Goal: Communication & Community: Answer question/provide support

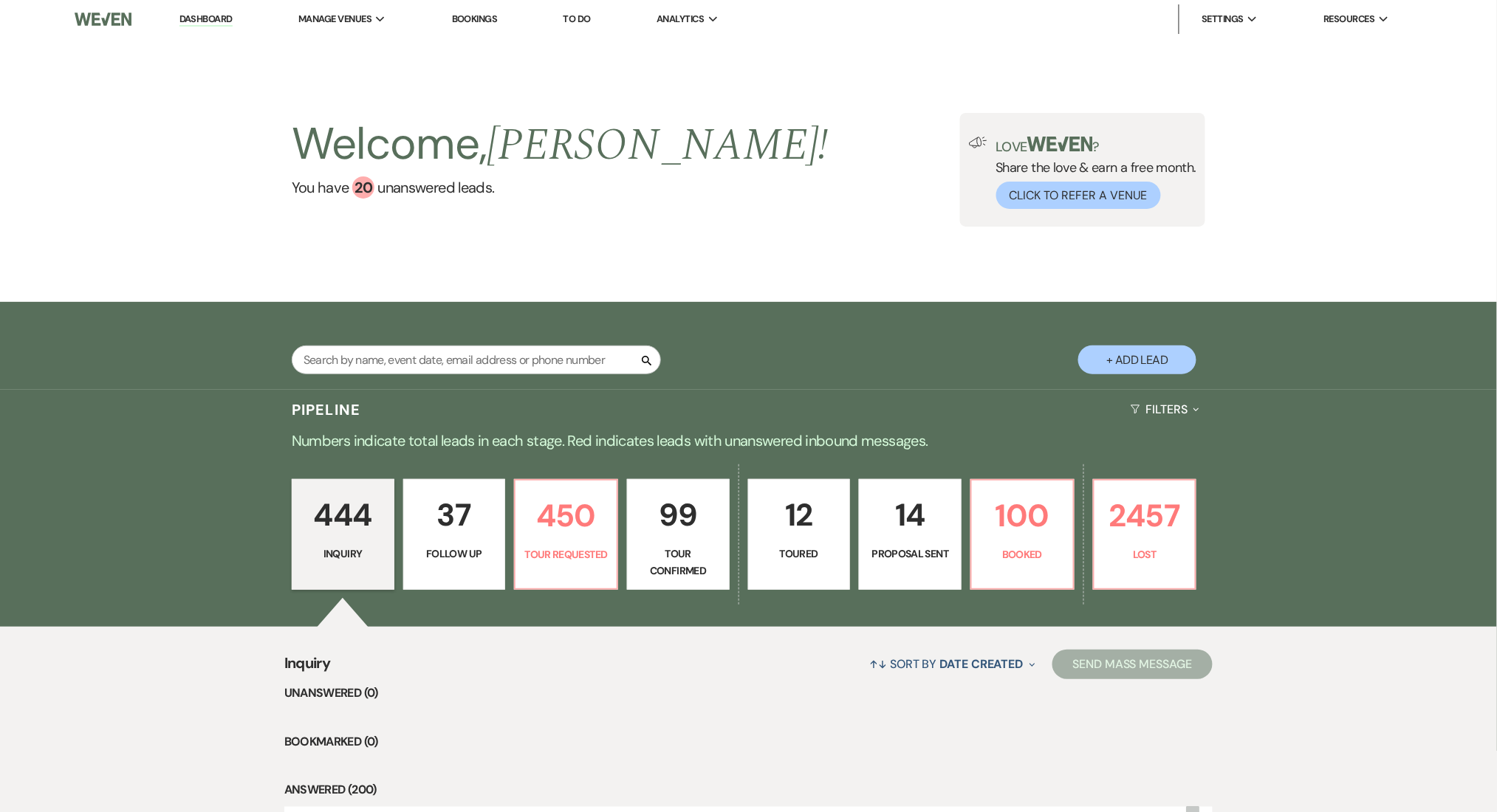
click at [210, 16] on link "Dashboard" at bounding box center [206, 20] width 53 height 14
click at [390, 347] on input "text" at bounding box center [477, 360] width 369 height 29
paste input "[PERSON_NAME][EMAIL_ADDRESS][PERSON_NAME][DOMAIN_NAME]"
type input "[PERSON_NAME][EMAIL_ADDRESS][PERSON_NAME][DOMAIN_NAME]"
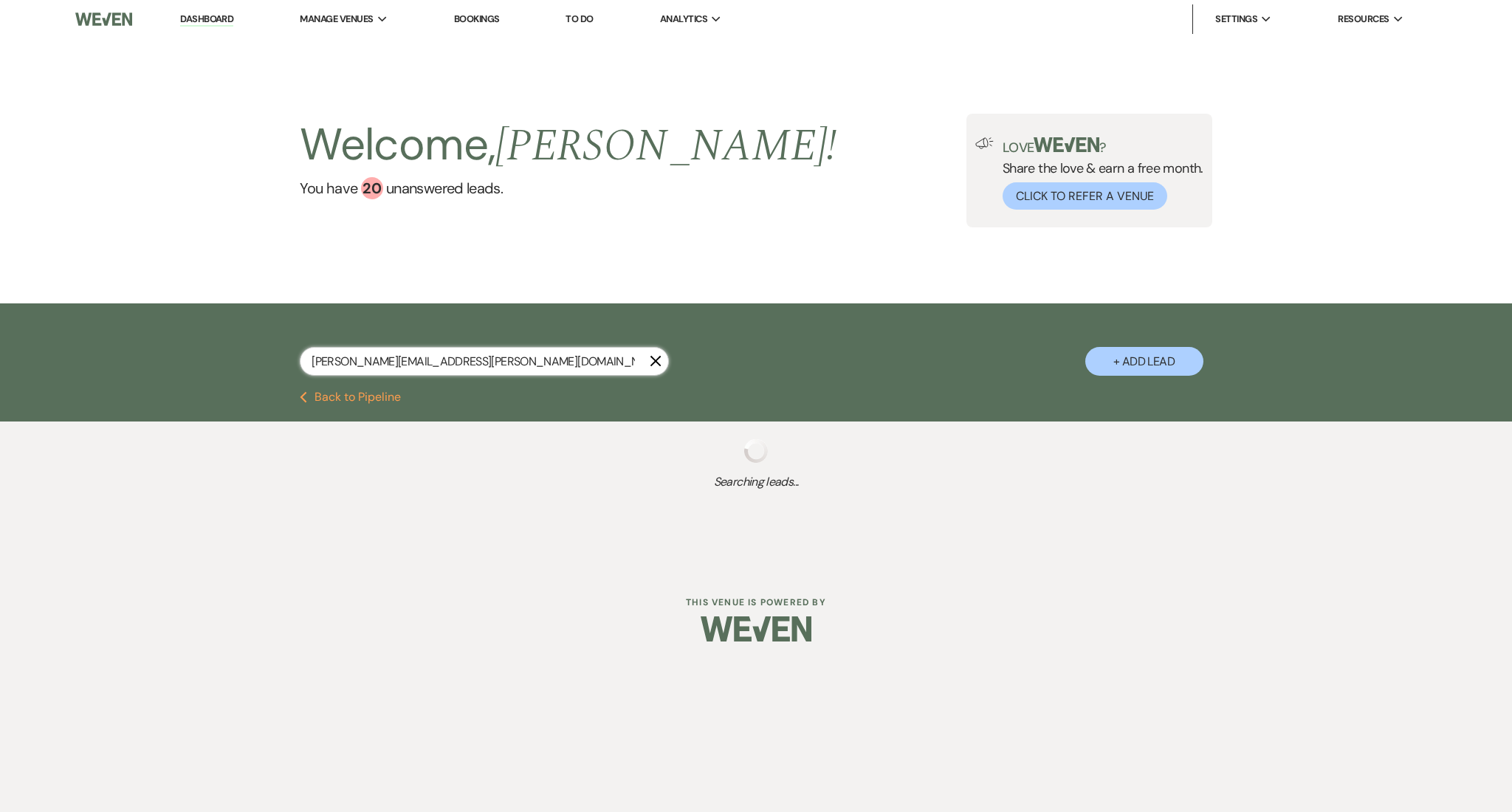
select select "2"
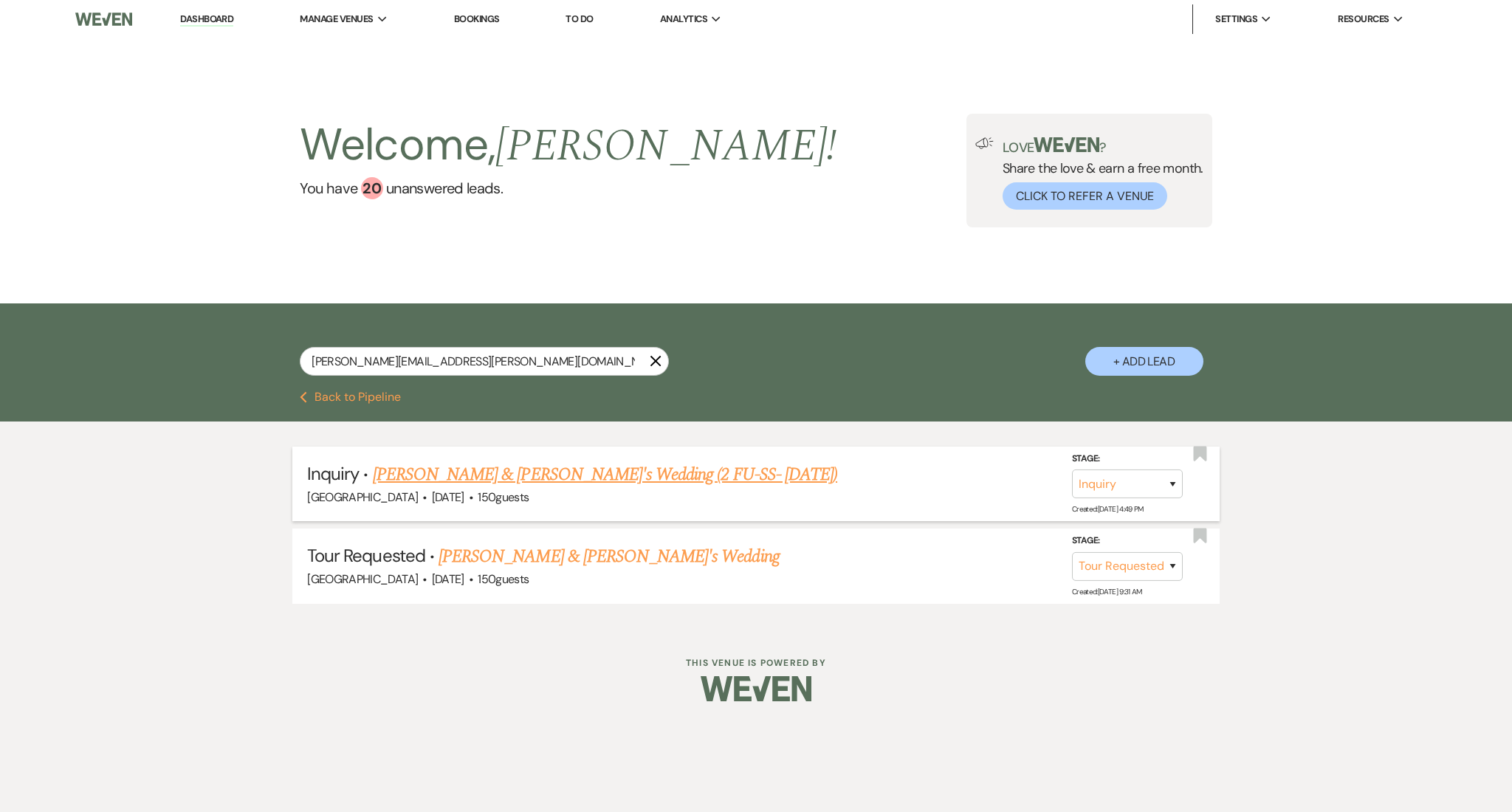
click at [515, 483] on link "[PERSON_NAME] & [PERSON_NAME]'s Wedding (2 FU-SS- [DATE])" at bounding box center [605, 475] width 465 height 27
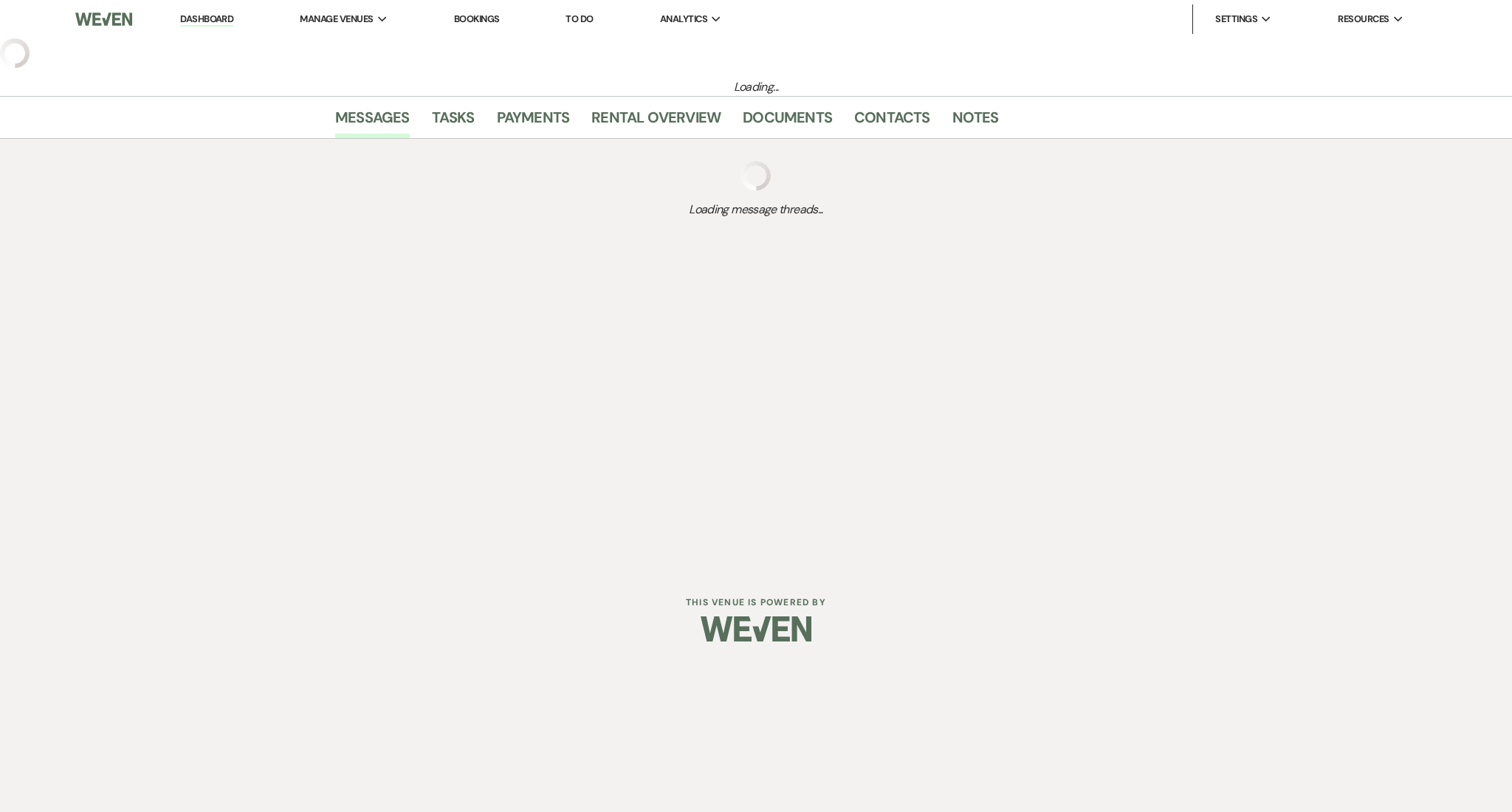
select select "5"
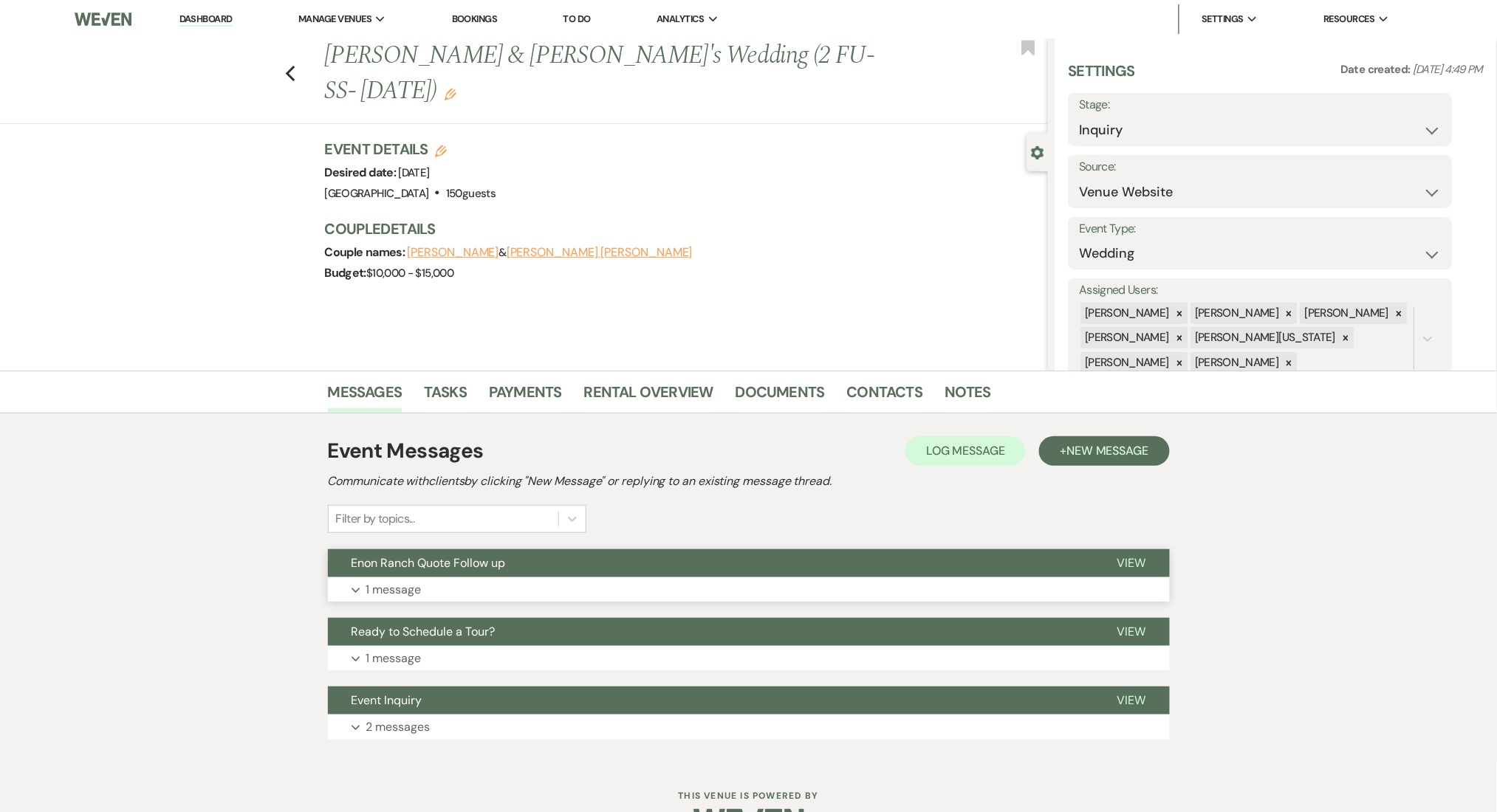
click at [446, 589] on button "Expand 1 message" at bounding box center [749, 590] width 842 height 25
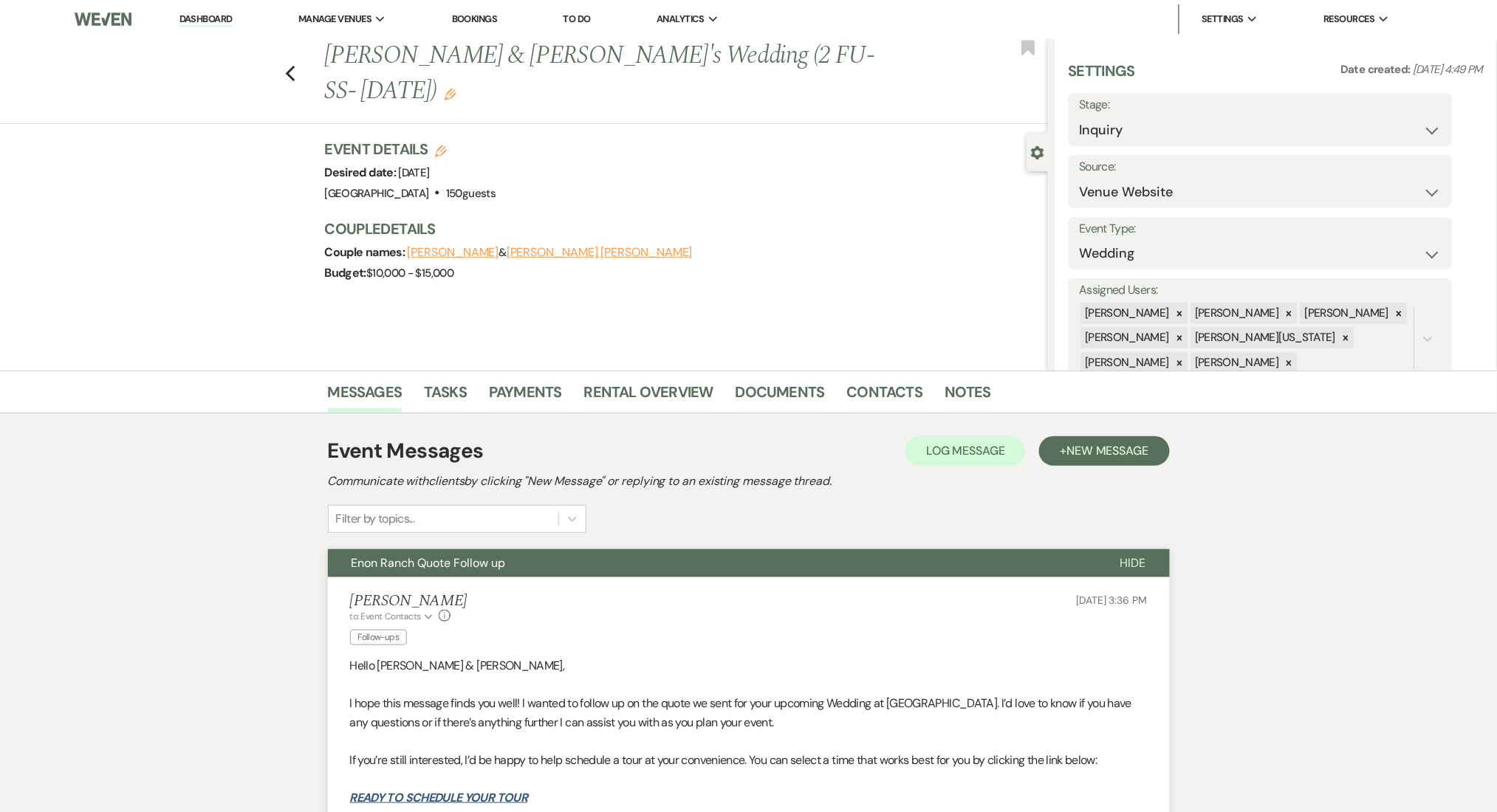
scroll to position [296, 0]
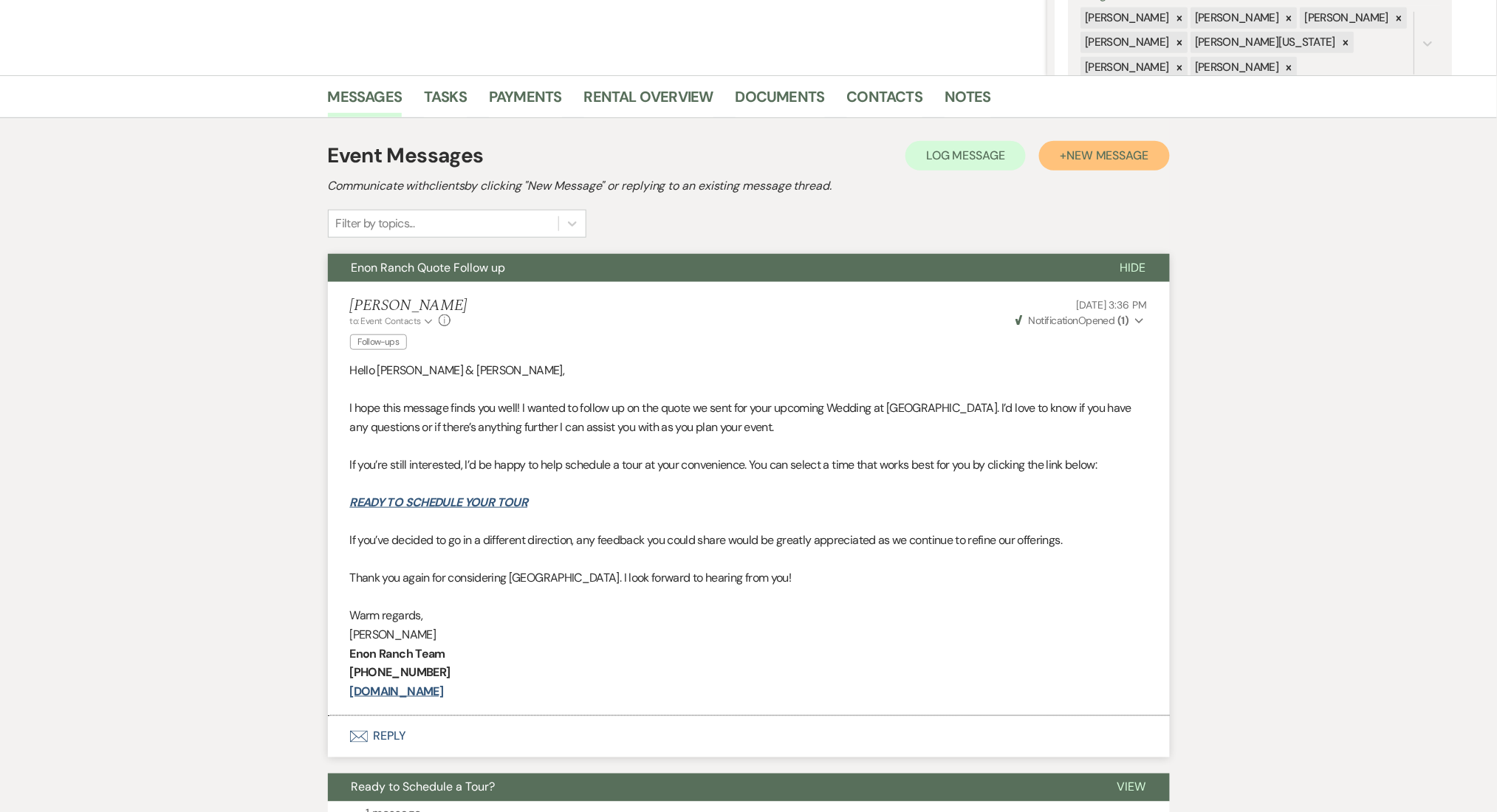
click at [1050, 153] on button "+ New Message" at bounding box center [1104, 156] width 130 height 30
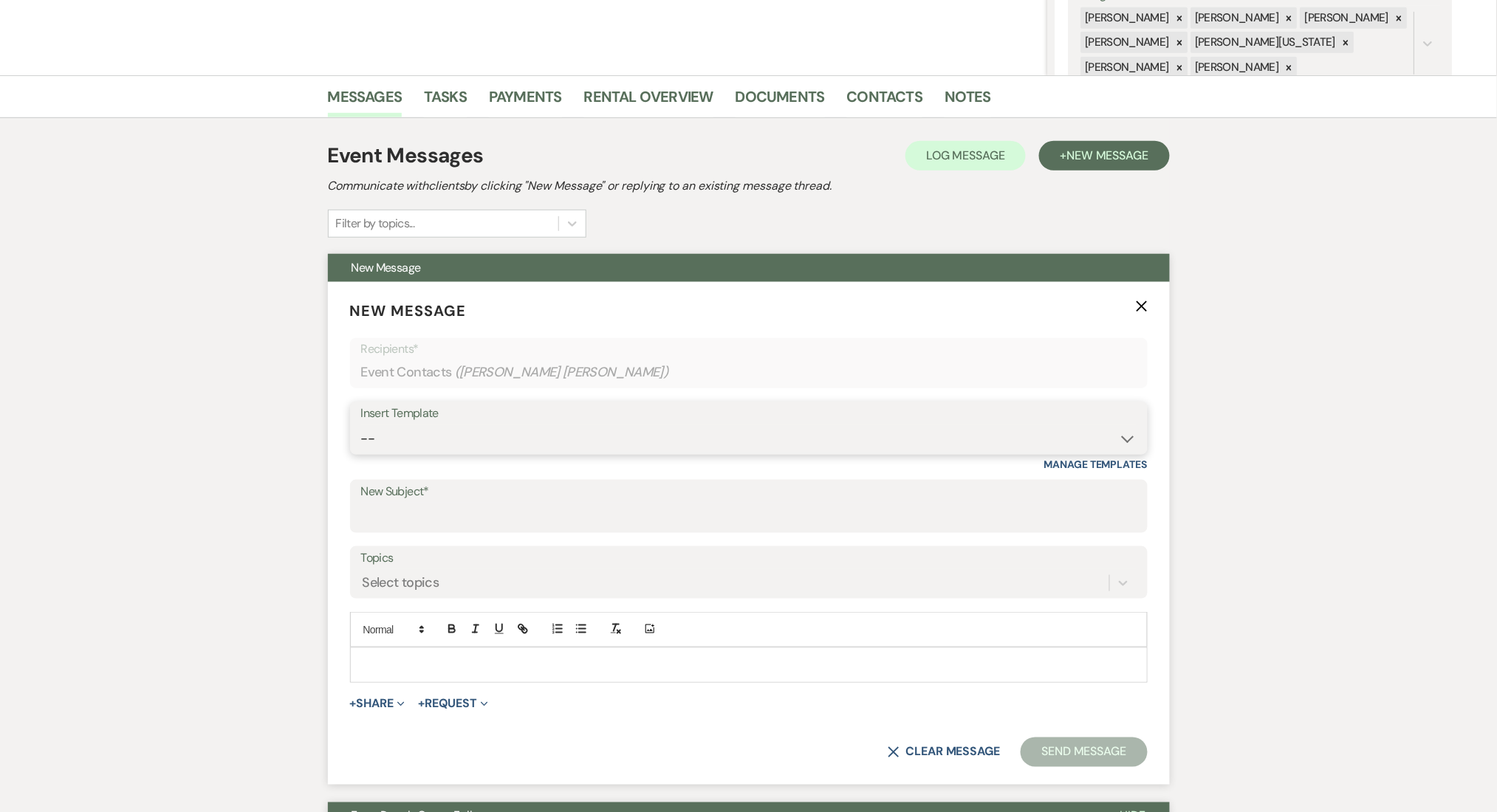
click at [445, 451] on select "-- Inquiry Follow Up Email #2 Contract Sending Template Payment Template Rental…" at bounding box center [749, 439] width 775 height 29
select select "4603"
click at [362, 425] on select "-- Inquiry Follow Up Email #2 Contract Sending Template Payment Template Rental…" at bounding box center [749, 439] width 775 height 29
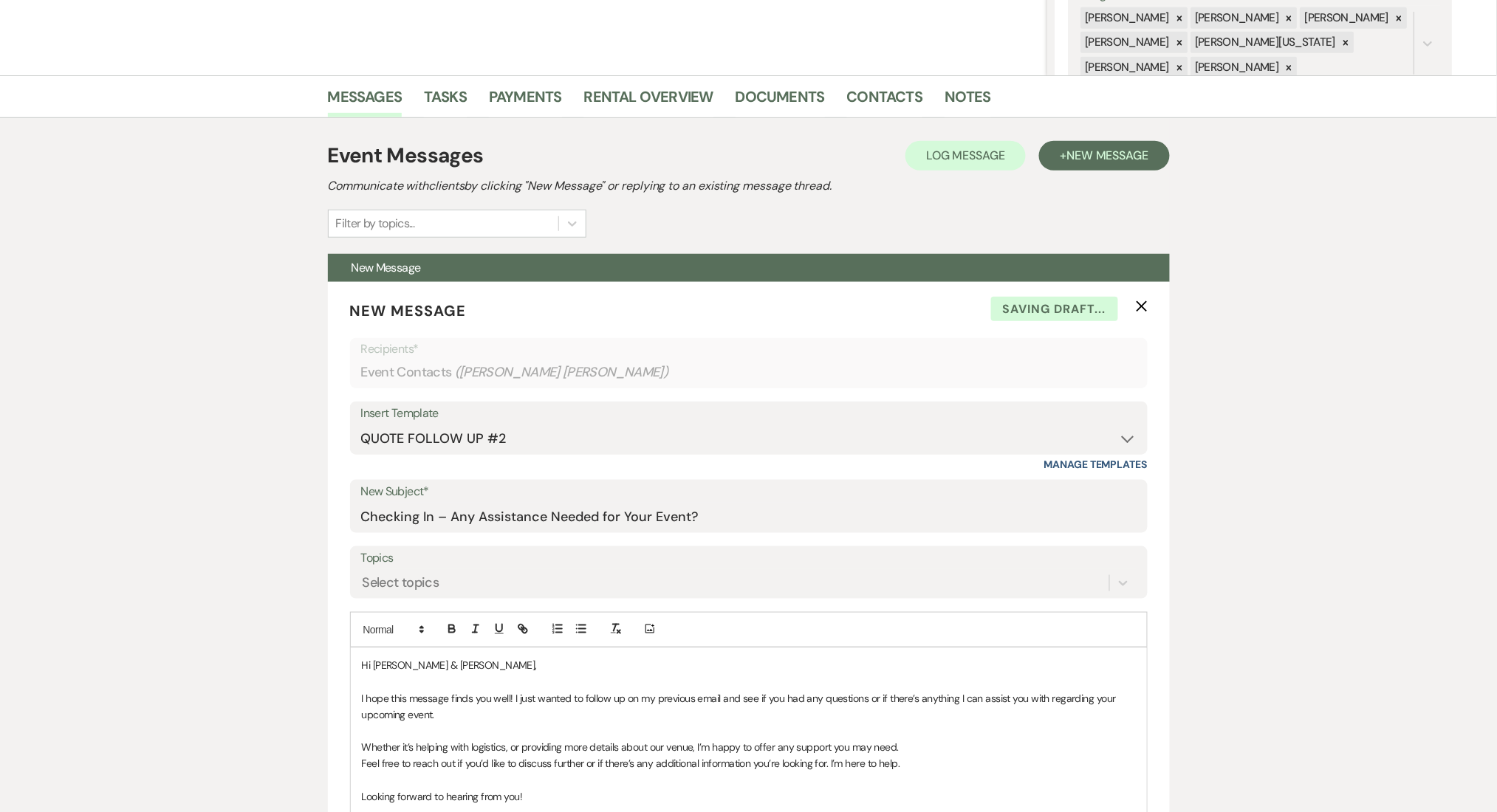
type input "Checking In – Any Assistance Needed for Your Event?"
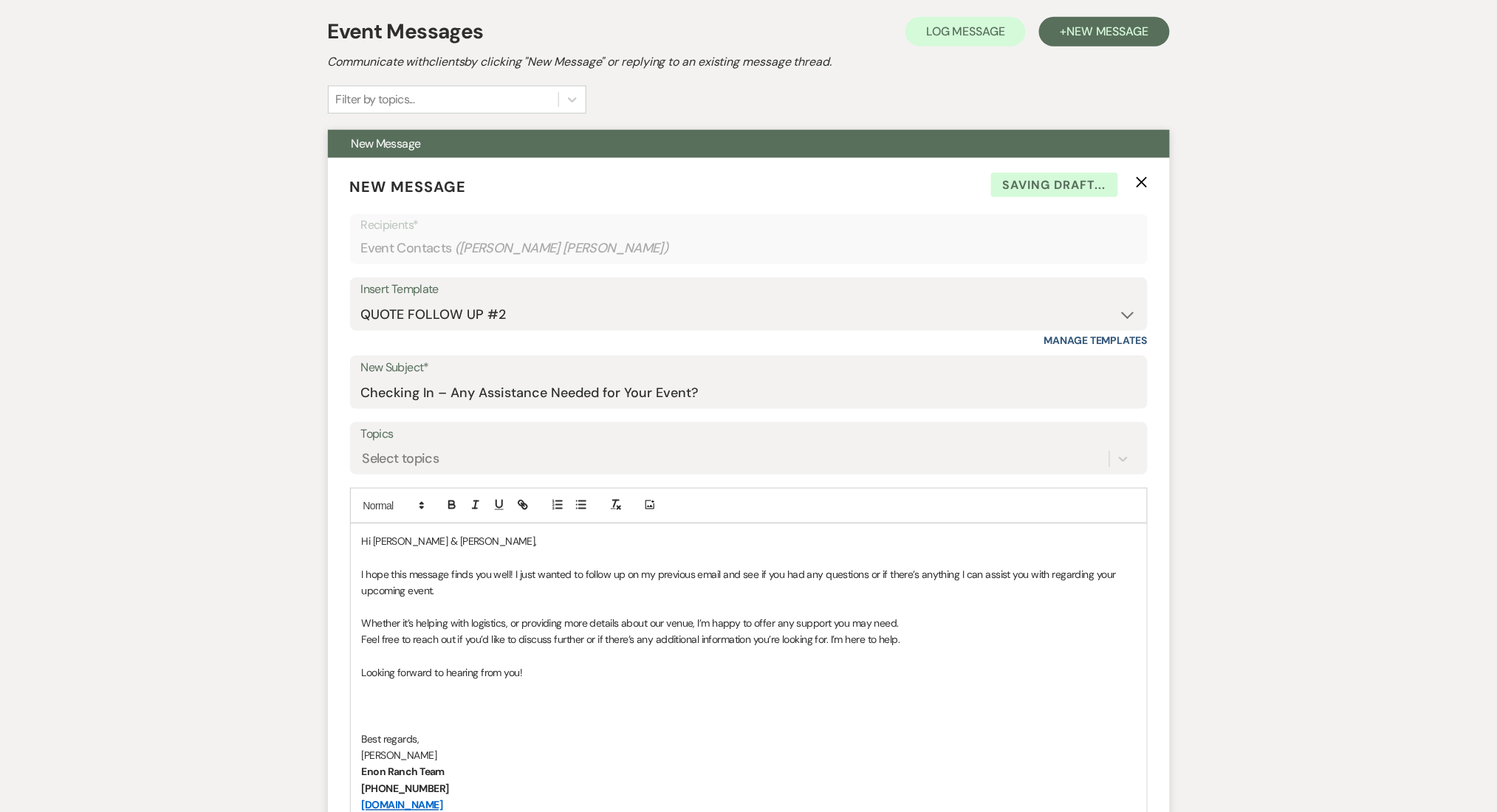
scroll to position [591, 0]
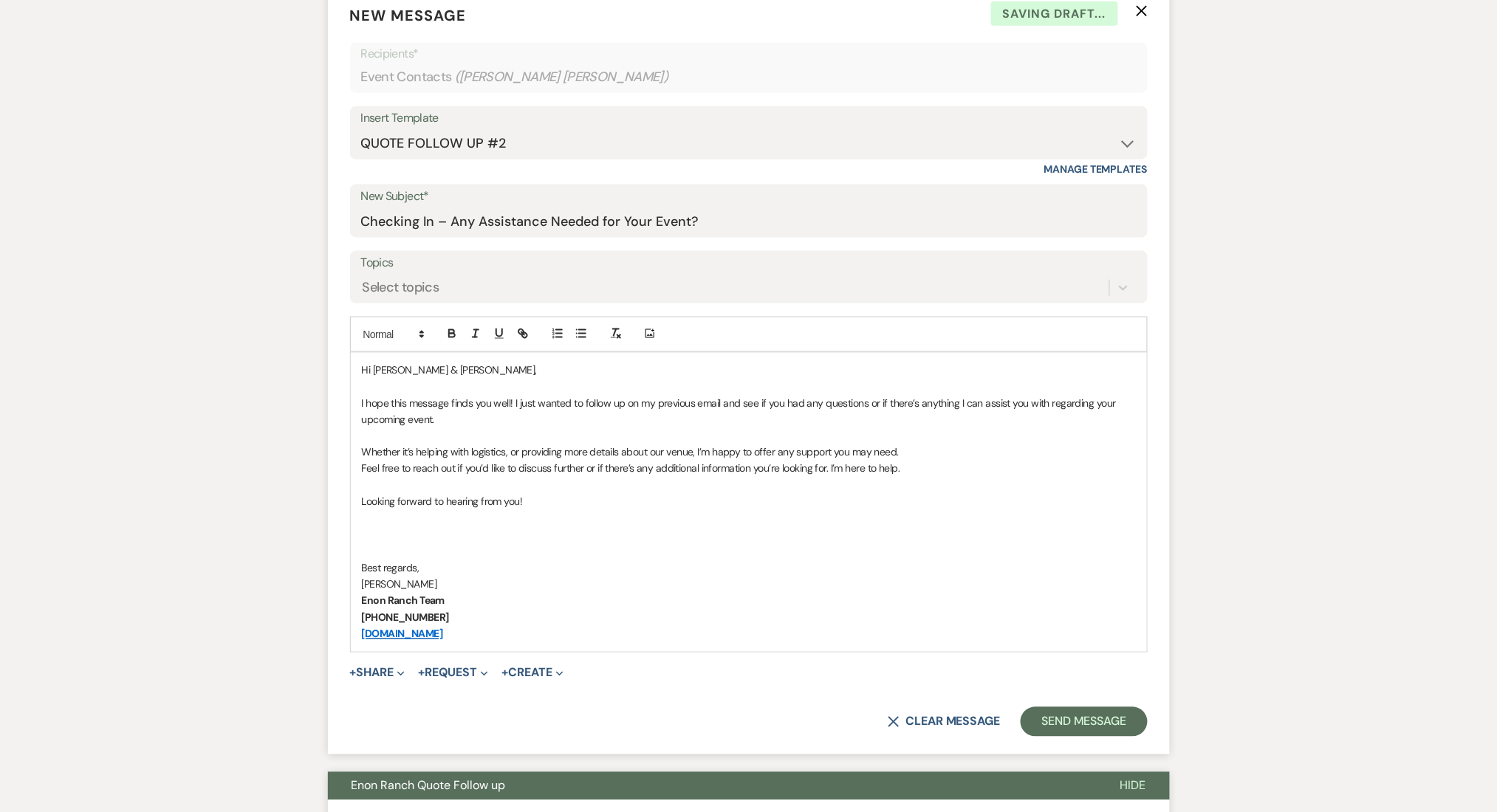
click at [1089, 706] on form "New Message X Saving draft... Recipients* Event Contacts ( [PERSON_NAME] [PERSO…" at bounding box center [749, 371] width 842 height 768
click at [1085, 718] on button "Send Message" at bounding box center [1083, 722] width 126 height 30
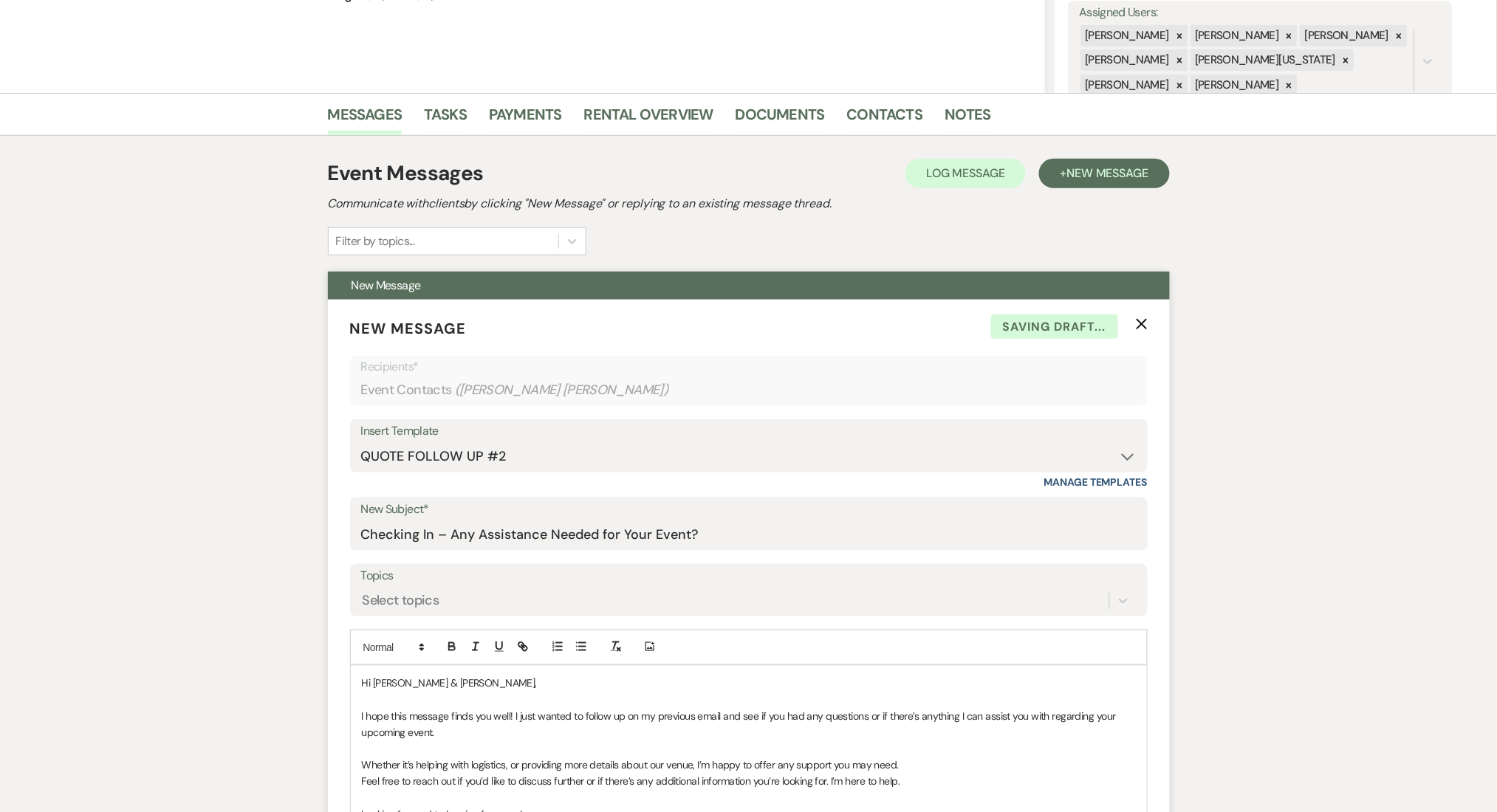
scroll to position [0, 0]
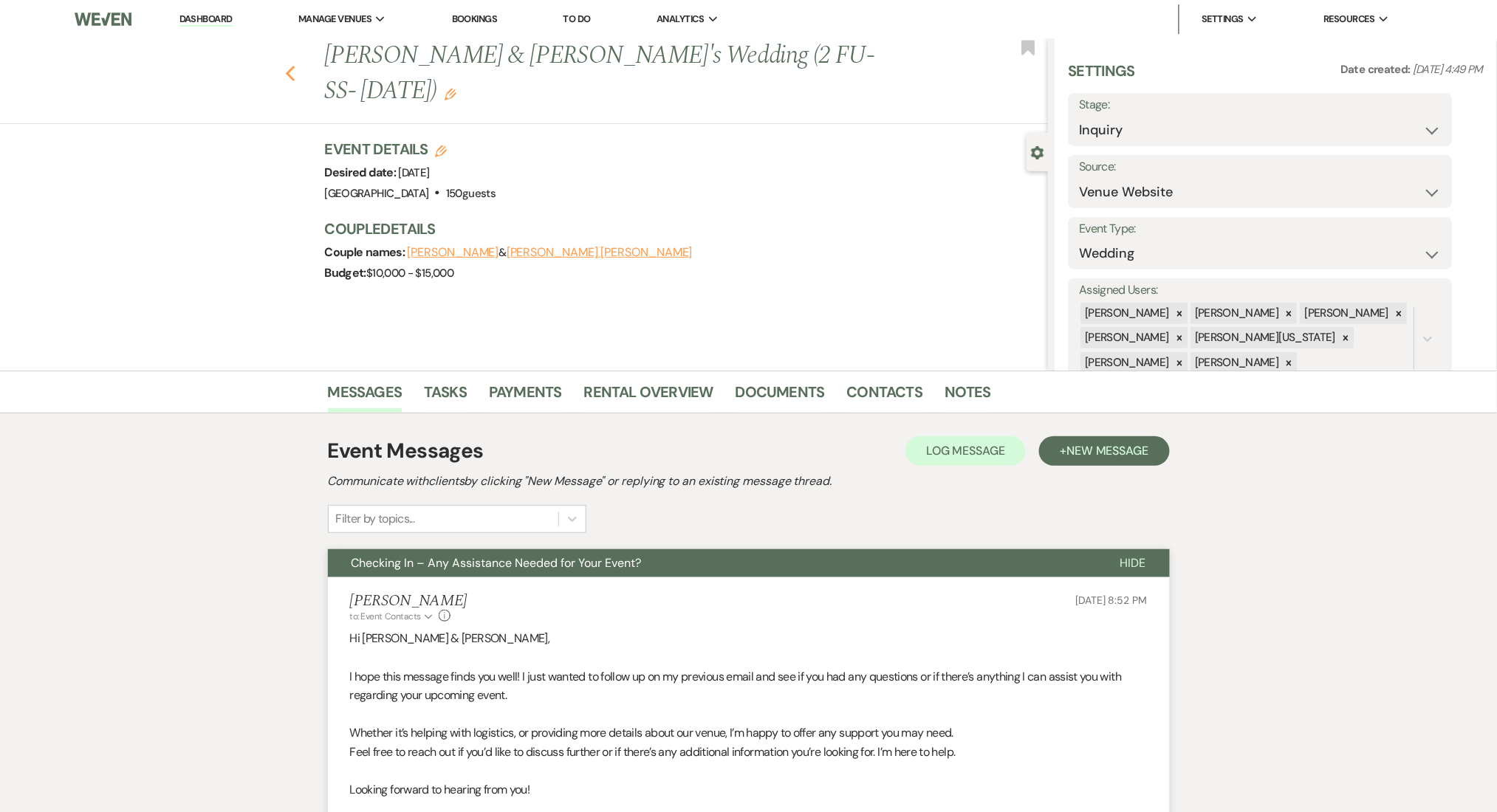
click at [293, 65] on icon "Previous" at bounding box center [290, 74] width 11 height 18
select select "2"
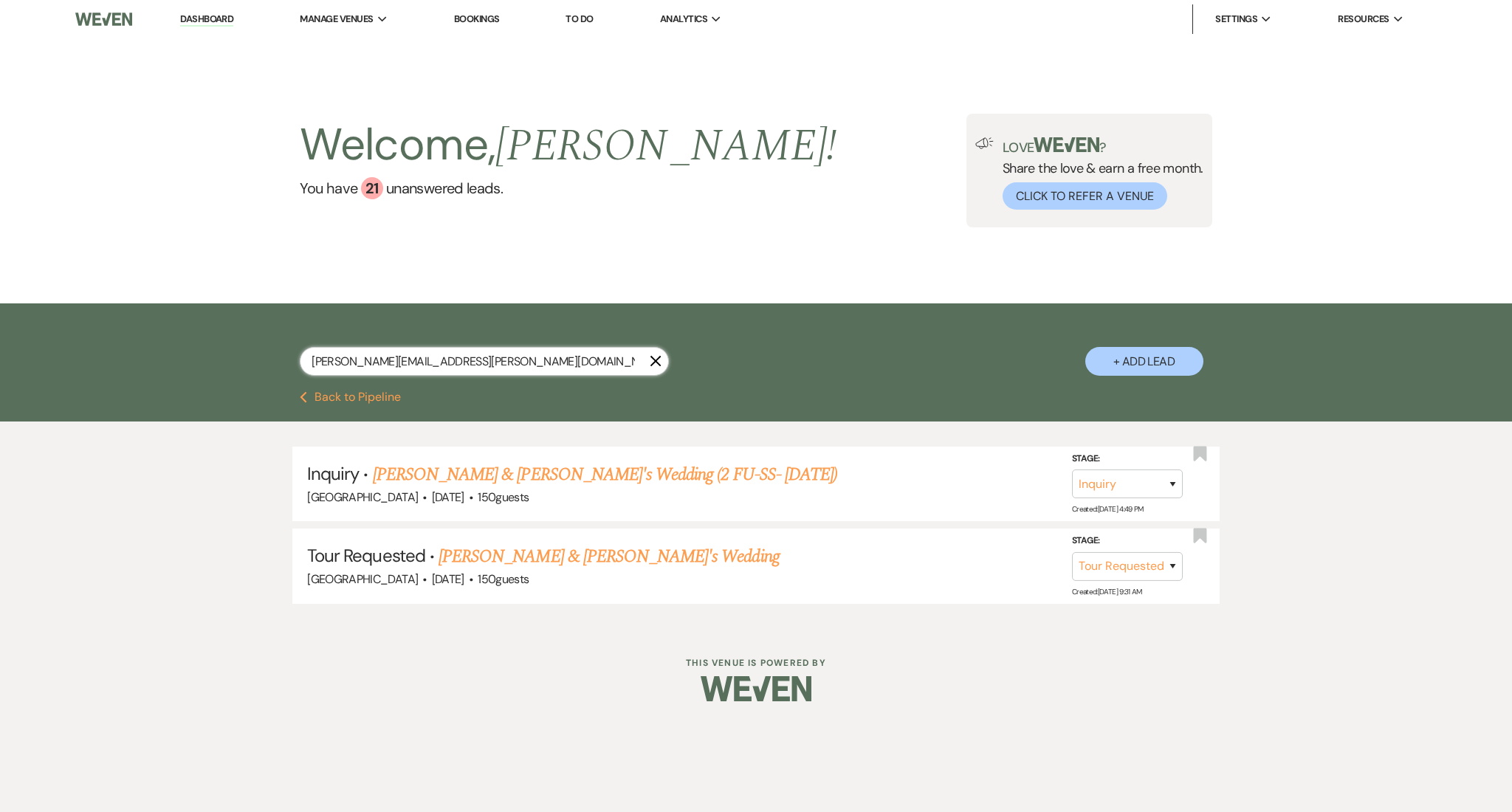
drag, startPoint x: 492, startPoint y: 358, endPoint x: 106, endPoint y: 324, distance: 387.5
click at [106, 324] on div "[PERSON_NAME][EMAIL_ADDRESS][PERSON_NAME][DOMAIN_NAME] X + Add Lead" at bounding box center [756, 347] width 1512 height 88
paste input "nat7142"
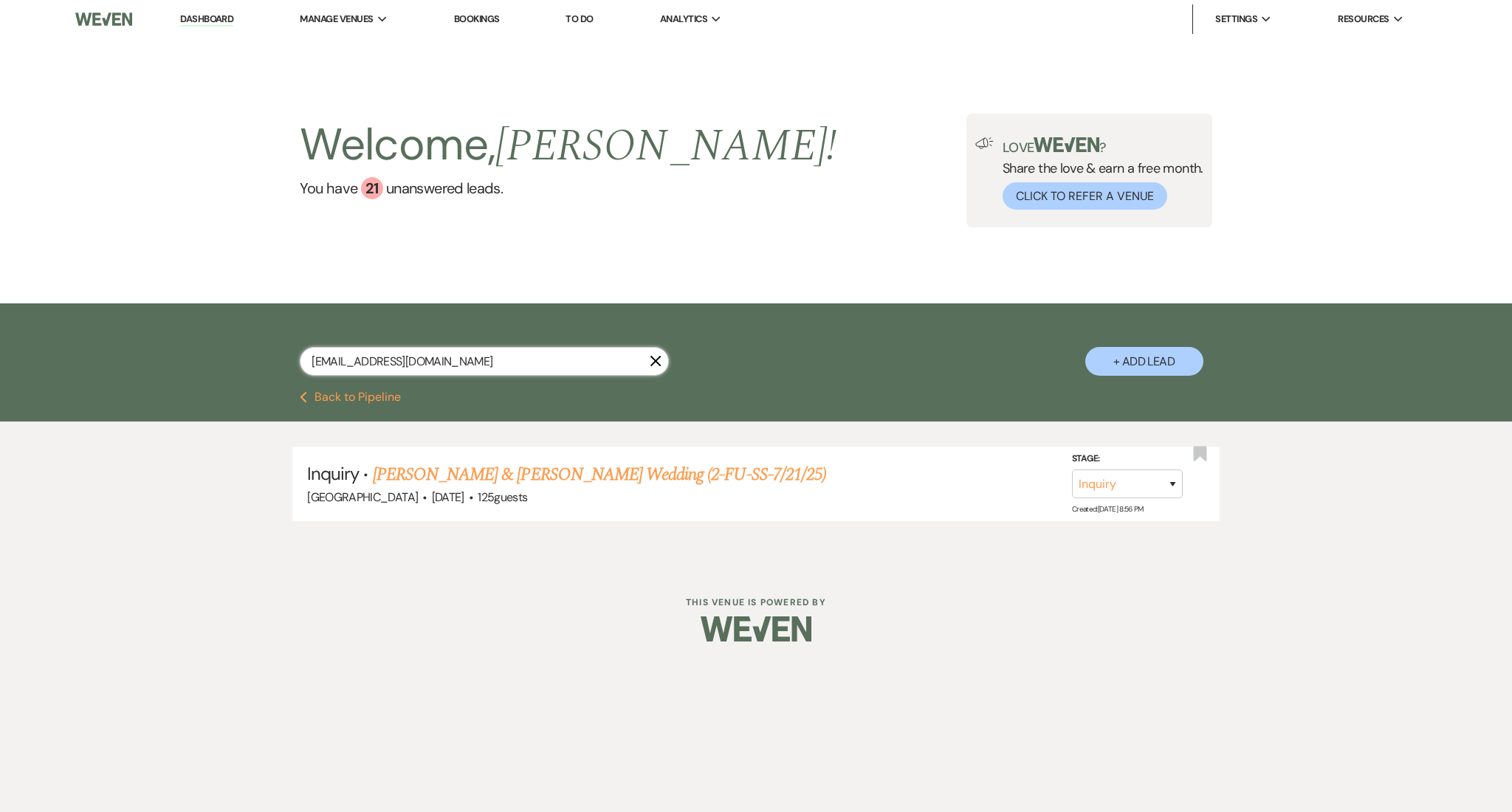
type input "[EMAIL_ADDRESS][DOMAIN_NAME]"
click at [541, 465] on link "[PERSON_NAME] & [PERSON_NAME] Wedding (2-FU-SS-7/21/25)" at bounding box center [600, 475] width 454 height 27
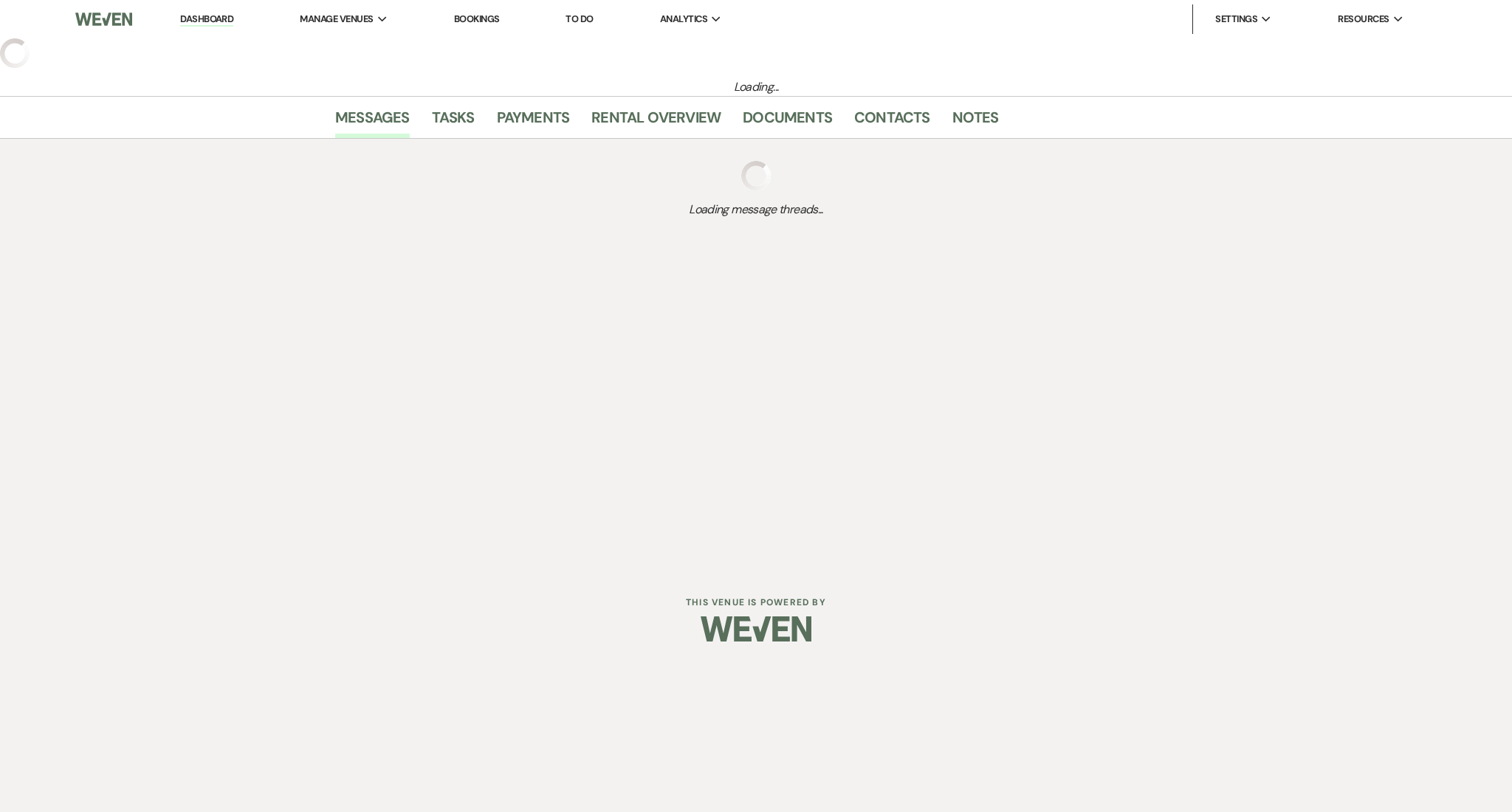
select select "5"
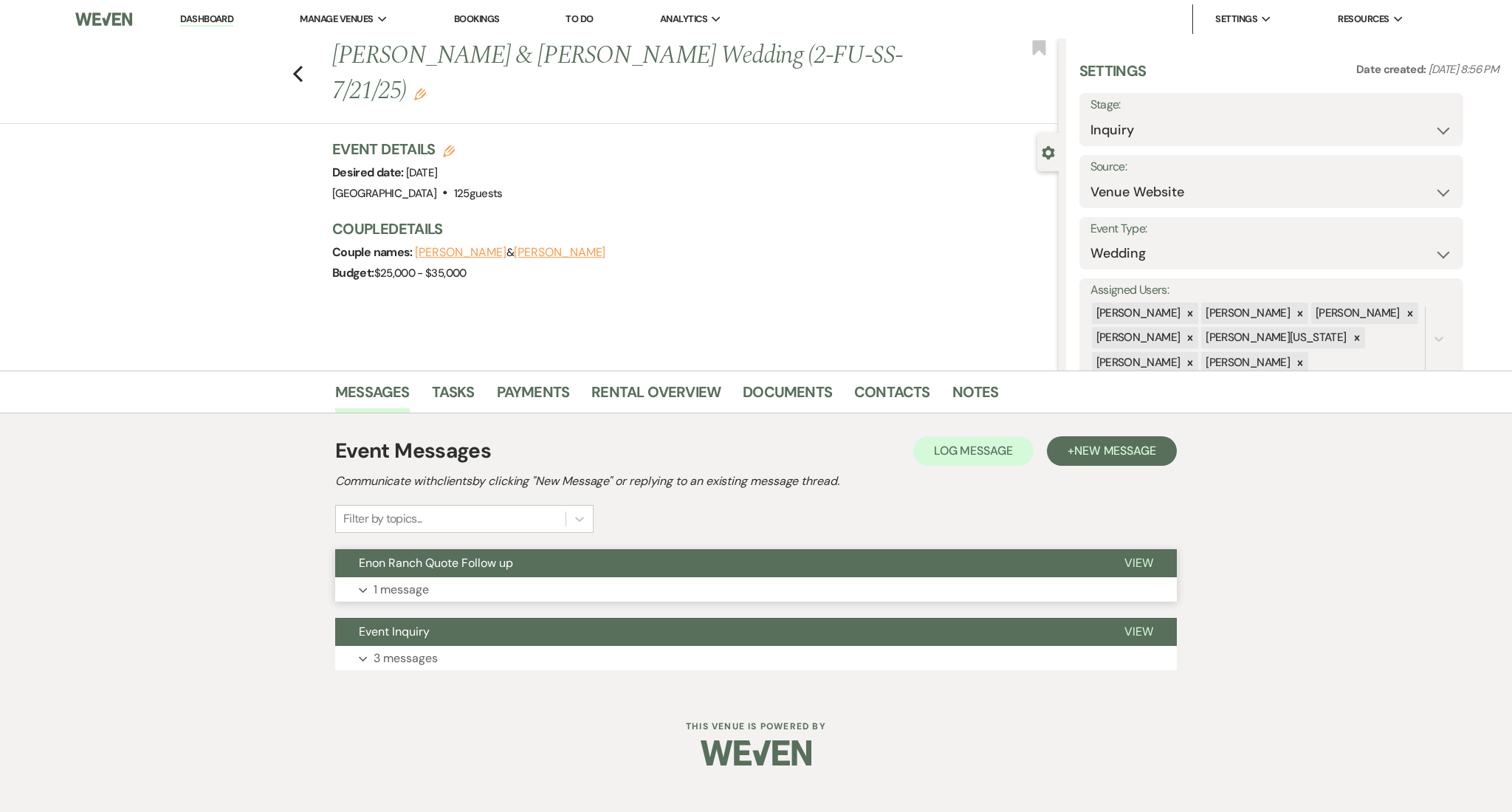
click at [466, 584] on button "Expand 1 message" at bounding box center [756, 590] width 842 height 25
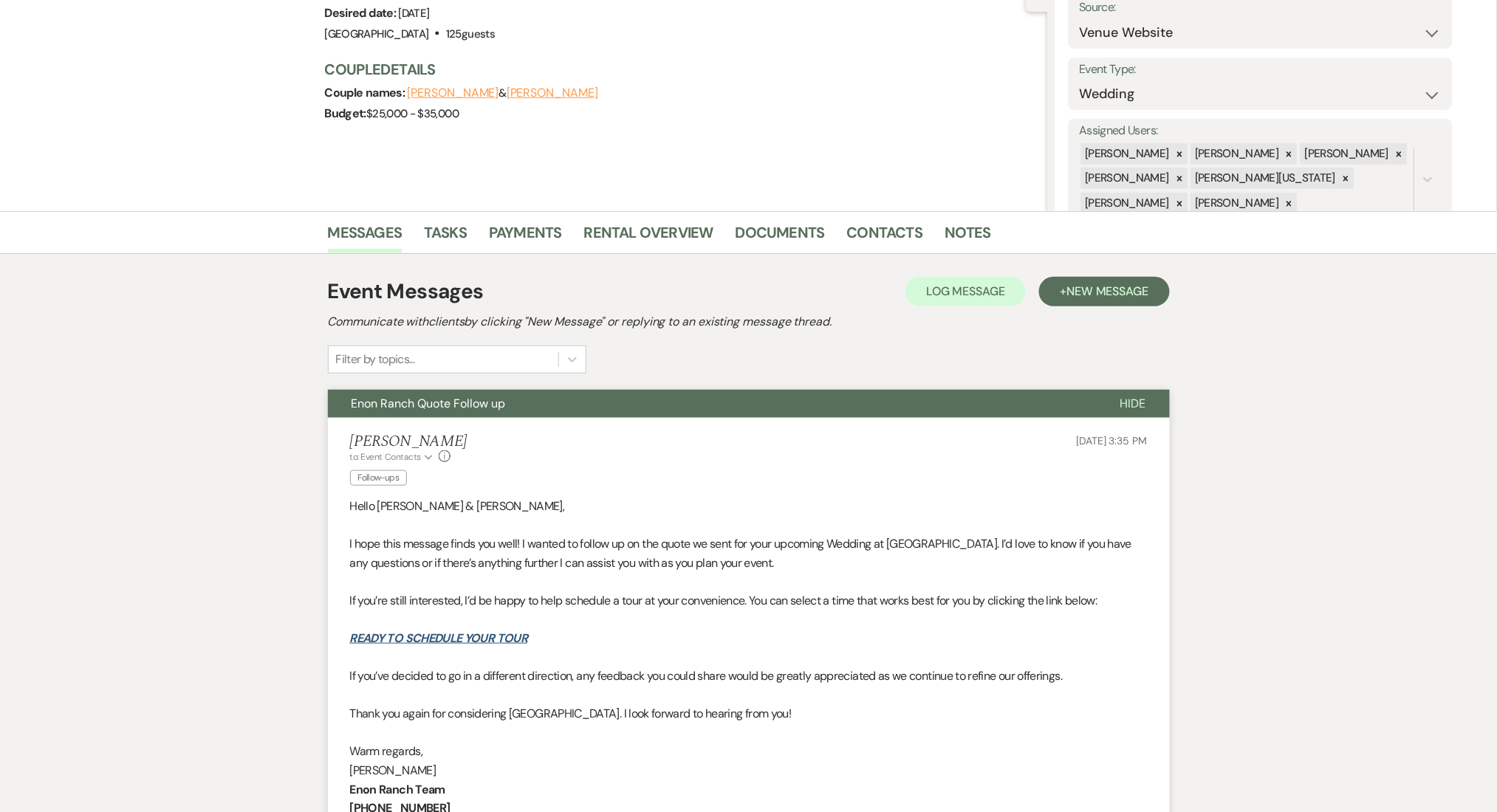
scroll to position [393, 0]
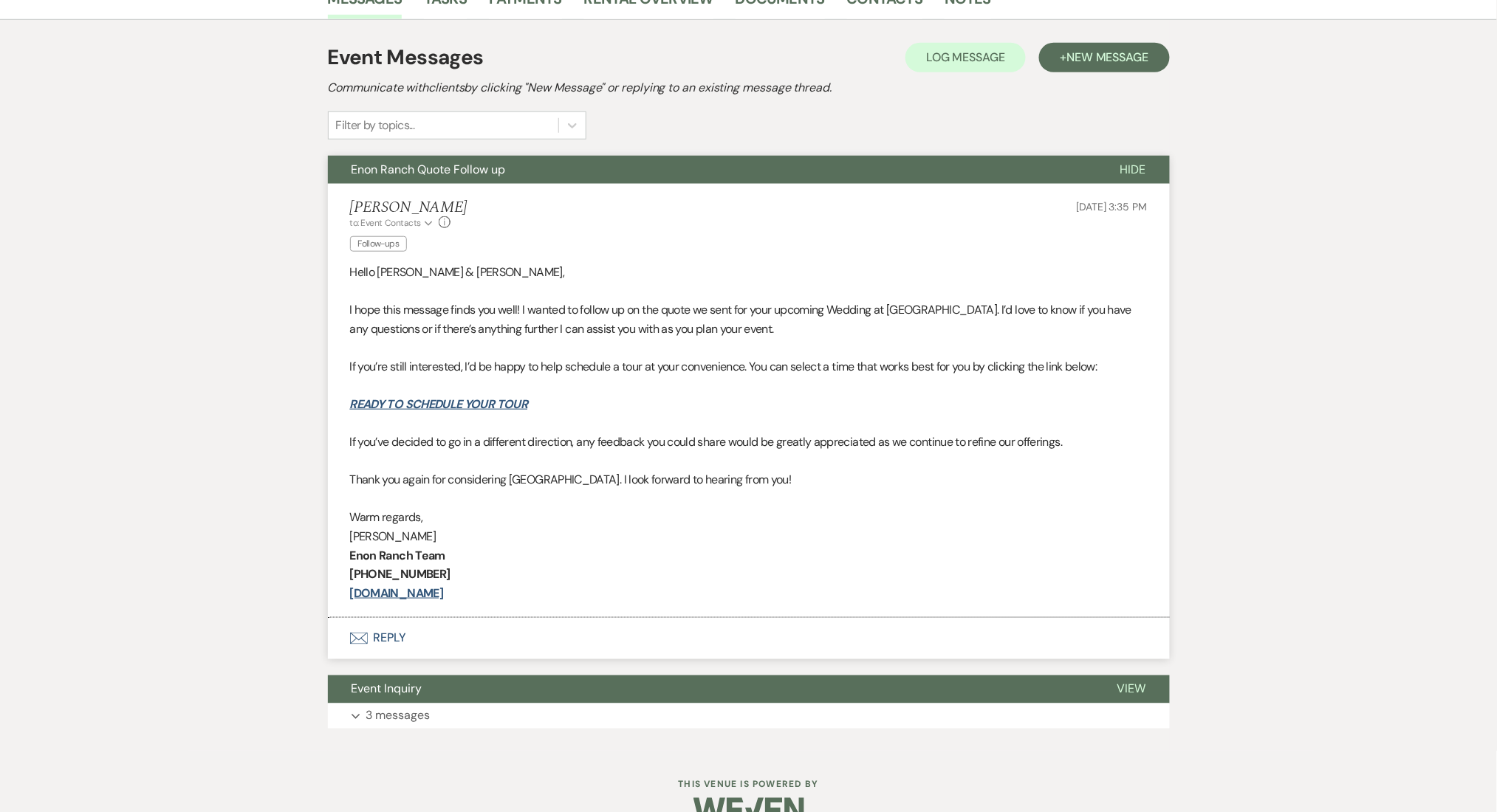
click at [1117, 40] on div "Event Messages Log Log Message + New Message Communicate with clients by clicki…" at bounding box center [749, 385] width 842 height 702
click at [1107, 55] on span "New Message" at bounding box center [1107, 57] width 82 height 16
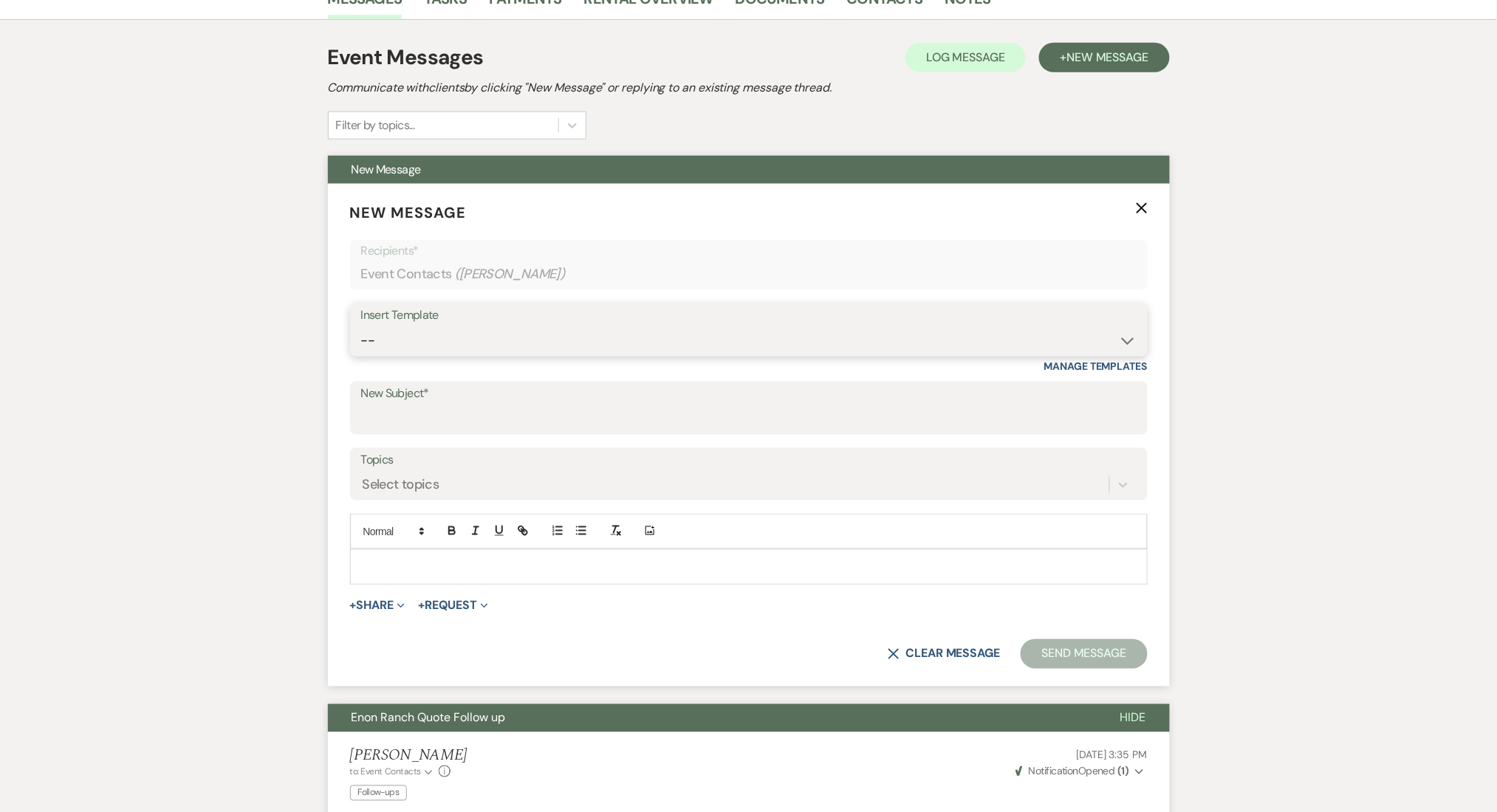
click at [476, 349] on select "-- Inquiry Follow Up Email #2 Contract Sending Template Payment Template Rental…" at bounding box center [749, 340] width 775 height 29
select select "4603"
click at [362, 326] on select "-- Inquiry Follow Up Email #2 Contract Sending Template Payment Template Rental…" at bounding box center [749, 340] width 775 height 29
type input "Checking In – Any Assistance Needed for Your Event?"
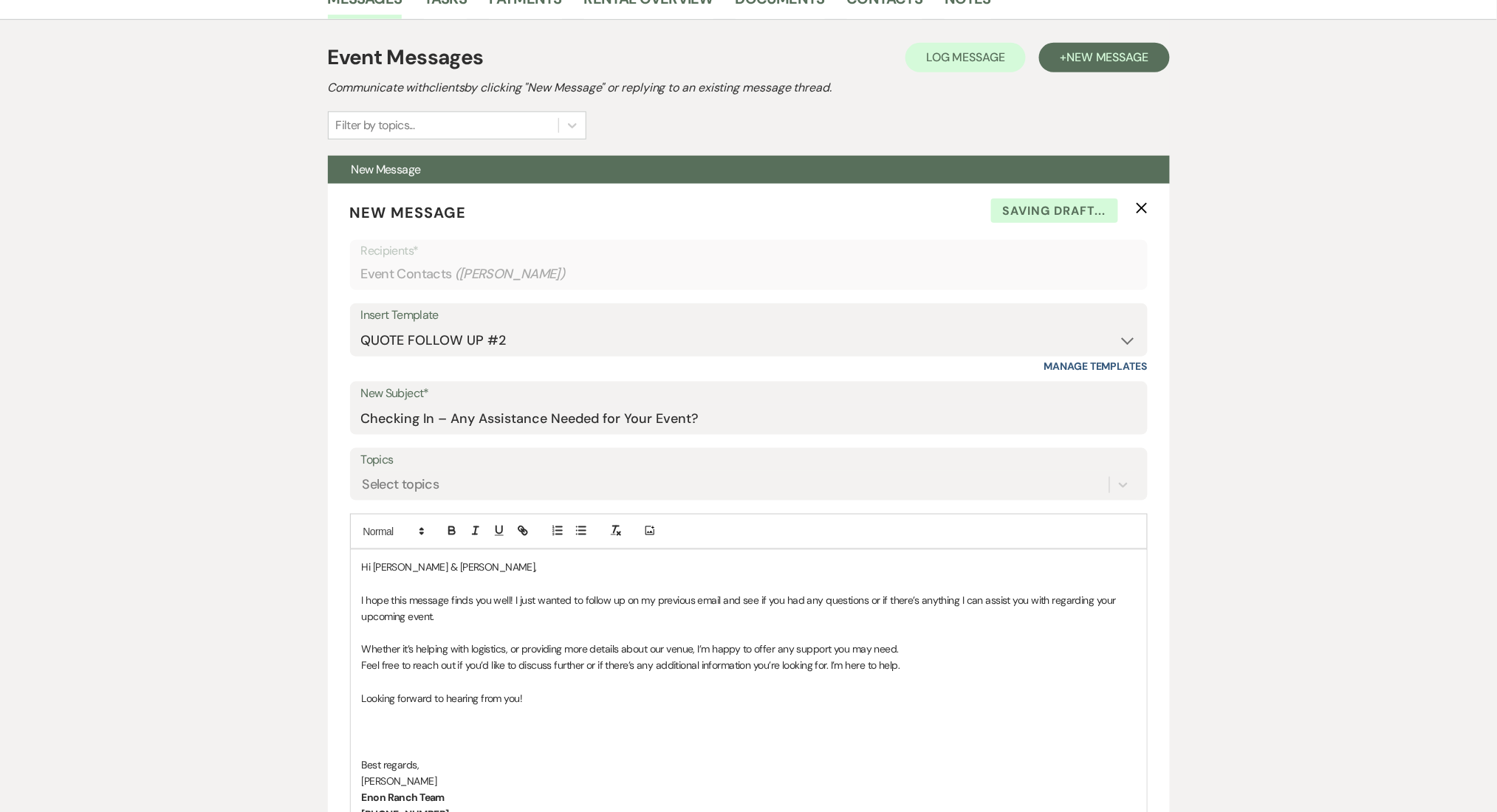
click at [202, 603] on div "Messages Tasks Payments Rental Overview Documents Contacts Notes Event Messages…" at bounding box center [748, 771] width 1497 height 1587
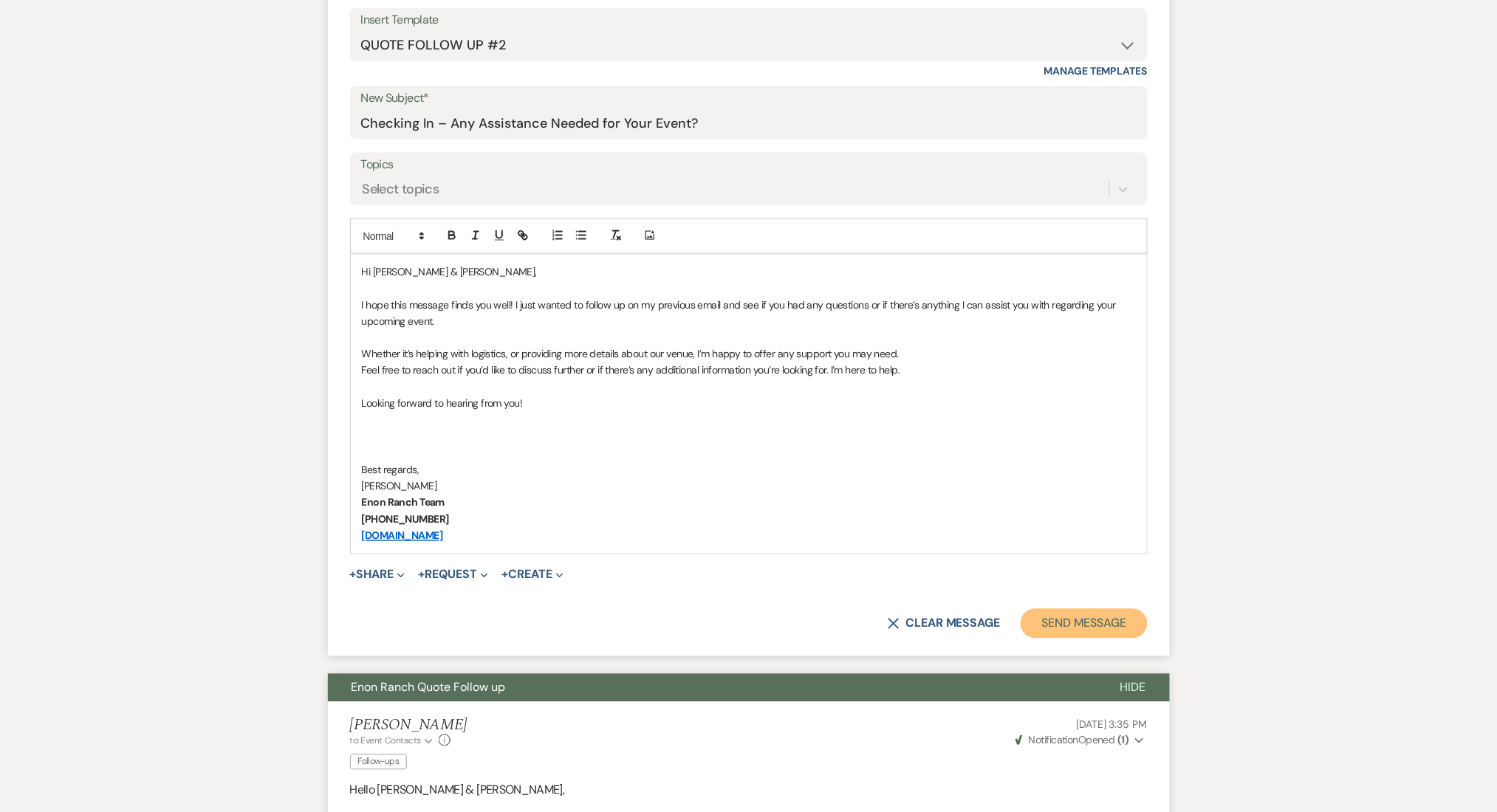
click at [1056, 617] on button "Send Message" at bounding box center [1083, 624] width 126 height 30
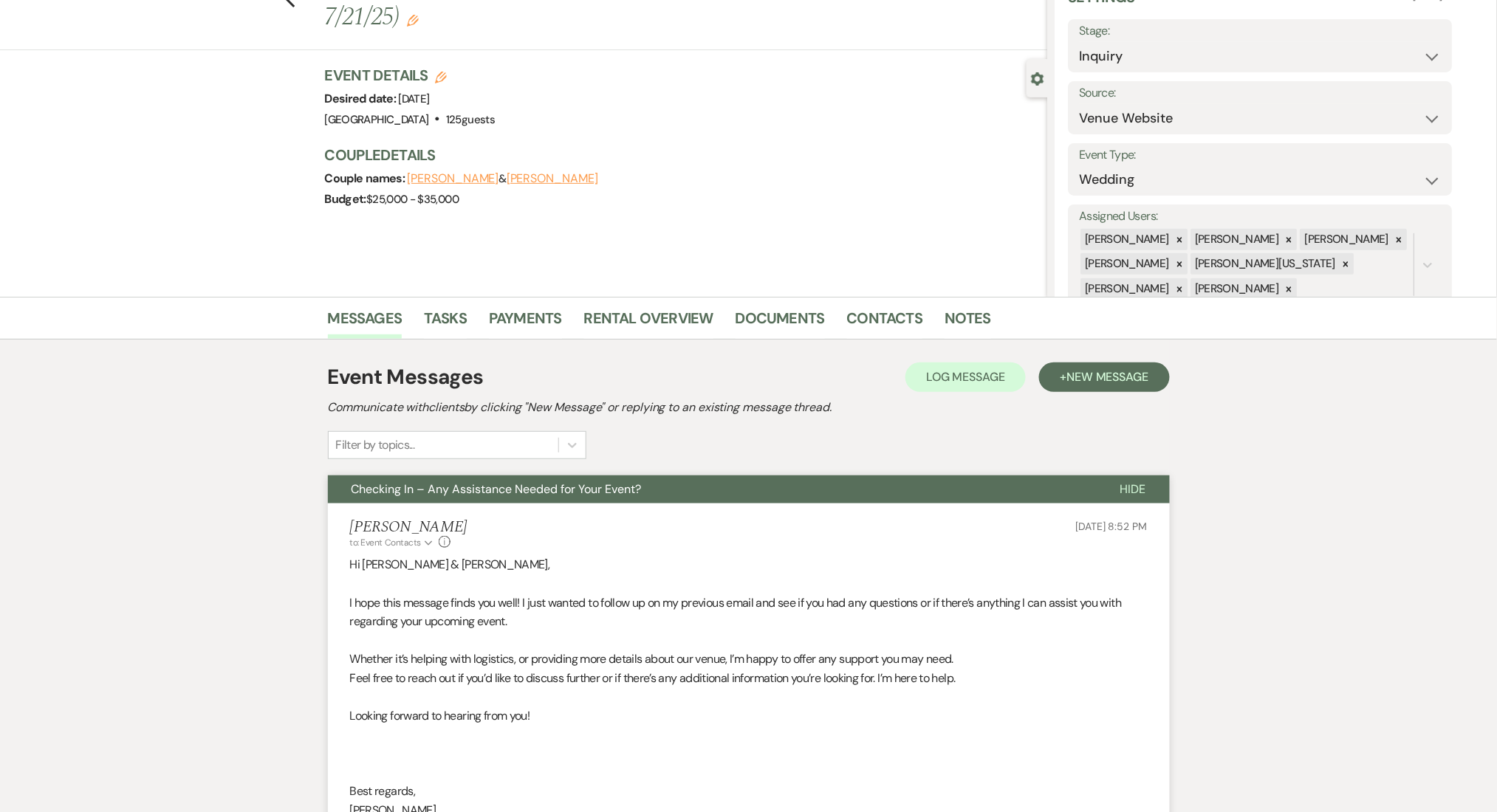
scroll to position [0, 0]
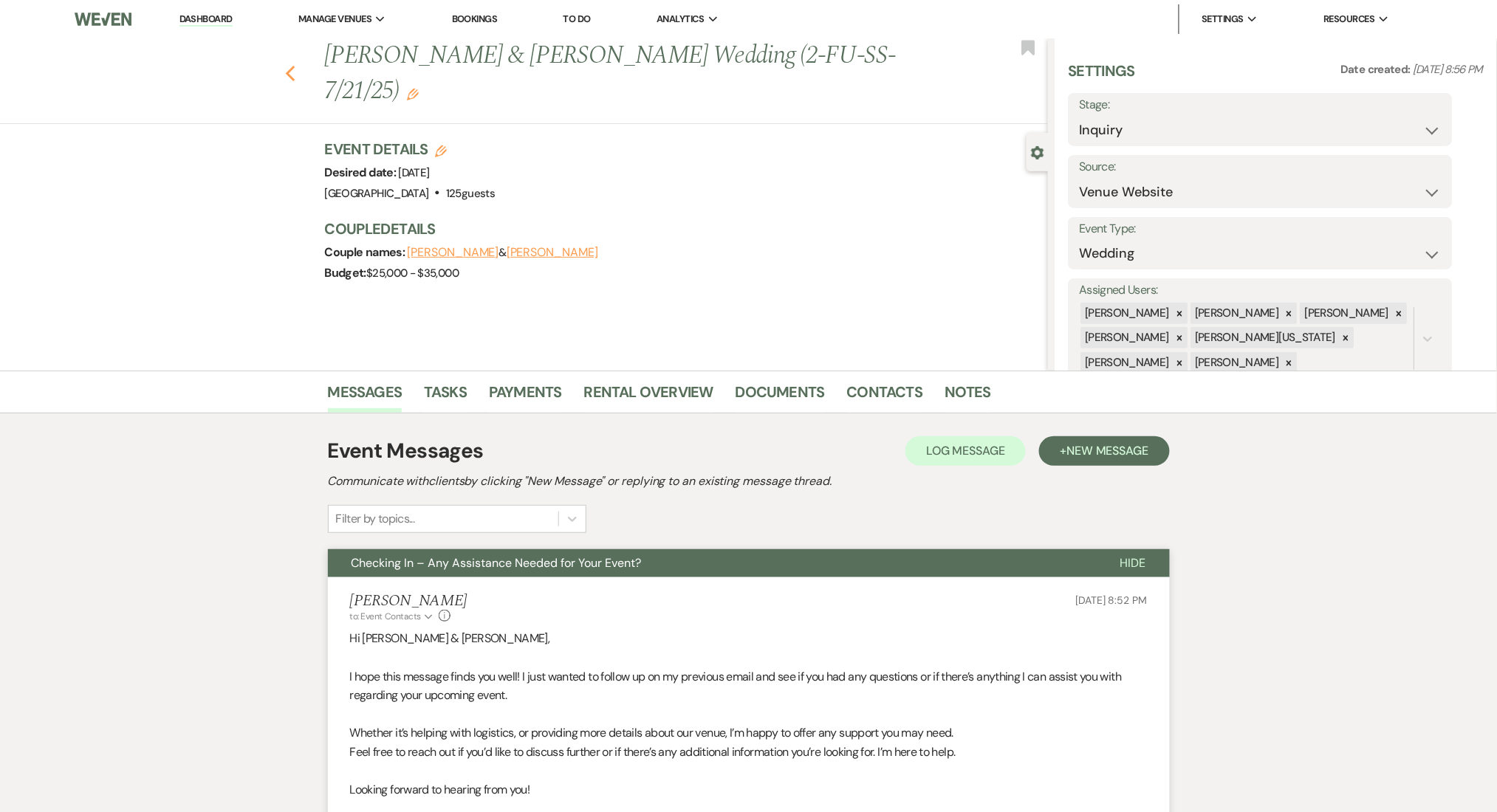
click at [297, 66] on icon "Previous" at bounding box center [290, 74] width 11 height 18
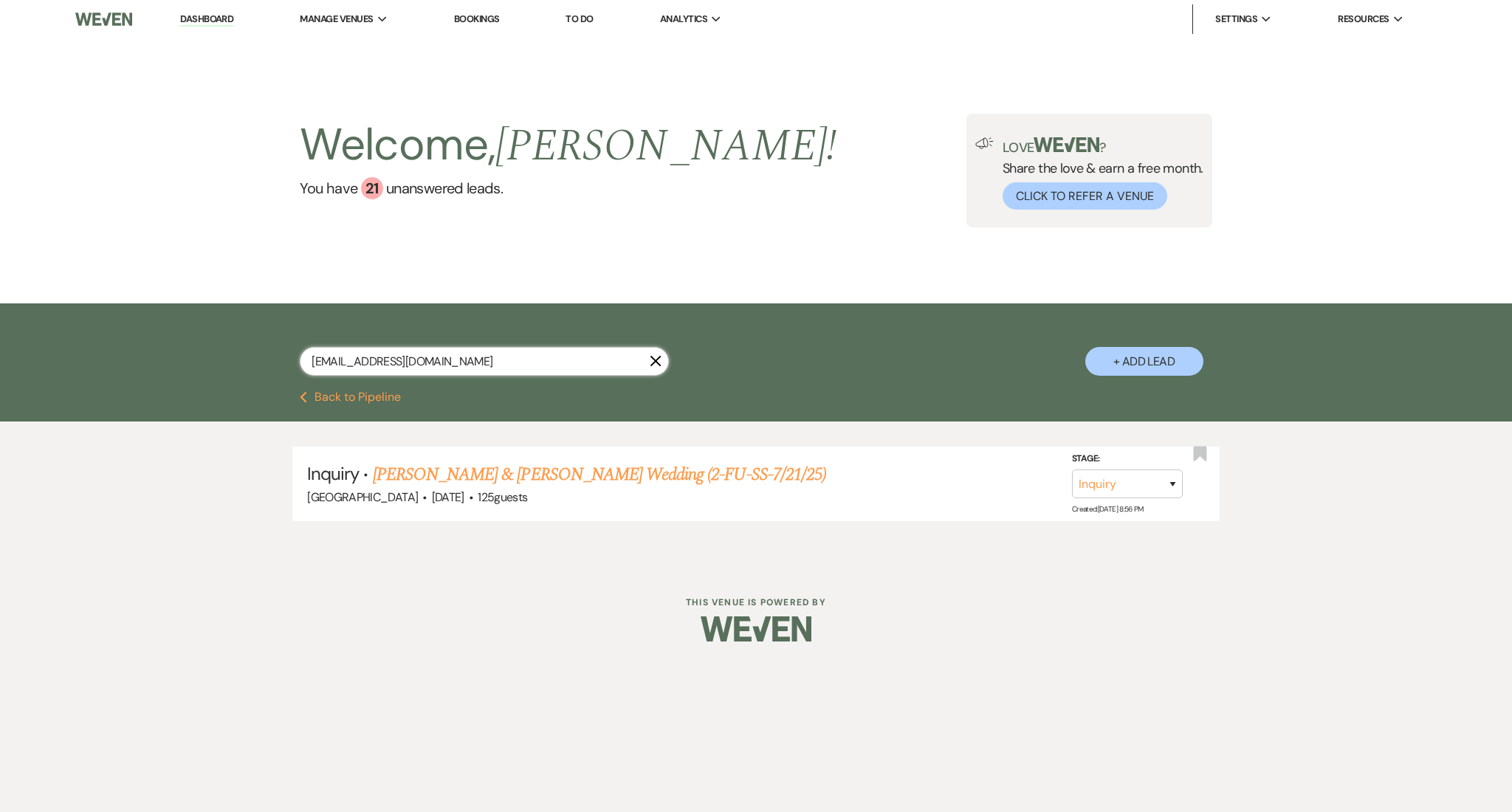
drag, startPoint x: 436, startPoint y: 366, endPoint x: 119, endPoint y: 334, distance: 318.6
click at [119, 334] on div "[EMAIL_ADDRESS][DOMAIN_NAME] X + Add Lead" at bounding box center [756, 347] width 1512 height 88
paste input "[EMAIL_ADDRESS]"
type input "[EMAIL_ADDRESS][DOMAIN_NAME]"
click at [530, 472] on link "[PERSON_NAME] Family Reunion (2- FU-SS-7/21/25)" at bounding box center [551, 475] width 355 height 27
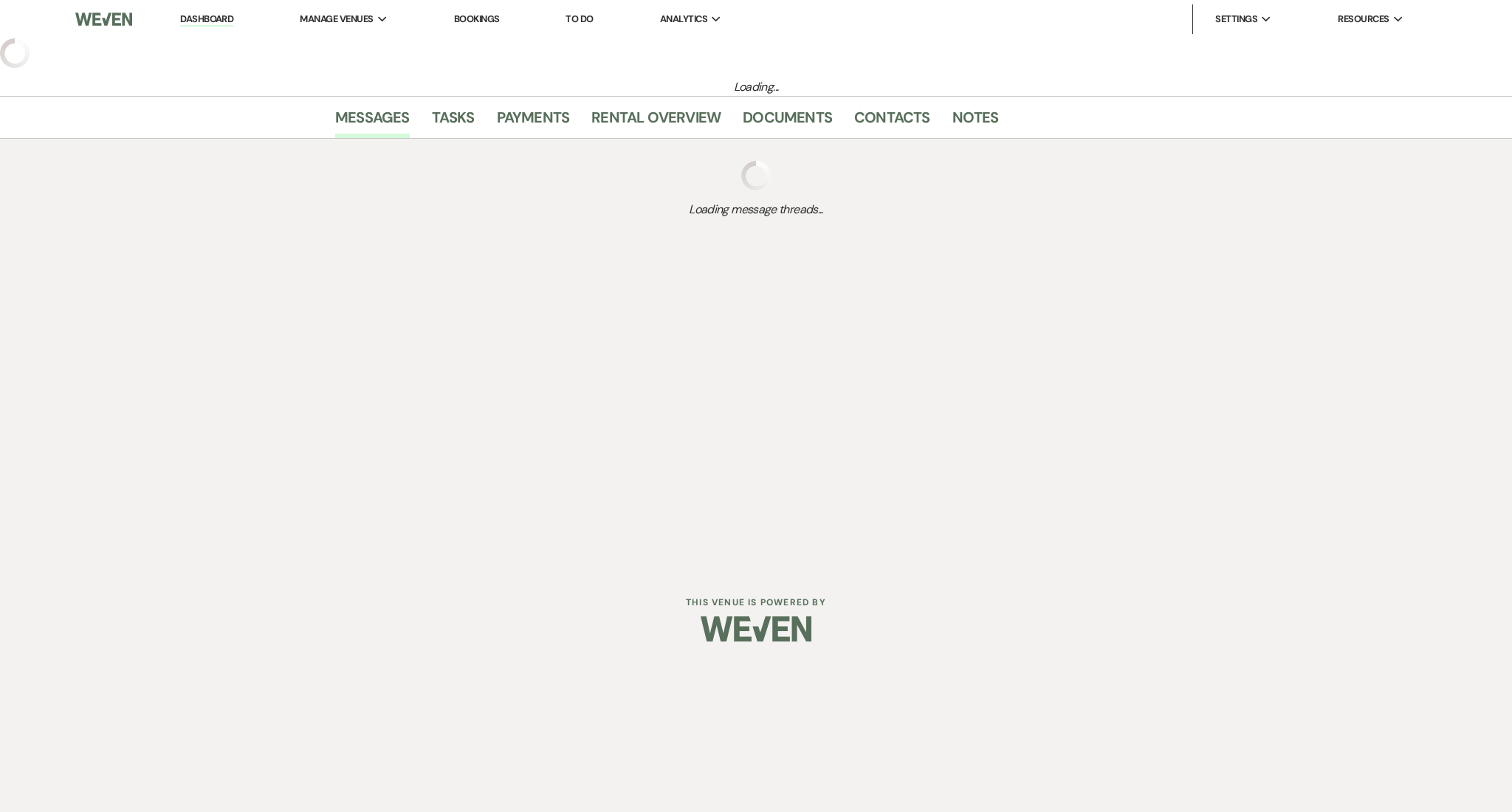
select select "5"
select select "13"
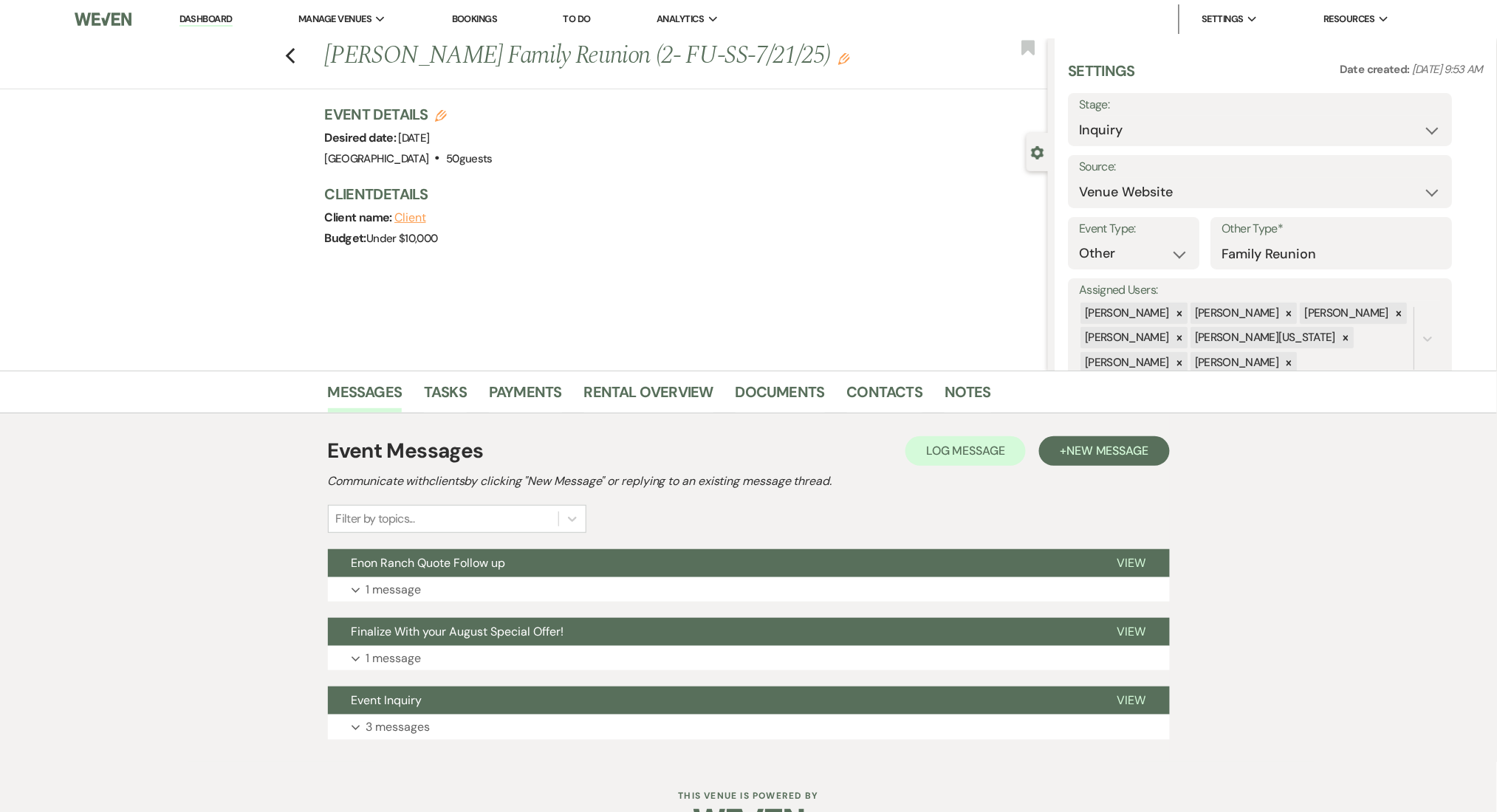
click at [561, 602] on div "Event Messages Log Log Message + New Message Communicate with clients by clicki…" at bounding box center [749, 587] width 842 height 319
click at [571, 595] on button "Expand 1 message" at bounding box center [749, 590] width 842 height 25
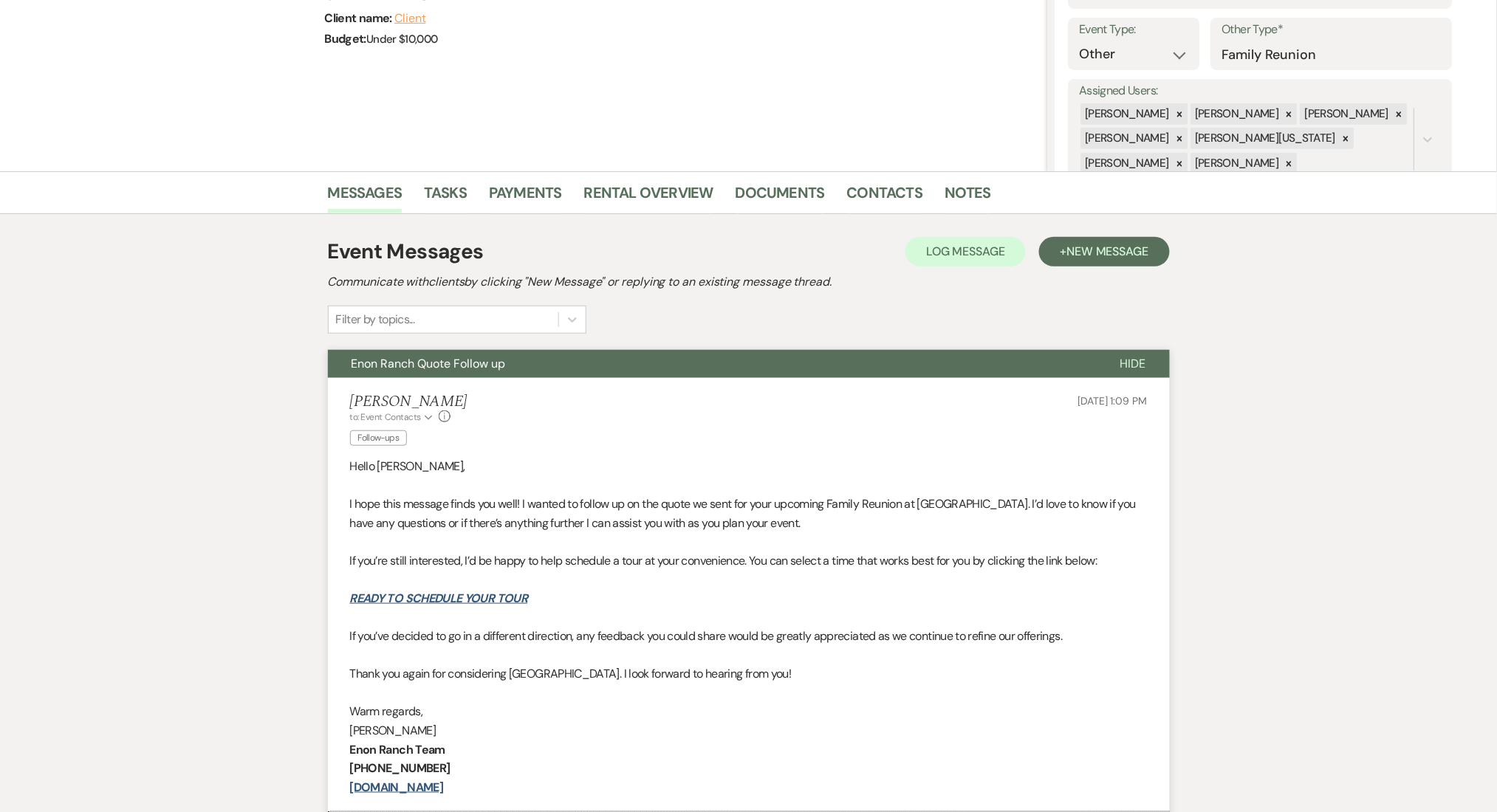
scroll to position [393, 0]
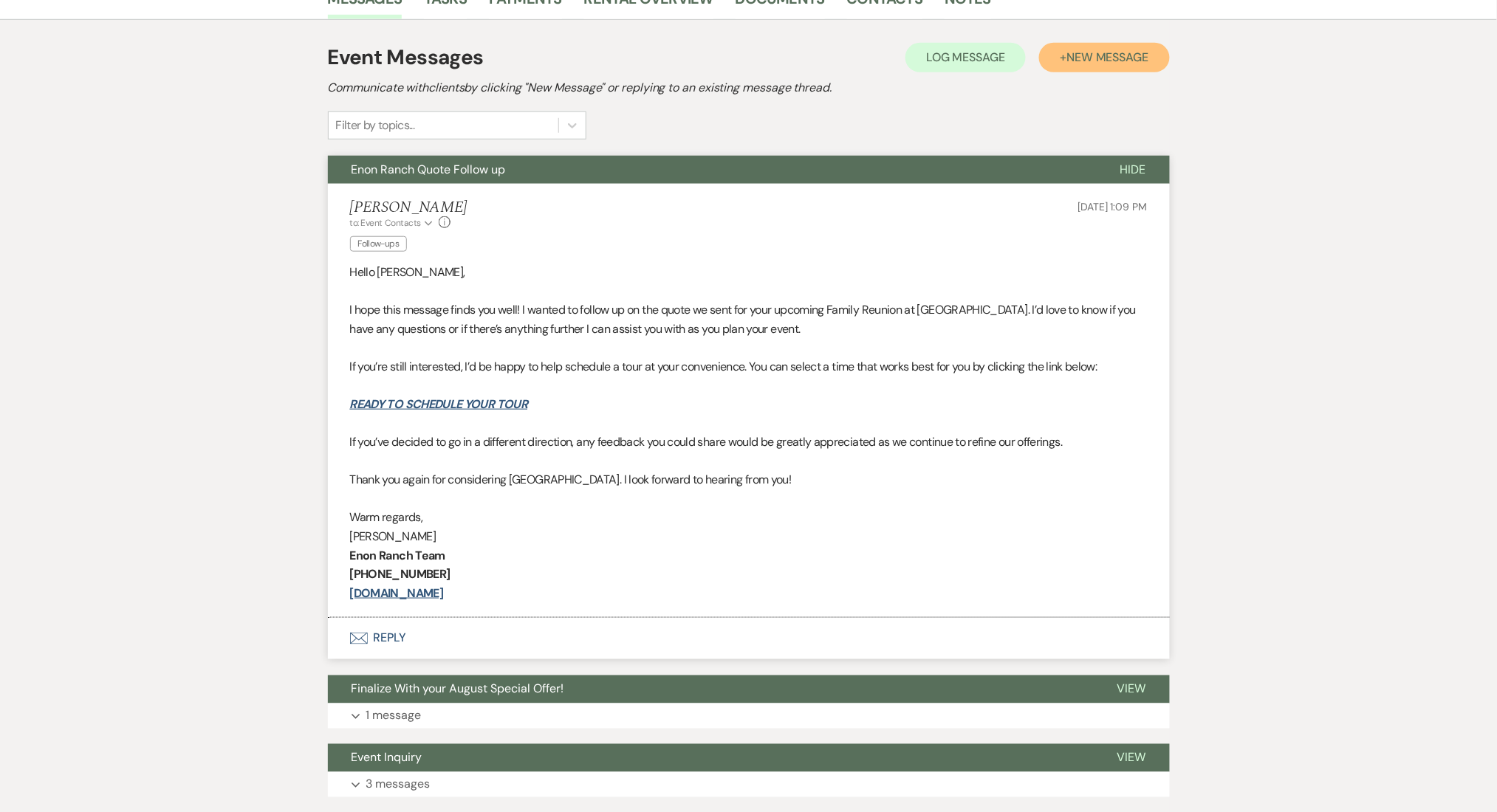
click at [1061, 66] on button "+ New Message" at bounding box center [1104, 58] width 130 height 30
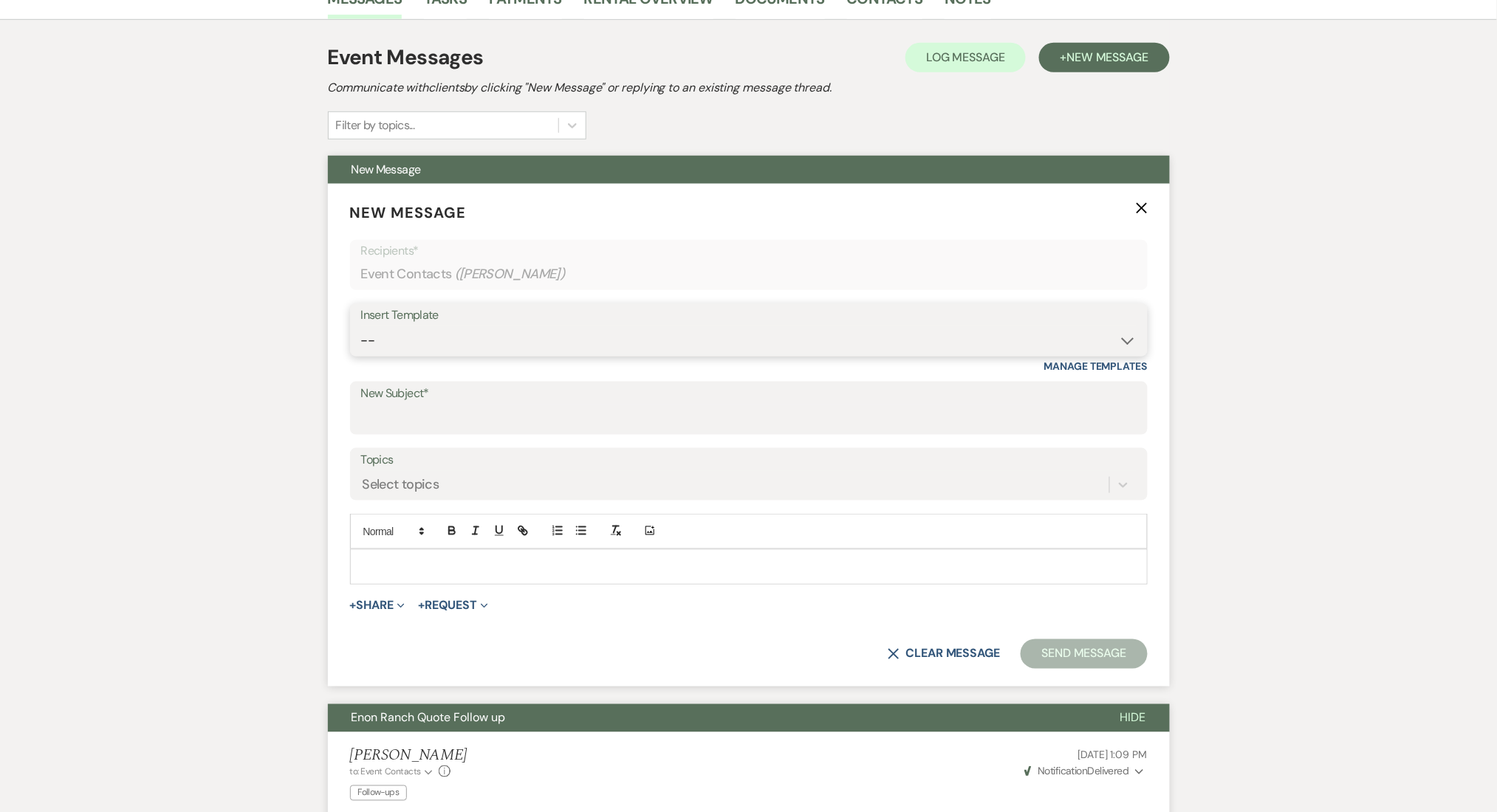
click at [591, 340] on select "-- Inquiry Follow Up Email #2 Contract Sending Template Payment Template Rental…" at bounding box center [749, 340] width 775 height 29
select select "4603"
click at [362, 326] on select "-- Inquiry Follow Up Email #2 Contract Sending Template Payment Template Rental…" at bounding box center [749, 340] width 775 height 29
type input "Checking In – Any Assistance Needed for Your Event?"
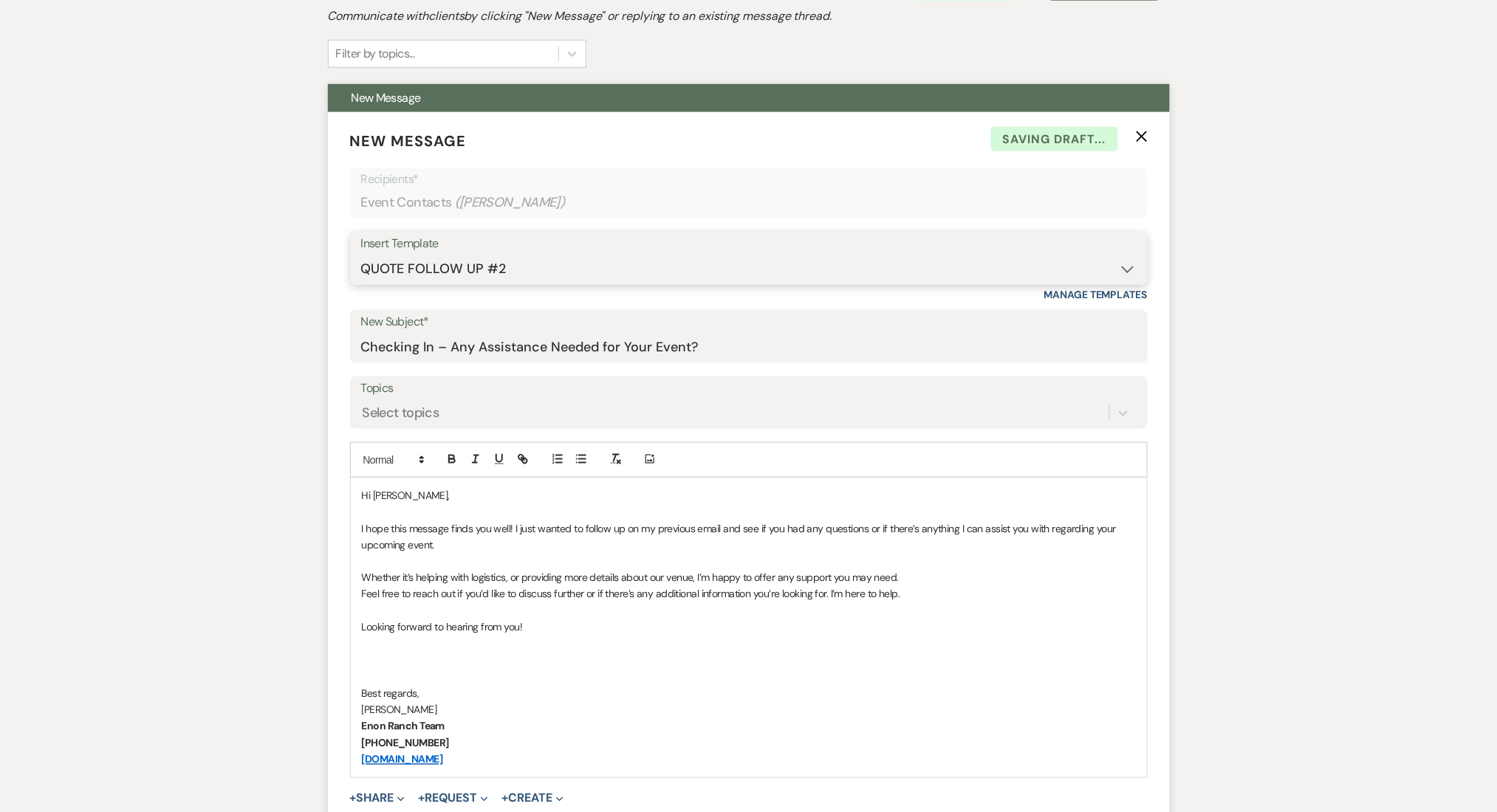
scroll to position [591, 0]
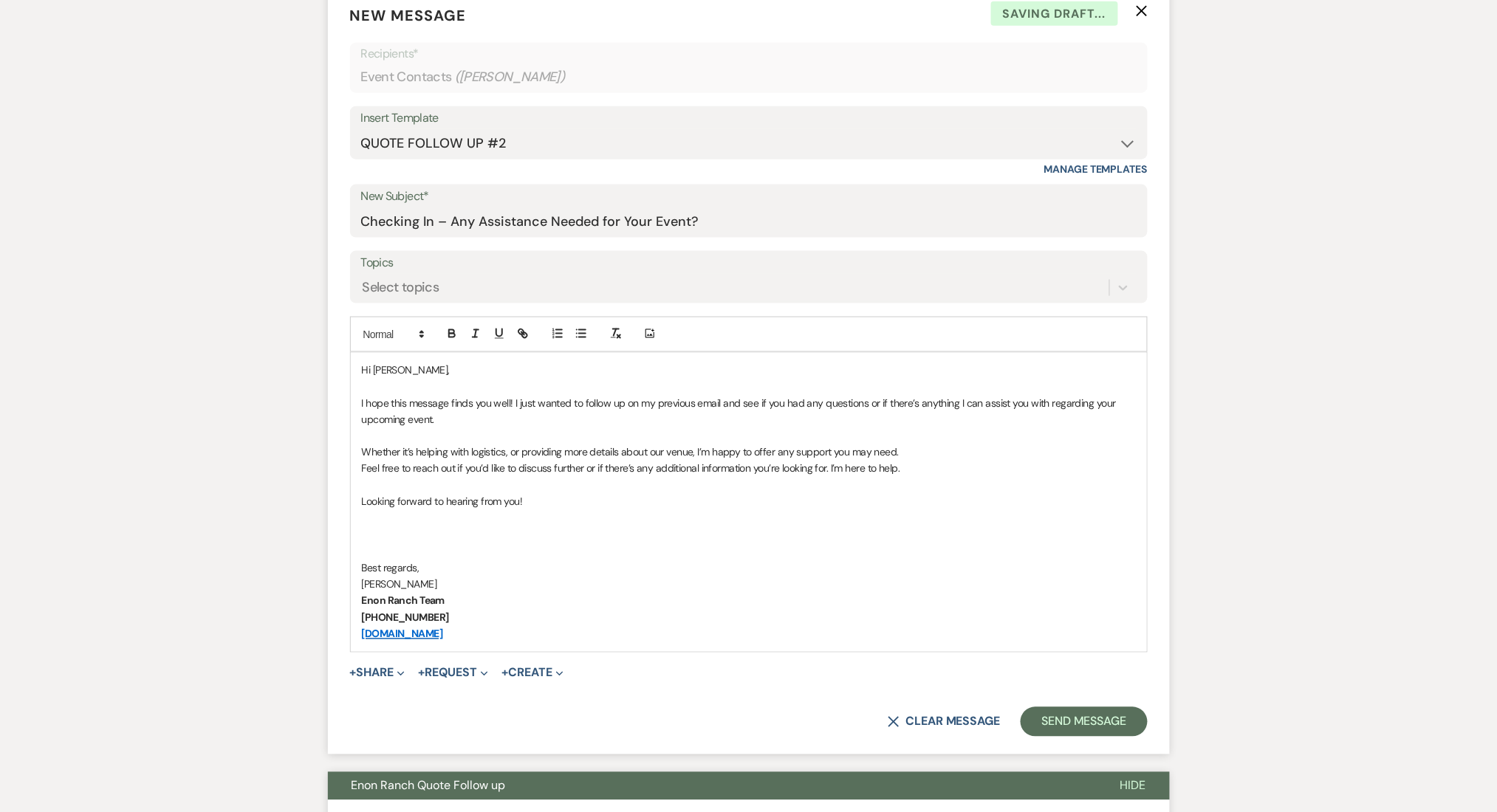
click at [1077, 742] on form "New Message X Saving draft... Recipients* Event Contacts ( [PERSON_NAME] ) Inse…" at bounding box center [749, 371] width 842 height 768
click at [1083, 724] on button "Send Message" at bounding box center [1083, 722] width 126 height 30
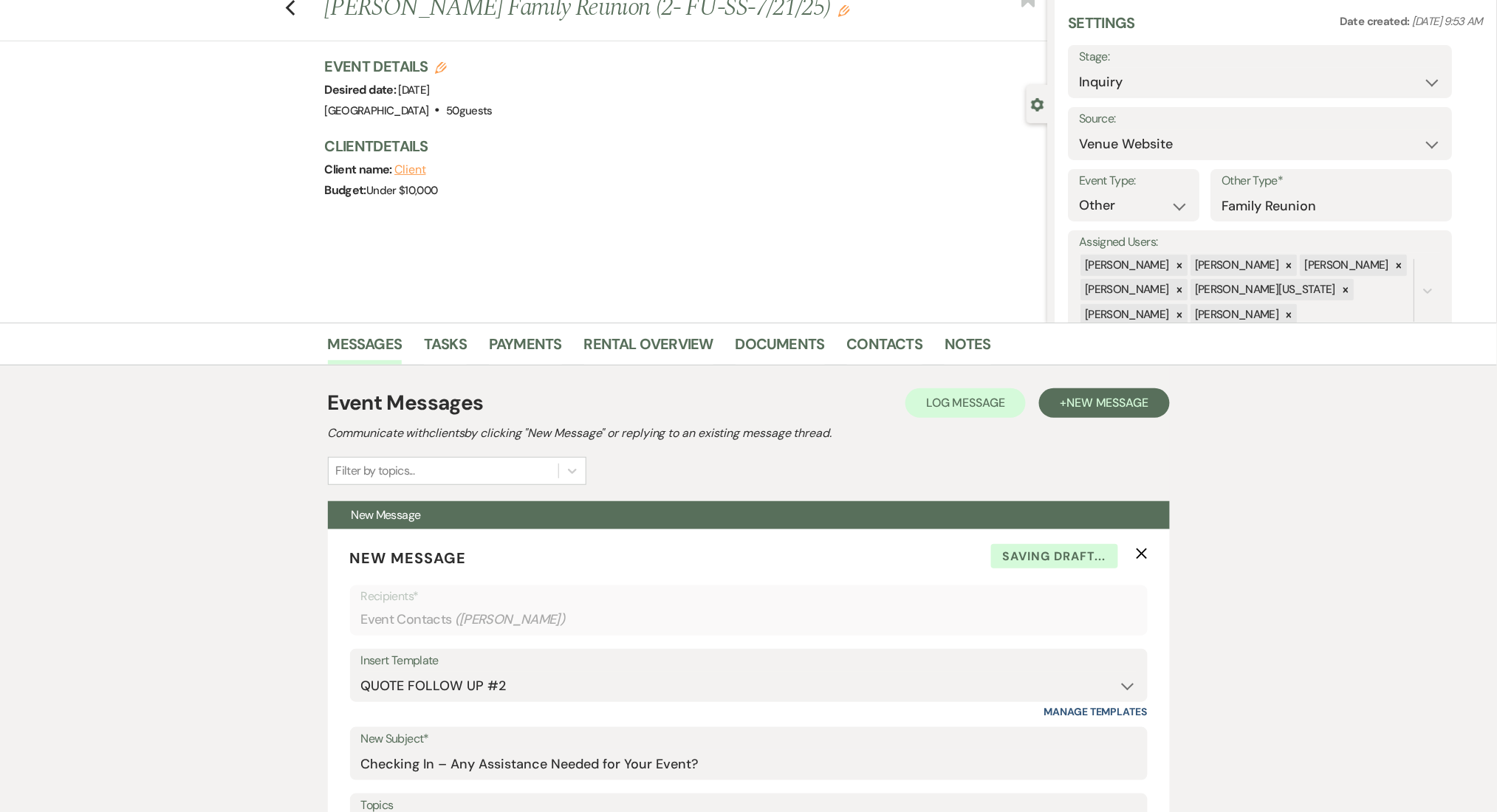
scroll to position [0, 0]
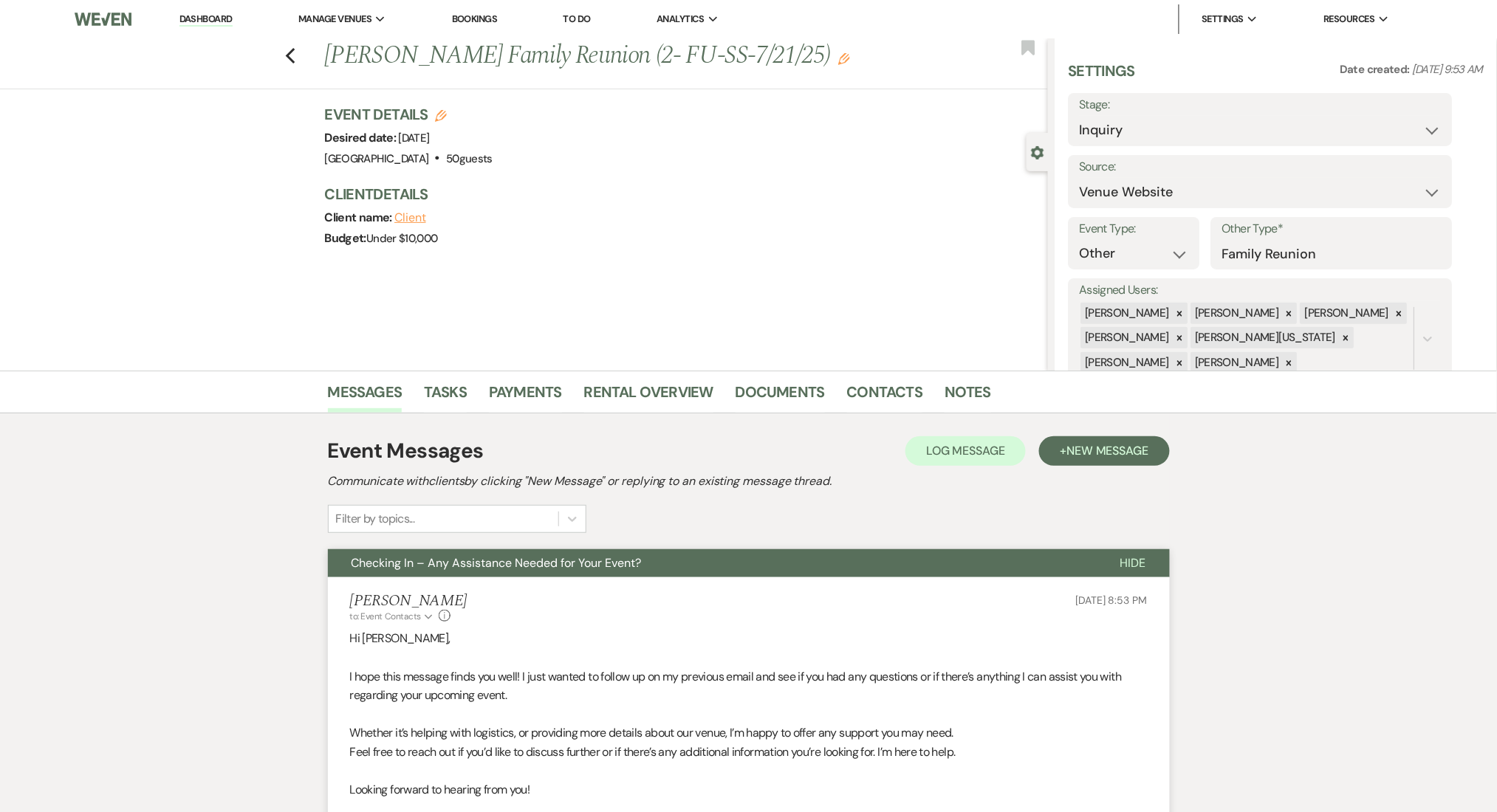
click at [209, 16] on link "Dashboard" at bounding box center [206, 20] width 53 height 14
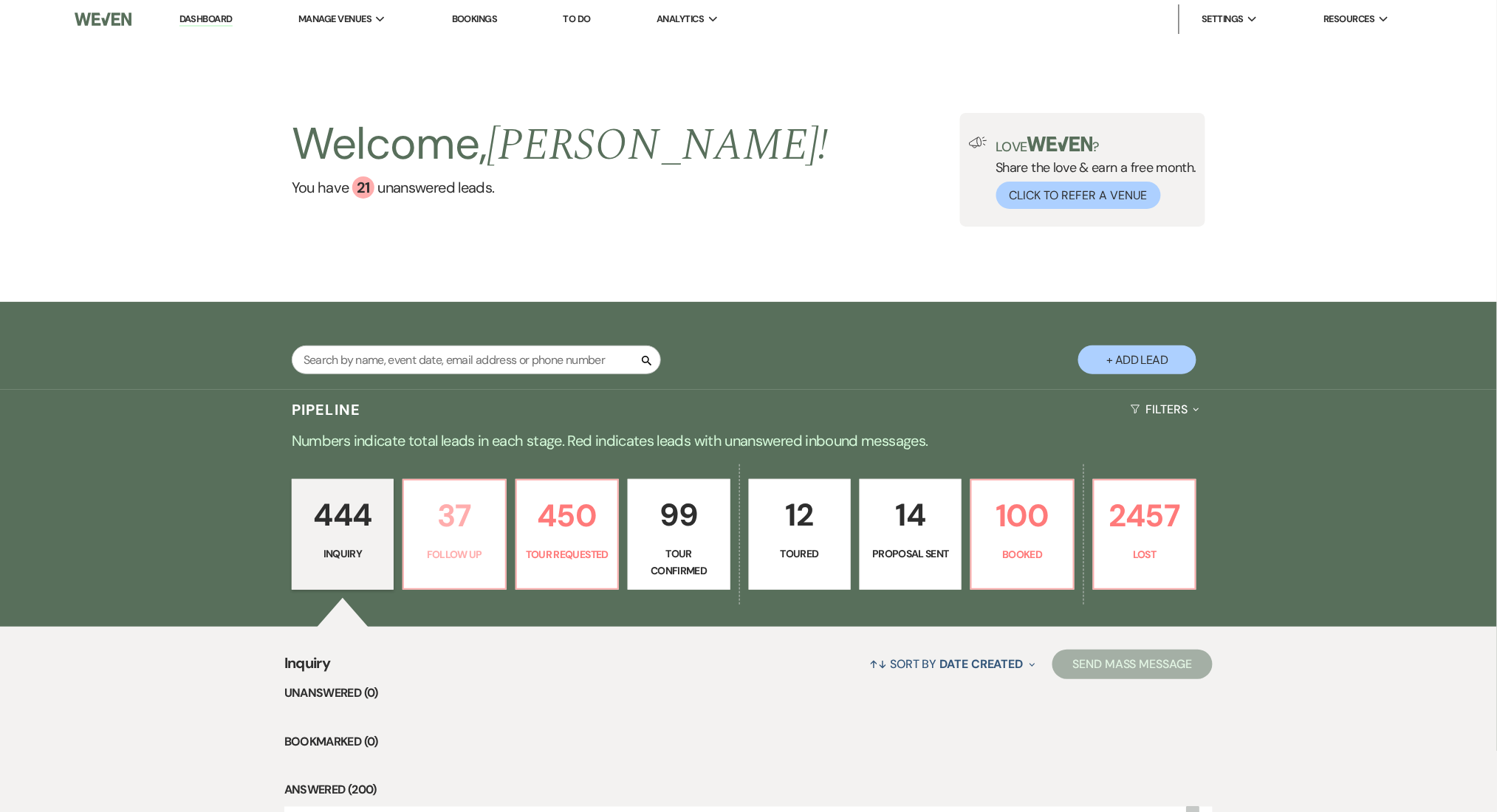
click at [430, 565] on link "37 Follow Up" at bounding box center [454, 535] width 103 height 111
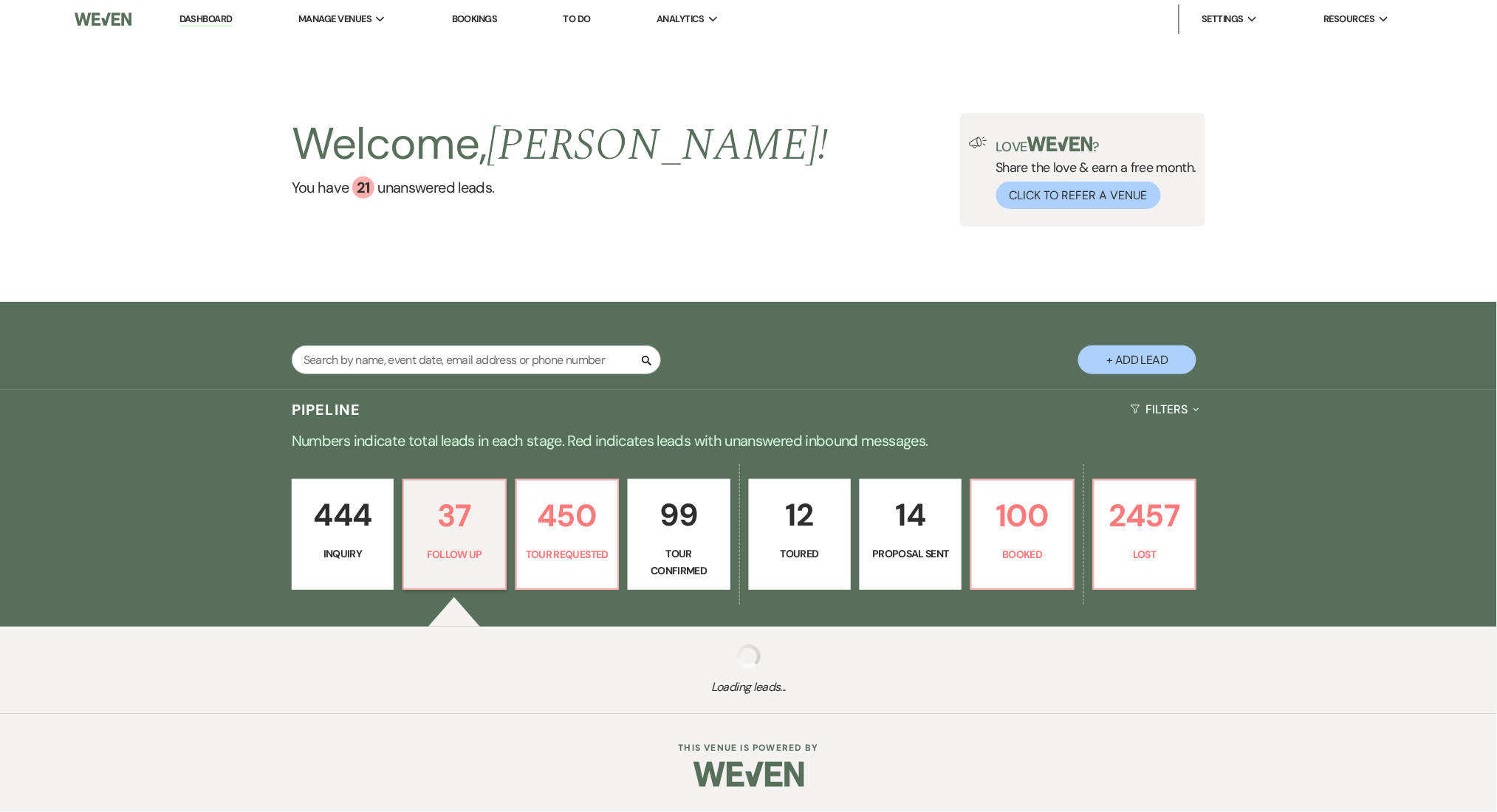
select select "9"
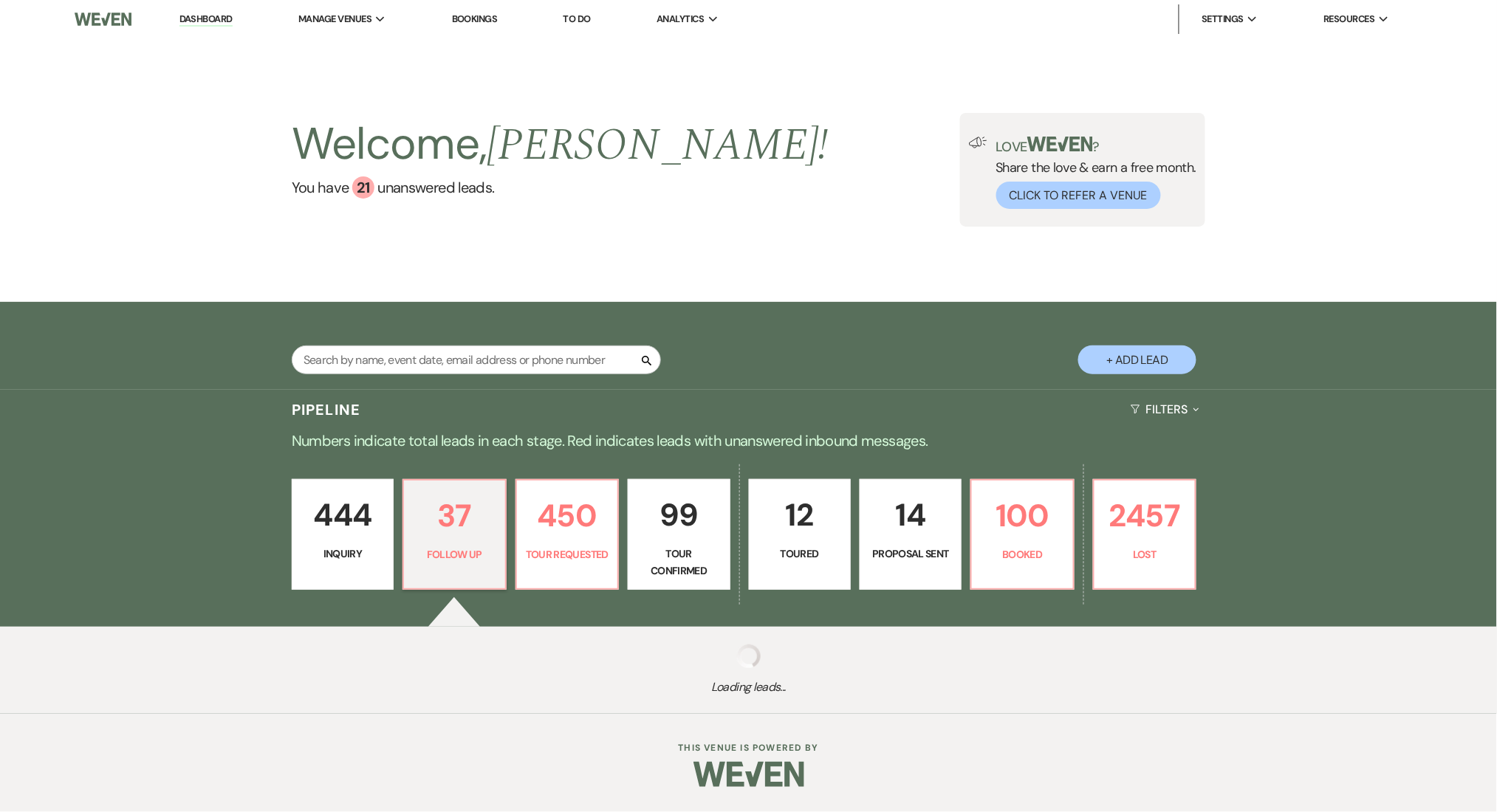
select select "9"
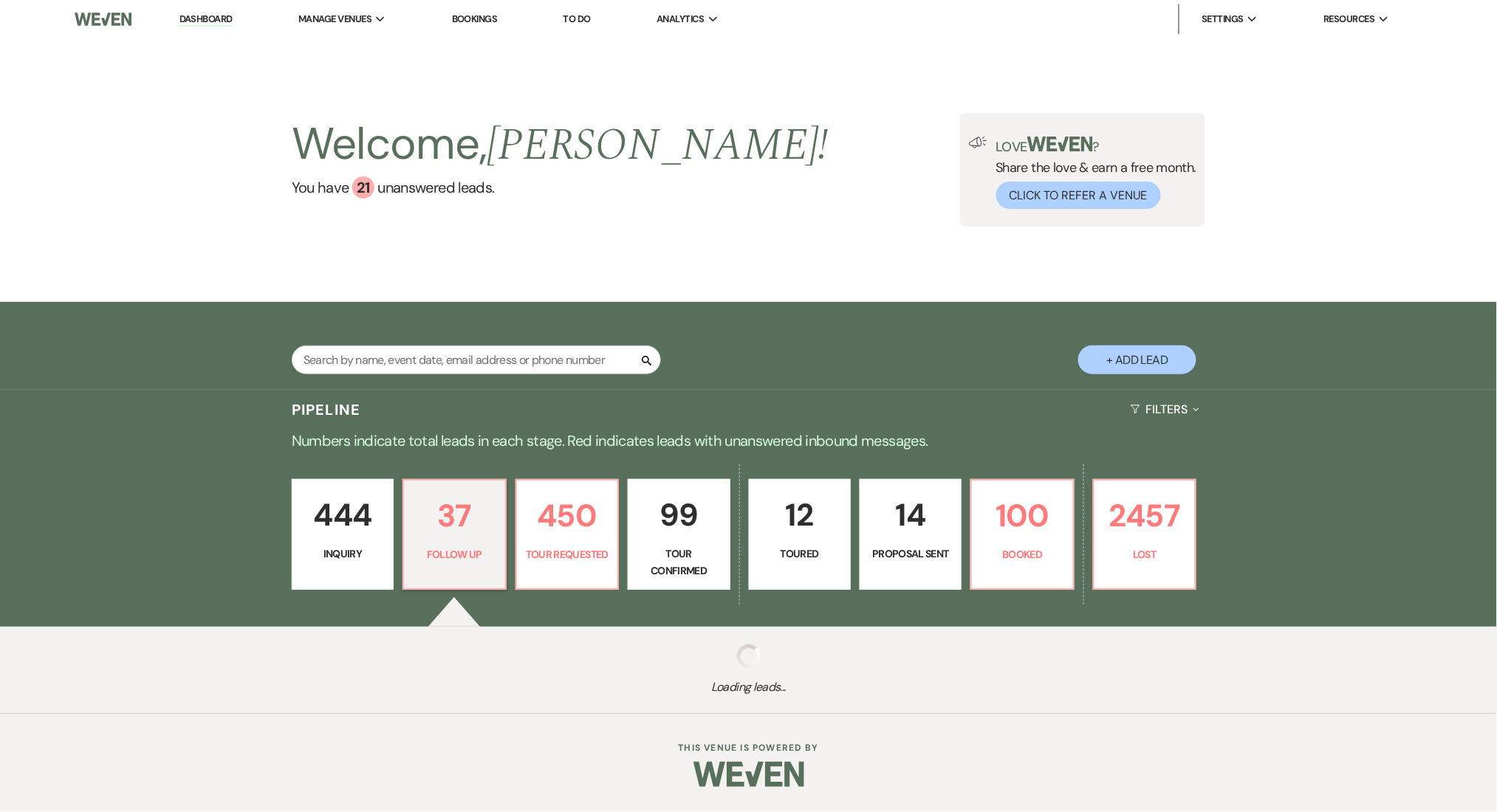
select select "9"
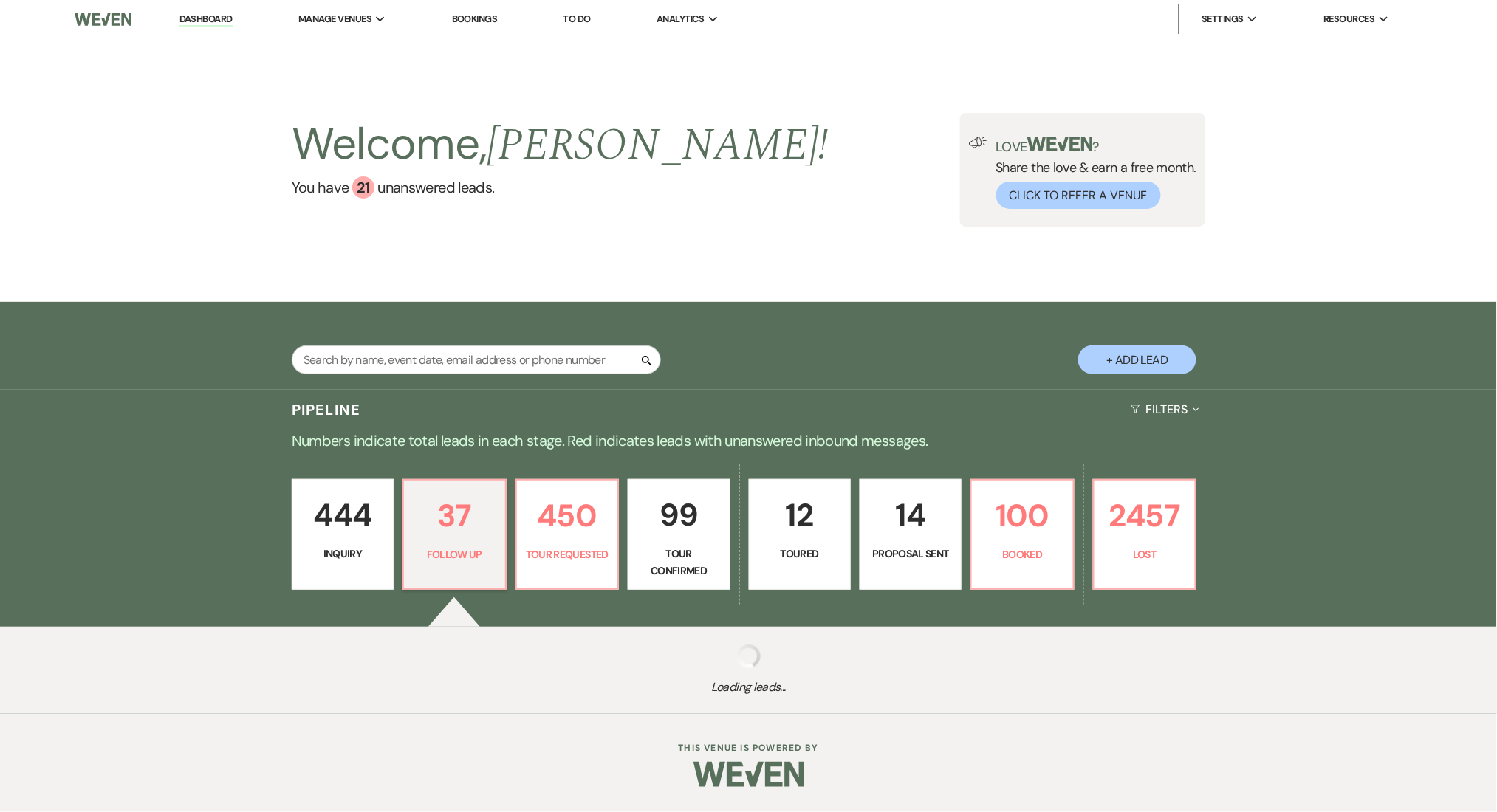
select select "9"
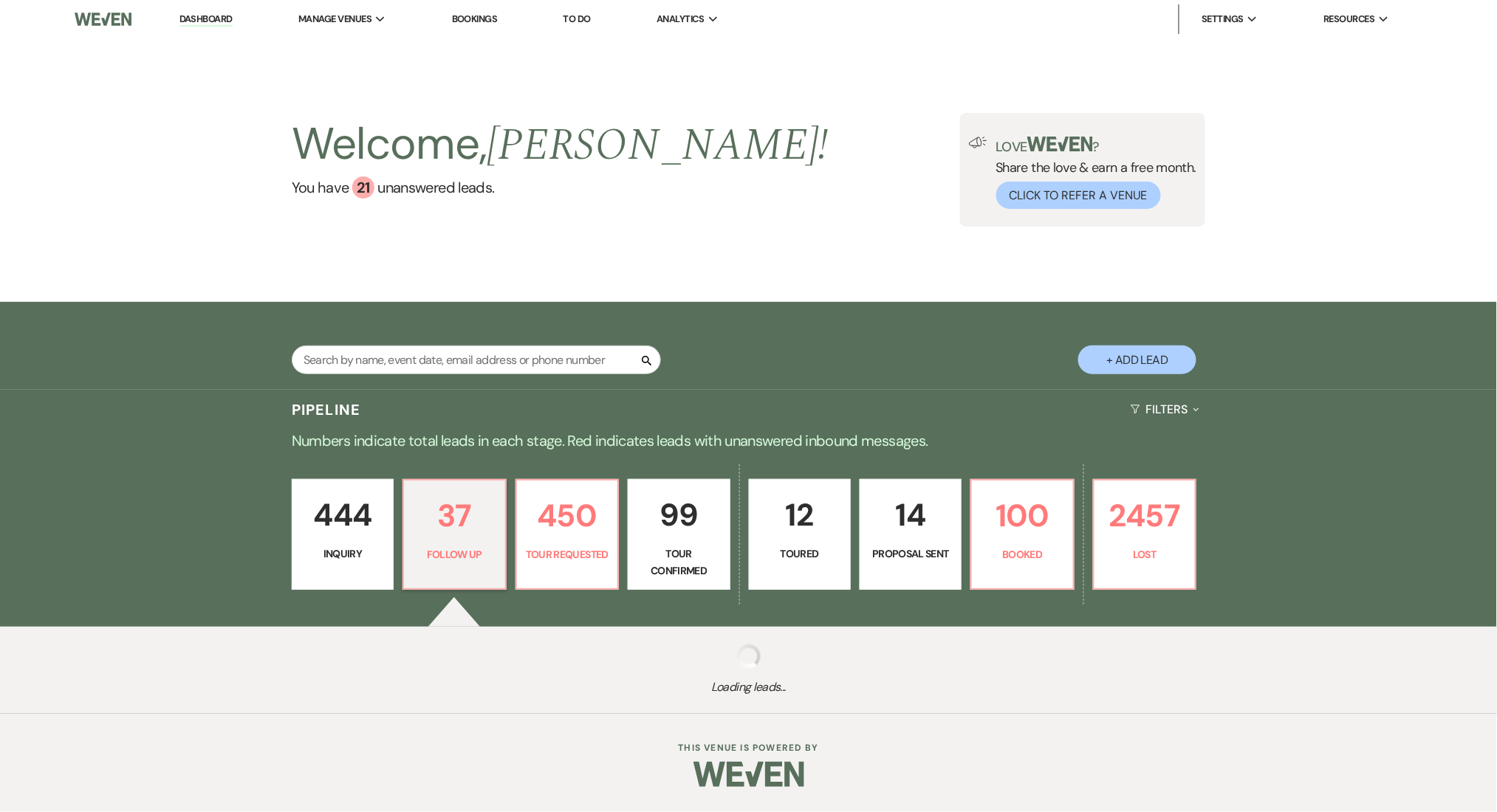
select select "9"
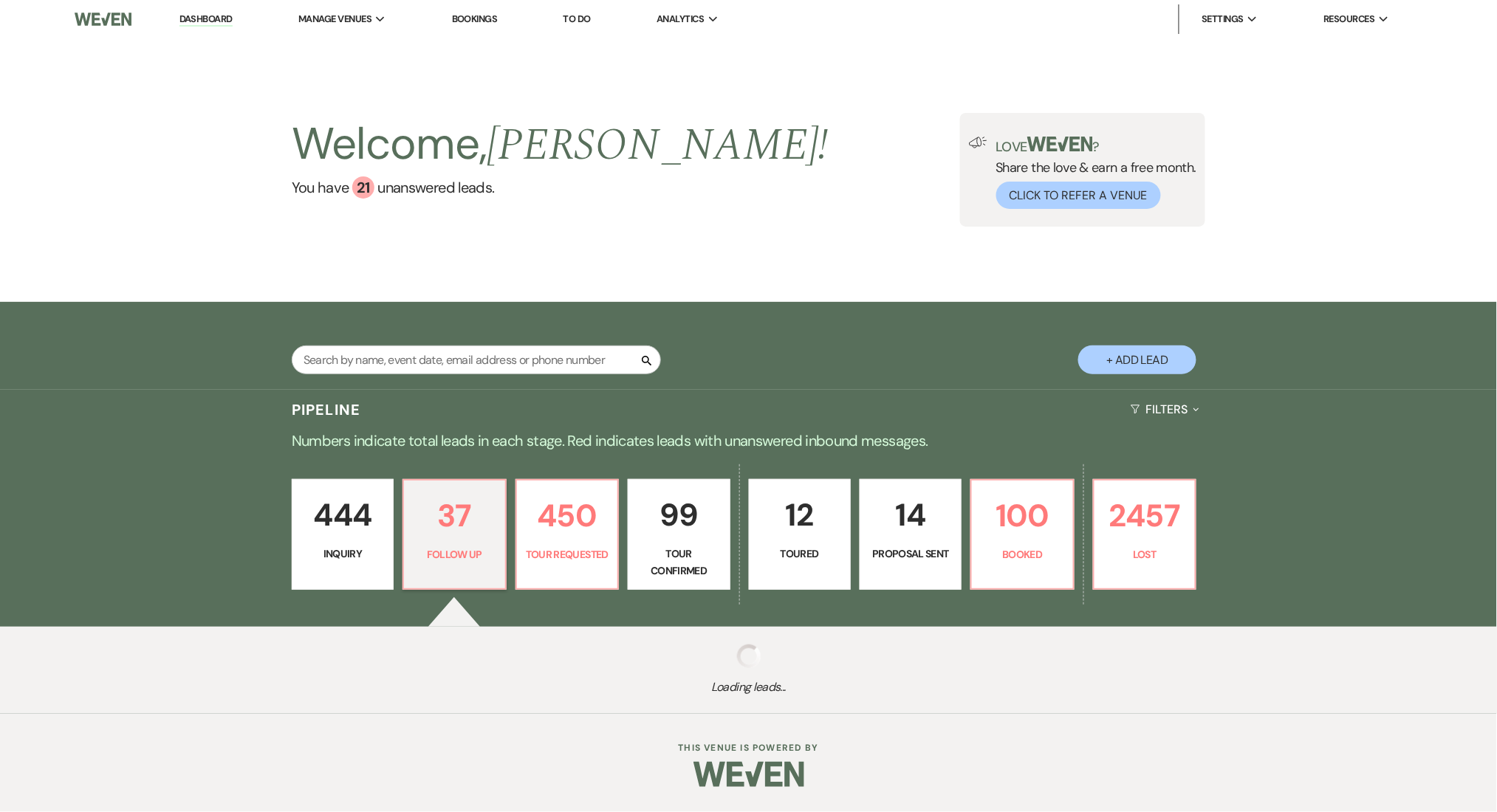
select select "9"
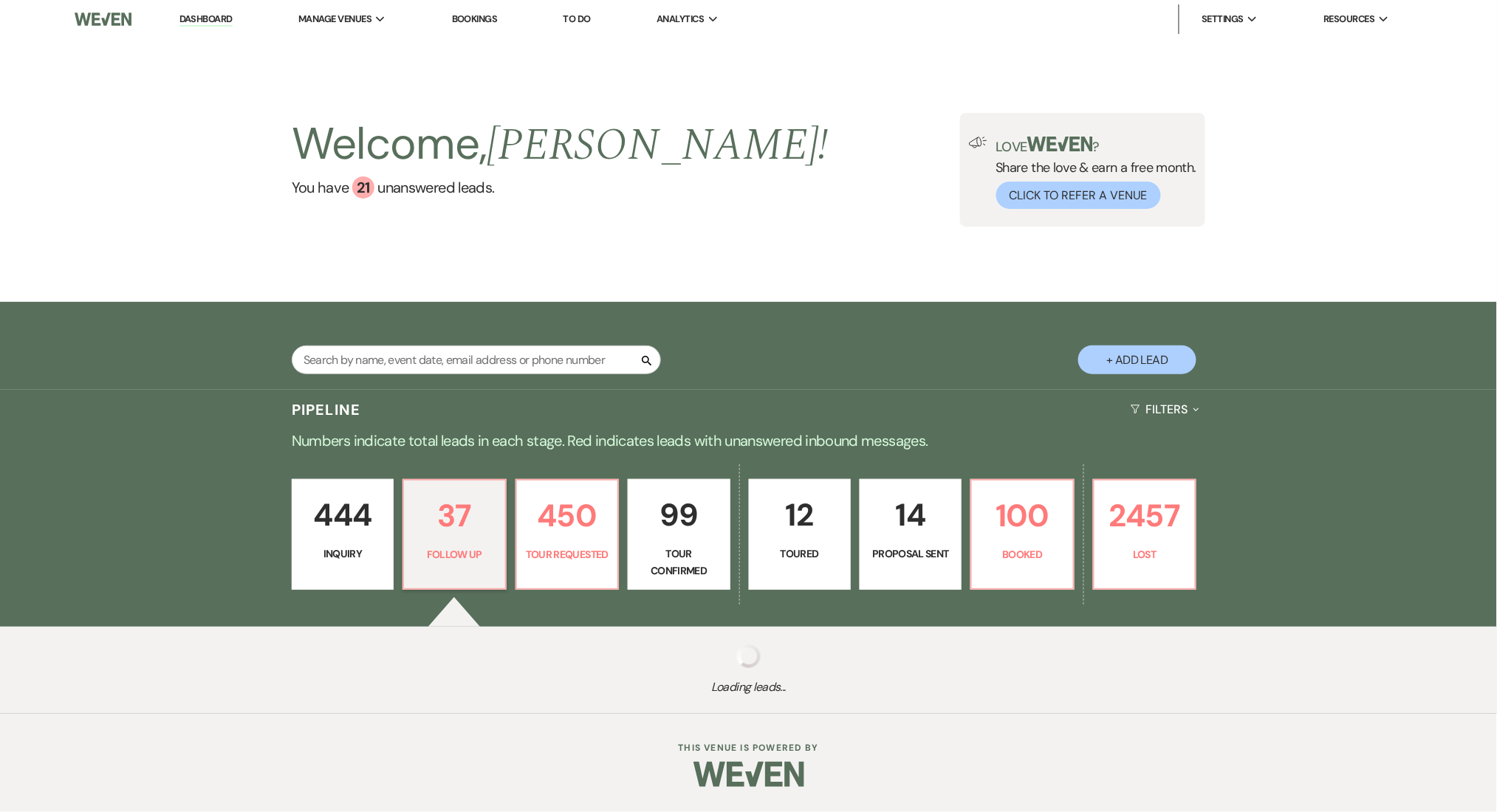
select select "9"
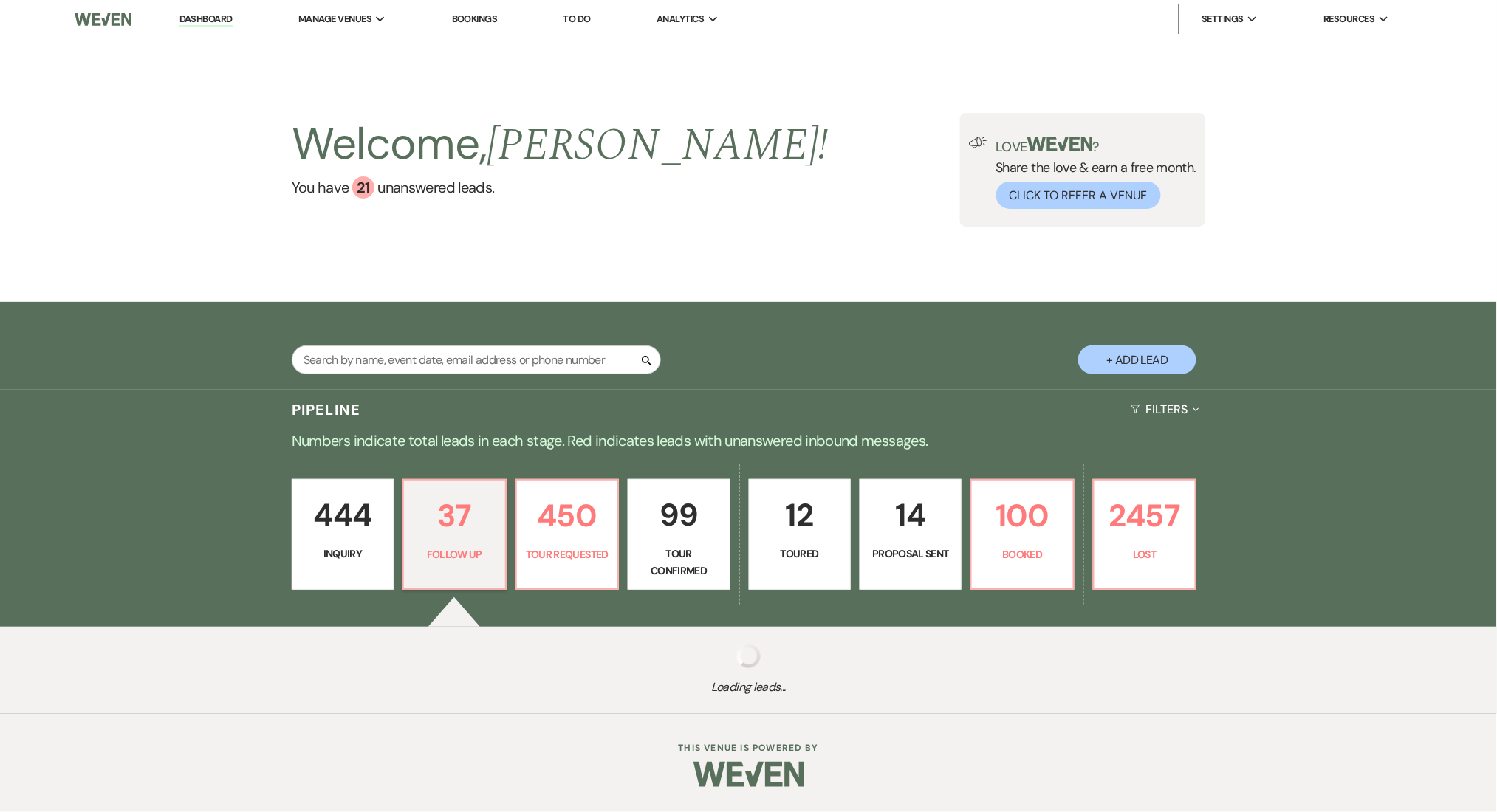
select select "9"
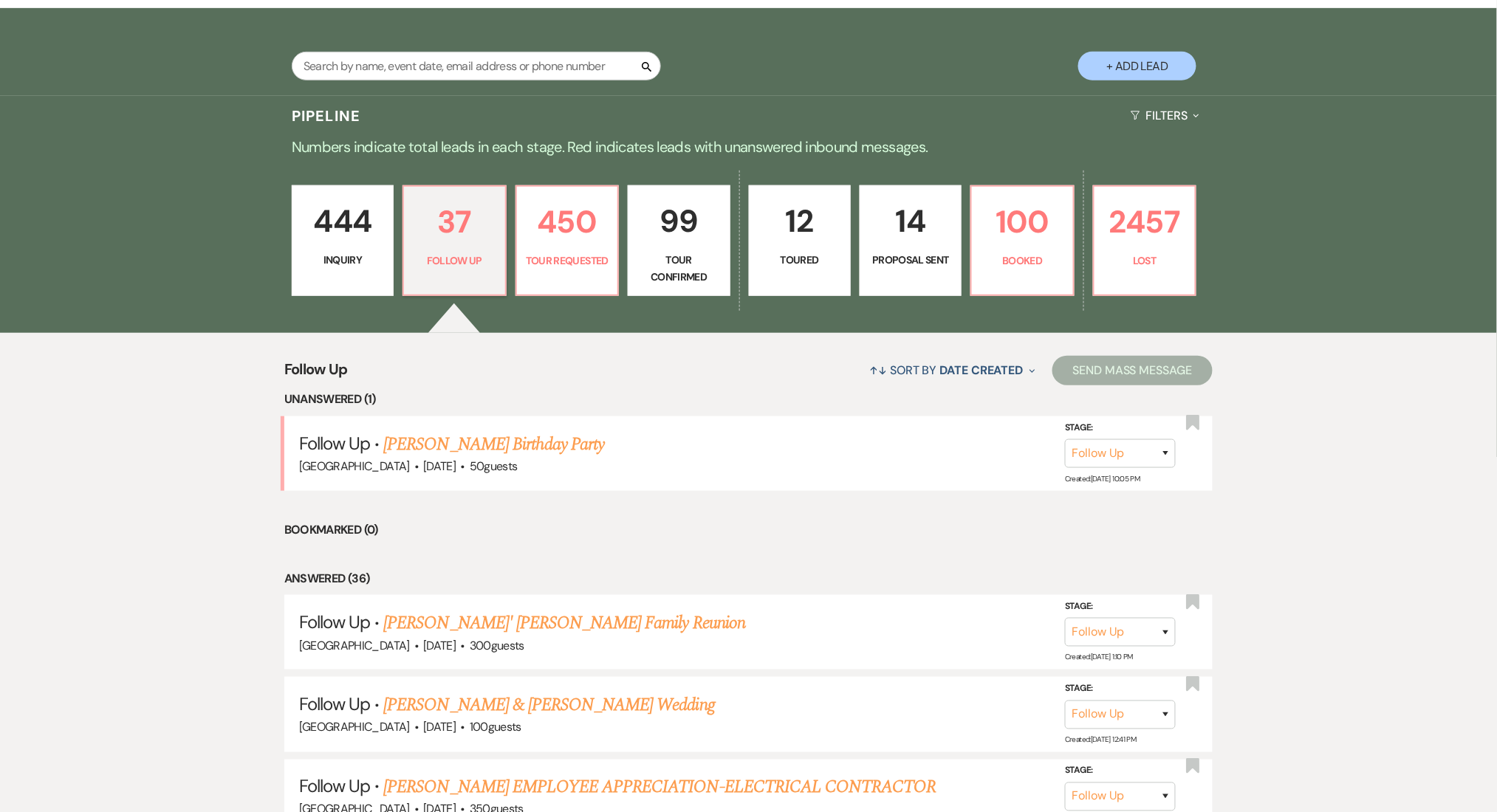
scroll to position [296, 0]
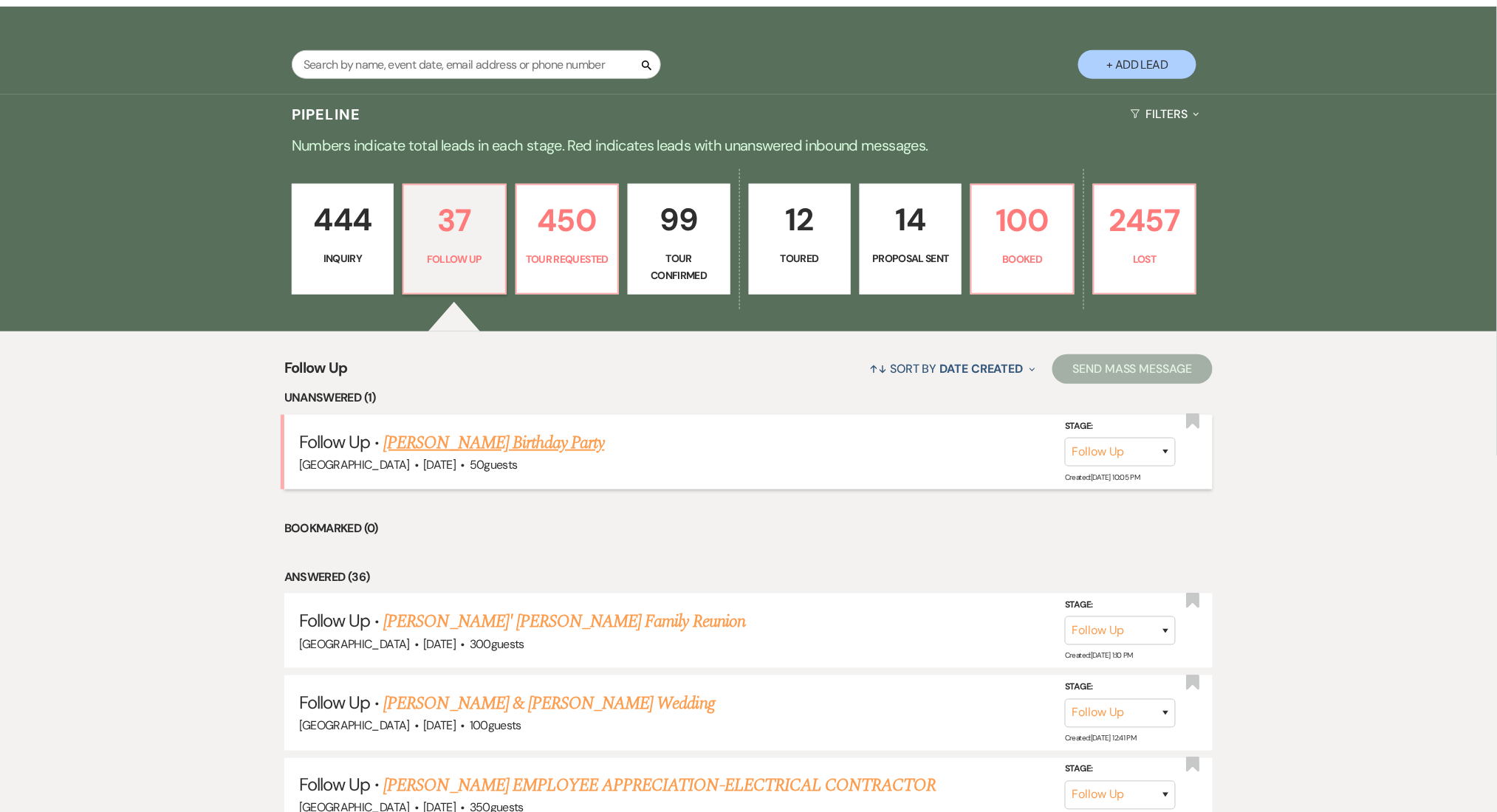
click at [496, 440] on link "[PERSON_NAME] Birthday Party" at bounding box center [494, 443] width 221 height 27
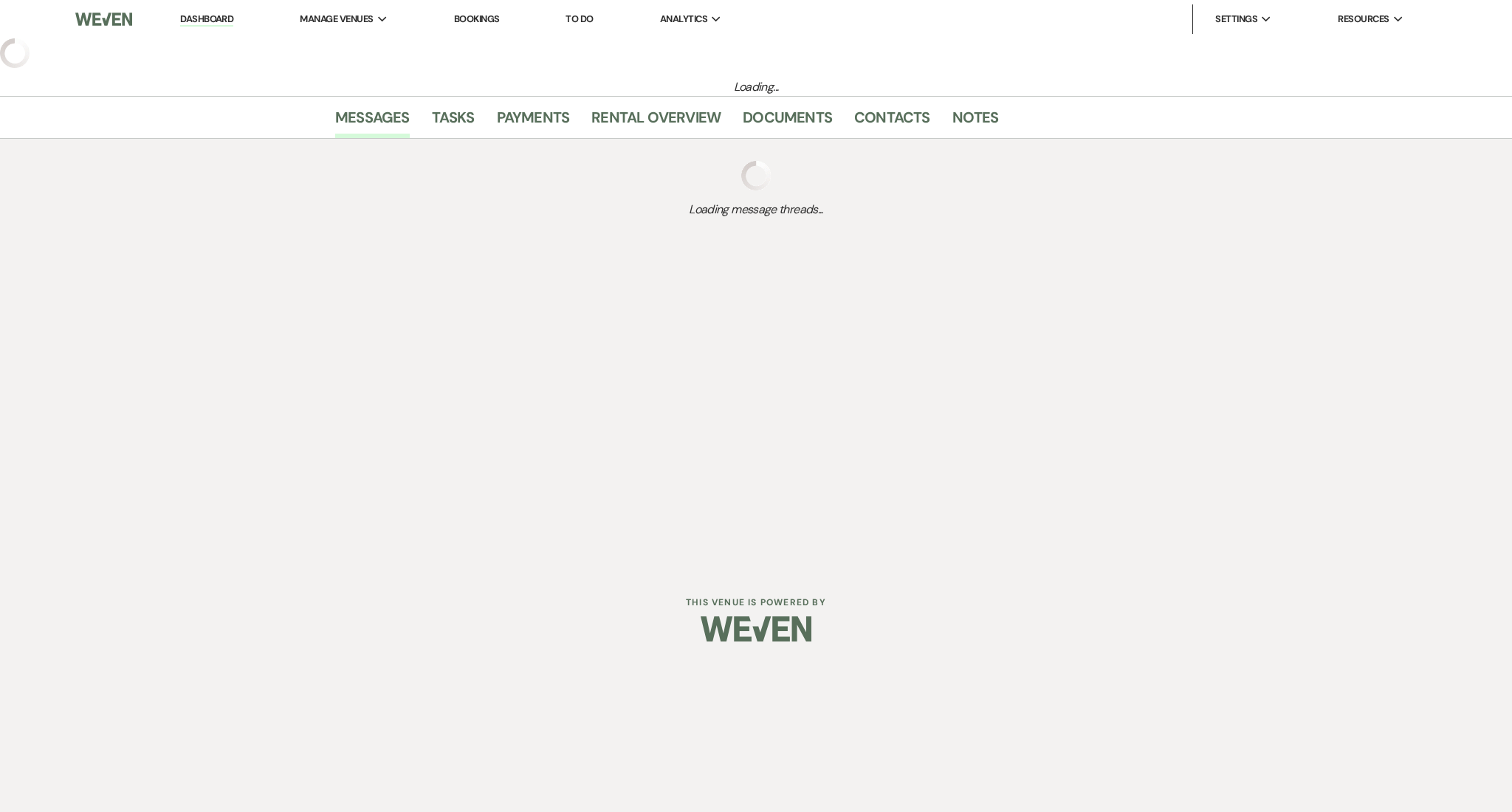
select select "9"
select select "5"
select select "4"
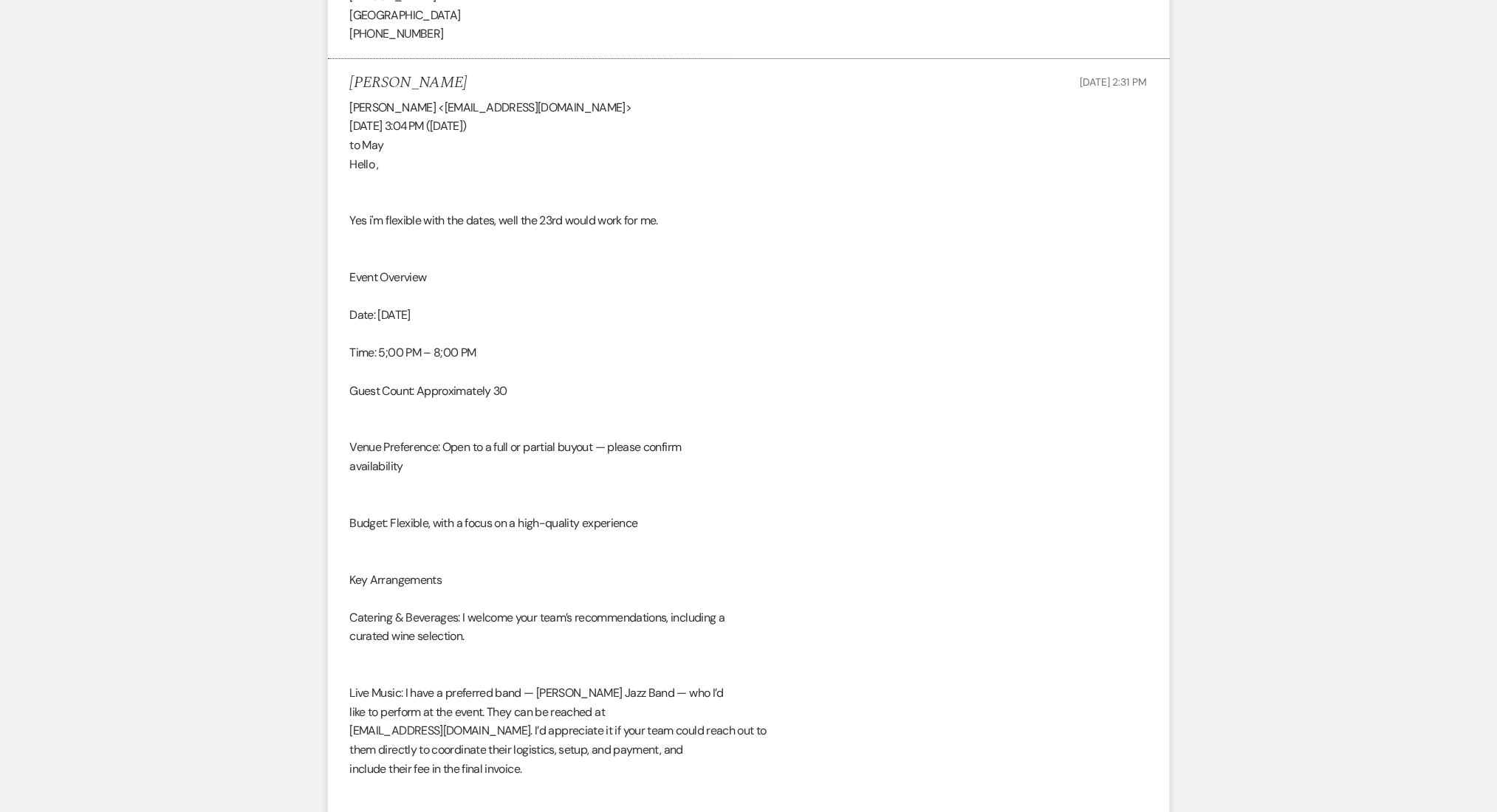
scroll to position [1969, 0]
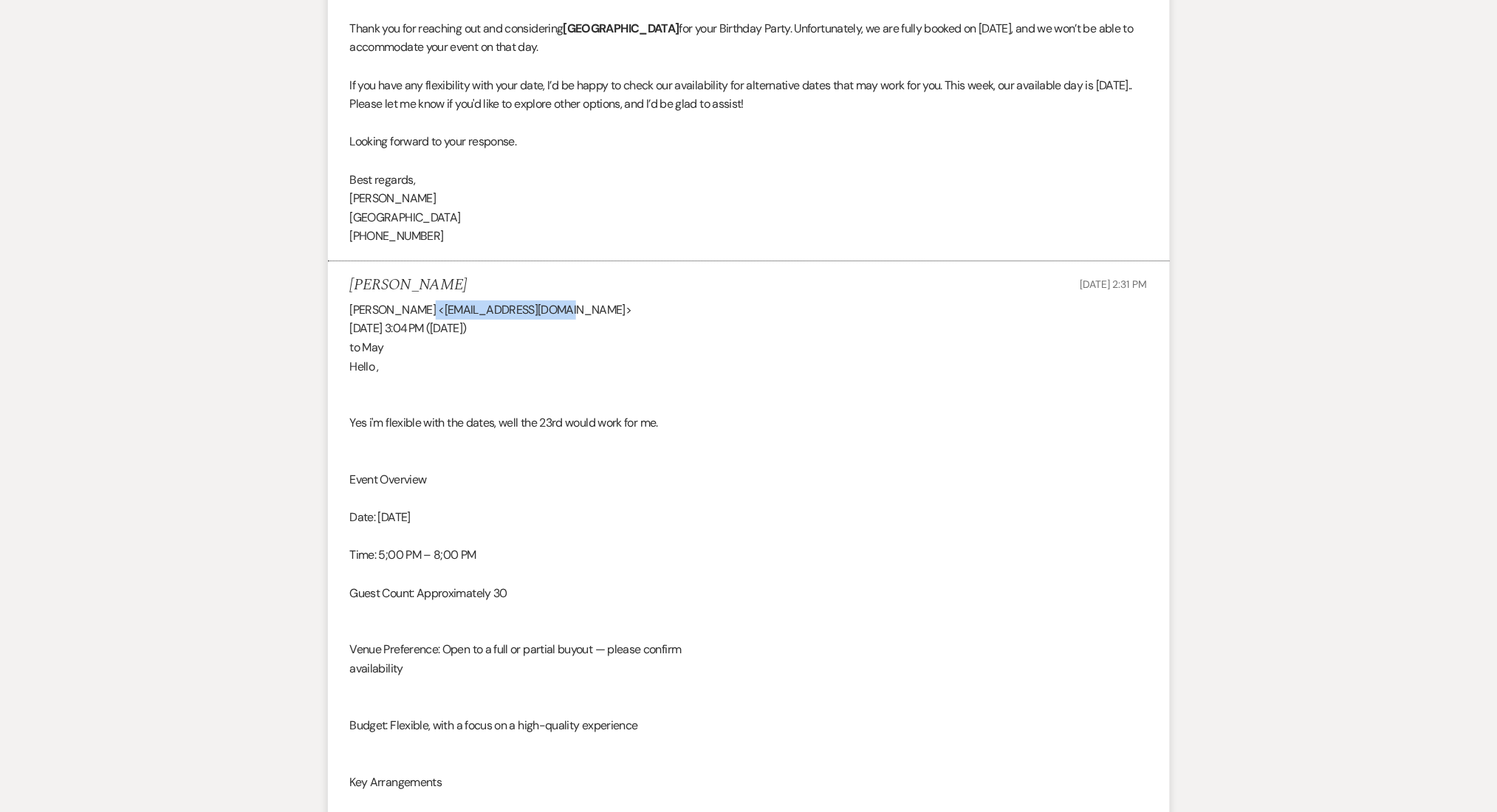
drag, startPoint x: 549, startPoint y: 309, endPoint x: 418, endPoint y: 307, distance: 131.0
click at [418, 307] on div "[PERSON_NAME] <[EMAIL_ADDRESS][DOMAIN_NAME]> [DATE] 3:04 PM ([DATE]) to May Hel…" at bounding box center [748, 735] width 797 height 869
copy div "[EMAIL_ADDRESS][DOMAIN_NAME]"
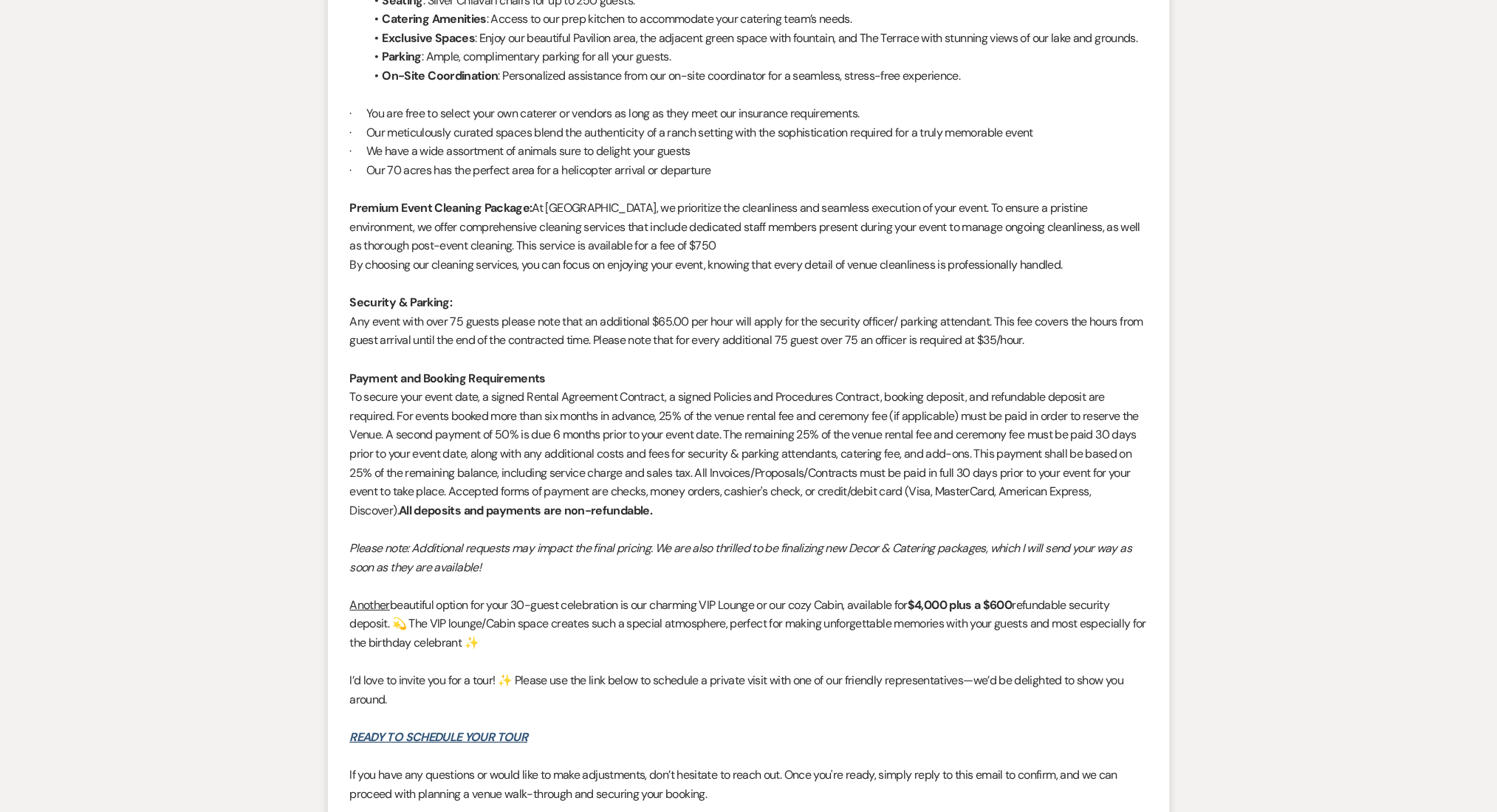
scroll to position [4091, 0]
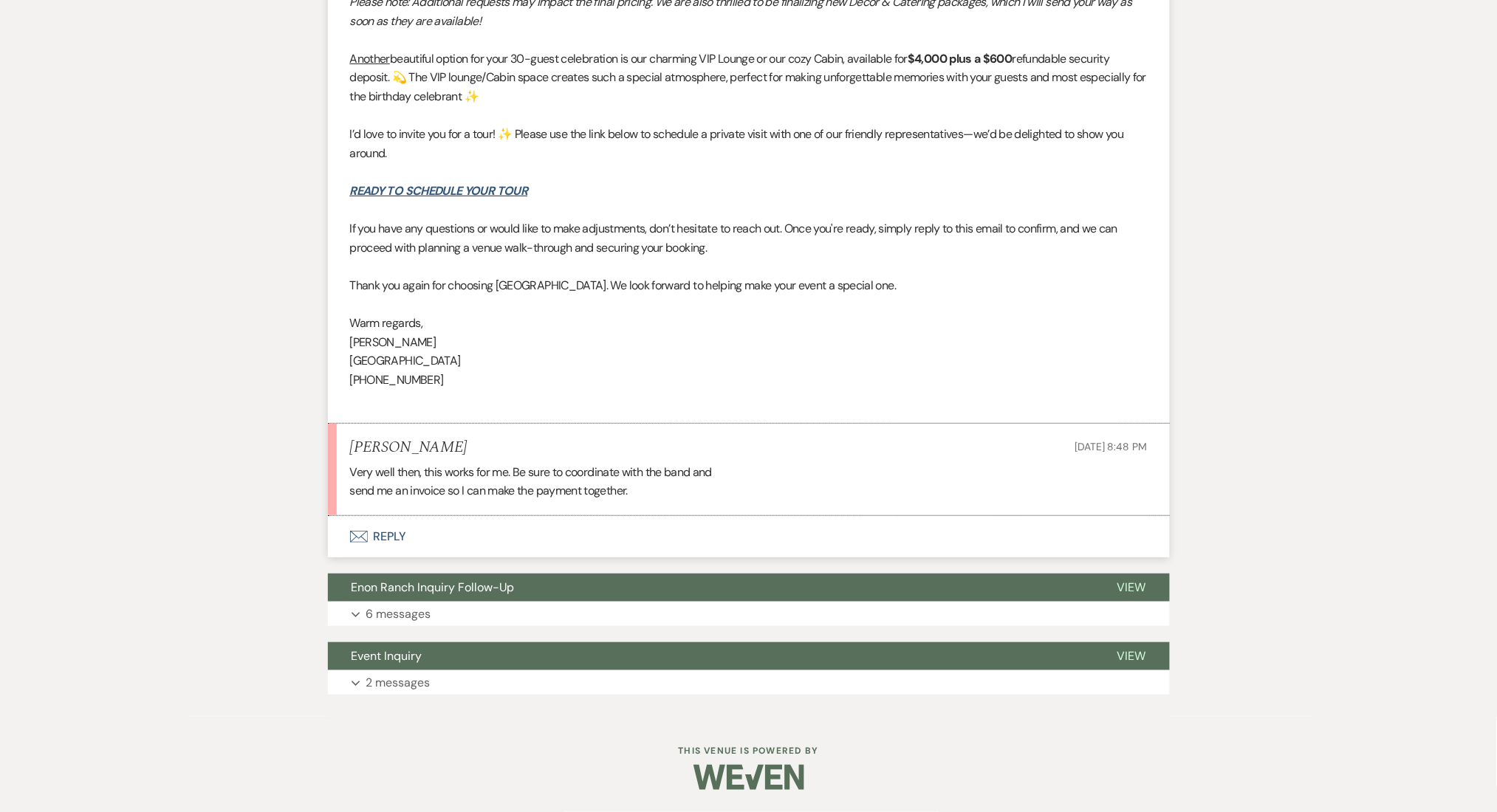
click at [402, 538] on button "Envelope Reply" at bounding box center [749, 537] width 842 height 41
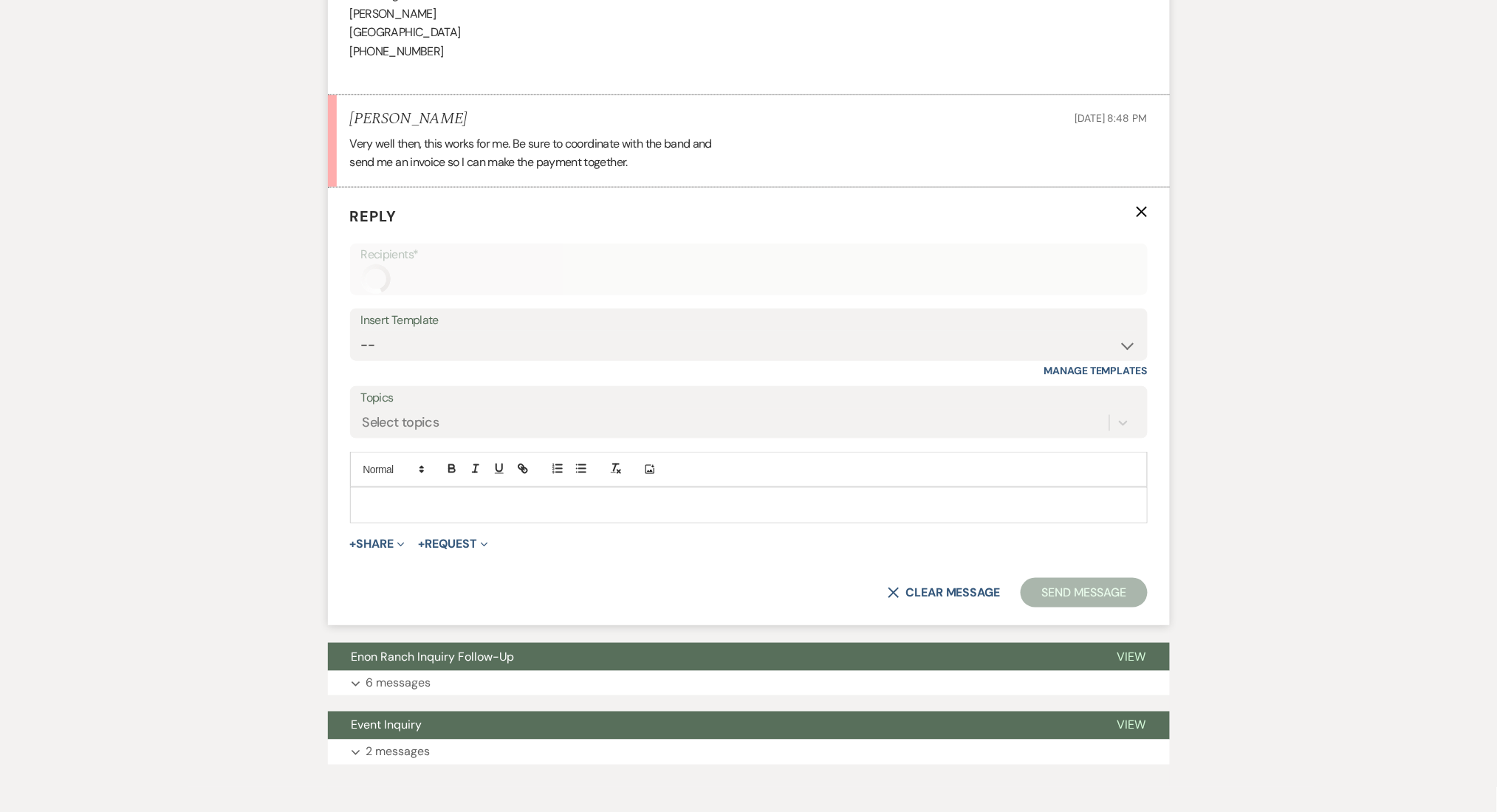
scroll to position [4421, 0]
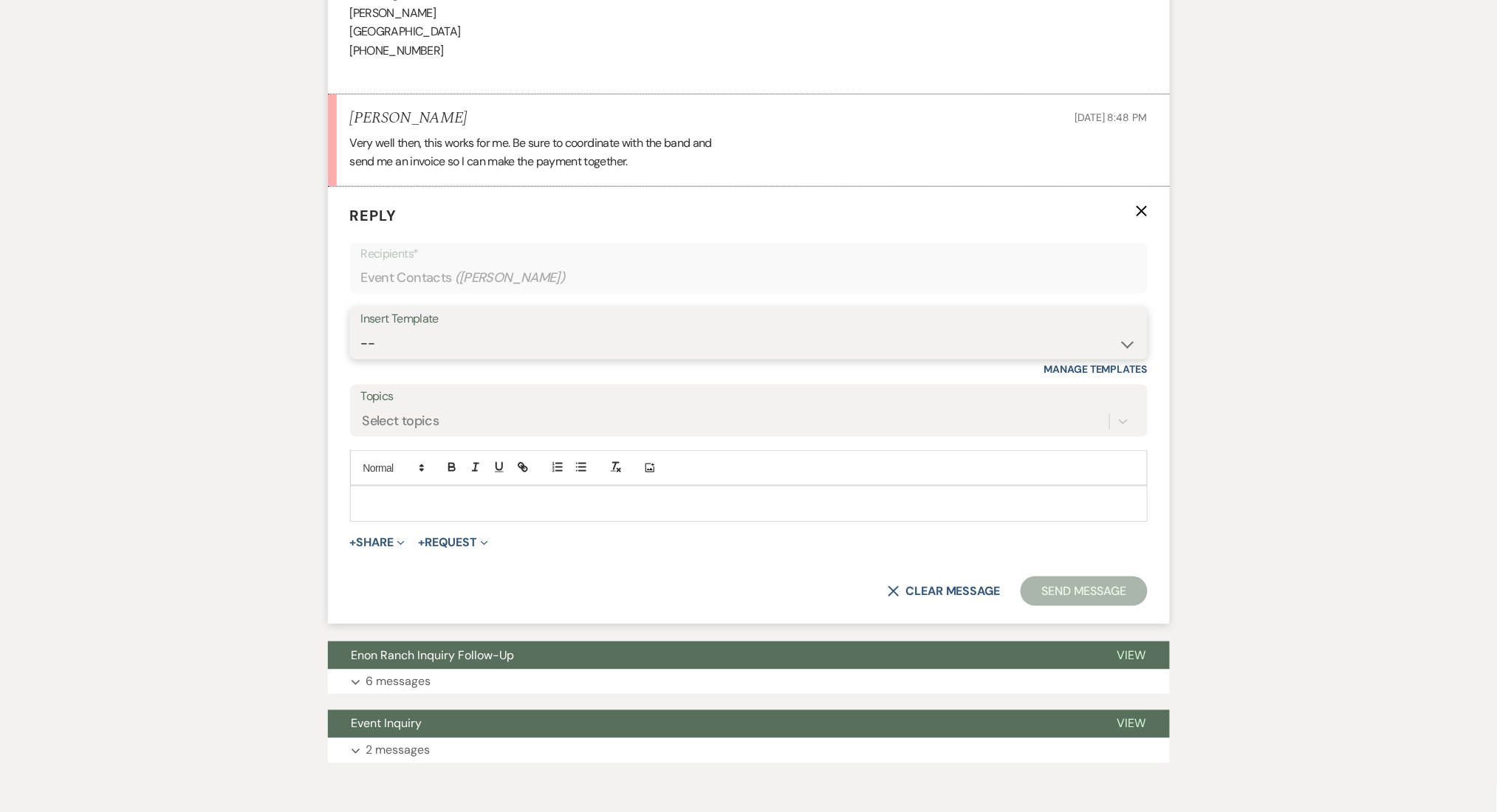
click at [457, 349] on select "-- Inquiry Follow Up Email #2 Contract Sending Template Payment Template Rental…" at bounding box center [749, 343] width 775 height 29
select select "1511"
click at [362, 330] on select "-- Inquiry Follow Up Email #2 Contract Sending Template Payment Template Rental…" at bounding box center [749, 343] width 775 height 29
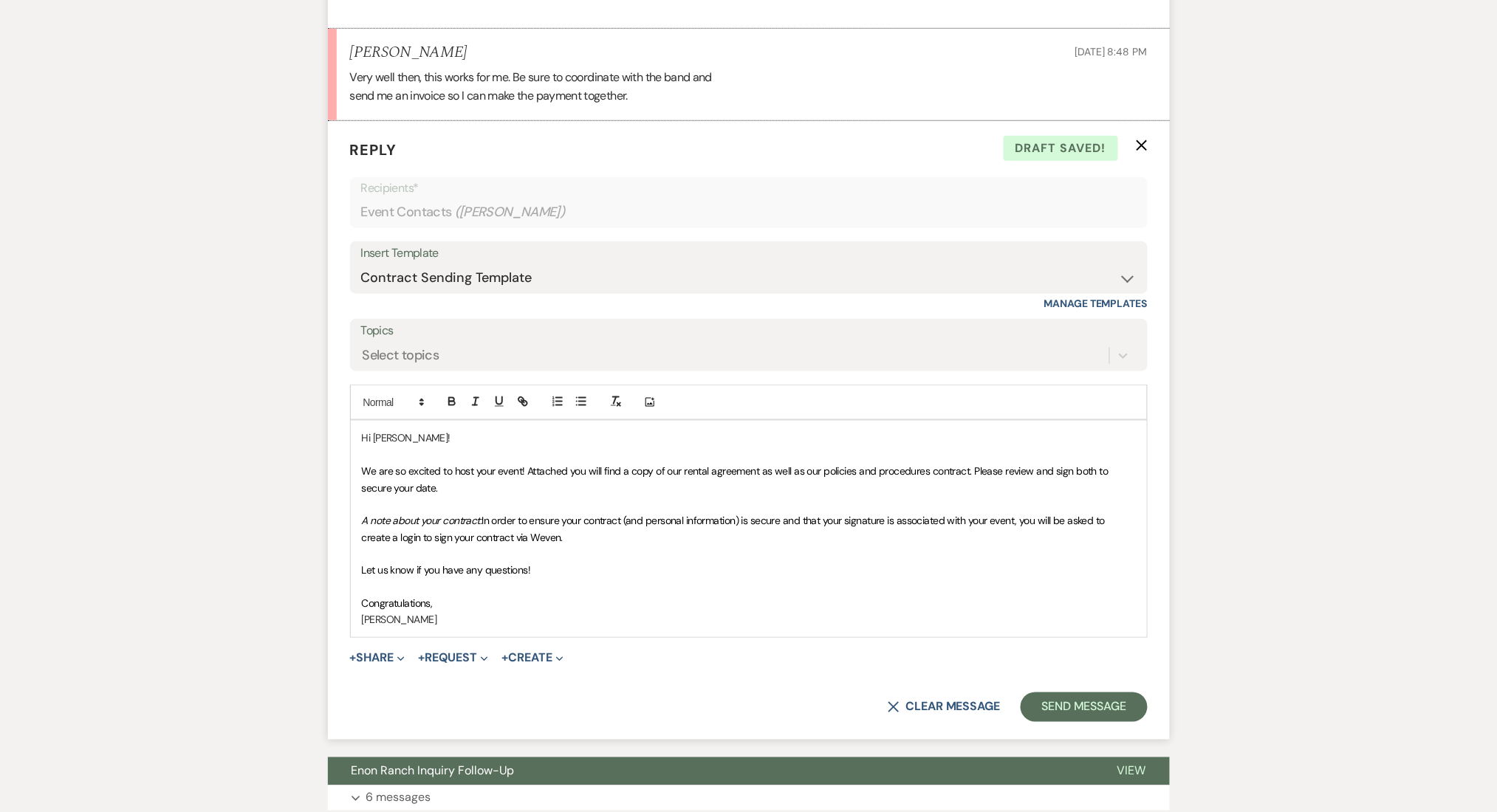
scroll to position [4519, 0]
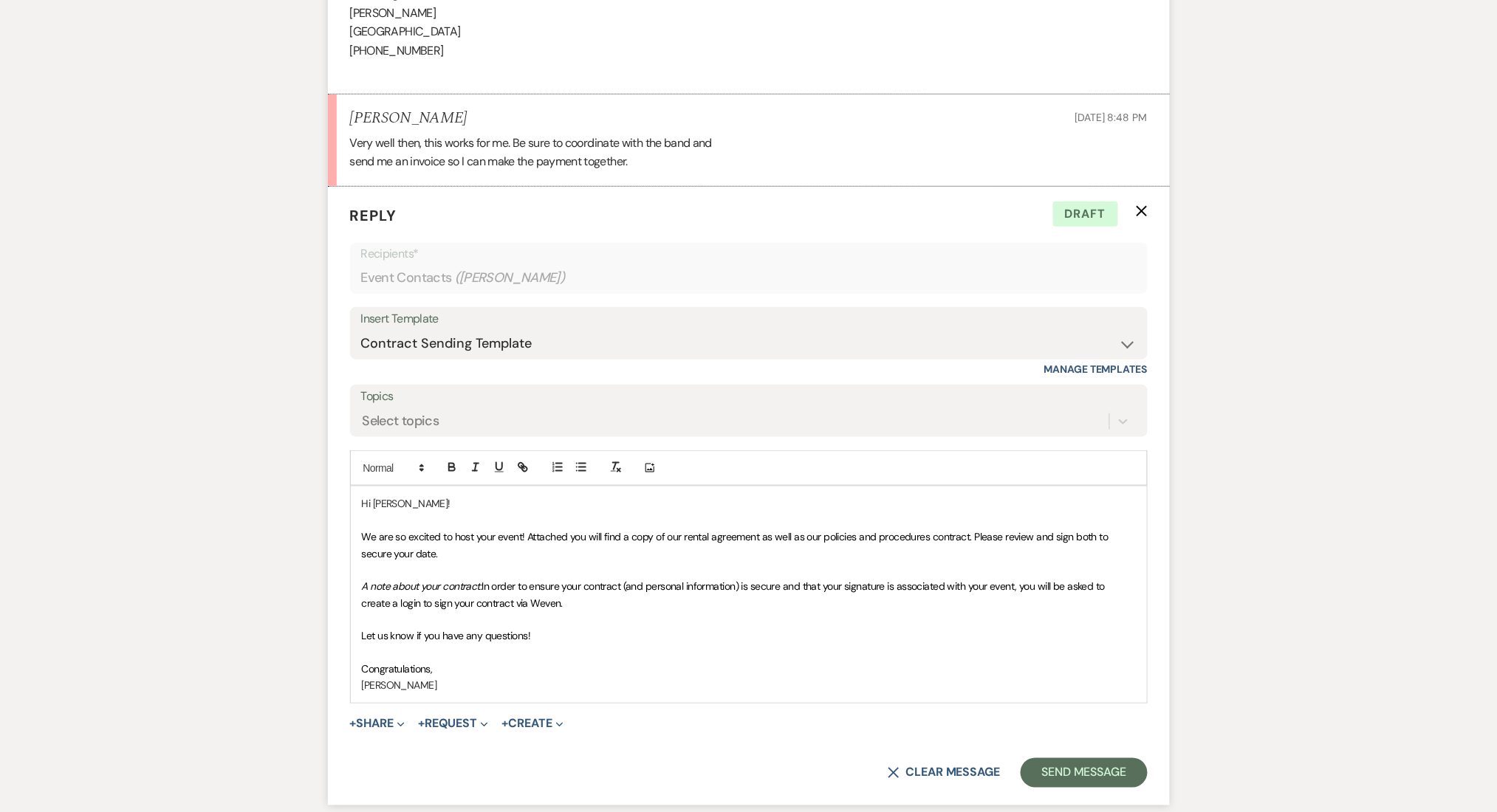
click at [1136, 208] on icon "X" at bounding box center [1142, 210] width 12 height 12
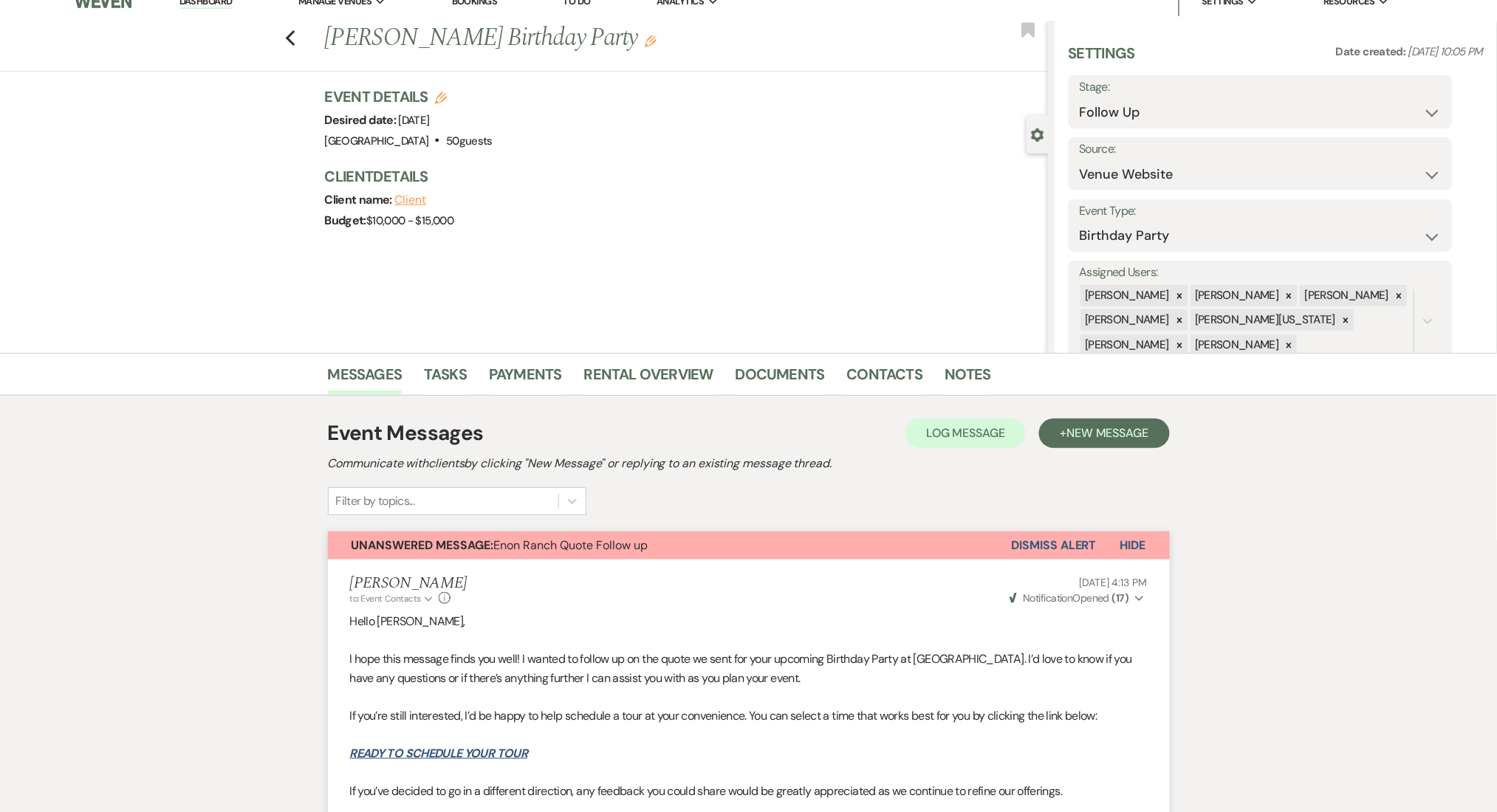
scroll to position [0, 0]
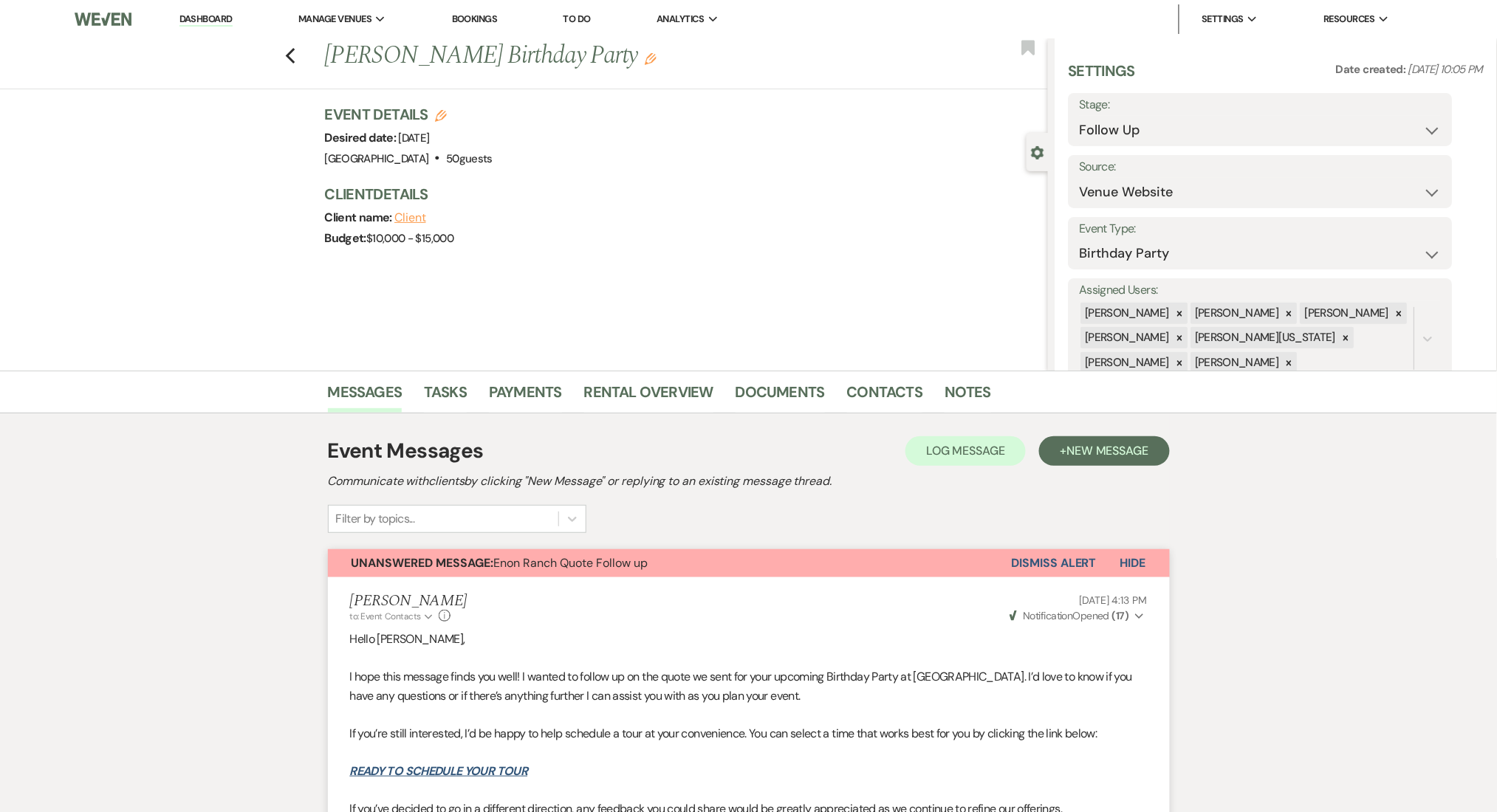
click at [218, 20] on link "Dashboard" at bounding box center [206, 20] width 53 height 14
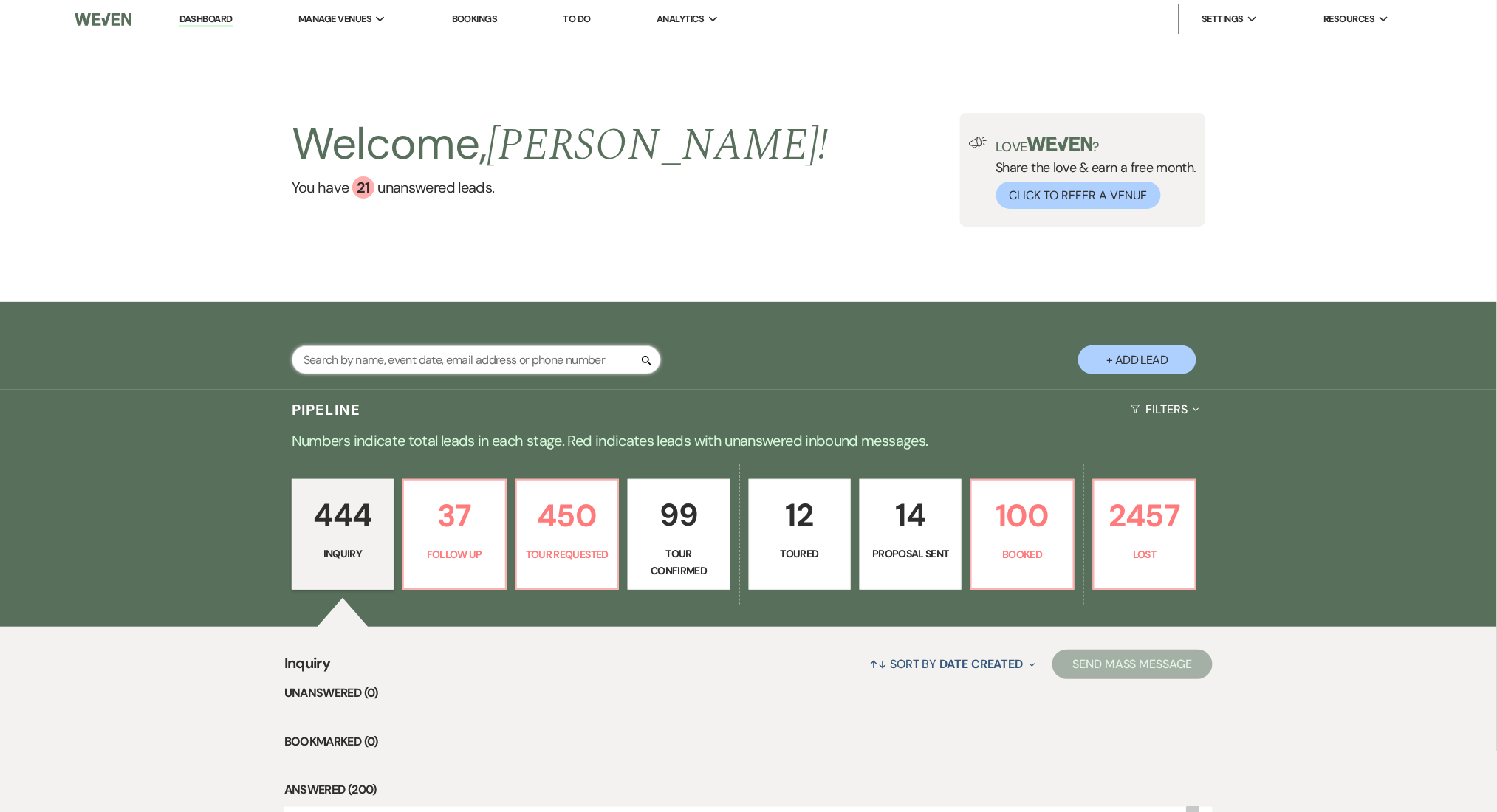
click at [428, 365] on input "text" at bounding box center [477, 360] width 369 height 29
paste input "[EMAIL_ADDRESS][DOMAIN_NAME]"
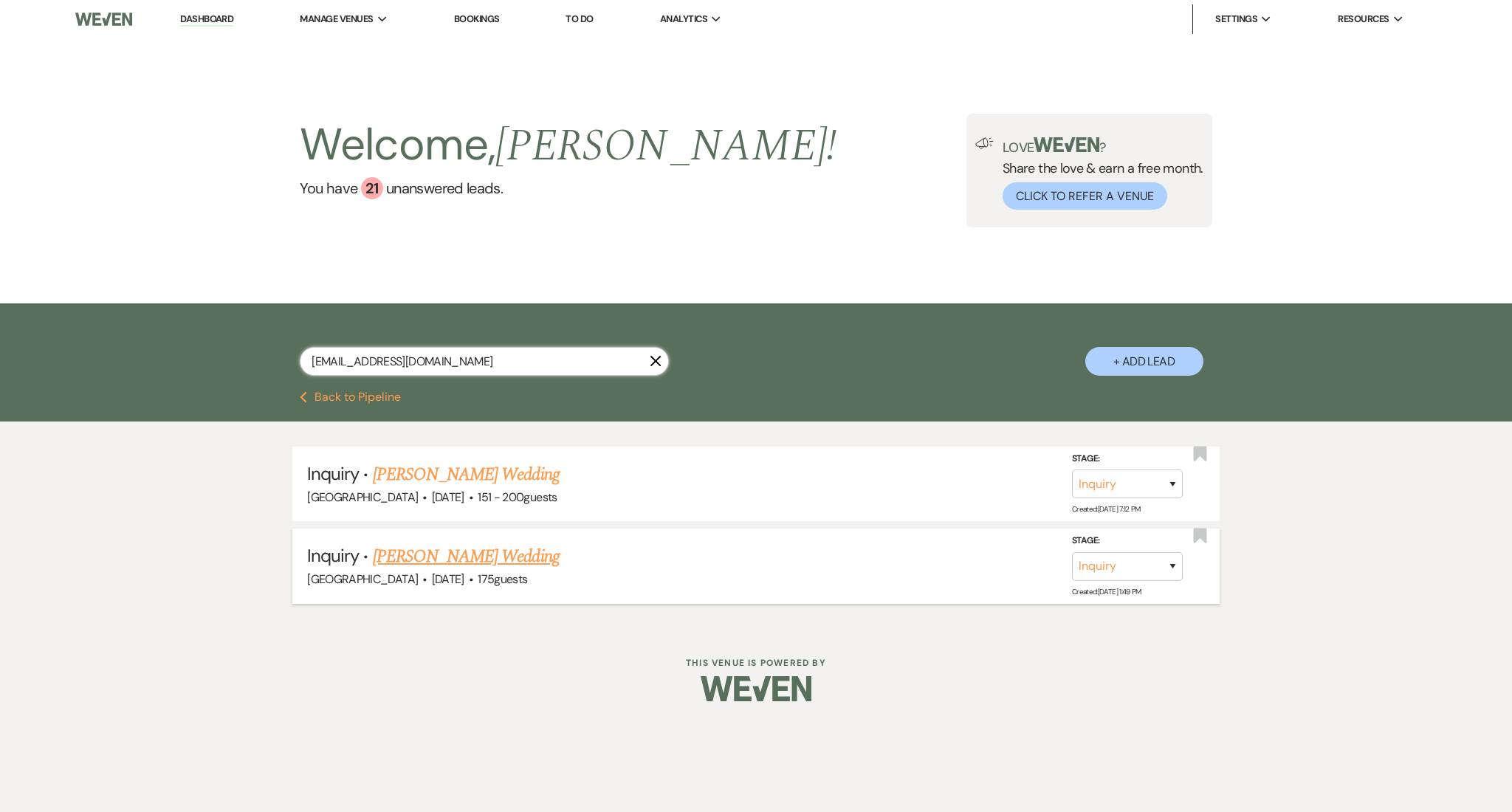
type input "[EMAIL_ADDRESS][DOMAIN_NAME]"
click at [465, 555] on link "[PERSON_NAME] Wedding" at bounding box center [466, 557] width 187 height 27
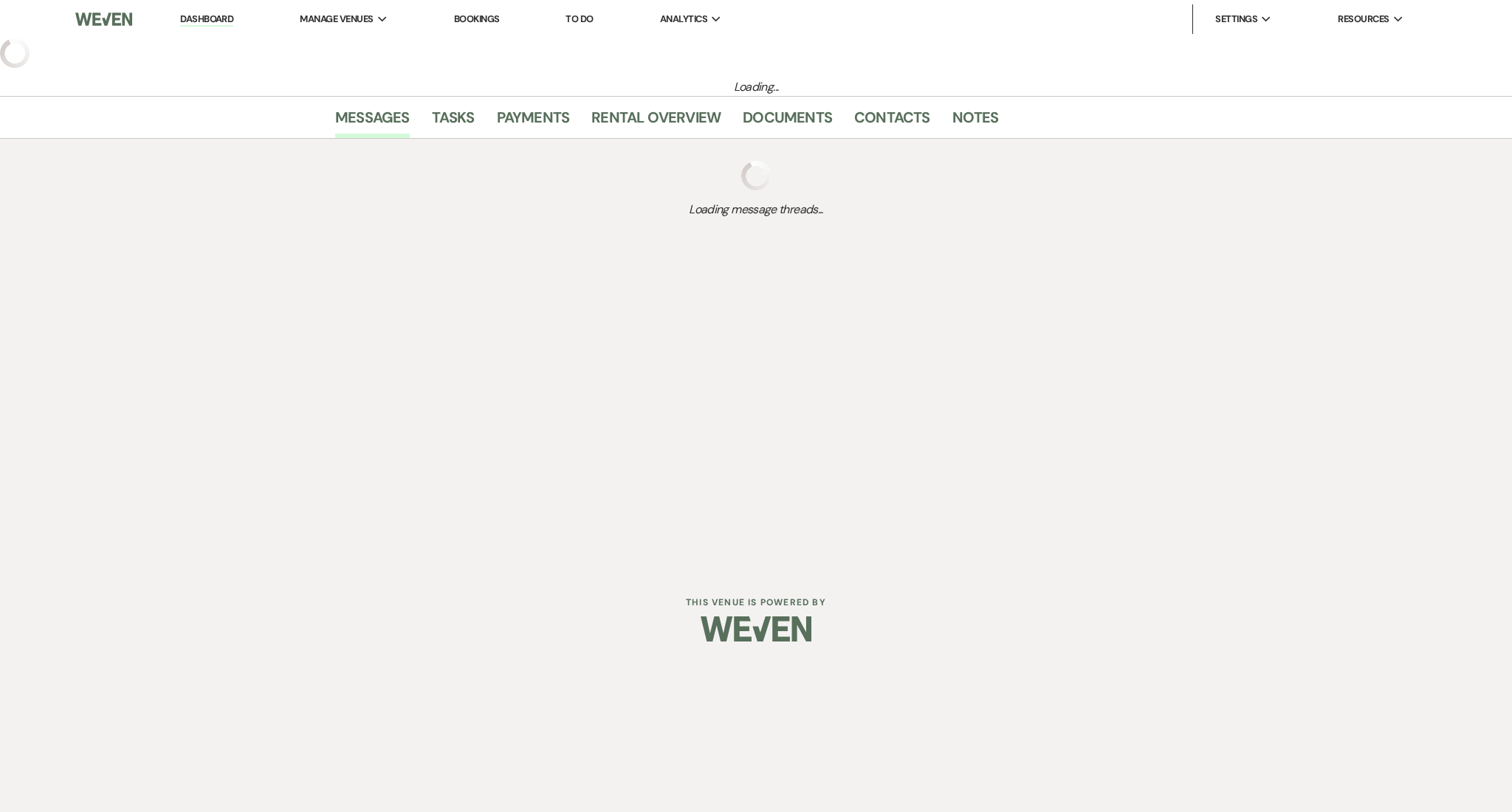
select select "3"
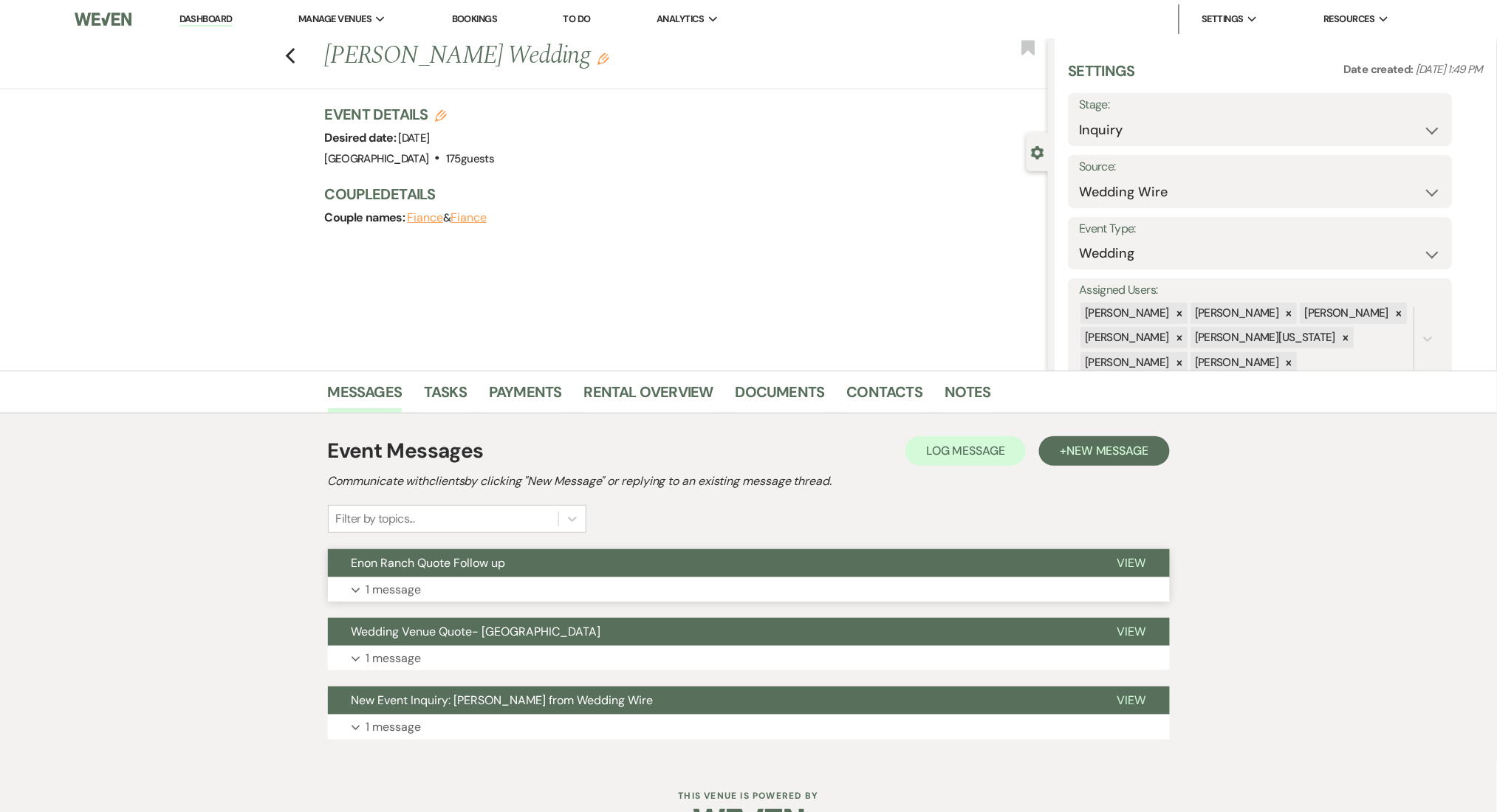
click at [408, 584] on p "1 message" at bounding box center [394, 590] width 56 height 20
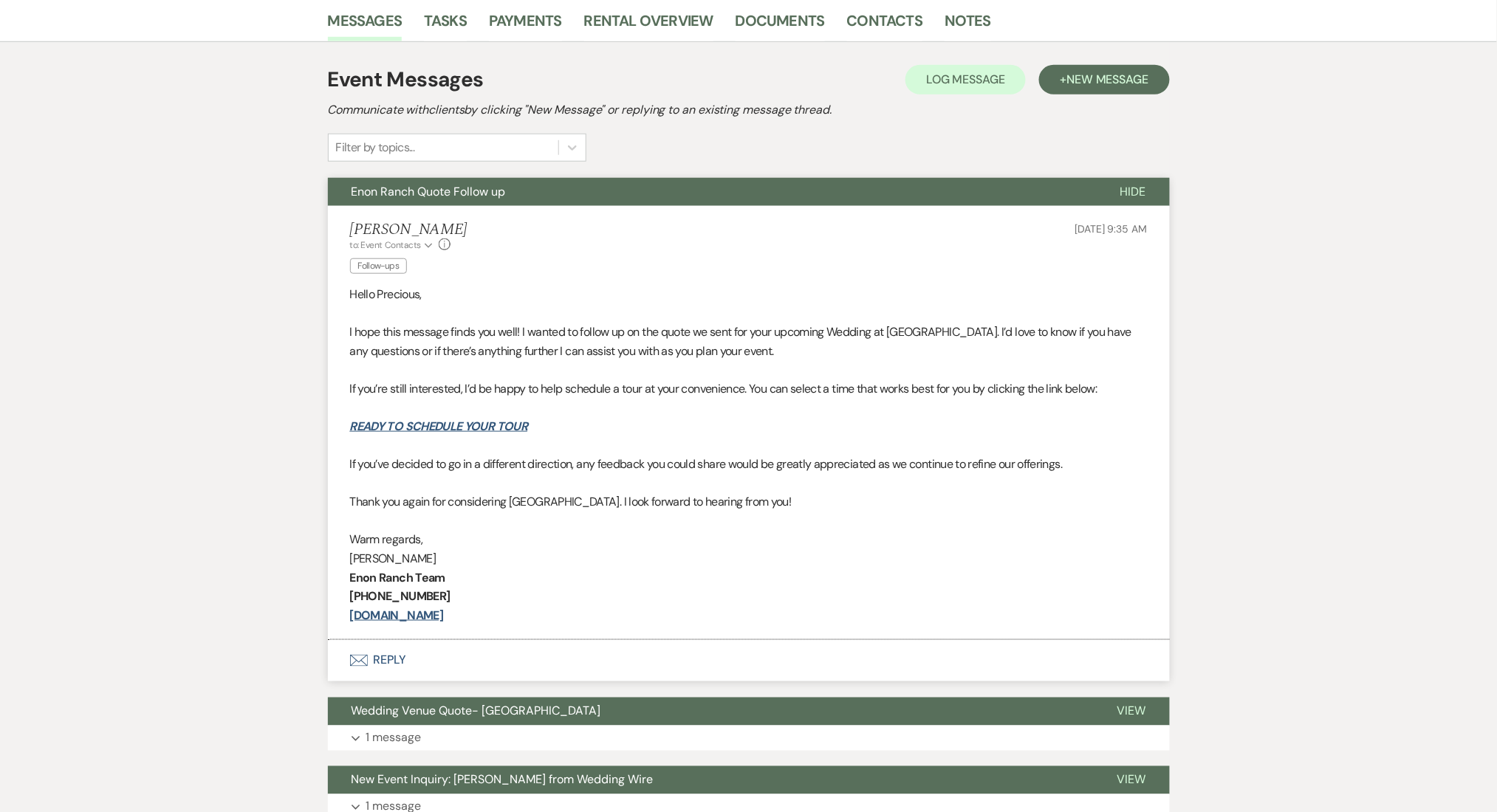
scroll to position [393, 0]
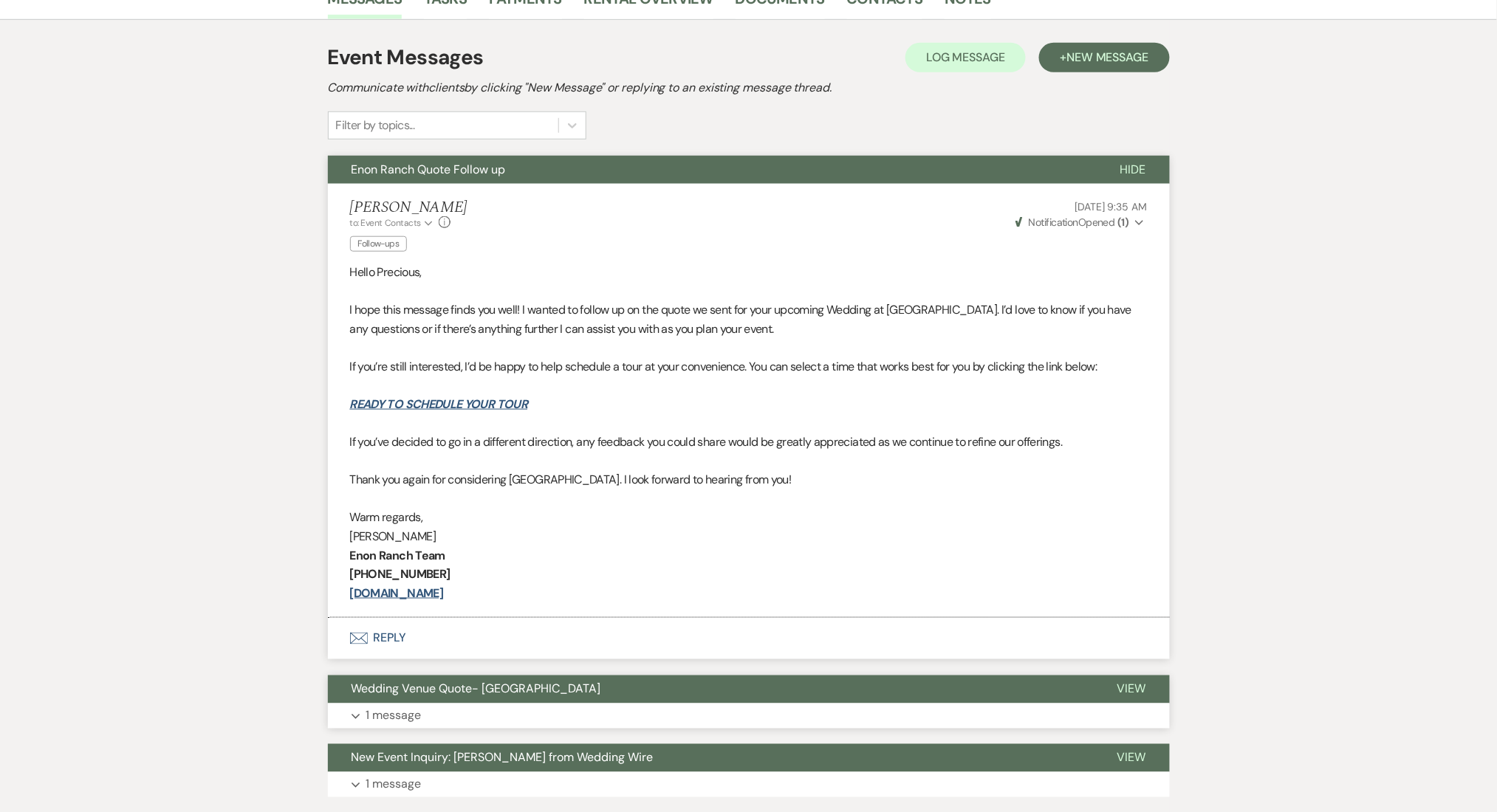
click at [443, 710] on button "Expand 1 message" at bounding box center [749, 717] width 842 height 25
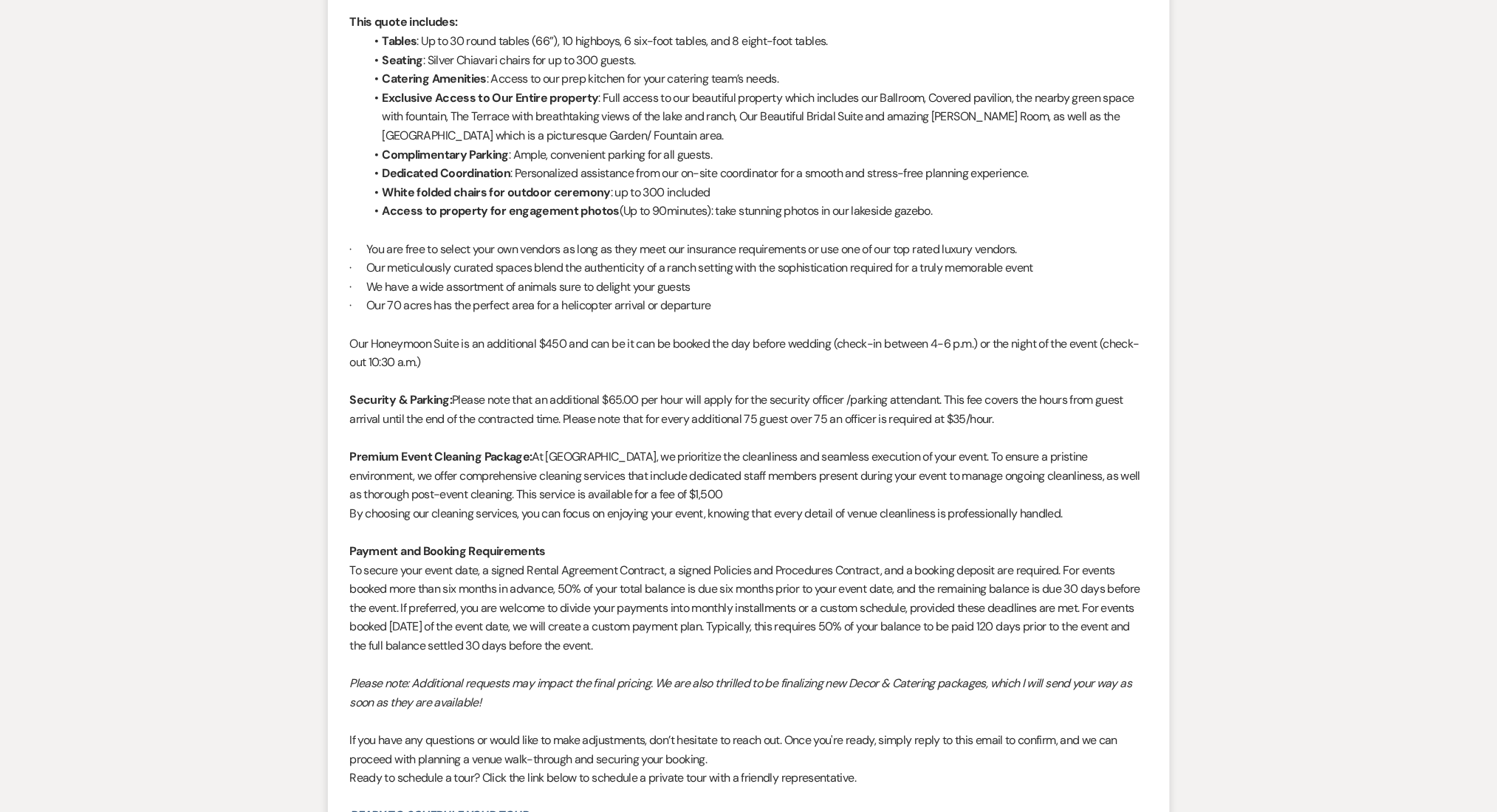
scroll to position [1884, 0]
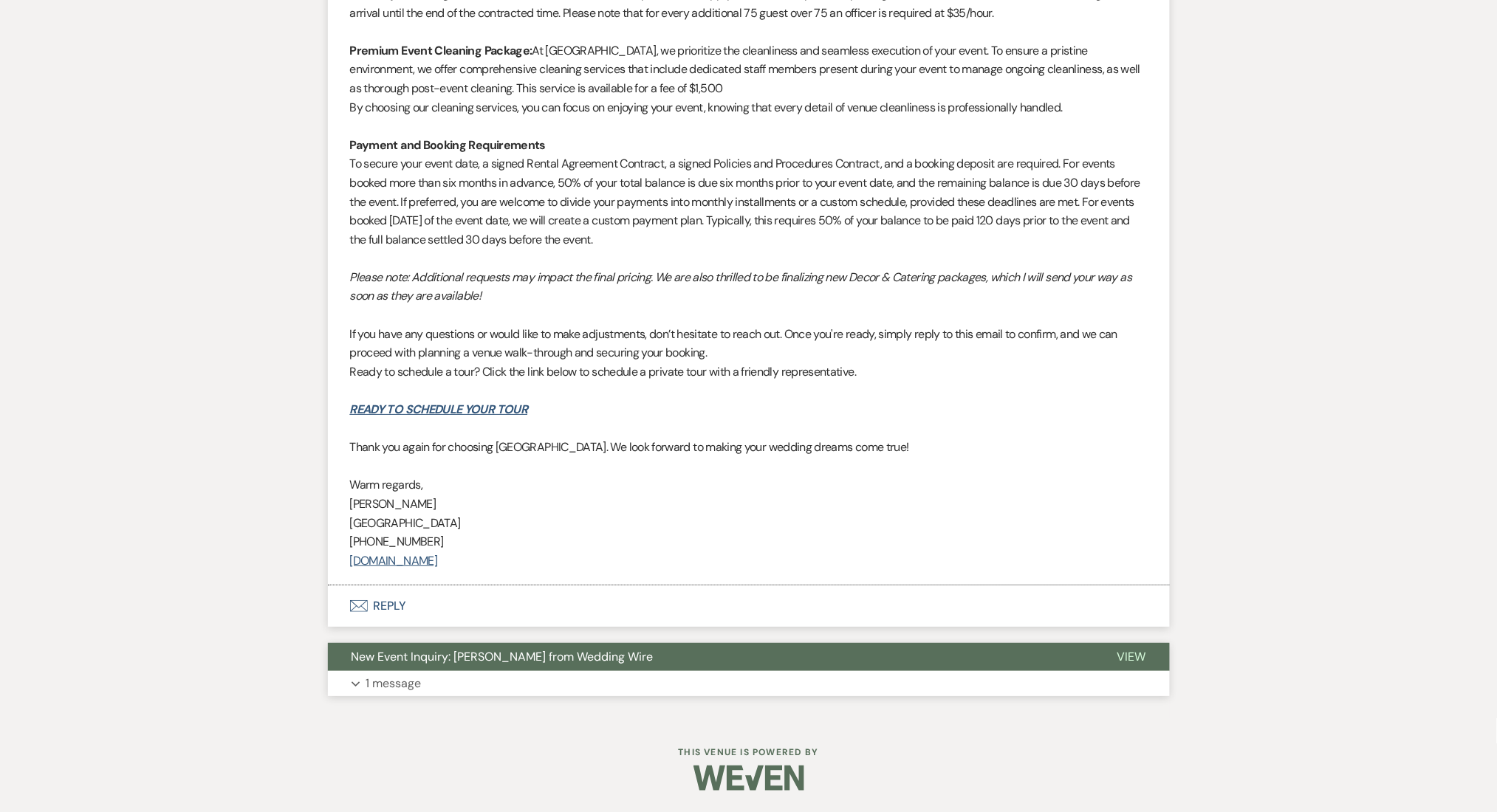
click at [426, 684] on button "Expand 1 message" at bounding box center [749, 684] width 842 height 25
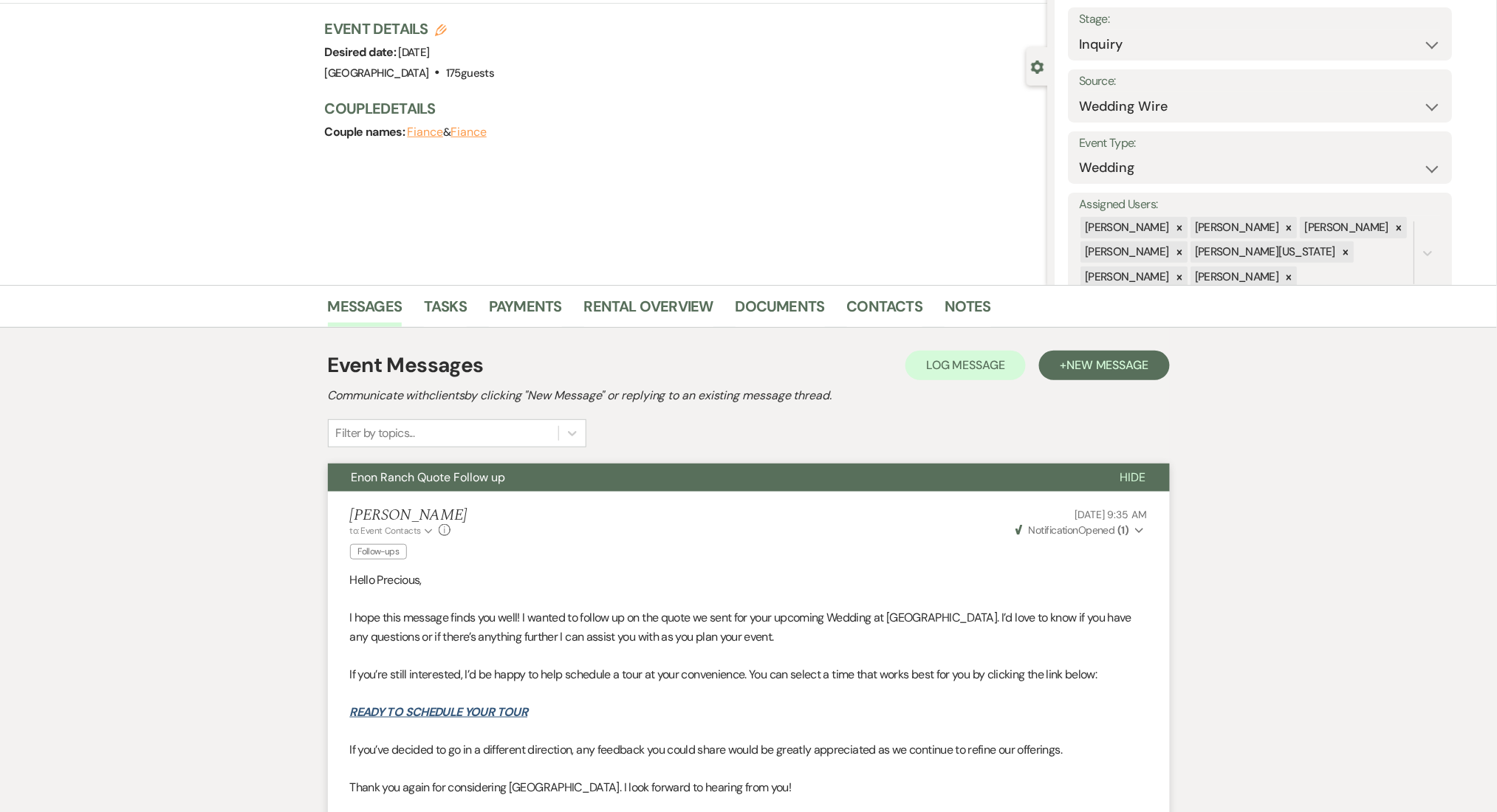
scroll to position [0, 0]
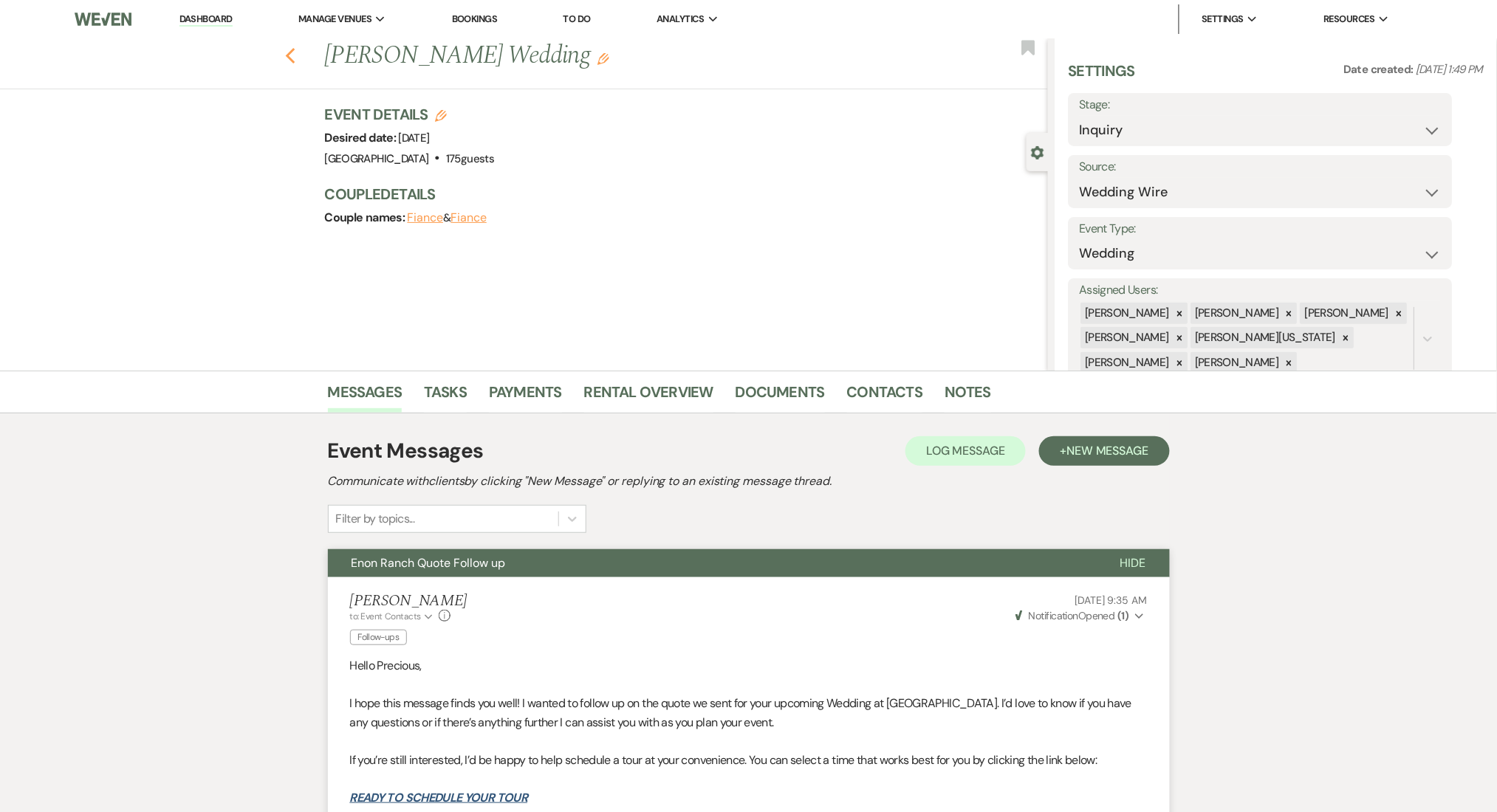
click at [297, 58] on icon "Previous" at bounding box center [290, 56] width 11 height 18
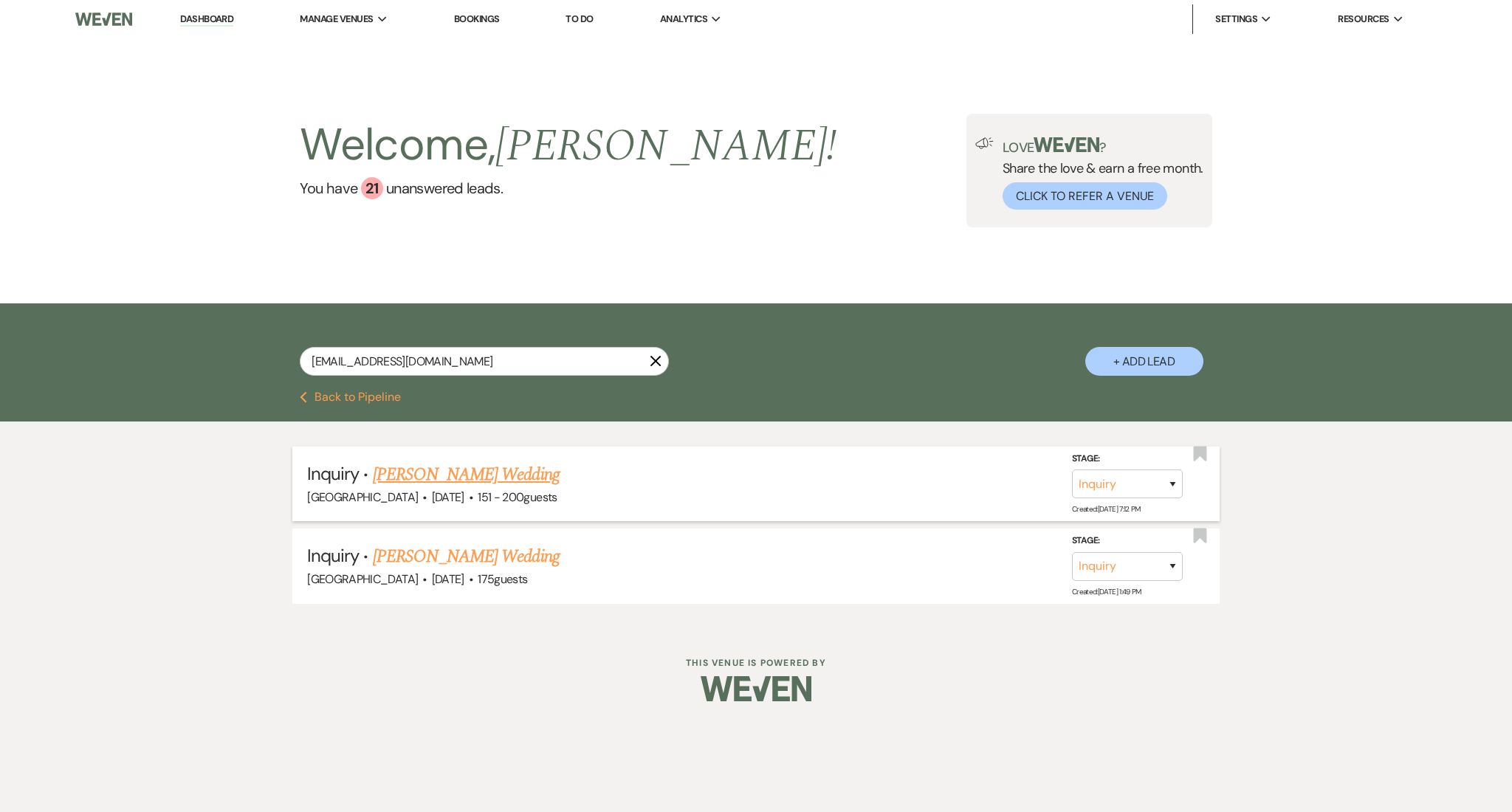
click at [473, 474] on link "[PERSON_NAME] Wedding" at bounding box center [466, 475] width 187 height 27
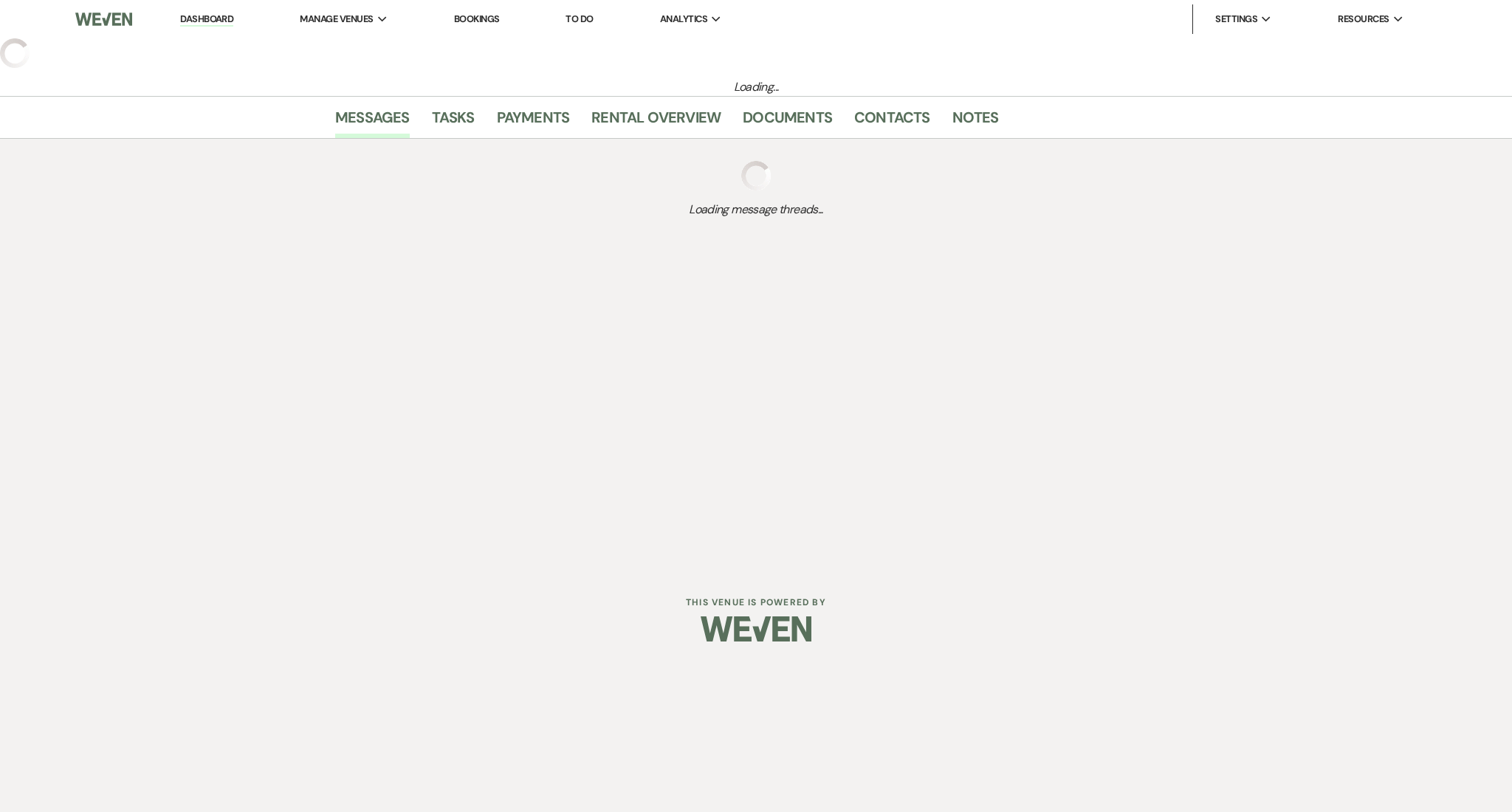
select select "2"
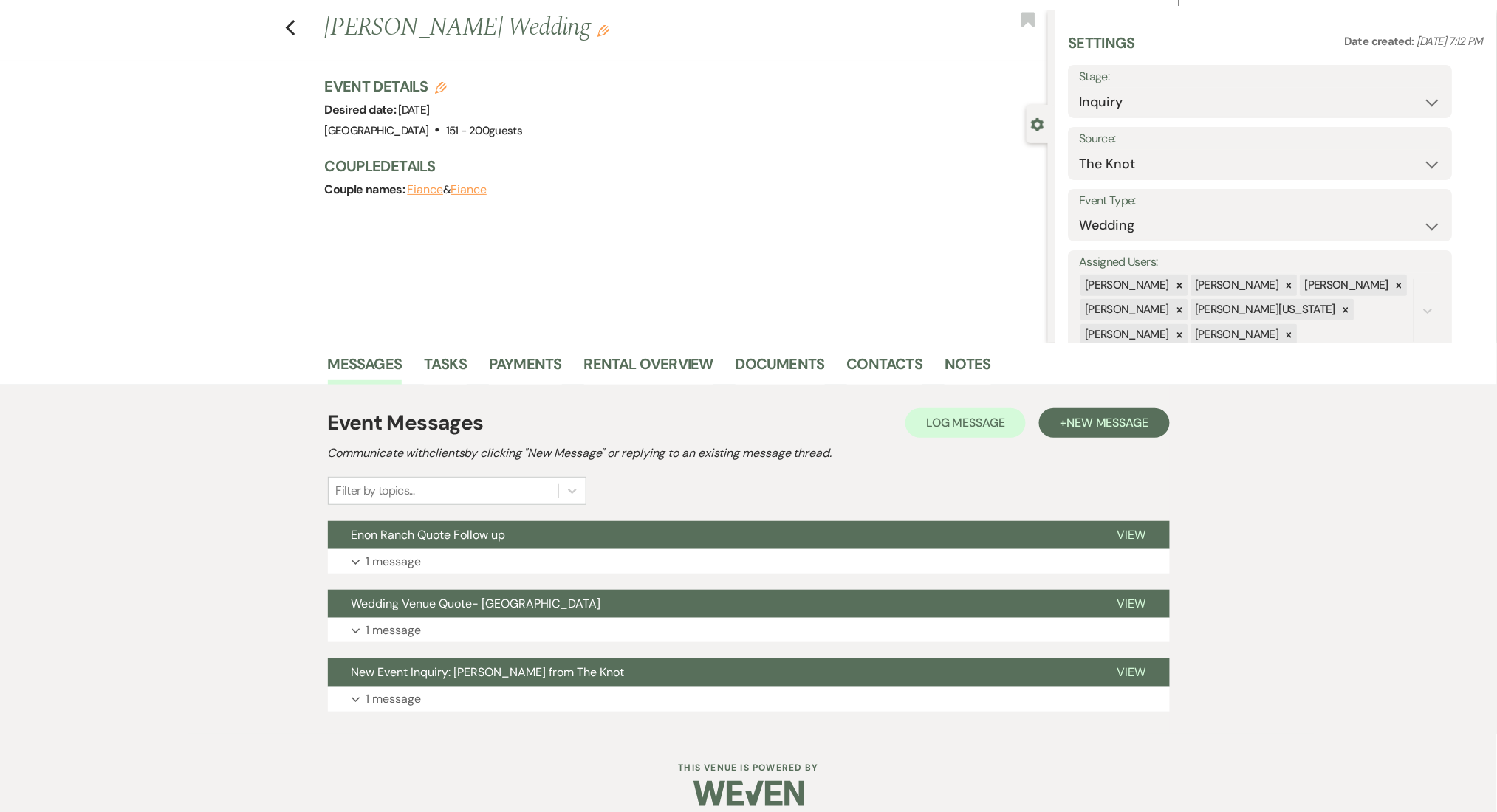
scroll to position [44, 0]
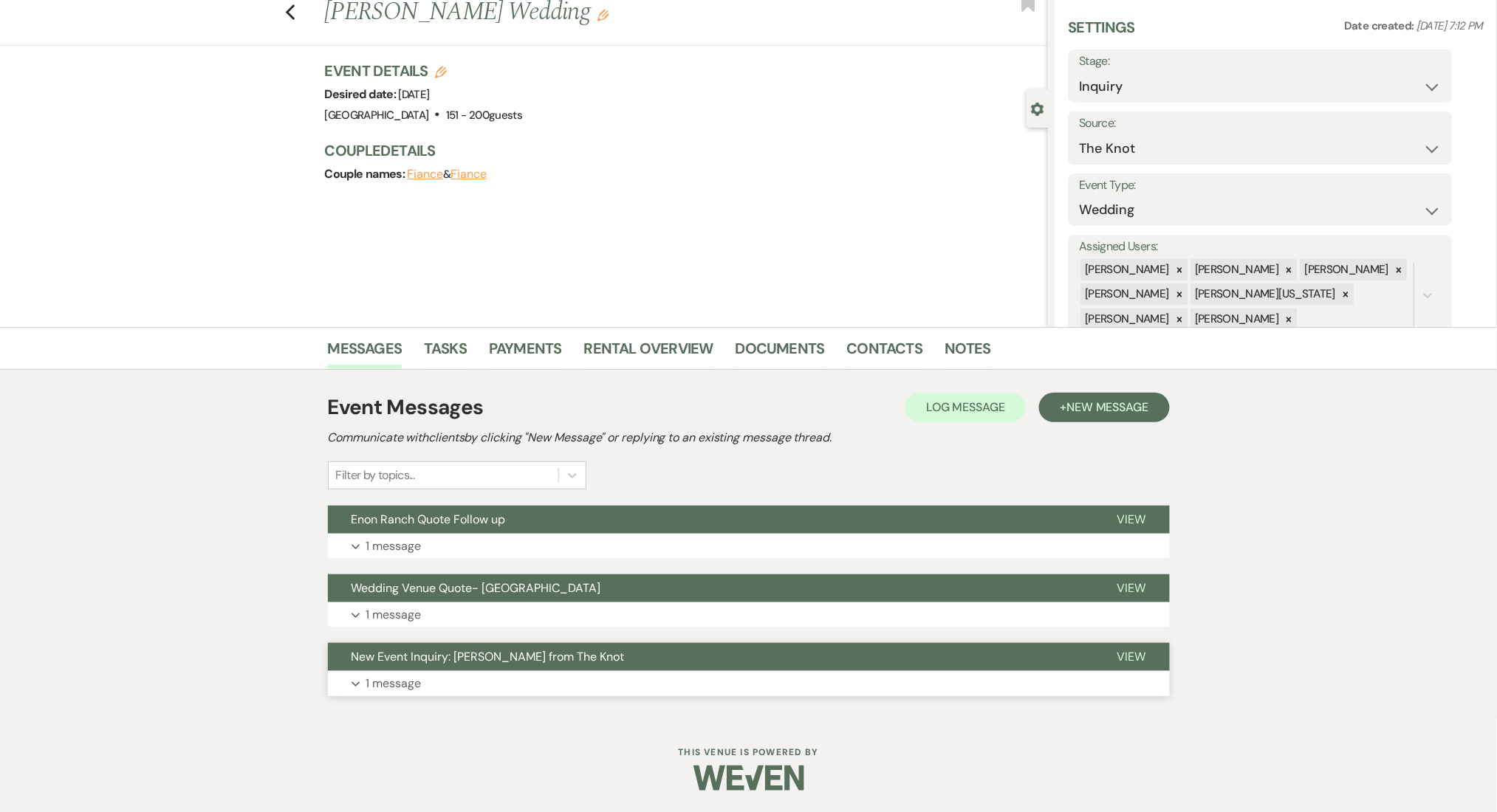
click at [407, 672] on button "Expand 1 message" at bounding box center [749, 684] width 842 height 25
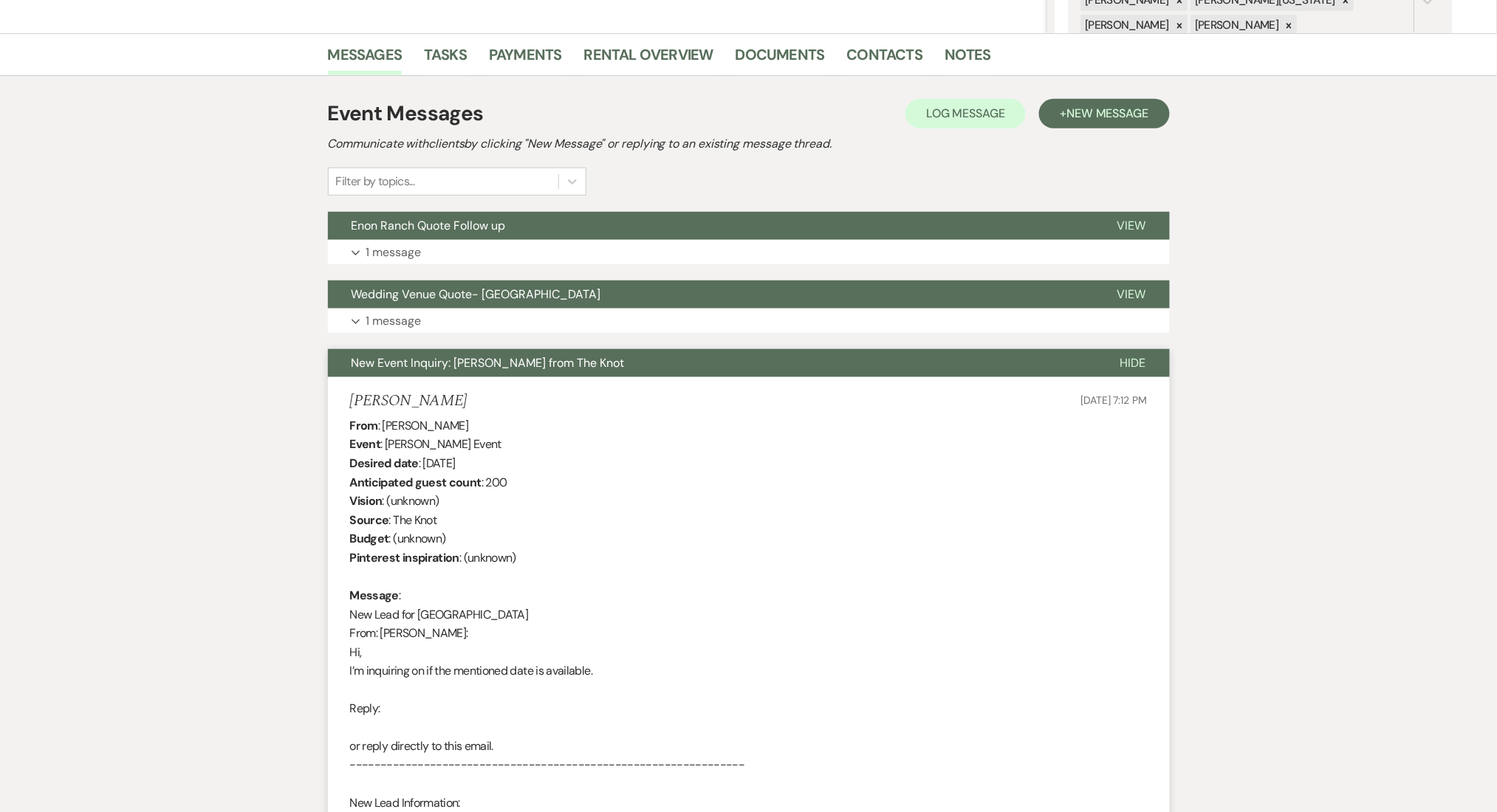
scroll to position [339, 0]
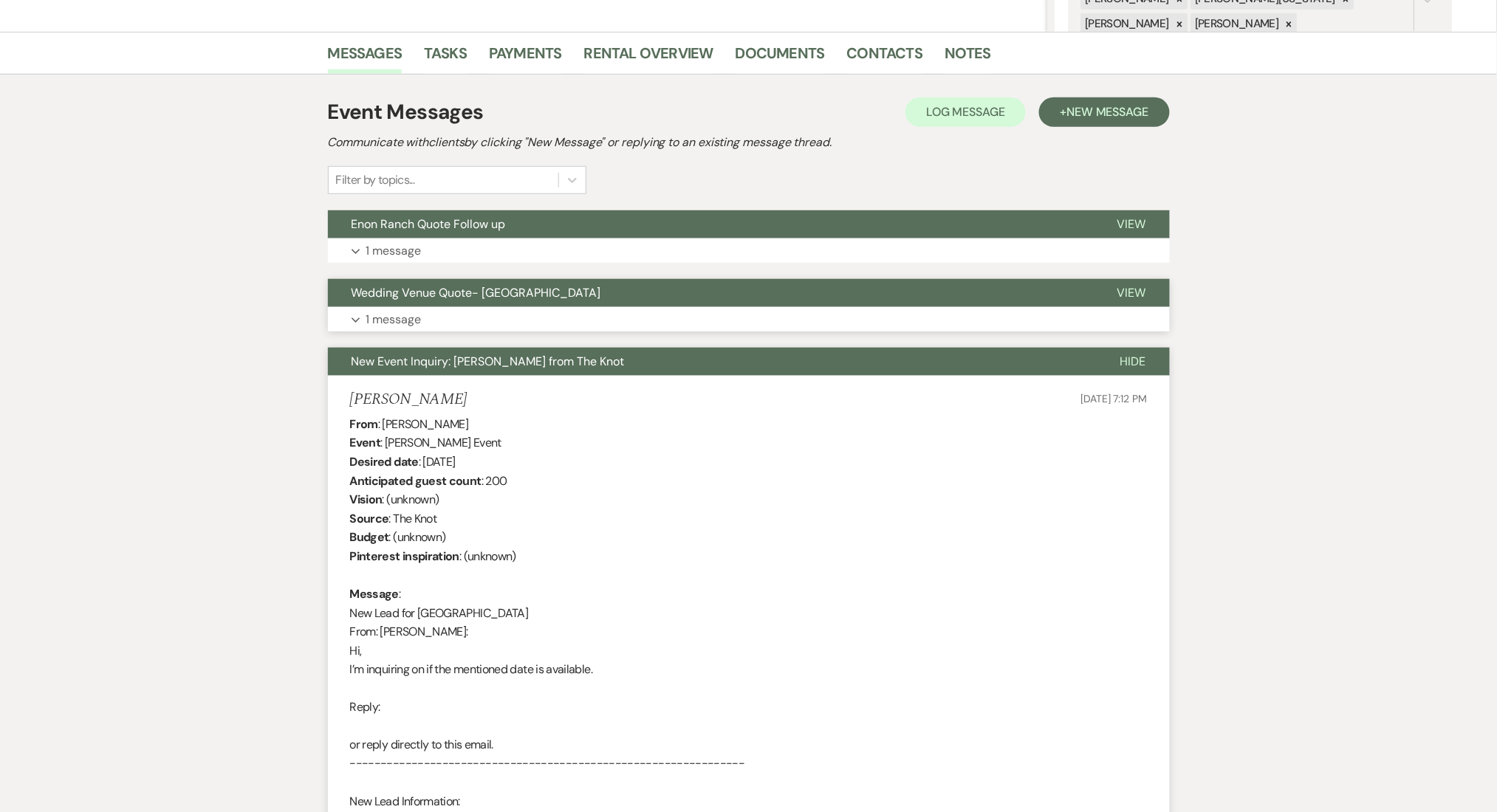
click at [444, 310] on button "Expand 1 message" at bounding box center [749, 320] width 842 height 25
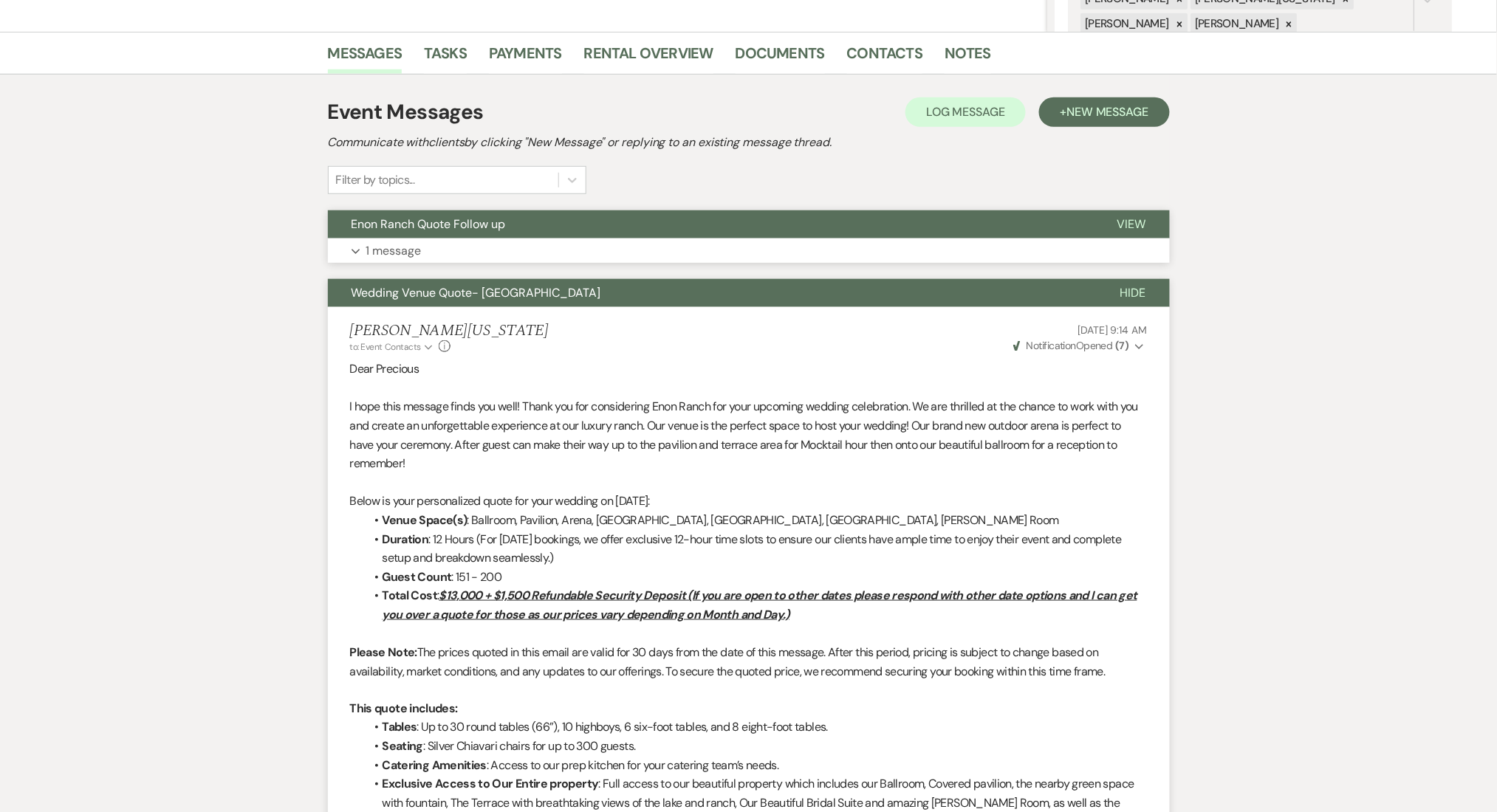
click at [485, 242] on button "Expand 1 message" at bounding box center [749, 251] width 842 height 25
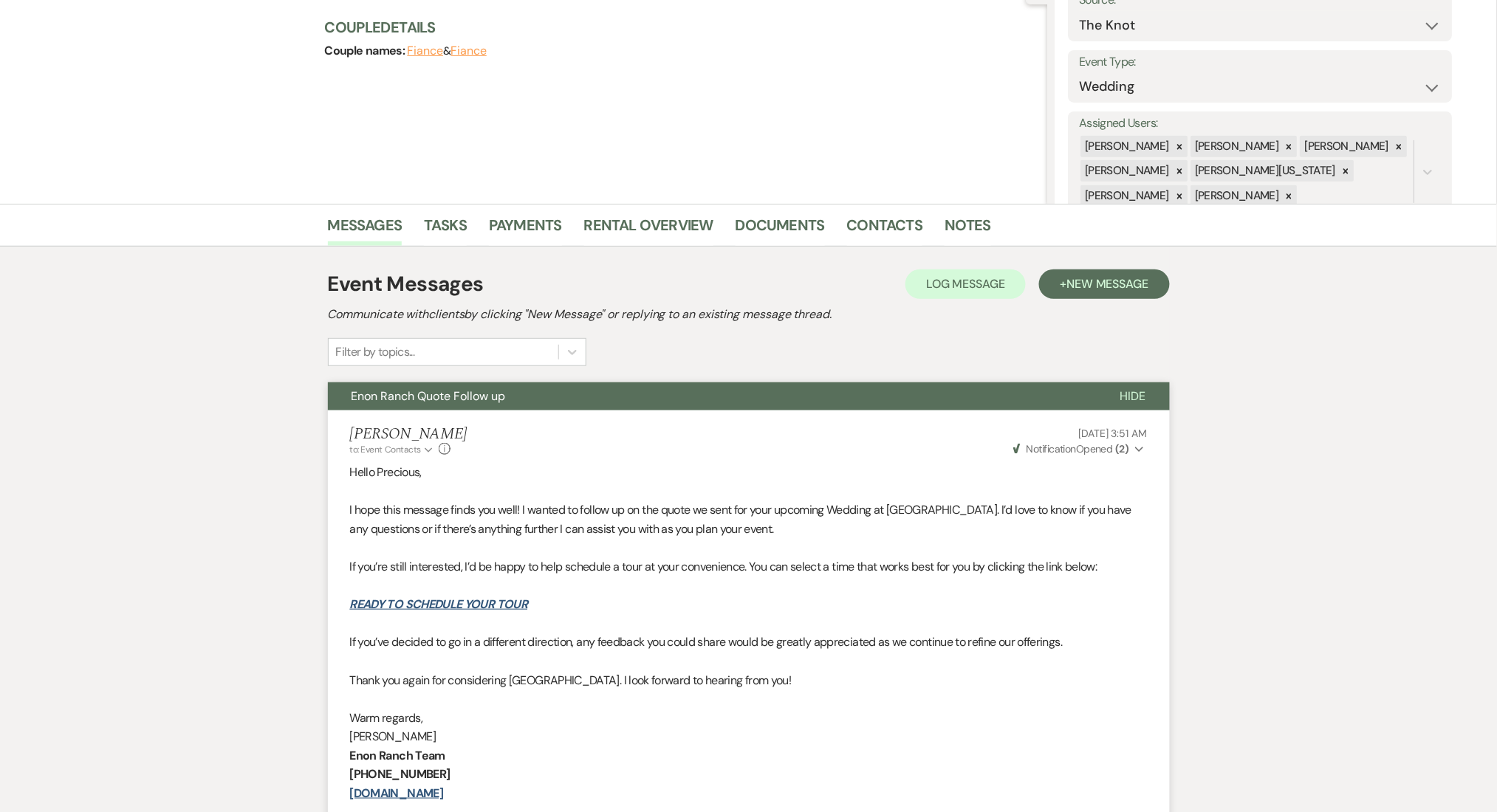
scroll to position [0, 0]
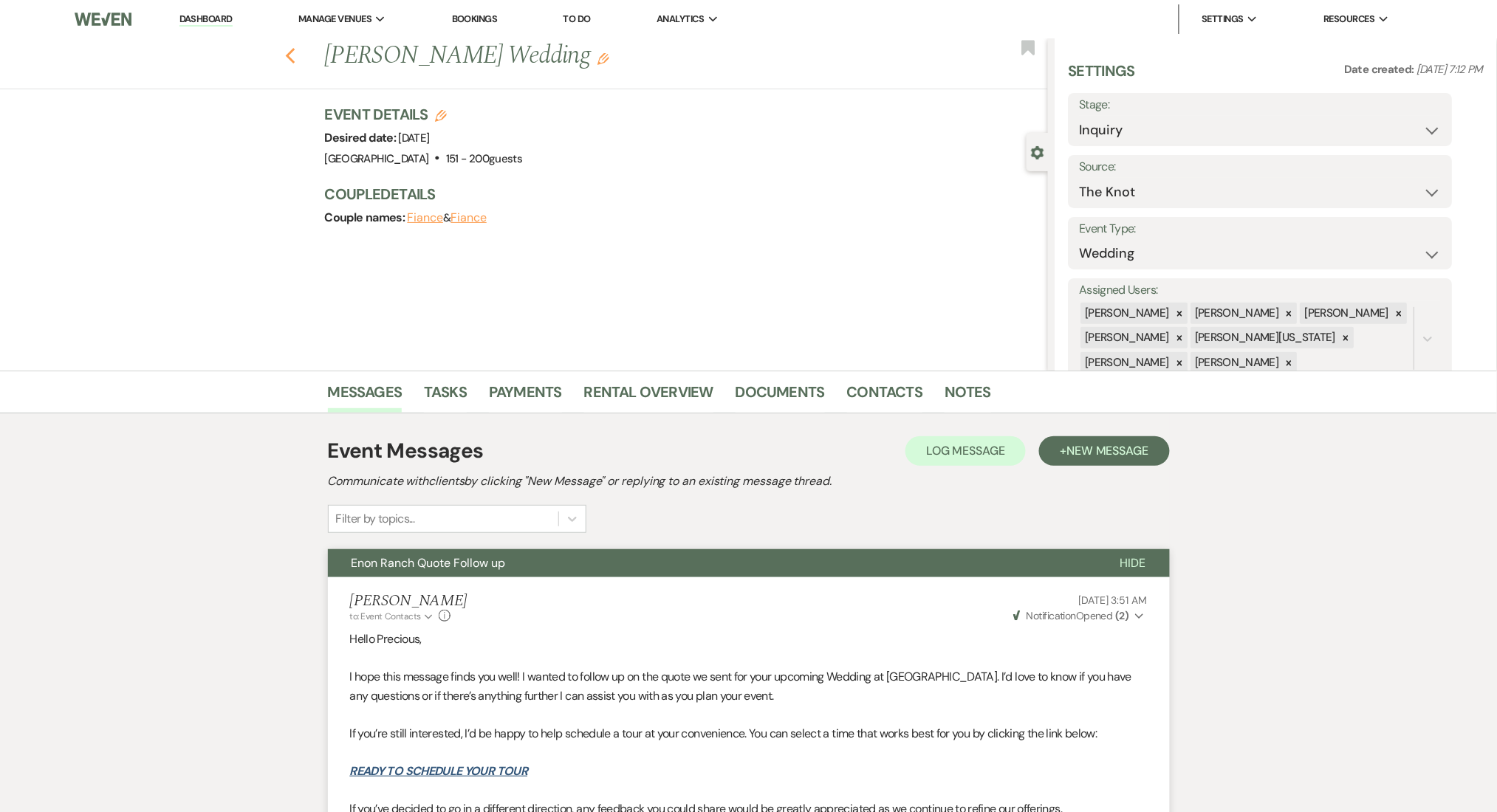
click at [293, 53] on icon "Previous" at bounding box center [290, 56] width 11 height 18
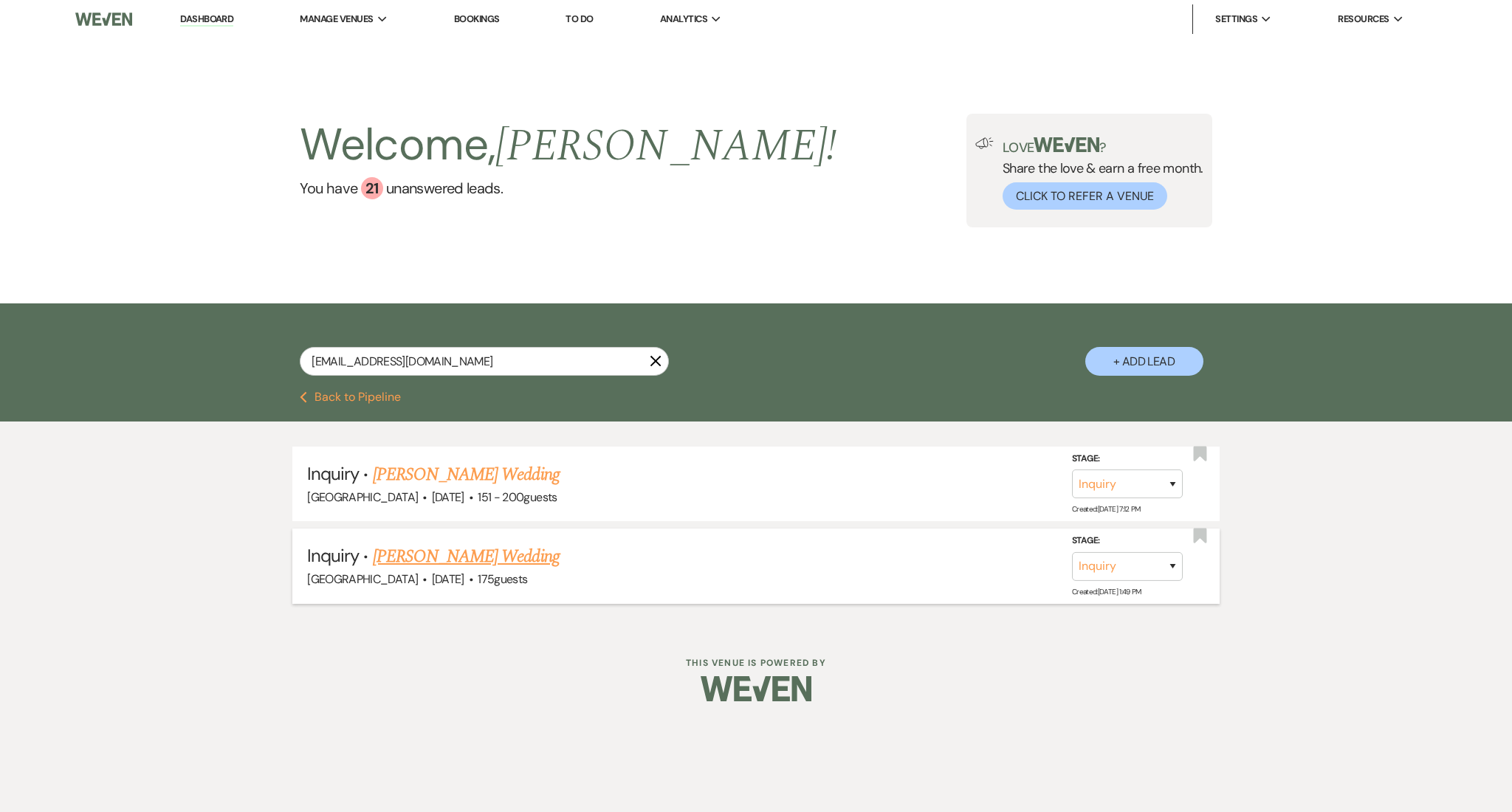
click at [428, 551] on link "[PERSON_NAME] Wedding" at bounding box center [466, 557] width 187 height 27
select select "3"
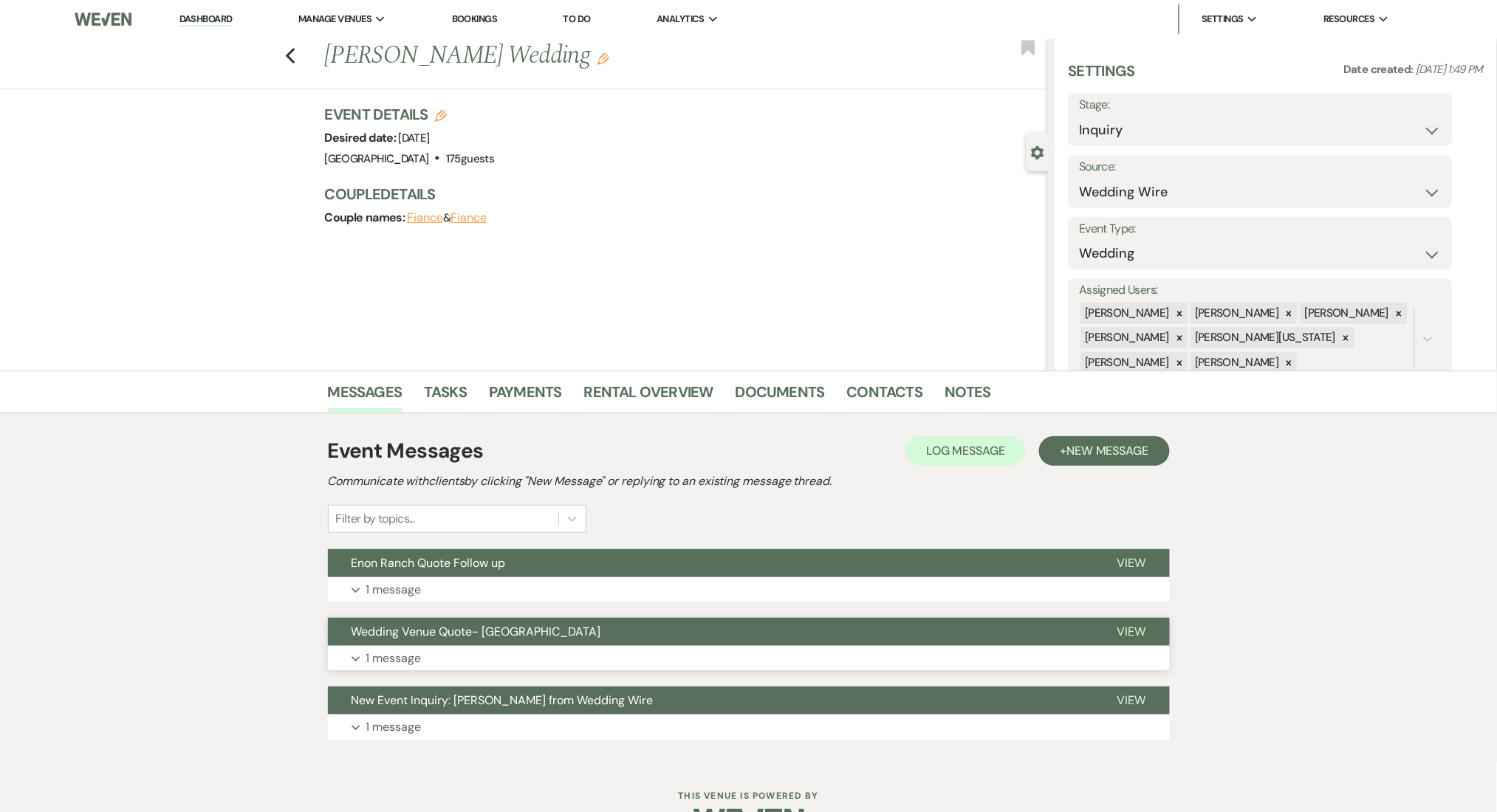
click at [440, 643] on button "Wedding Venue Quote- [GEOGRAPHIC_DATA]" at bounding box center [711, 632] width 766 height 28
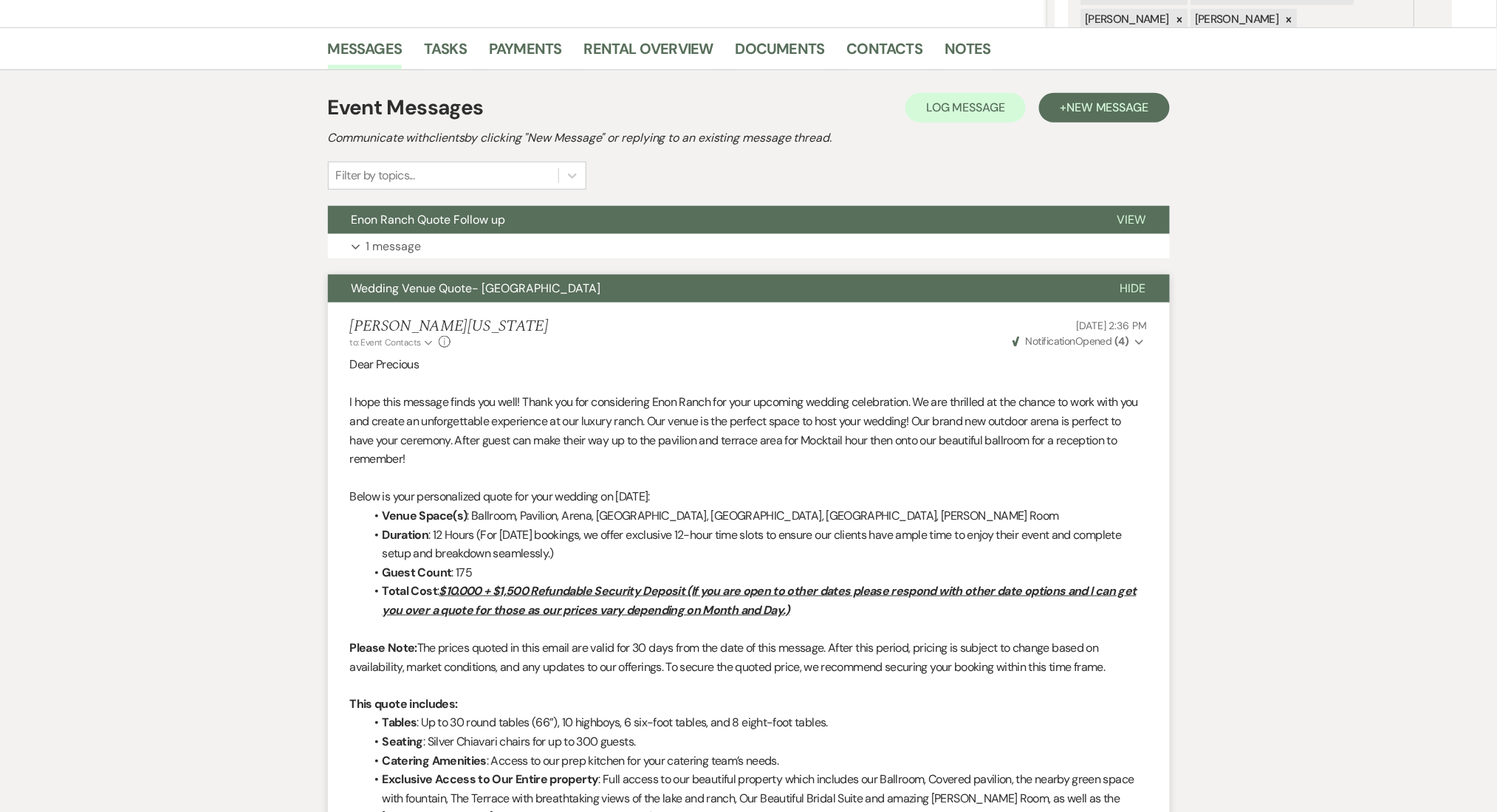
scroll to position [393, 0]
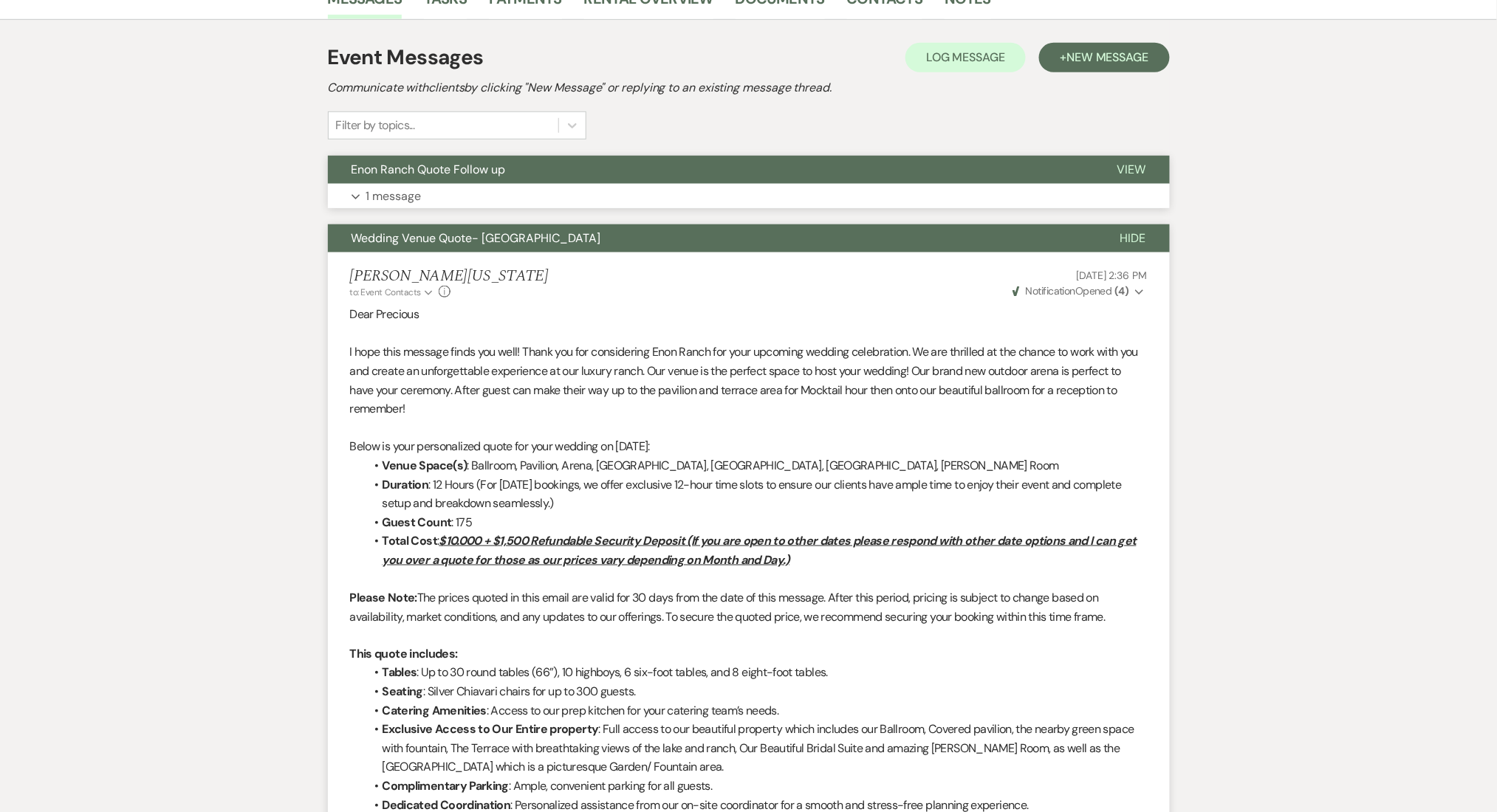
click at [544, 199] on button "Expand 1 message" at bounding box center [749, 196] width 842 height 25
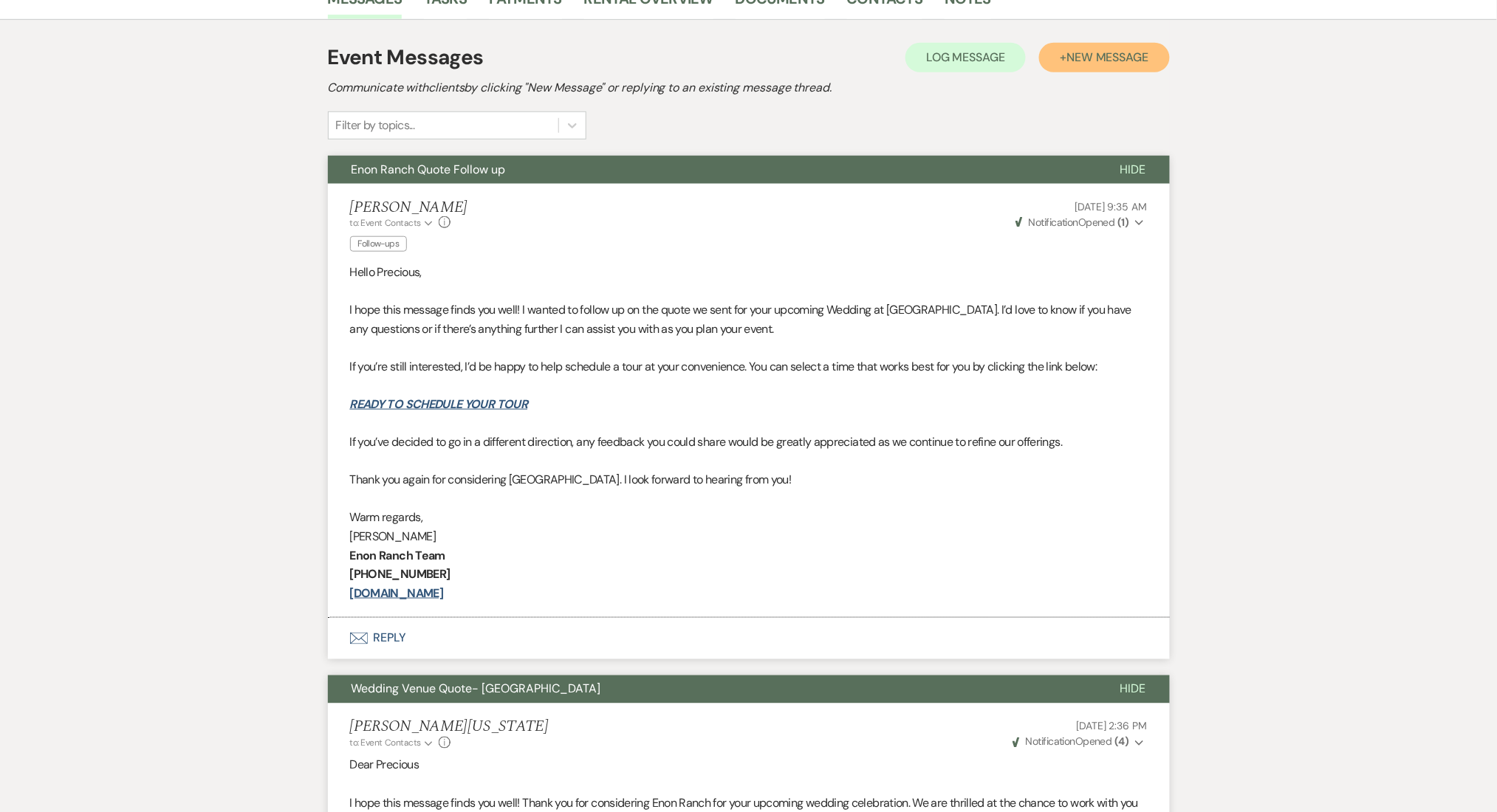
click at [1084, 60] on span "New Message" at bounding box center [1107, 57] width 82 height 16
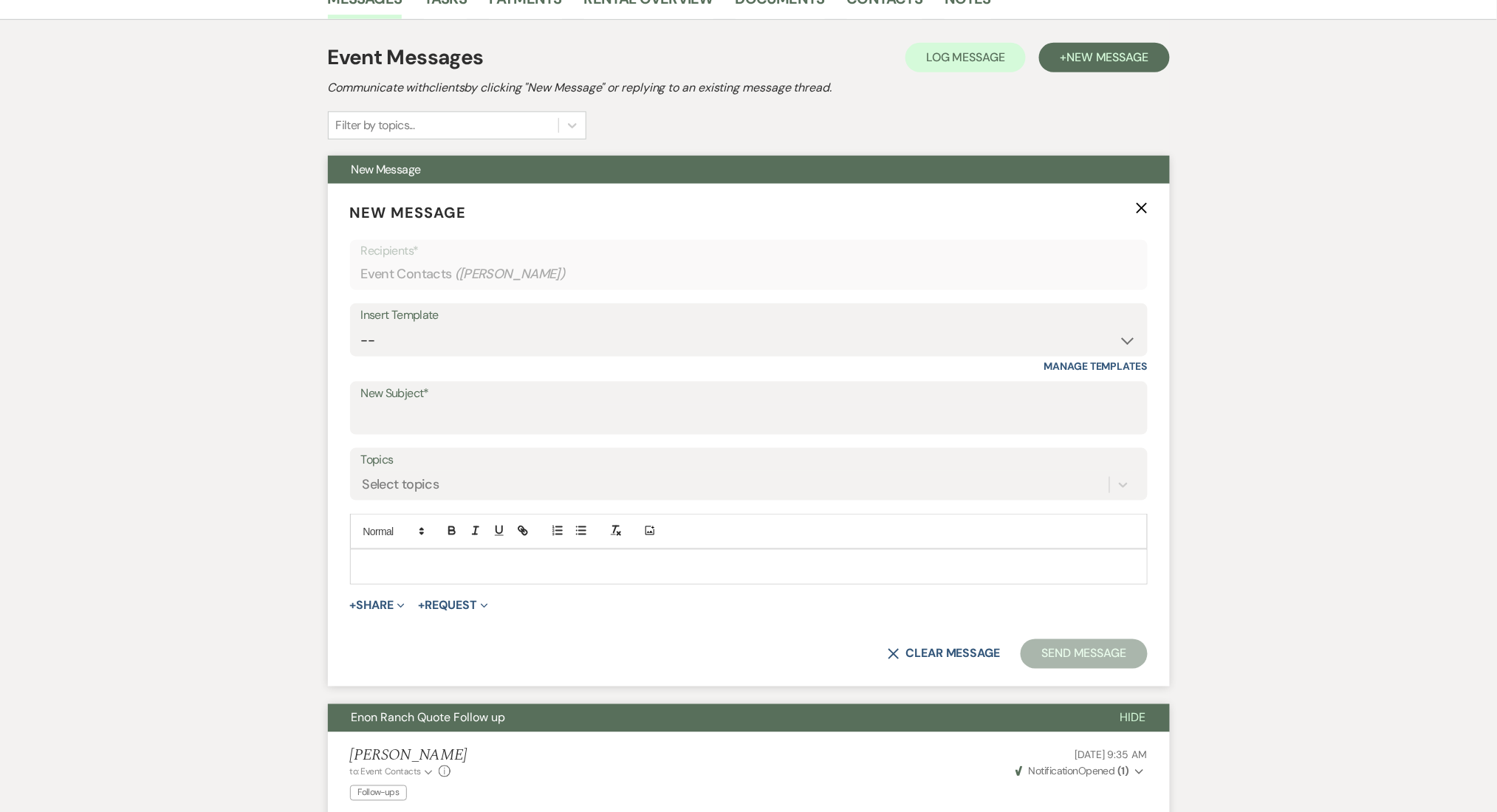
click at [518, 323] on div "Insert Template" at bounding box center [749, 315] width 775 height 21
click at [508, 336] on select "-- Inquiry Follow Up Email #2 Contract Sending Template Payment Template Rental…" at bounding box center [749, 340] width 775 height 29
select select "4603"
click at [362, 326] on select "-- Inquiry Follow Up Email #2 Contract Sending Template Payment Template Rental…" at bounding box center [749, 340] width 775 height 29
type input "Checking In – Any Assistance Needed for Your Event?"
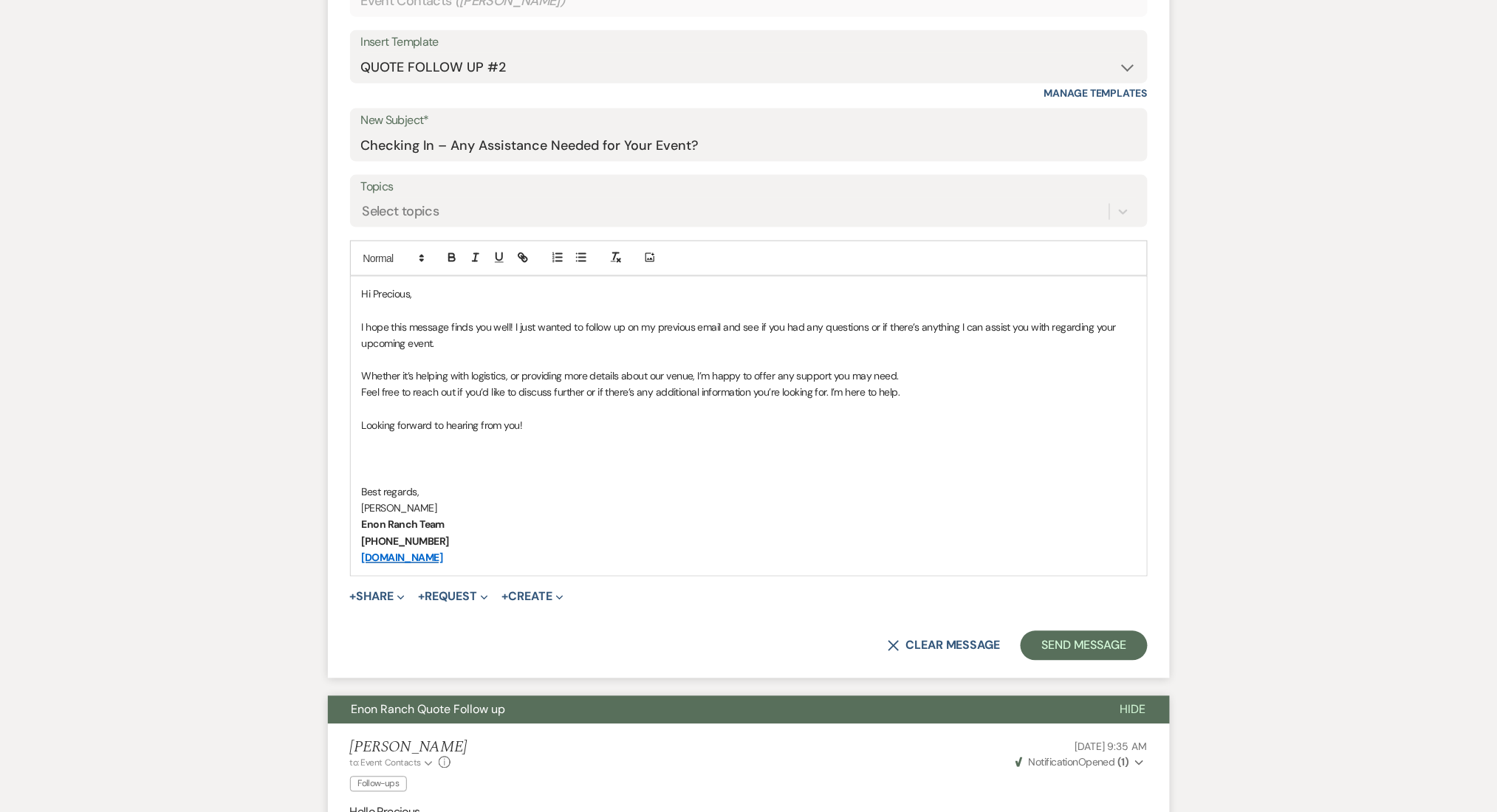
scroll to position [689, 0]
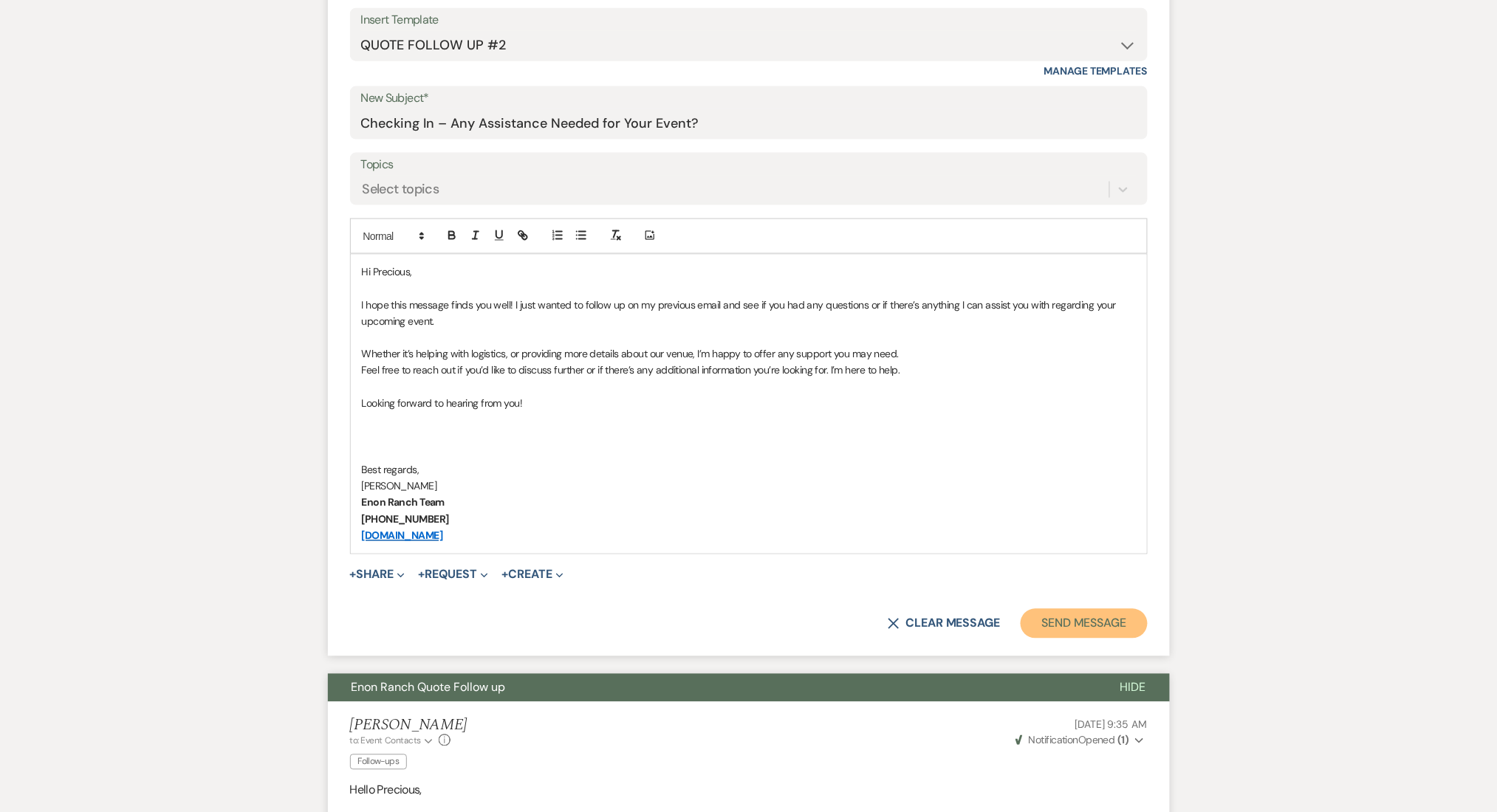
click at [1089, 618] on button "Send Message" at bounding box center [1083, 624] width 126 height 30
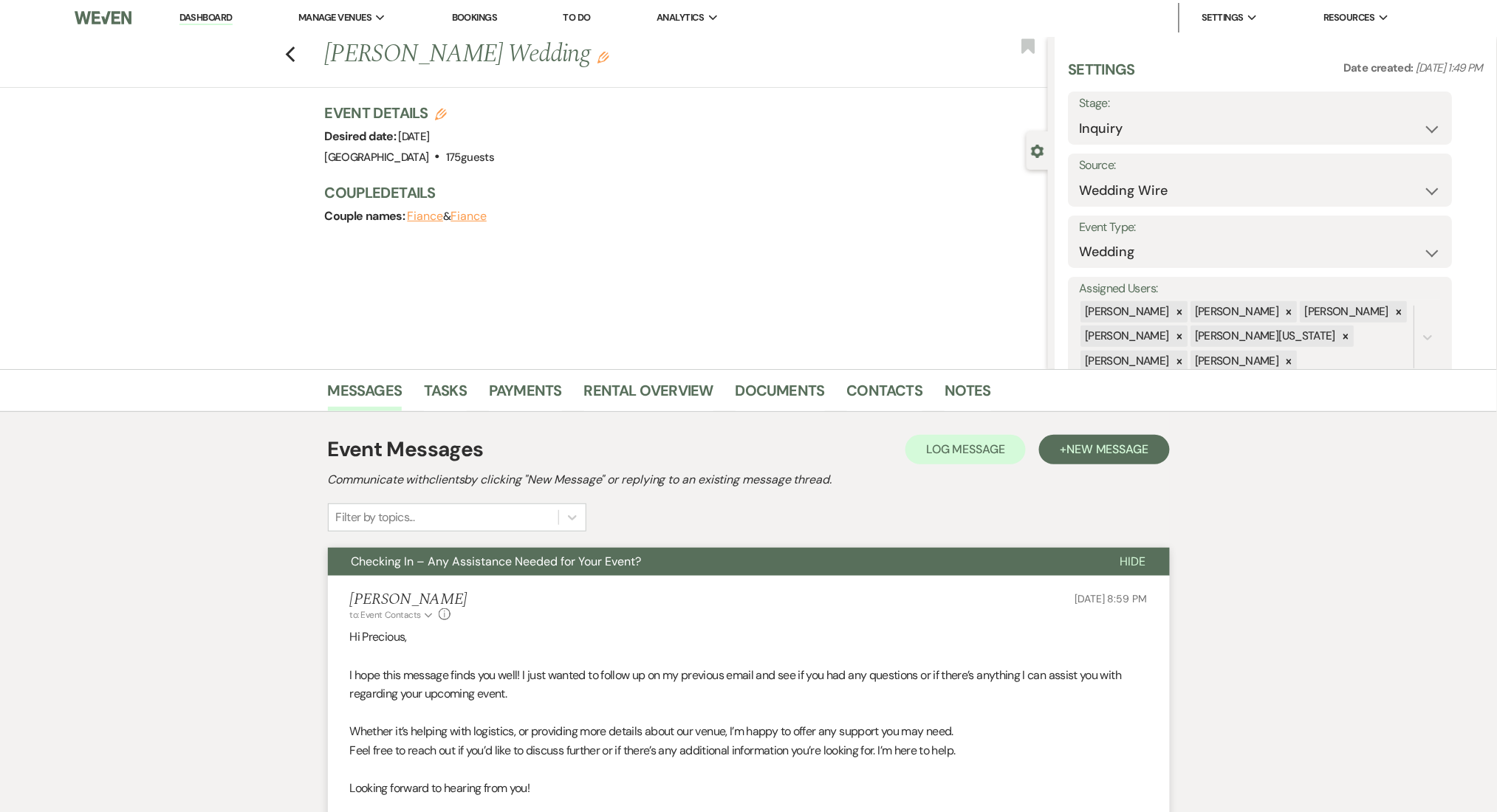
scroll to position [0, 0]
click at [297, 58] on icon "Previous" at bounding box center [290, 56] width 11 height 18
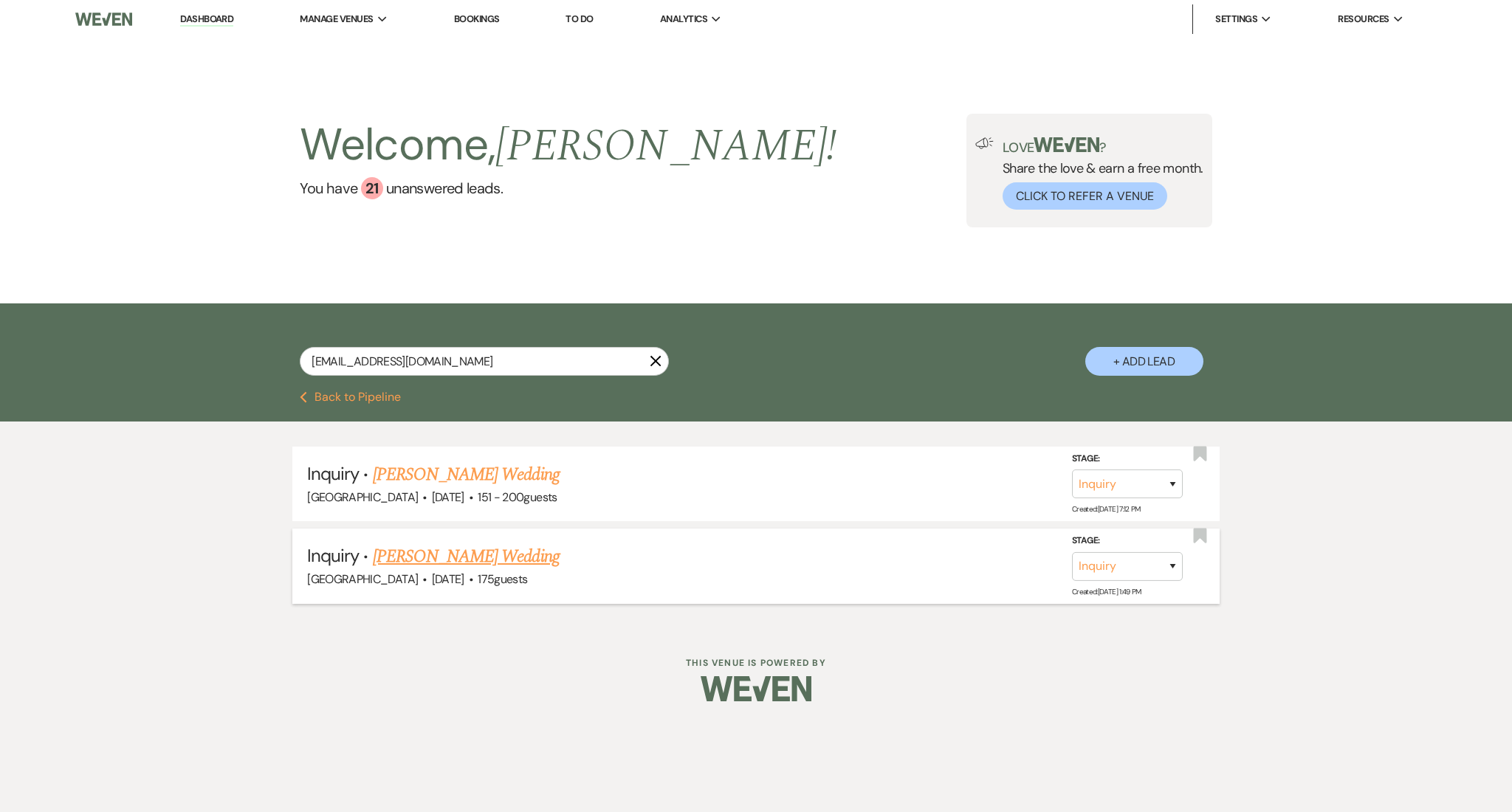
click at [440, 551] on link "[PERSON_NAME] Wedding" at bounding box center [466, 557] width 187 height 27
select select "3"
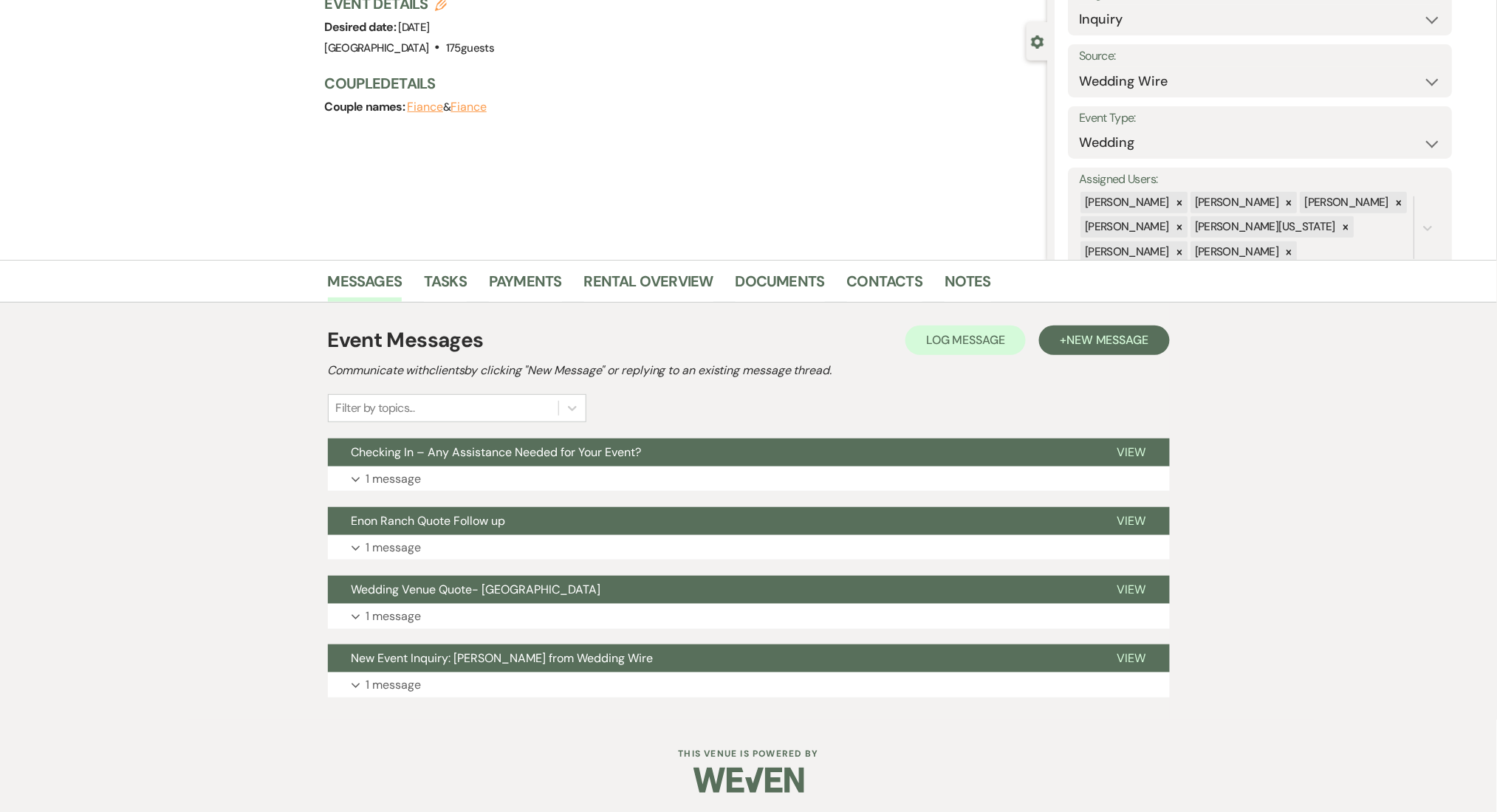
scroll to position [112, 0]
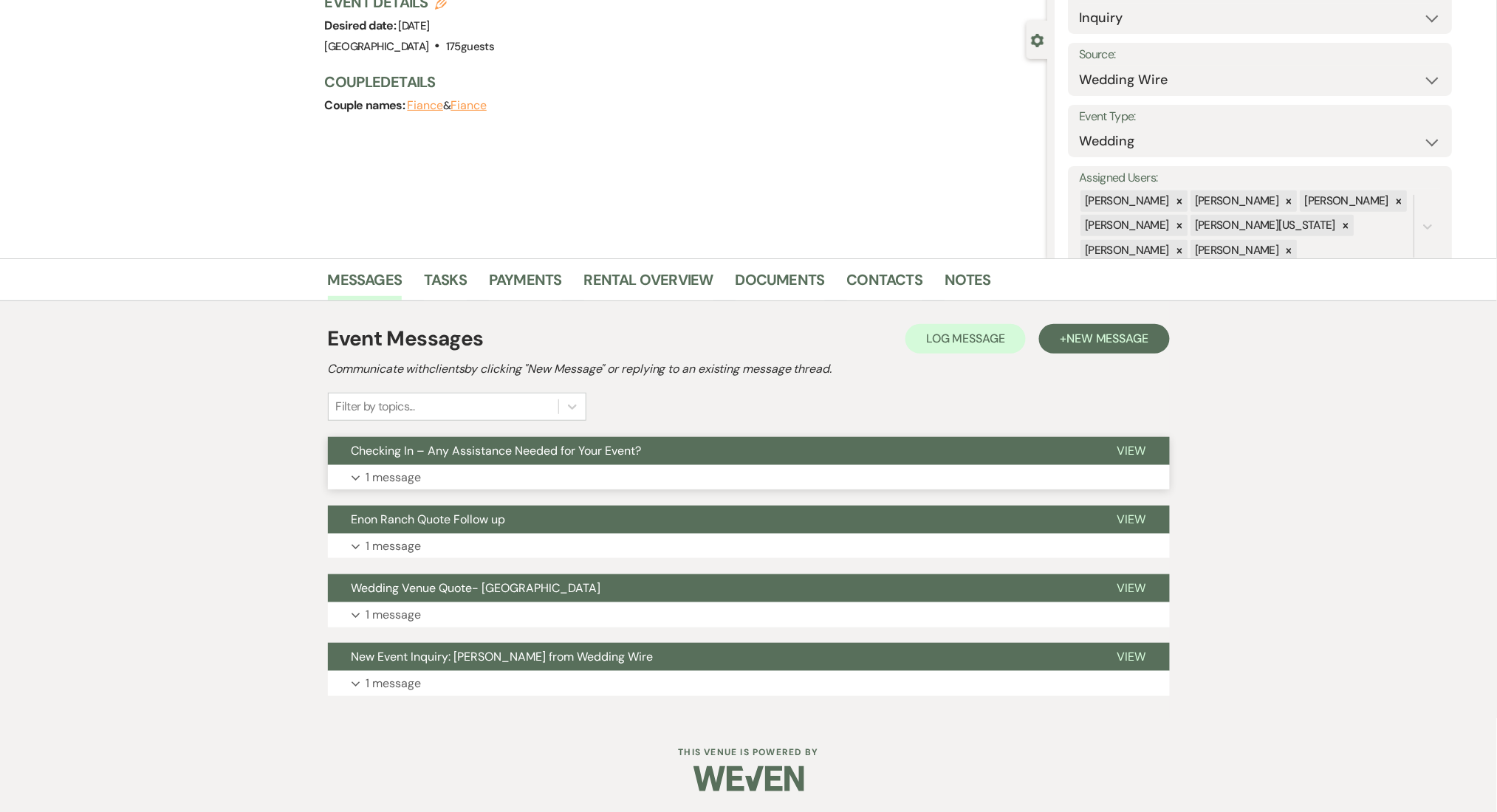
click at [441, 463] on button "Checking In – Any Assistance Needed for Your Event?" at bounding box center [711, 451] width 766 height 28
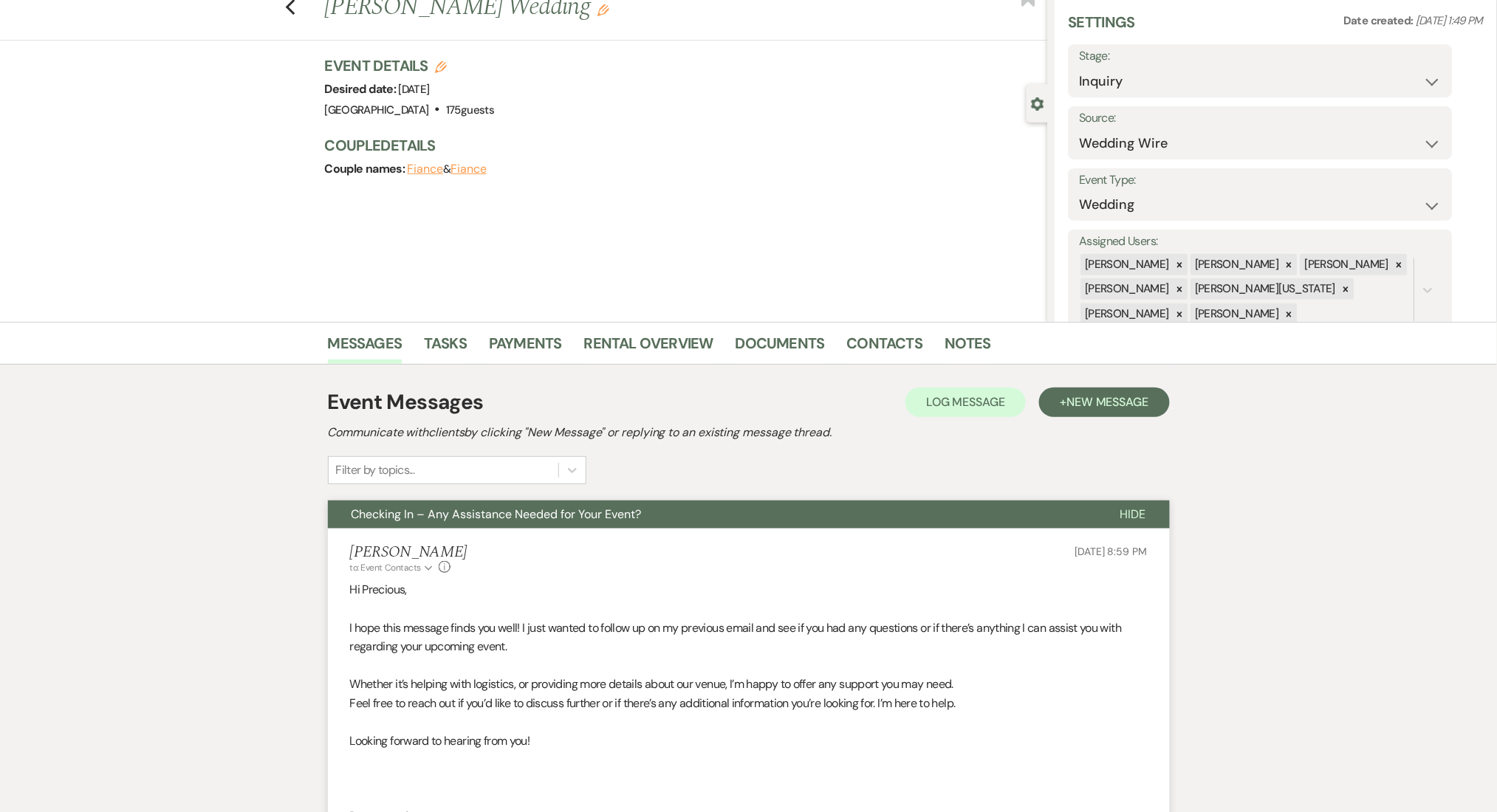
scroll to position [0, 0]
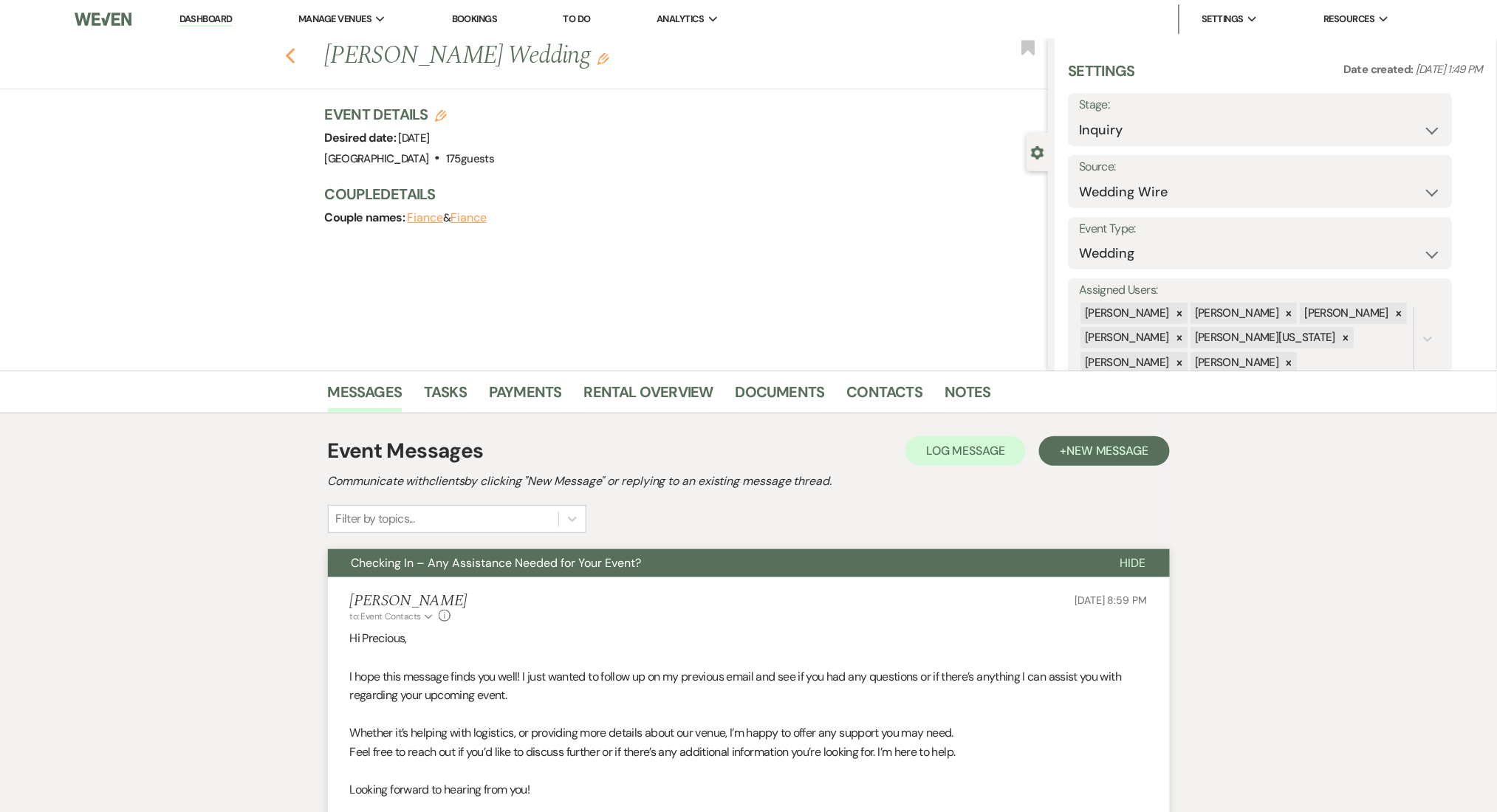
click at [296, 50] on icon "Previous" at bounding box center [290, 56] width 11 height 18
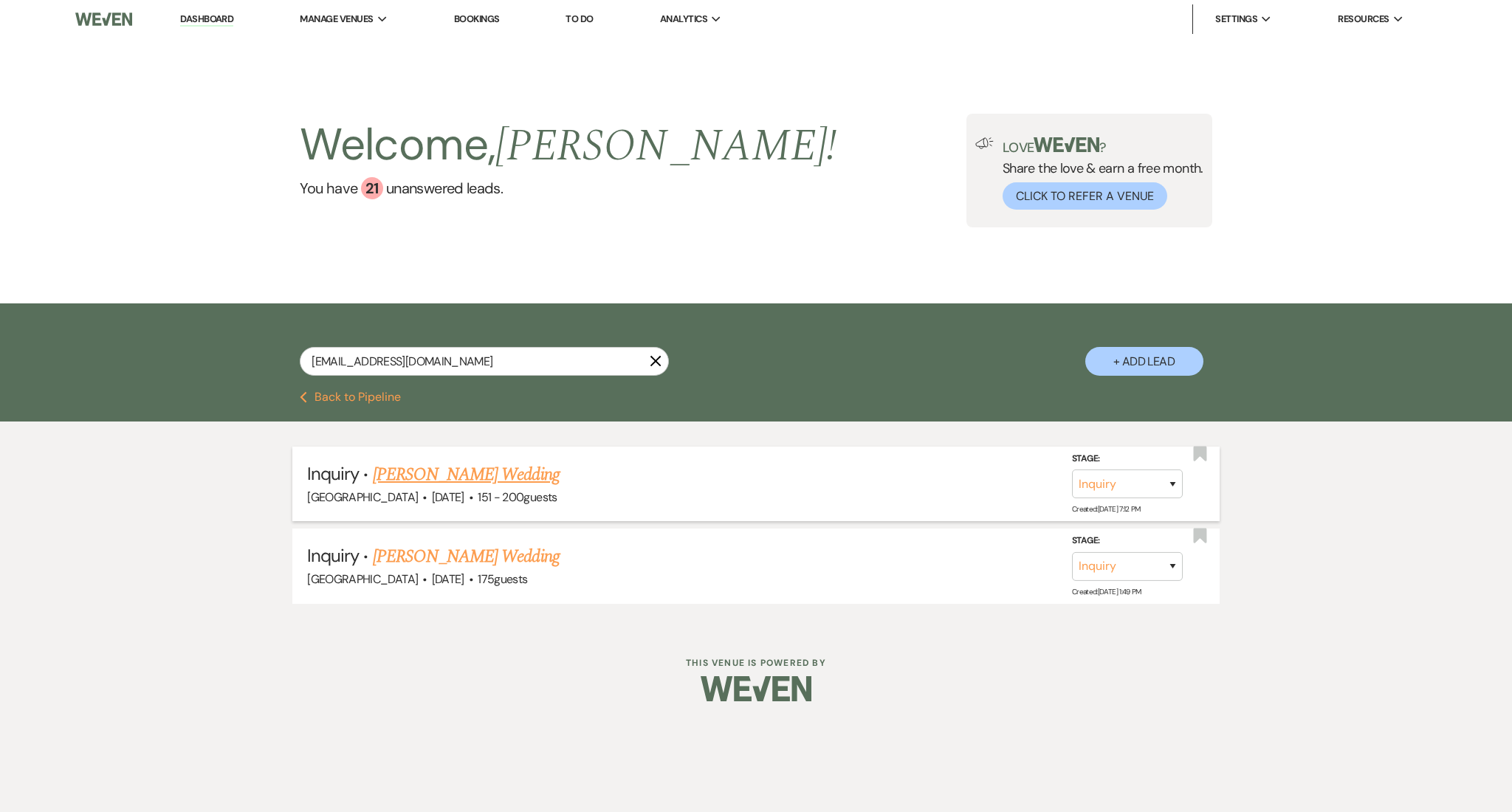
click at [1171, 465] on label "Stage:" at bounding box center [1128, 459] width 111 height 16
click at [1155, 483] on select "Inquiry Follow Up Tour Requested Tour Confirmed Toured Proposal Sent Booked Lost" at bounding box center [1128, 483] width 111 height 29
select select "8"
click at [1072, 469] on select "Inquiry Follow Up Tour Requested Tour Confirmed Toured Proposal Sent Booked Lost" at bounding box center [1128, 483] width 111 height 29
click at [912, 470] on select "Booked Elsewhere Budget Date Unavailable No Response Not a Good Match Capacity …" at bounding box center [920, 483] width 127 height 29
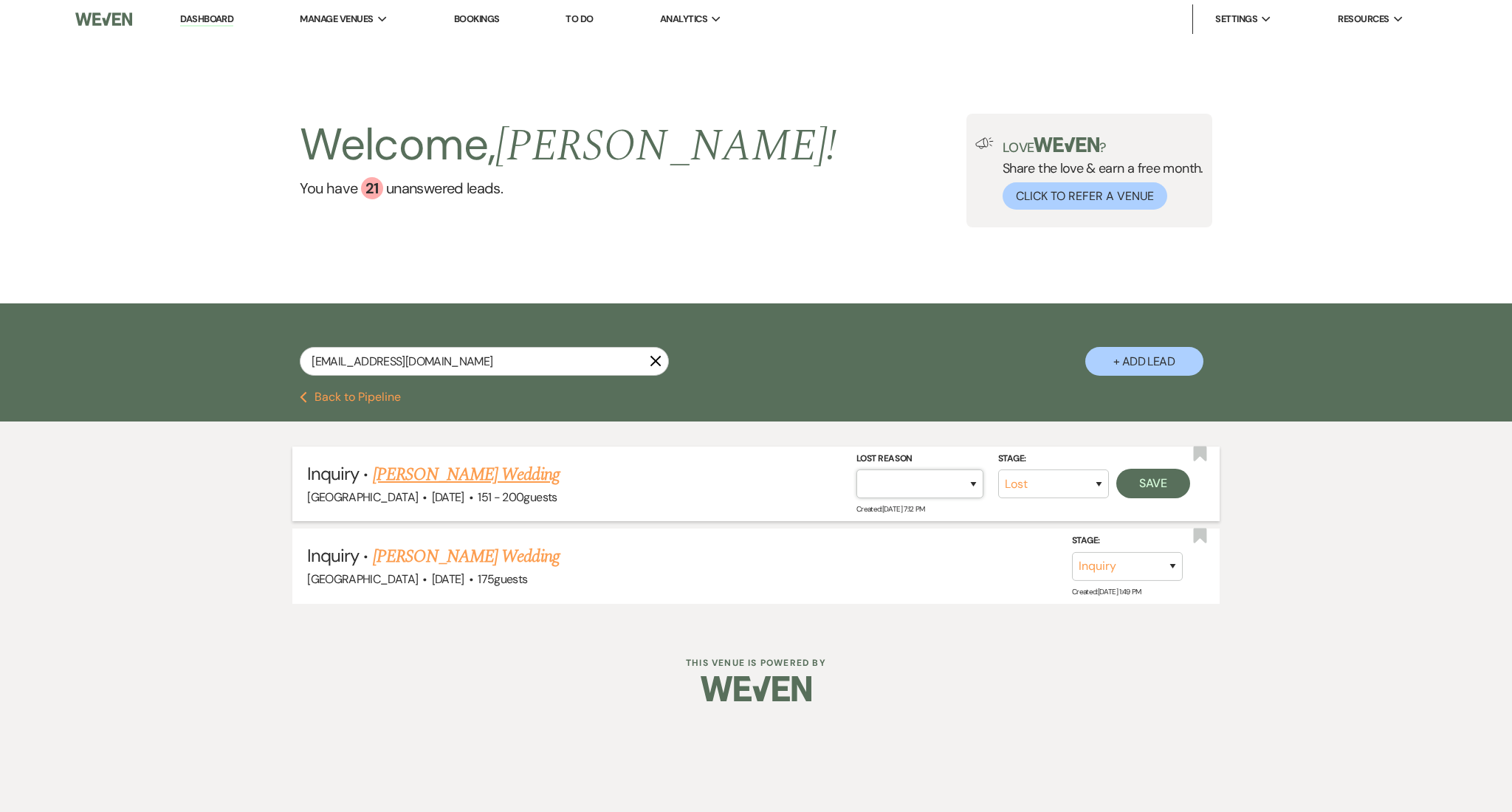
select select "4"
click at [857, 469] on select "Booked Elsewhere Budget Date Unavailable No Response Not a Good Match Capacity …" at bounding box center [920, 483] width 127 height 29
click at [1165, 476] on button "Save" at bounding box center [1153, 483] width 74 height 30
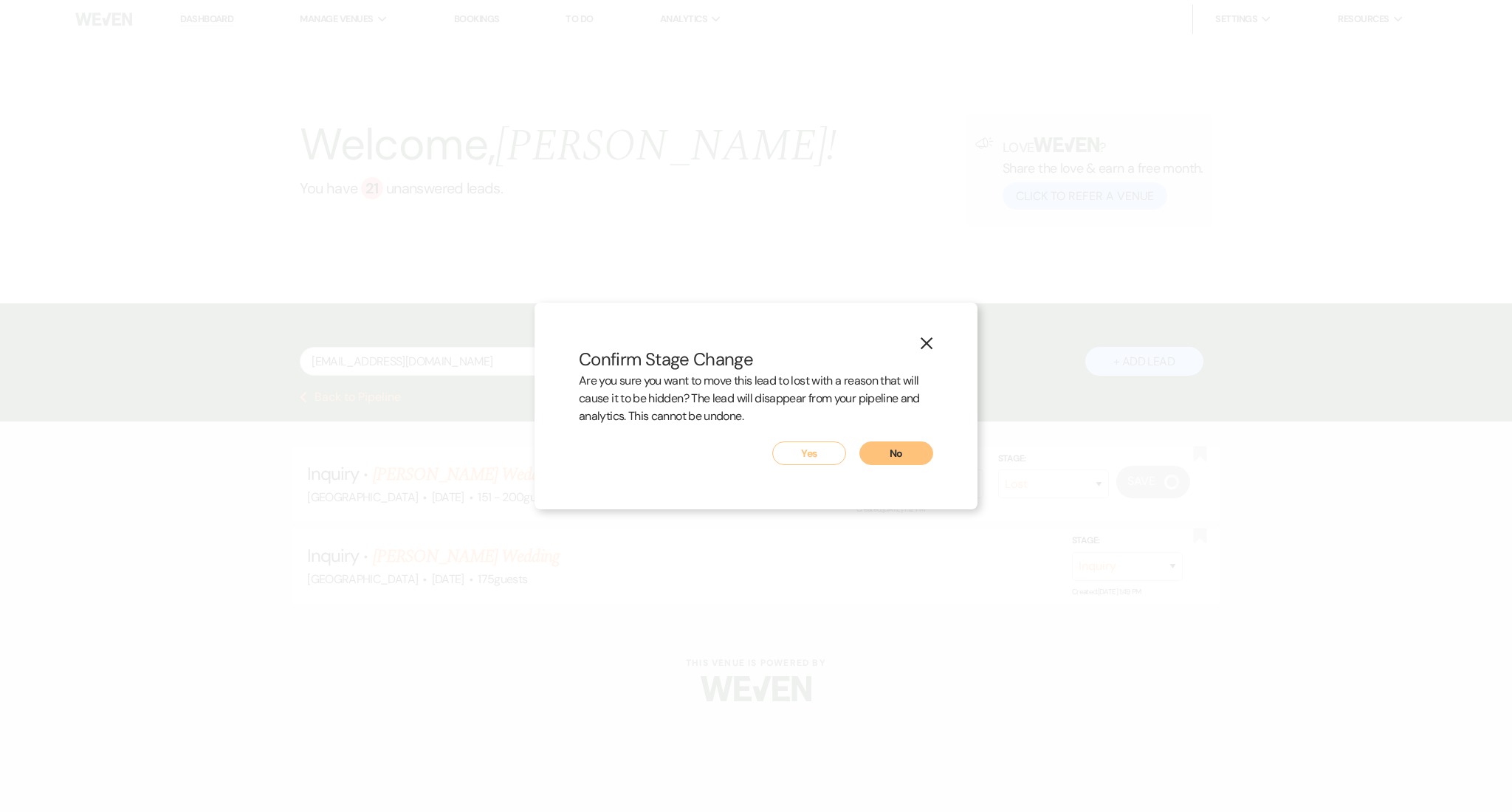
click at [820, 444] on button "Yes" at bounding box center [809, 453] width 74 height 23
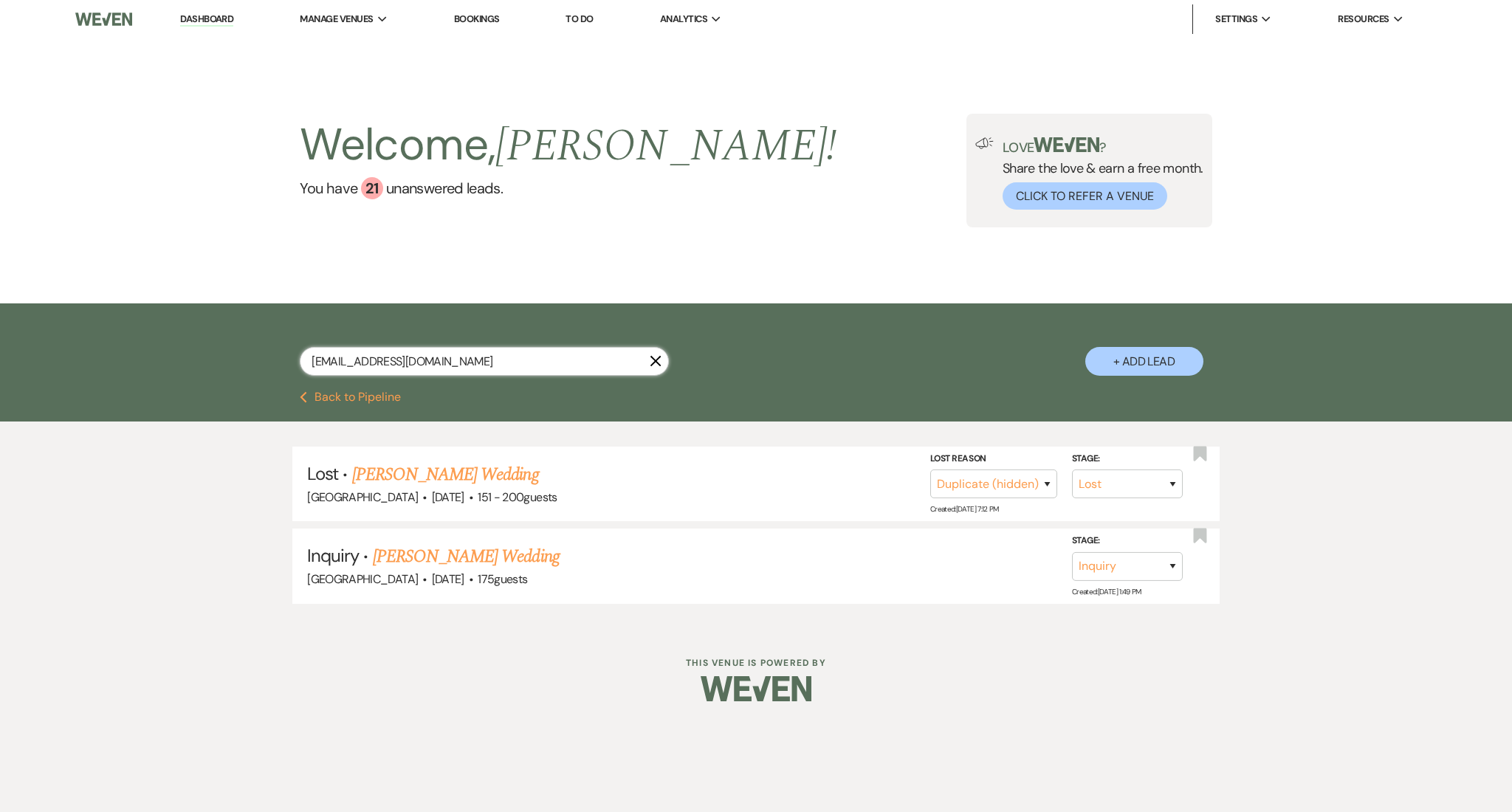
drag, startPoint x: 449, startPoint y: 364, endPoint x: 191, endPoint y: 330, distance: 260.2
click at [191, 330] on div "[EMAIL_ADDRESS][DOMAIN_NAME] X + Add Lead" at bounding box center [756, 347] width 1512 height 88
paste input "zakiyarountree2017"
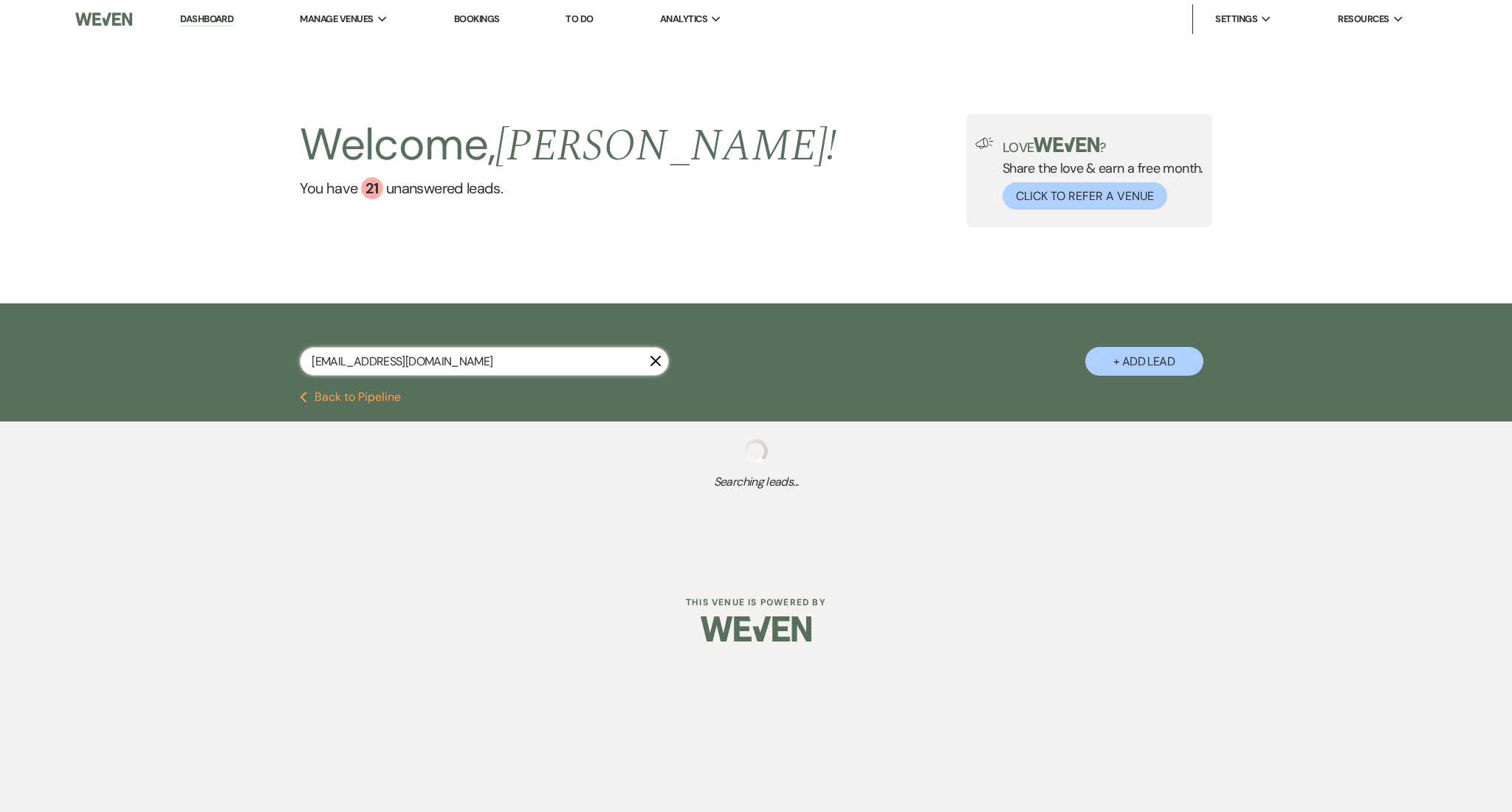
type input "[EMAIL_ADDRESS][DOMAIN_NAME]"
select select "8"
select select "5"
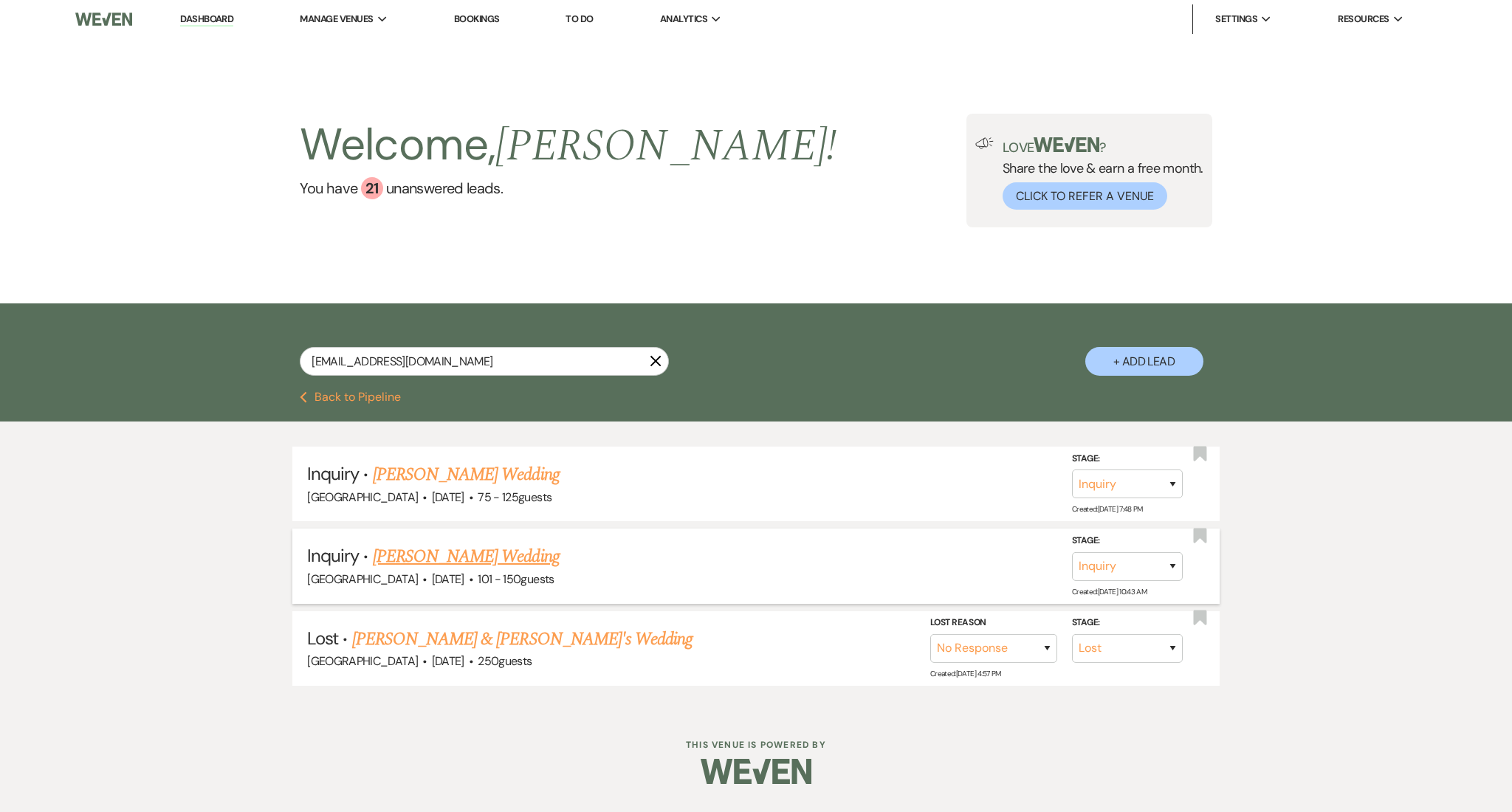
click at [440, 556] on link "[PERSON_NAME] Wedding" at bounding box center [466, 557] width 187 height 27
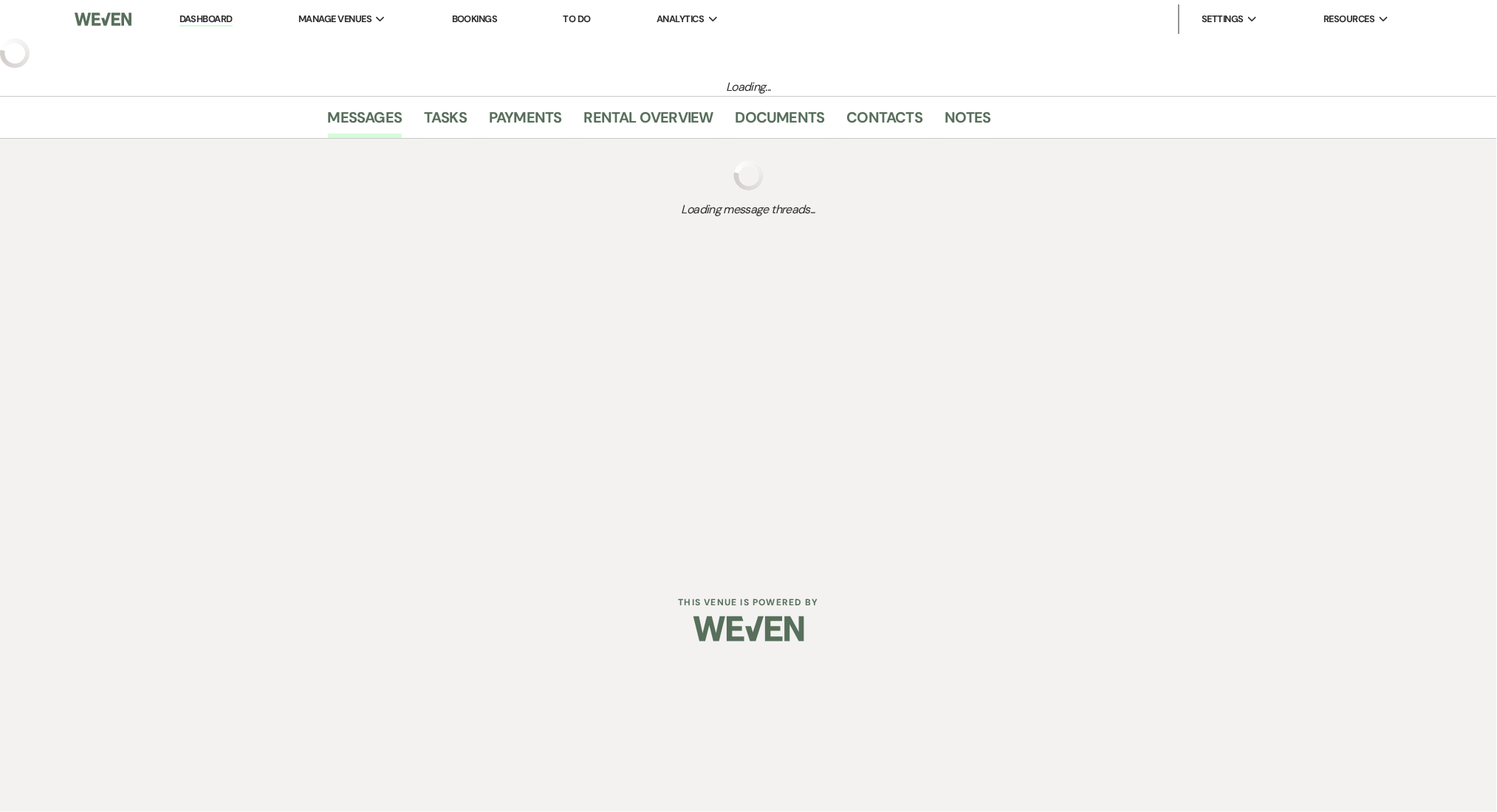
select select "2"
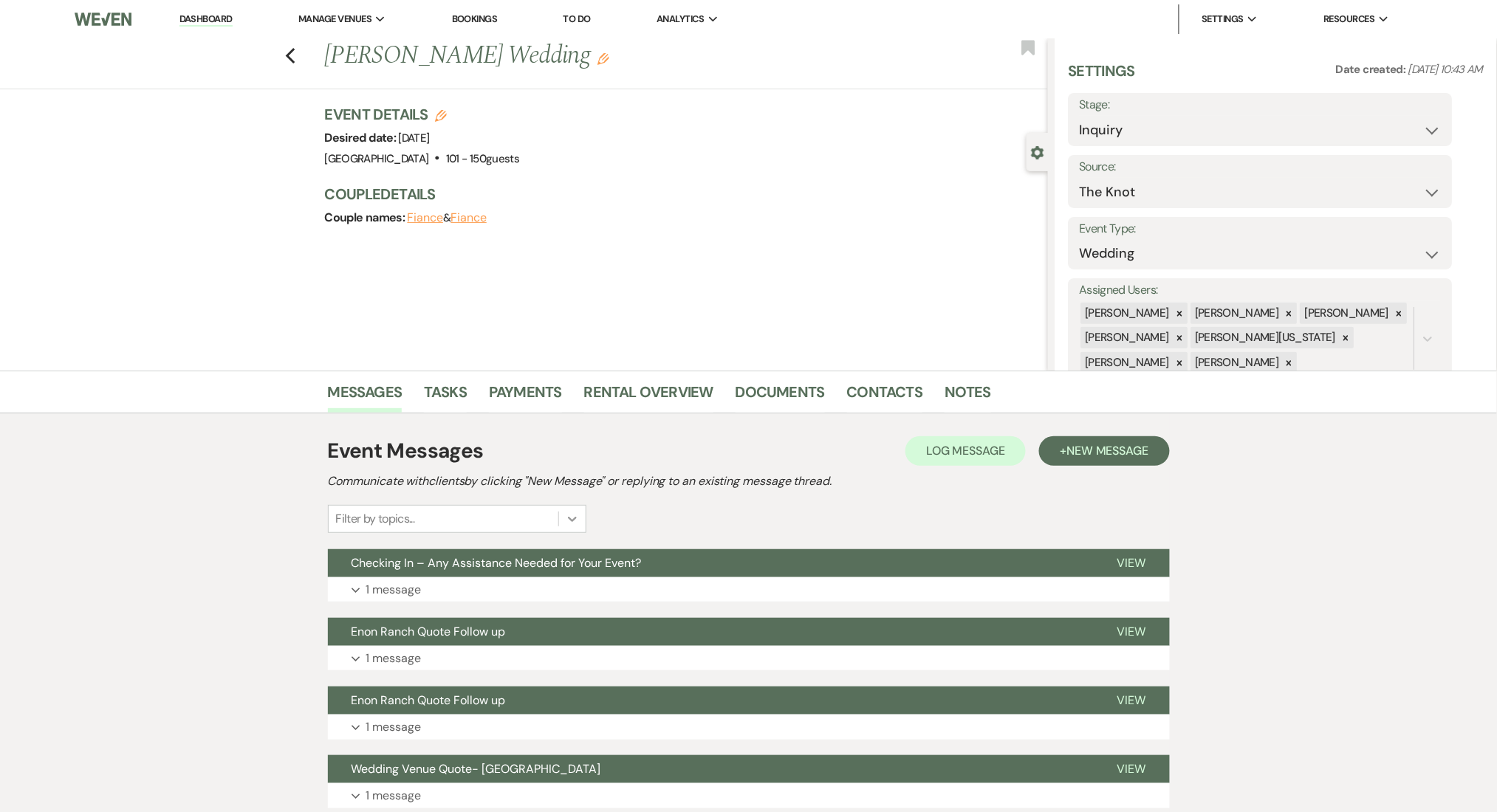
click at [560, 507] on div at bounding box center [573, 519] width 27 height 27
click at [654, 513] on div "Event Messages Log Log Message + New Message Communicate with clients by clicki…" at bounding box center [749, 484] width 842 height 98
drag, startPoint x: 584, startPoint y: 589, endPoint x: 581, endPoint y: 615, distance: 26.2
click at [582, 598] on div "Checking In – Any Assistance Needed for Your Event? View Expand 1 message" at bounding box center [749, 576] width 842 height 53
click at [581, 615] on div "Event Messages Log Log Message + New Message Communicate with clients by clicki…" at bounding box center [749, 656] width 842 height 456
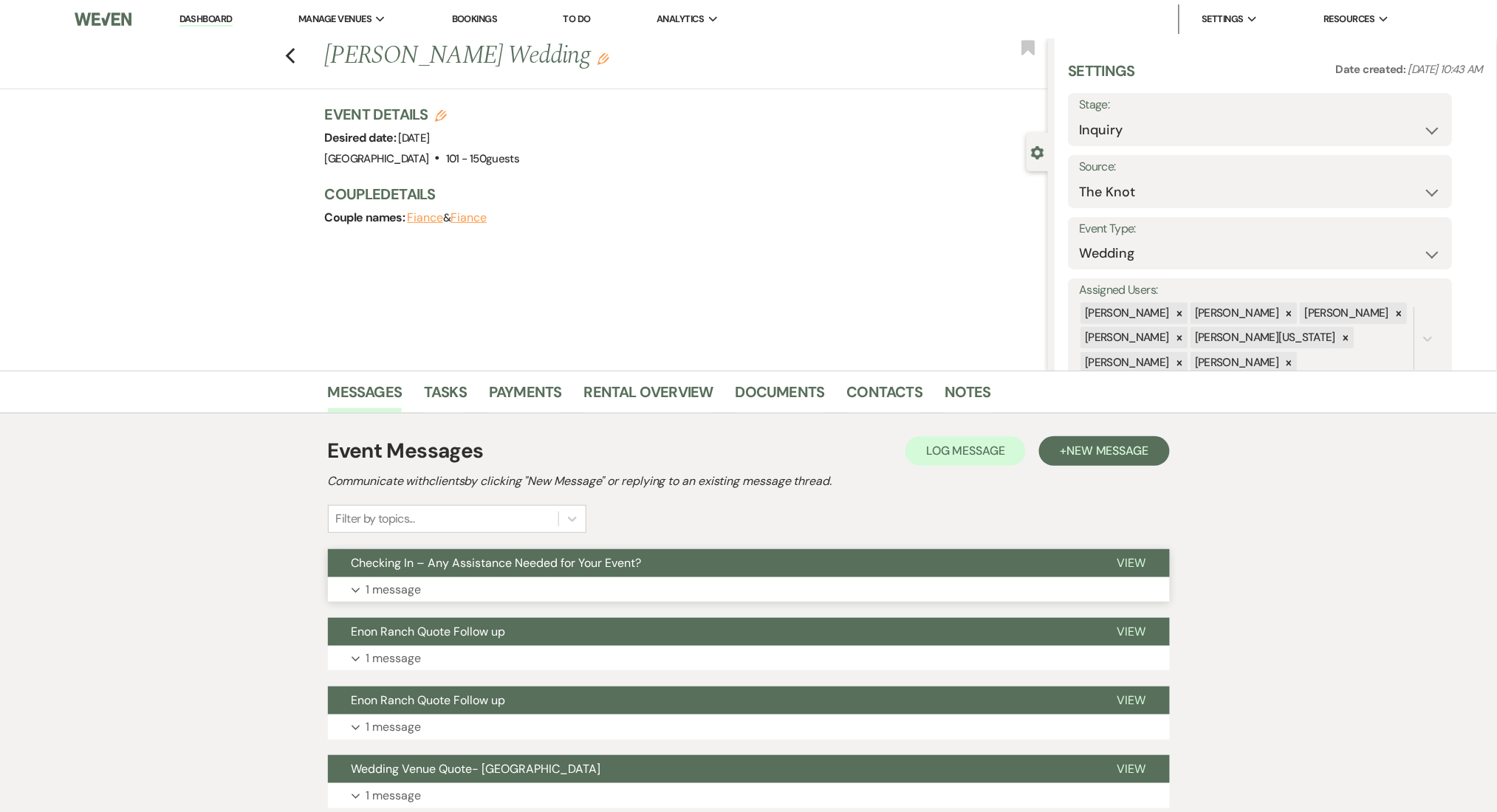
click at [580, 578] on button "Expand 1 message" at bounding box center [749, 590] width 842 height 25
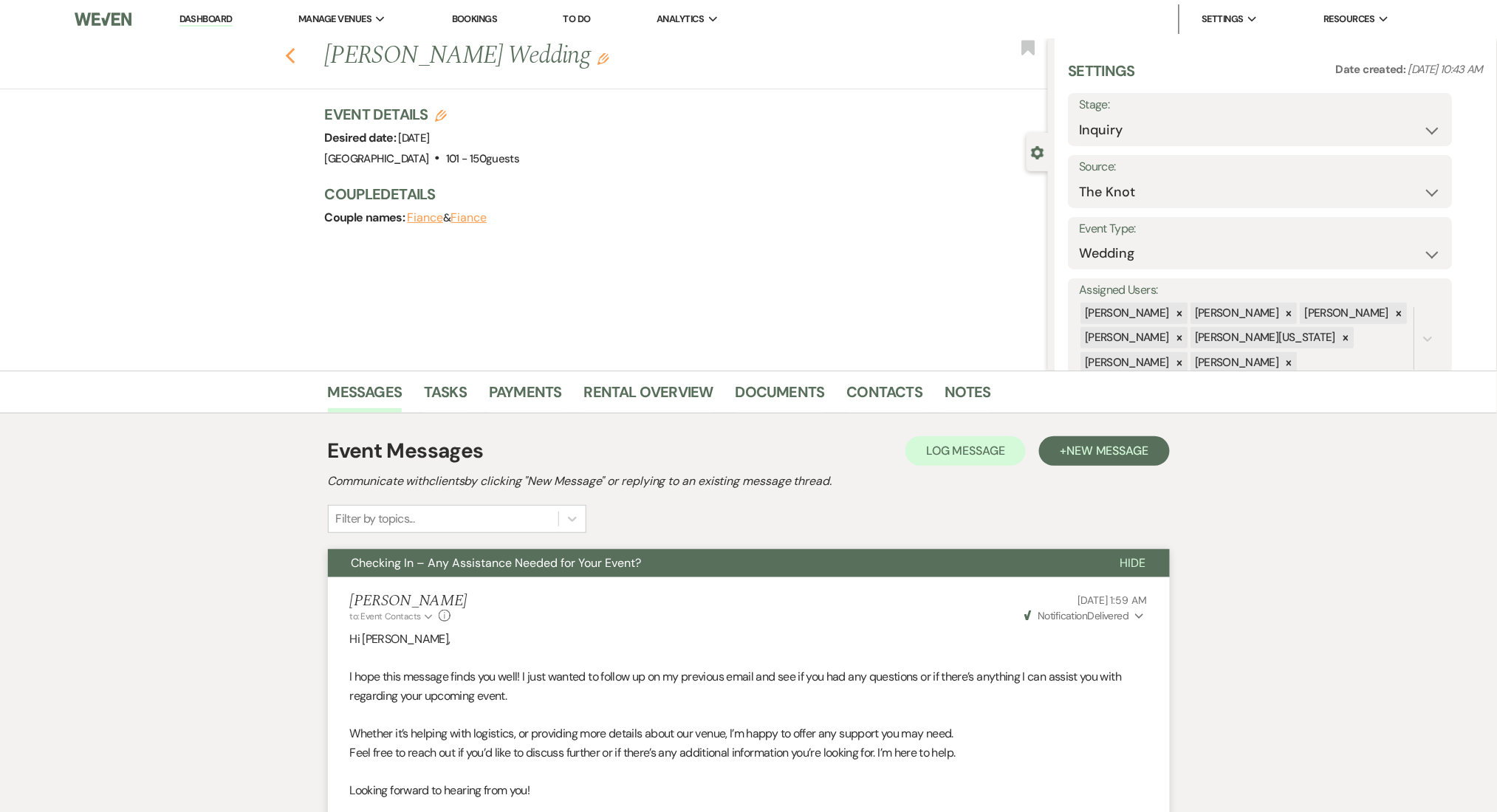
click at [297, 56] on icon "Previous" at bounding box center [290, 56] width 11 height 18
select select "8"
select select "5"
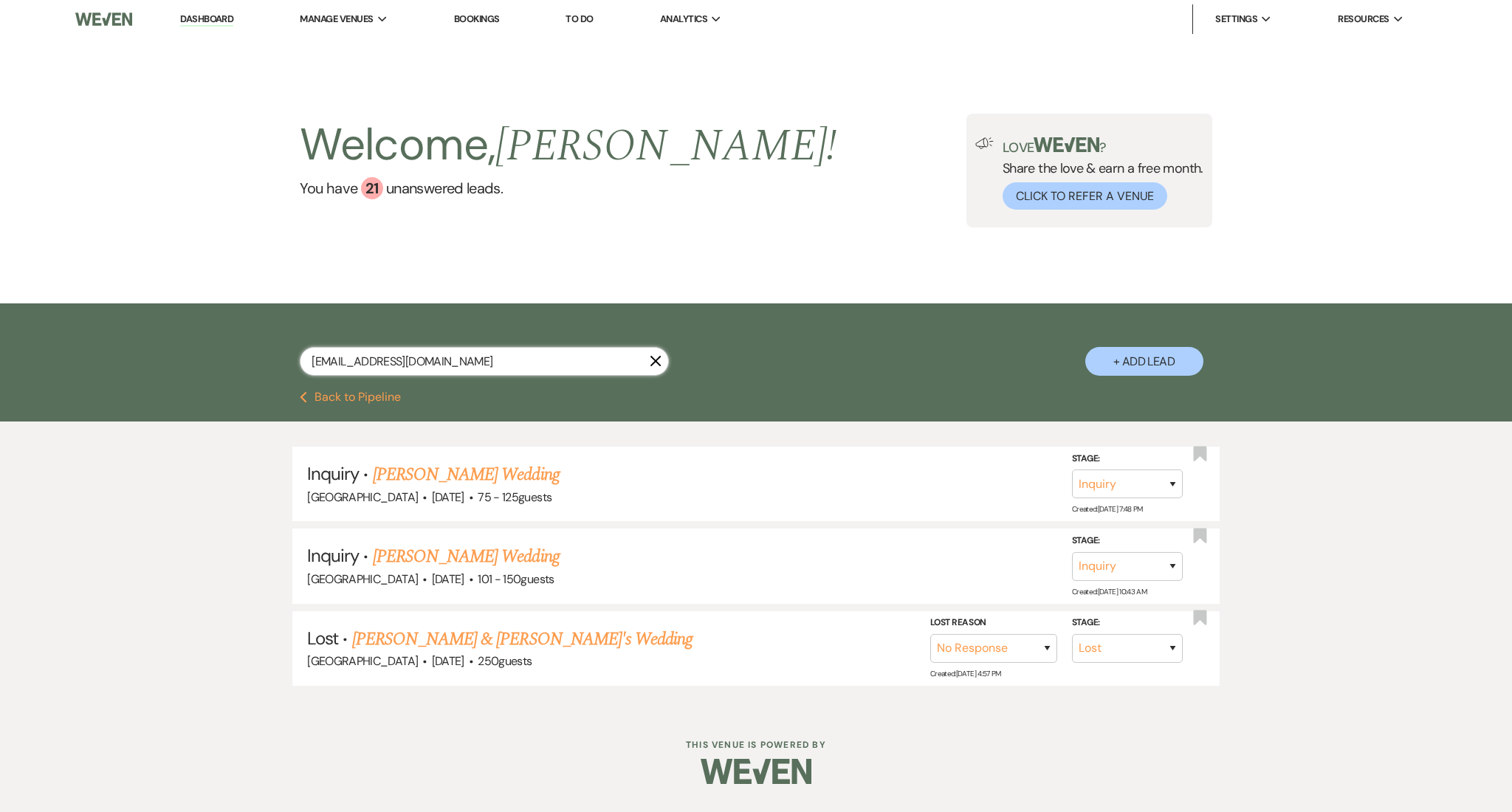
click at [506, 368] on input "[EMAIL_ADDRESS][DOMAIN_NAME]" at bounding box center [484, 361] width 369 height 29
drag, startPoint x: 513, startPoint y: 368, endPoint x: 132, endPoint y: 357, distance: 381.2
click at [132, 357] on div "[EMAIL_ADDRESS][DOMAIN_NAME] X + Add Lead" at bounding box center [756, 347] width 1512 height 88
paste input "[EMAIL_ADDRESS]"
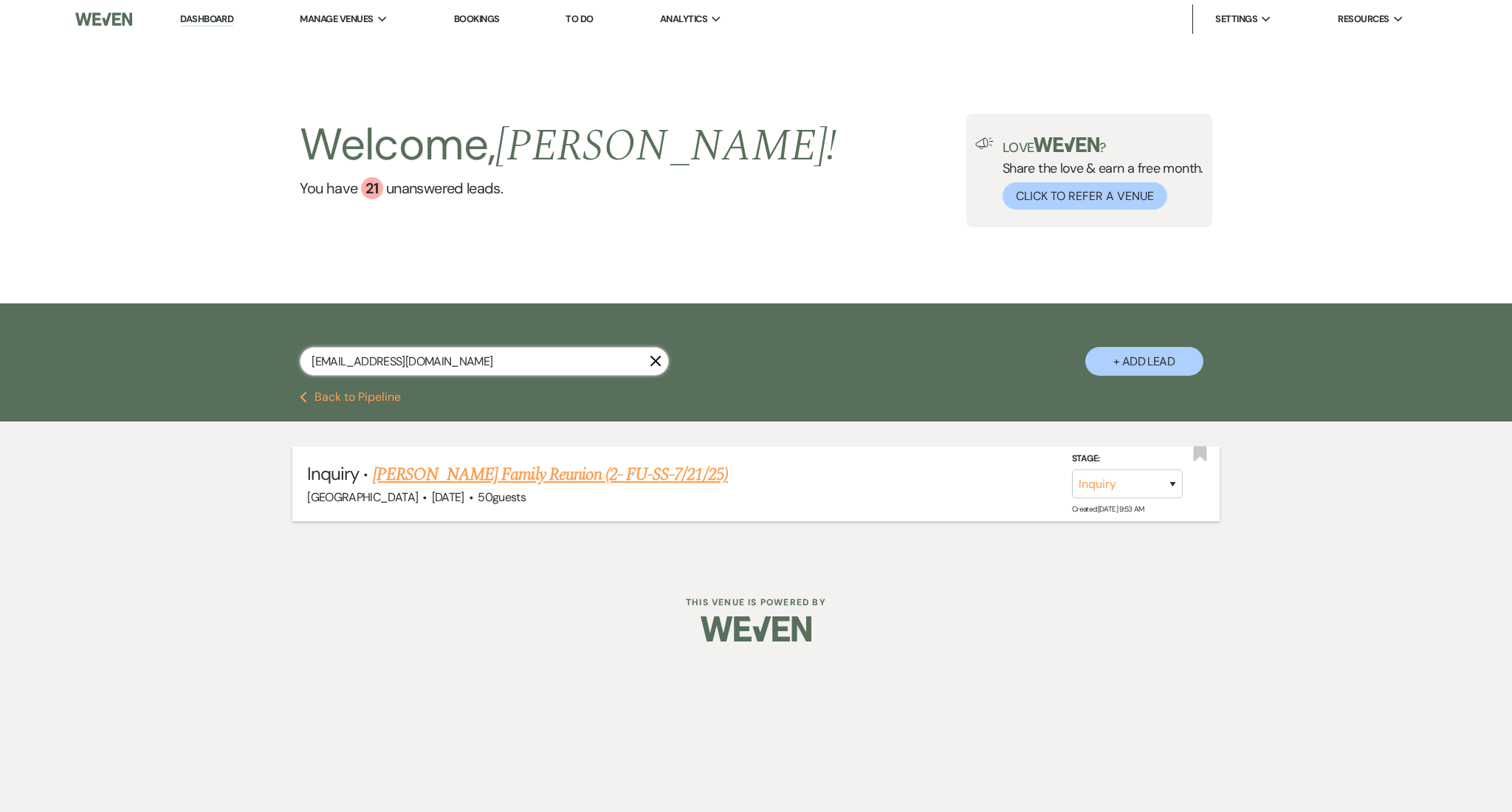
type input "[EMAIL_ADDRESS][DOMAIN_NAME]"
click at [618, 468] on link "[PERSON_NAME] Family Reunion (2- FU-SS-7/21/25)" at bounding box center [551, 475] width 355 height 27
select select "5"
select select "13"
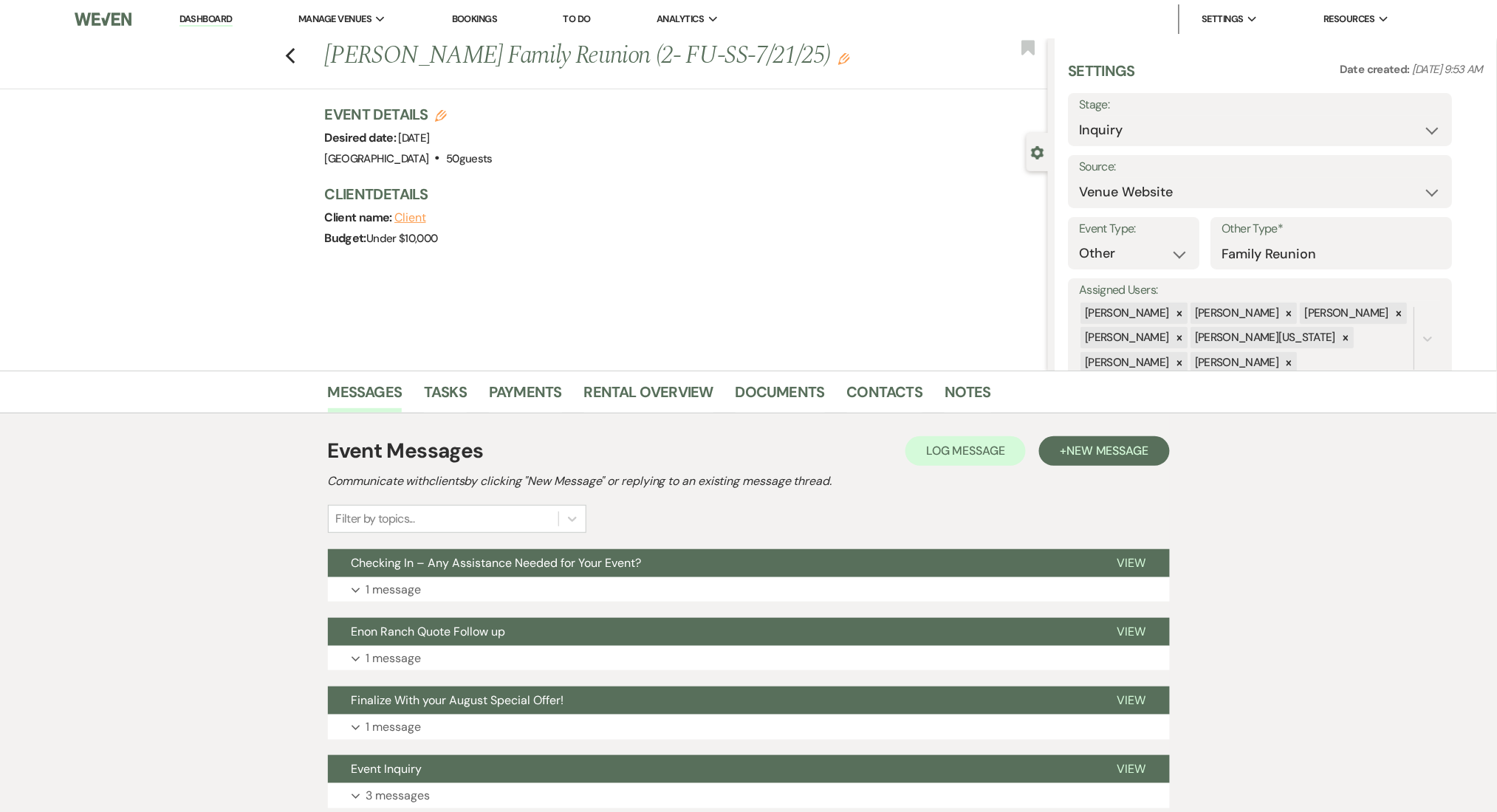
click at [667, 606] on div "Event Messages Log Log Message + New Message Communicate with clients by clicki…" at bounding box center [749, 622] width 842 height 388
click at [668, 587] on button "Expand 1 message" at bounding box center [749, 590] width 842 height 25
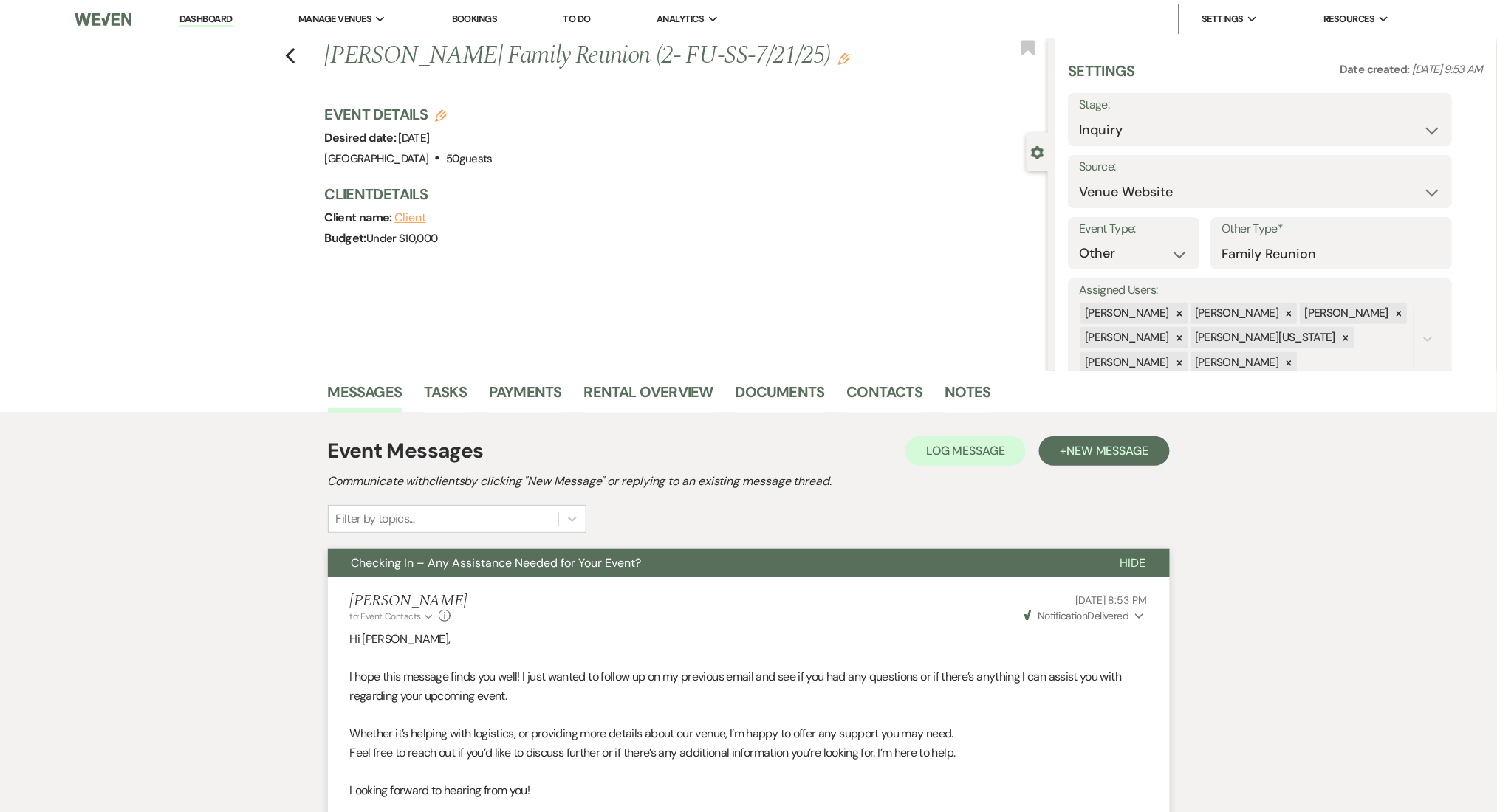
click at [208, 14] on link "Dashboard" at bounding box center [206, 20] width 53 height 14
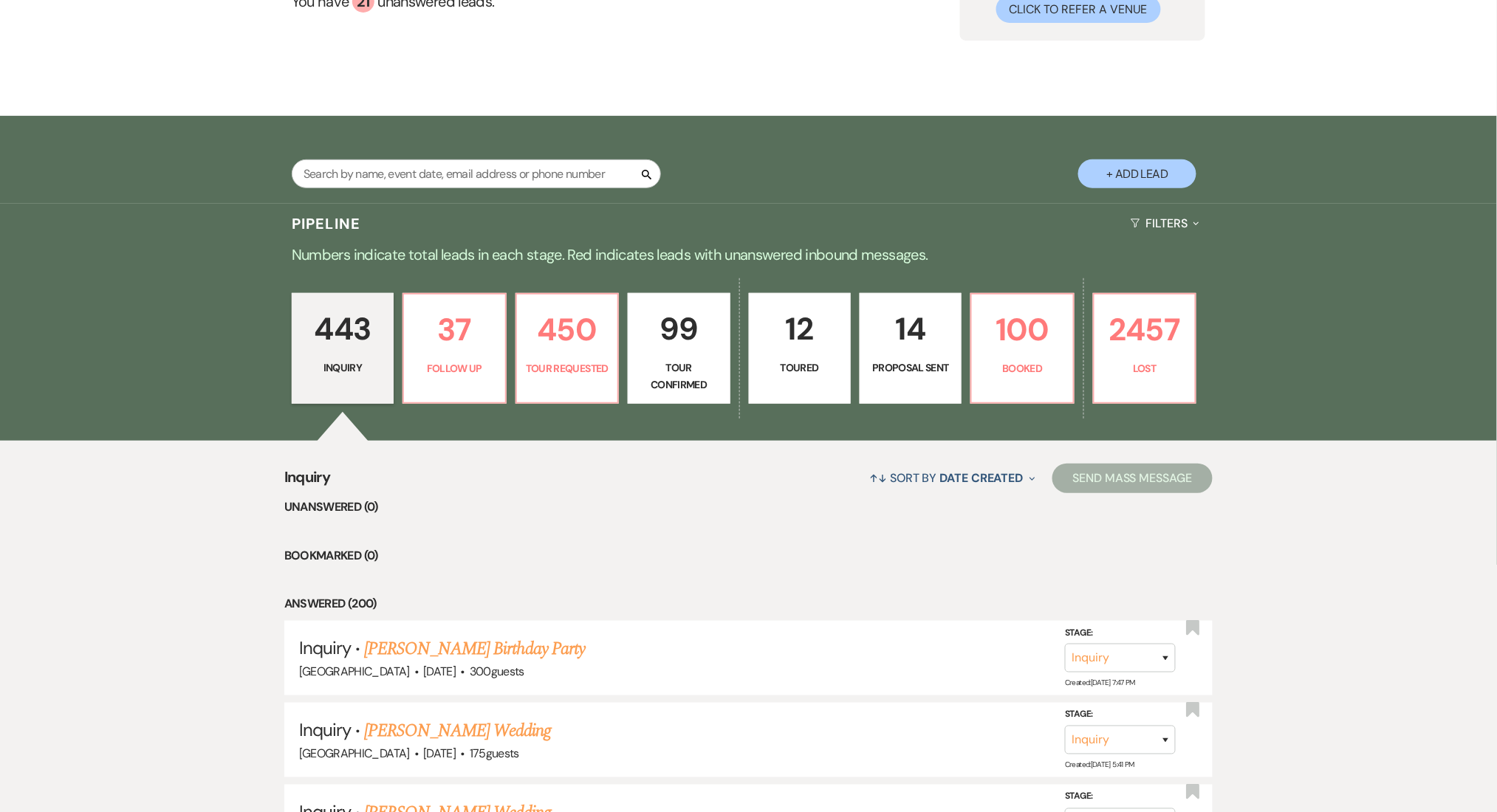
scroll to position [196, 0]
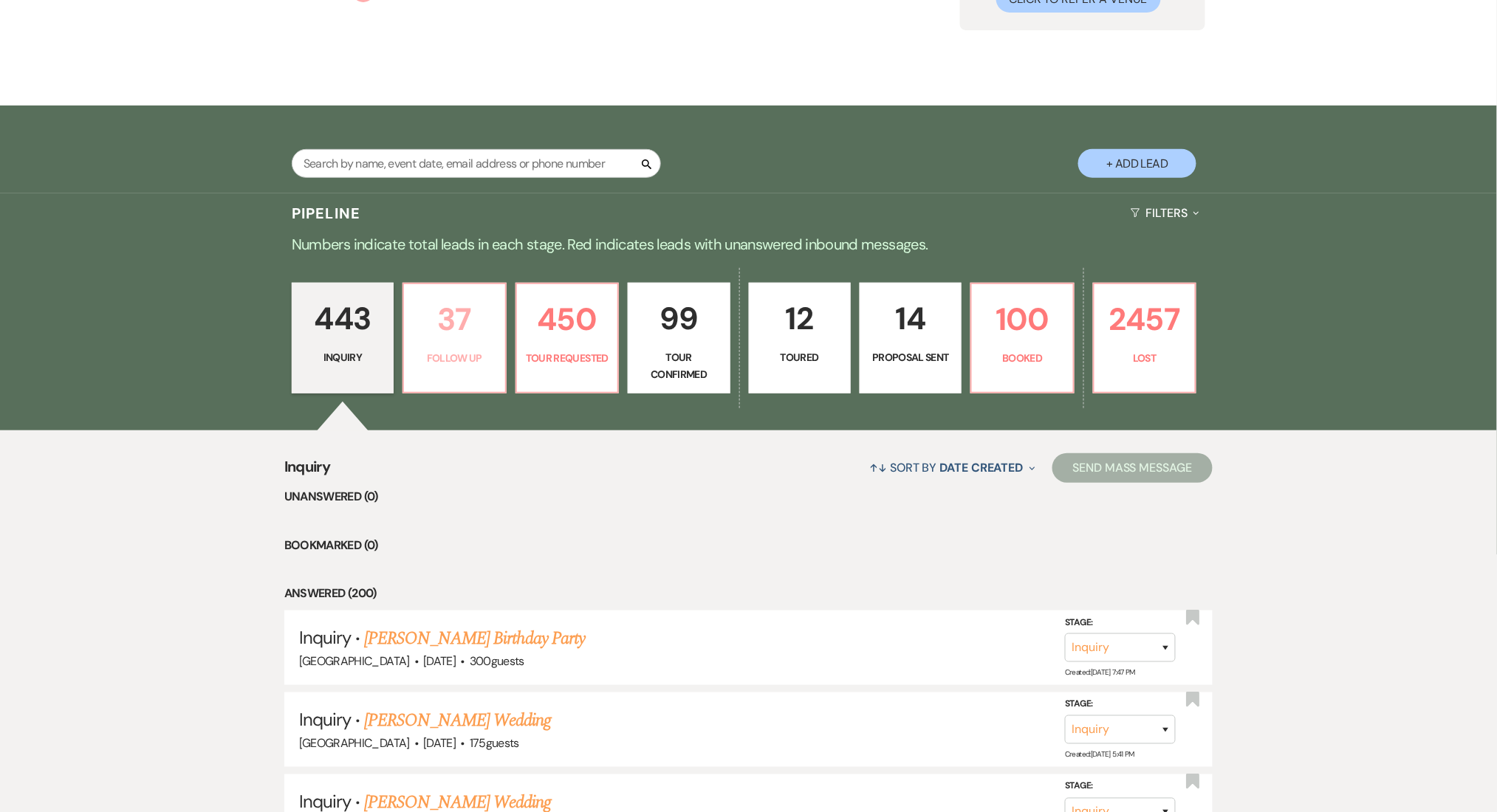
click at [443, 336] on p "37" at bounding box center [455, 319] width 83 height 49
select select "9"
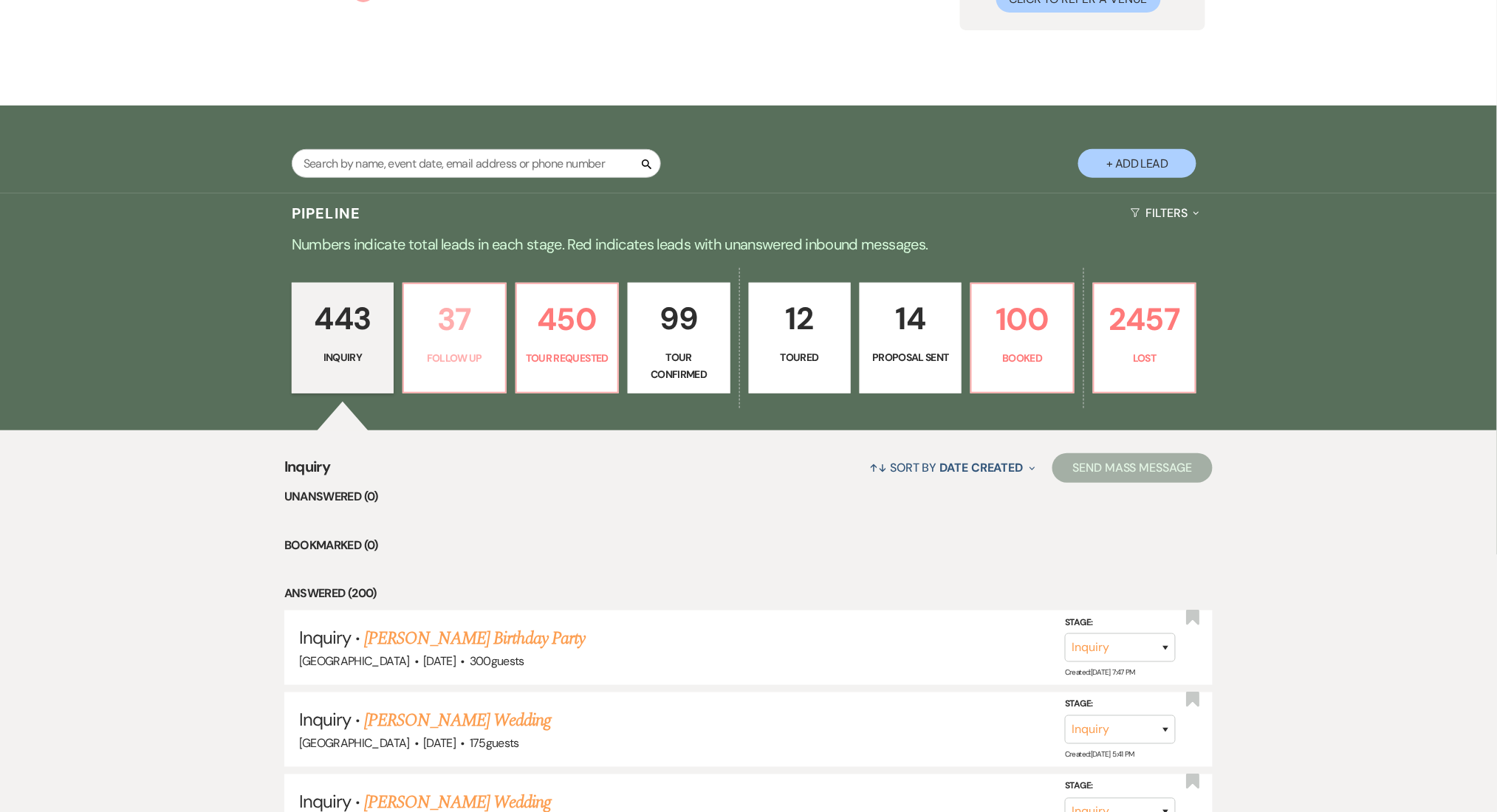
select select "9"
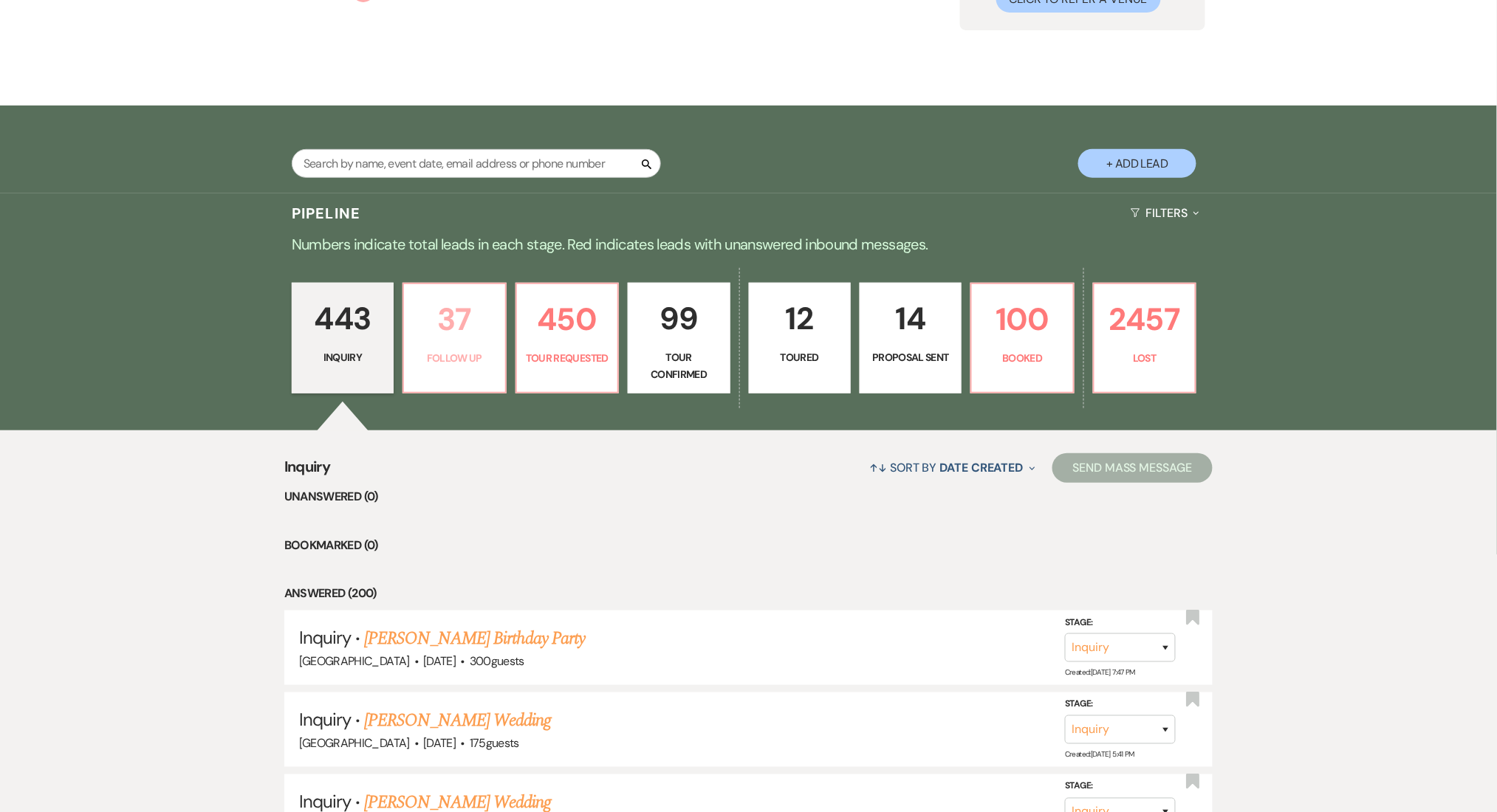
select select "9"
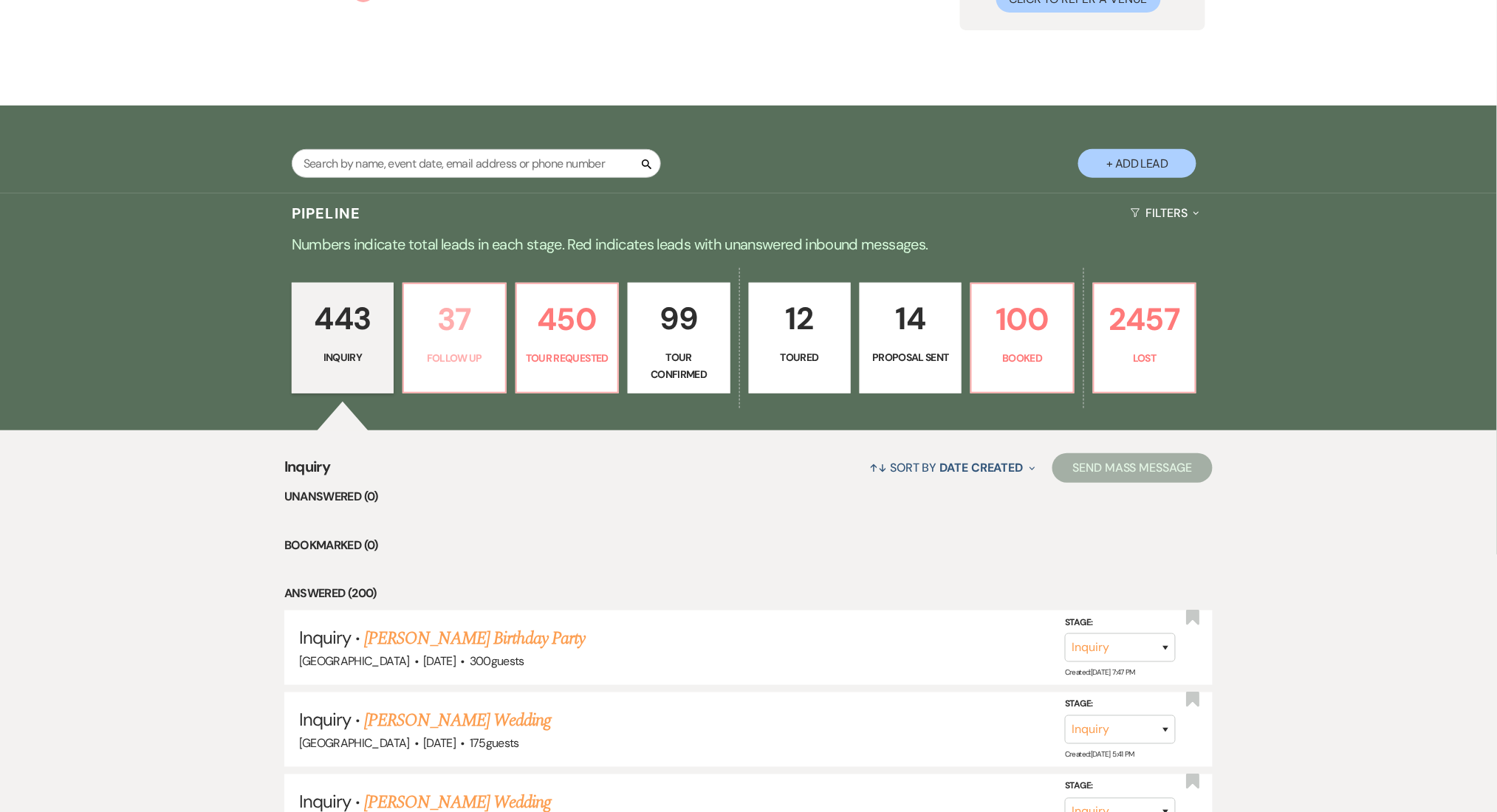
select select "9"
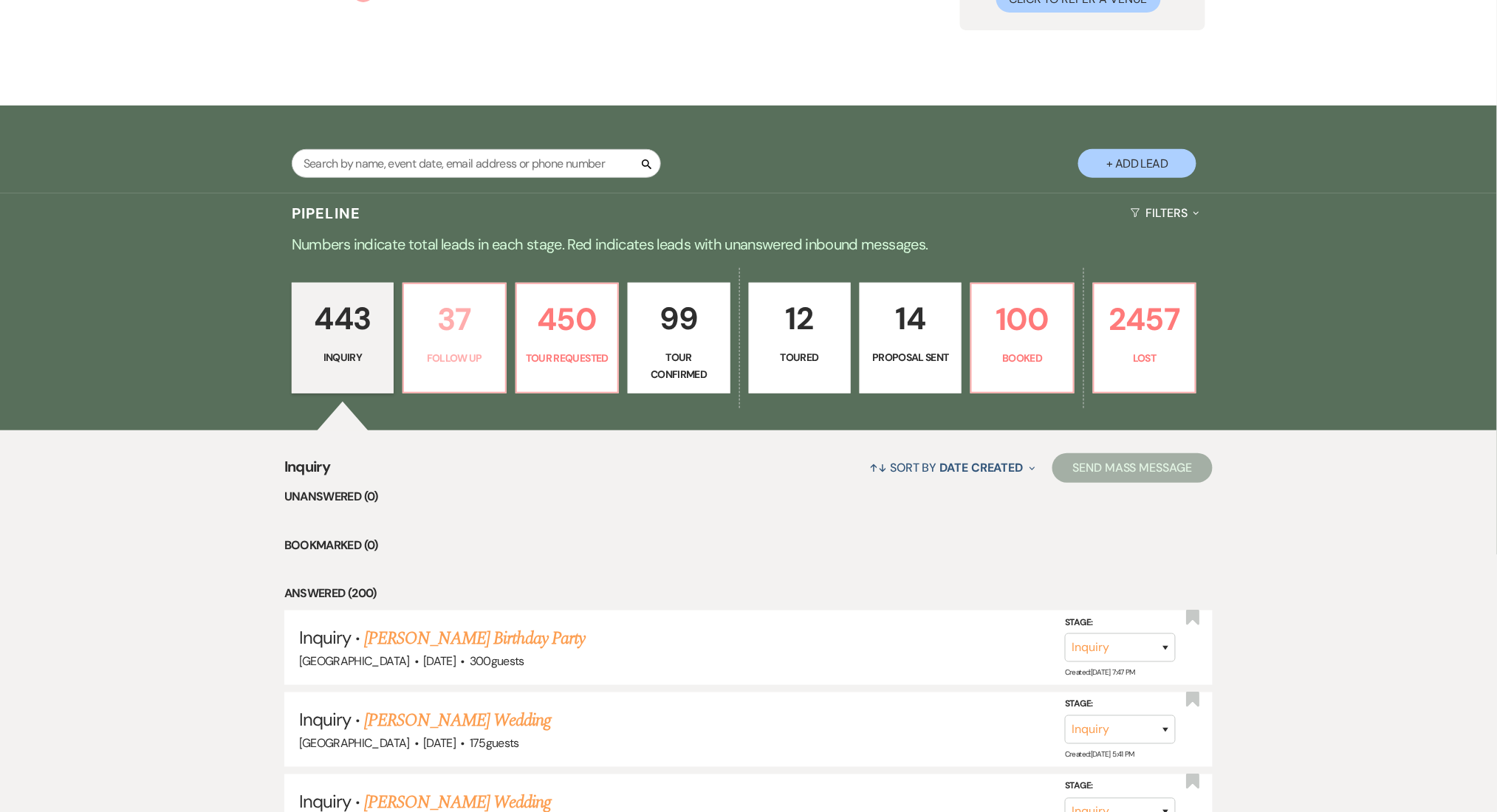
select select "9"
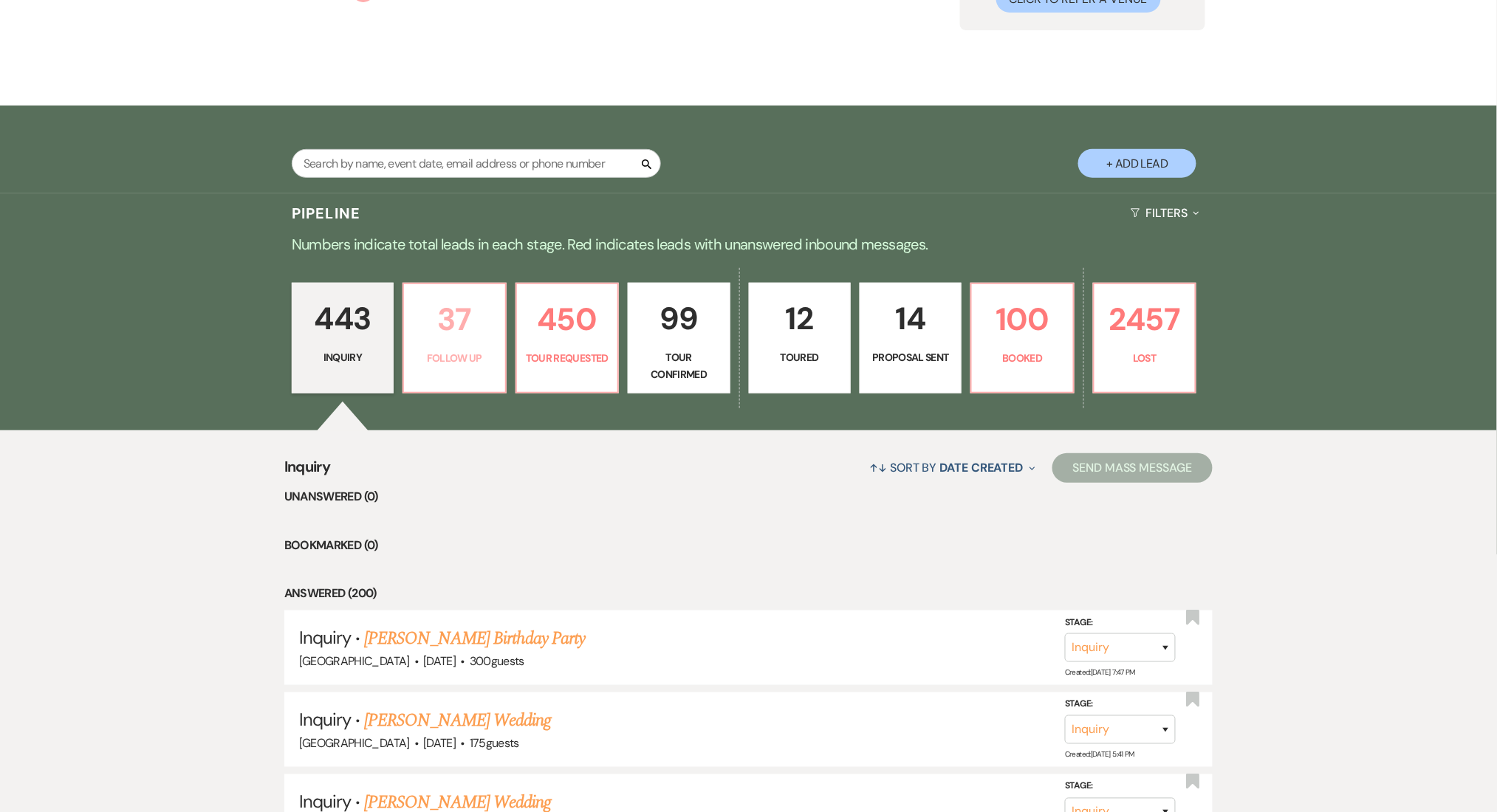
select select "9"
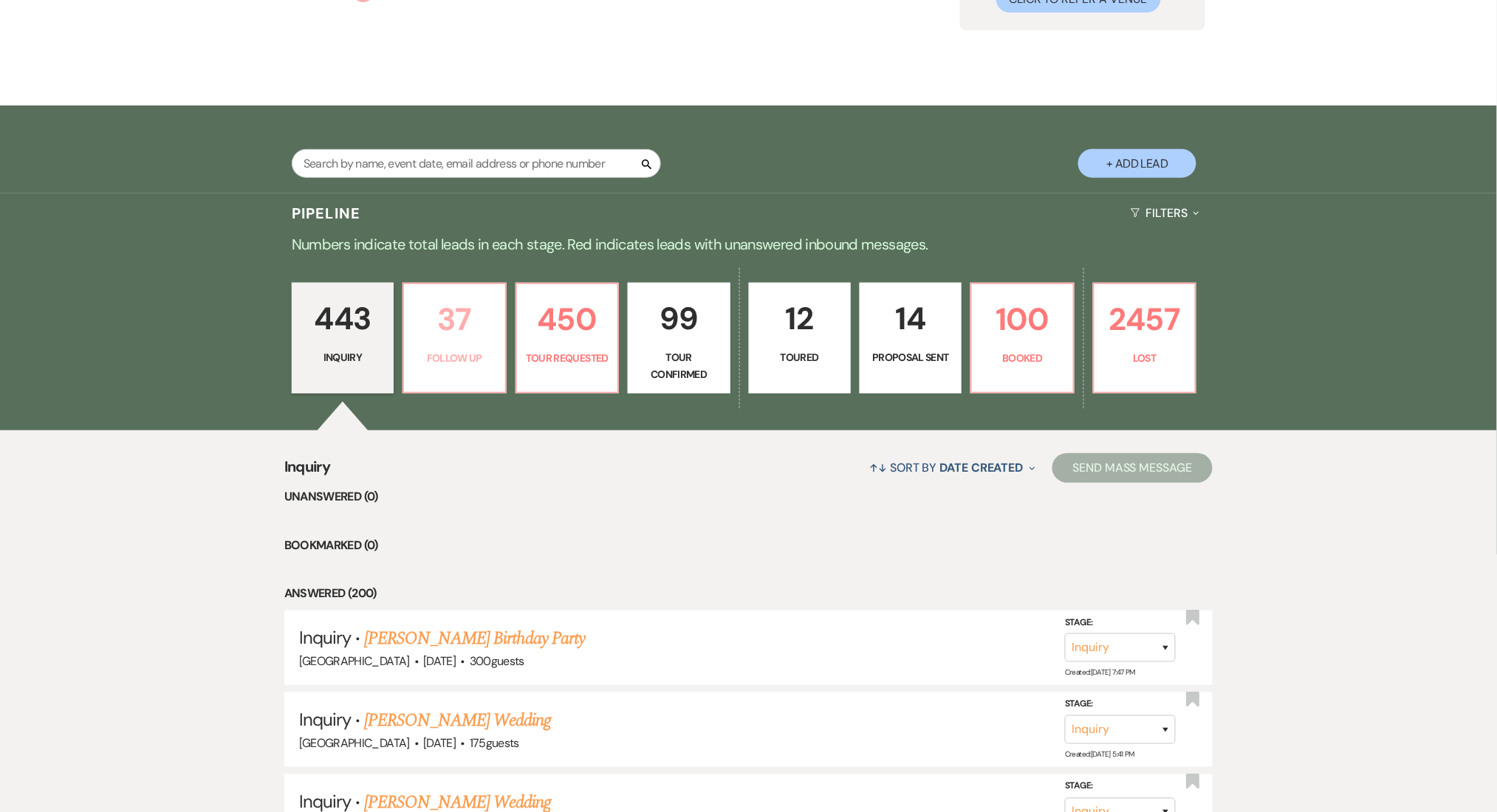
select select "9"
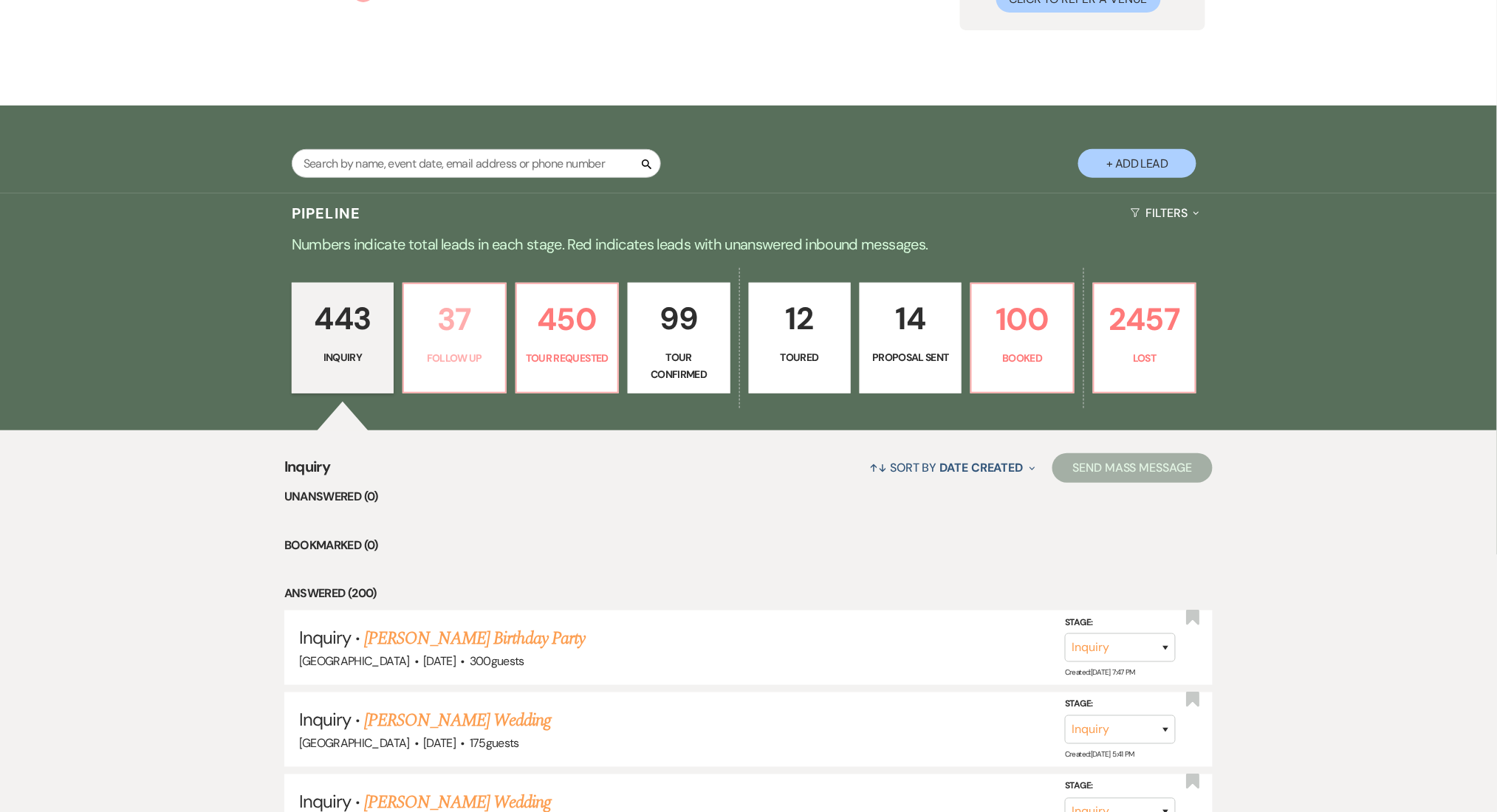
select select "9"
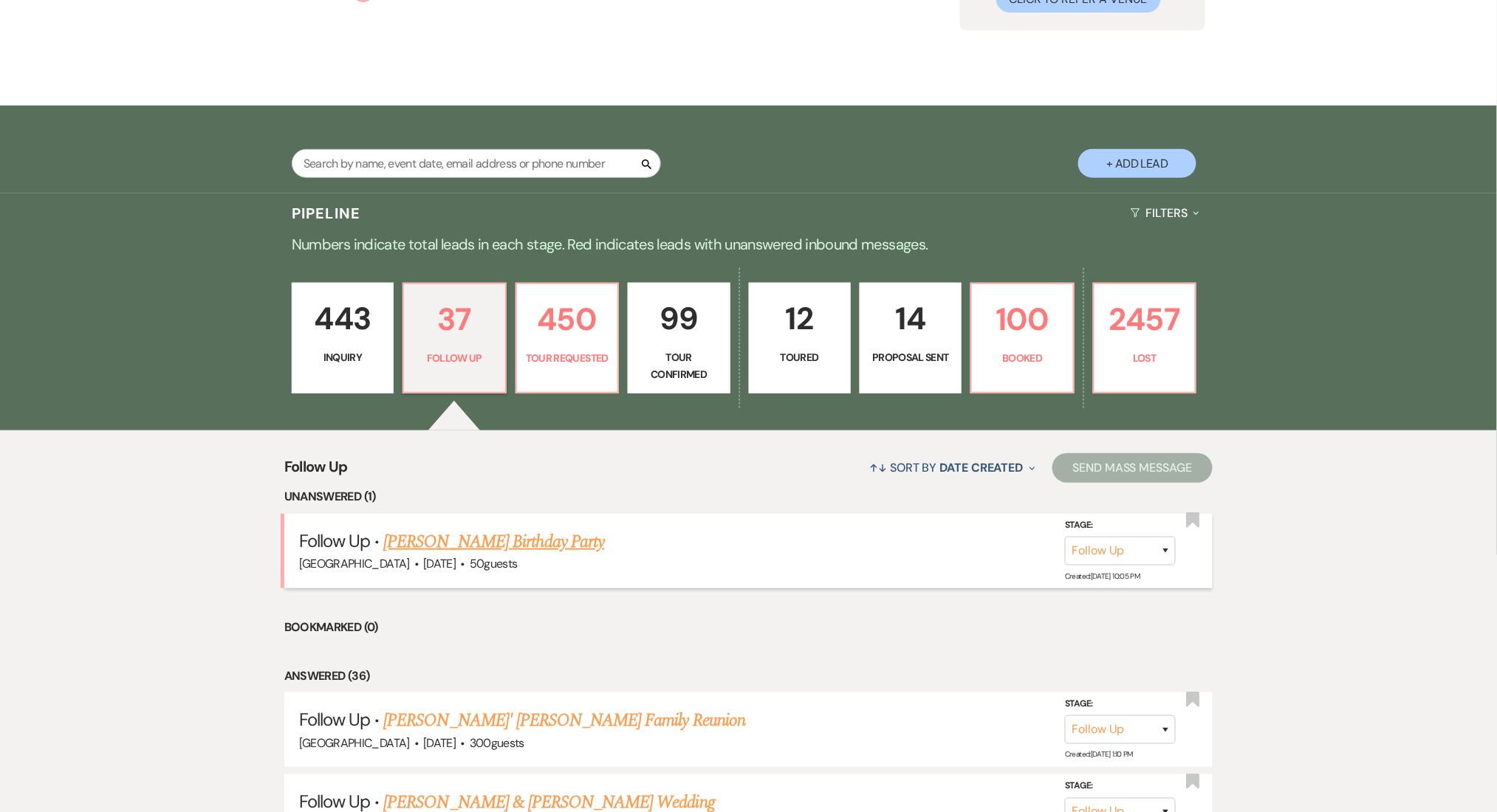
click at [513, 534] on link "[PERSON_NAME] Birthday Party" at bounding box center [494, 542] width 221 height 27
select select "9"
select select "5"
select select "4"
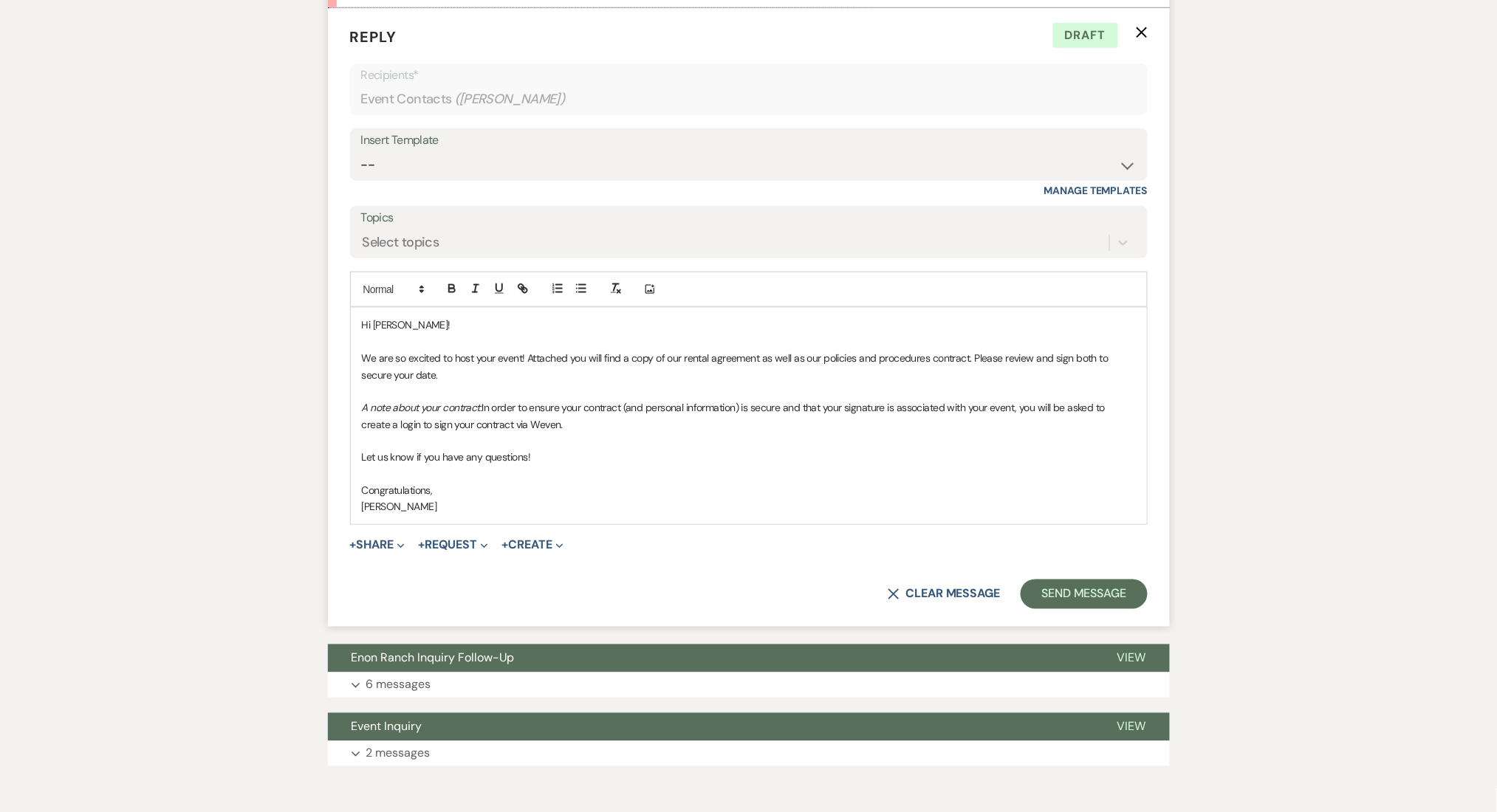
scroll to position [4474, 0]
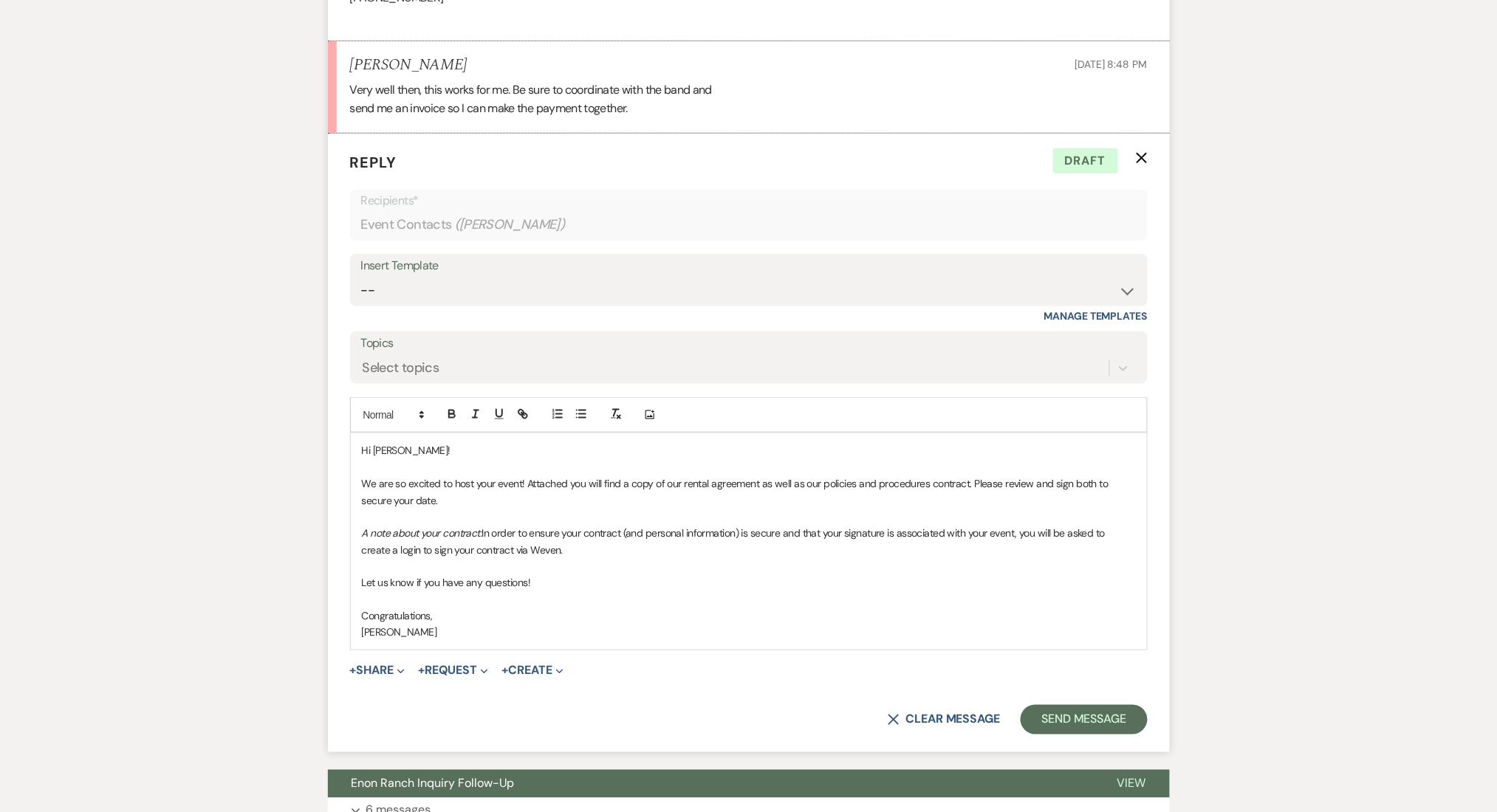
click at [1145, 156] on icon "X" at bounding box center [1142, 157] width 12 height 12
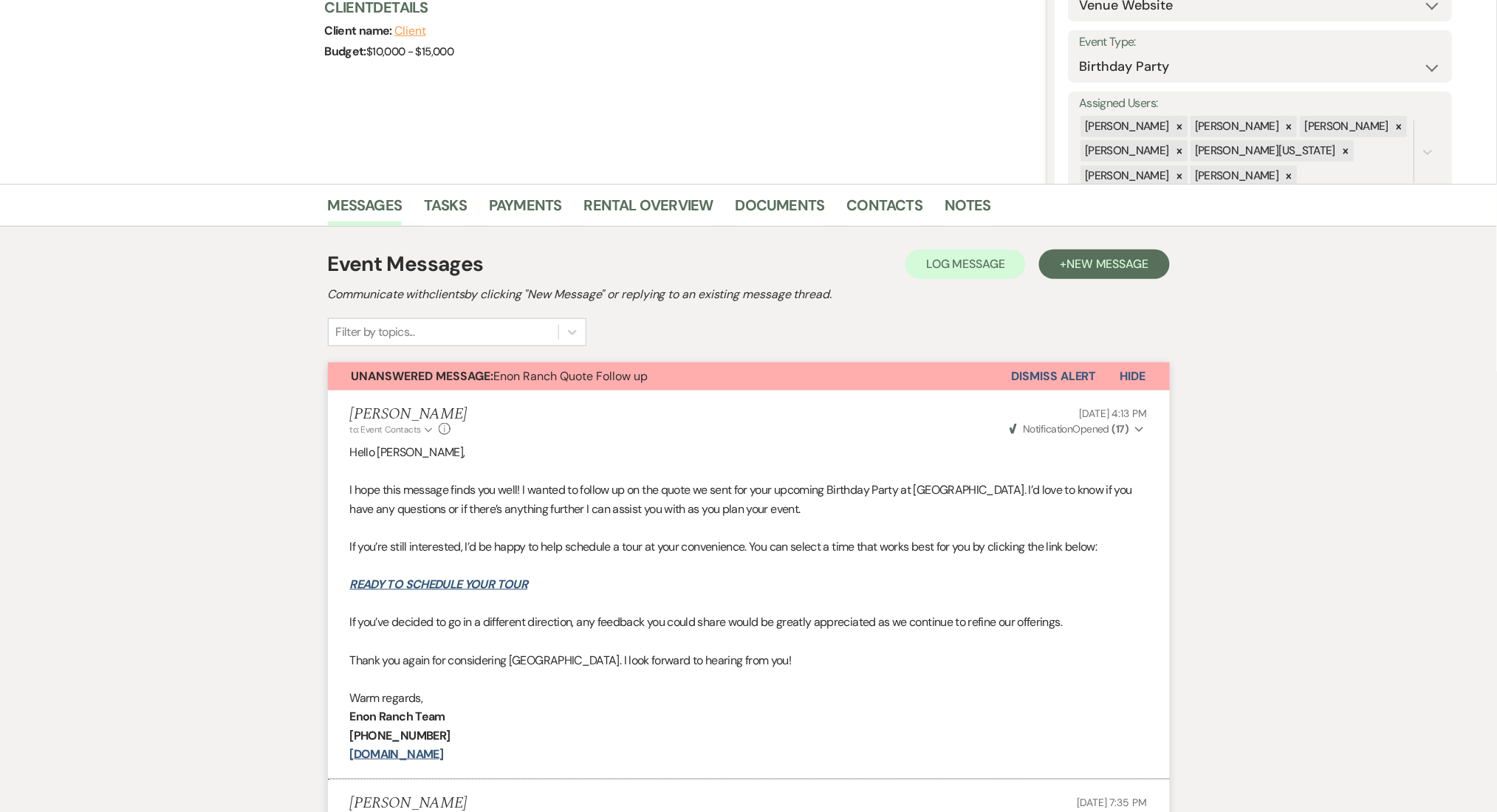
scroll to position [113, 0]
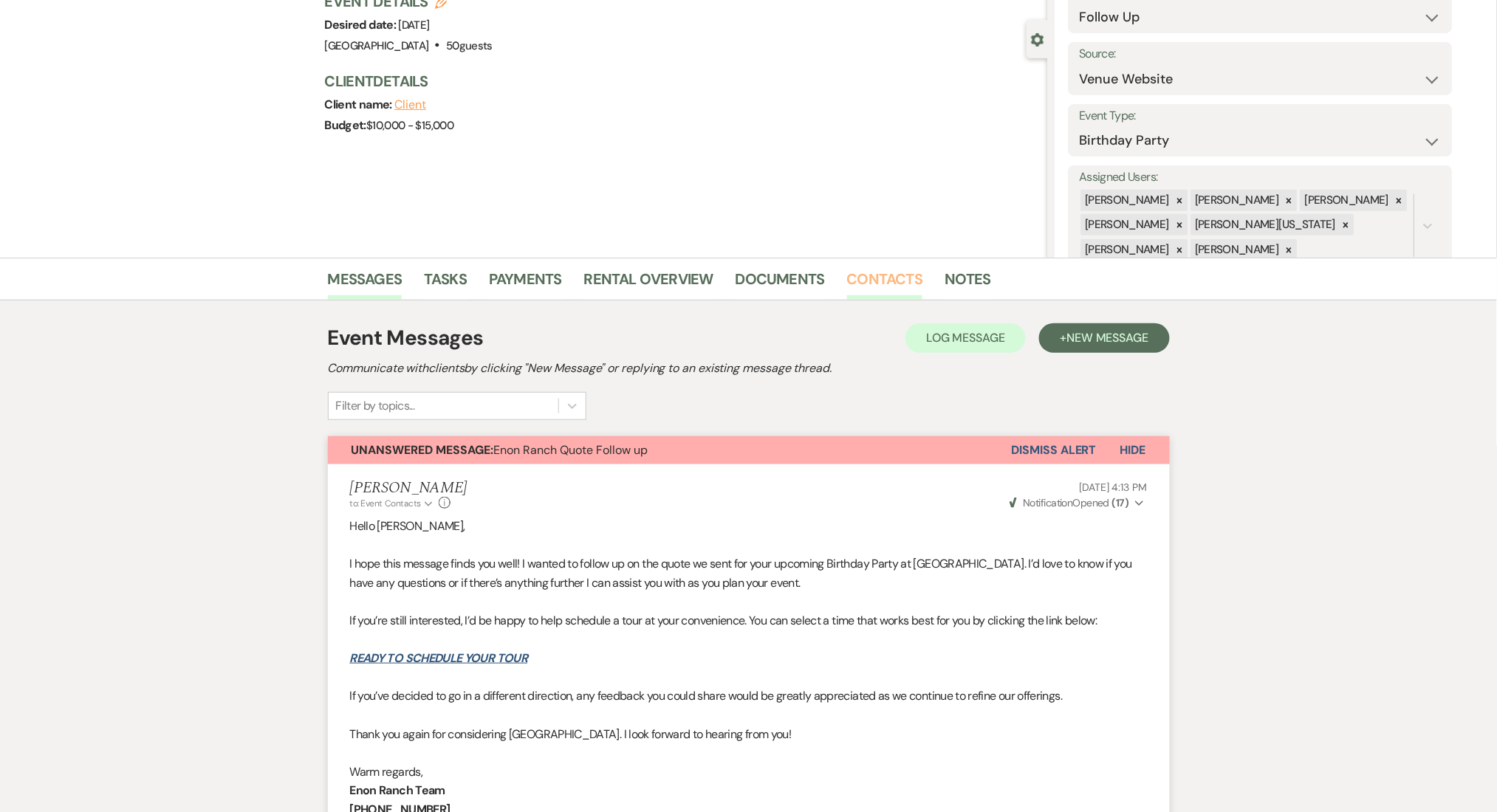
click at [858, 288] on link "Contacts" at bounding box center [885, 284] width 76 height 33
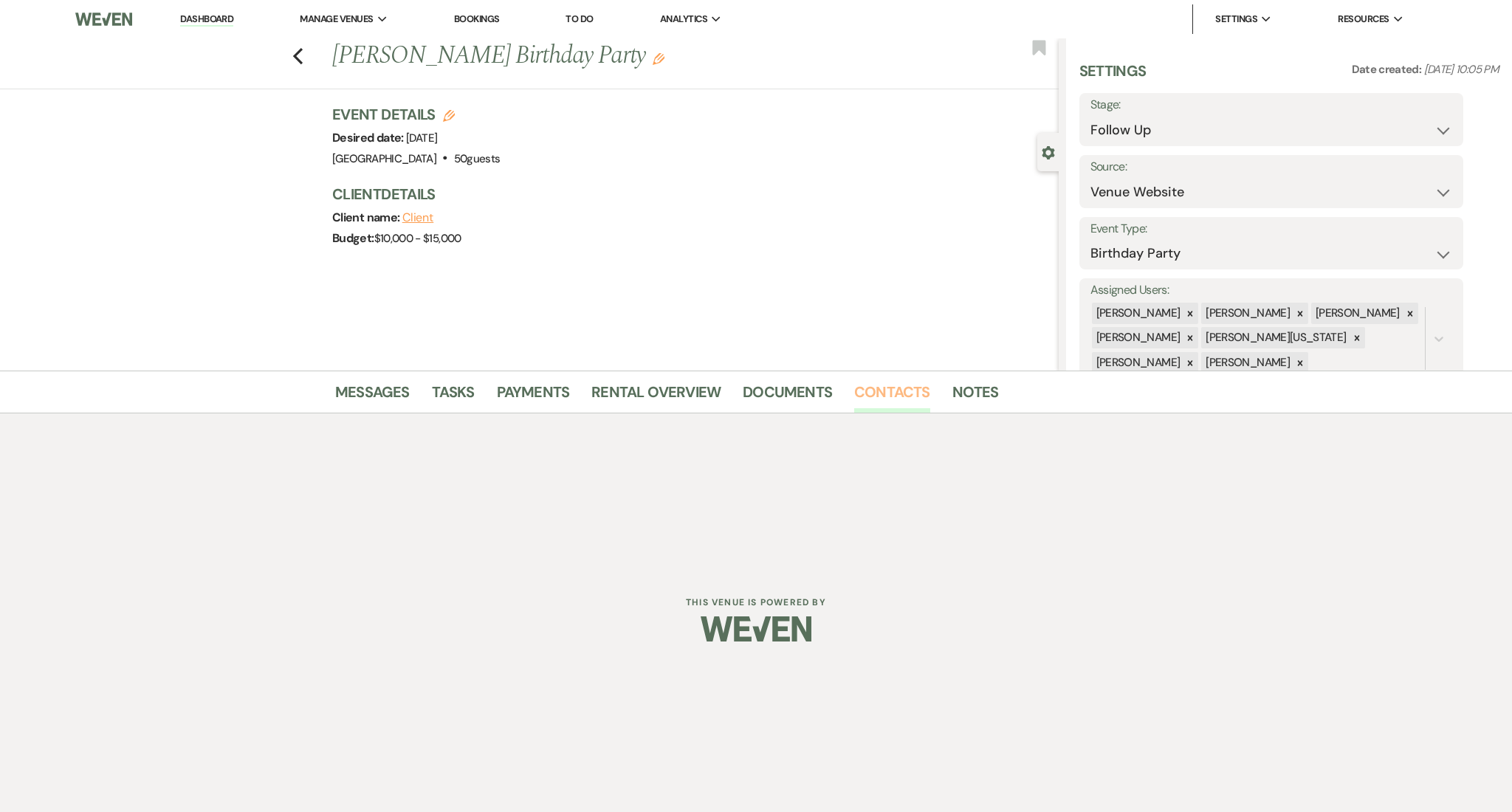
click at [885, 389] on link "Contacts" at bounding box center [892, 397] width 76 height 33
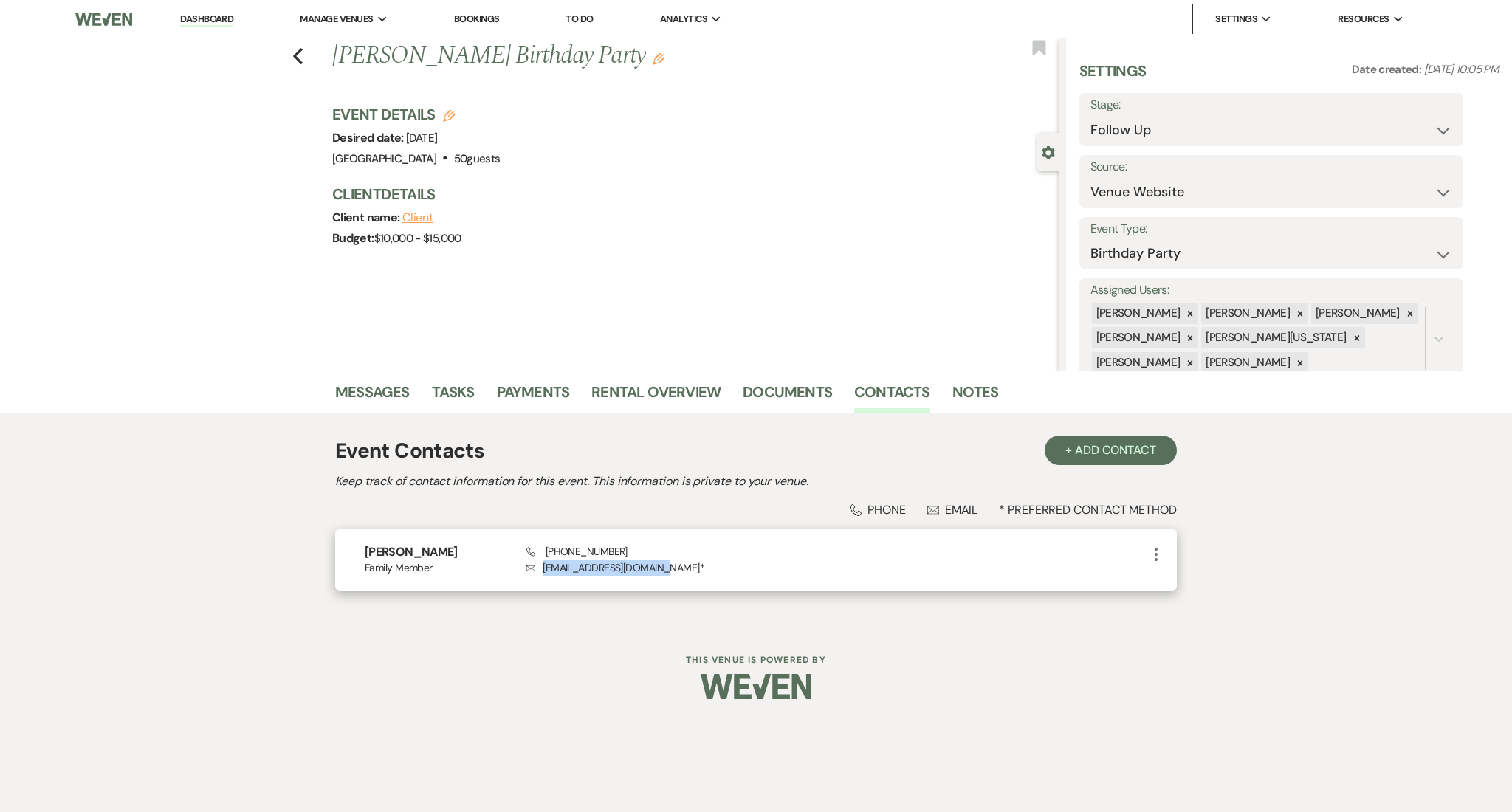
drag, startPoint x: 658, startPoint y: 568, endPoint x: 541, endPoint y: 561, distance: 117.2
click at [541, 561] on p "Envelope [EMAIL_ADDRESS][DOMAIN_NAME] *" at bounding box center [837, 567] width 621 height 16
copy p "[EMAIL_ADDRESS][DOMAIN_NAME]"
click at [1142, 132] on select "Inquiry Follow Up Tour Requested Tour Confirmed Toured Proposal Sent Booked Lost" at bounding box center [1271, 130] width 362 height 29
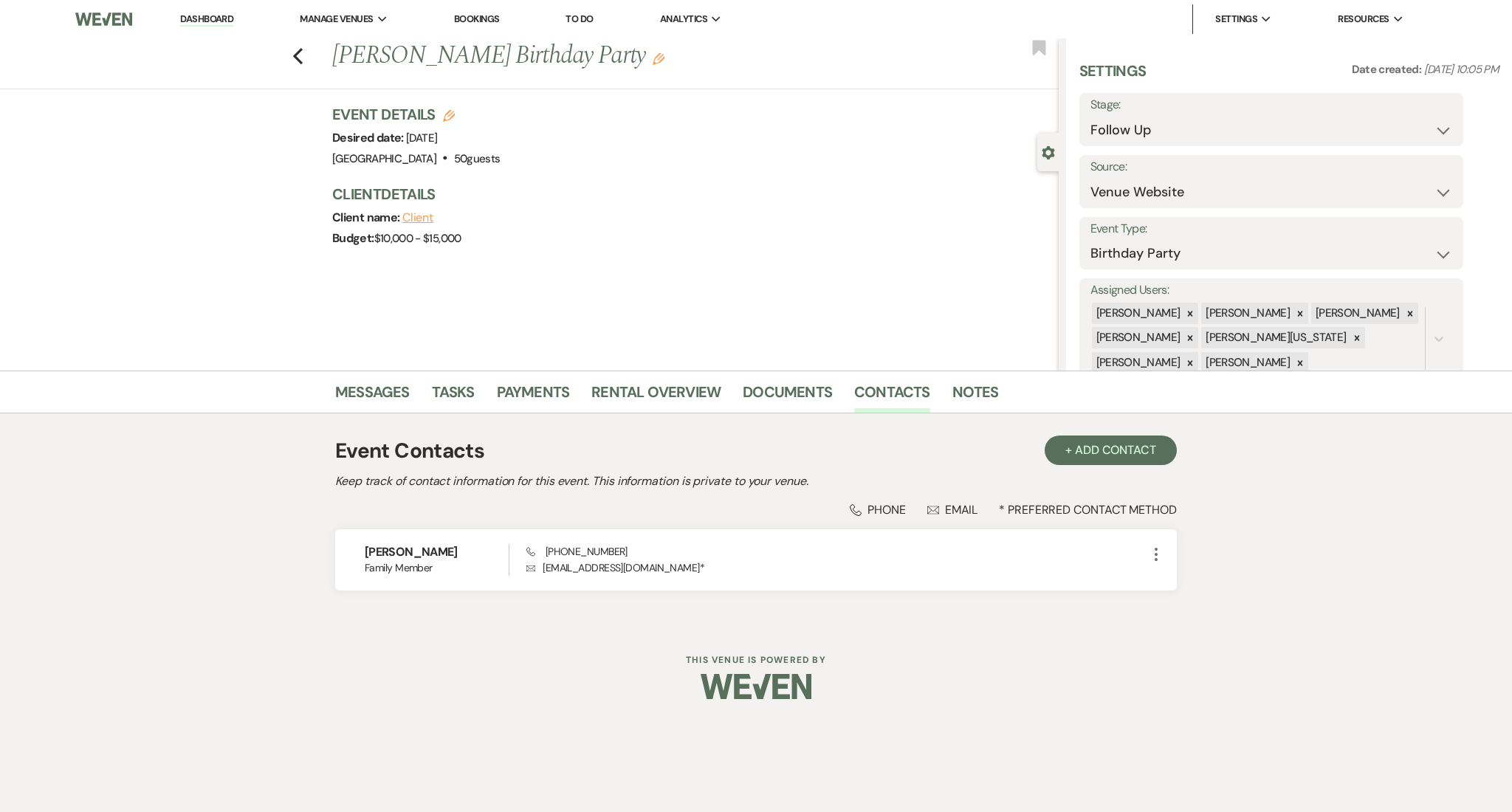
click at [50, 345] on div "Previous [PERSON_NAME] Birthday Party Edit Bookmark Gear Settings Settings Date…" at bounding box center [530, 204] width 1059 height 332
click at [476, 13] on link "Bookings" at bounding box center [477, 19] width 46 height 13
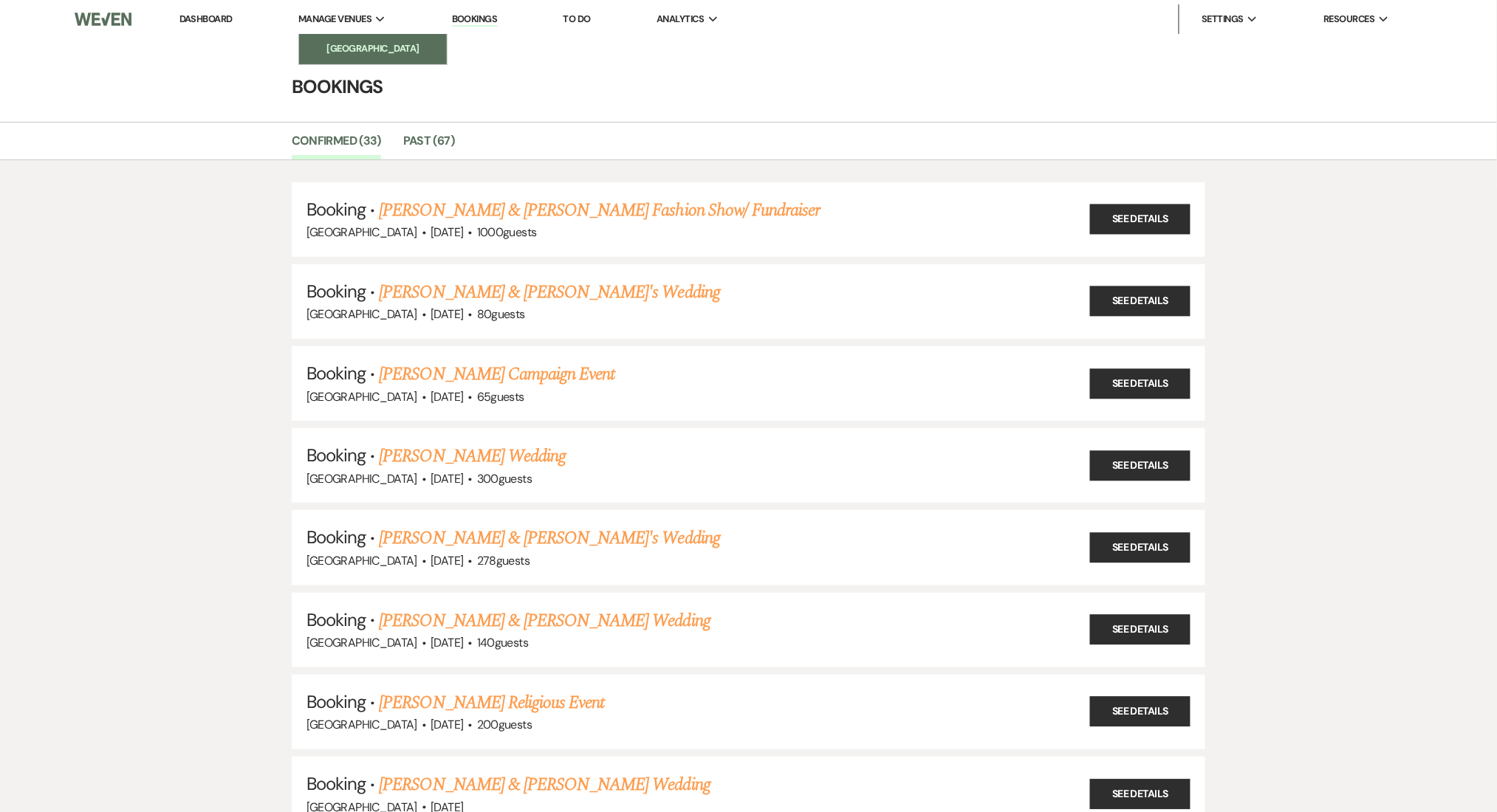
click at [353, 53] on li "[GEOGRAPHIC_DATA]" at bounding box center [373, 49] width 133 height 15
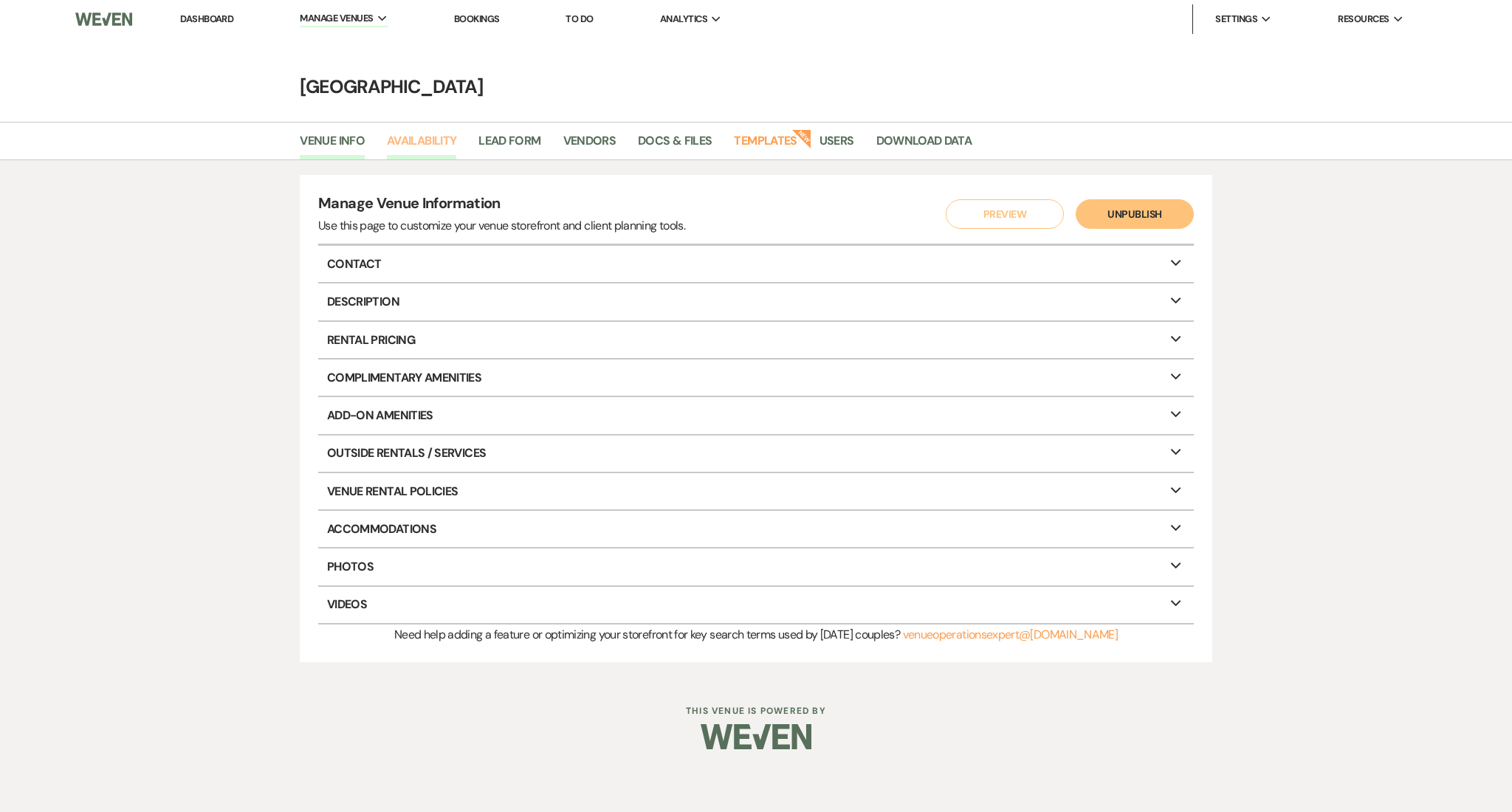
click at [417, 146] on link "Availability" at bounding box center [422, 146] width 70 height 28
select select "2"
select select "2026"
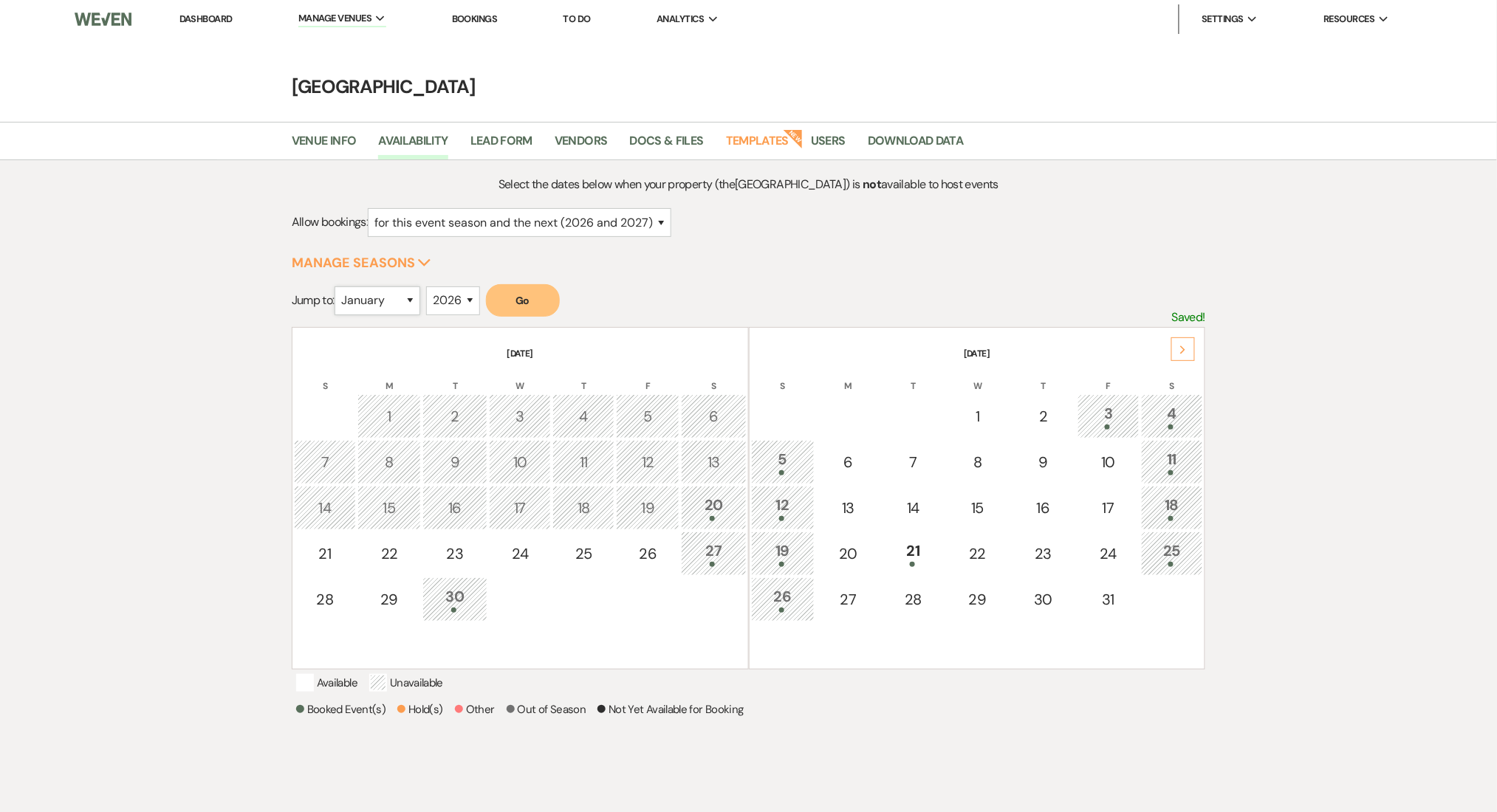
drag, startPoint x: 394, startPoint y: 293, endPoint x: 395, endPoint y: 308, distance: 15.0
click at [394, 293] on select "January February March April May June July August September October November De…" at bounding box center [377, 300] width 85 height 29
select select "9"
click at [338, 286] on select "January February March April May June July August September October November De…" at bounding box center [377, 300] width 85 height 29
drag, startPoint x: 451, startPoint y: 290, endPoint x: 451, endPoint y: 303, distance: 13.0
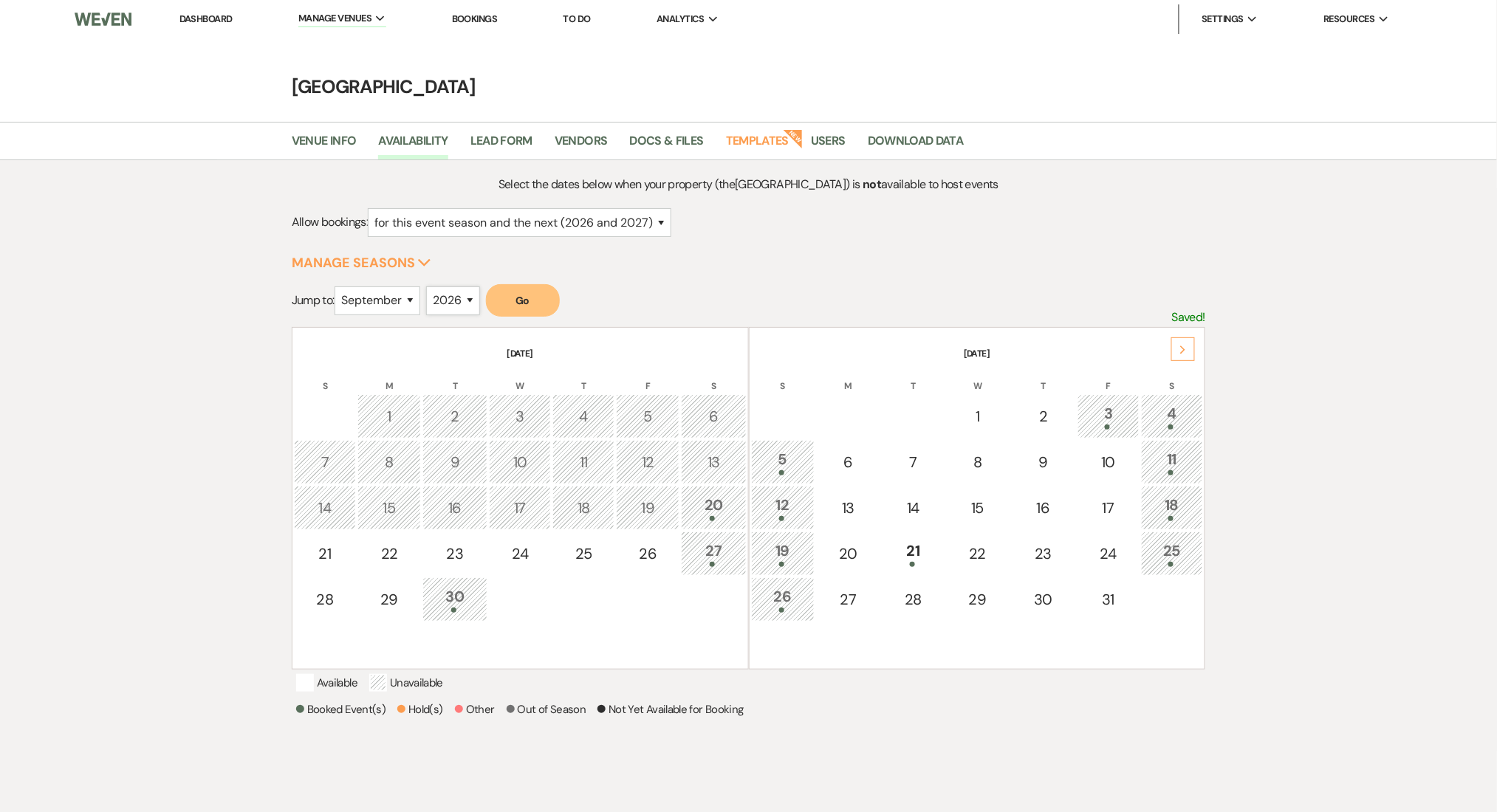
click at [451, 290] on select "2025 2026 2027 2028 2029" at bounding box center [453, 300] width 54 height 29
select select "2025"
click at [430, 286] on select "2025 2026 2027 2028 2029" at bounding box center [453, 300] width 54 height 29
click at [551, 291] on button "Go" at bounding box center [523, 300] width 74 height 33
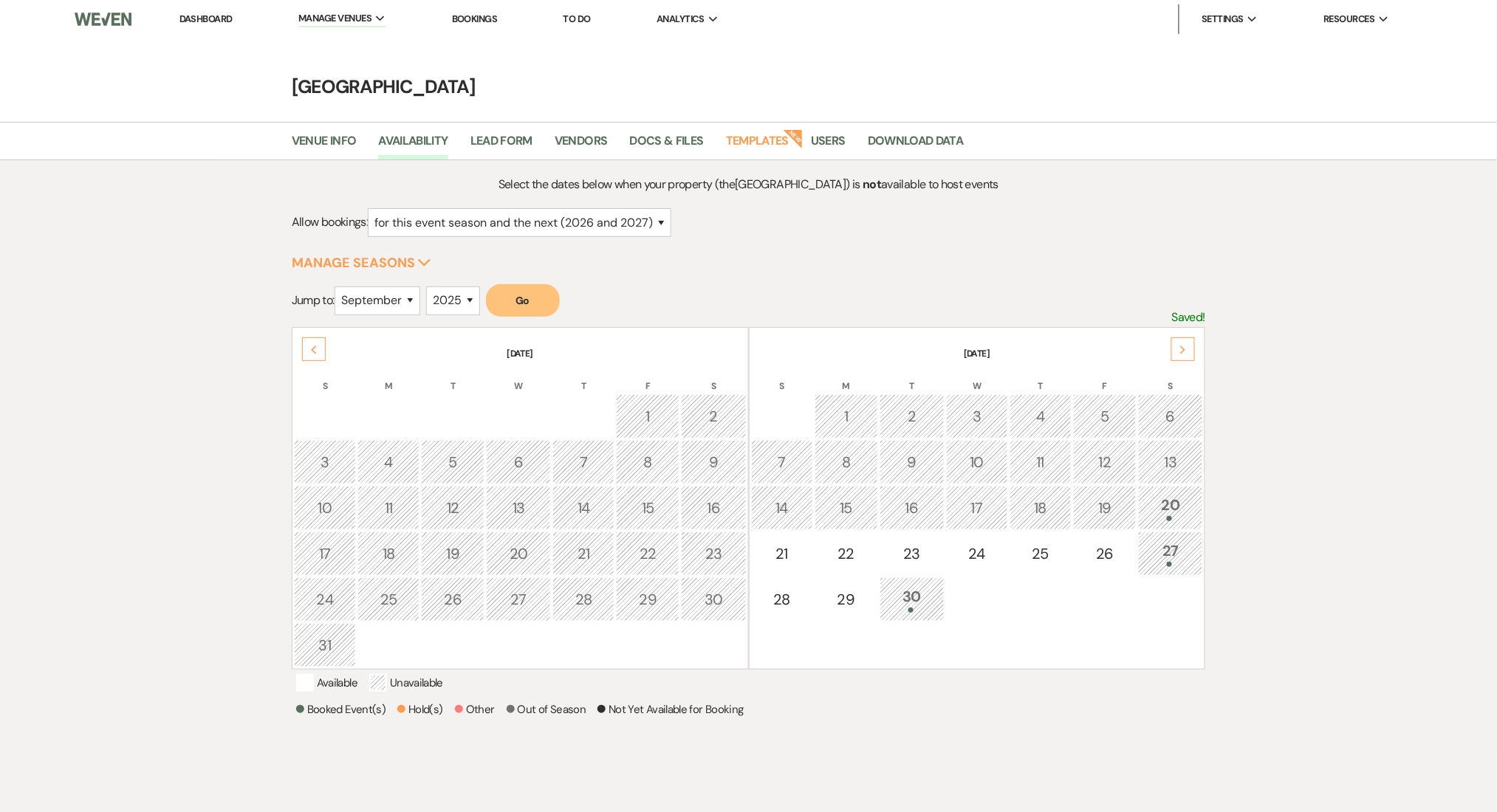
click at [206, 11] on li "Dashboard" at bounding box center [206, 20] width 68 height 30
click at [204, 19] on link "Dashboard" at bounding box center [206, 19] width 53 height 13
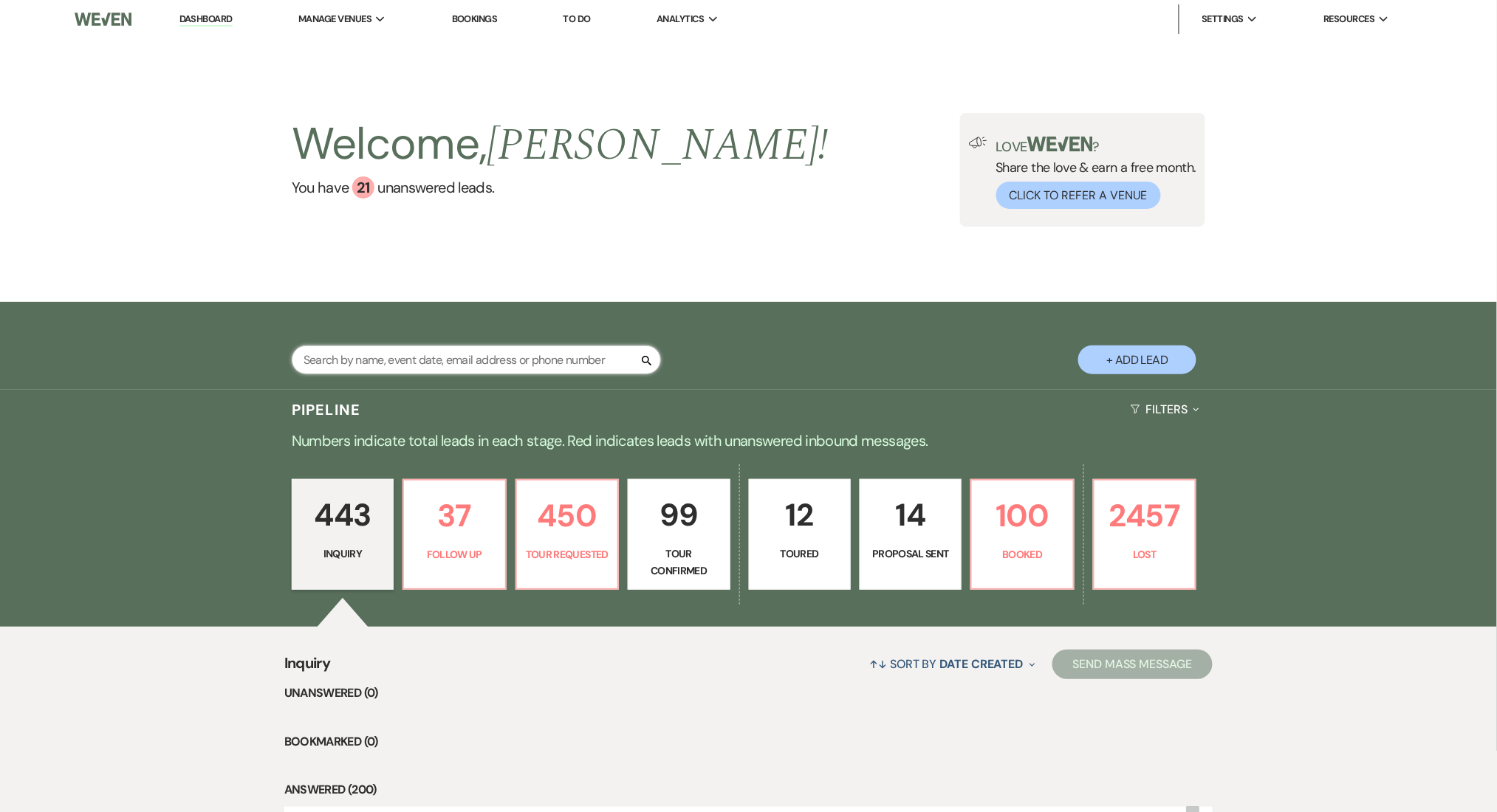
click at [438, 364] on input "text" at bounding box center [477, 360] width 369 height 29
paste input "[PERSON_NAME][EMAIL_ADDRESS][DOMAIN_NAME]"
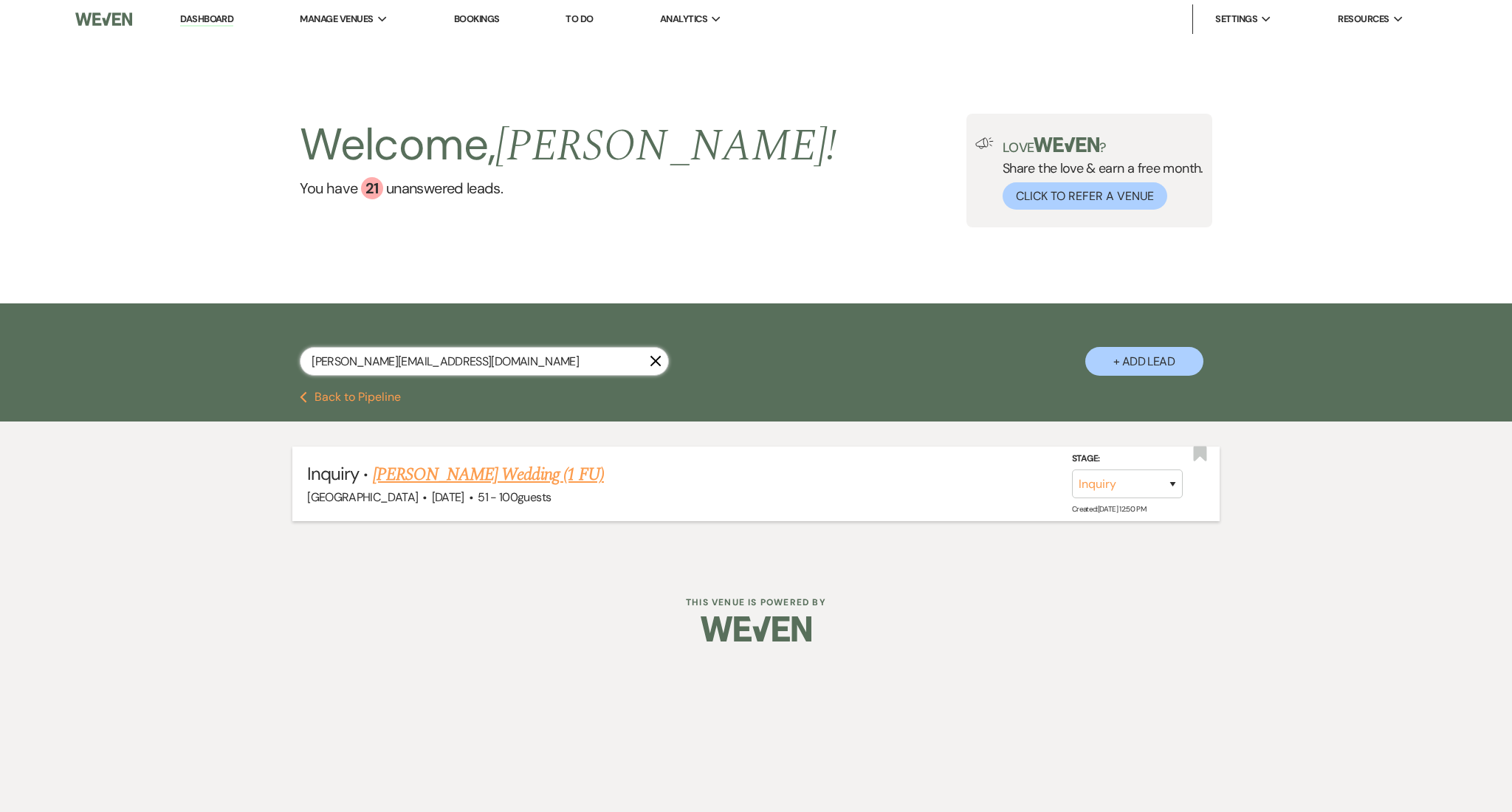
type input "[PERSON_NAME][EMAIL_ADDRESS][DOMAIN_NAME]"
click at [405, 470] on link "[PERSON_NAME] Wedding (1 FU)" at bounding box center [488, 475] width 231 height 27
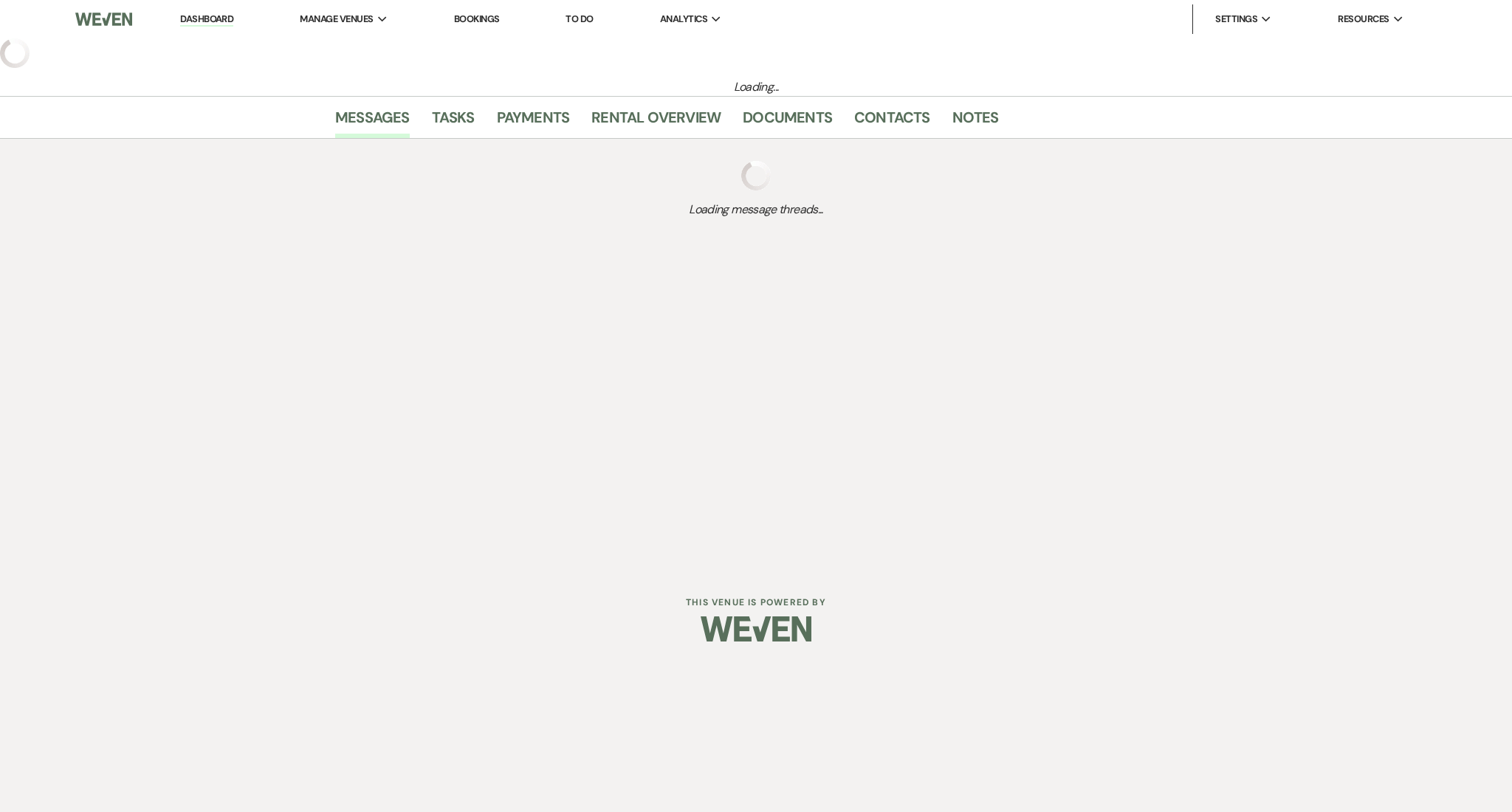
select select "2"
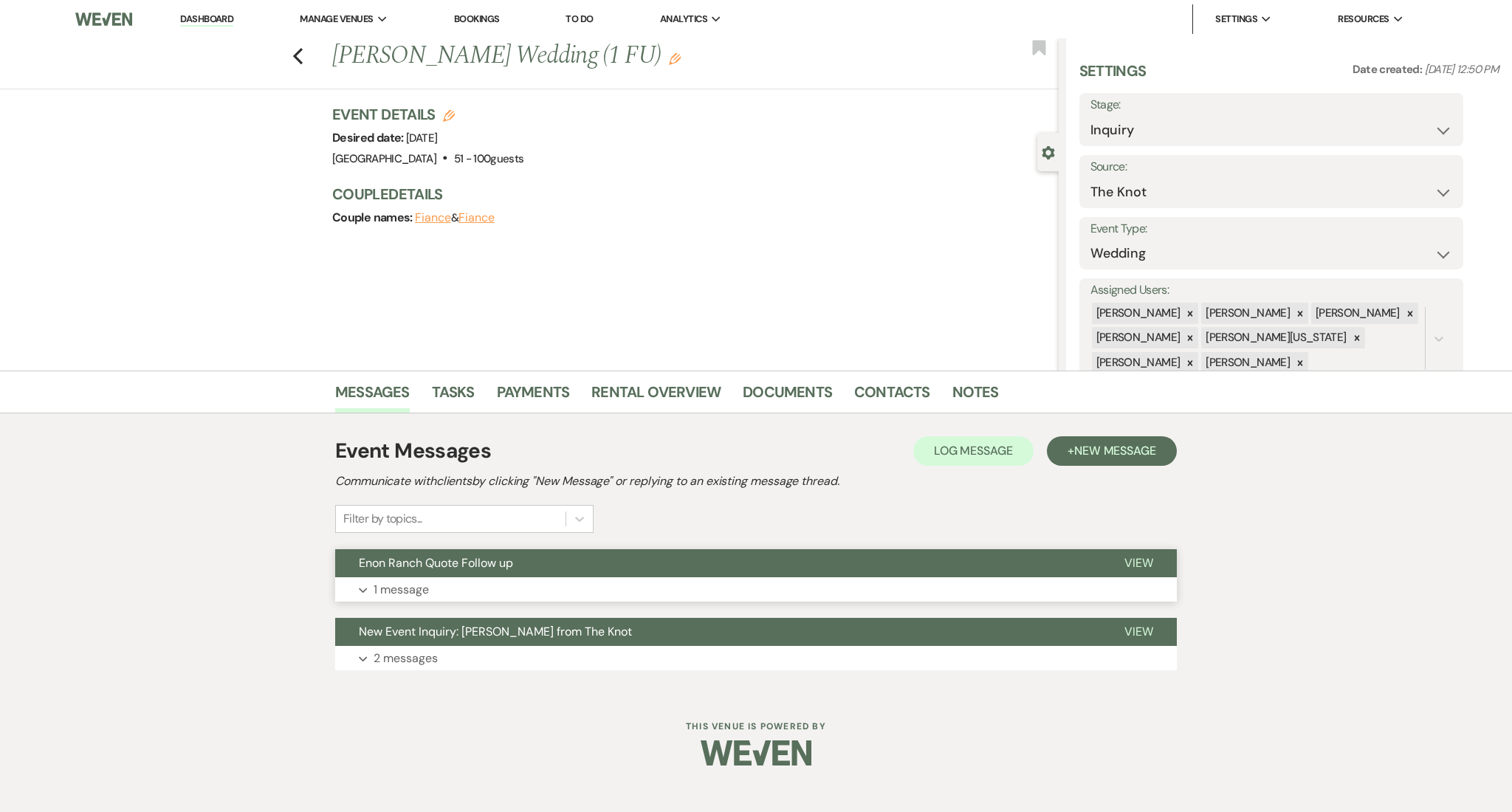
click at [402, 590] on p "1 message" at bounding box center [401, 590] width 56 height 20
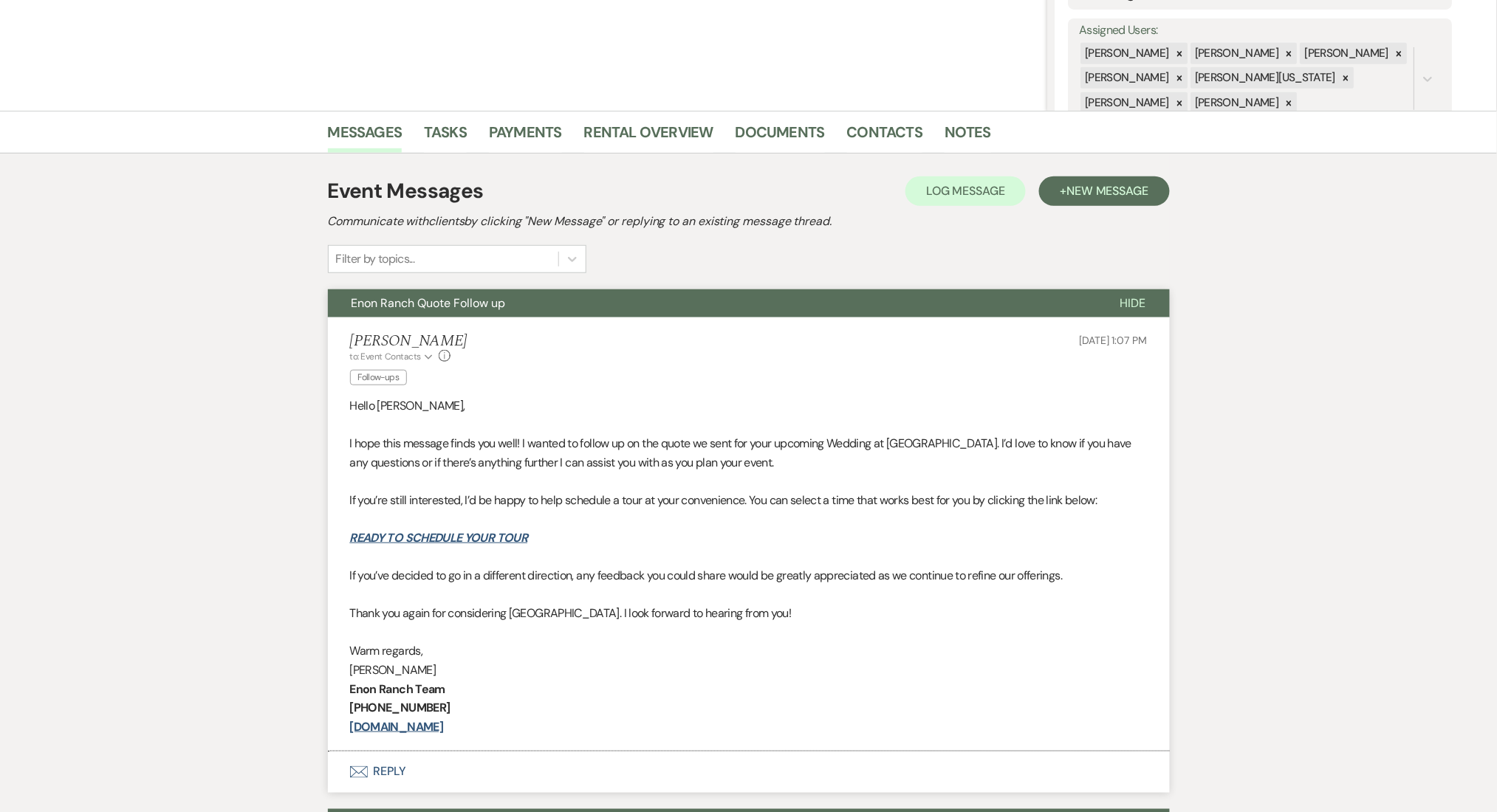
scroll to position [393, 0]
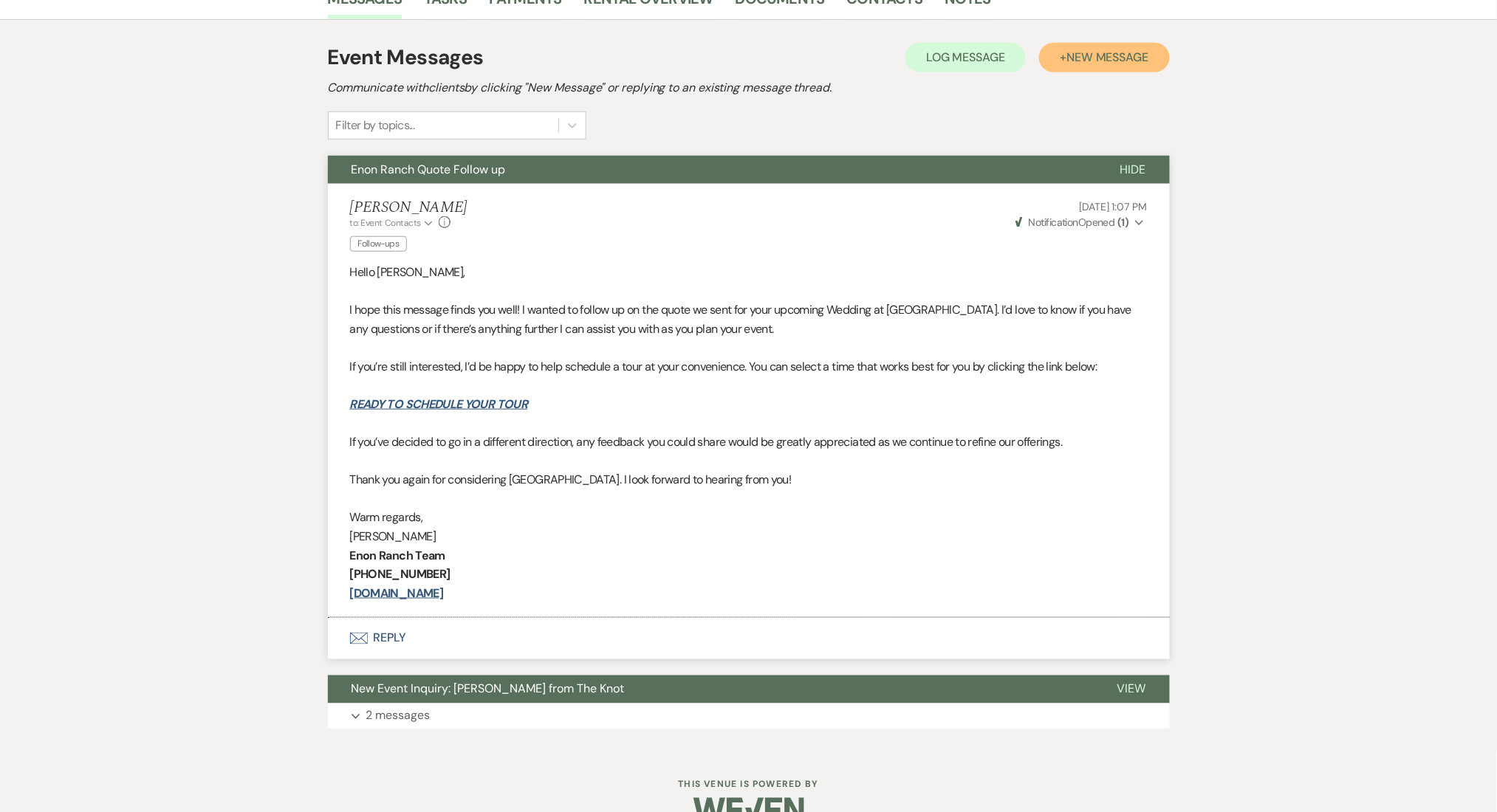
click at [1096, 66] on button "+ New Message" at bounding box center [1104, 58] width 130 height 30
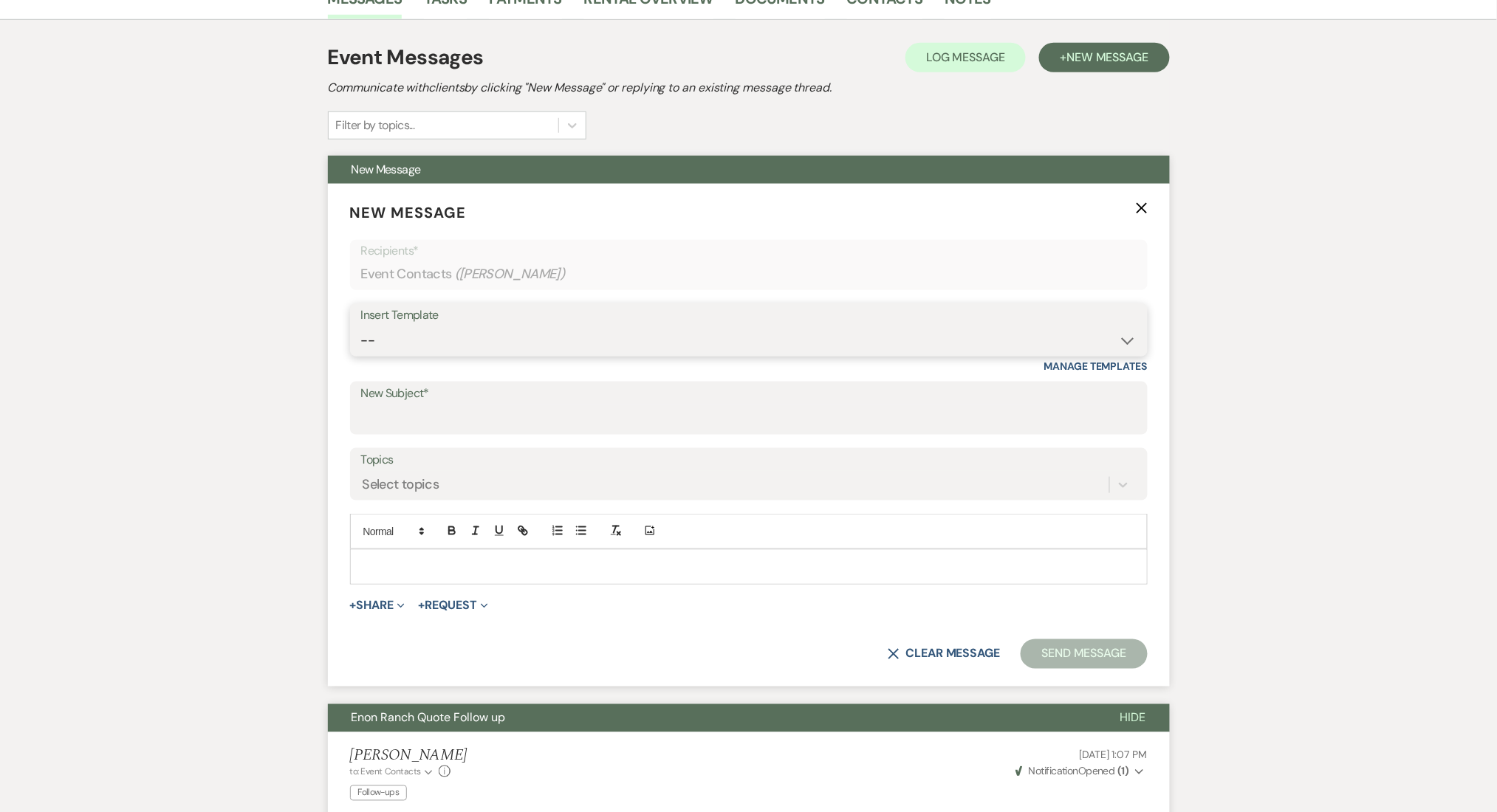
click at [507, 344] on select "-- Inquiry Follow Up Email #2 Contract Sending Template Payment Template Rental…" at bounding box center [749, 340] width 775 height 29
click at [362, 326] on select "-- Inquiry Follow Up Email #2 Contract Sending Template Payment Template Rental…" at bounding box center [749, 340] width 775 height 29
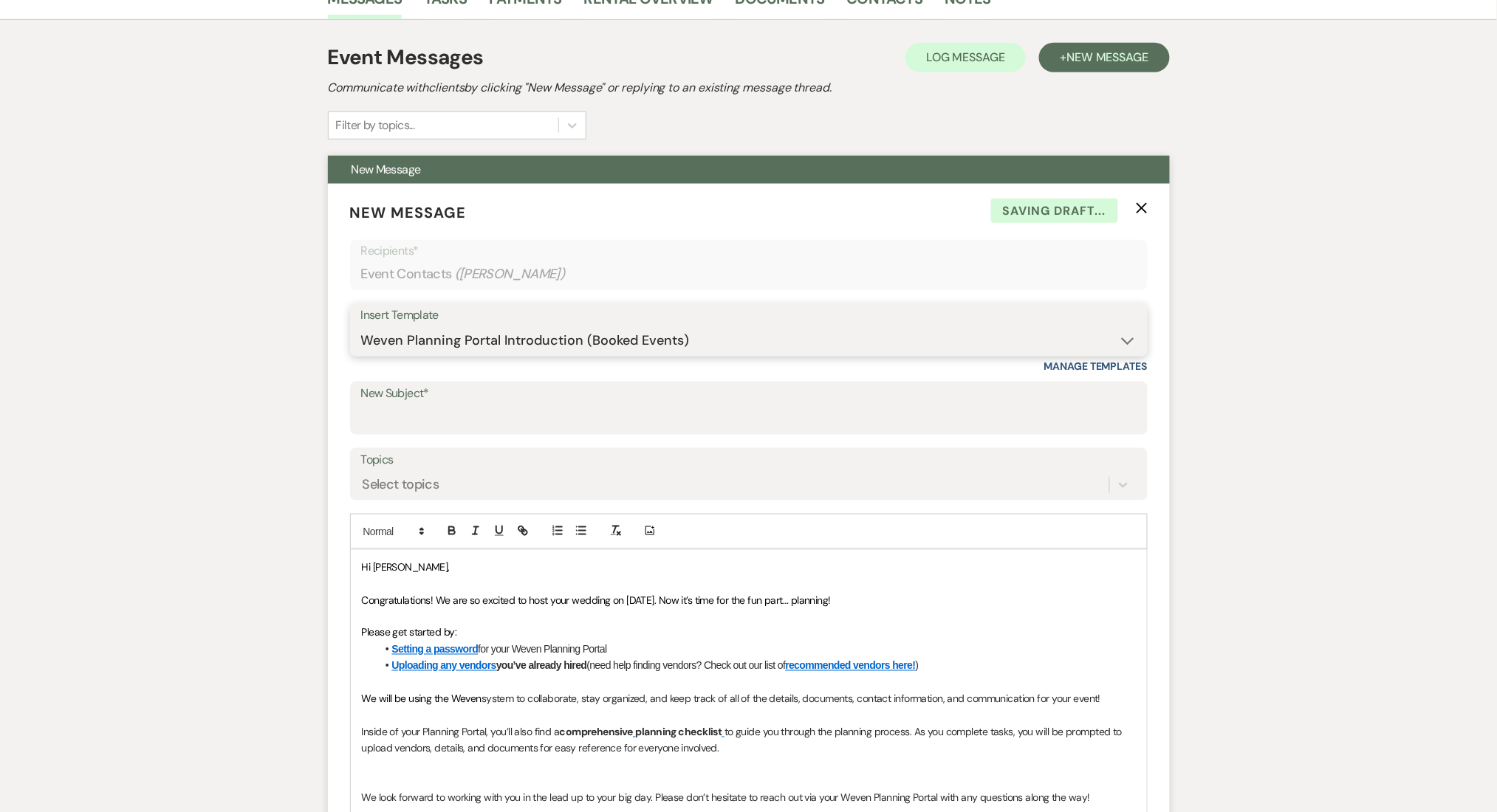
click at [477, 343] on select "-- Inquiry Follow Up Email #2 Contract Sending Template Payment Template Rental…" at bounding box center [749, 340] width 775 height 29
select select "4603"
click at [362, 326] on select "-- Inquiry Follow Up Email #2 Contract Sending Template Payment Template Rental…" at bounding box center [749, 340] width 775 height 29
type input "Checking In – Any Assistance Needed for Your Event?"
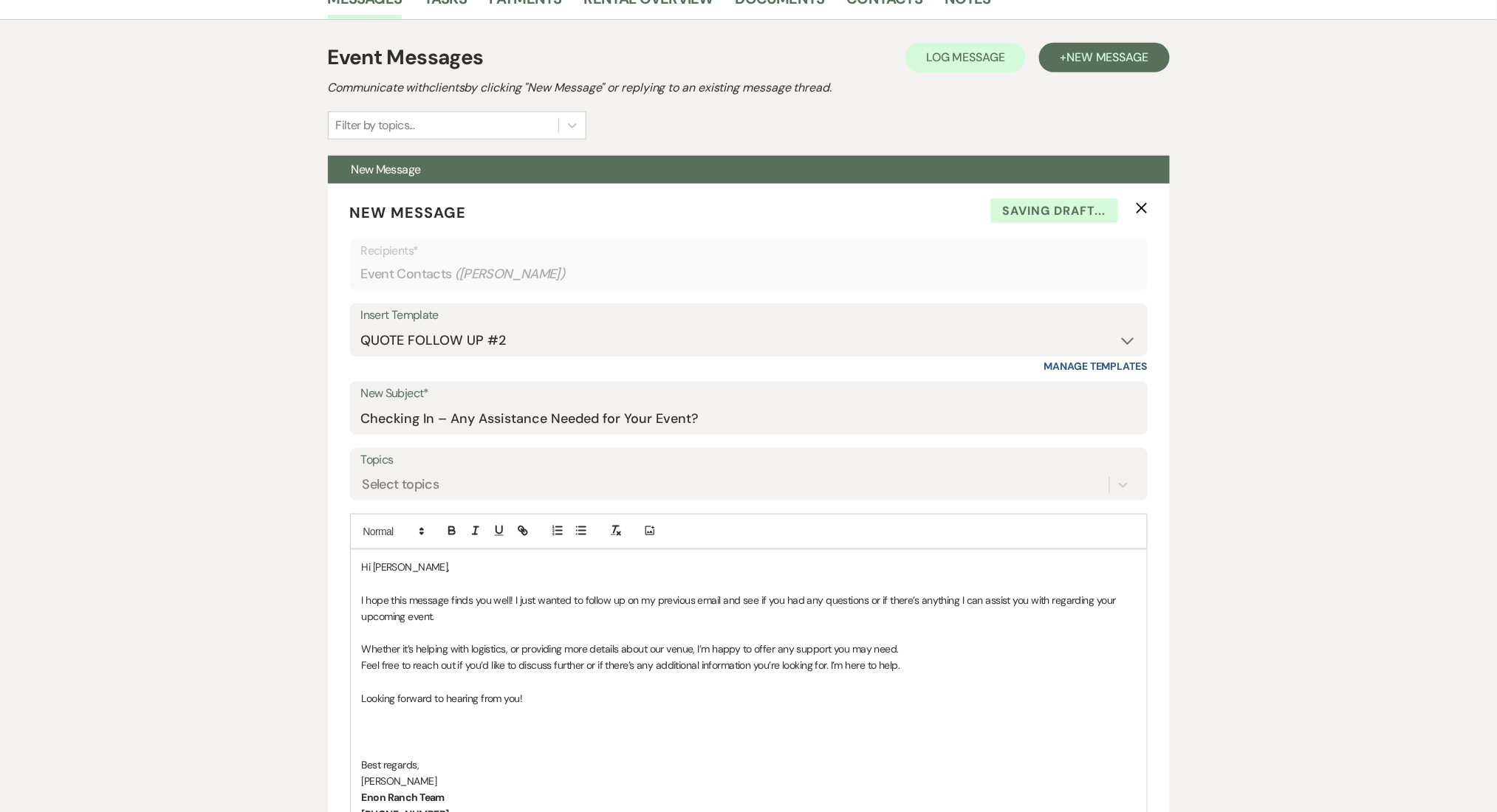
click at [237, 561] on div "Messages Tasks Payments Rental Overview Documents Contacts Notes Event Messages…" at bounding box center [748, 771] width 1497 height 1587
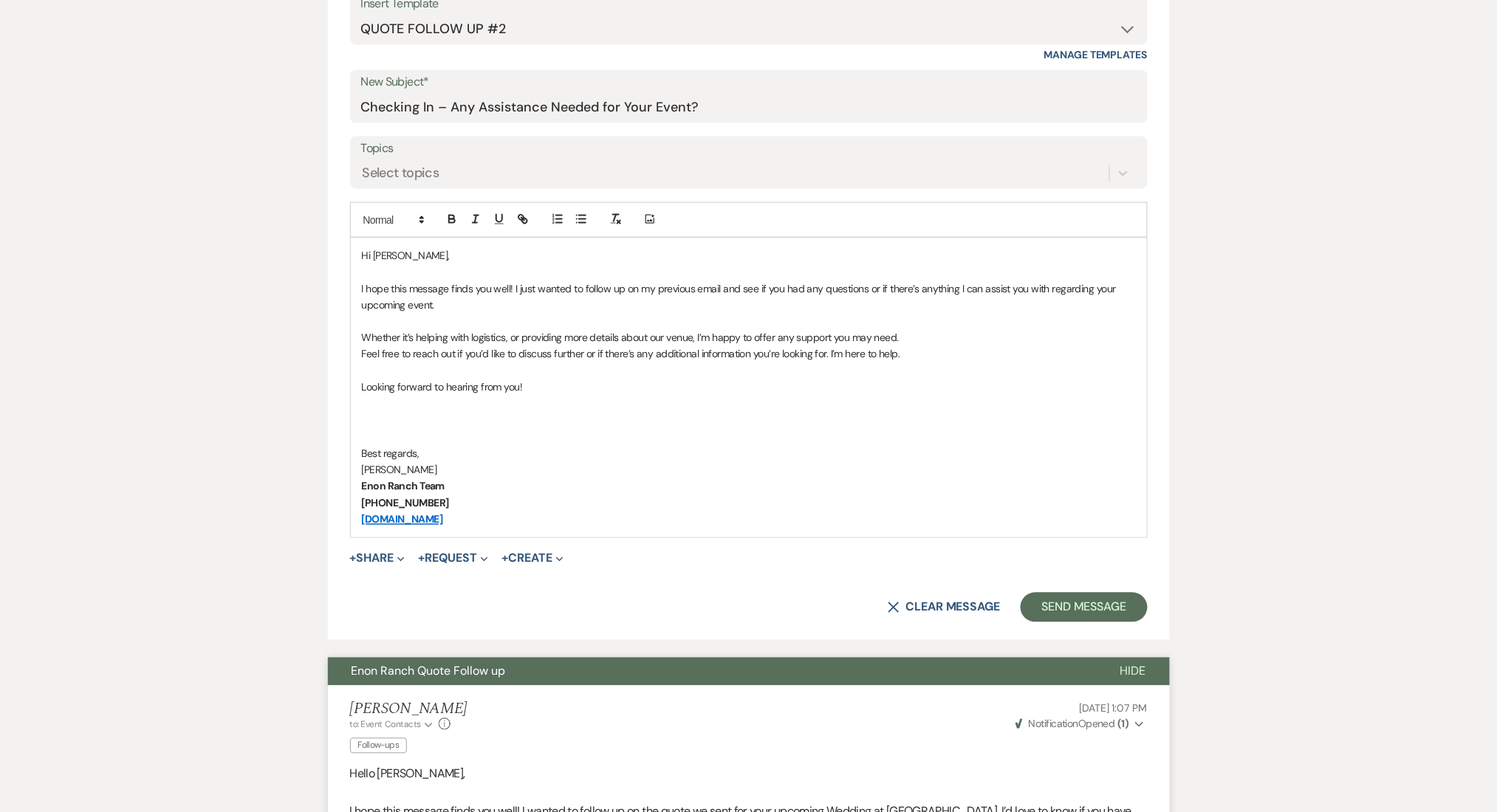
scroll to position [886, 0]
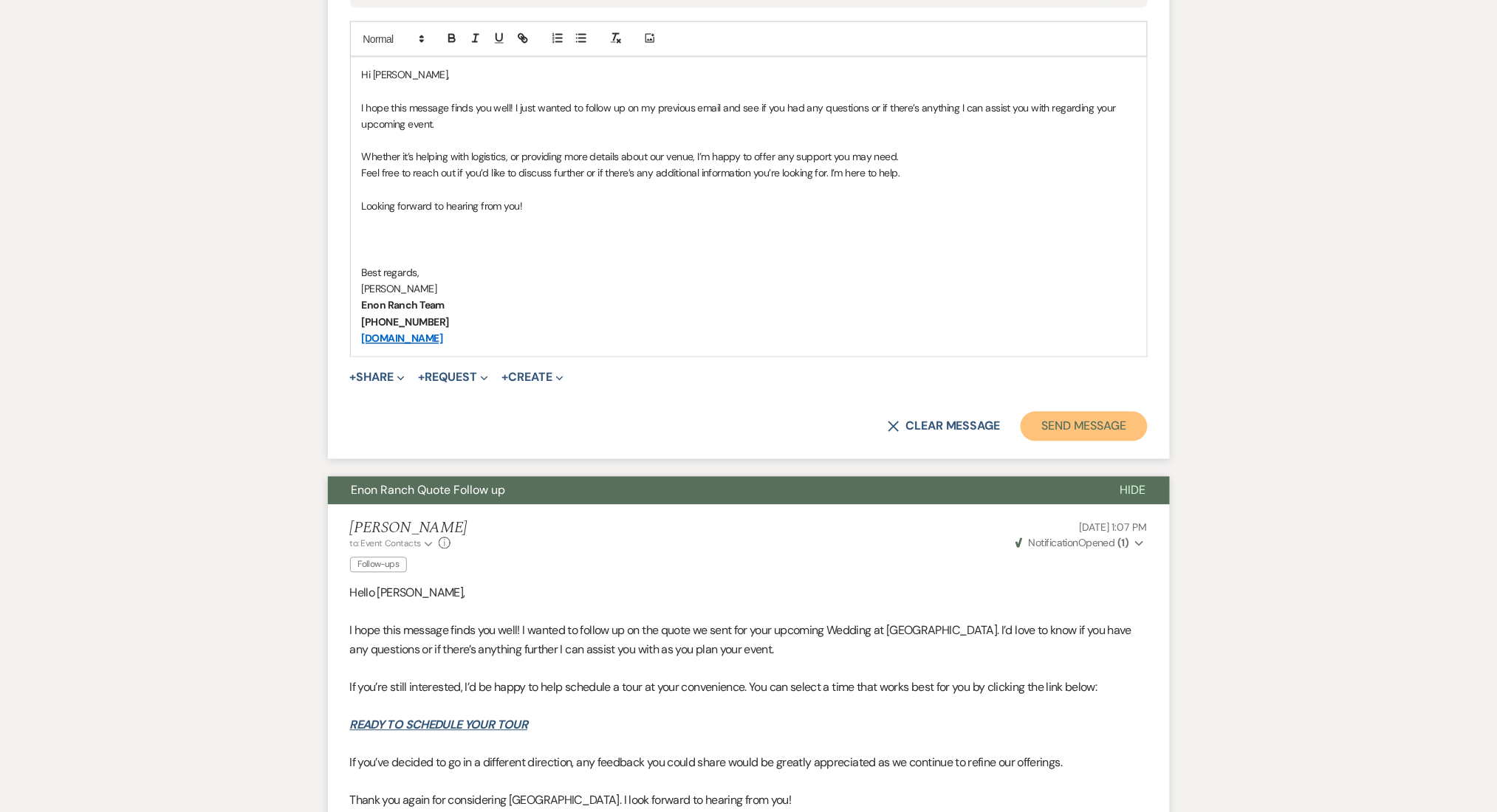
click at [1075, 416] on button "Send Message" at bounding box center [1083, 427] width 126 height 30
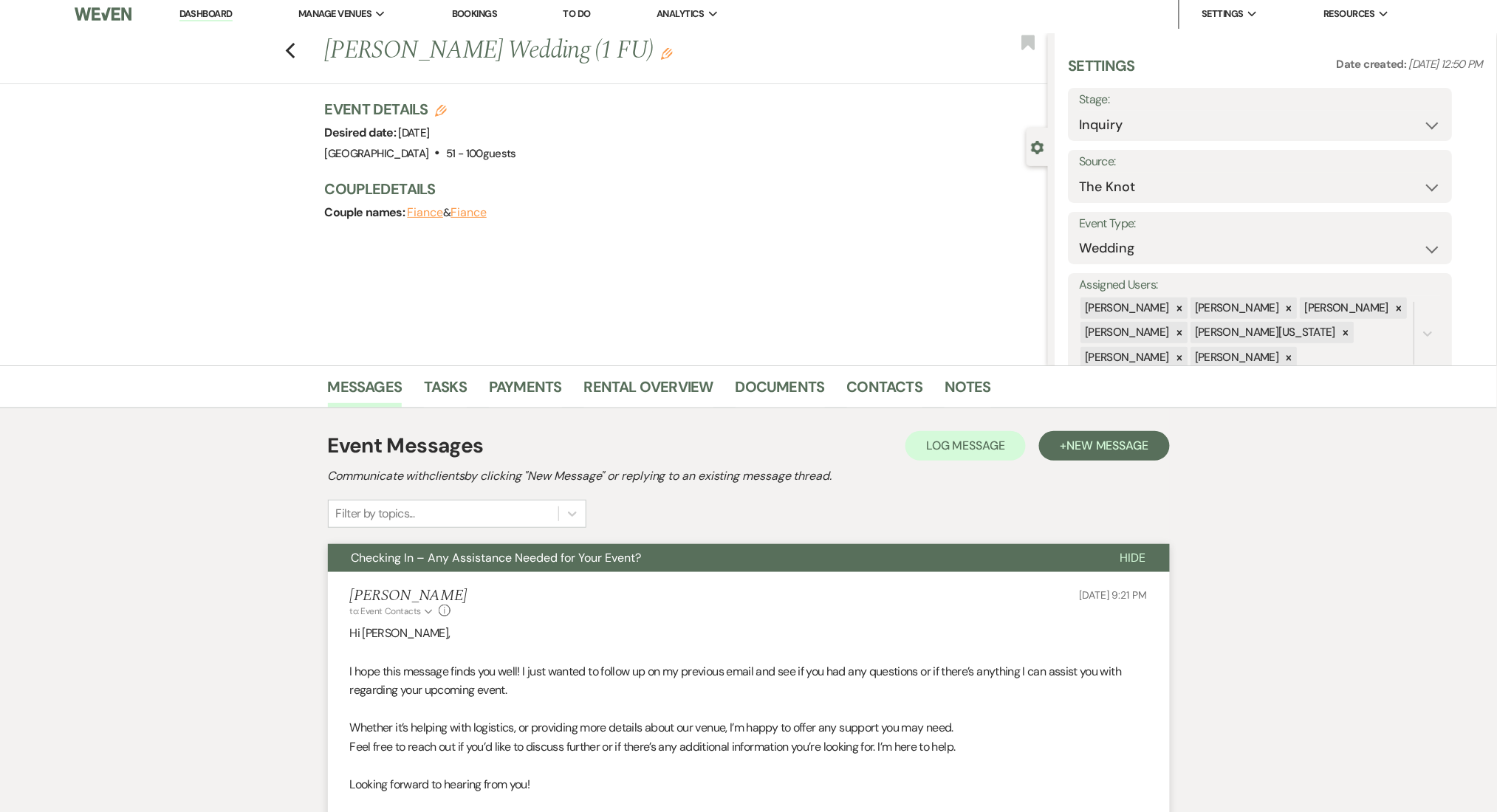
scroll to position [0, 0]
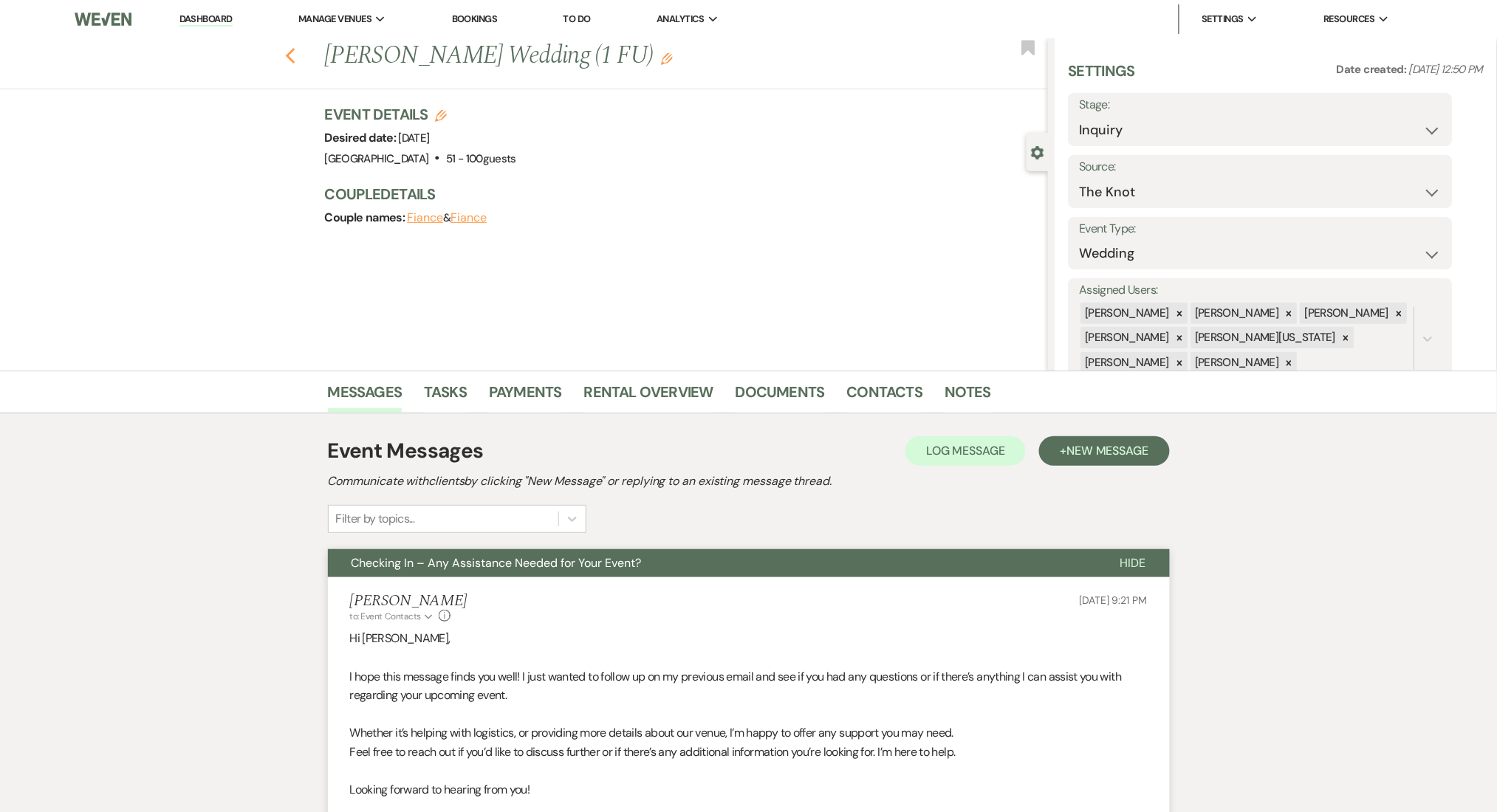
click at [295, 54] on use "button" at bounding box center [290, 56] width 9 height 16
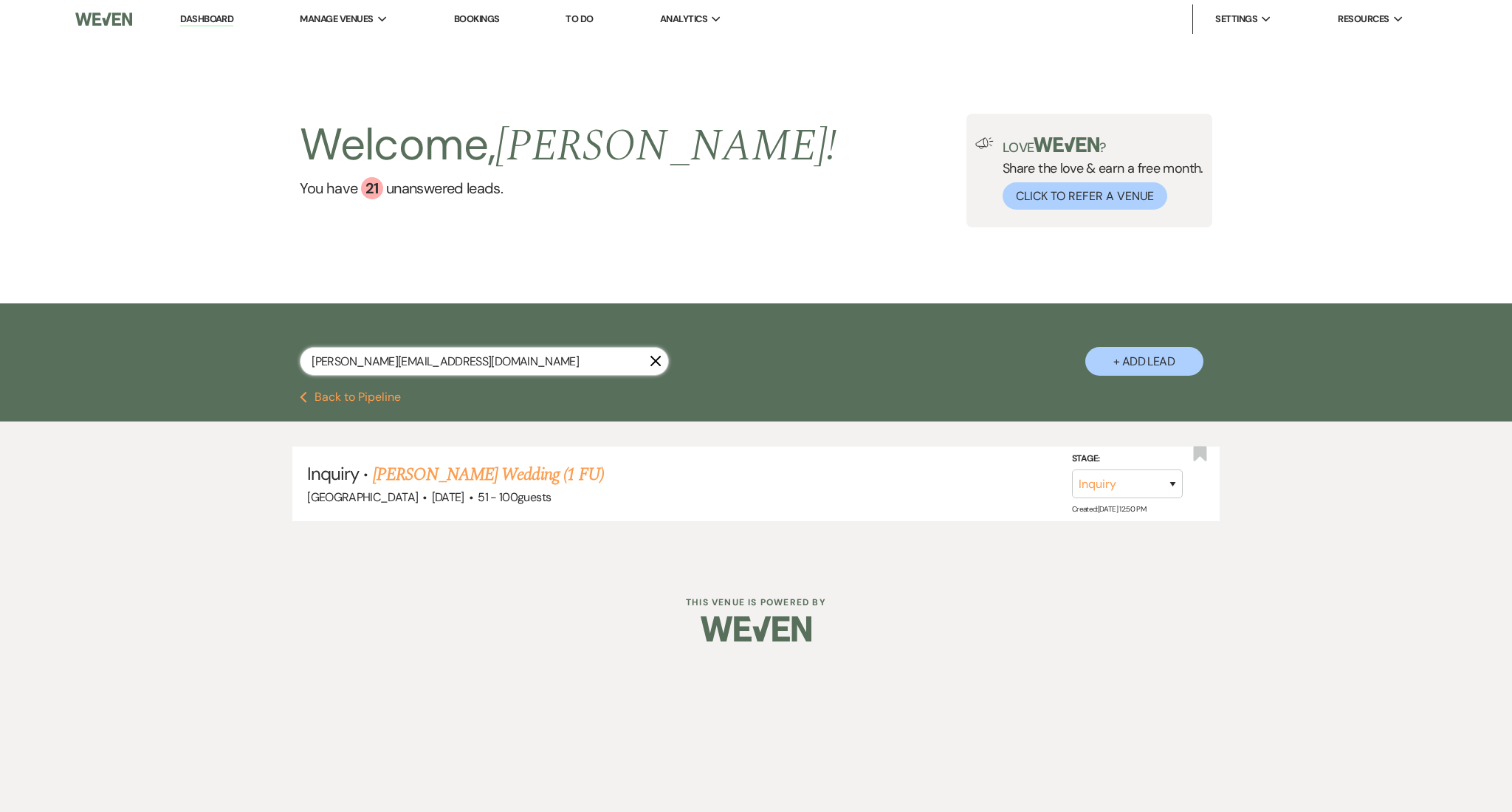
drag, startPoint x: 452, startPoint y: 361, endPoint x: 221, endPoint y: 345, distance: 231.6
click at [221, 345] on div "[PERSON_NAME][EMAIL_ADDRESS][DOMAIN_NAME] X + Add Lead" at bounding box center [756, 347] width 1512 height 88
paste input "lathavarman@hot"
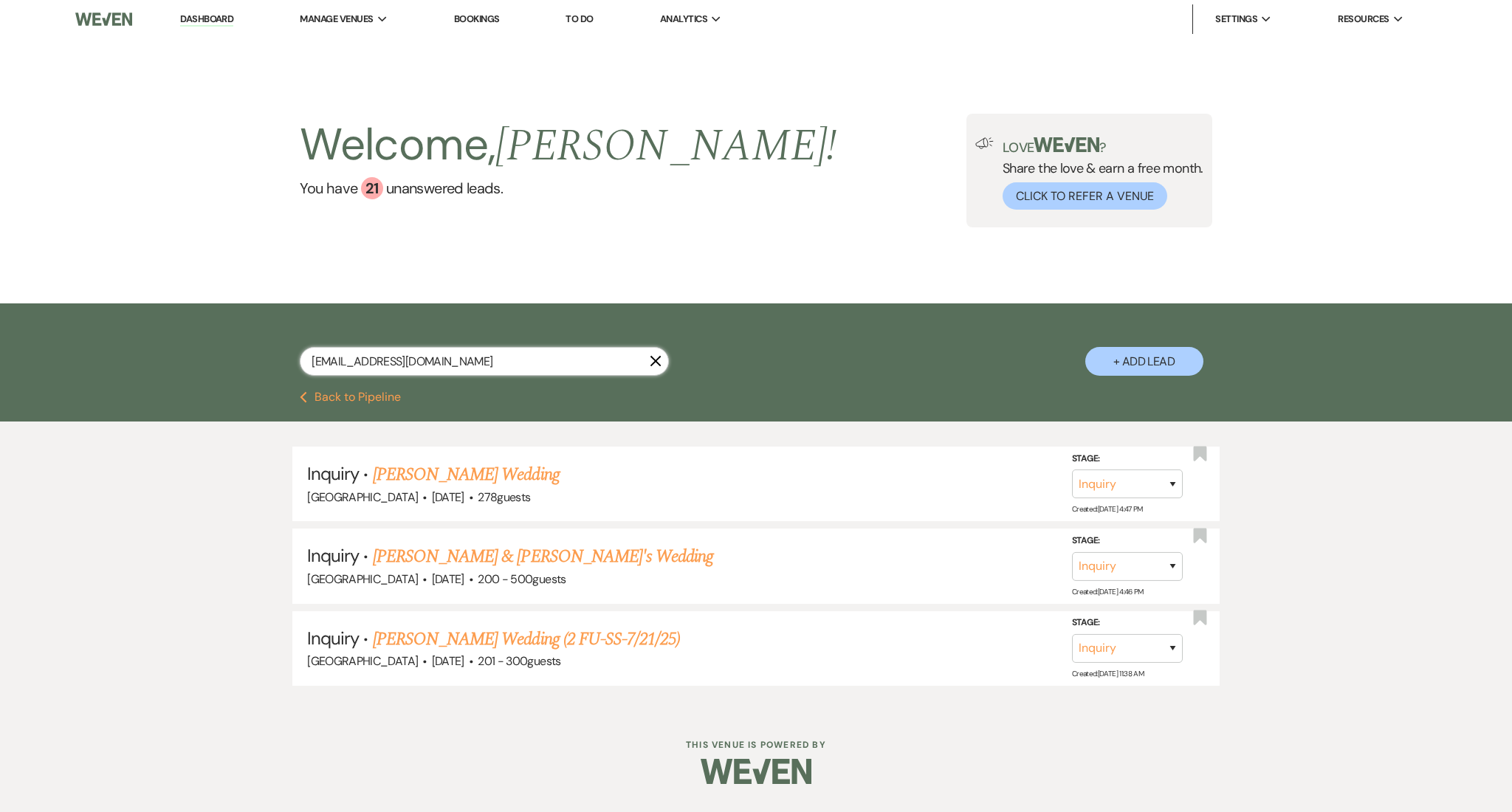
type input "[EMAIL_ADDRESS][DOMAIN_NAME]"
click at [496, 455] on li "Inquiry · [PERSON_NAME] Wedding [GEOGRAPHIC_DATA] · [DATE] · 278 guests Stage: …" at bounding box center [756, 483] width 928 height 74
click at [573, 634] on link "[PERSON_NAME] Wedding (2 FU-SS-7/21/25)" at bounding box center [527, 639] width 308 height 27
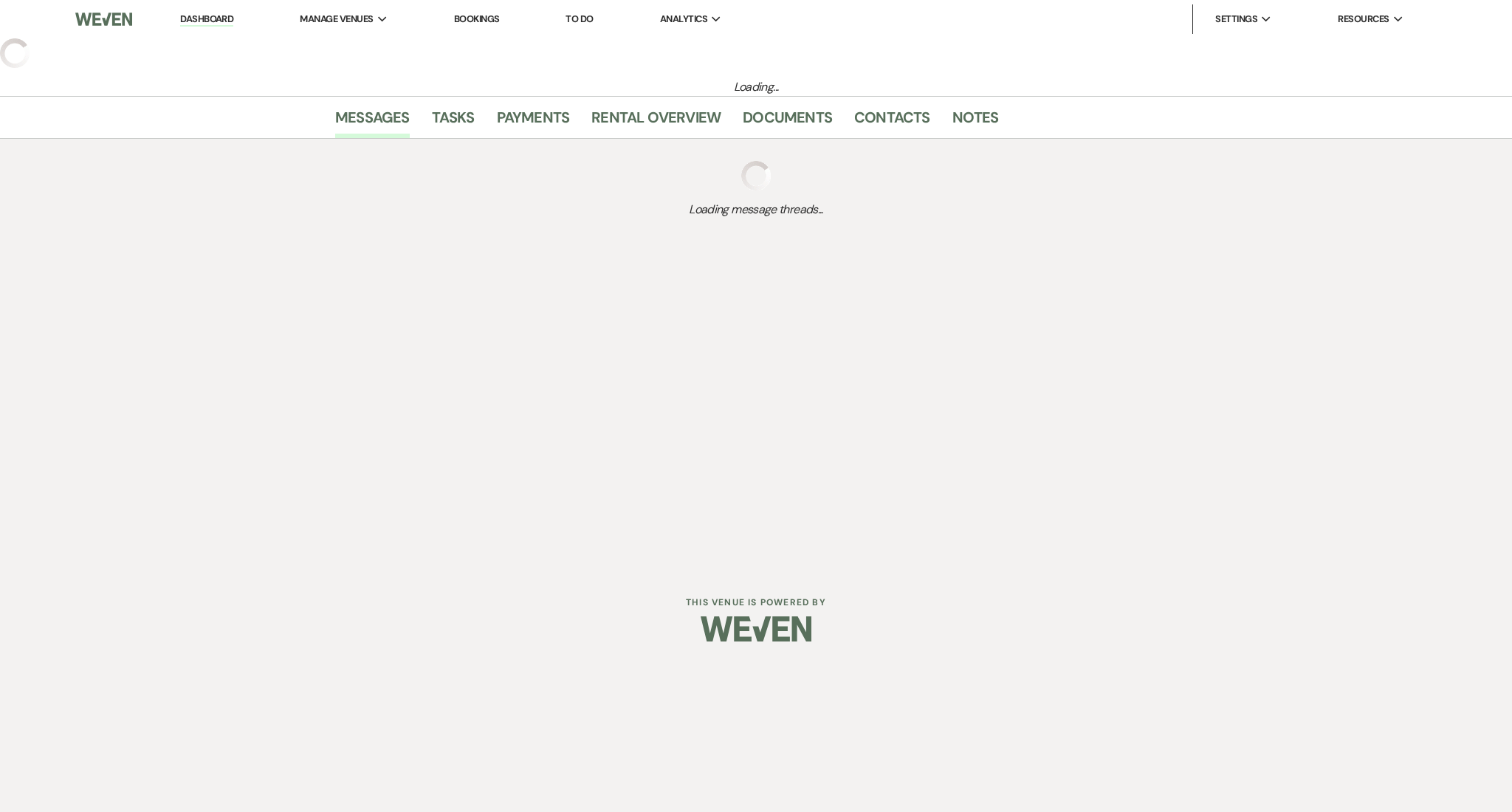
select select "2"
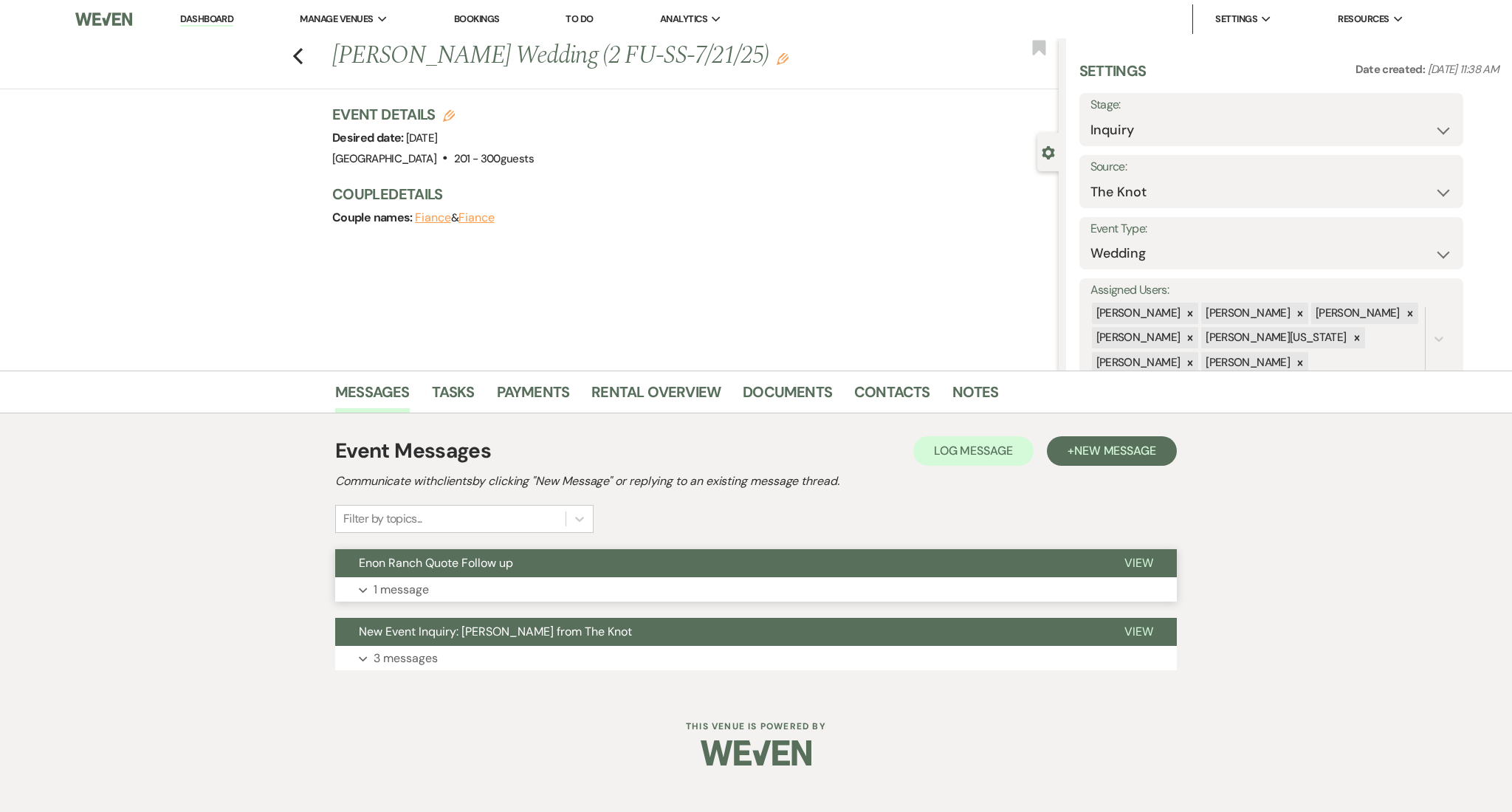
click at [523, 593] on button "Expand 1 message" at bounding box center [756, 590] width 842 height 25
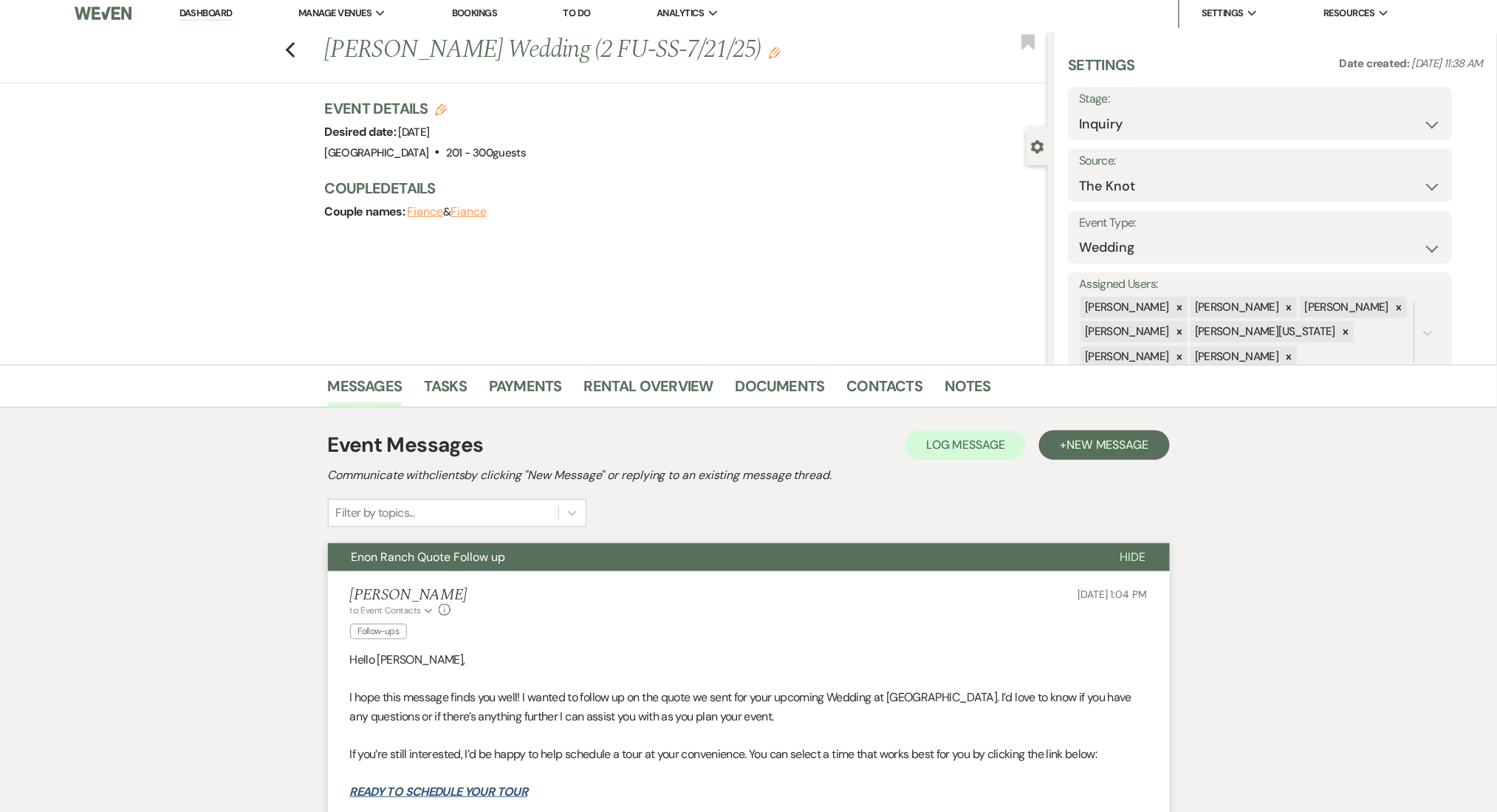
scroll to position [296, 0]
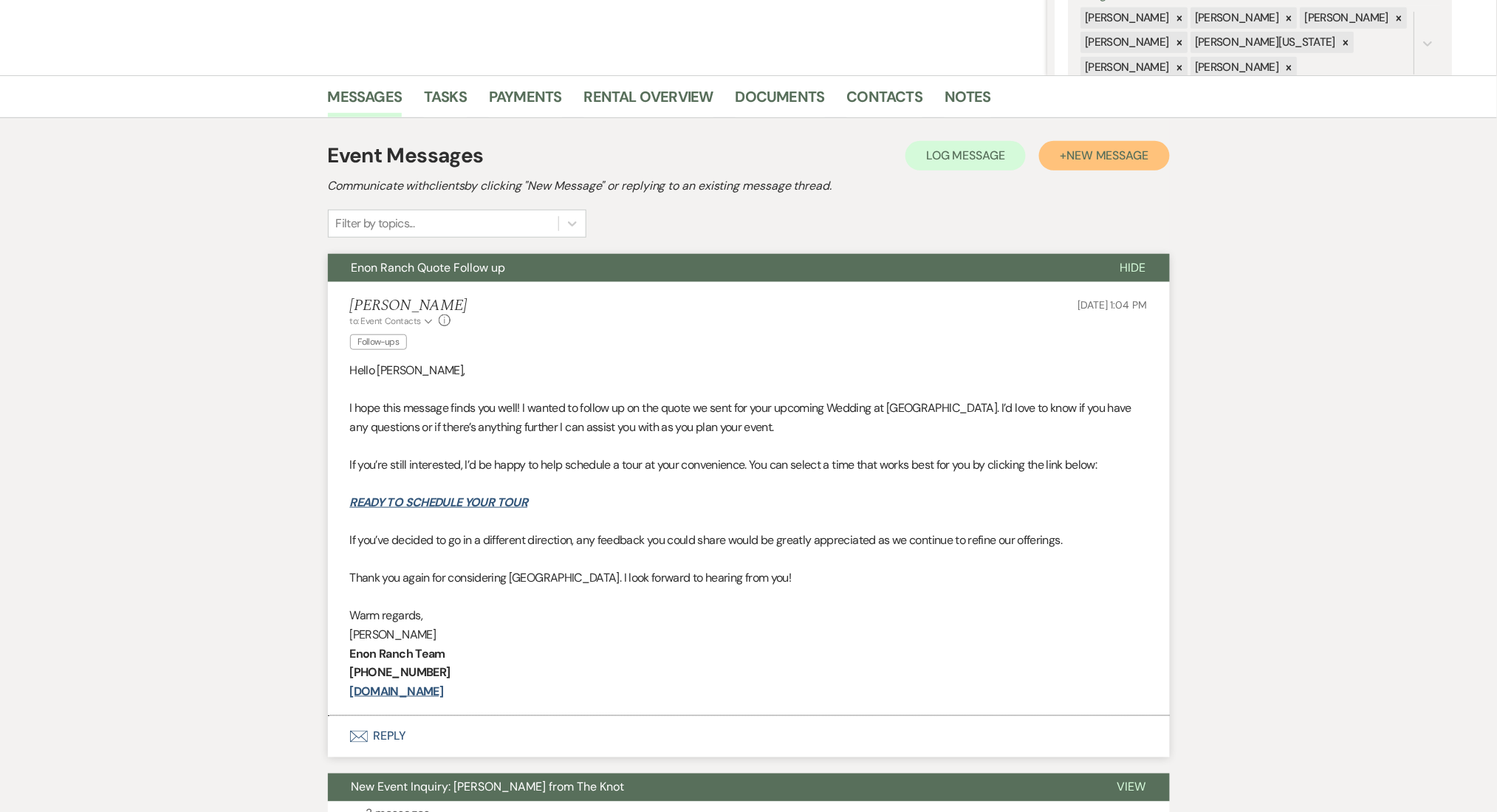
click at [1083, 166] on button "+ New Message" at bounding box center [1104, 156] width 130 height 30
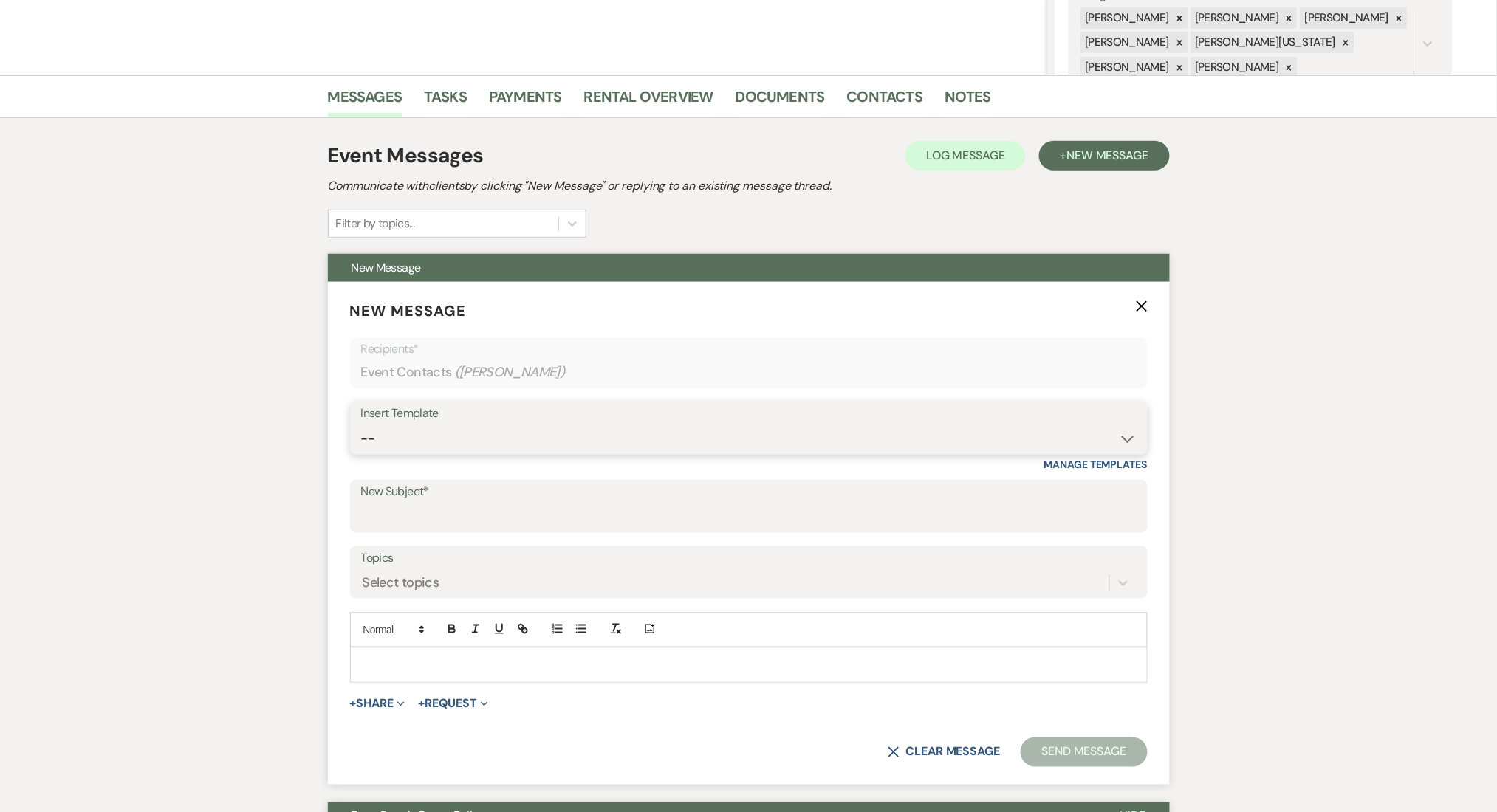
click at [443, 442] on select "-- Inquiry Follow Up Email #2 Contract Sending Template Payment Template Rental…" at bounding box center [749, 439] width 775 height 29
select select "4603"
click at [362, 425] on select "-- Inquiry Follow Up Email #2 Contract Sending Template Payment Template Rental…" at bounding box center [749, 439] width 775 height 29
type input "Checking In – Any Assistance Needed for Your Event?"
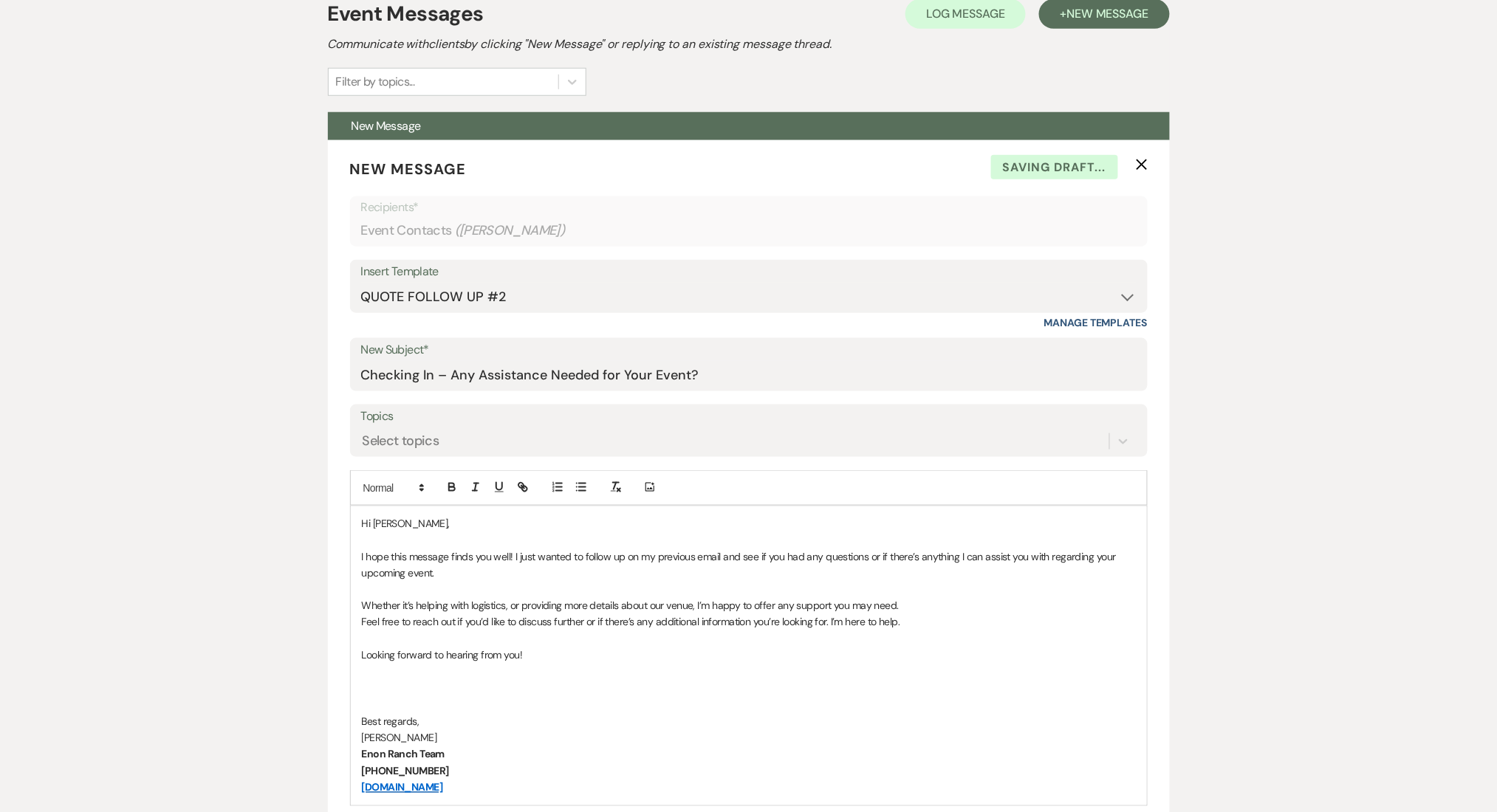
scroll to position [787, 0]
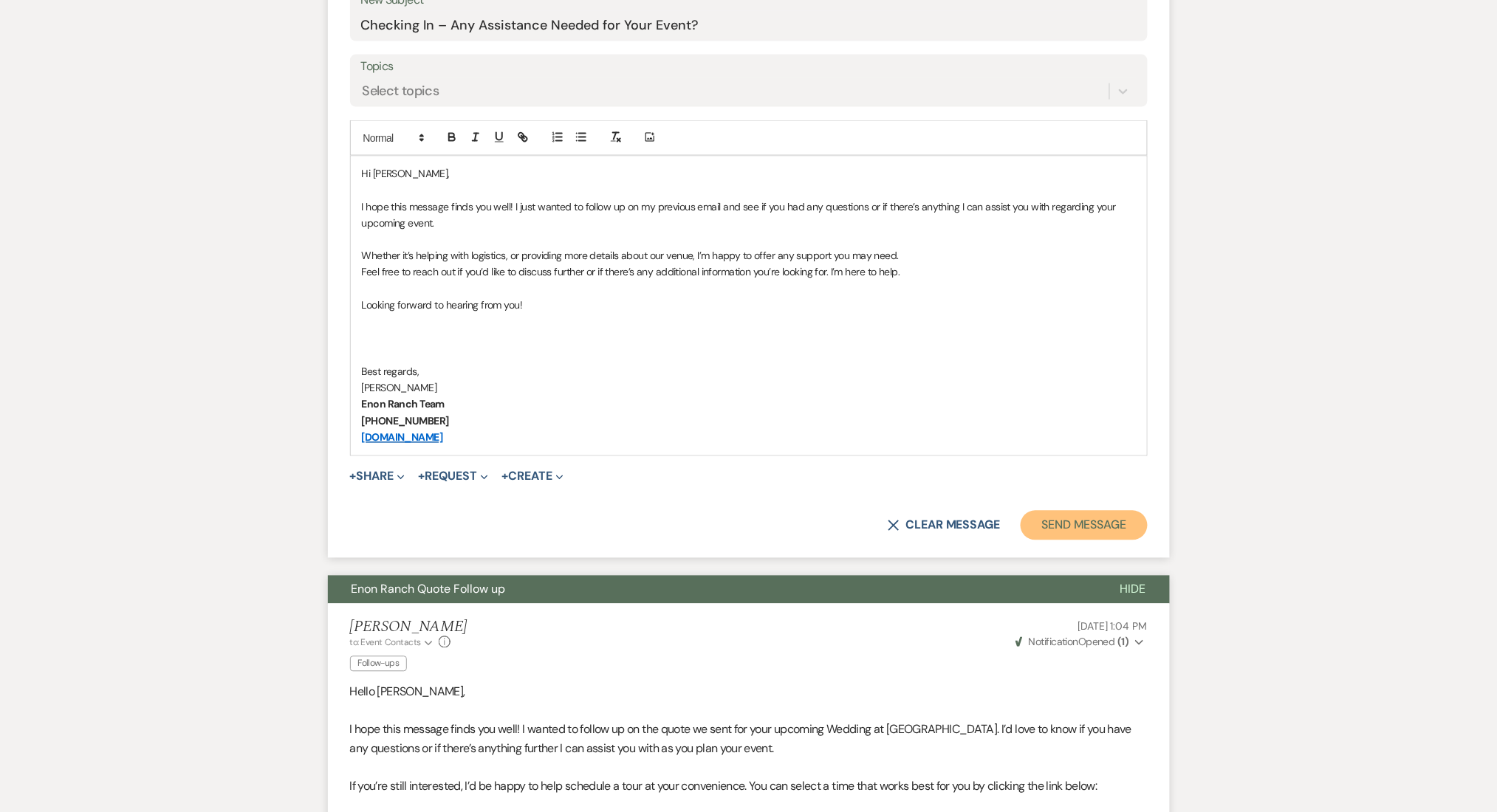
click at [1089, 511] on button "Send Message" at bounding box center [1083, 526] width 126 height 30
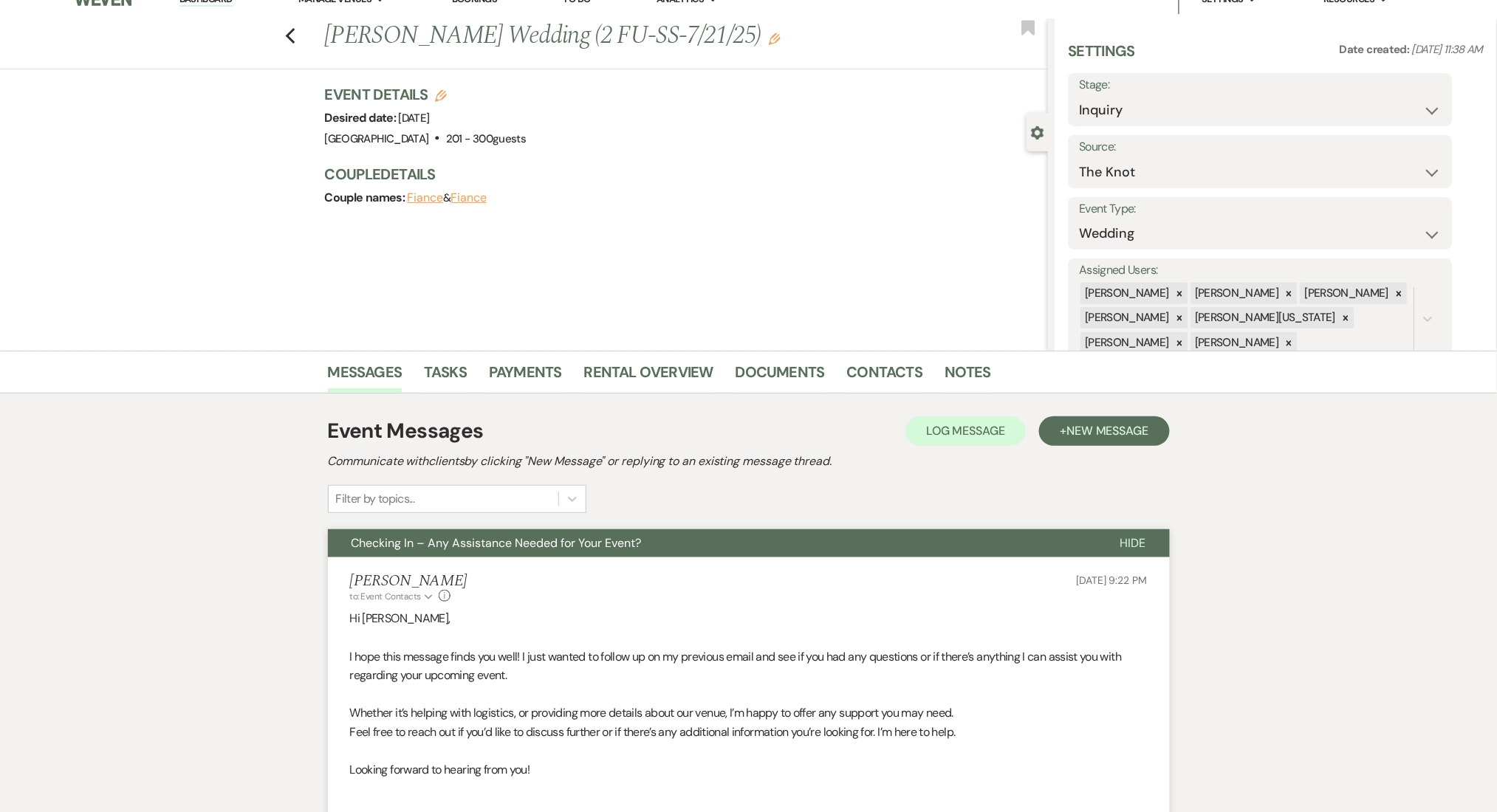
scroll to position [0, 0]
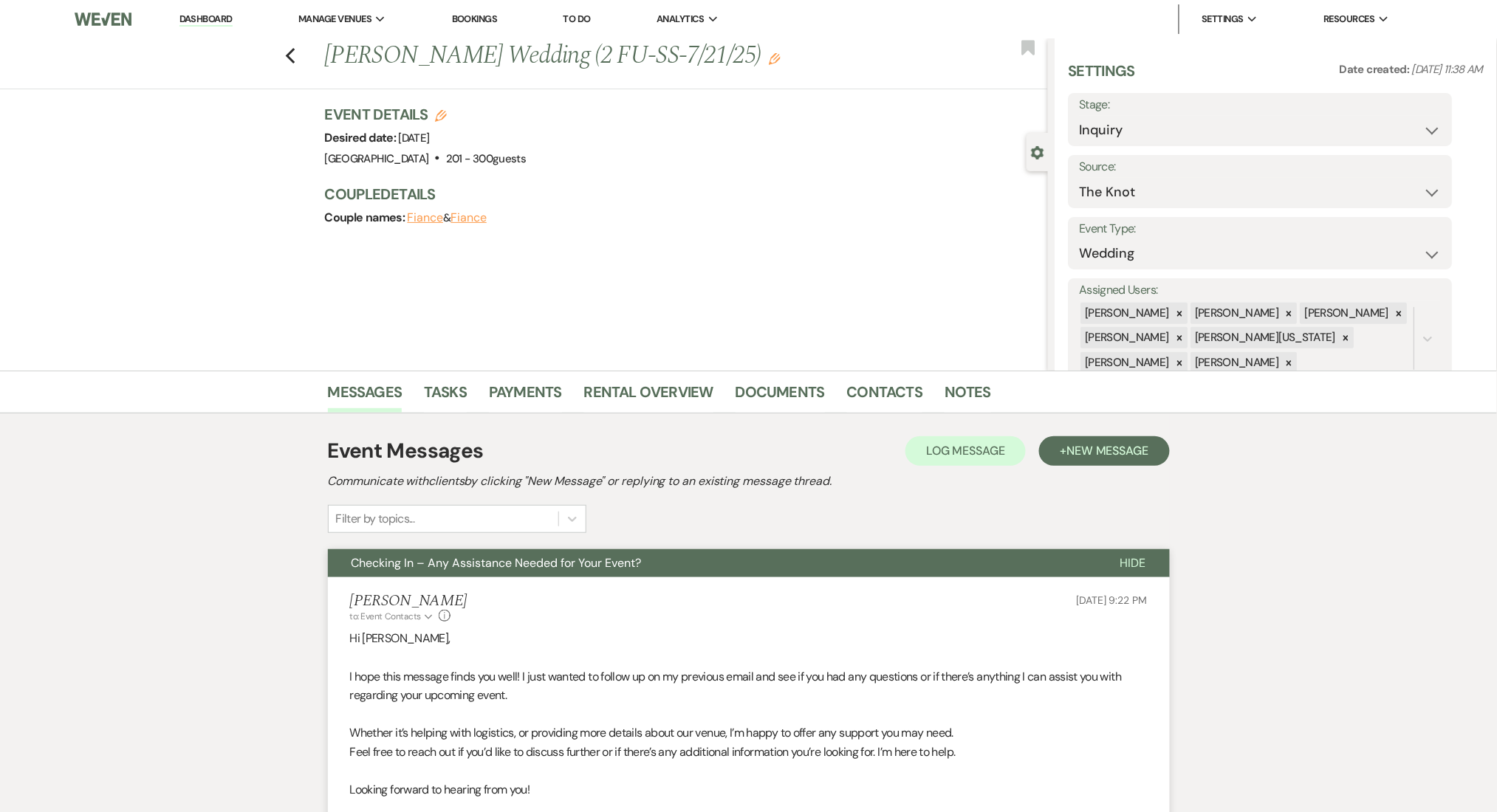
click at [203, 5] on li "Dashboard" at bounding box center [206, 20] width 68 height 30
click at [202, 18] on link "Dashboard" at bounding box center [206, 20] width 53 height 14
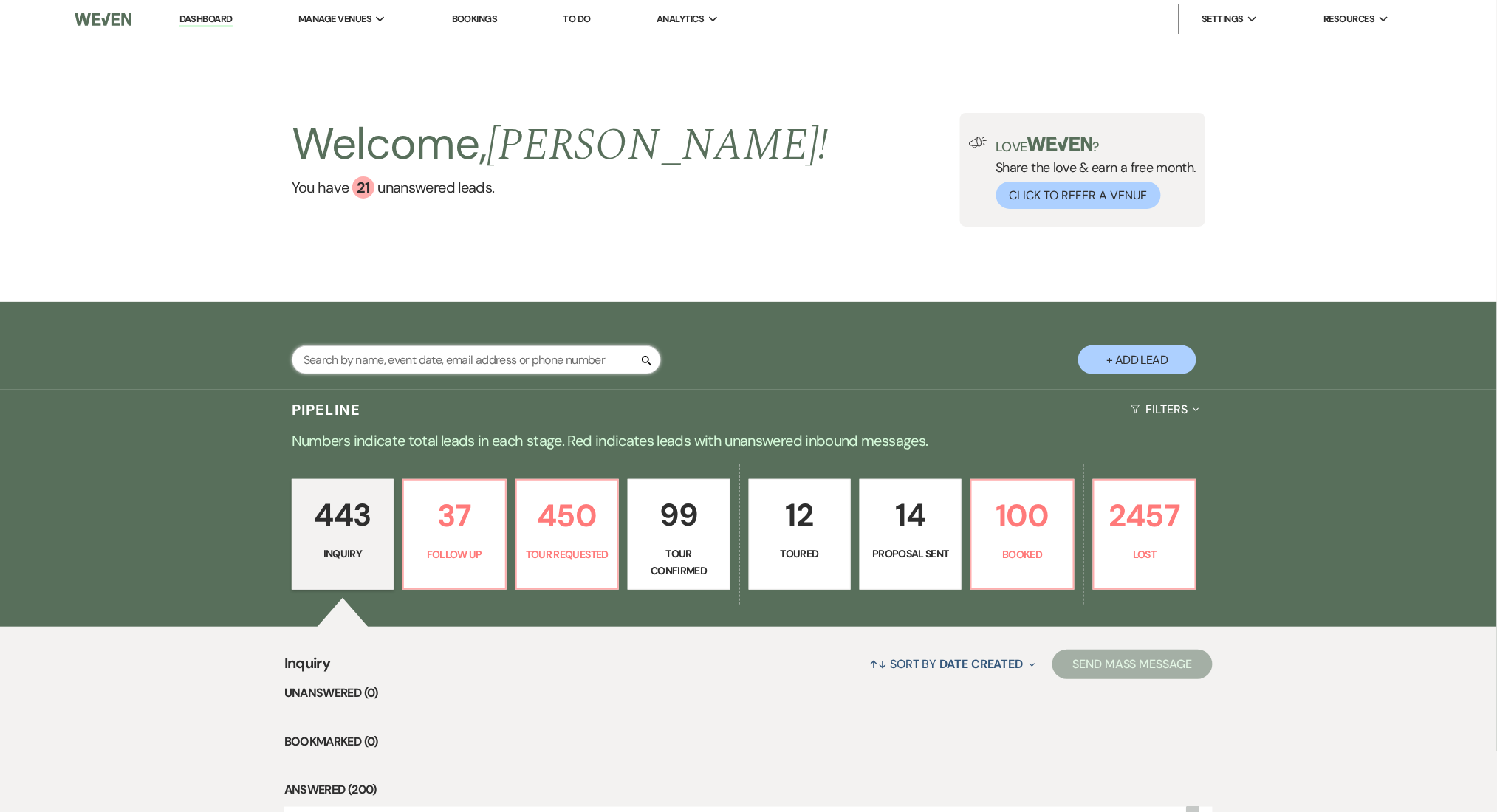
click at [394, 361] on input "text" at bounding box center [477, 360] width 369 height 29
paste input "[EMAIL_ADDRESS][DOMAIN_NAME]"
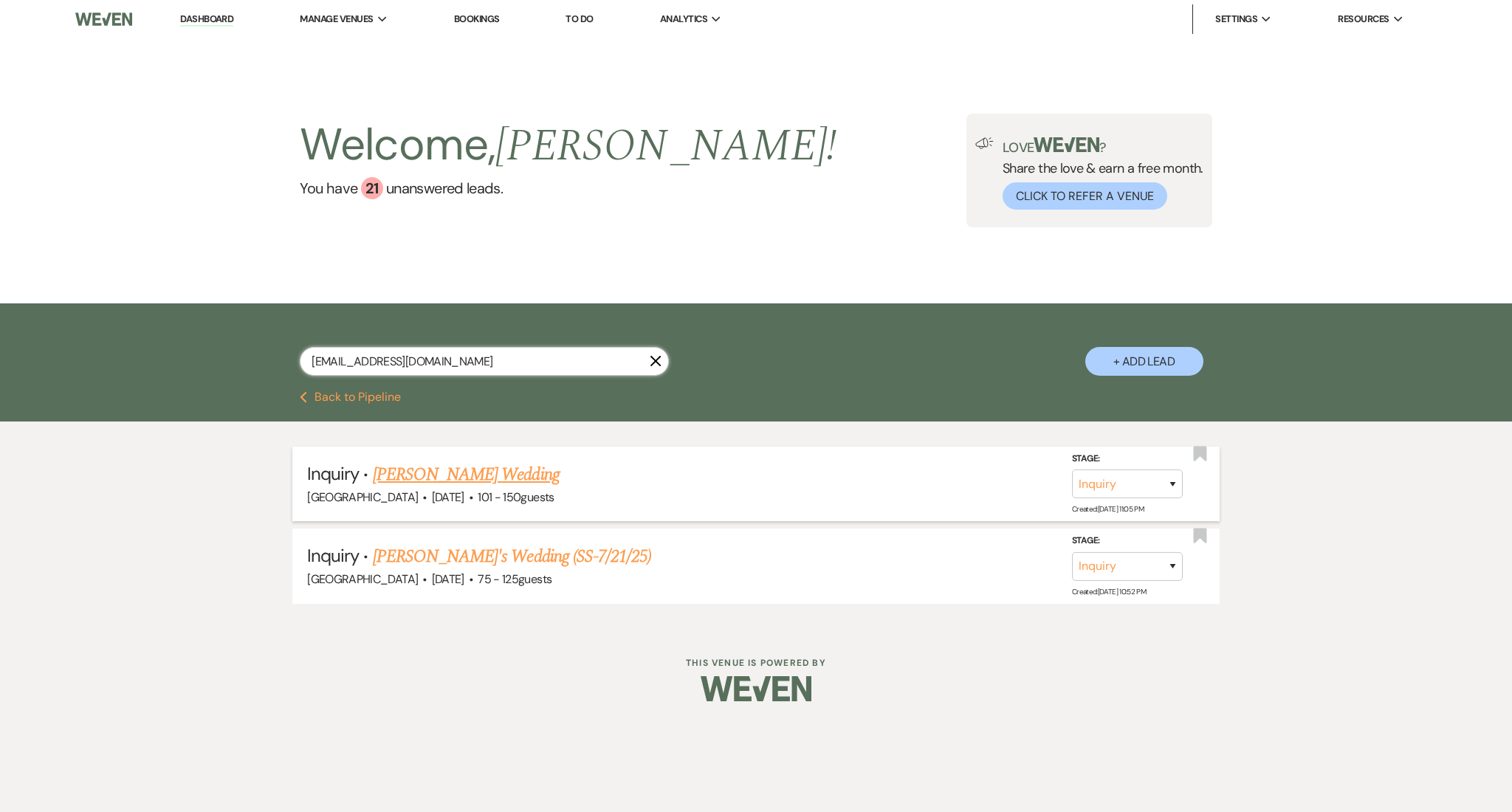
type input "[EMAIL_ADDRESS][DOMAIN_NAME]"
click at [428, 477] on link "[PERSON_NAME] Wedding" at bounding box center [466, 475] width 187 height 27
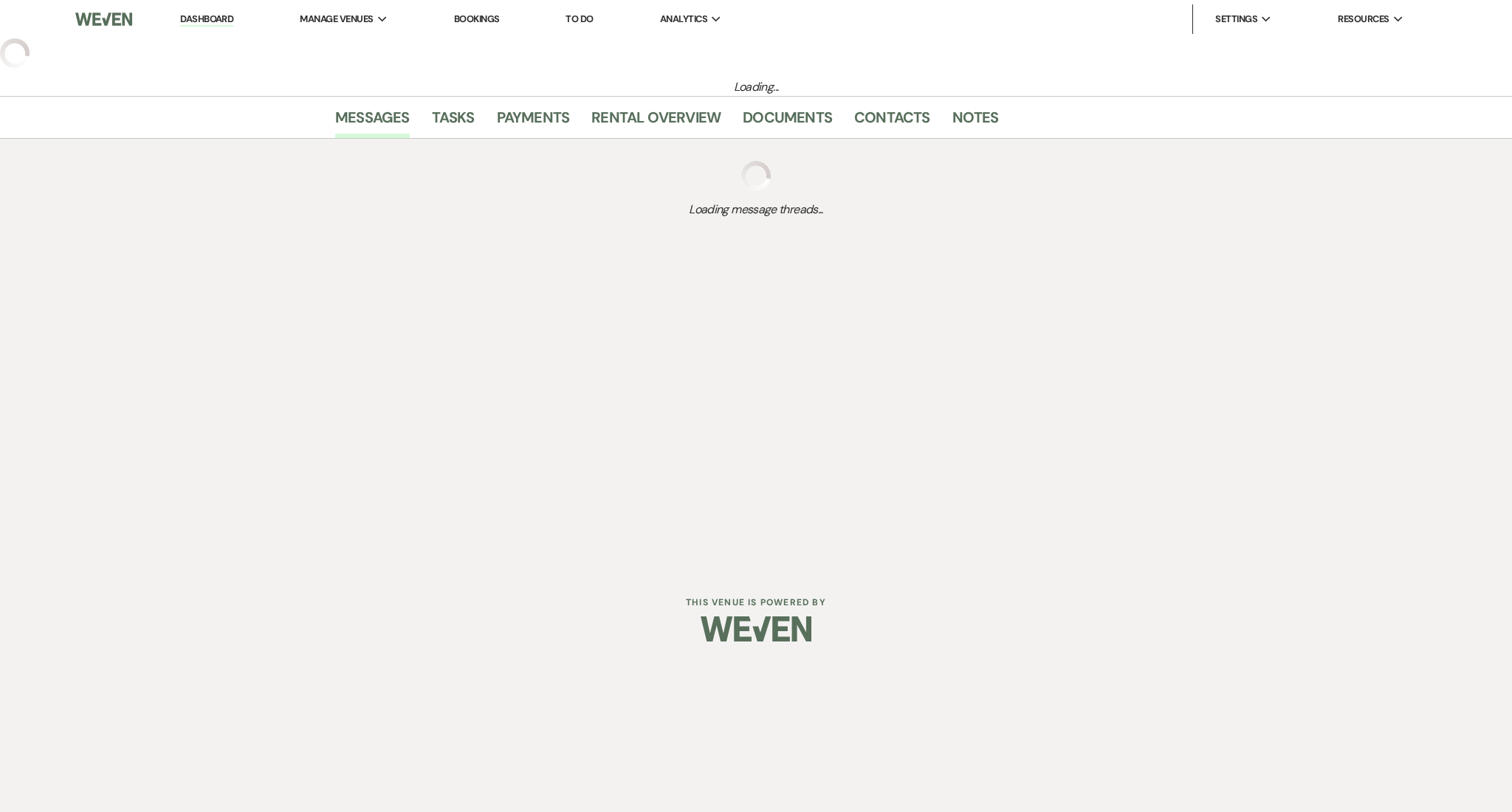
select select "2"
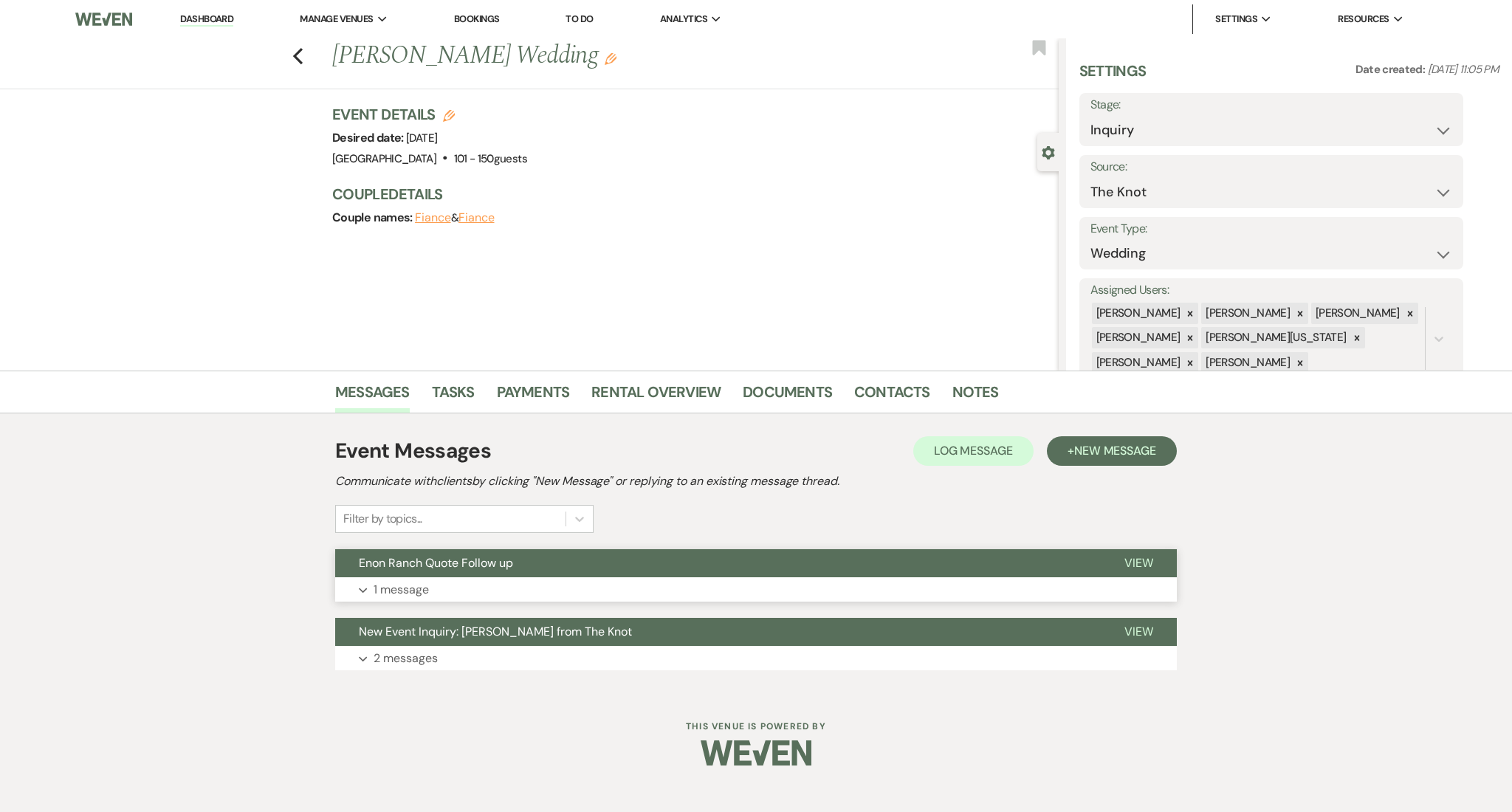
click at [520, 594] on button "Expand 1 message" at bounding box center [756, 590] width 842 height 25
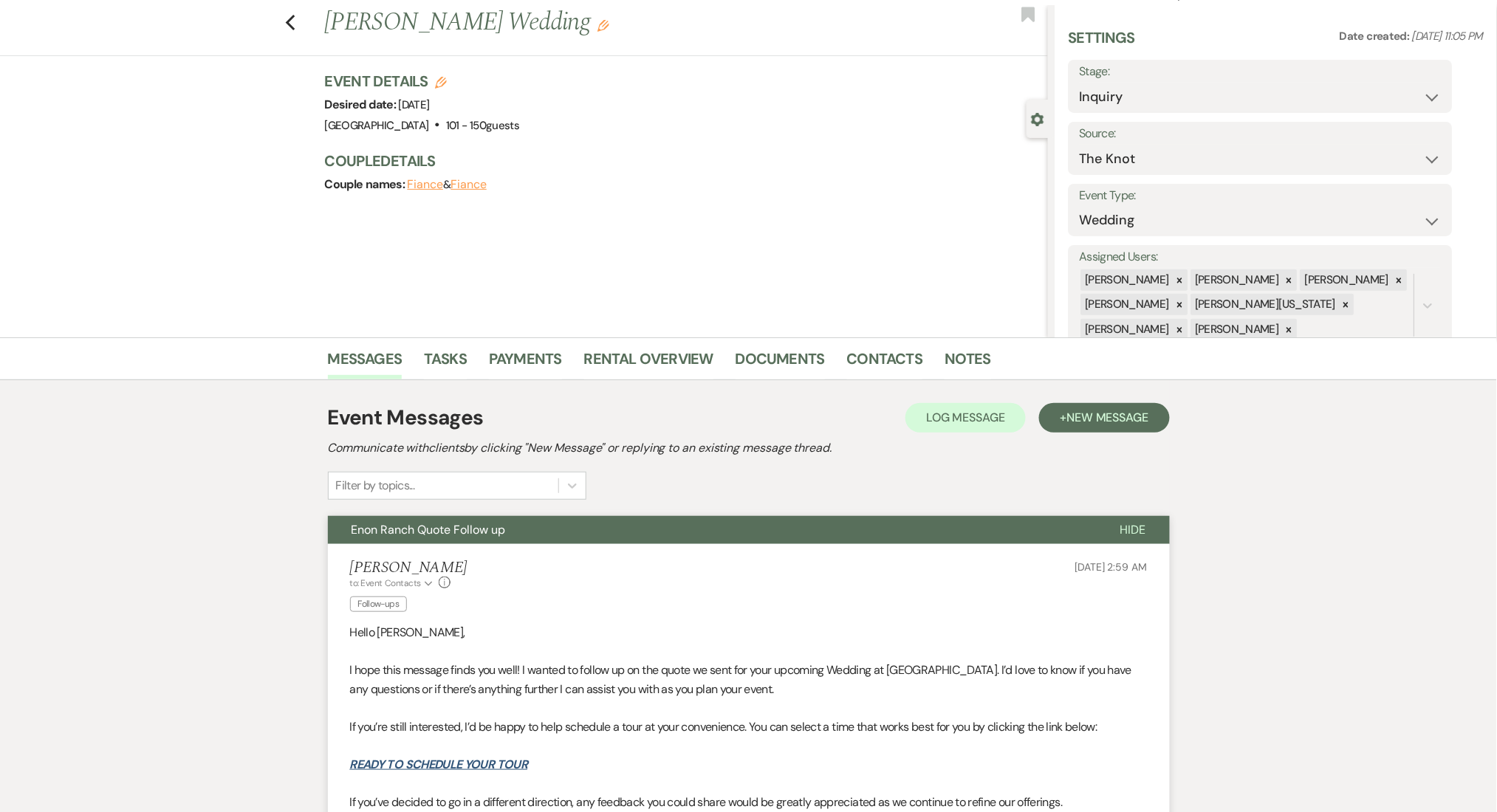
scroll to position [32, 0]
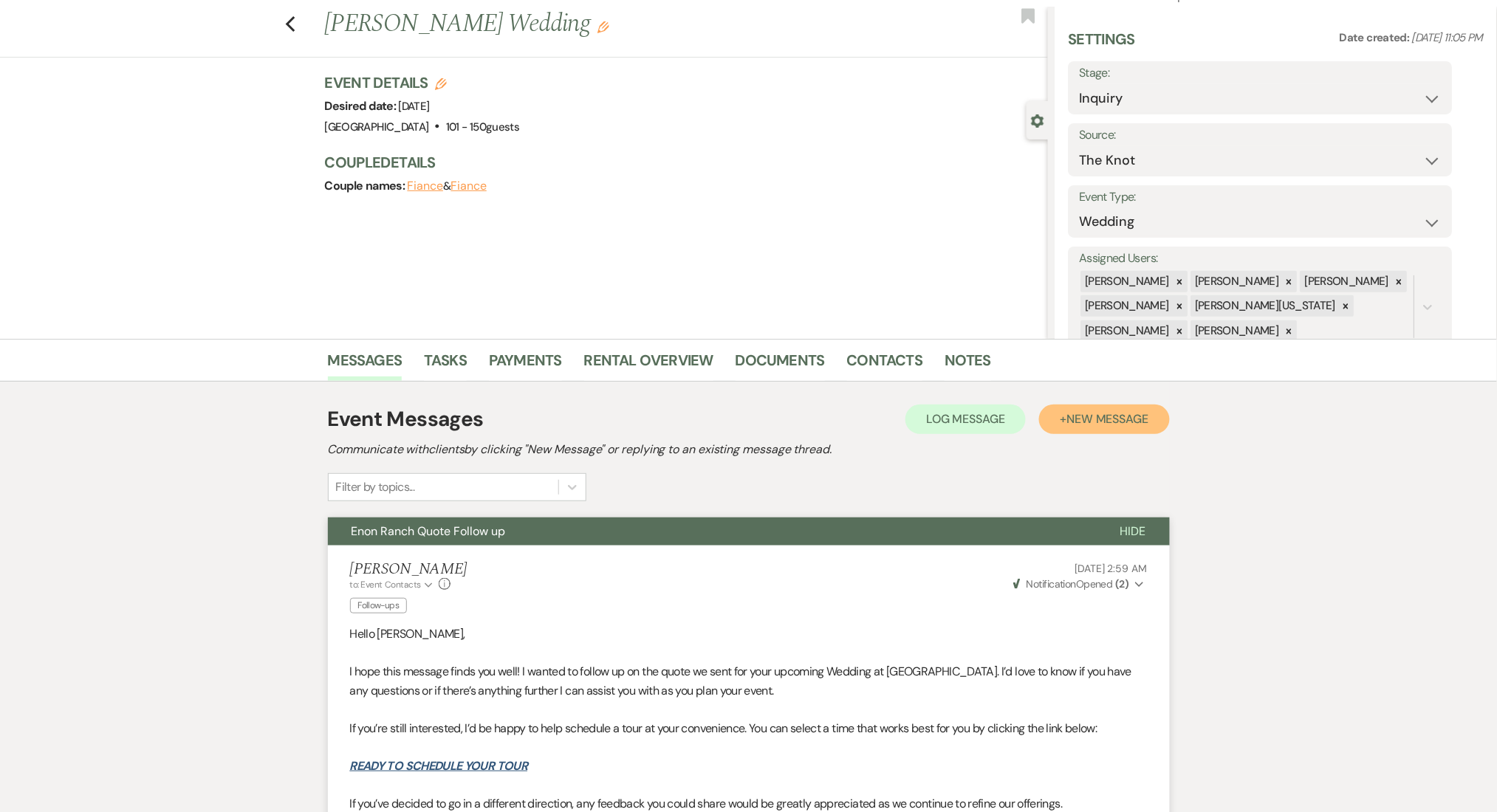
click at [1109, 418] on span "New Message" at bounding box center [1107, 419] width 82 height 16
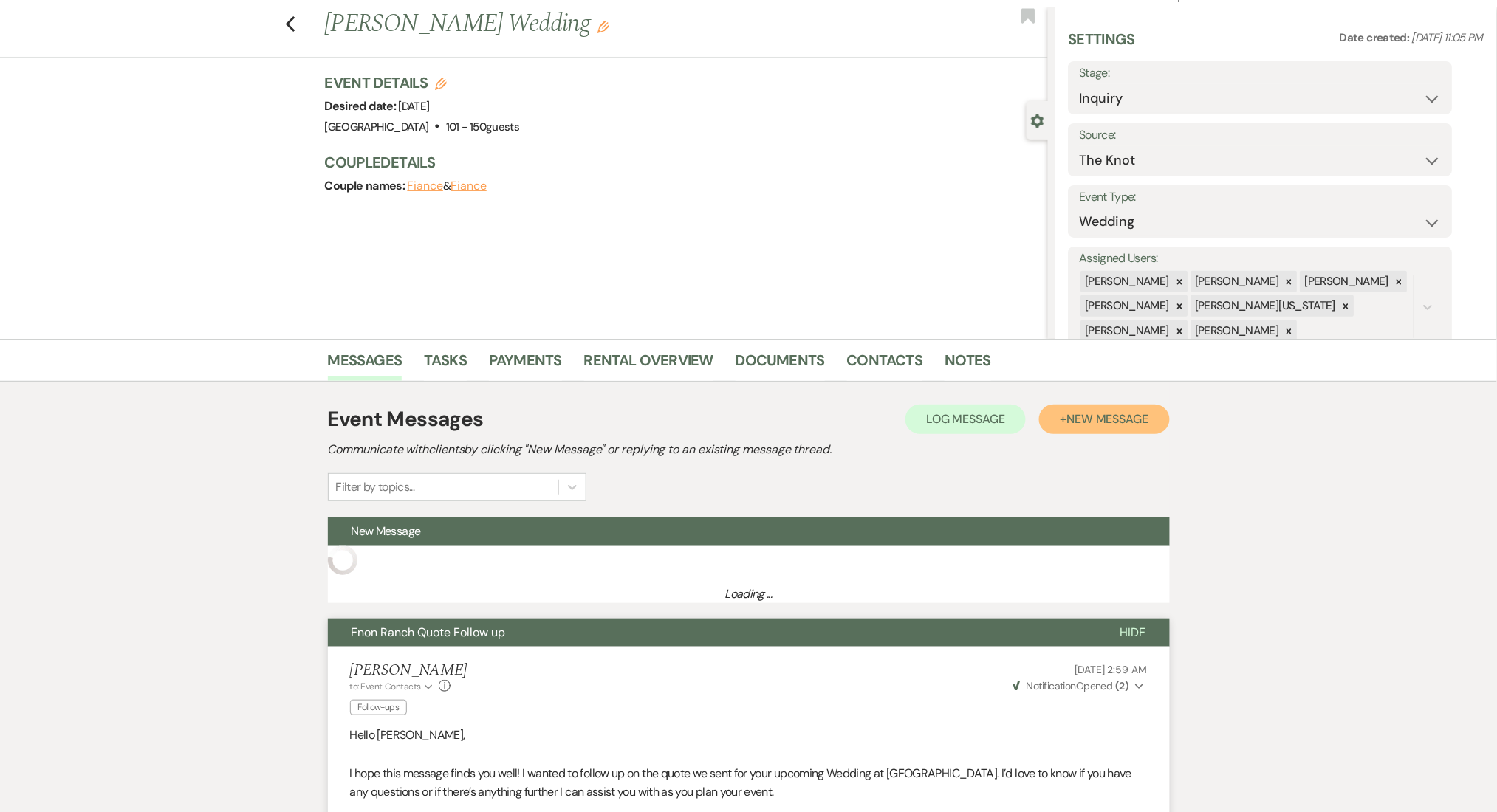
scroll to position [327, 0]
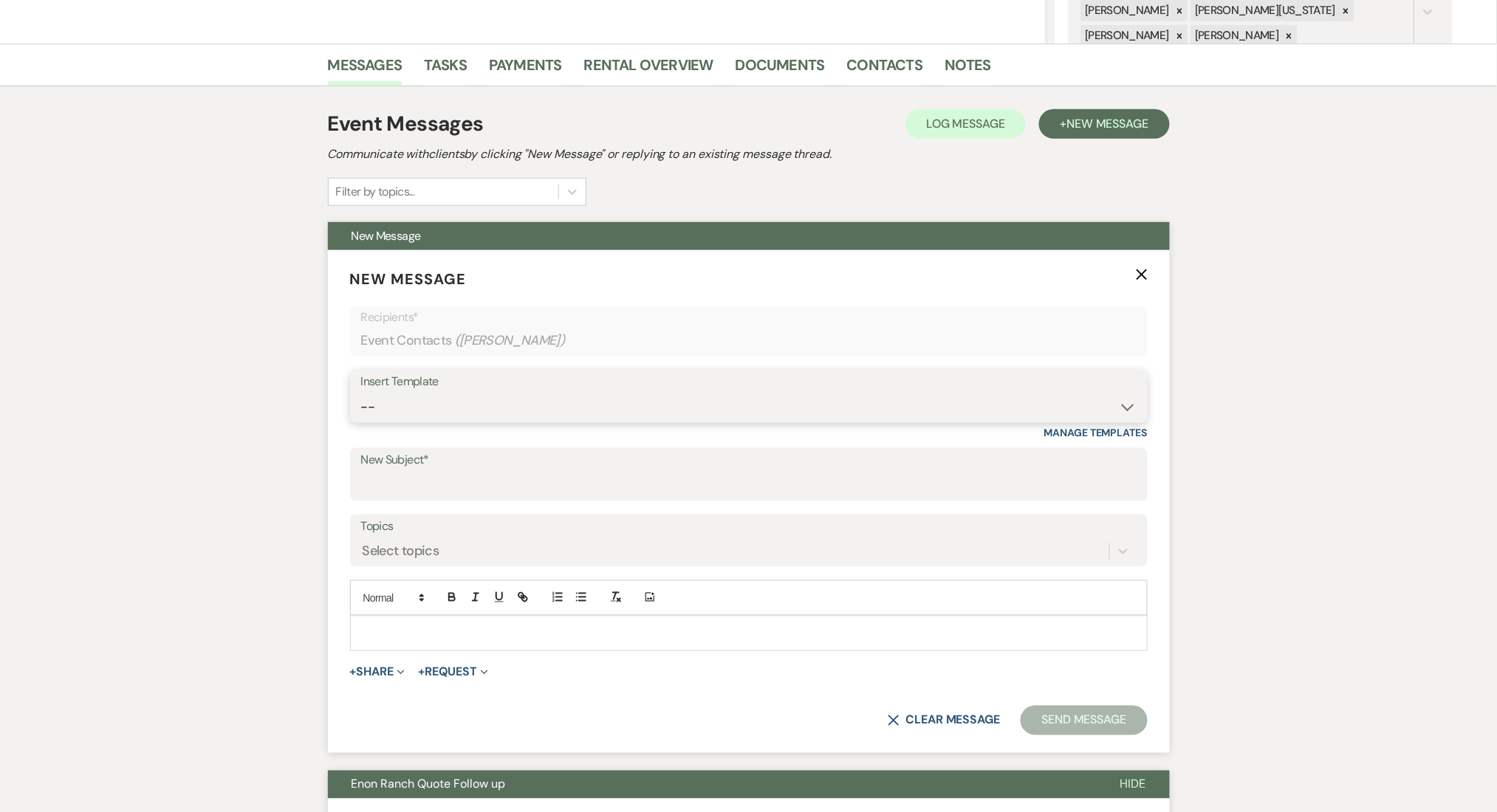
click at [465, 407] on select "-- Inquiry Follow Up Email #2 Contract Sending Template Payment Template Rental…" at bounding box center [749, 407] width 775 height 29
select select "4603"
click at [362, 393] on select "-- Inquiry Follow Up Email #2 Contract Sending Template Payment Template Rental…" at bounding box center [749, 407] width 775 height 29
type input "Checking In – Any Assistance Needed for Your Event?"
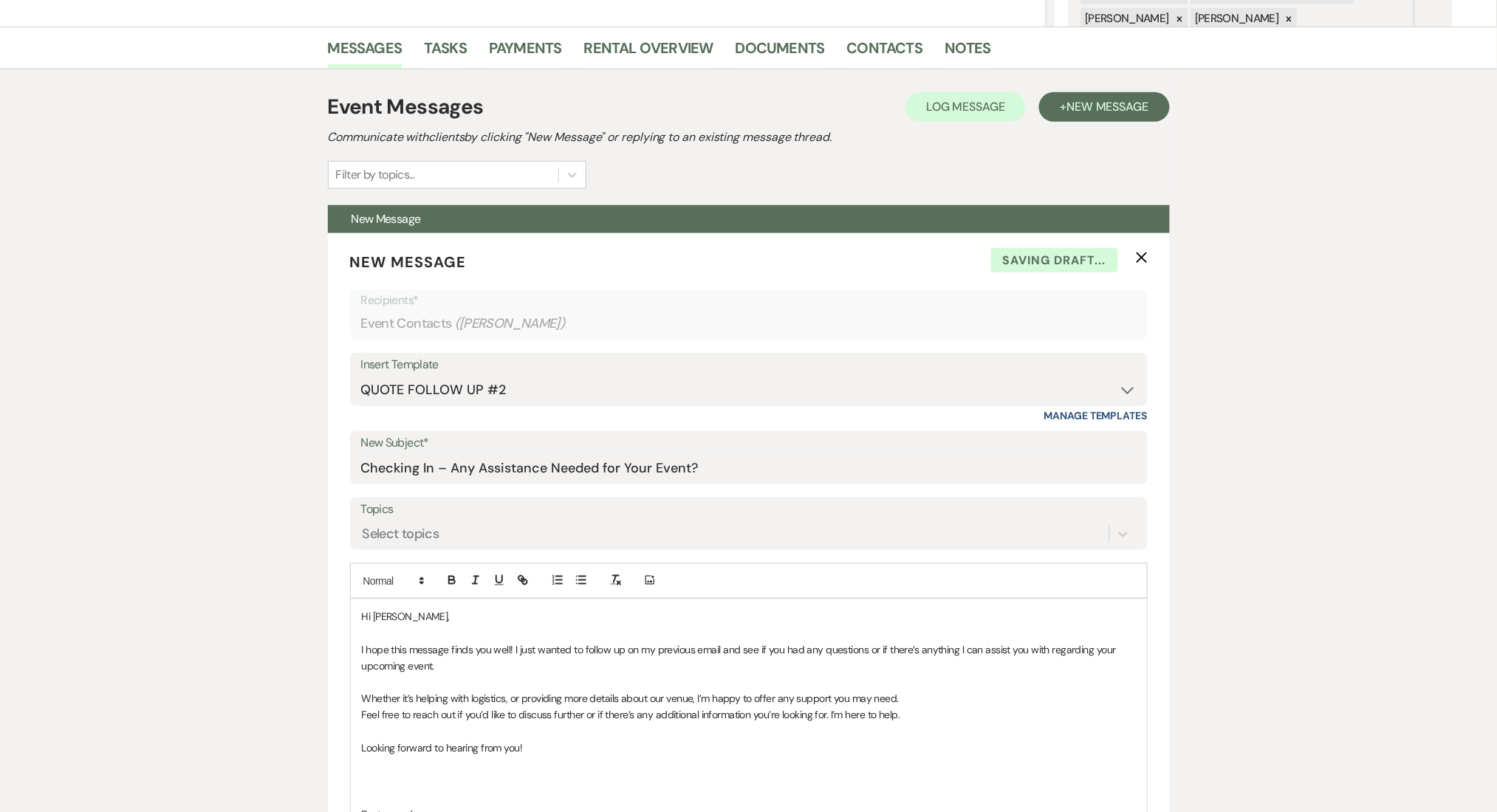
scroll to position [623, 0]
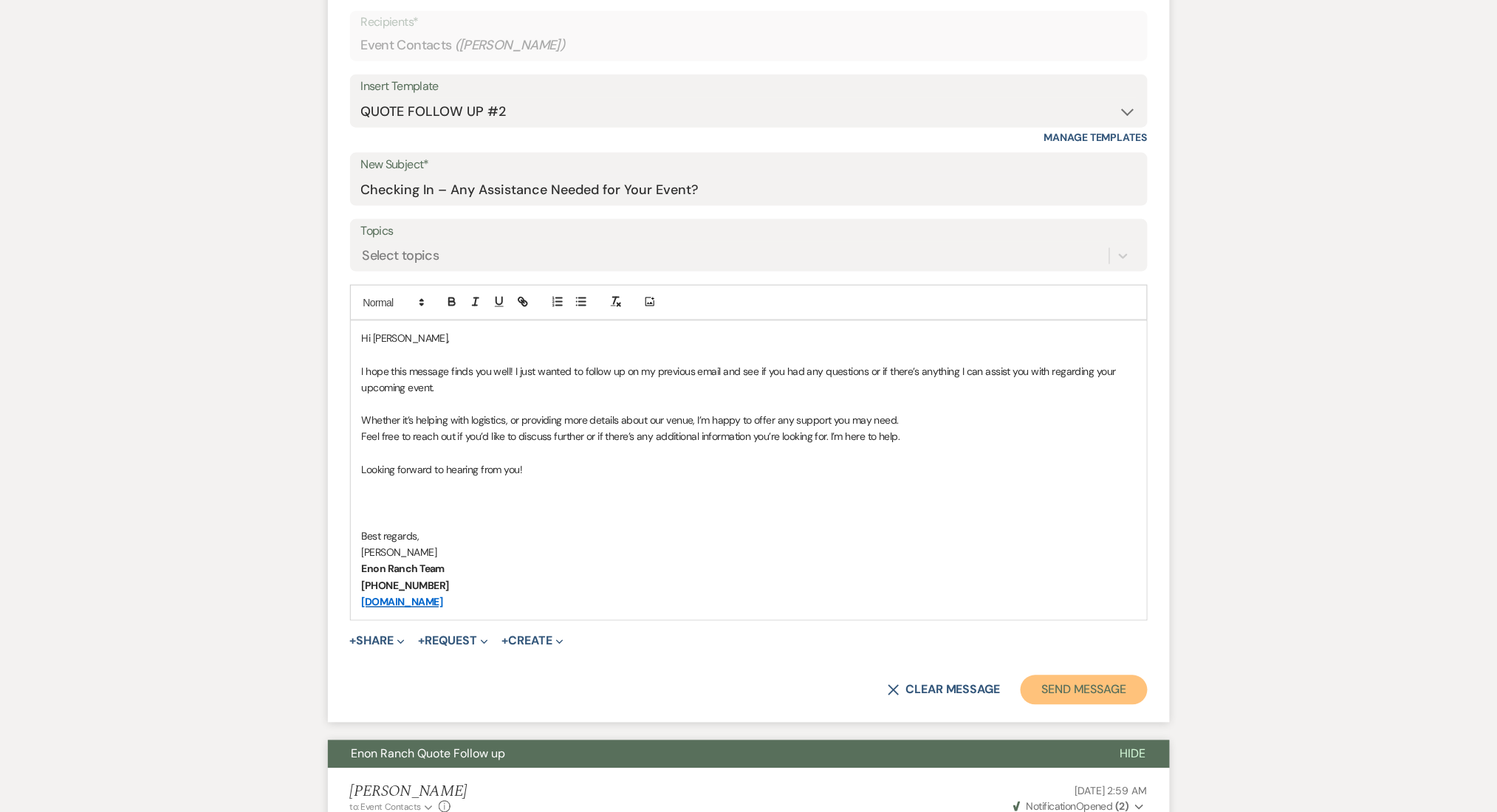
click at [1065, 686] on button "Send Message" at bounding box center [1083, 691] width 126 height 30
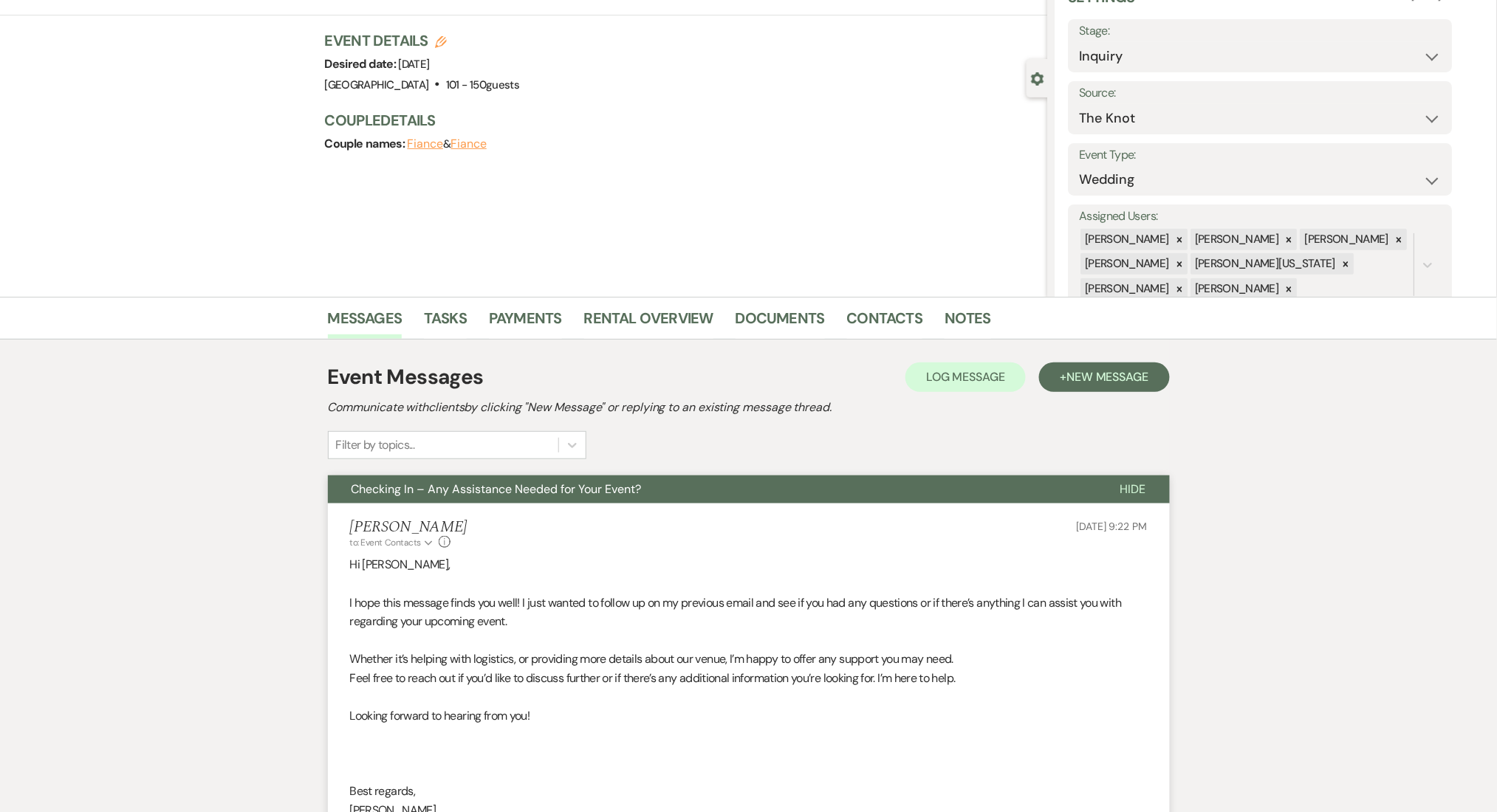
scroll to position [0, 0]
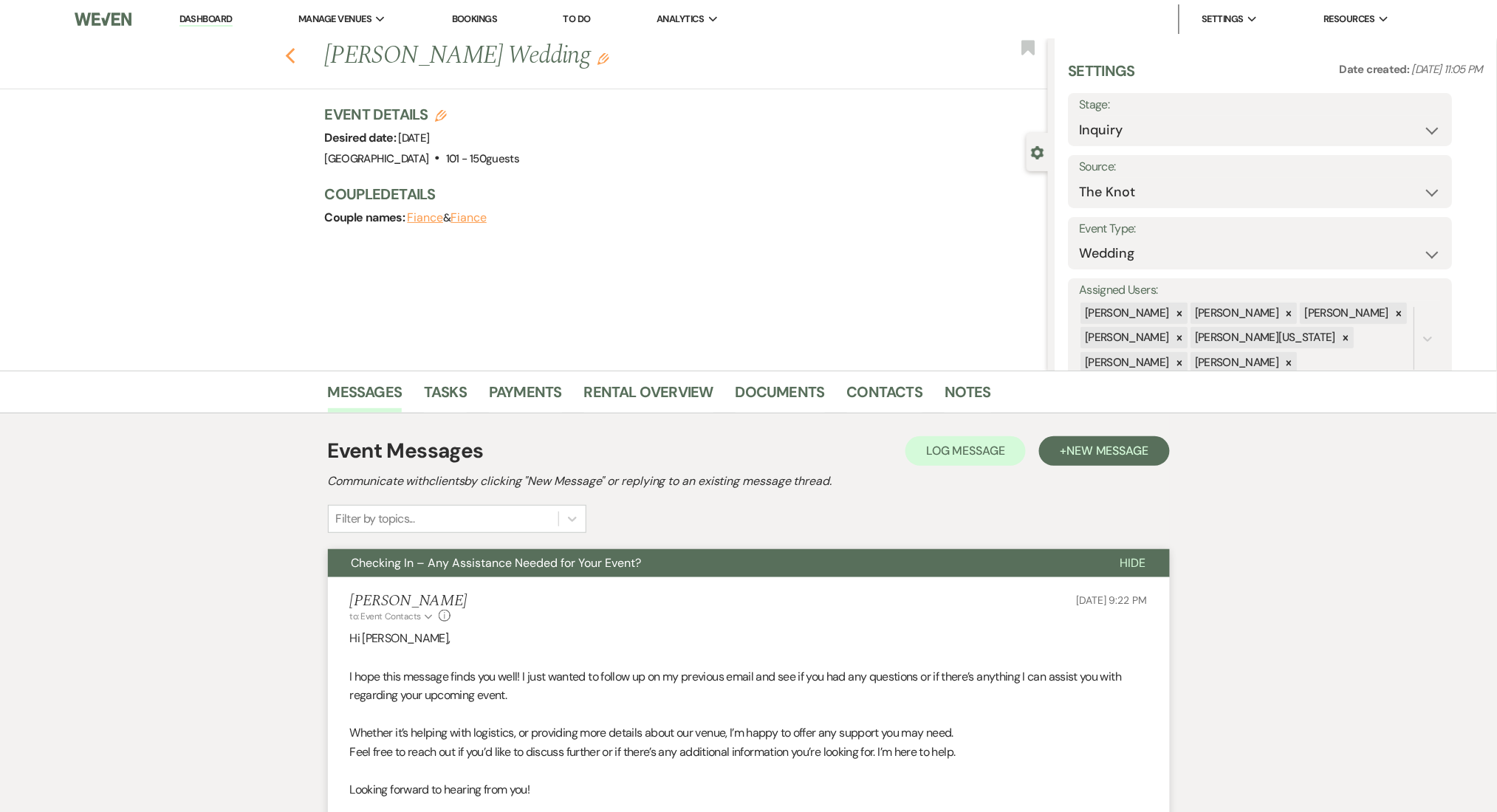
click at [294, 55] on use "button" at bounding box center [290, 56] width 9 height 16
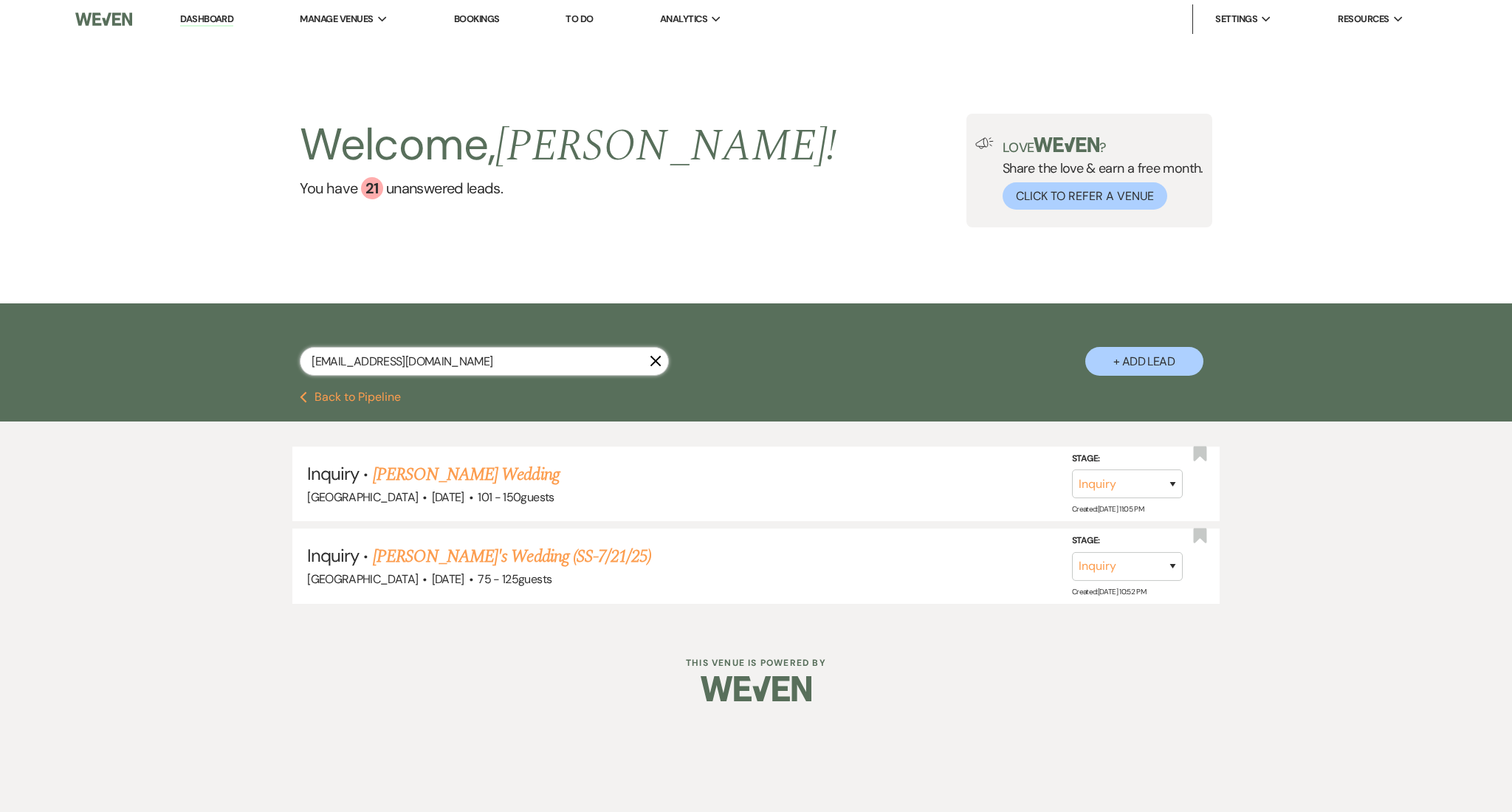
drag, startPoint x: 454, startPoint y: 349, endPoint x: 256, endPoint y: 336, distance: 198.4
click at [256, 336] on div "[EMAIL_ADDRESS][DOMAIN_NAME] X + Add Lead" at bounding box center [756, 349] width 1063 height 77
click at [452, 555] on link "[PERSON_NAME]'s Wedding (SS-7/21/25)" at bounding box center [512, 557] width 278 height 27
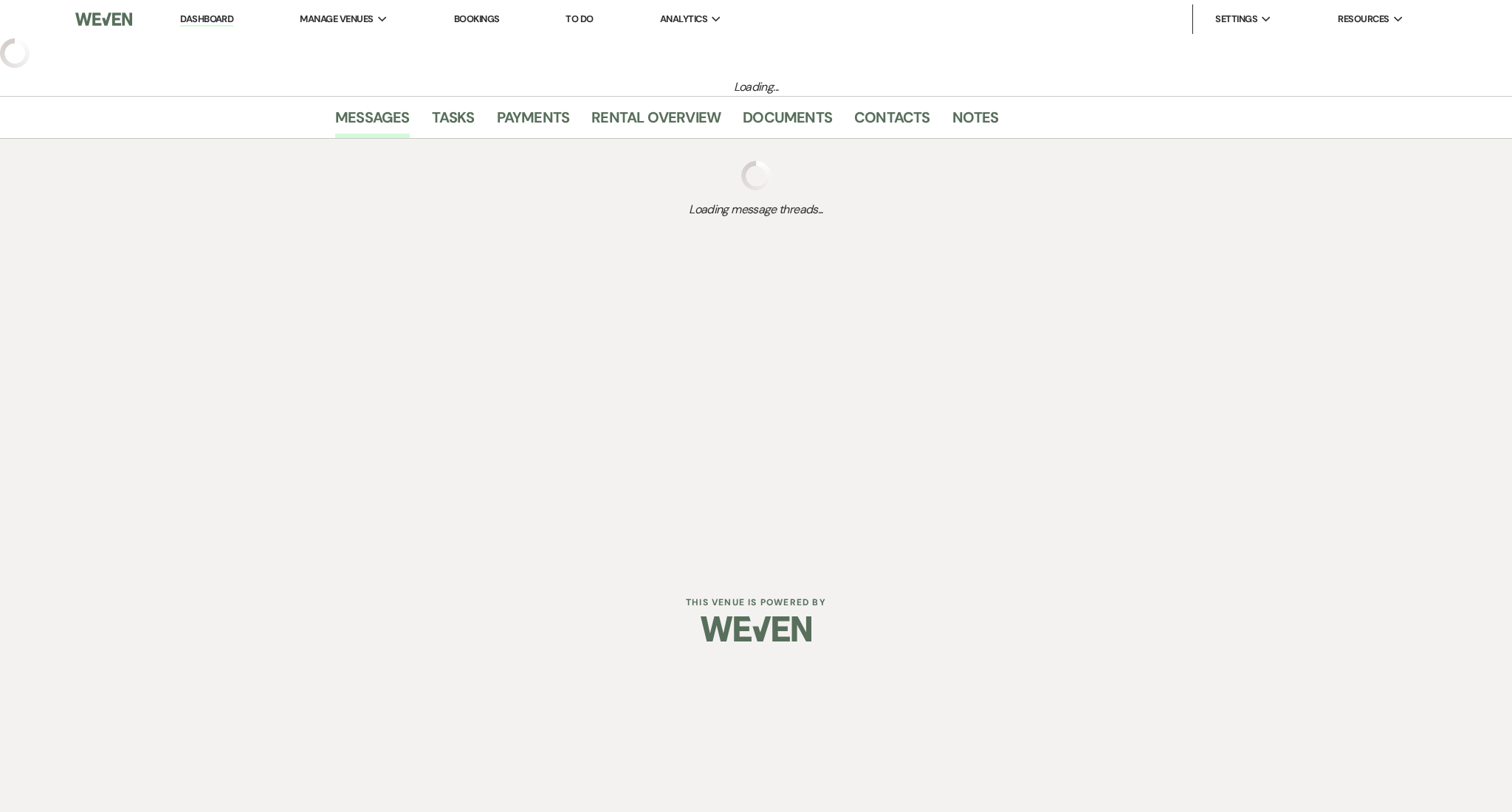
select select "3"
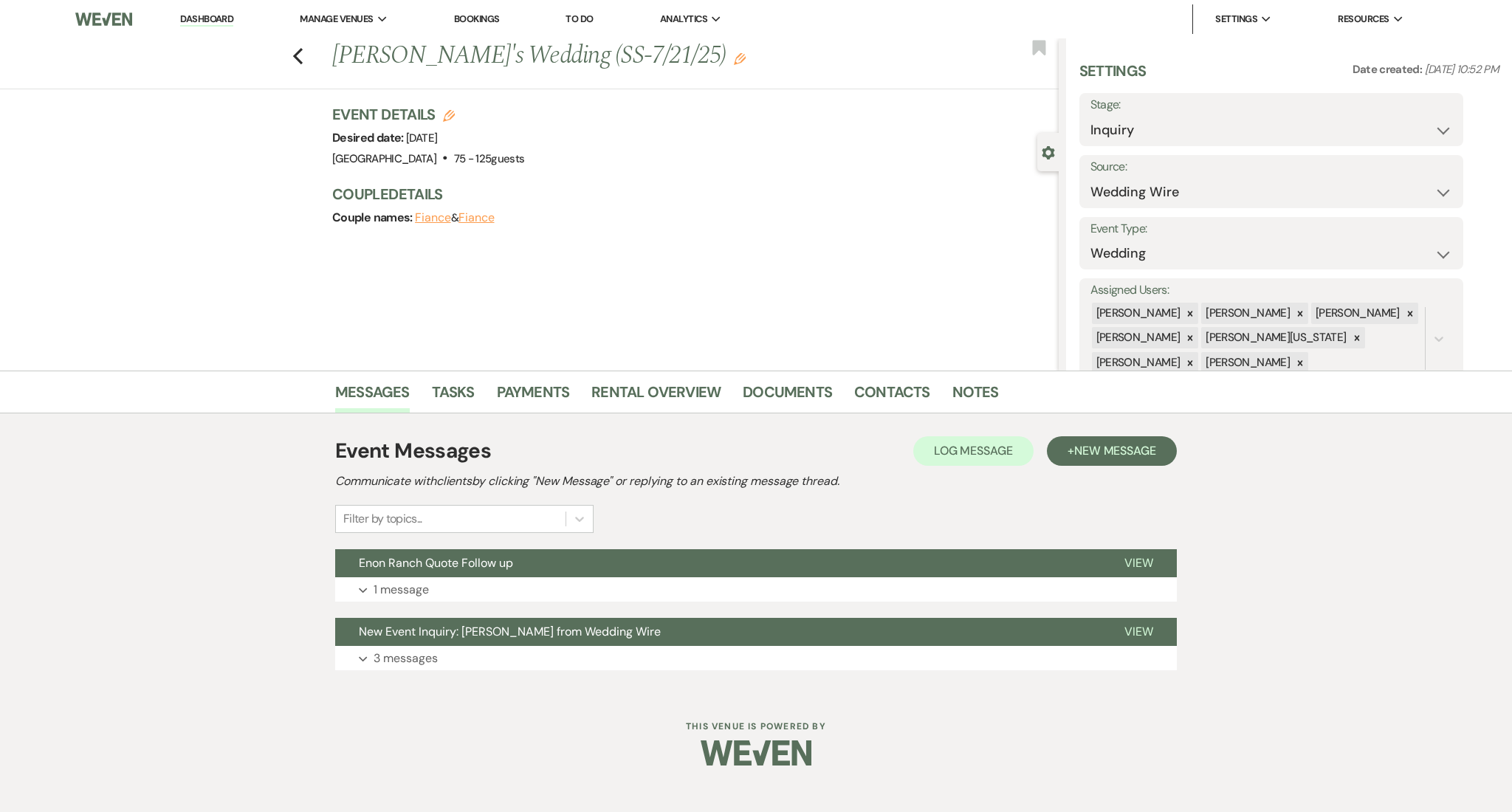
click at [788, 602] on div "Event Messages Log Log Message + New Message Communicate with clients by clicki…" at bounding box center [756, 552] width 842 height 250
click at [792, 591] on button "Expand 1 message" at bounding box center [756, 590] width 842 height 25
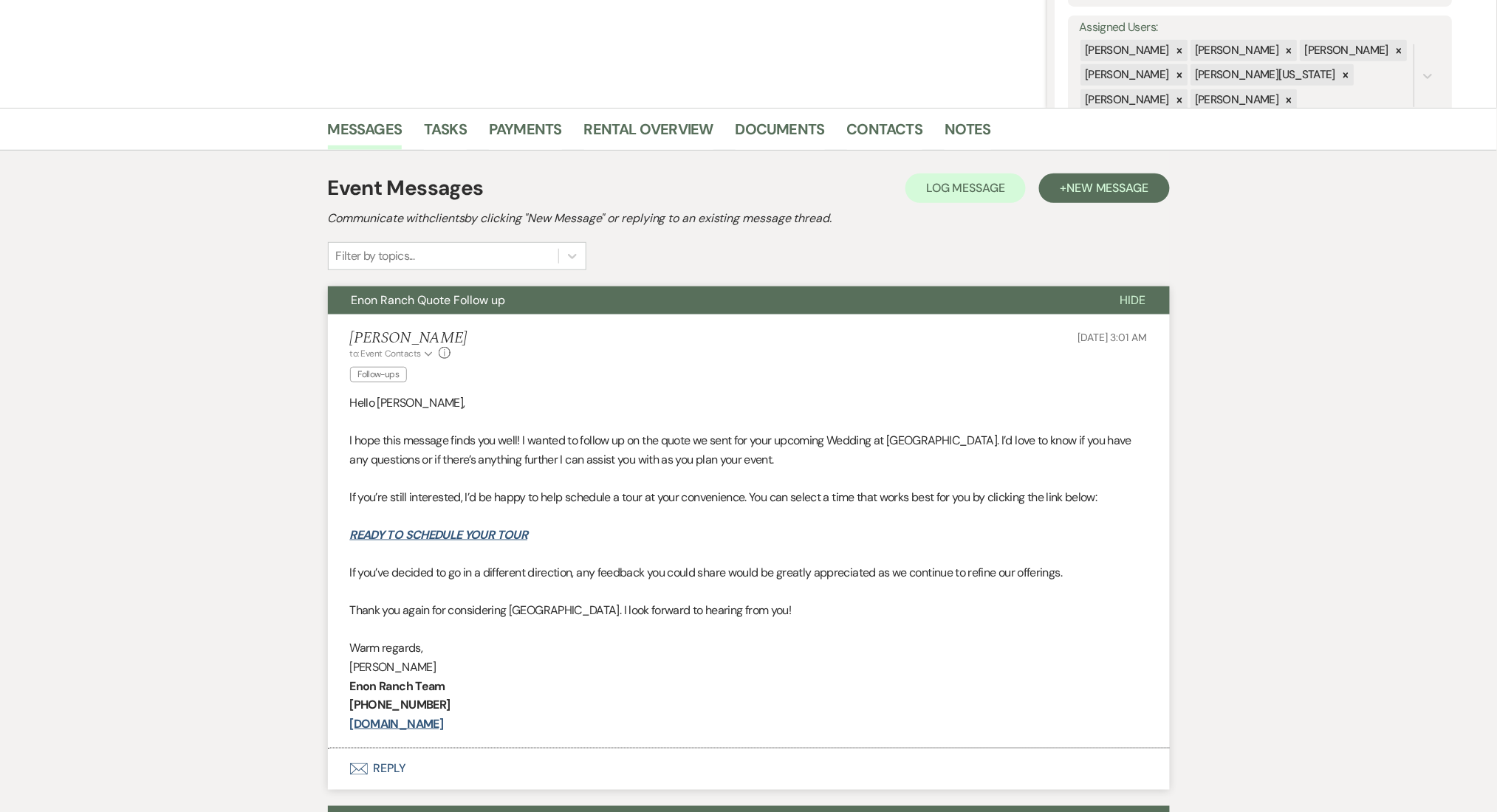
scroll to position [99, 0]
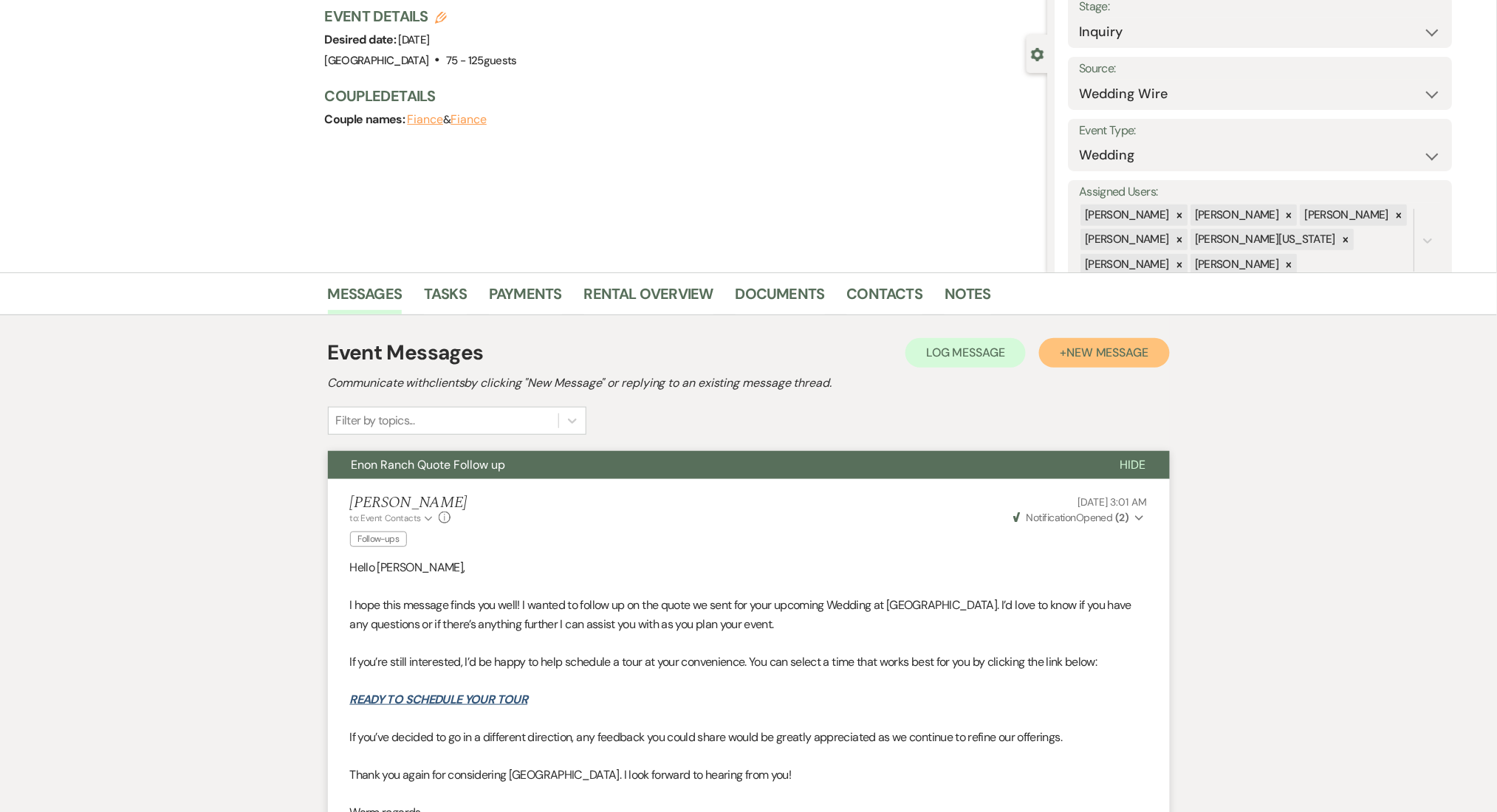
click at [1117, 358] on span "New Message" at bounding box center [1107, 353] width 82 height 16
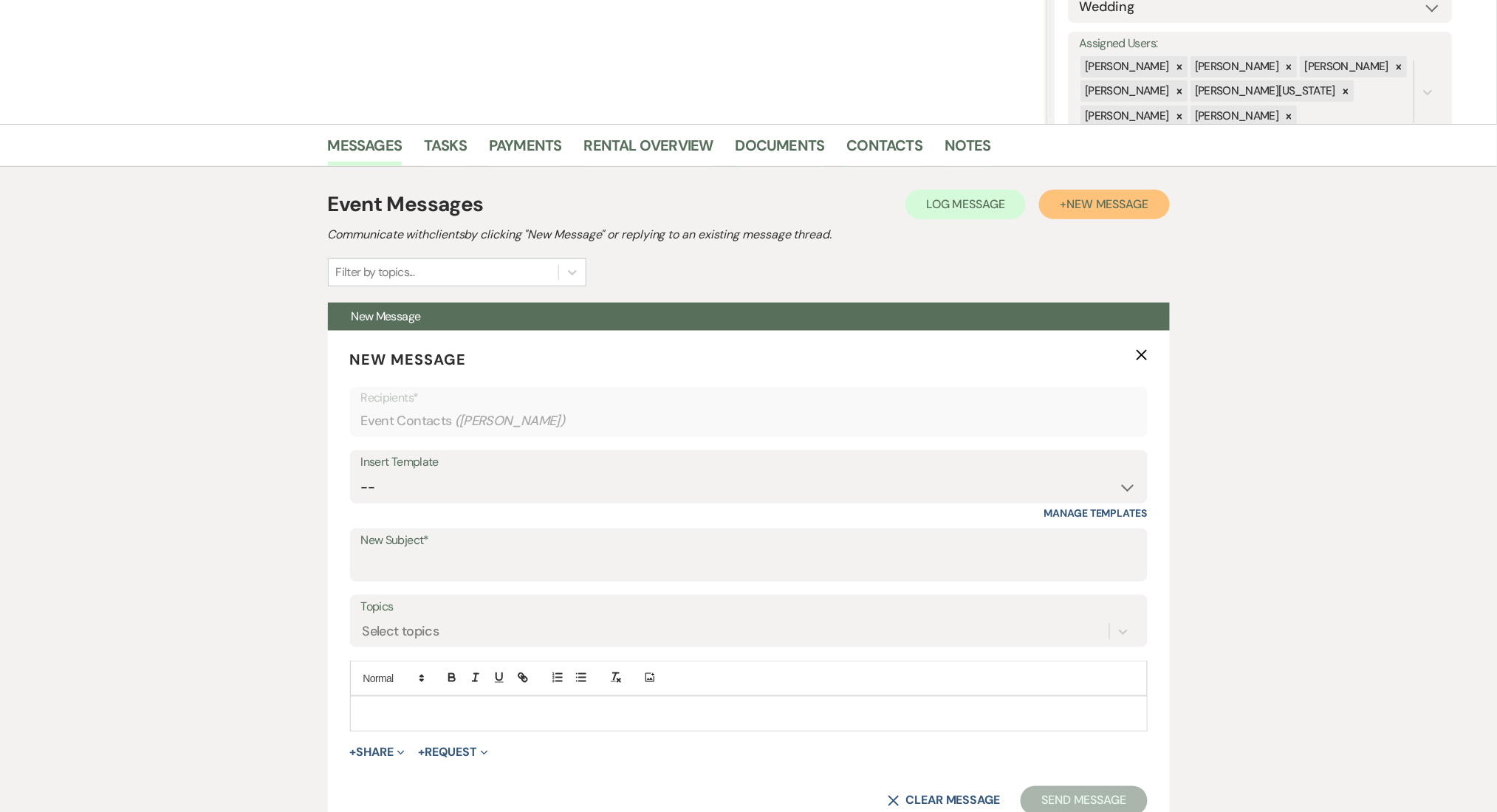
scroll to position [492, 0]
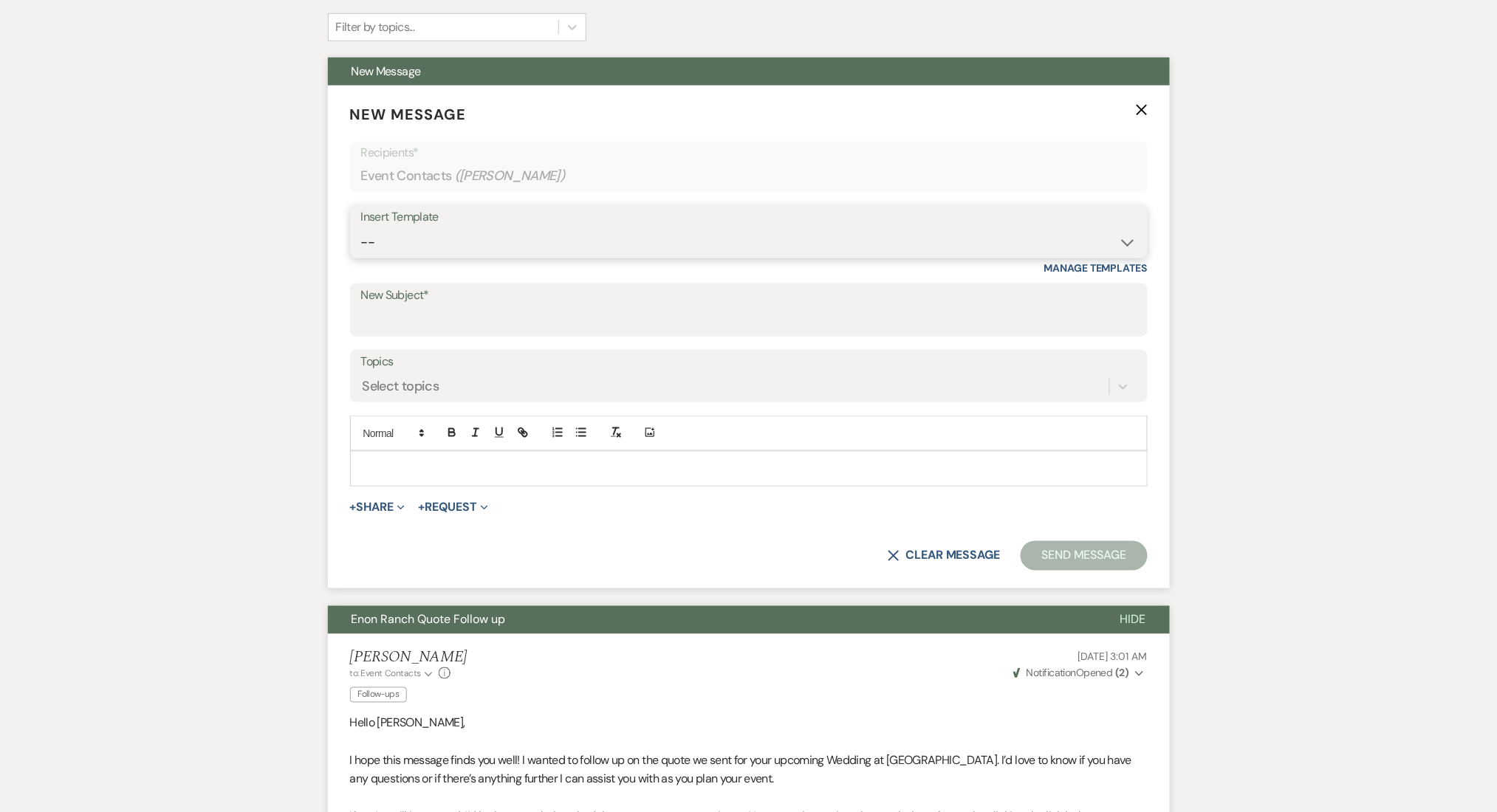
click at [389, 246] on select "-- Inquiry Follow Up Email #2 Contract Sending Template Payment Template Rental…" at bounding box center [749, 243] width 775 height 29
click at [362, 228] on select "-- Inquiry Follow Up Email #2 Contract Sending Template Payment Template Rental…" at bounding box center [749, 243] width 775 height 29
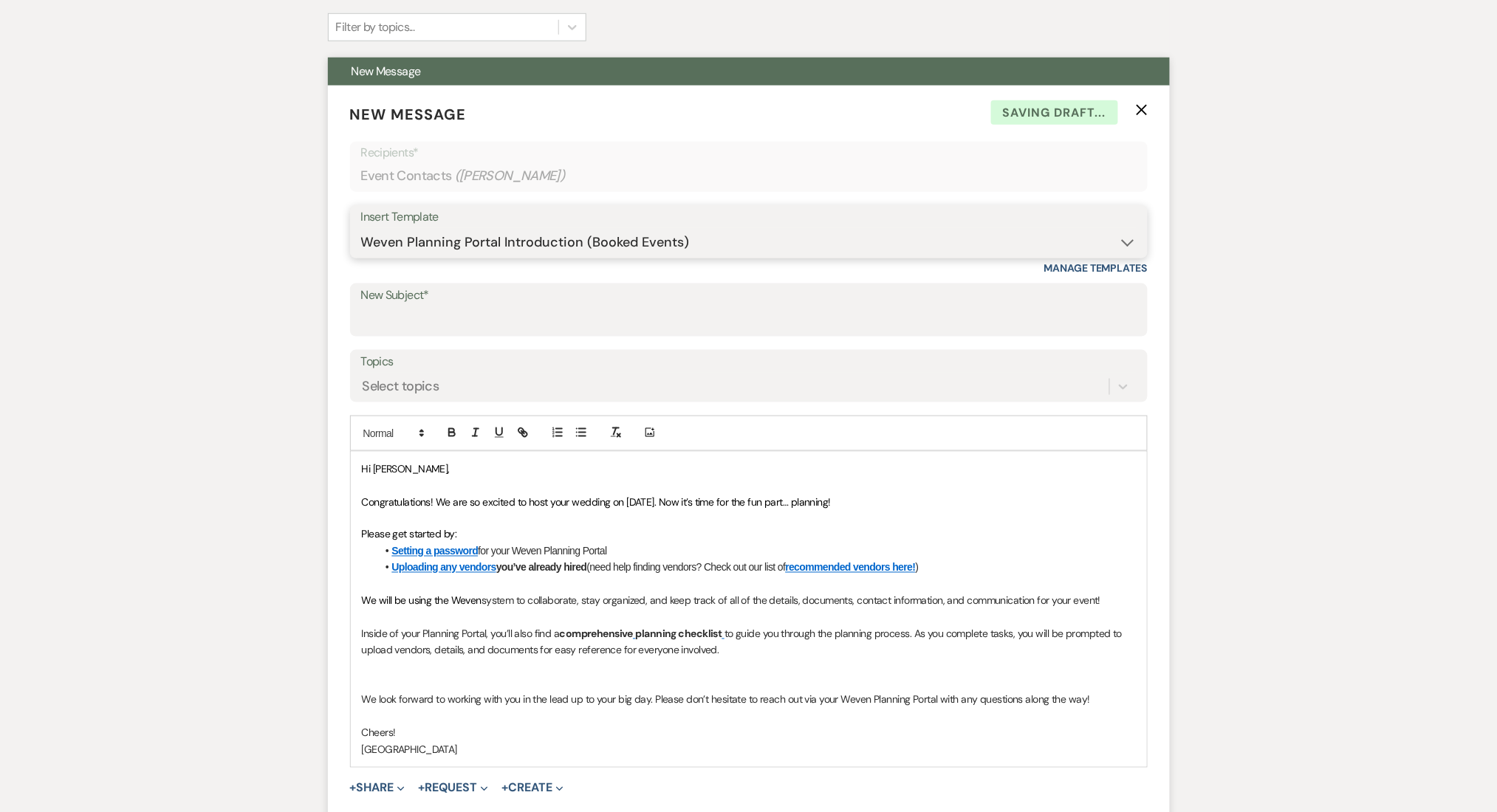
click at [447, 228] on select "-- Inquiry Follow Up Email #2 Contract Sending Template Payment Template Rental…" at bounding box center [749, 243] width 775 height 29
select select "4603"
click at [362, 228] on select "-- Inquiry Follow Up Email #2 Contract Sending Template Payment Template Rental…" at bounding box center [749, 243] width 775 height 29
type input "Checking In – Any Assistance Needed for Your Event?"
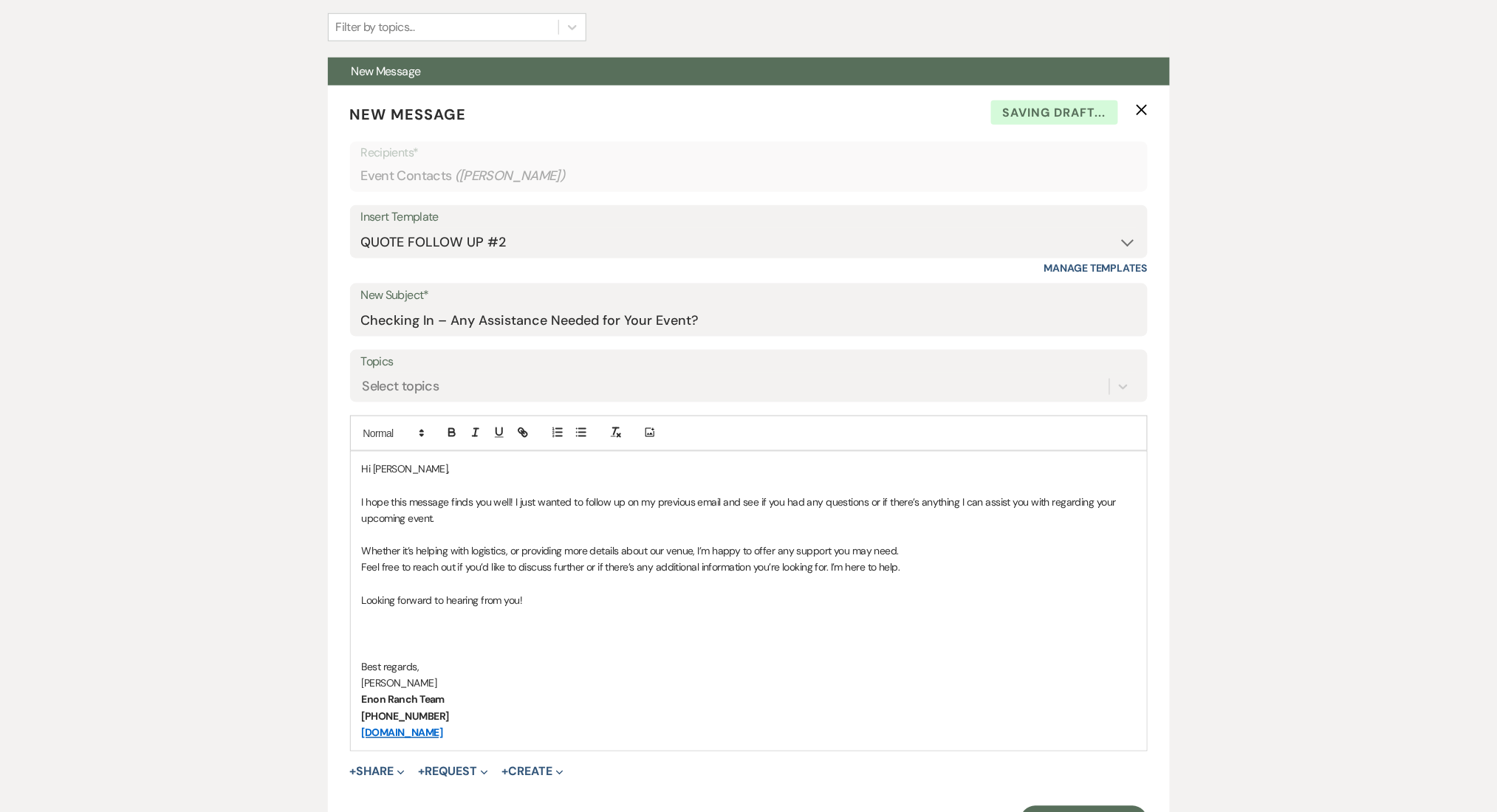
click at [257, 572] on div "Messages Tasks Payments Rental Overview Documents Contacts Notes Event Messages…" at bounding box center [748, 672] width 1497 height 1587
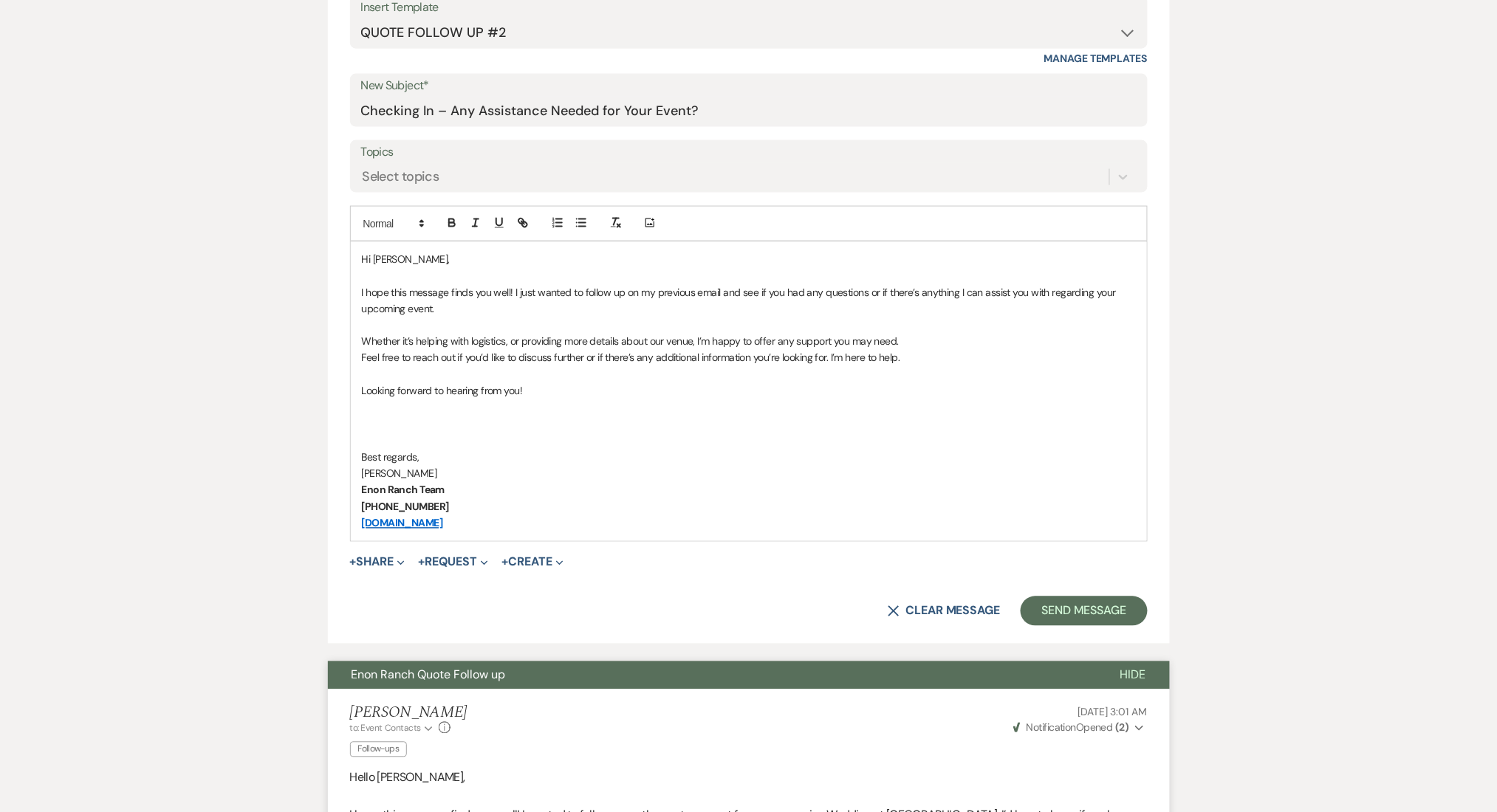
scroll to position [787, 0]
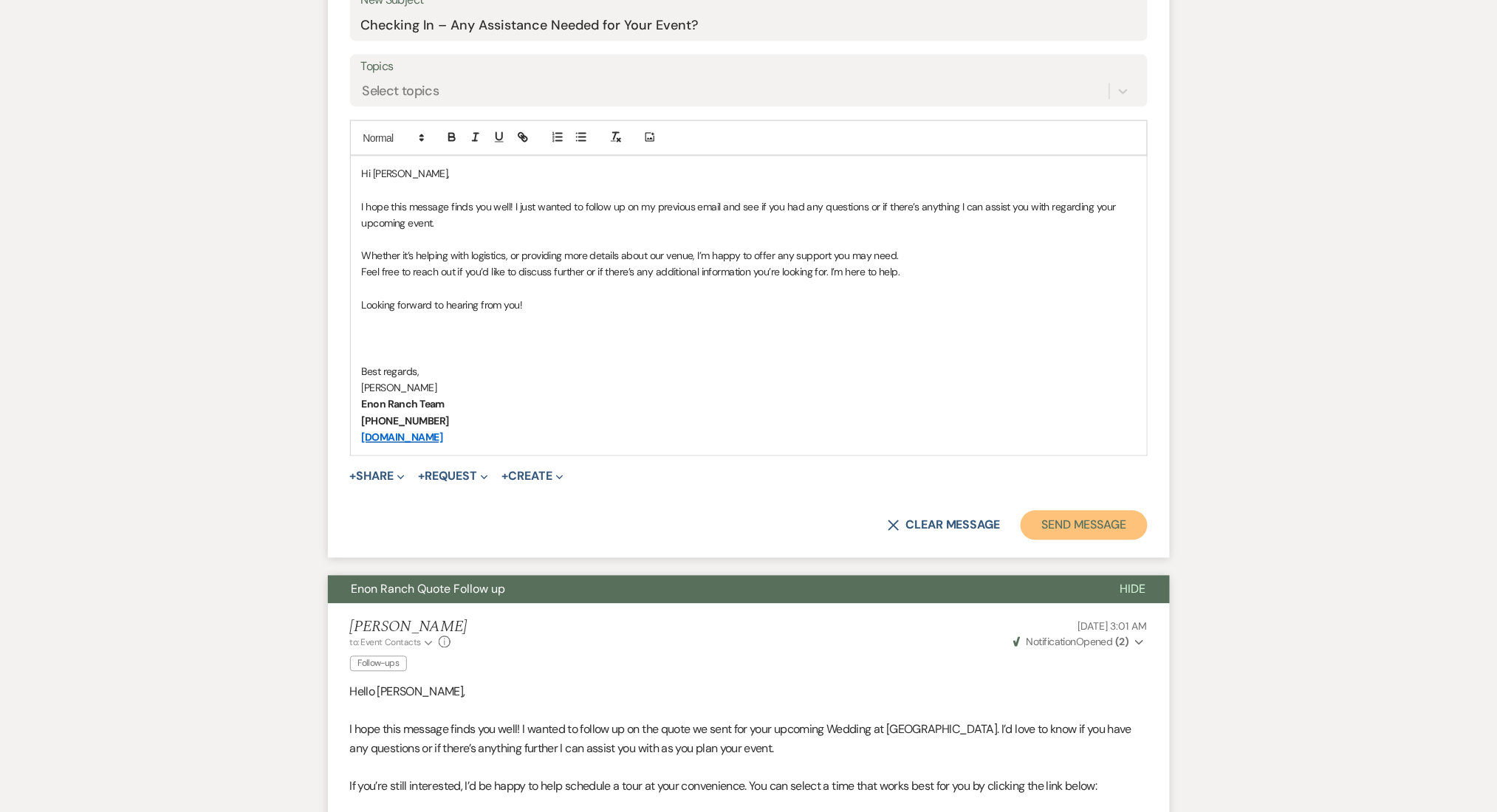
click at [1067, 530] on button "Send Message" at bounding box center [1083, 526] width 126 height 30
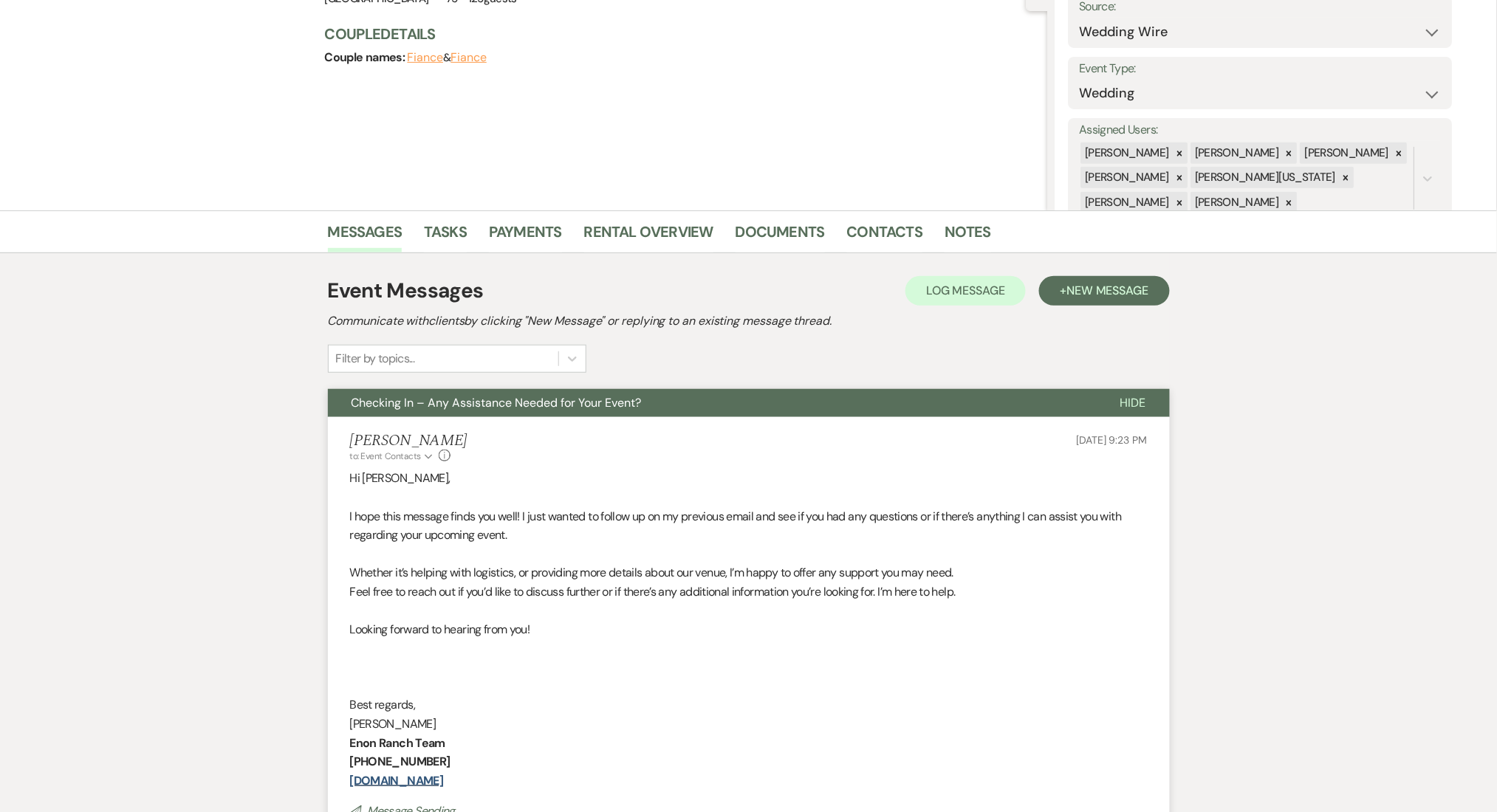
scroll to position [0, 0]
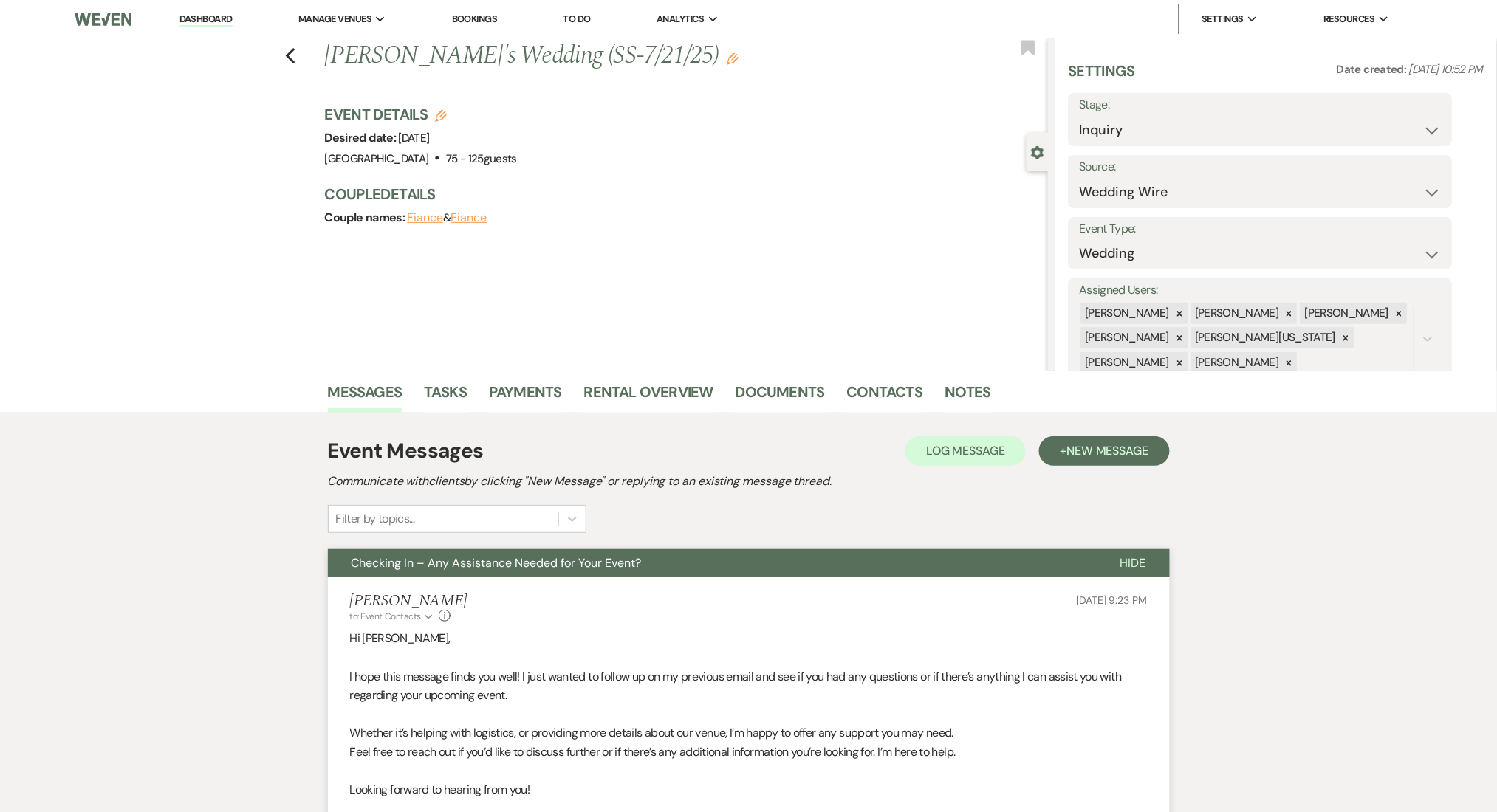
click at [290, 59] on div "Previous [PERSON_NAME]'s Wedding (SS-7/21/25) Edit Bookmark" at bounding box center [520, 63] width 1056 height 51
click at [297, 48] on icon "Previous" at bounding box center [290, 56] width 11 height 18
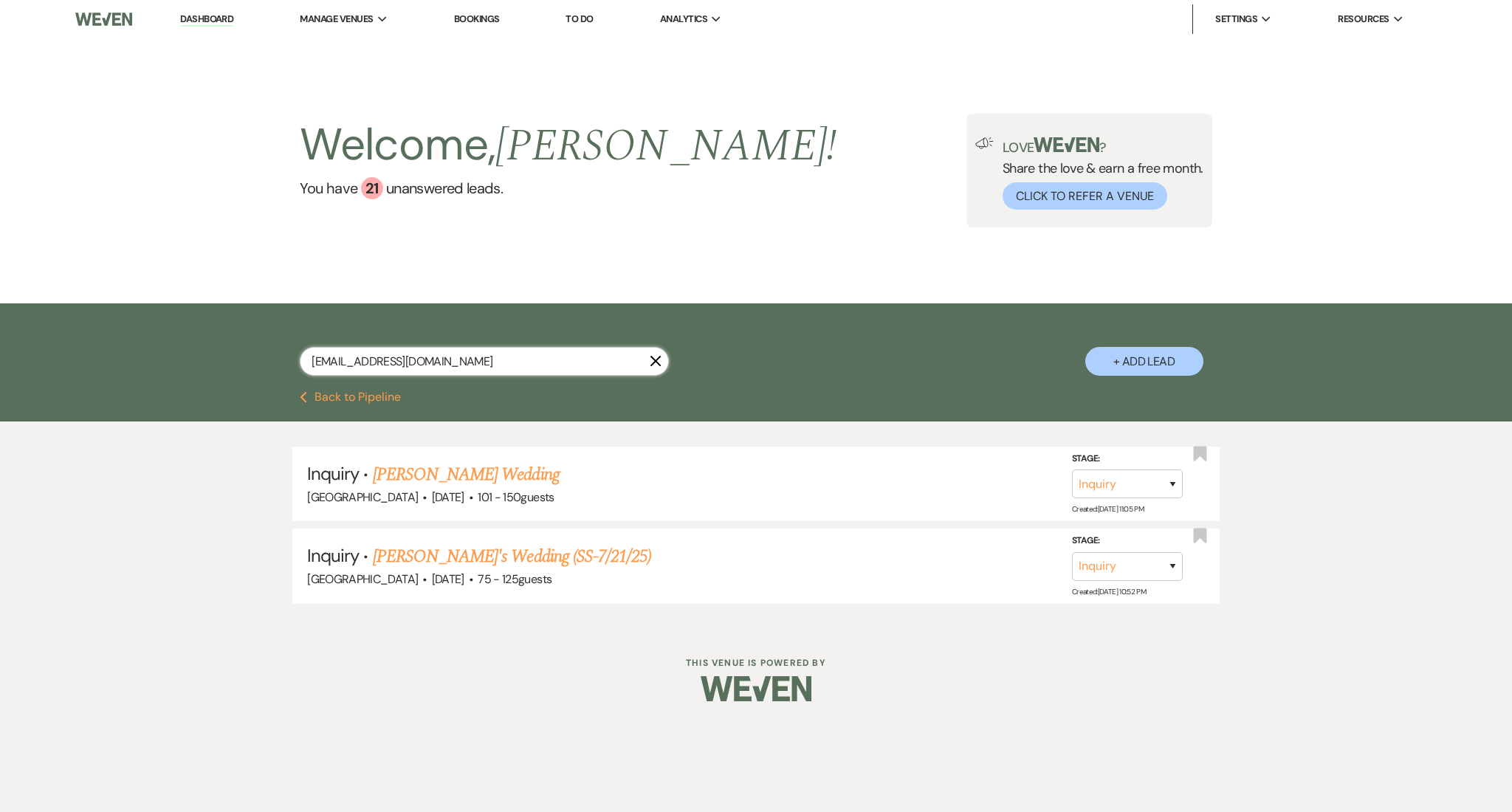
drag, startPoint x: 429, startPoint y: 367, endPoint x: 198, endPoint y: 367, distance: 231.0
click at [198, 367] on div "[EMAIL_ADDRESS][DOMAIN_NAME] X + Add Lead" at bounding box center [756, 347] width 1512 height 88
paste input "krisrgraham"
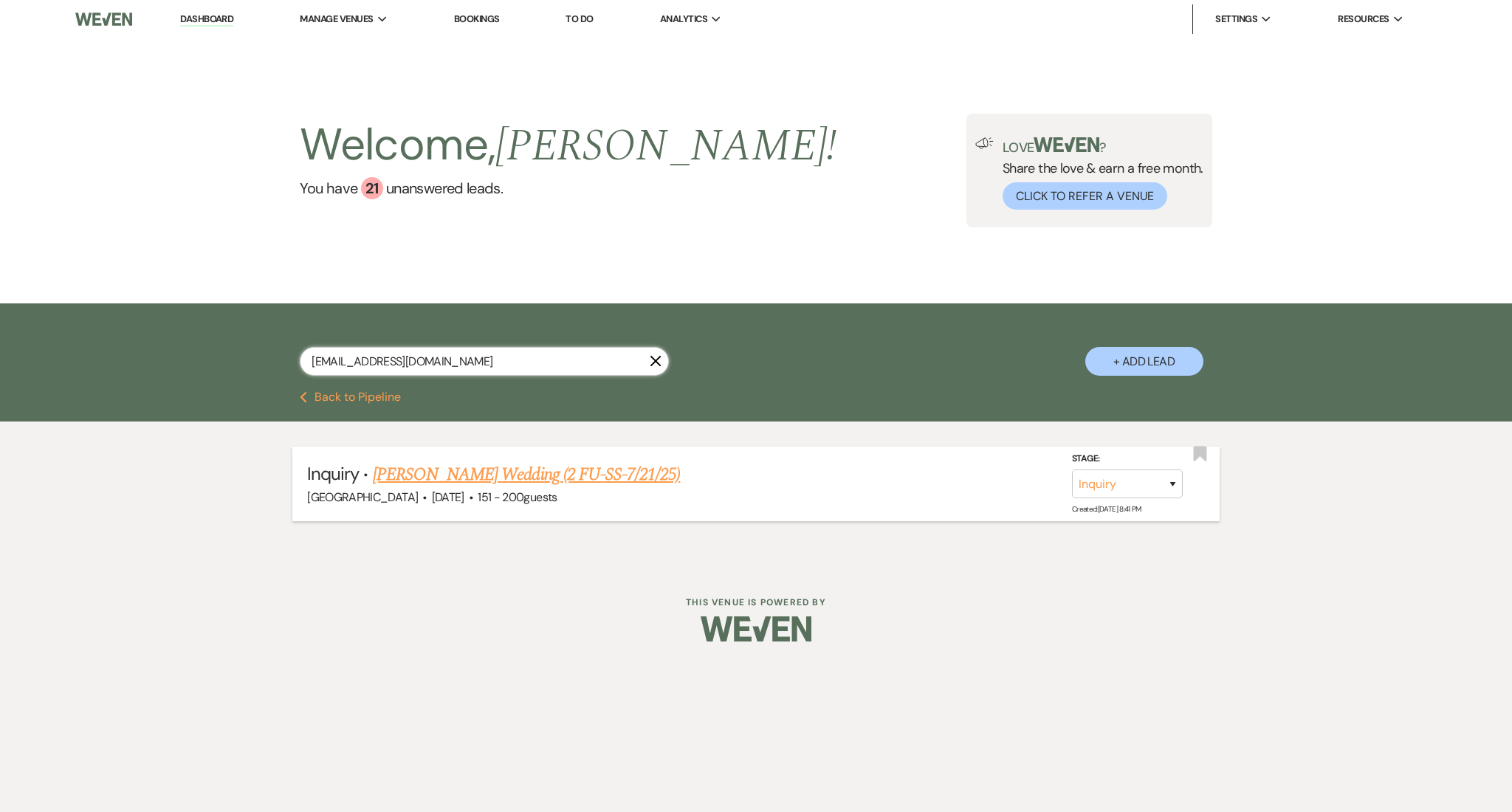
type input "[EMAIL_ADDRESS][DOMAIN_NAME]"
click at [572, 471] on link "[PERSON_NAME] Wedding (2 FU-SS-7/21/25)" at bounding box center [527, 475] width 308 height 27
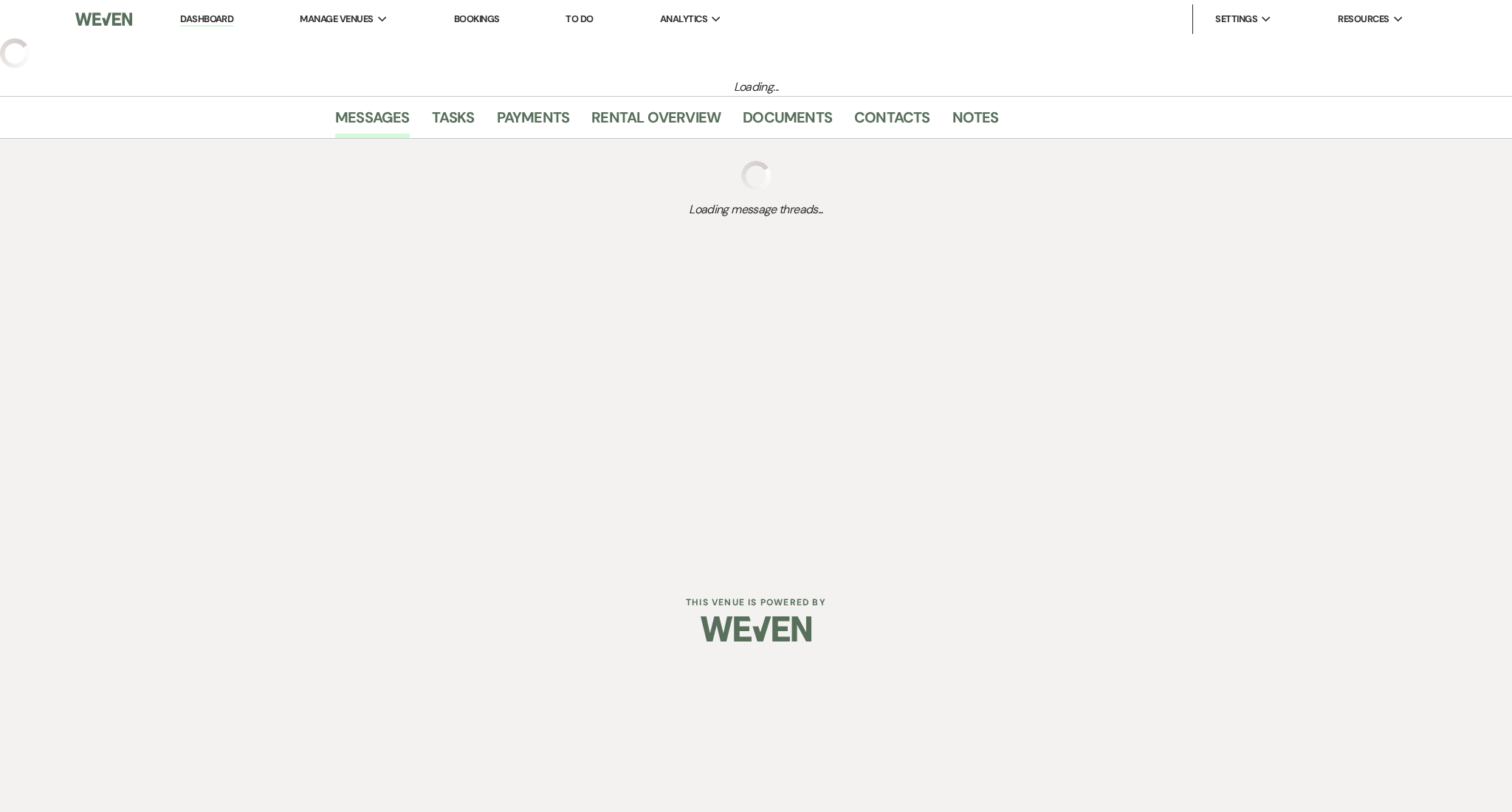
select select "2"
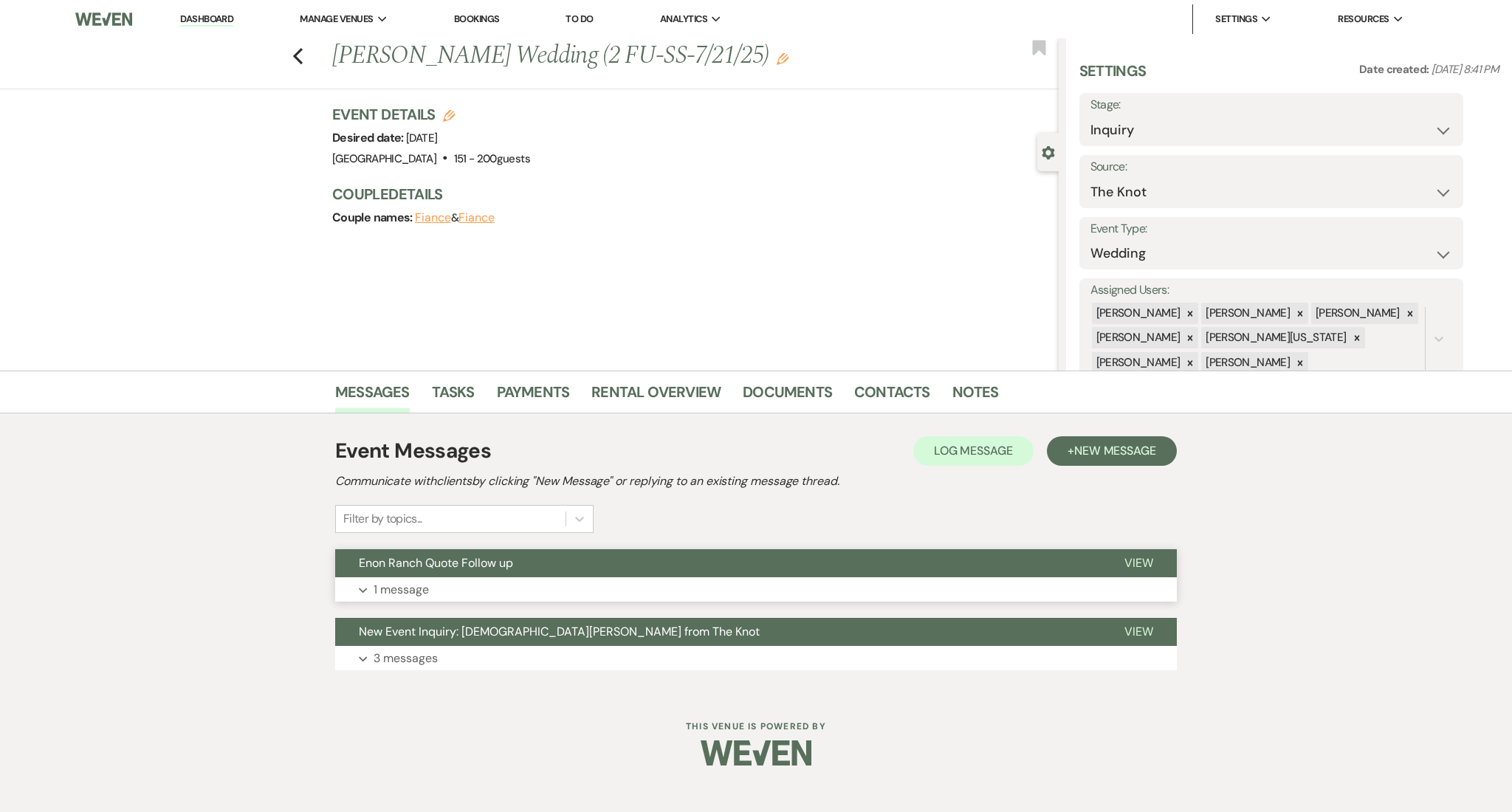
click at [743, 594] on button "Expand 1 message" at bounding box center [756, 590] width 842 height 25
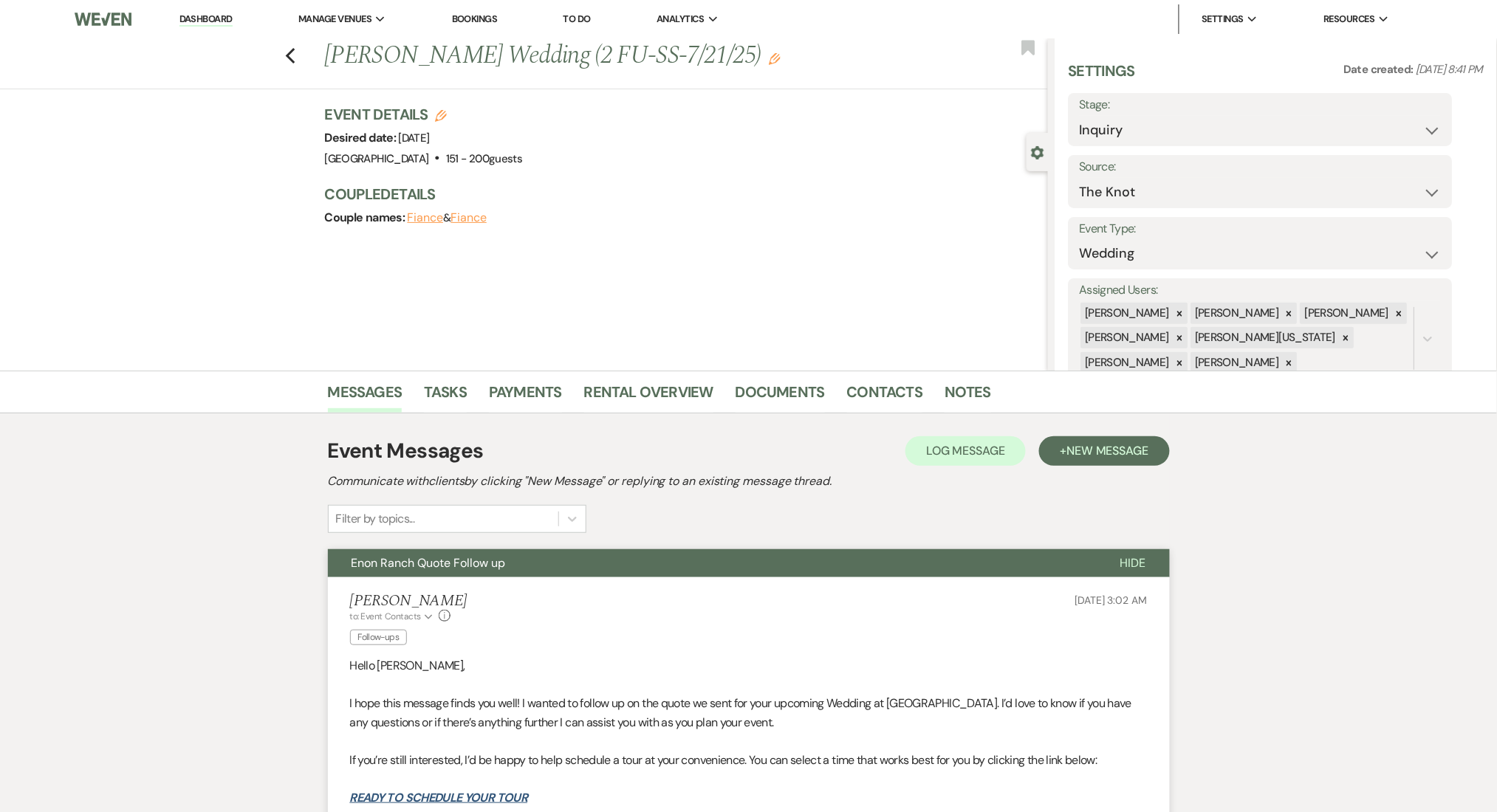
scroll to position [196, 0]
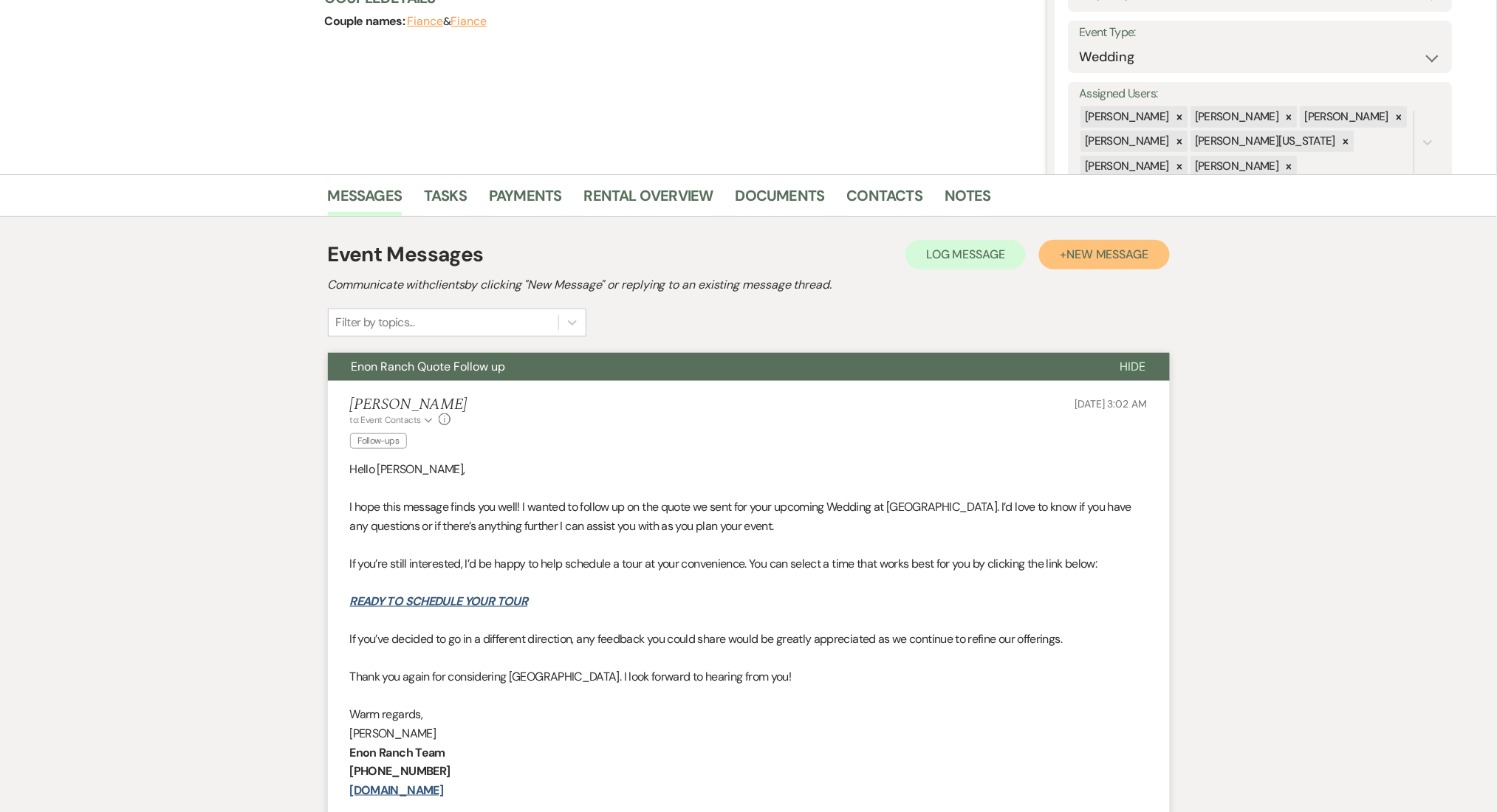
click at [1126, 247] on span "New Message" at bounding box center [1107, 254] width 82 height 16
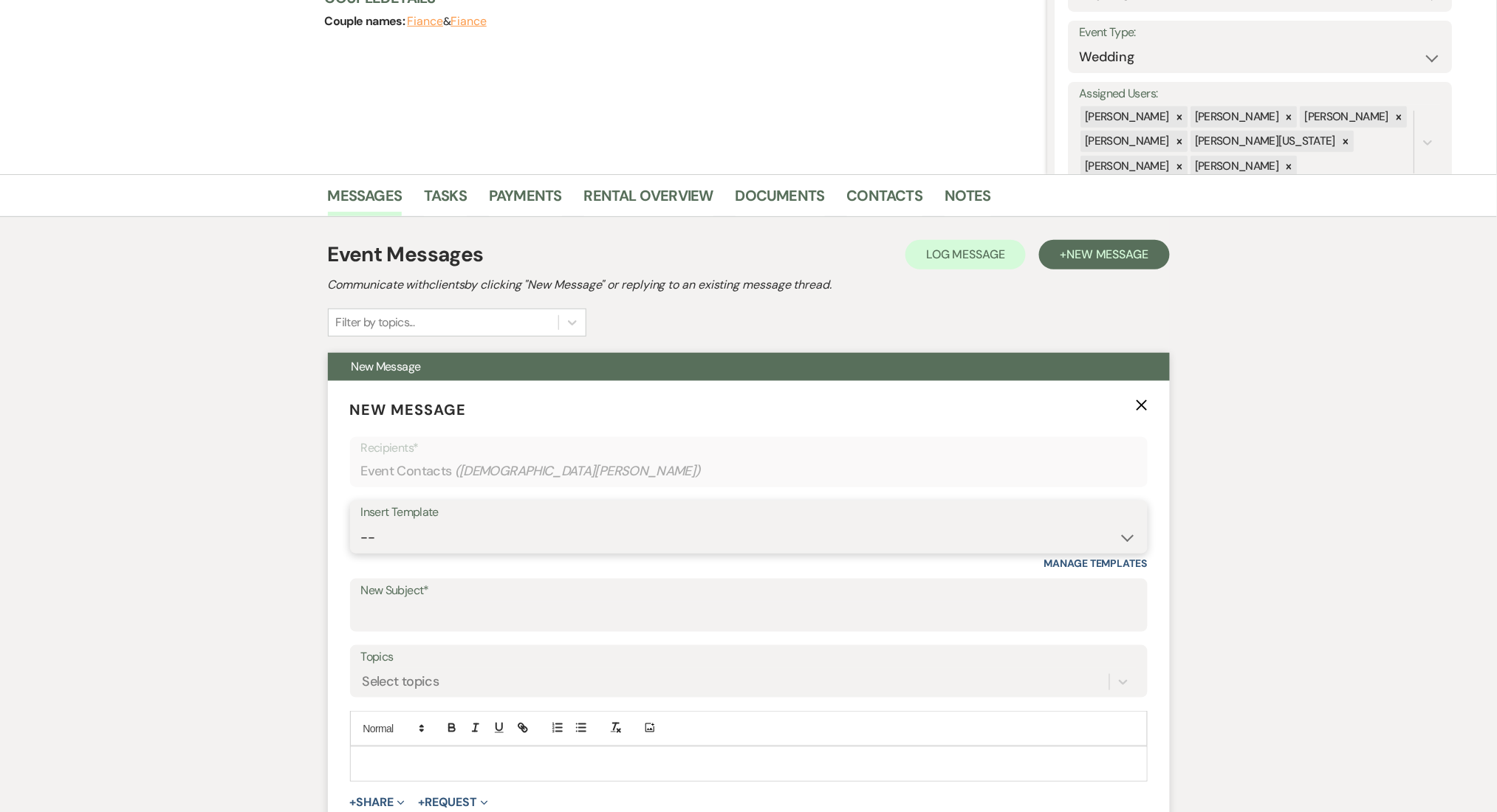
click at [509, 532] on select "-- Inquiry Follow Up Email #2 Contract Sending Template Payment Template Rental…" at bounding box center [749, 537] width 775 height 29
select select "4603"
click at [362, 523] on select "-- Inquiry Follow Up Email #2 Contract Sending Template Payment Template Rental…" at bounding box center [749, 537] width 775 height 29
type input "Checking In – Any Assistance Needed for Your Event?"
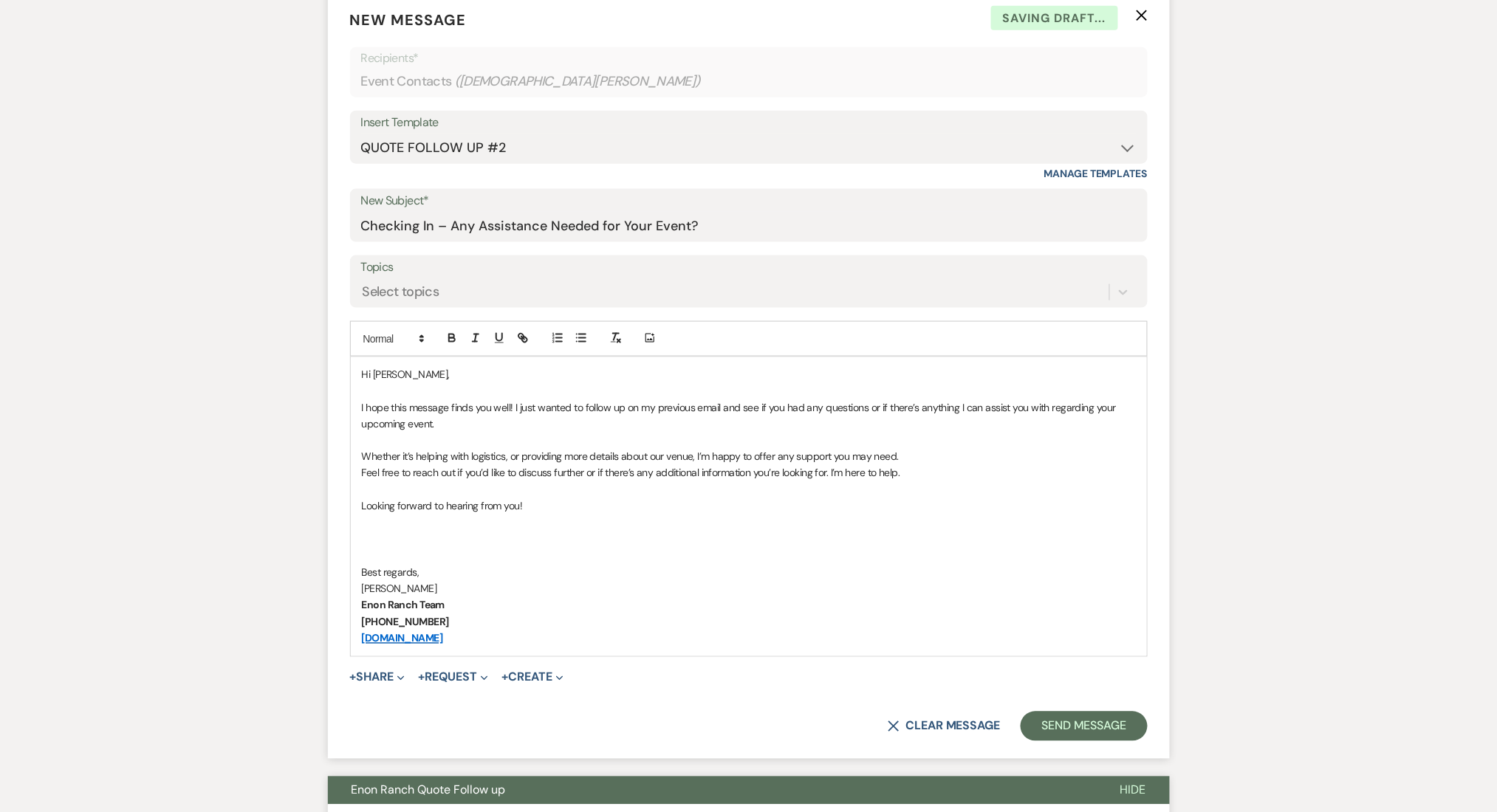
scroll to position [591, 0]
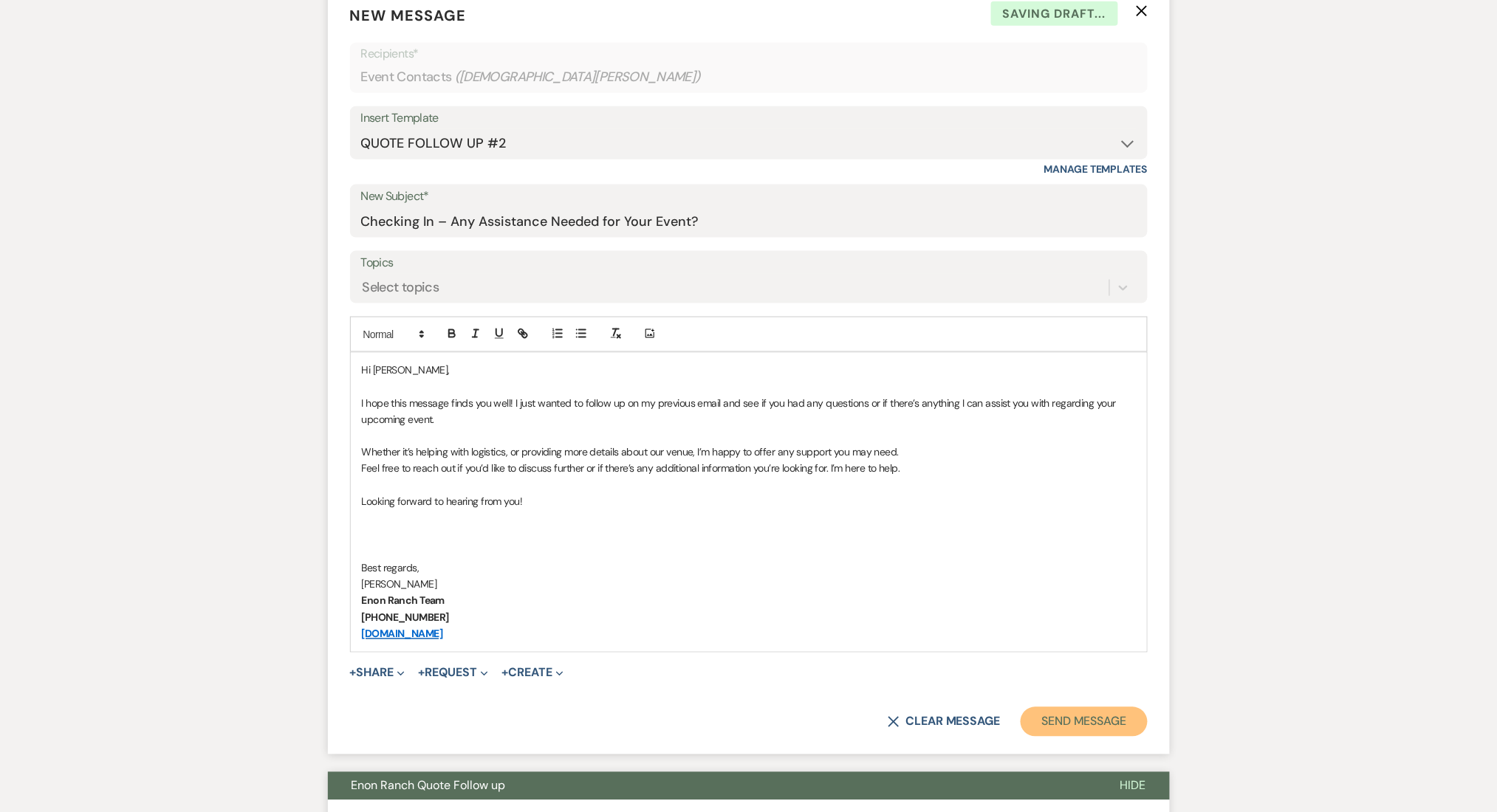
click at [1079, 731] on button "Send Message" at bounding box center [1083, 722] width 126 height 30
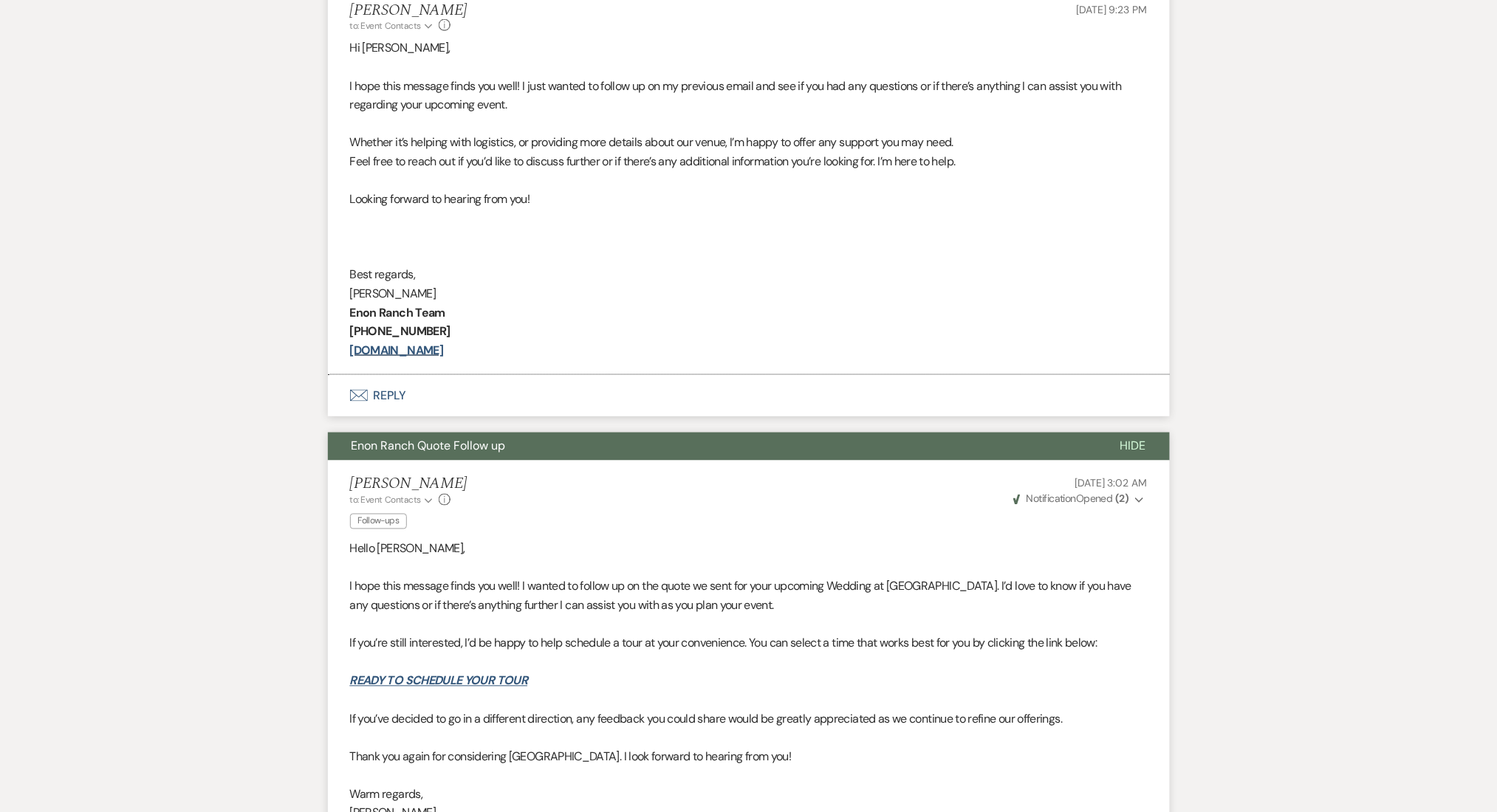
scroll to position [41, 0]
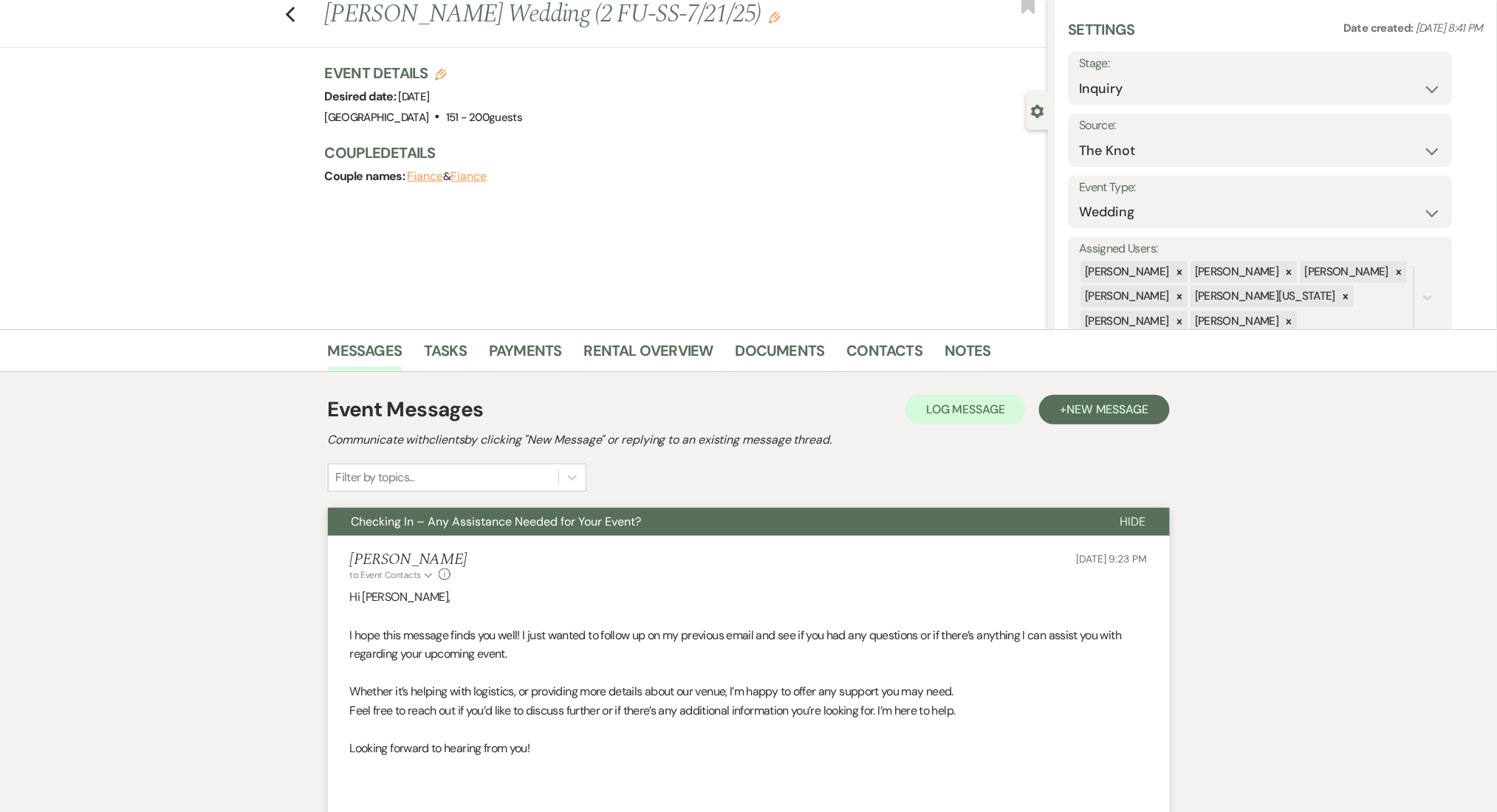
click at [113, 354] on div "Messages Tasks Payments Rental Overview Documents Contacts Notes" at bounding box center [748, 350] width 1497 height 43
click at [293, 10] on icon "Previous" at bounding box center [290, 15] width 11 height 18
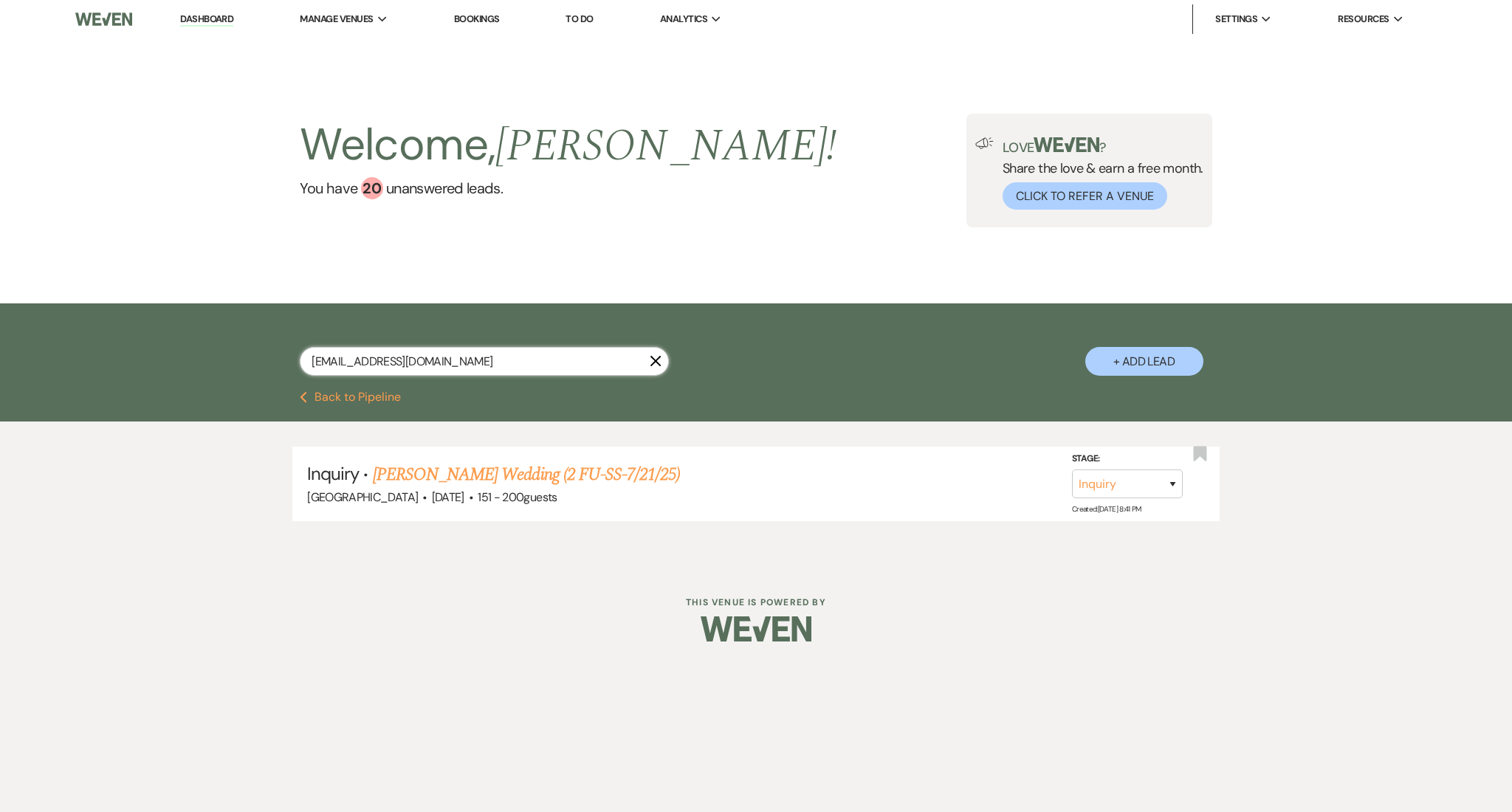
drag, startPoint x: 496, startPoint y: 359, endPoint x: 191, endPoint y: 392, distance: 306.8
click at [191, 392] on div "[PERSON_NAME][EMAIL_ADDRESS][DOMAIN_NAME] X + Add Lead Previous Back to Pipelin…" at bounding box center [756, 425] width 1512 height 243
click at [219, 18] on link "Dashboard" at bounding box center [207, 20] width 53 height 14
click at [207, 20] on link "Dashboard" at bounding box center [207, 20] width 53 height 14
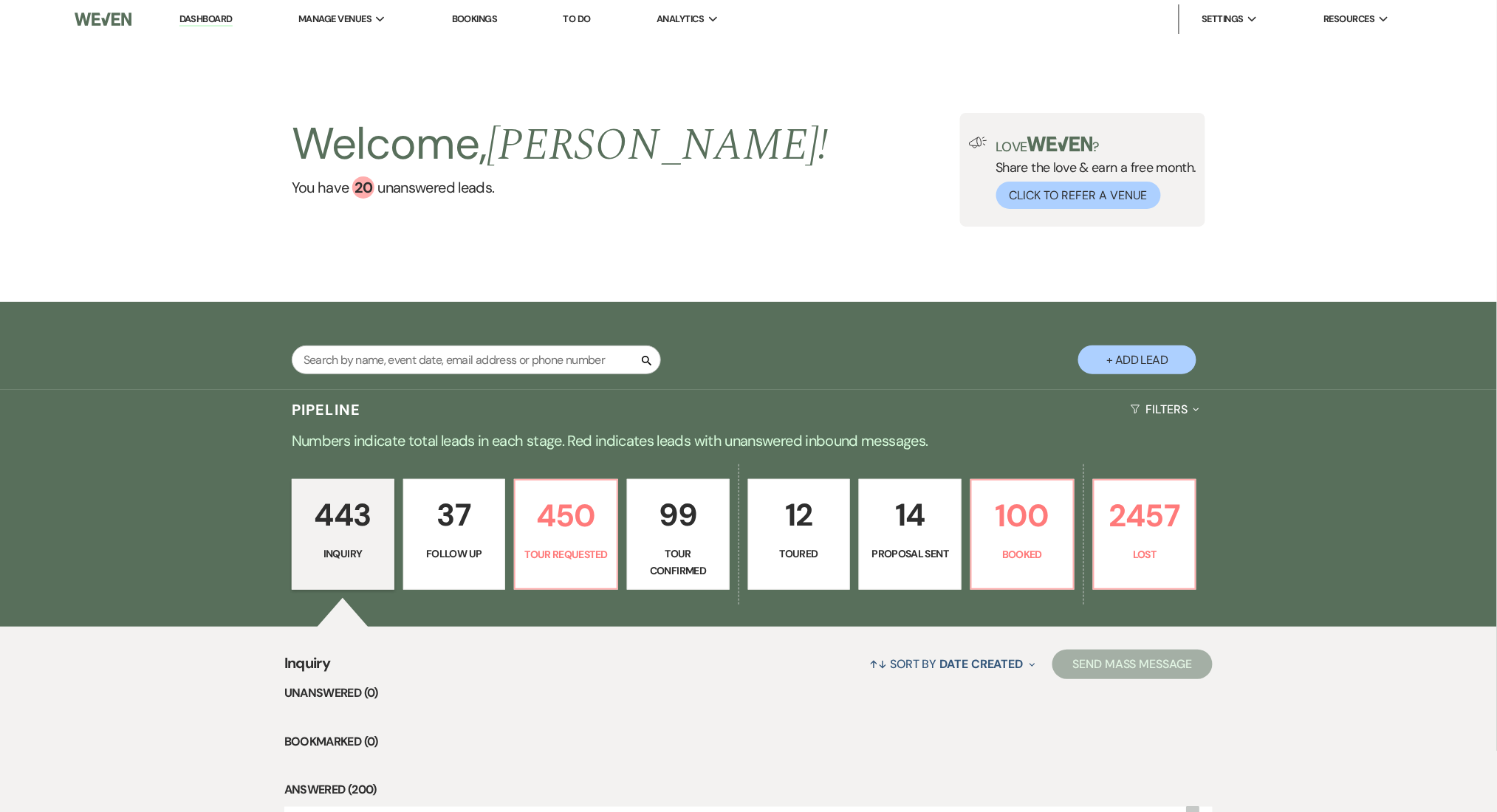
click at [453, 517] on p "37" at bounding box center [455, 515] width 84 height 49
select select "9"
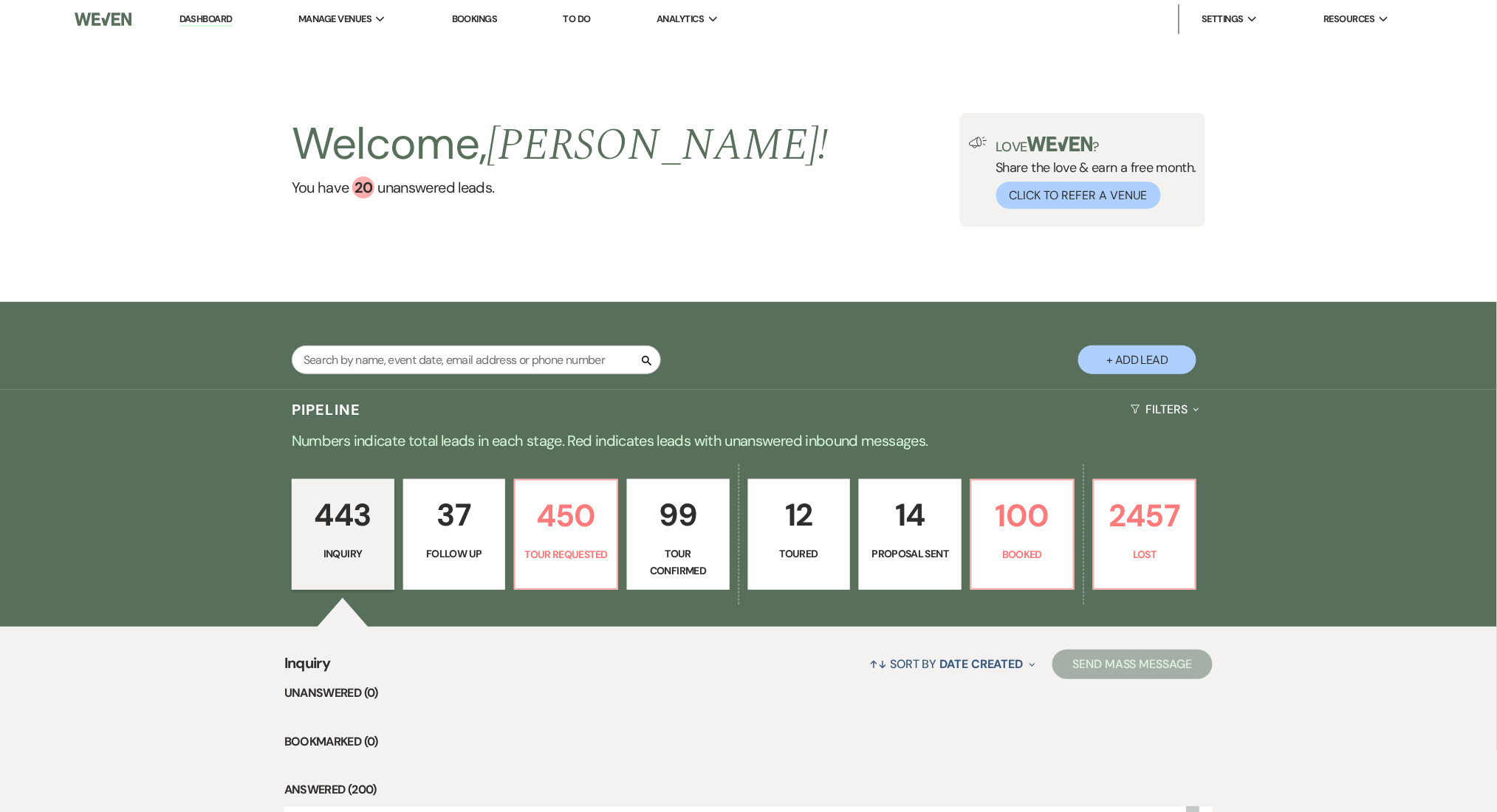
select select "9"
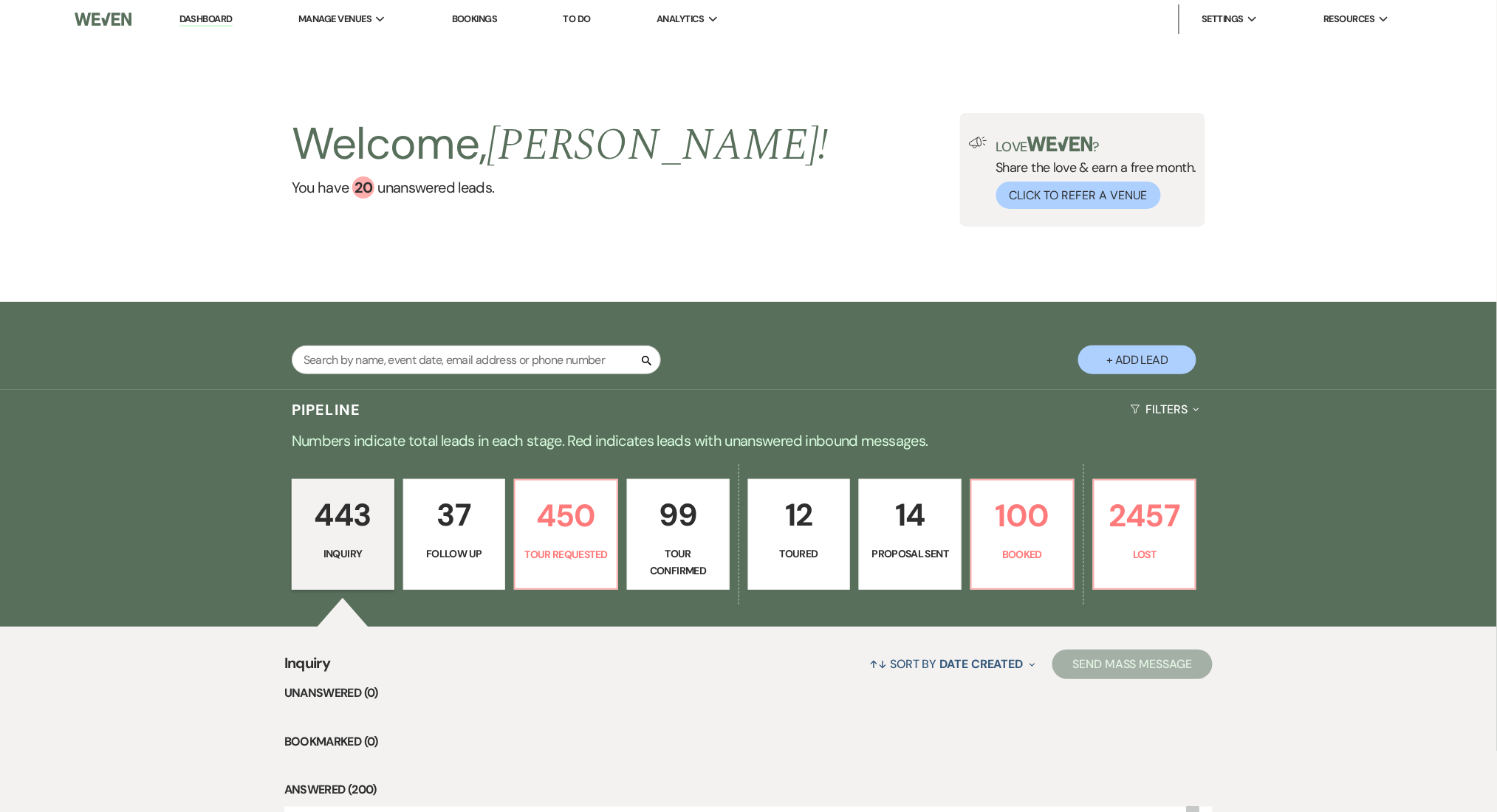
select select "9"
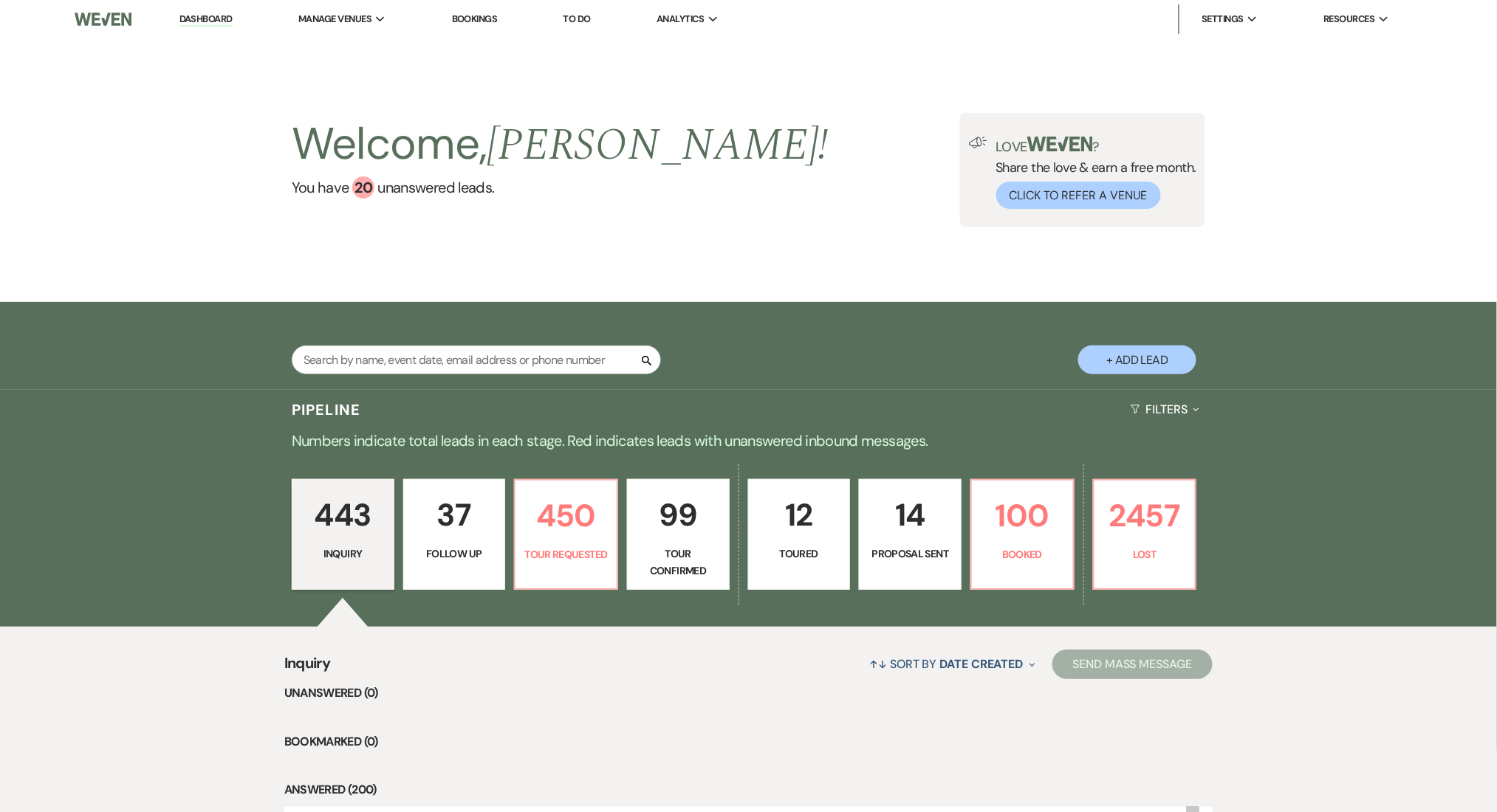
select select "9"
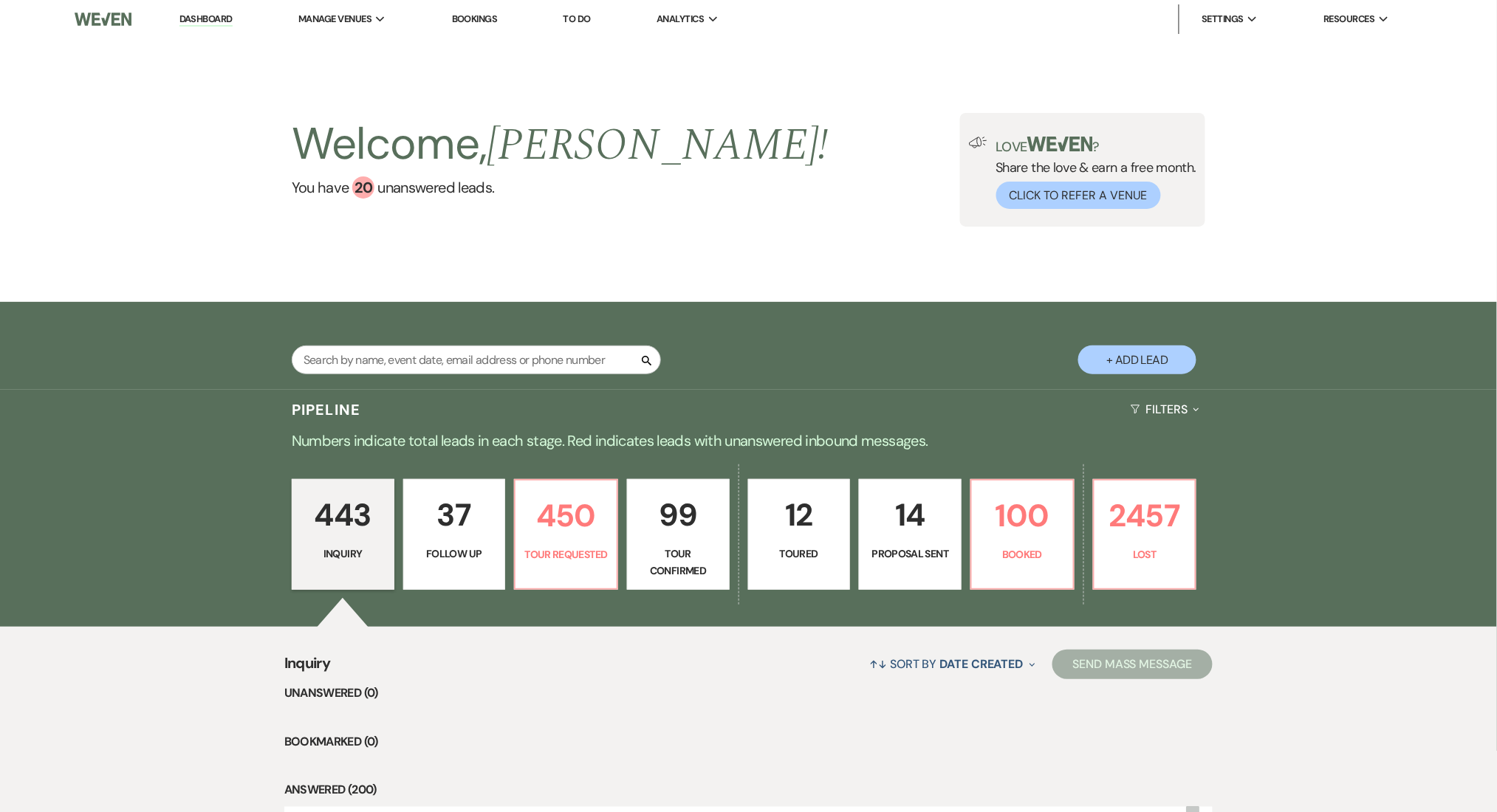
select select "9"
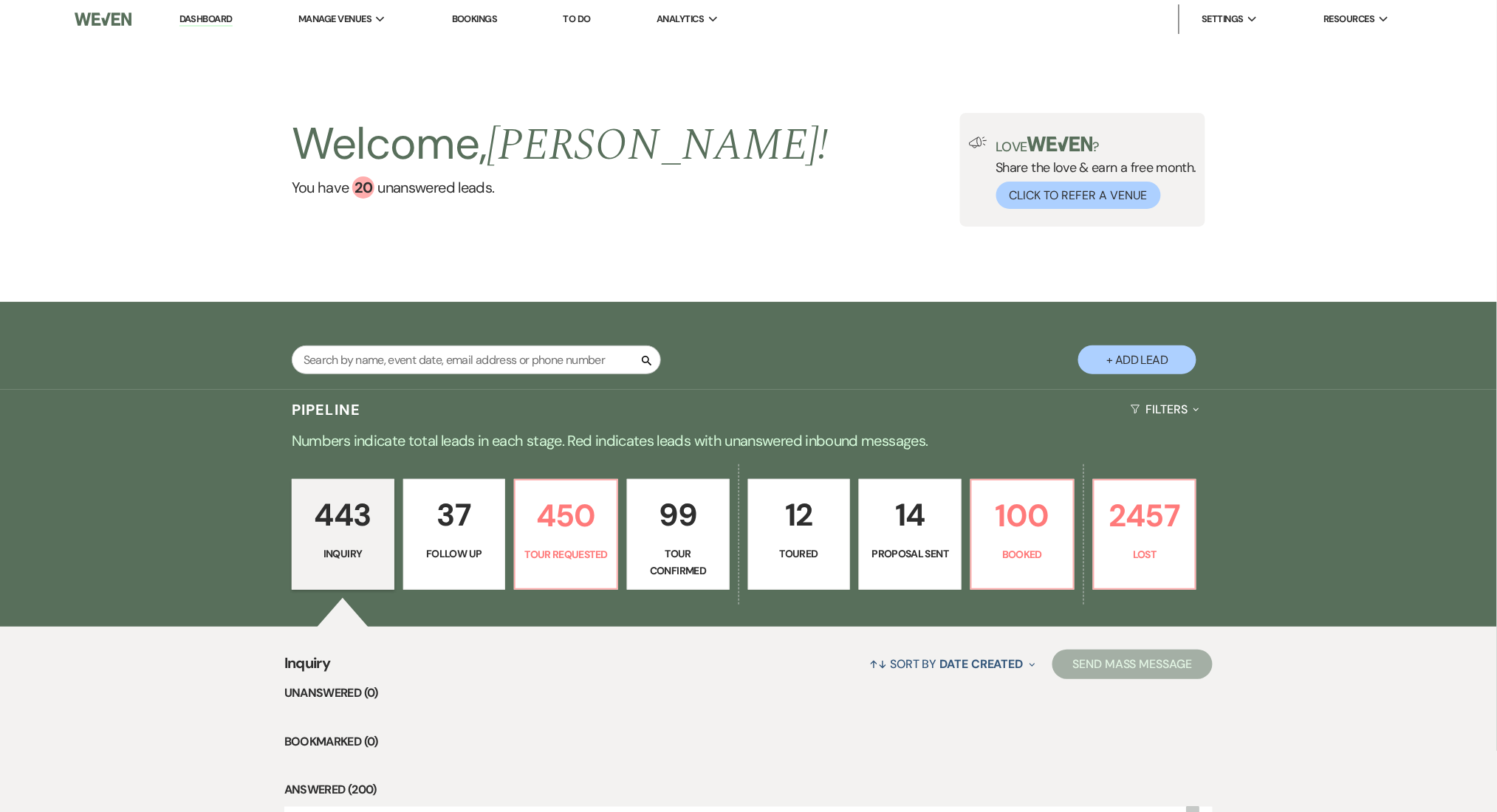
select select "9"
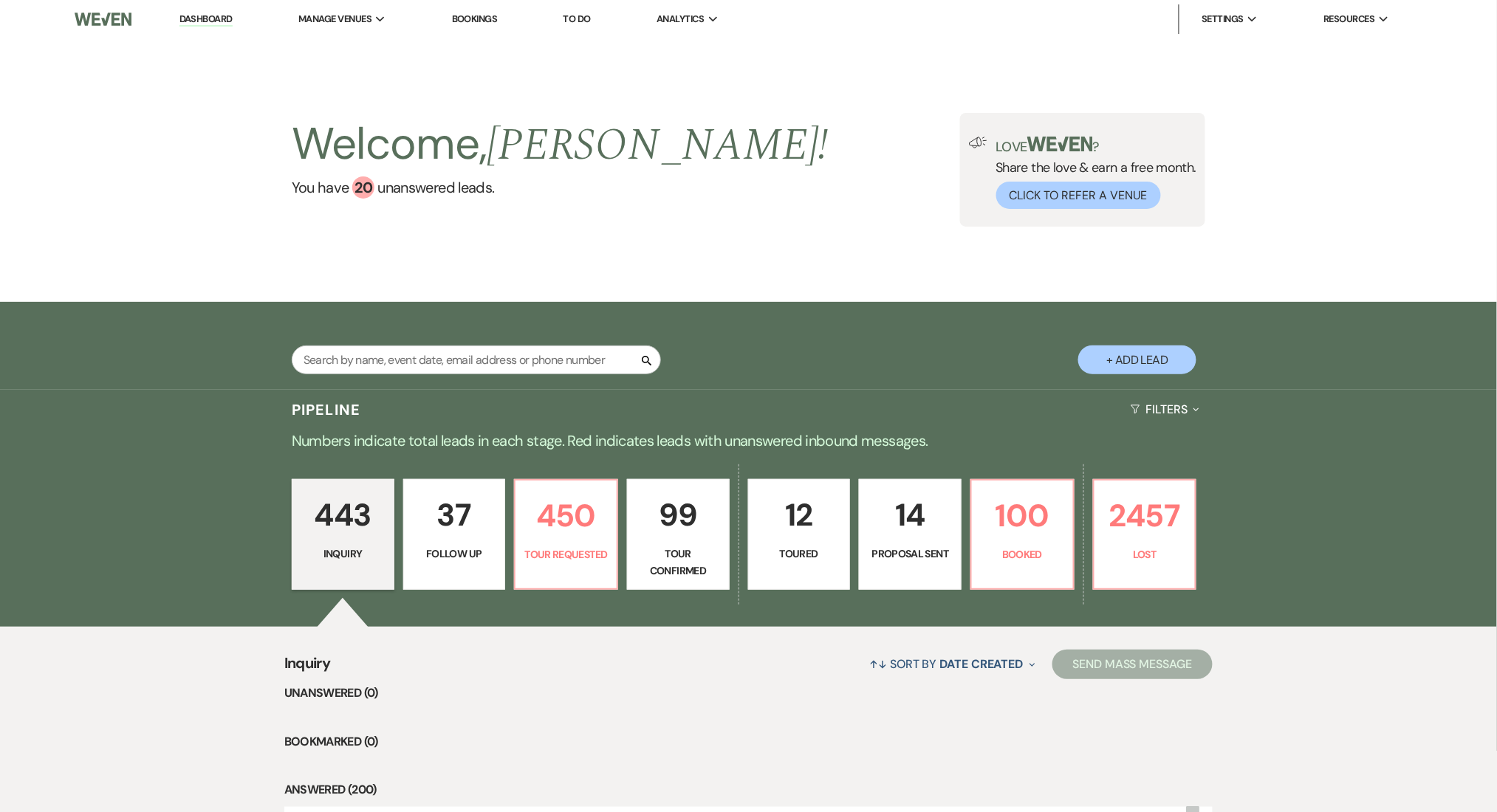
select select "9"
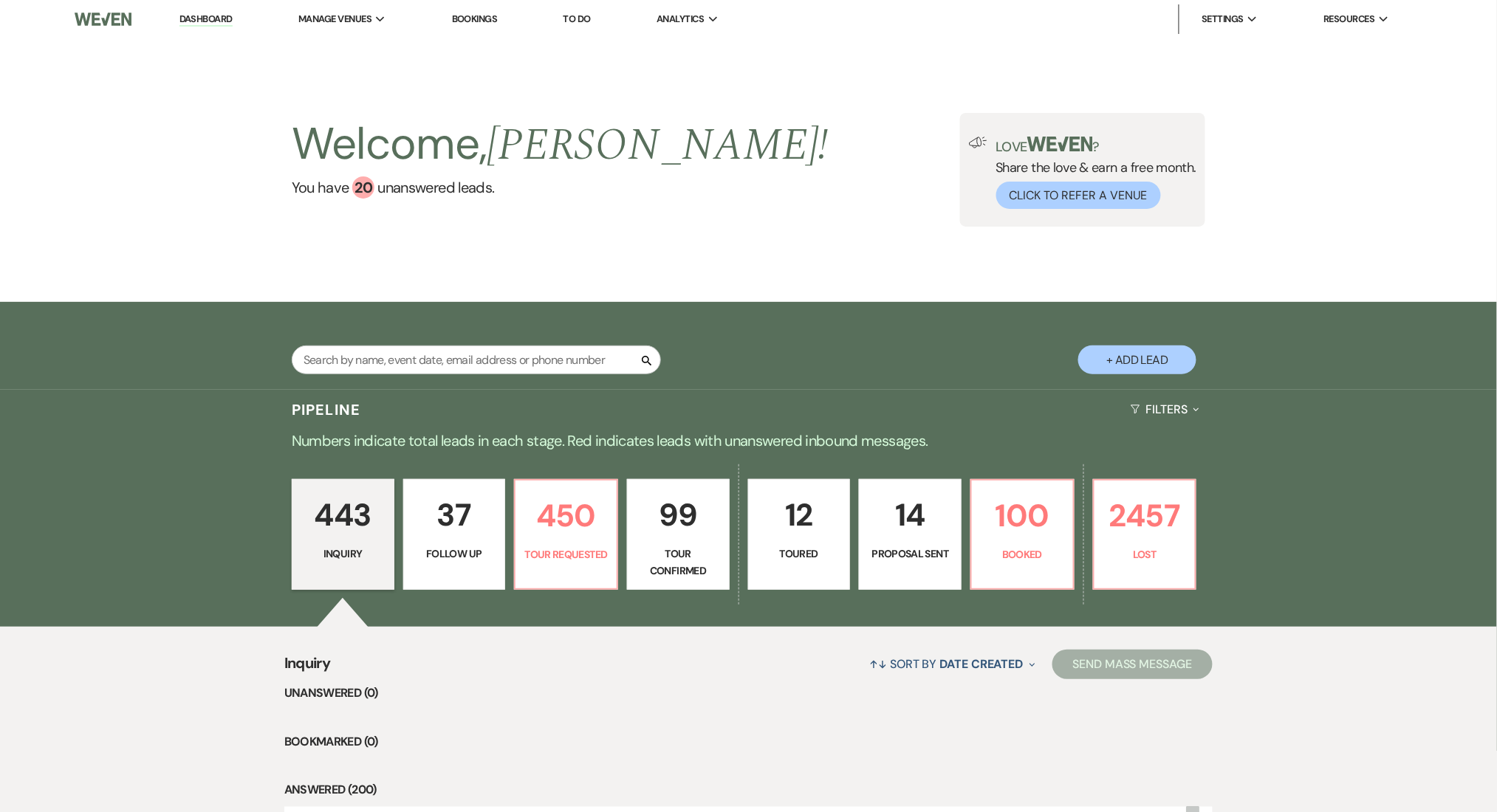
select select "9"
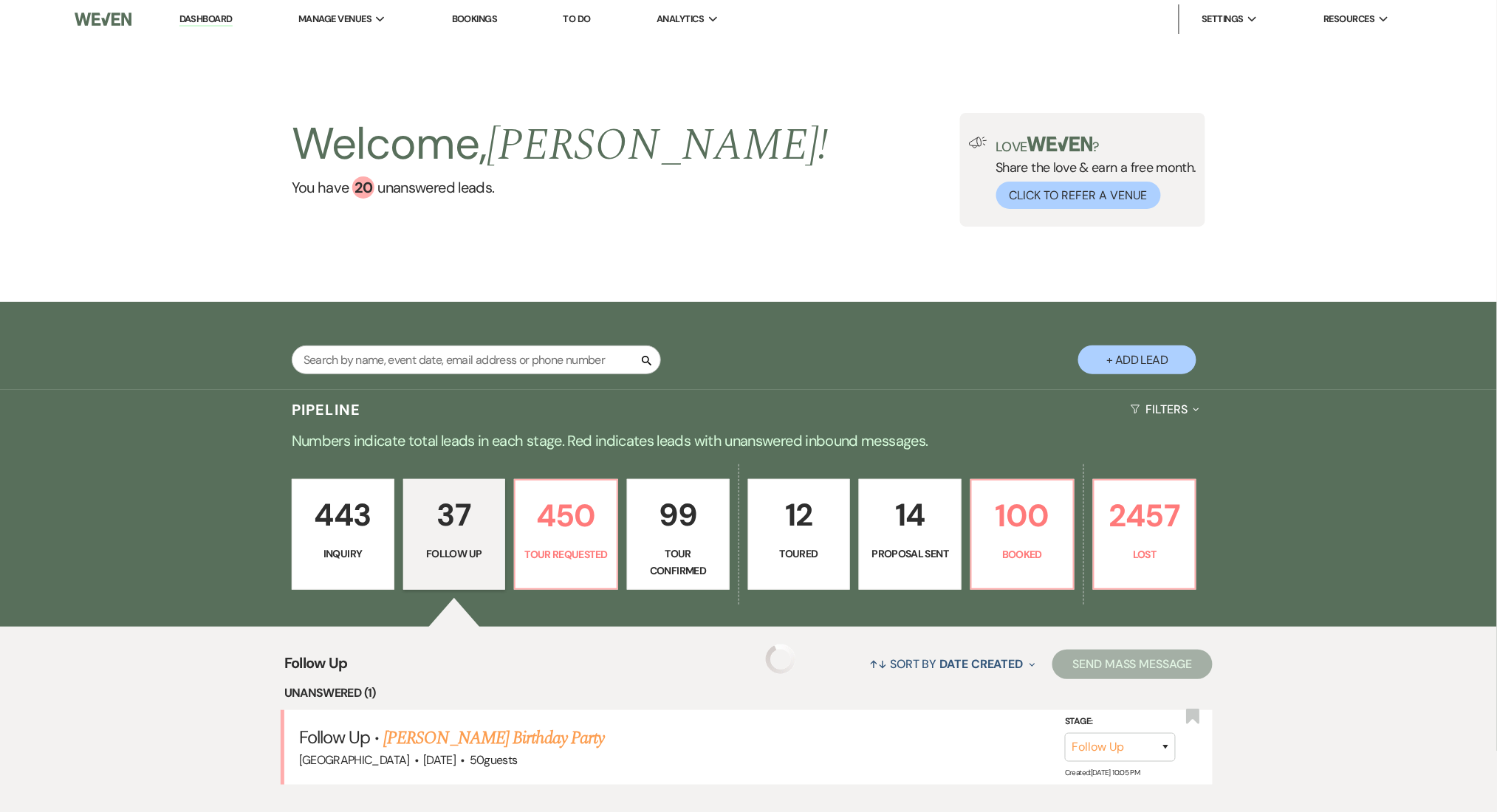
select select "9"
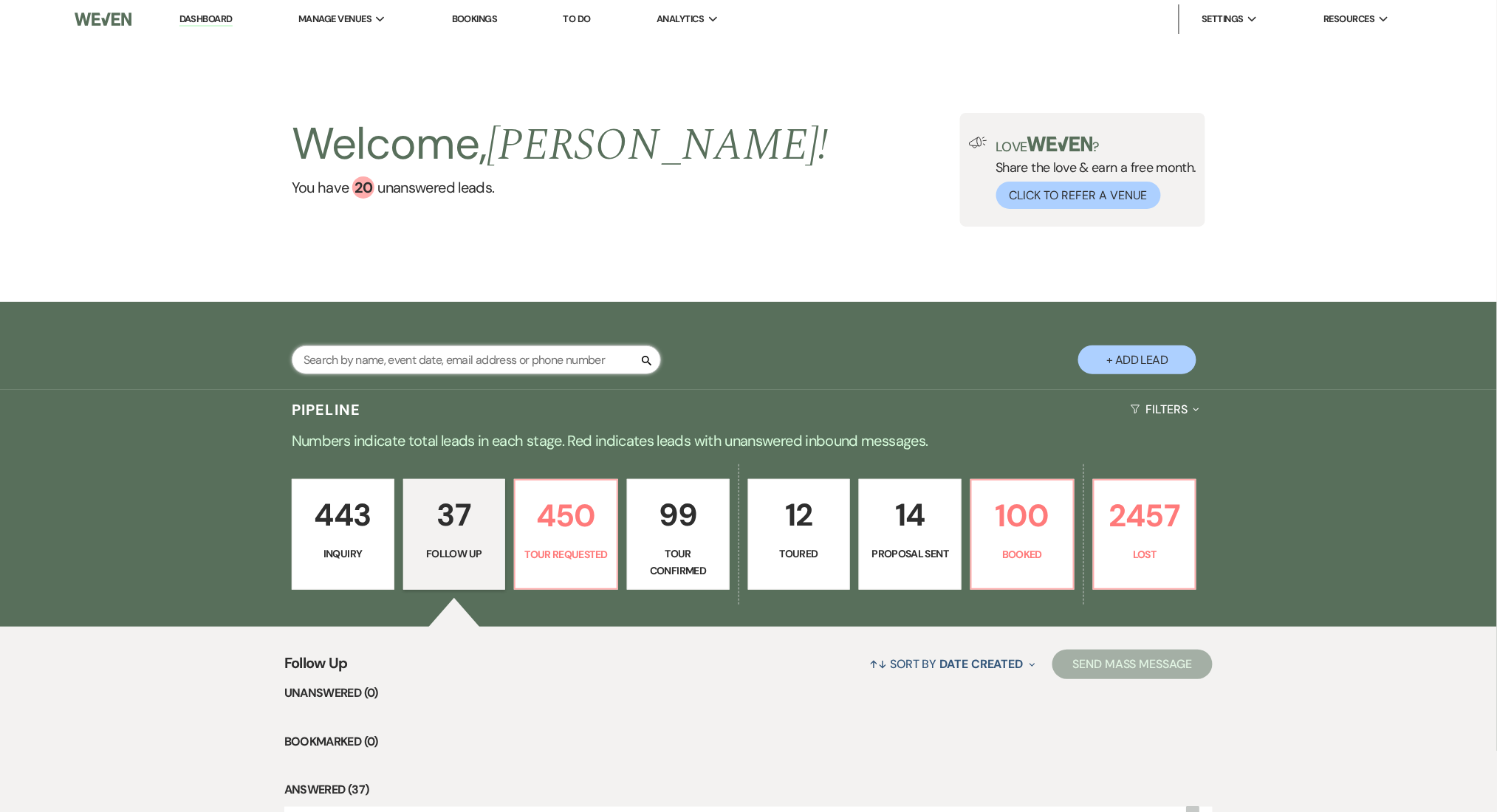
click at [380, 358] on input "text" at bounding box center [477, 360] width 369 height 29
paste input "[EMAIL_ADDRESS][DOMAIN_NAME]"
type input "[EMAIL_ADDRESS][DOMAIN_NAME]"
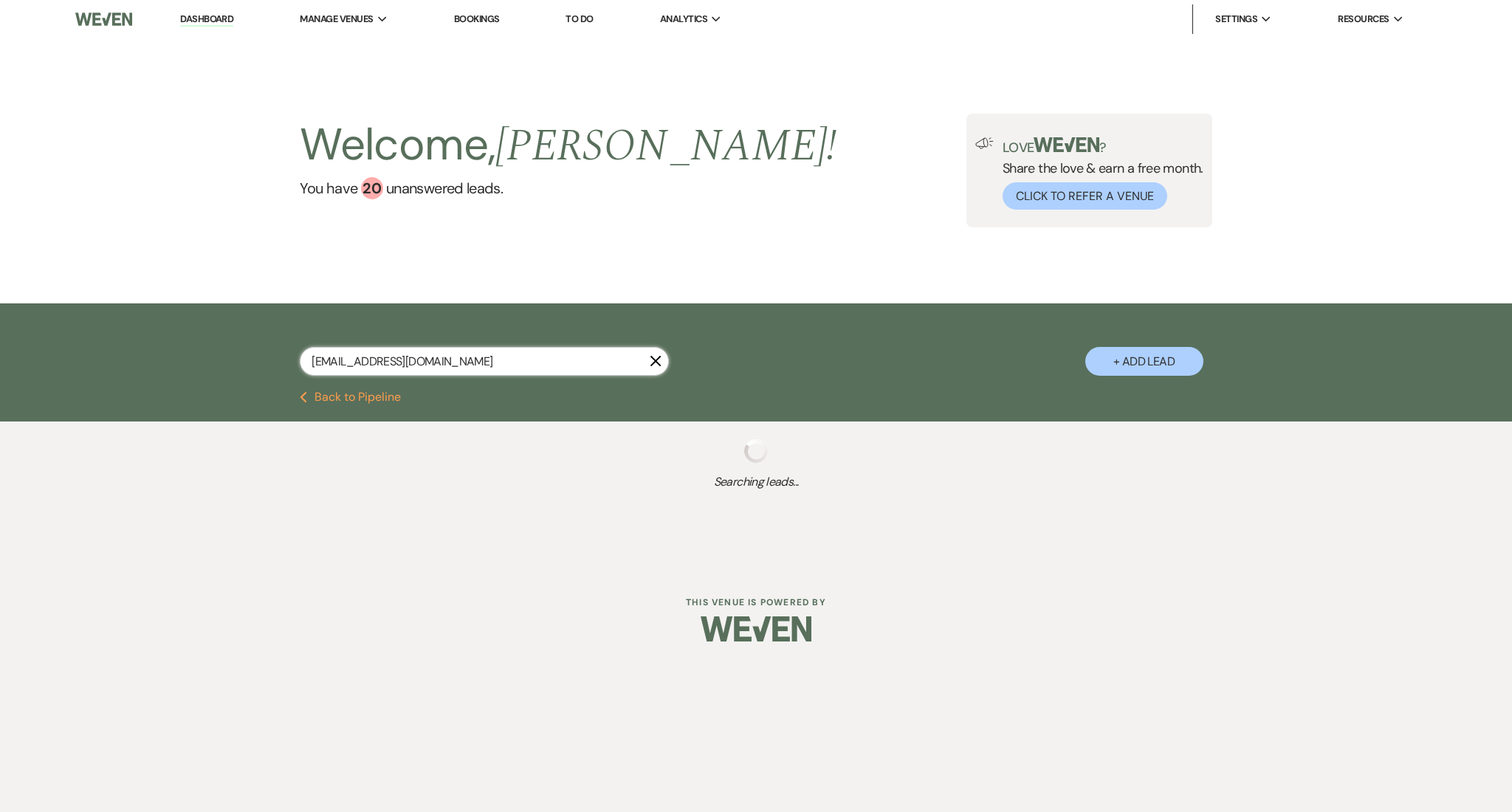
select select "9"
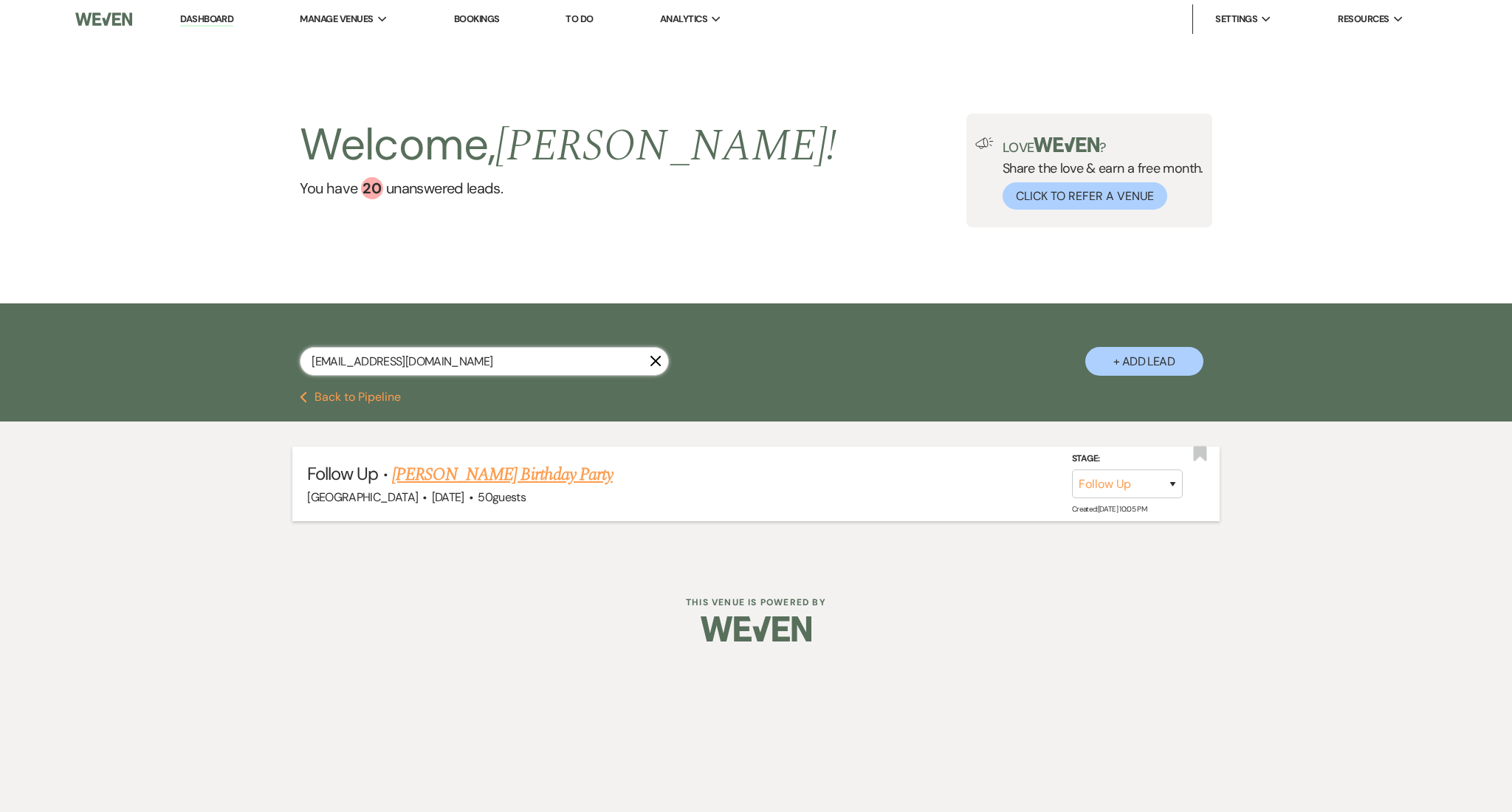
type input "[EMAIL_ADDRESS][DOMAIN_NAME]"
click at [510, 476] on link "[PERSON_NAME] Birthday Party" at bounding box center [502, 475] width 221 height 27
select select "9"
select select "5"
select select "4"
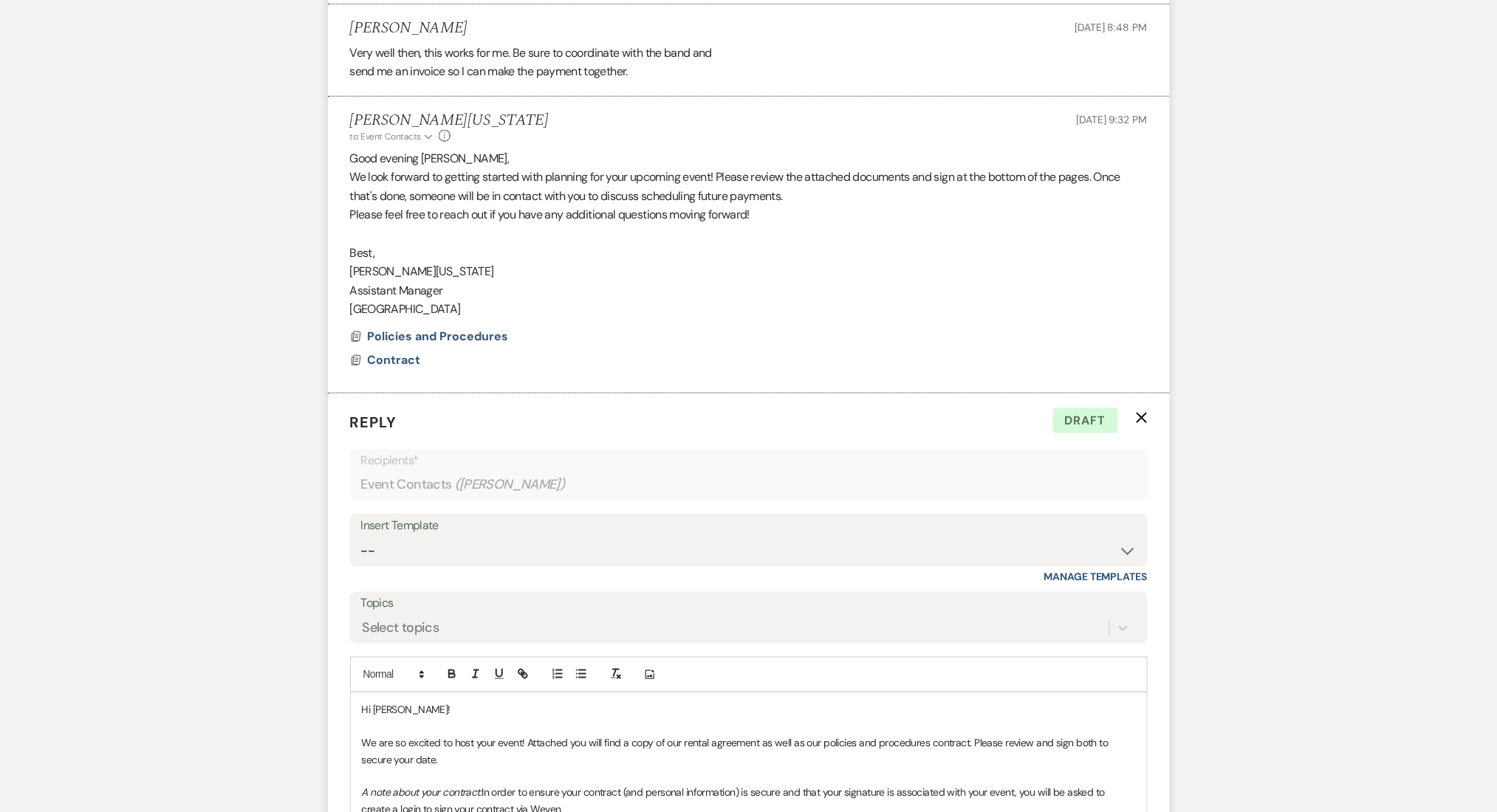
scroll to position [4806, 0]
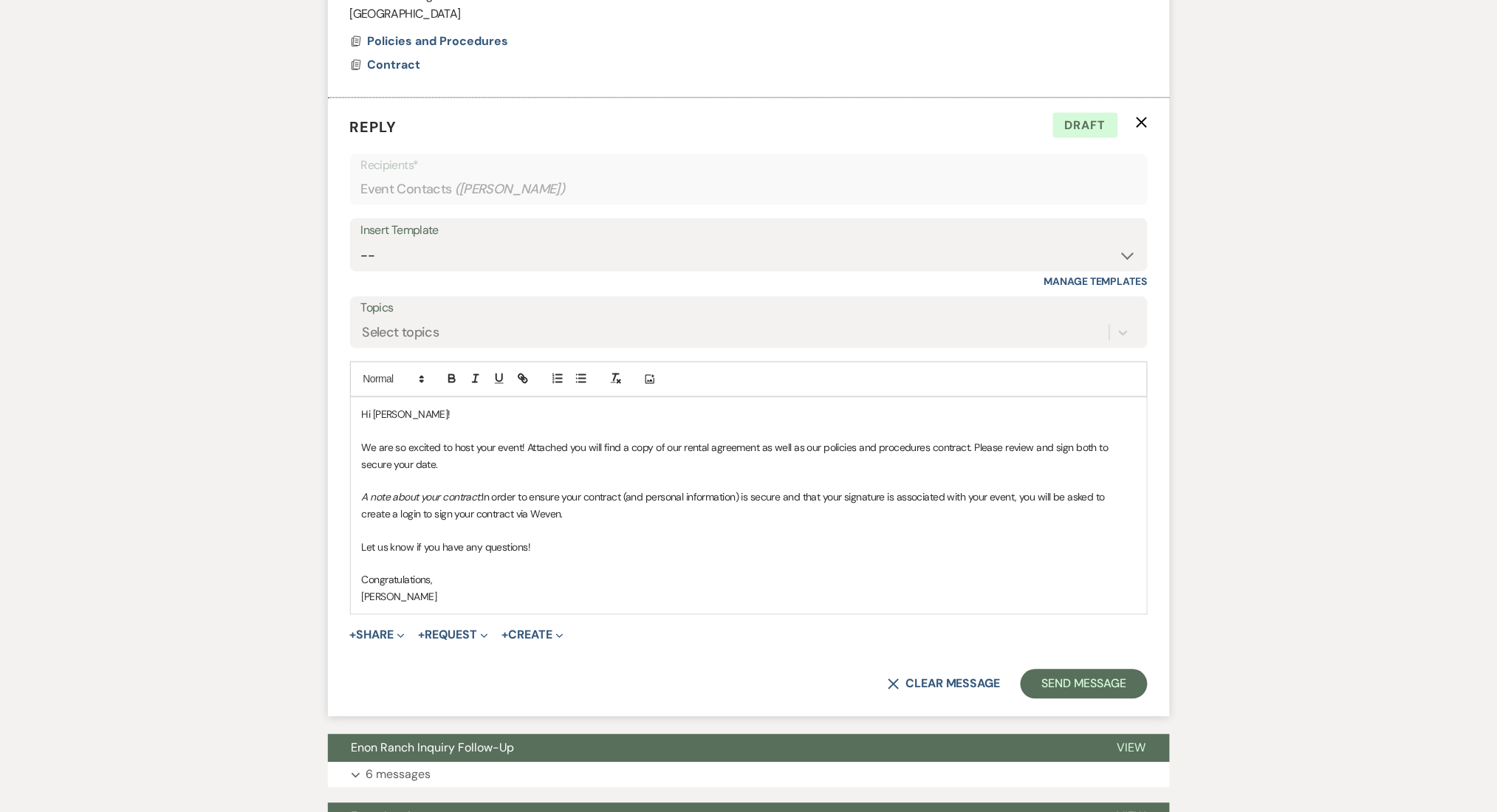
click at [1141, 120] on icon "X" at bounding box center [1142, 122] width 12 height 12
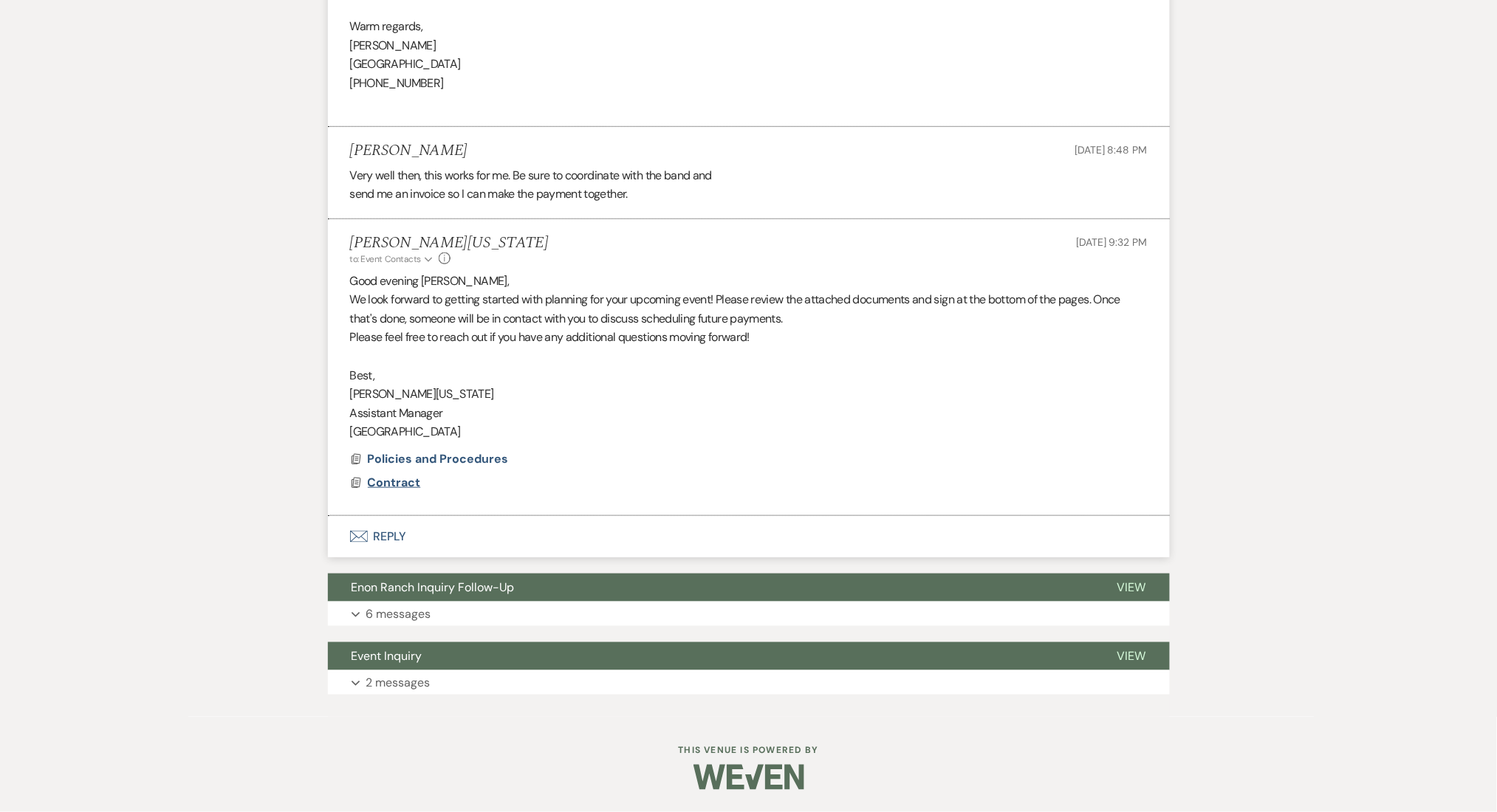
drag, startPoint x: 401, startPoint y: 472, endPoint x: 387, endPoint y: 475, distance: 14.3
click at [401, 471] on div "Docs Policies and Procedures Docs Contract" at bounding box center [748, 471] width 797 height 35
click at [387, 475] on span "Contract" at bounding box center [394, 483] width 53 height 16
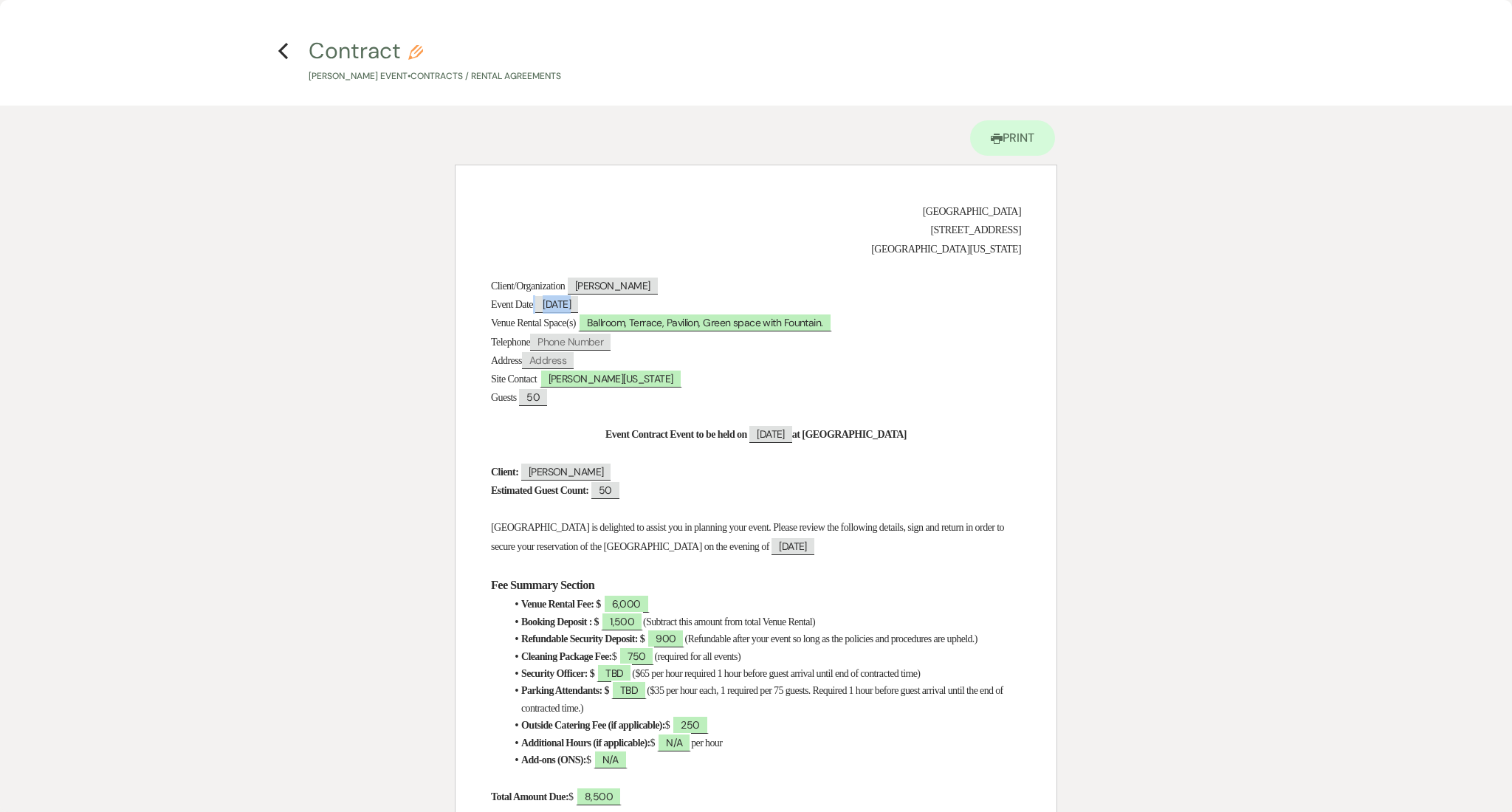
click at [571, 307] on span "[DATE]" at bounding box center [556, 305] width 43 height 17
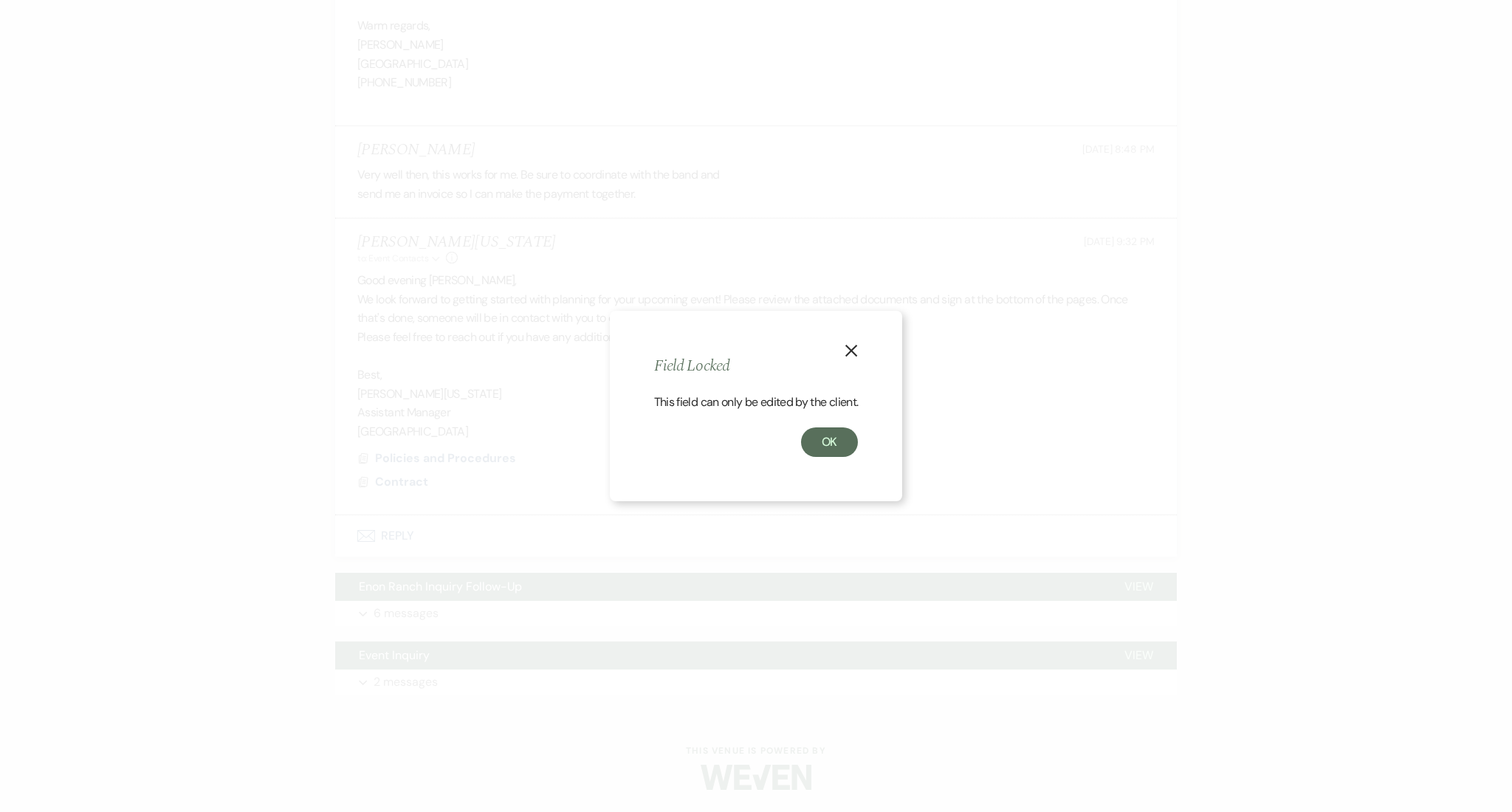
click at [858, 355] on icon "X" at bounding box center [851, 350] width 13 height 13
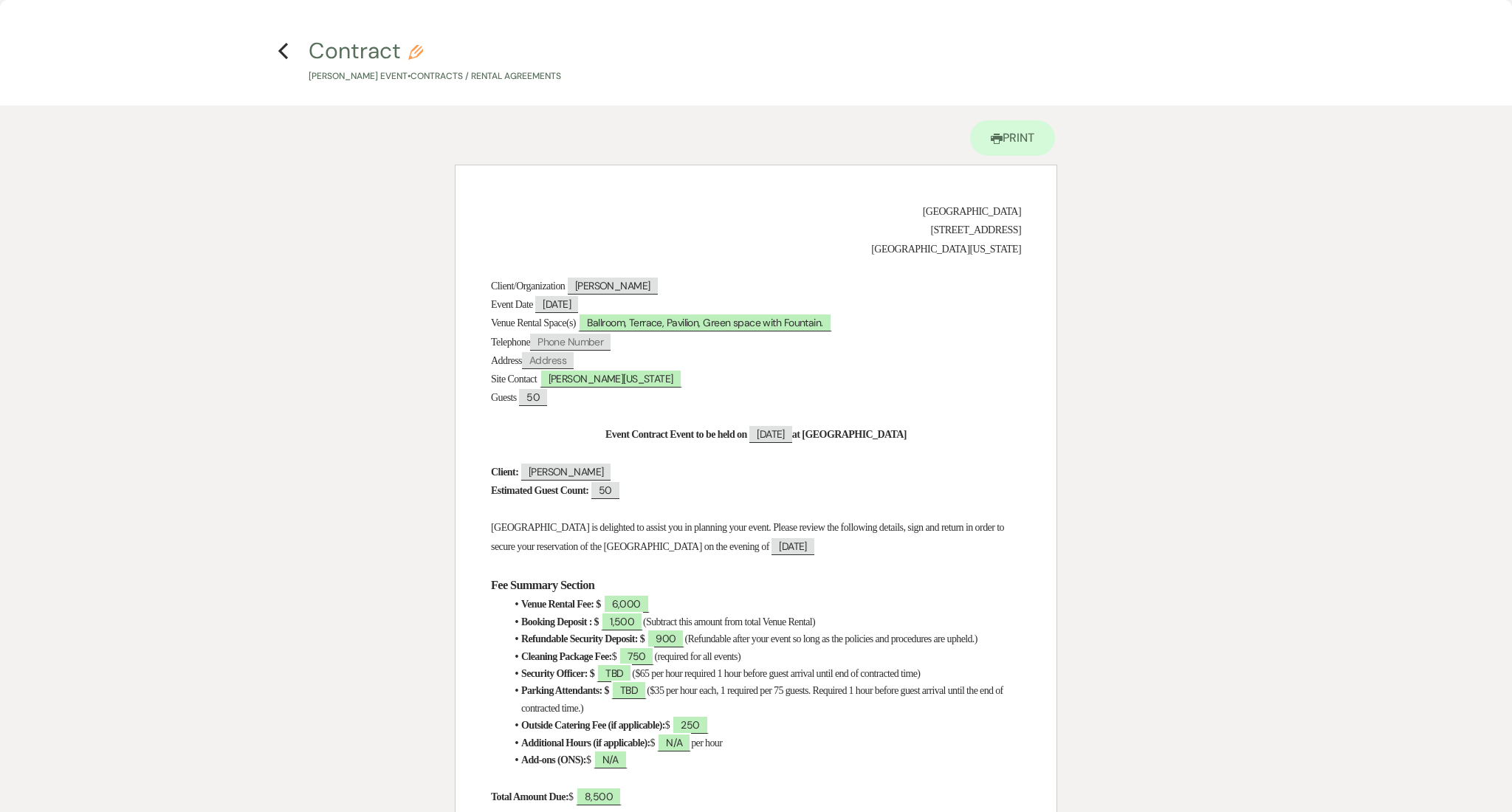
click at [499, 418] on p at bounding box center [756, 416] width 530 height 19
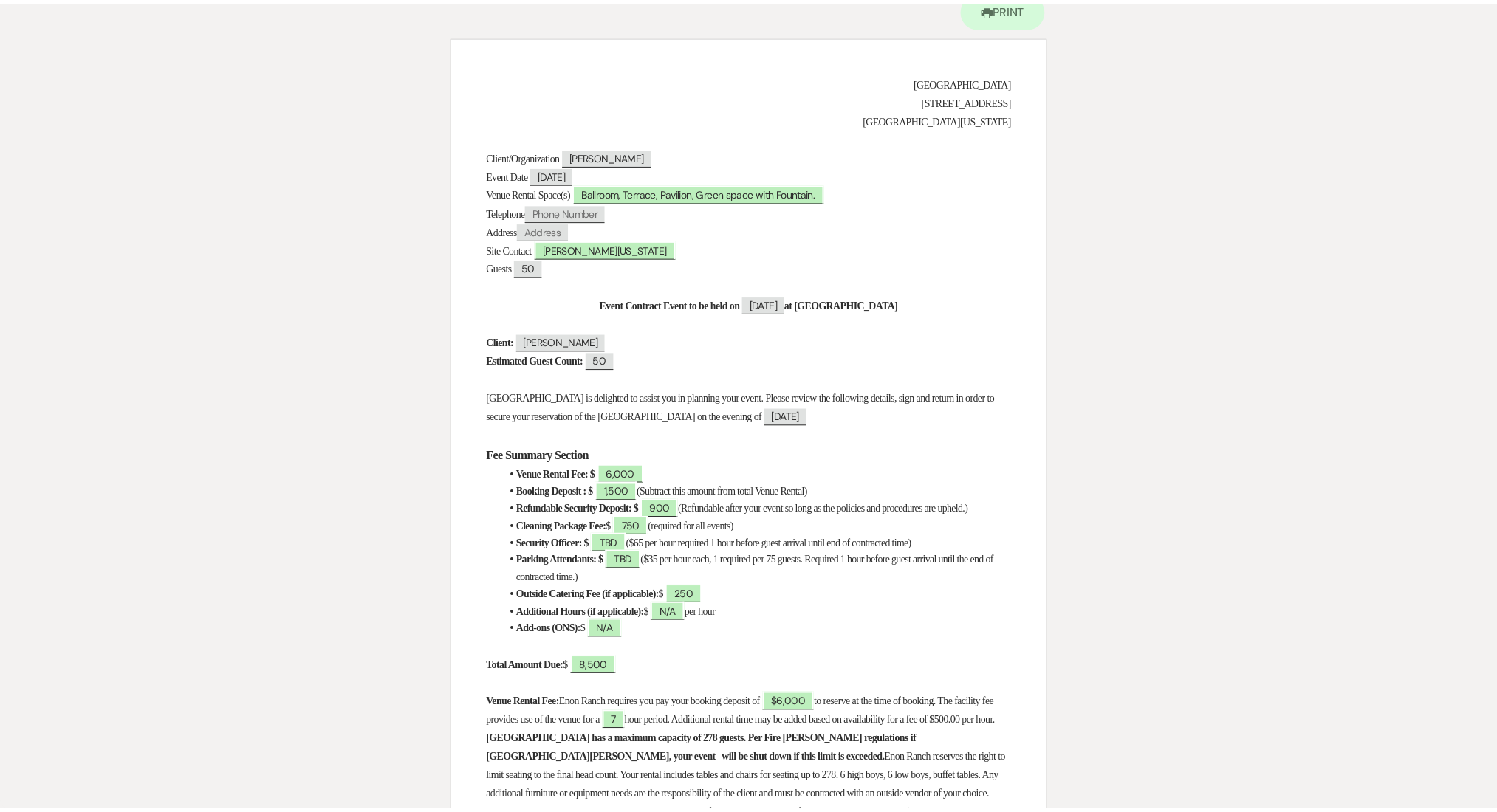
scroll to position [0, 0]
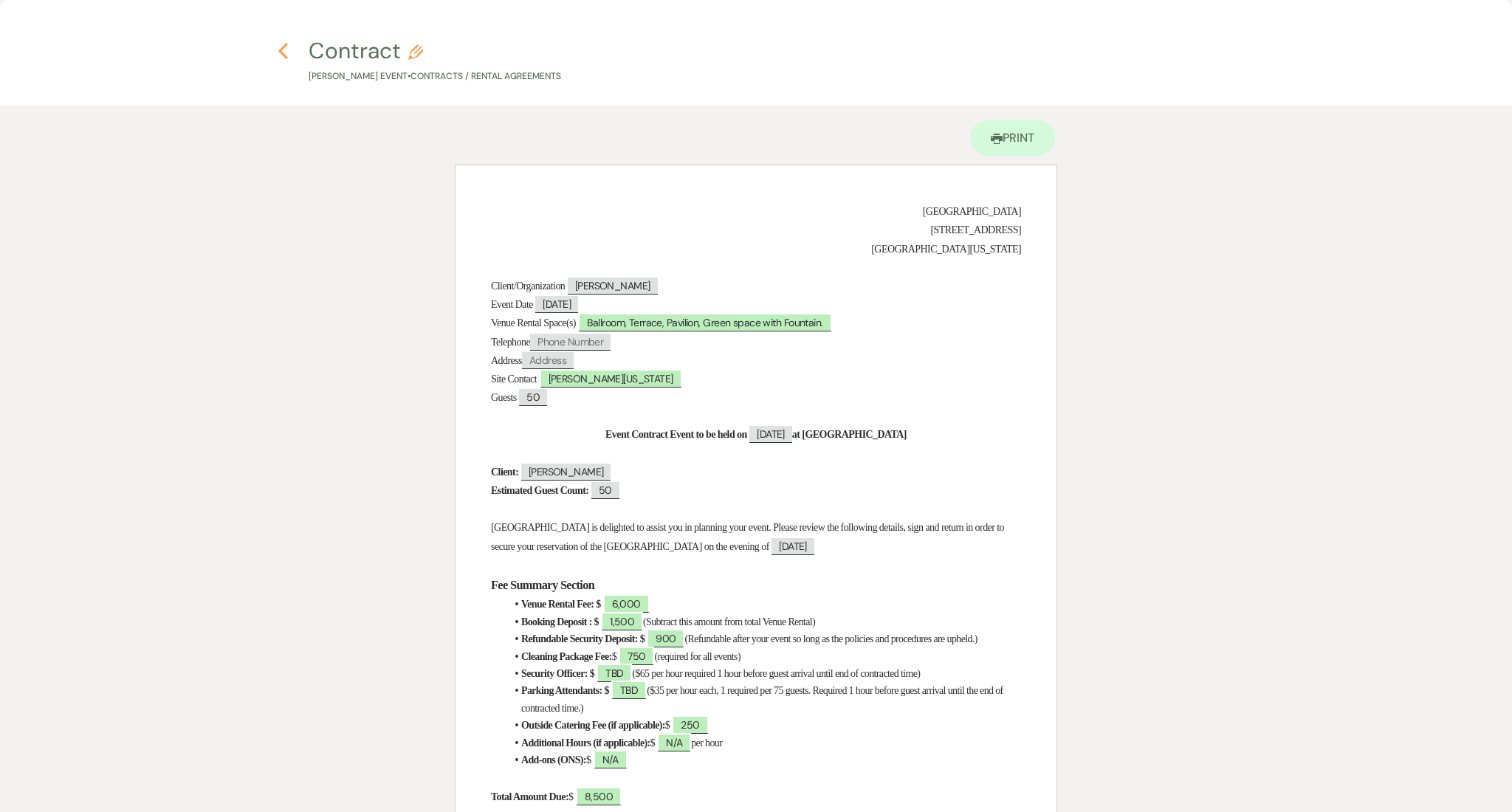
click at [287, 46] on icon "Previous" at bounding box center [283, 51] width 11 height 18
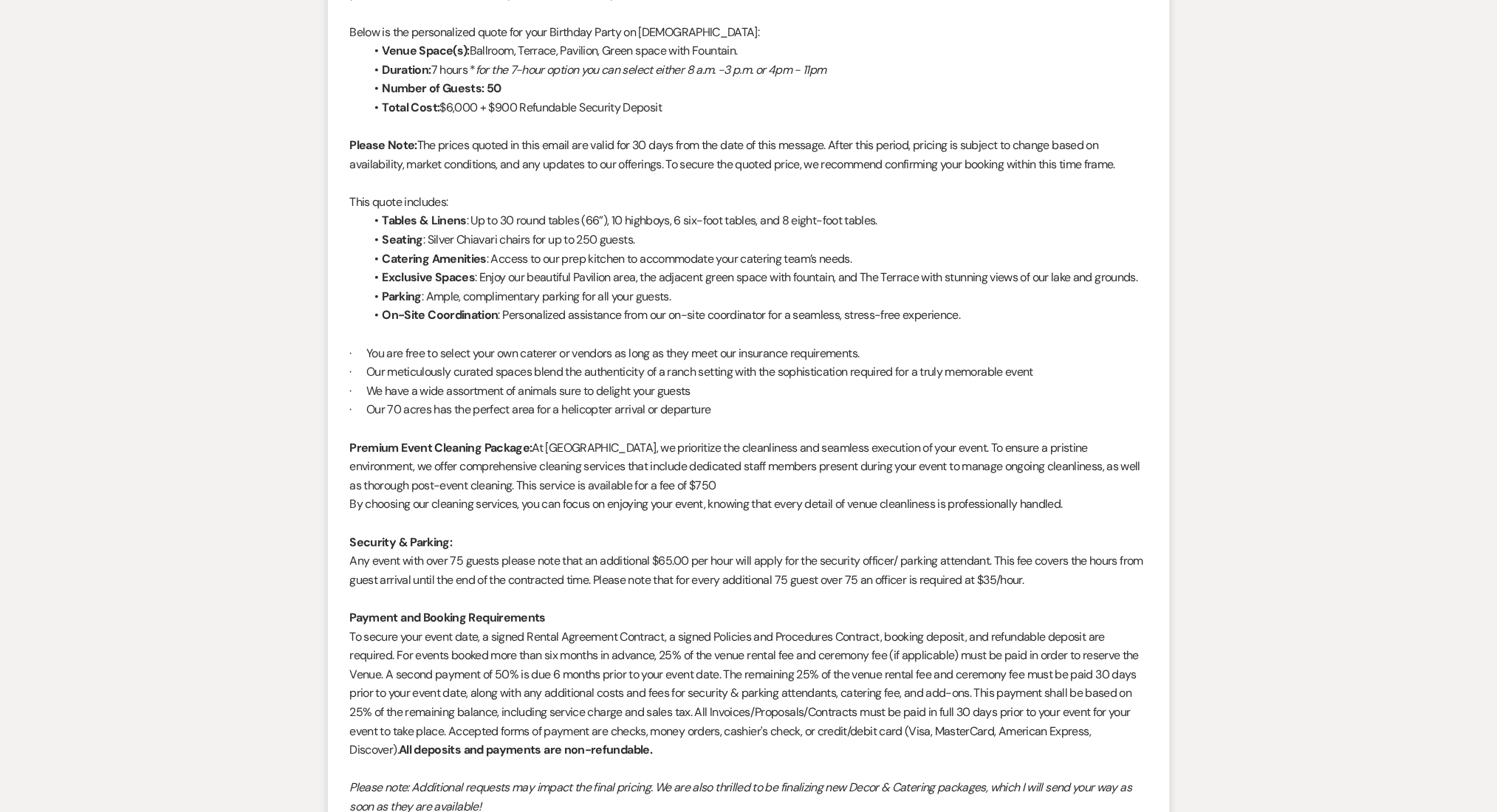
scroll to position [2714, 0]
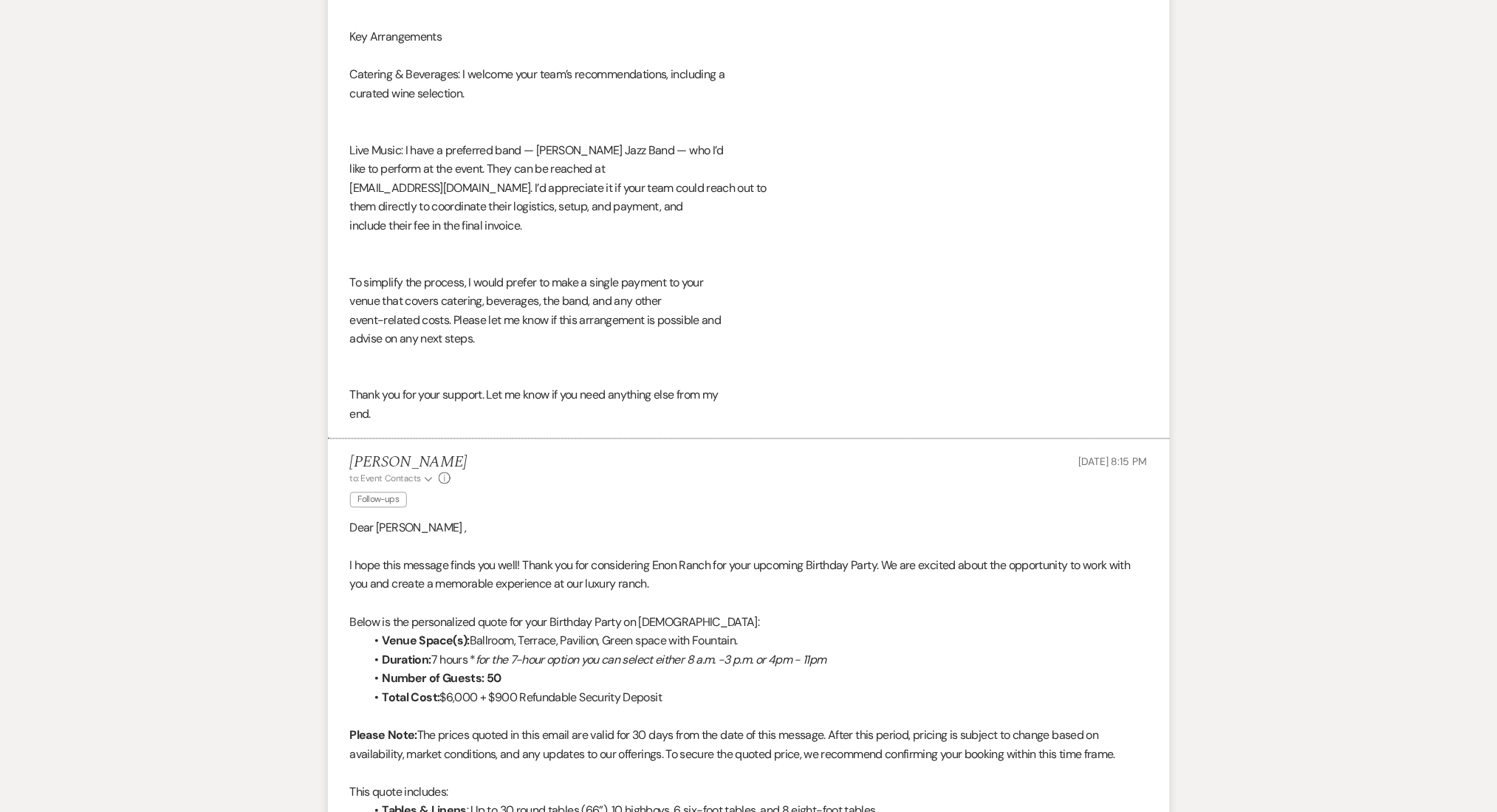
click at [239, 169] on div "Messages Tasks Payments Rental Overview Documents Contacts Notes Event Messages…" at bounding box center [748, 23] width 1497 height 4734
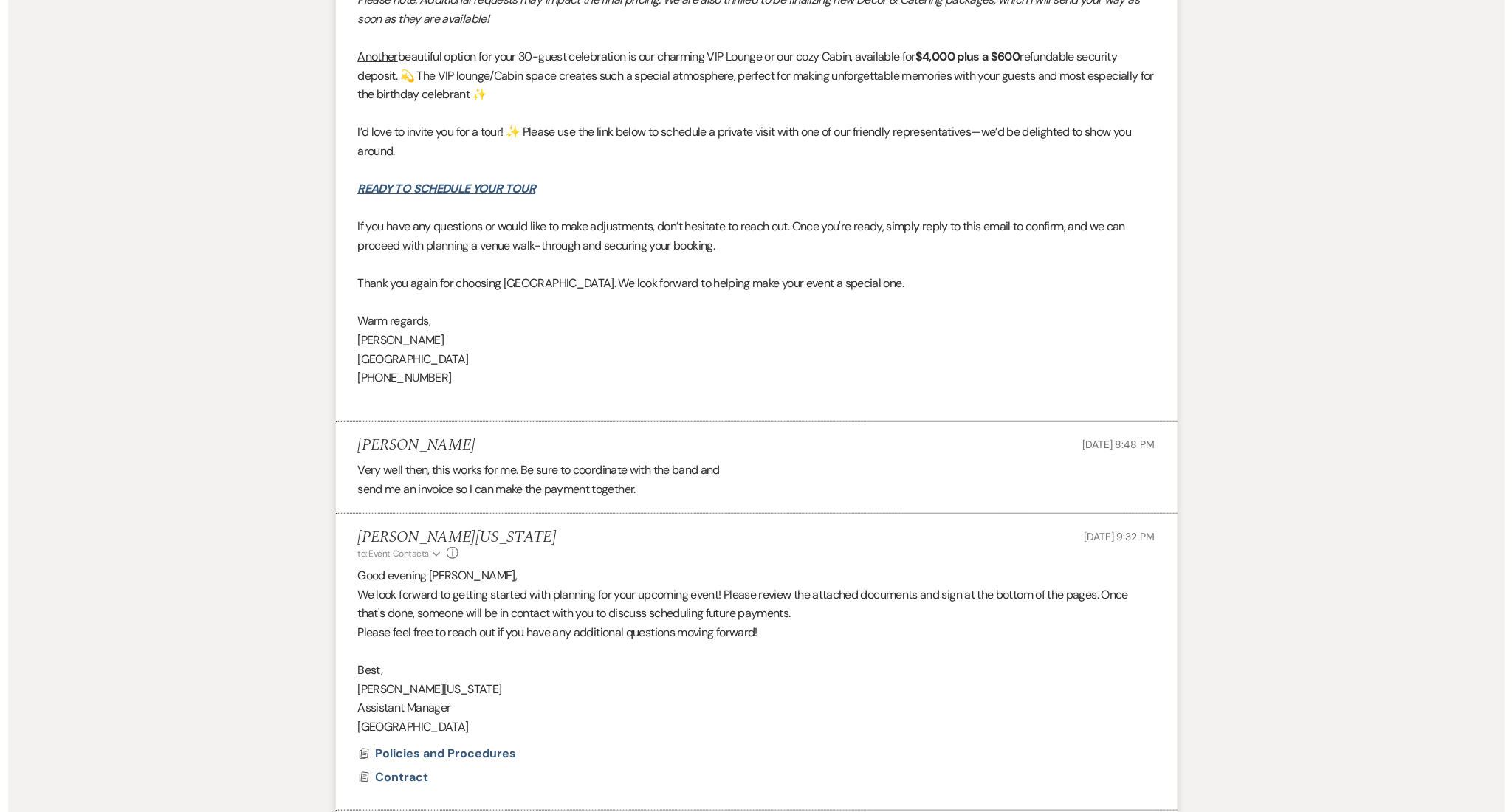
scroll to position [4389, 0]
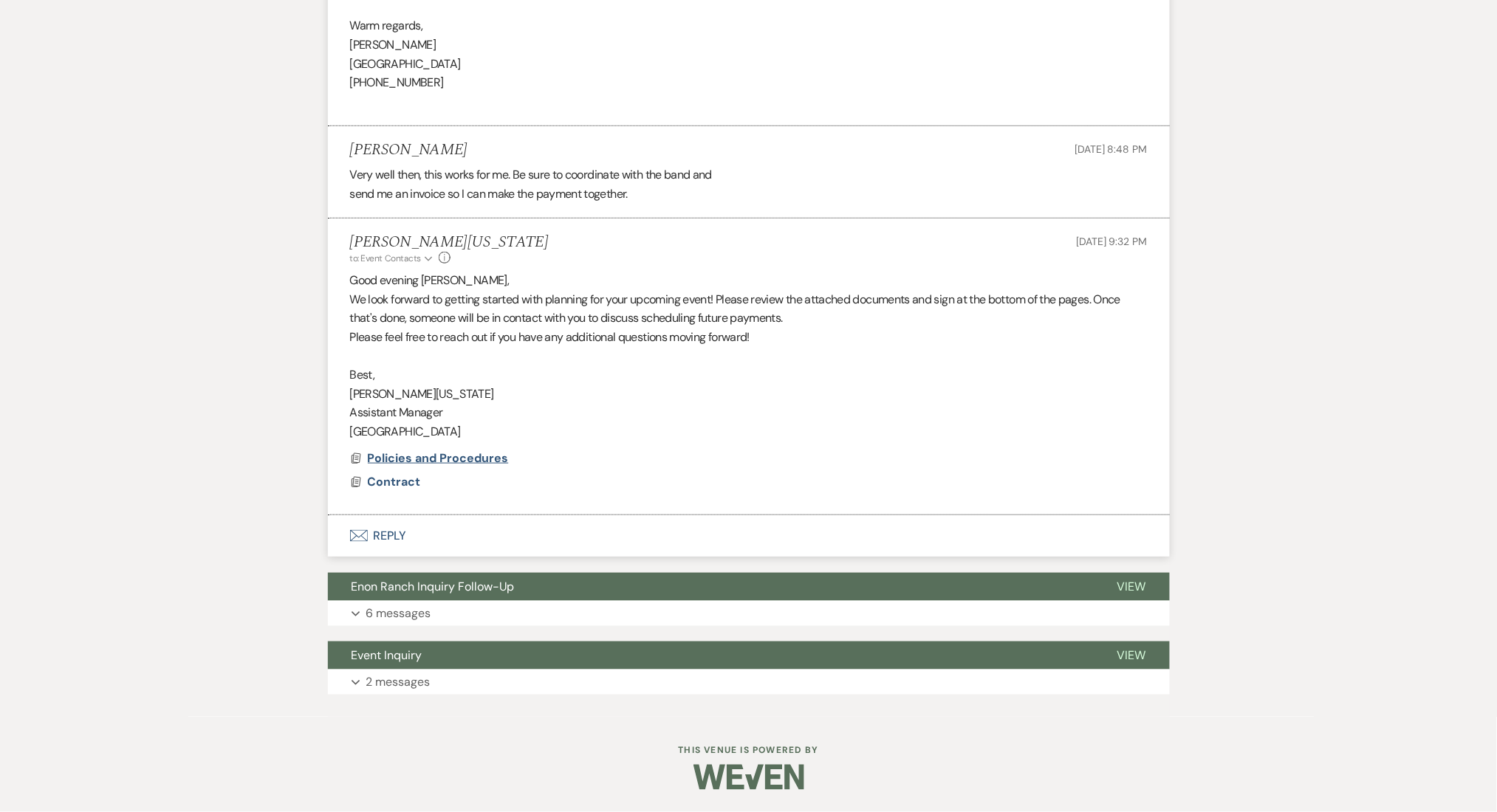
click at [424, 451] on span "Policies and Procedures" at bounding box center [438, 458] width 141 height 16
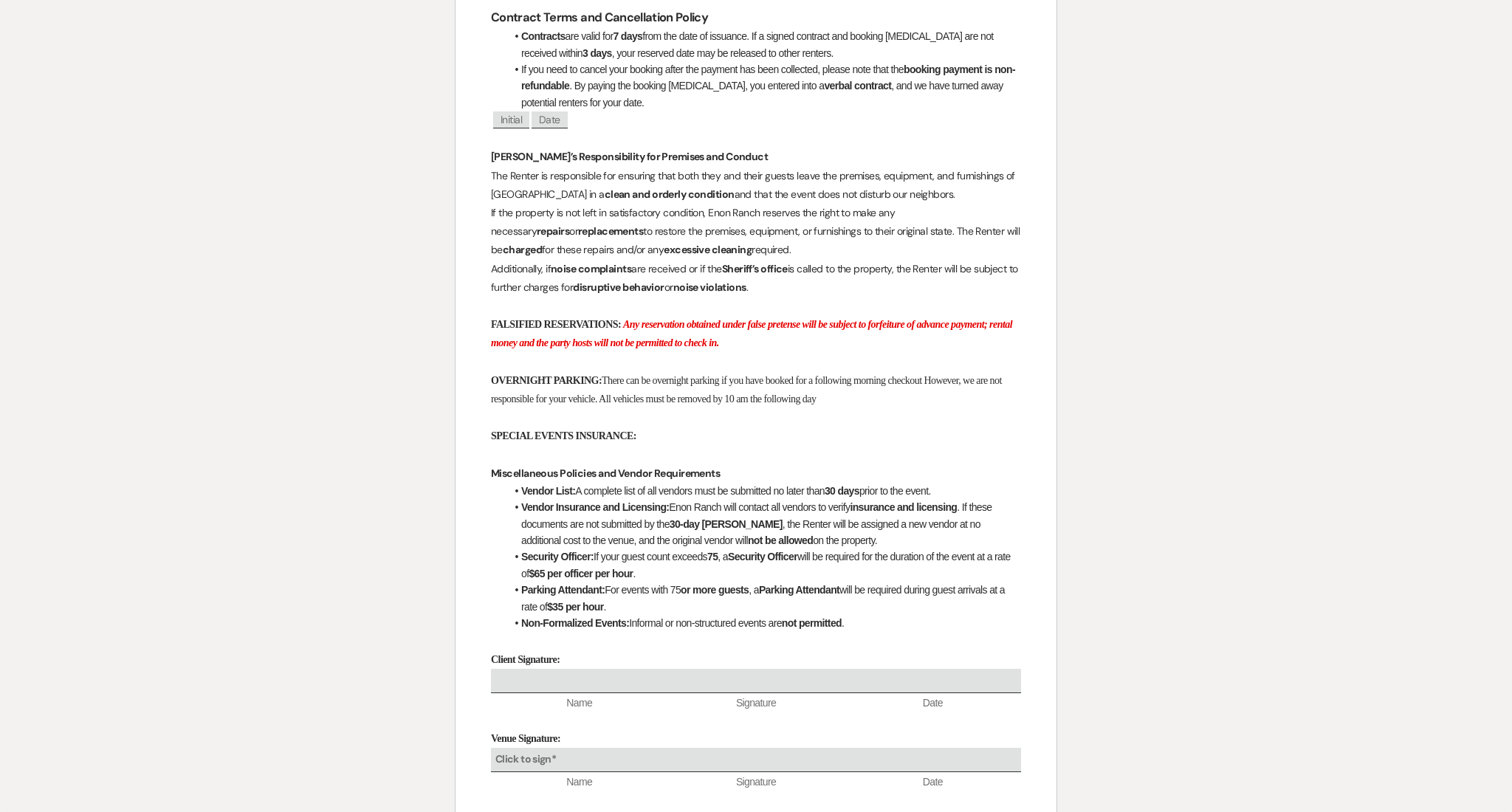
scroll to position [2499, 0]
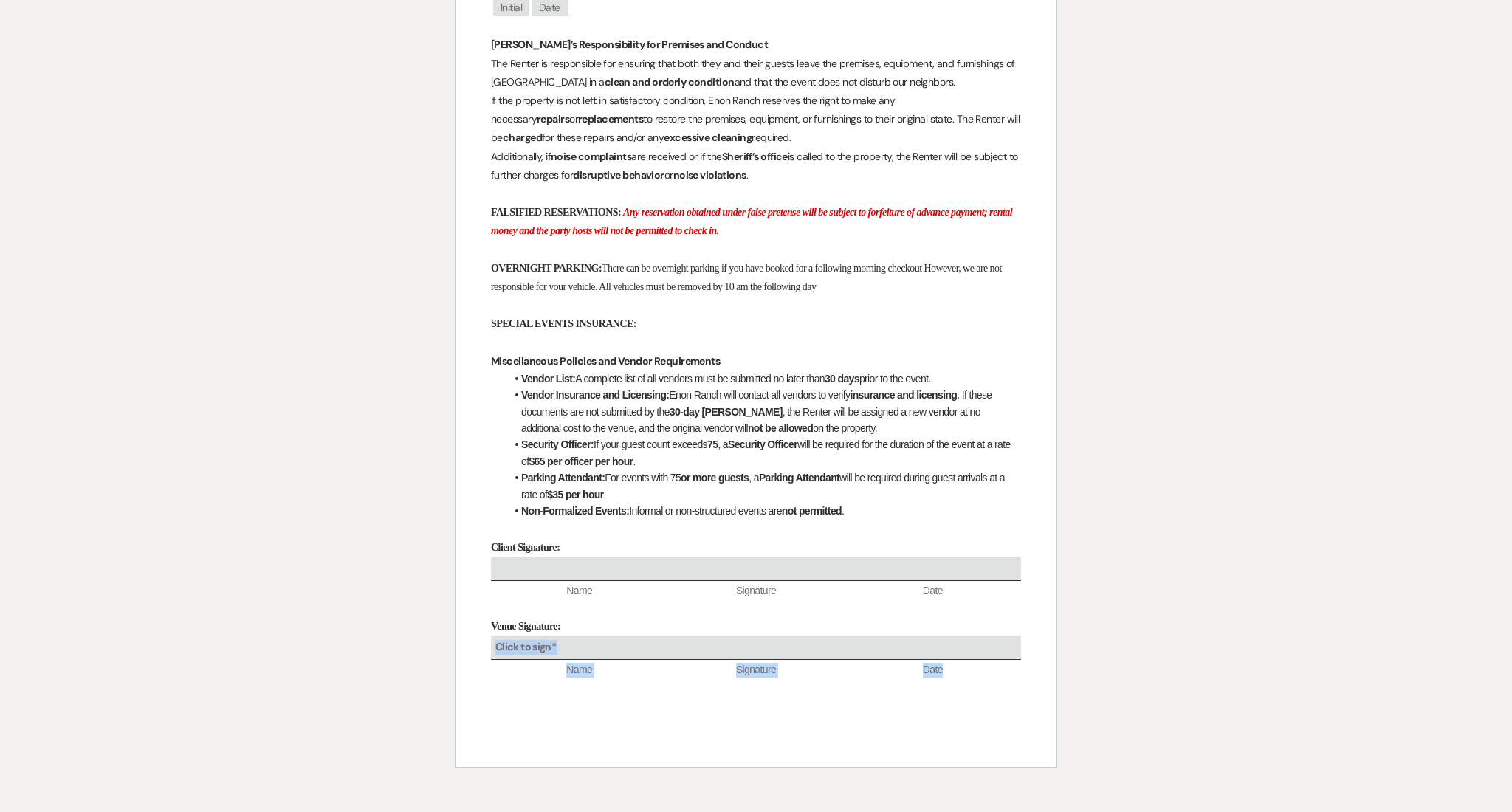
click at [668, 659] on div "Click to sign*" at bounding box center [756, 648] width 530 height 24
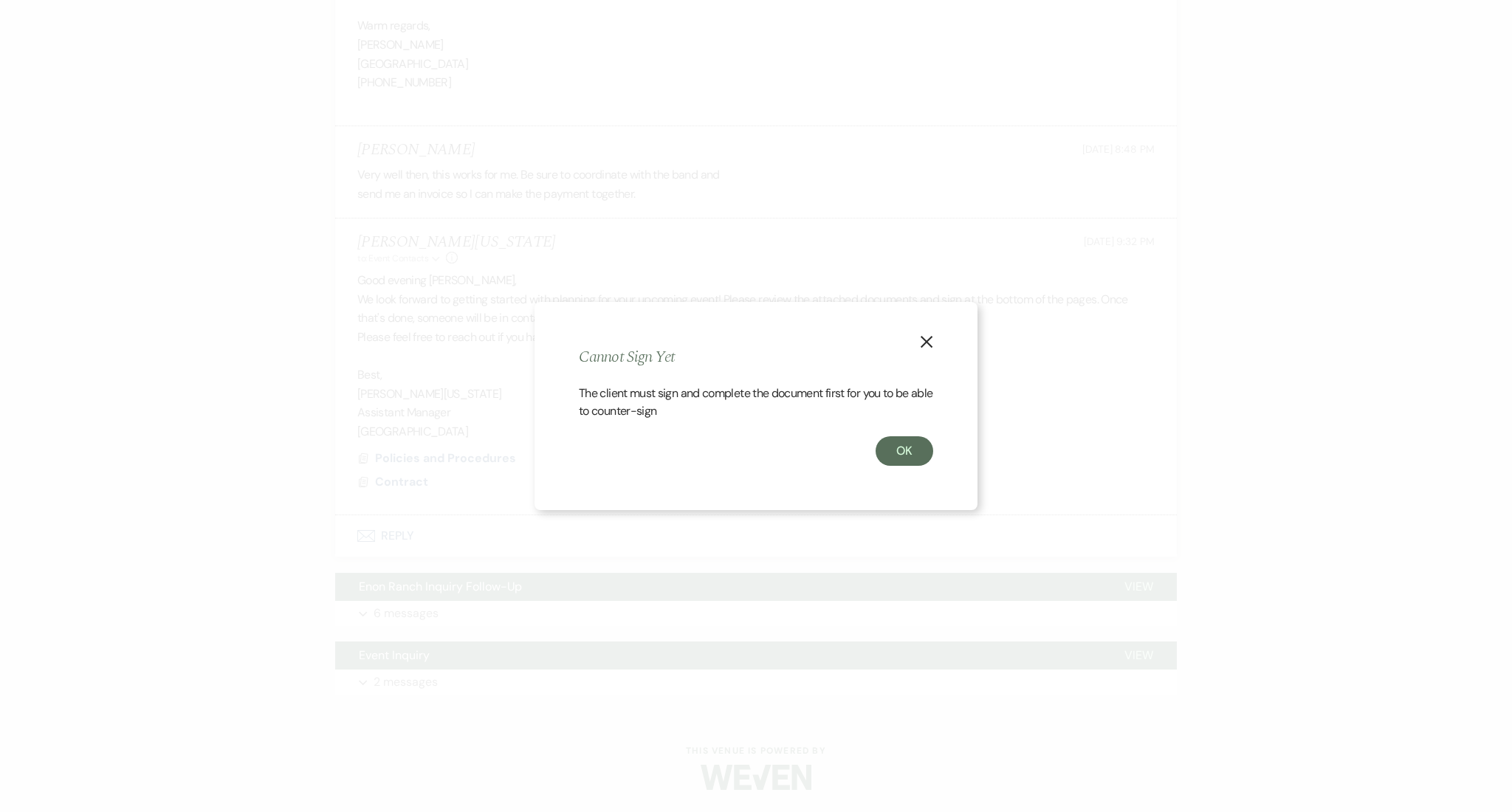
click at [914, 336] on div "X Cannot Sign Yet The client must sign and complete the document first for you …" at bounding box center [756, 406] width 443 height 209
click at [943, 338] on div "X Cannot Sign Yet The client must sign and complete the document first for you …" at bounding box center [756, 406] width 443 height 209
click at [931, 343] on icon "X" at bounding box center [926, 342] width 13 height 13
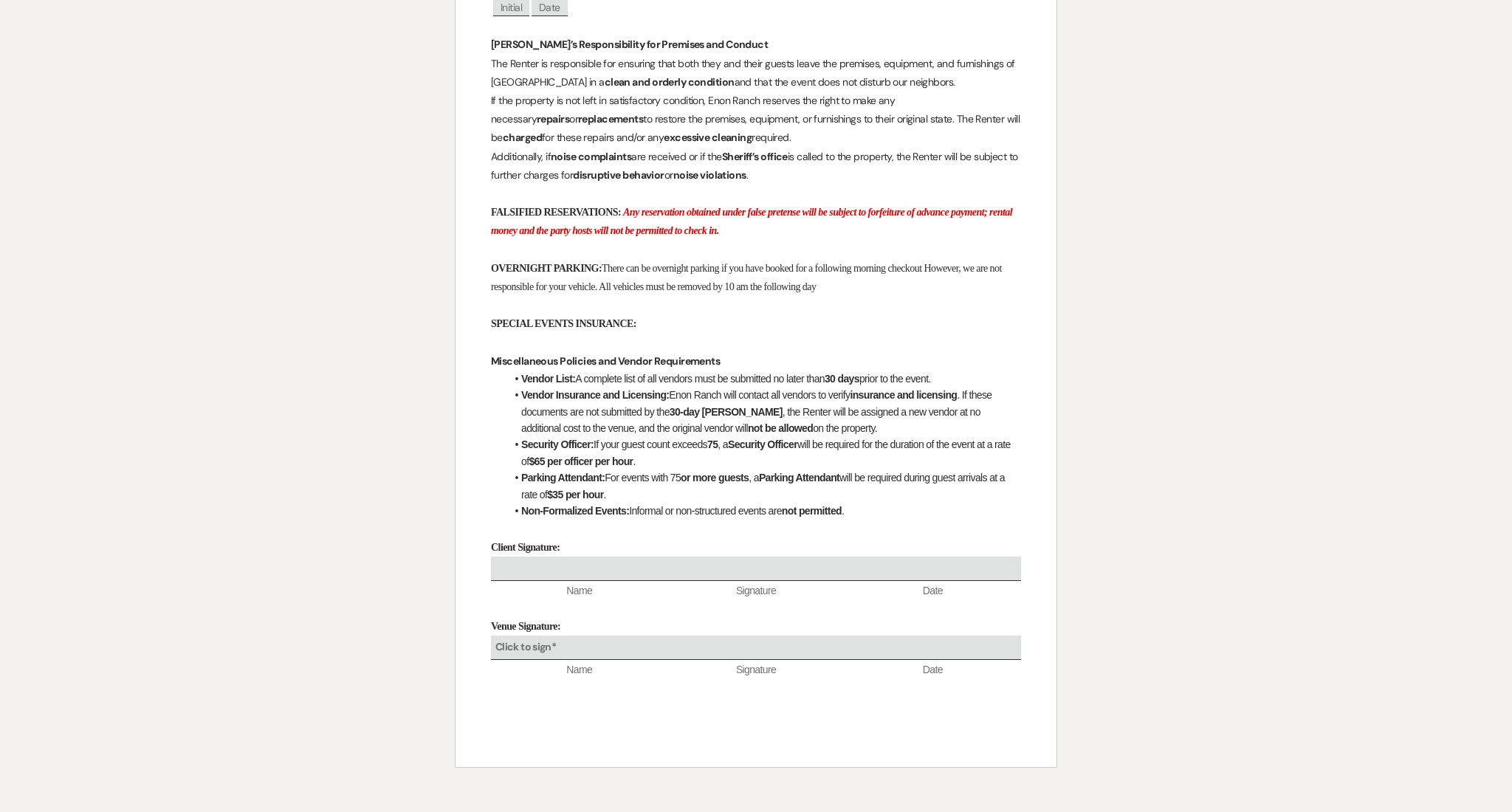
select select "9"
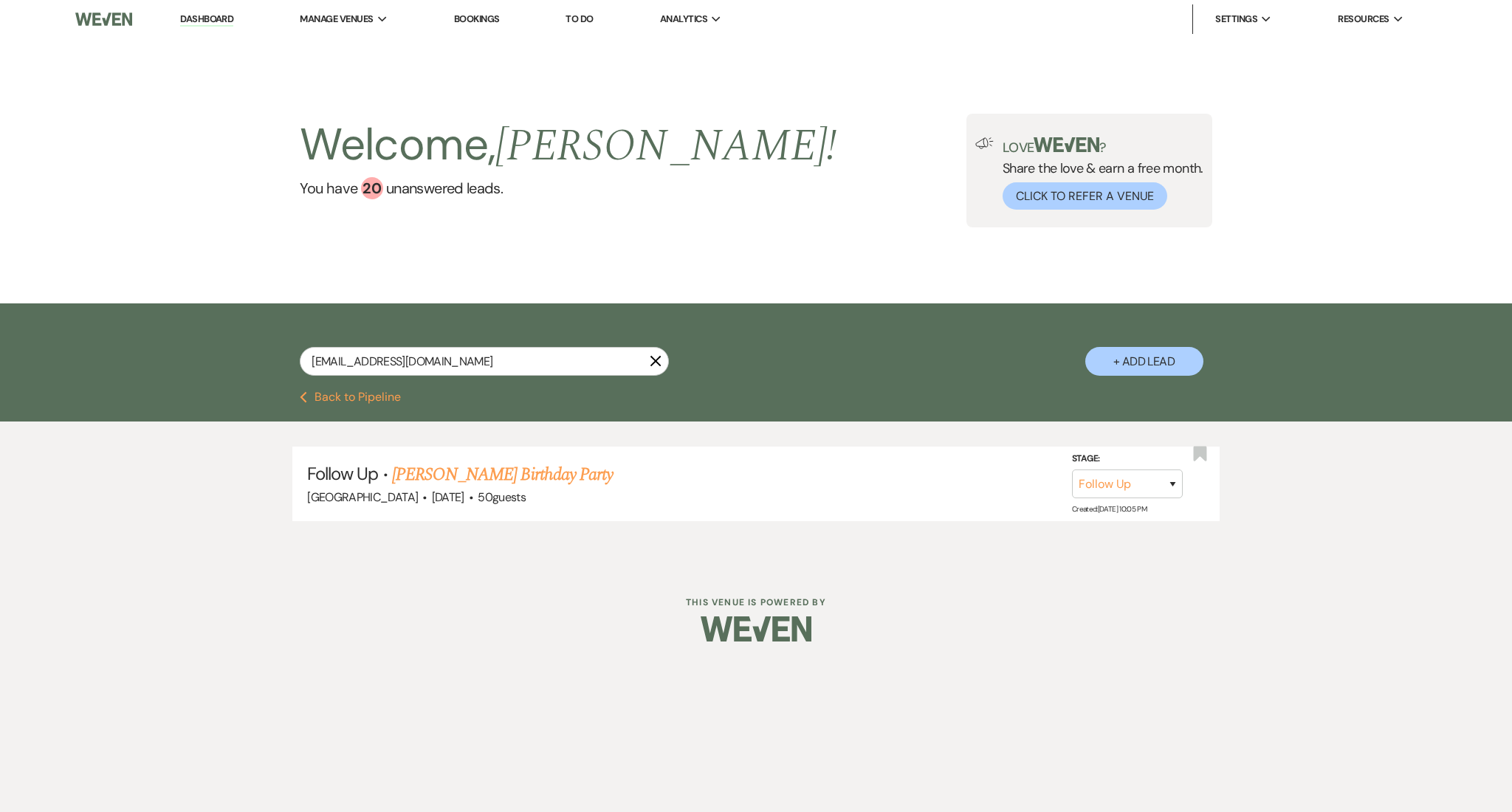
click at [210, 14] on link "Dashboard" at bounding box center [207, 20] width 53 height 14
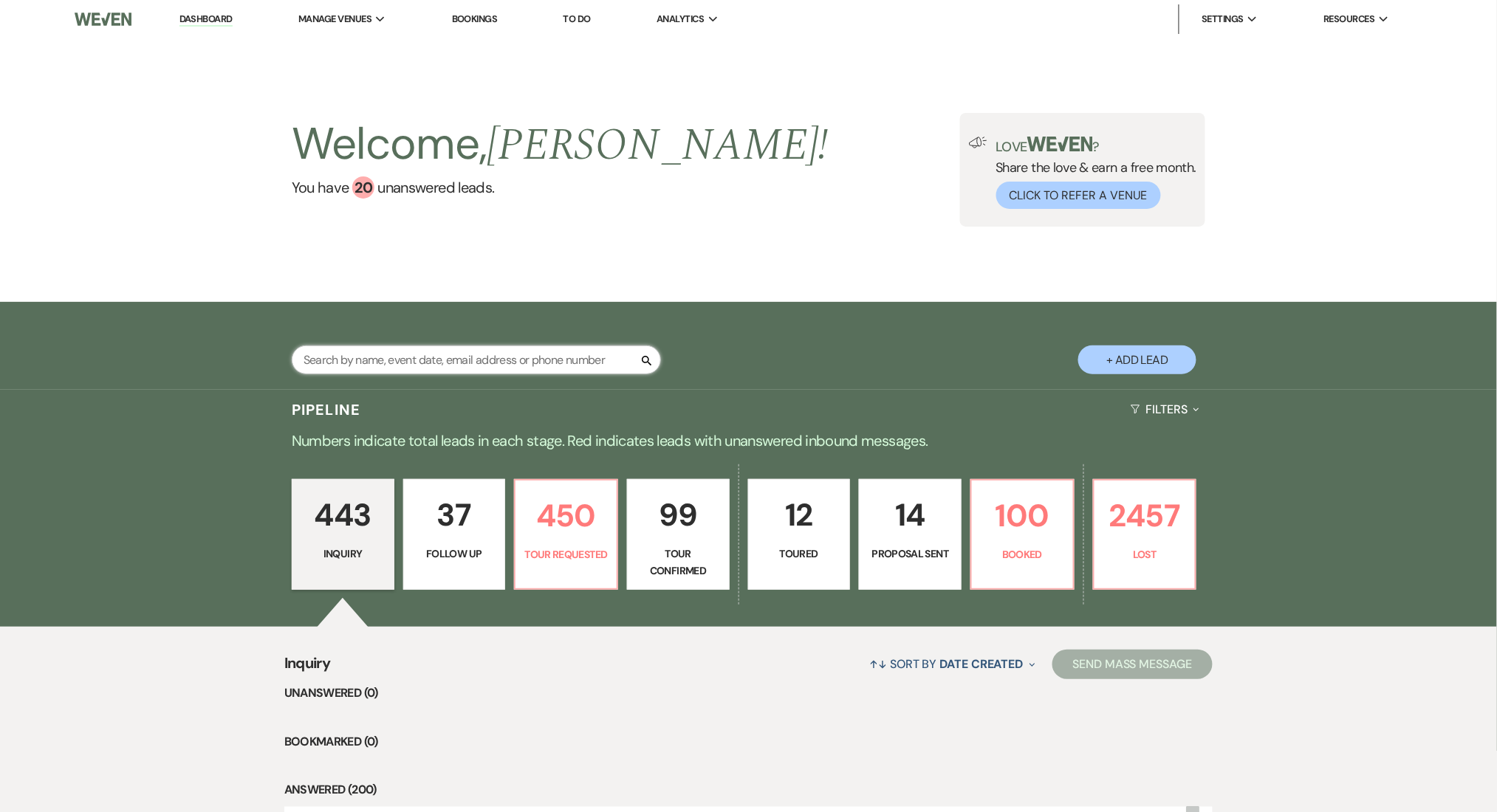
click at [399, 369] on input "text" at bounding box center [477, 360] width 369 height 29
paste input "[EMAIL_ADDRESS][DOMAIN_NAME]"
type input "[EMAIL_ADDRESS][DOMAIN_NAME]"
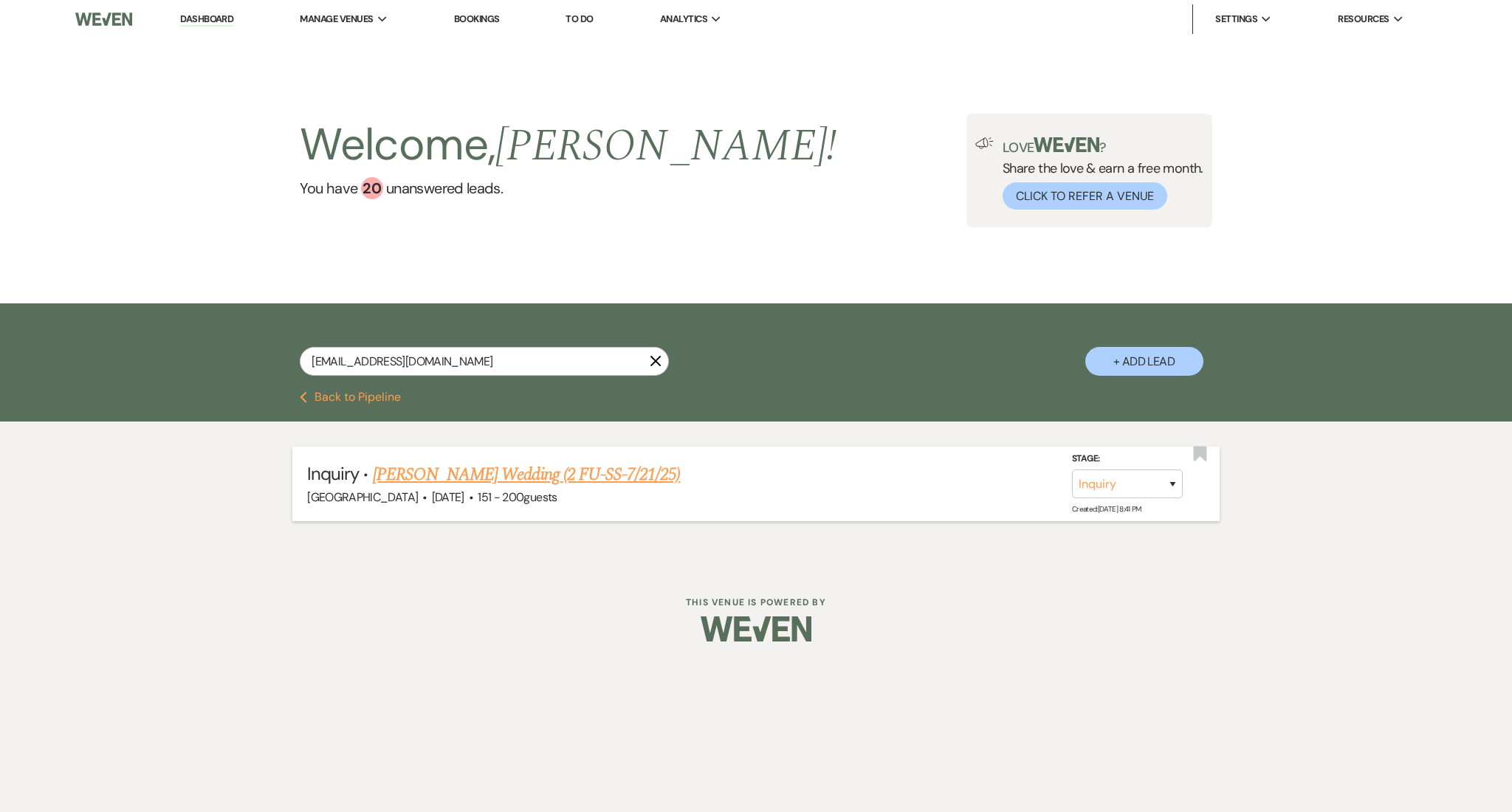
click at [570, 496] on div "[GEOGRAPHIC_DATA] · [DATE] · 151 - 200 guests" at bounding box center [756, 498] width 898 height 20
click at [601, 485] on link "[PERSON_NAME] Wedding (2 FU-SS-7/21/25)" at bounding box center [527, 475] width 308 height 27
select select "2"
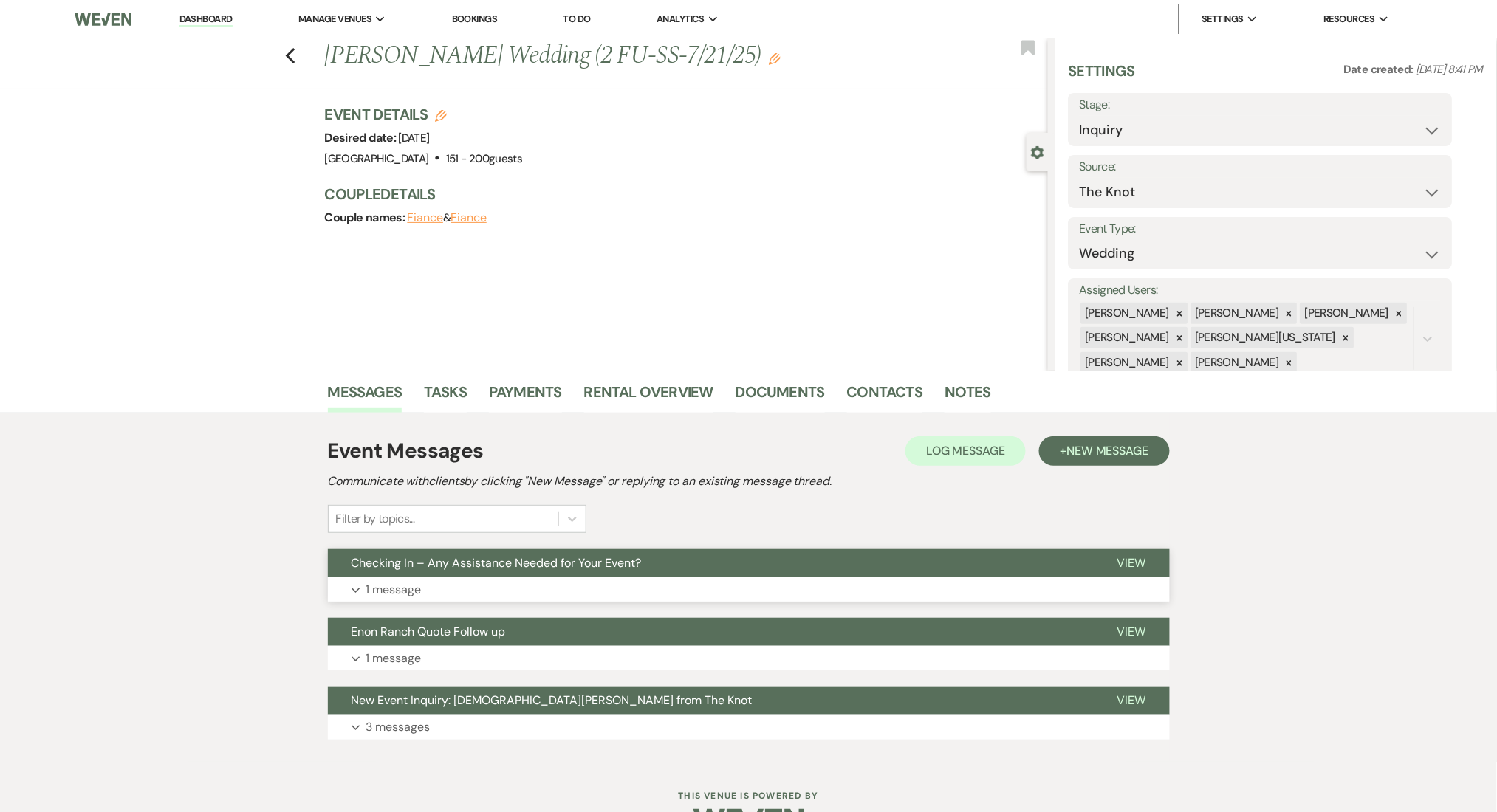
click at [742, 580] on button "Expand 1 message" at bounding box center [749, 590] width 842 height 25
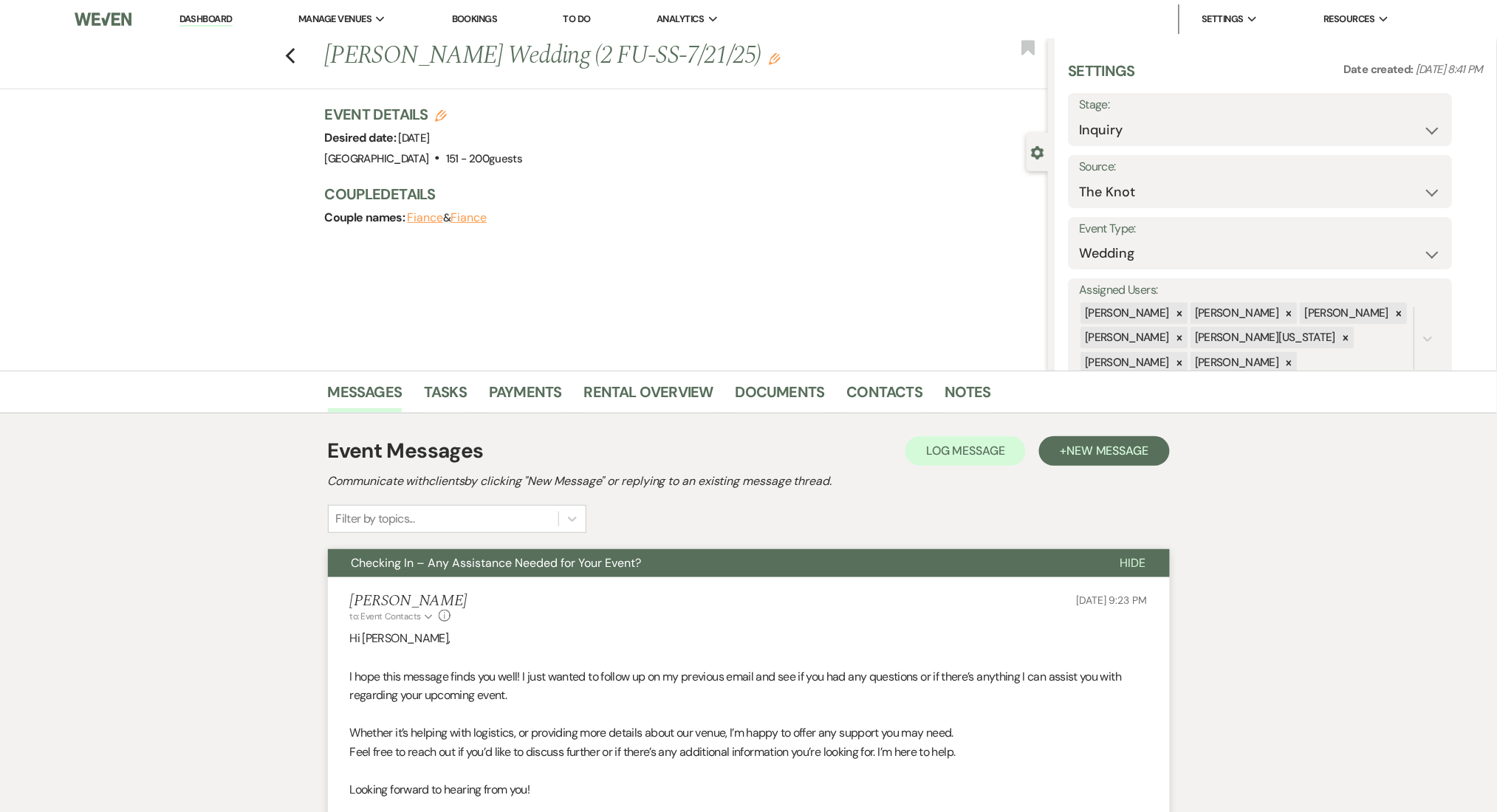
scroll to position [296, 0]
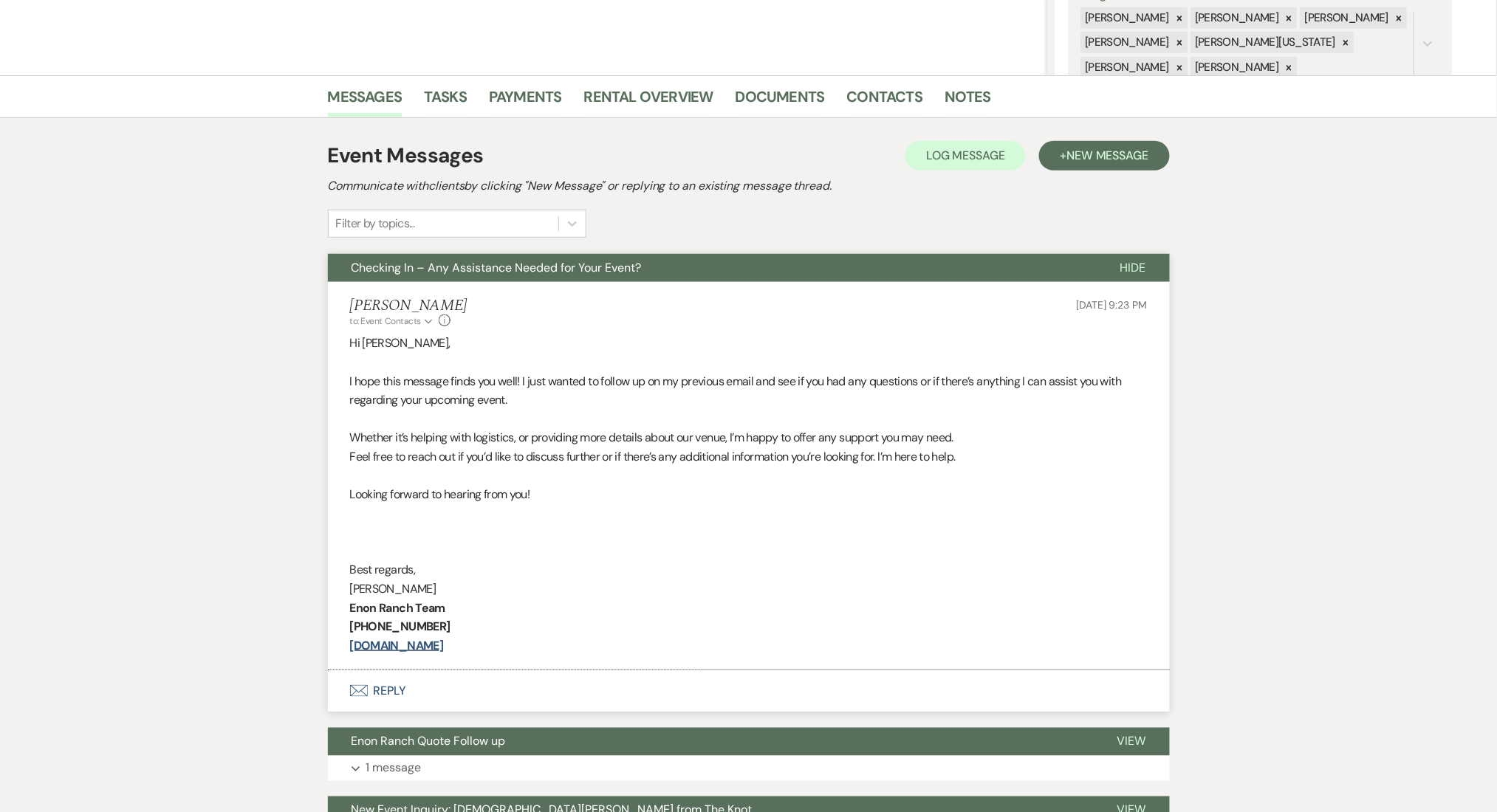
click at [1082, 171] on div "Event Messages Log Log Message + New Message Communicate with clients by clicki…" at bounding box center [749, 189] width 842 height 98
click at [1085, 144] on button "+ New Message" at bounding box center [1104, 156] width 130 height 30
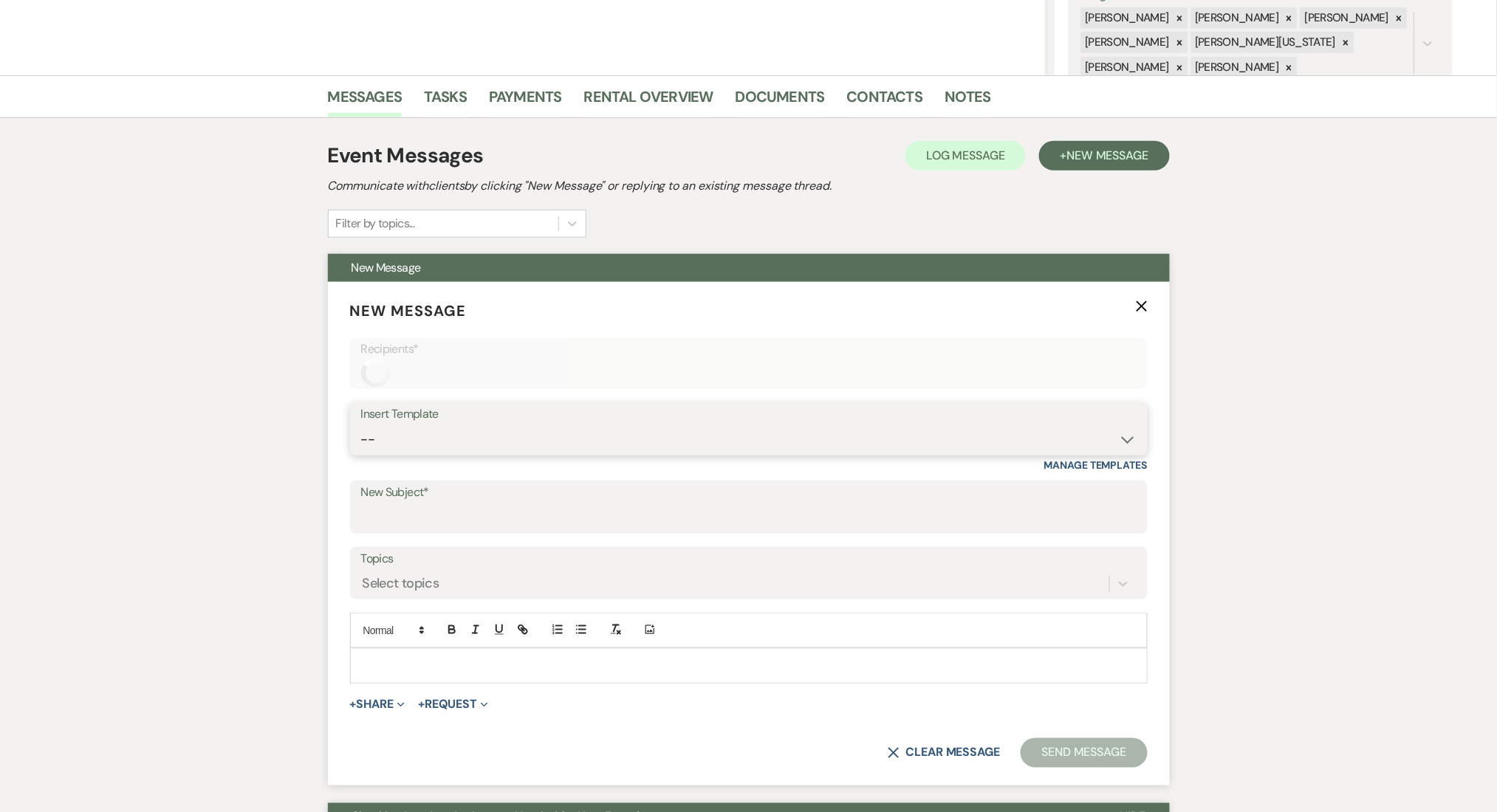
click at [440, 441] on select "-- Inquiry Follow Up Email #2 Contract Sending Template Payment Template Rental…" at bounding box center [749, 440] width 775 height 29
select select "1402"
click at [362, 425] on select "-- Inquiry Follow Up Email #2 Contract Sending Template Payment Template Rental…" at bounding box center [749, 439] width 775 height 29
type input "Ready to Schedule a Tour?"
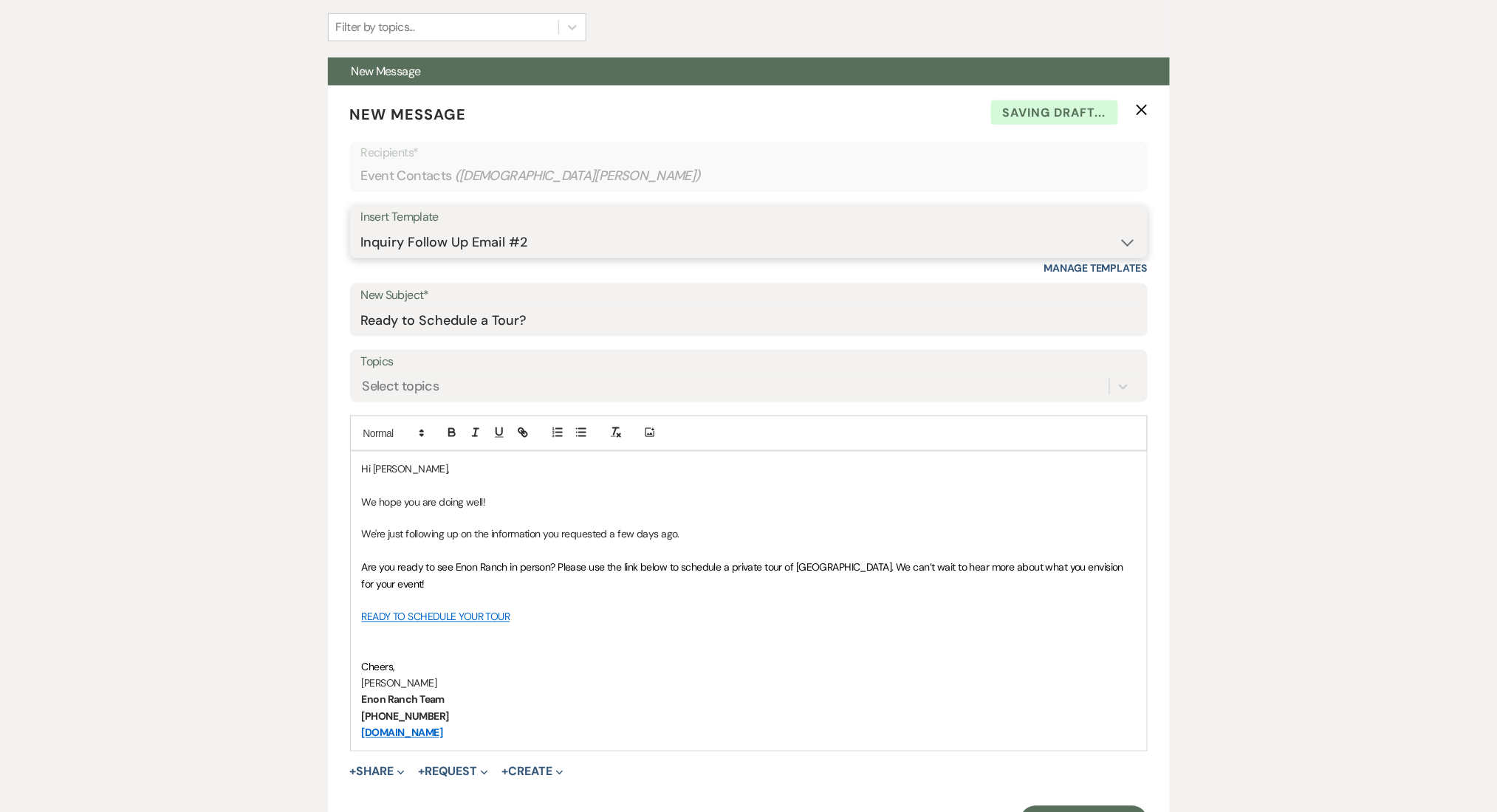
scroll to position [689, 0]
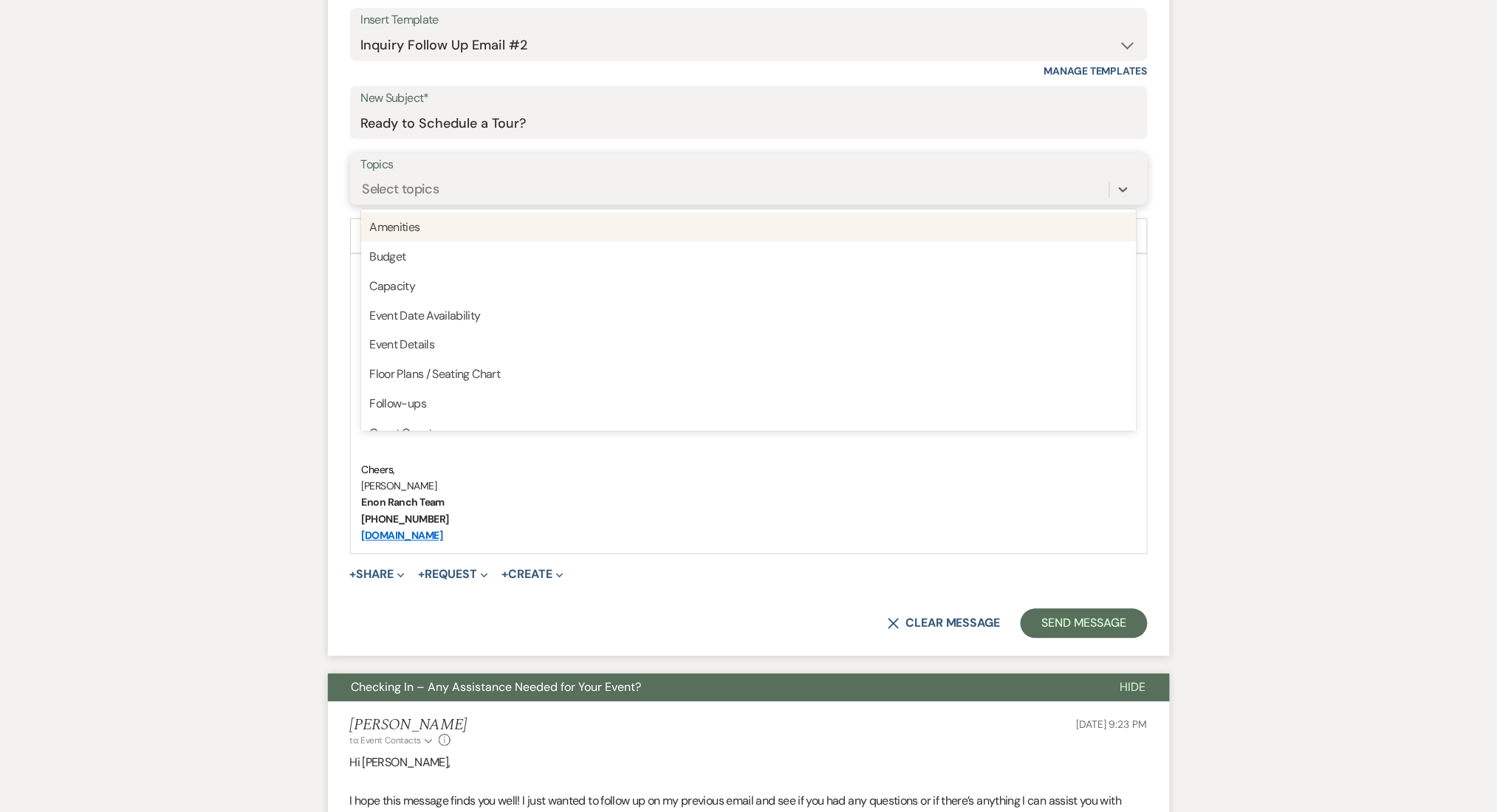
click at [456, 192] on div "Select topics" at bounding box center [736, 189] width 748 height 26
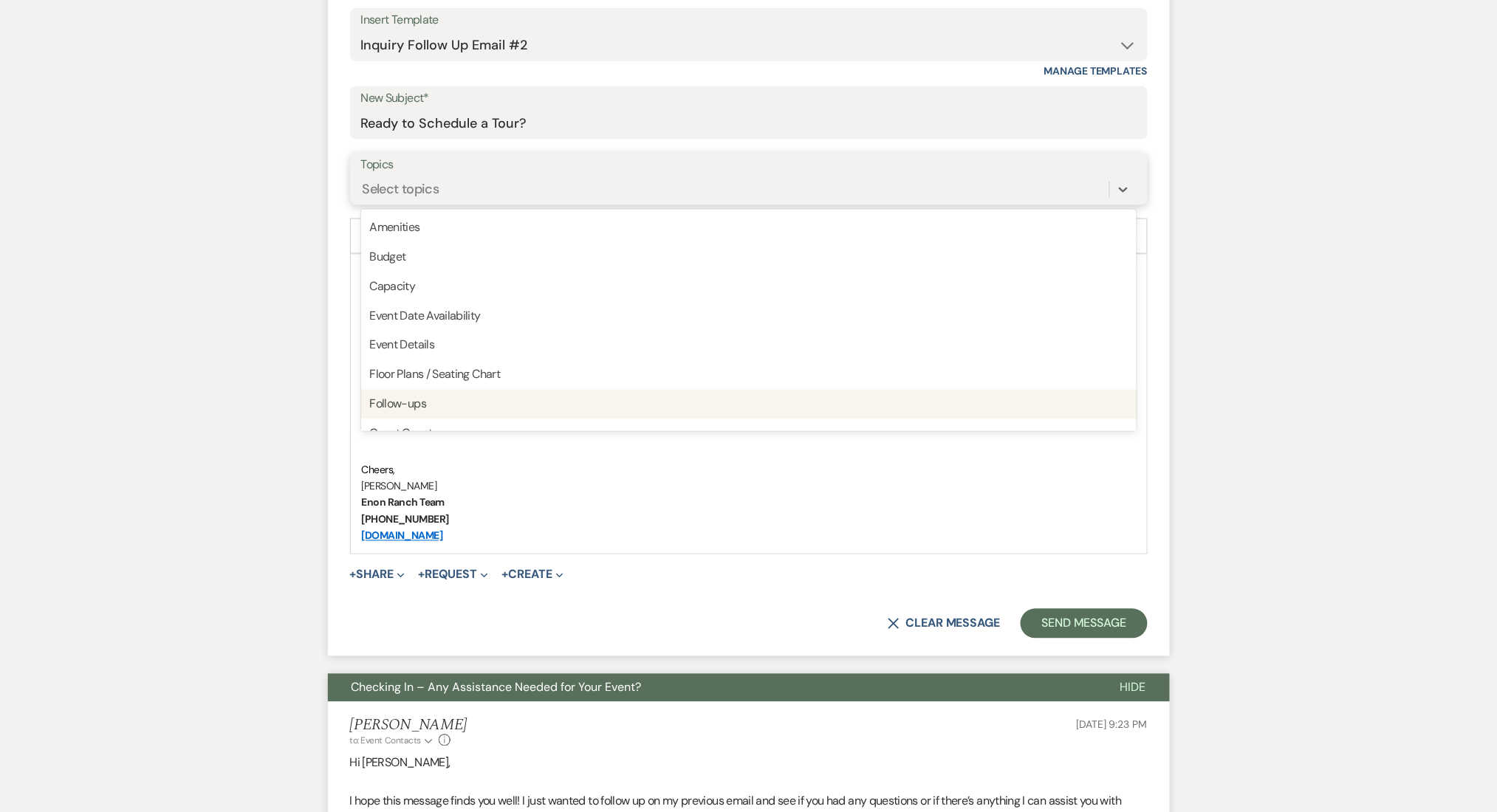
click at [424, 401] on div "Follow-ups" at bounding box center [749, 404] width 775 height 30
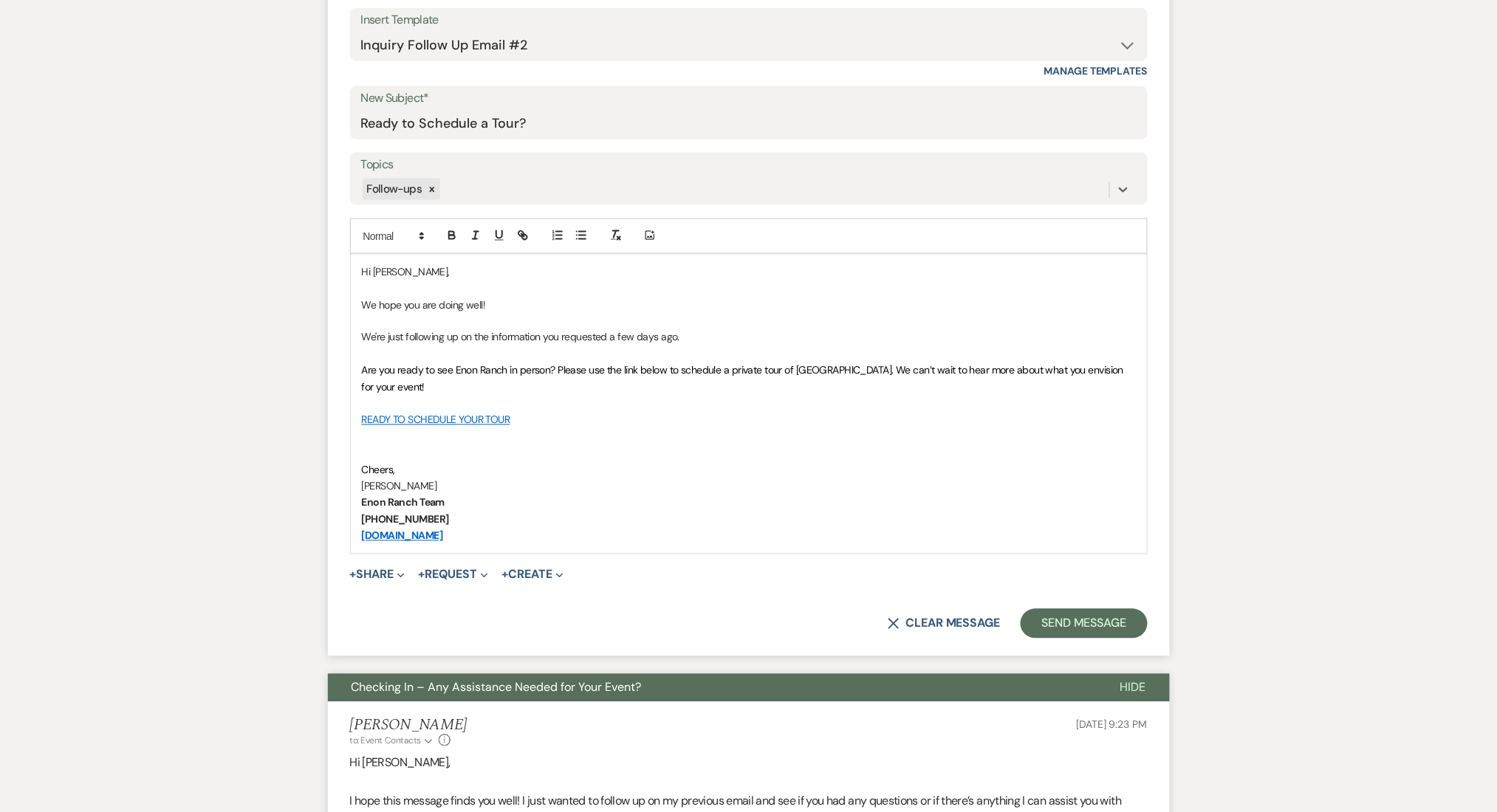
click at [270, 403] on div "Messages Tasks Payments Rental Overview Documents Contacts Notes Event Messages…" at bounding box center [748, 487] width 1497 height 1611
click at [1089, 629] on button "Send Message" at bounding box center [1083, 624] width 126 height 30
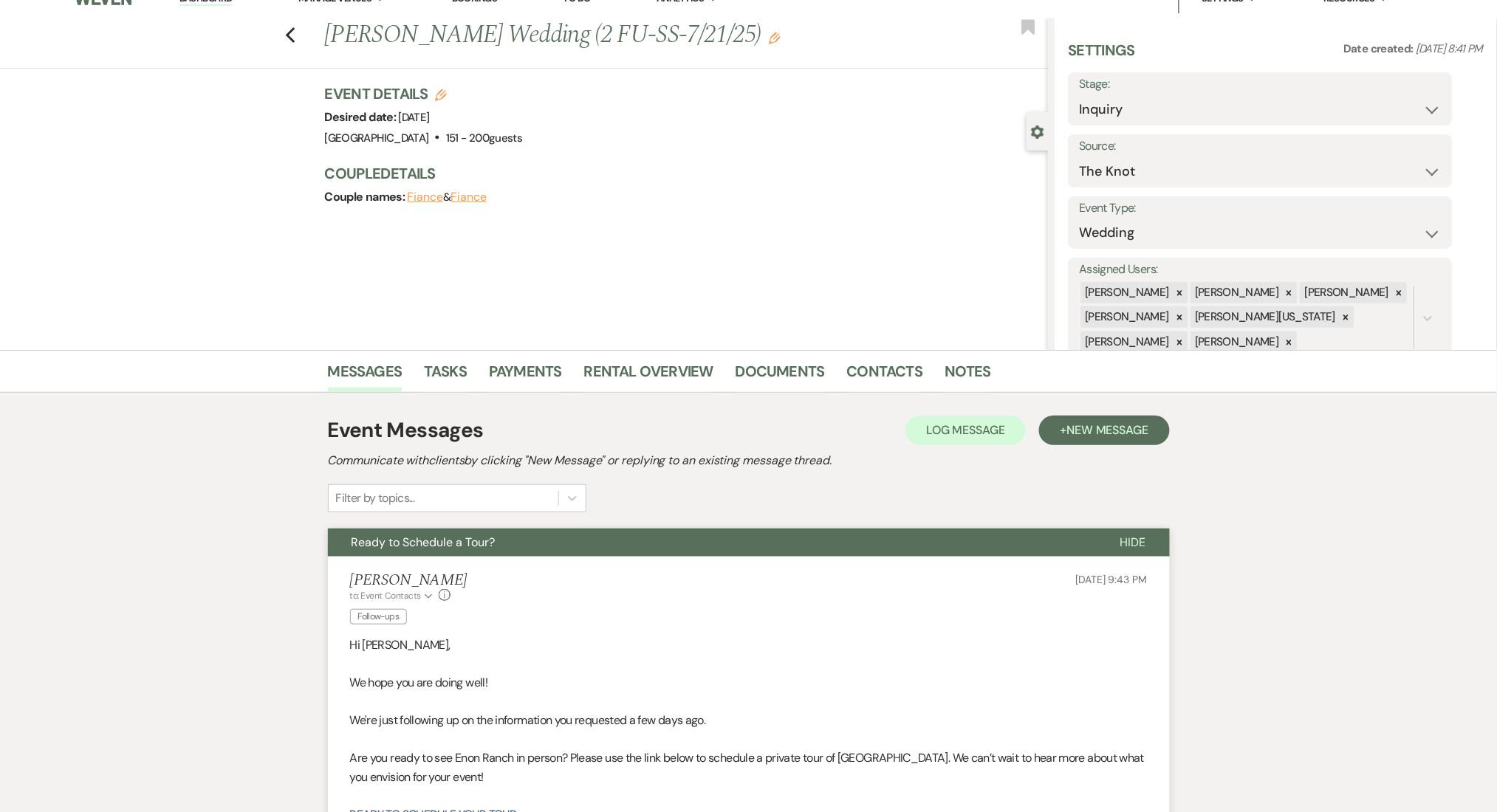
scroll to position [0, 0]
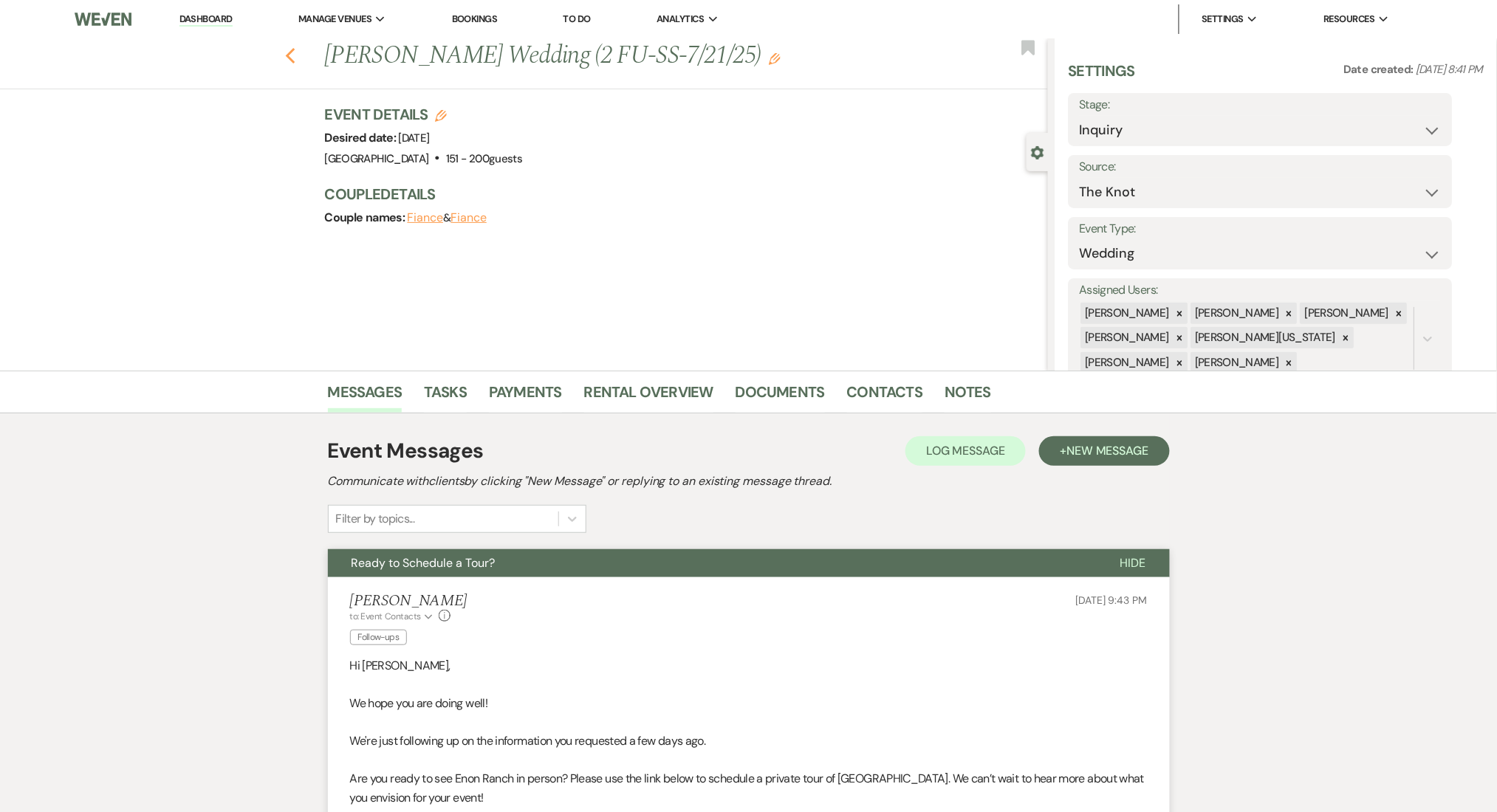
drag, startPoint x: 311, startPoint y: 52, endPoint x: 300, endPoint y: 51, distance: 11.0
click at [311, 51] on div "Previous [PERSON_NAME] Wedding (2 FU-SS-7/21/25) Edit Bookmark" at bounding box center [520, 63] width 1056 height 51
click at [293, 51] on icon "Previous" at bounding box center [290, 56] width 11 height 18
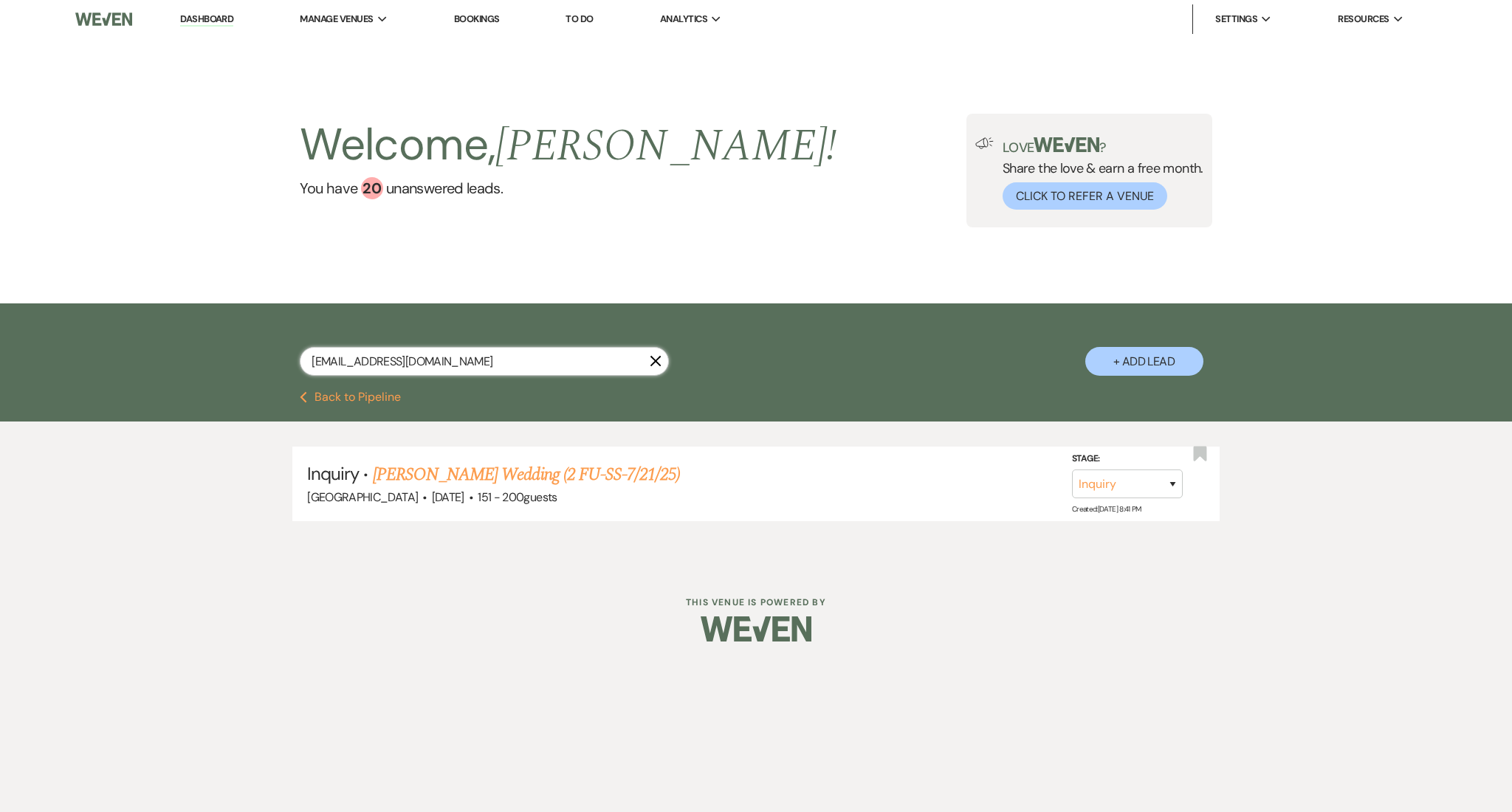
drag, startPoint x: 472, startPoint y: 362, endPoint x: 107, endPoint y: 335, distance: 366.0
click at [107, 335] on div "[EMAIL_ADDRESS][DOMAIN_NAME] X + Add Lead" at bounding box center [756, 347] width 1512 height 88
paste input "eiyanalawrence25"
type input "[EMAIL_ADDRESS][DOMAIN_NAME]"
click at [493, 471] on link "[PERSON_NAME] Wedding (1FU)" at bounding box center [487, 475] width 228 height 27
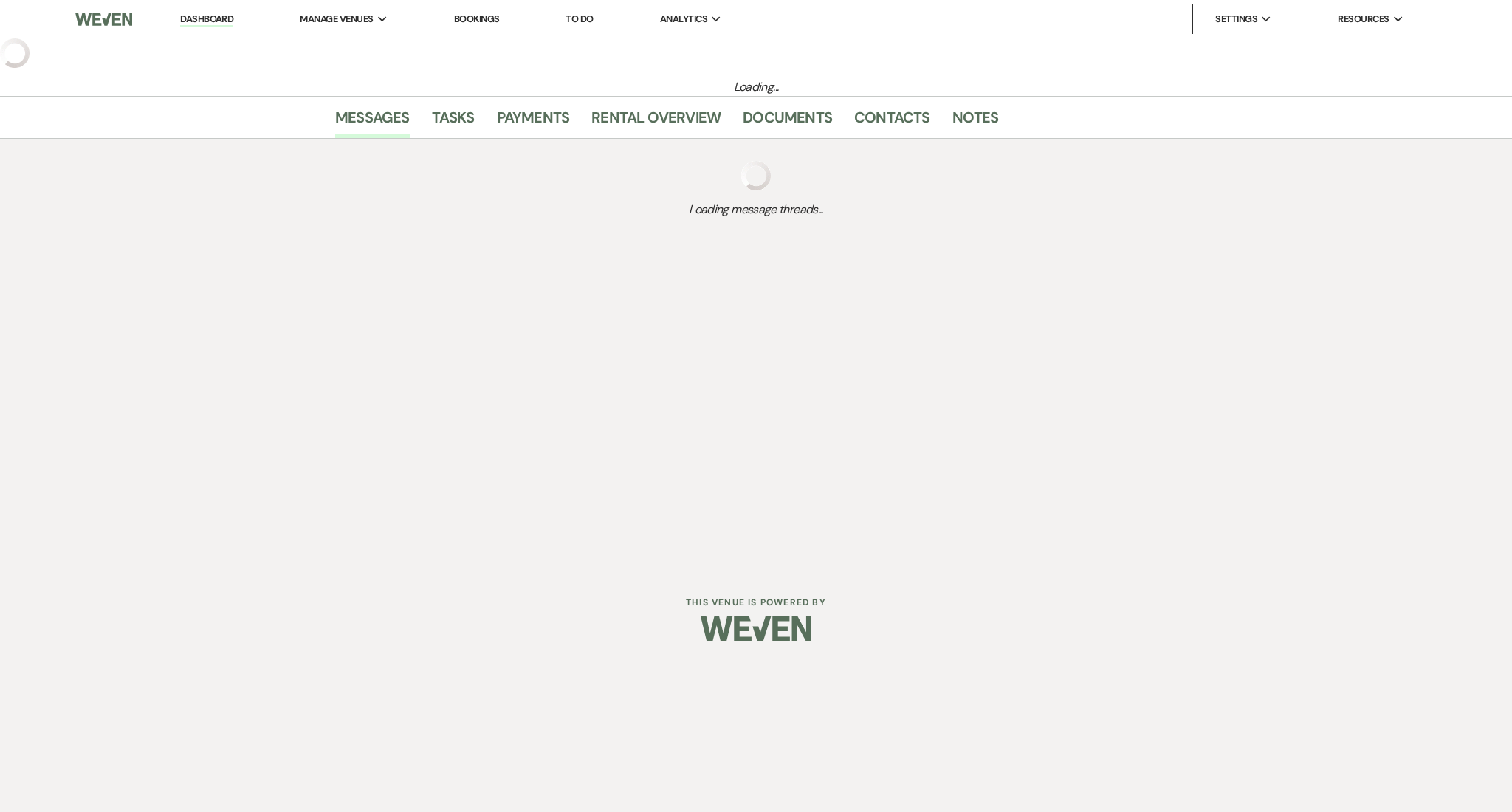
select select "3"
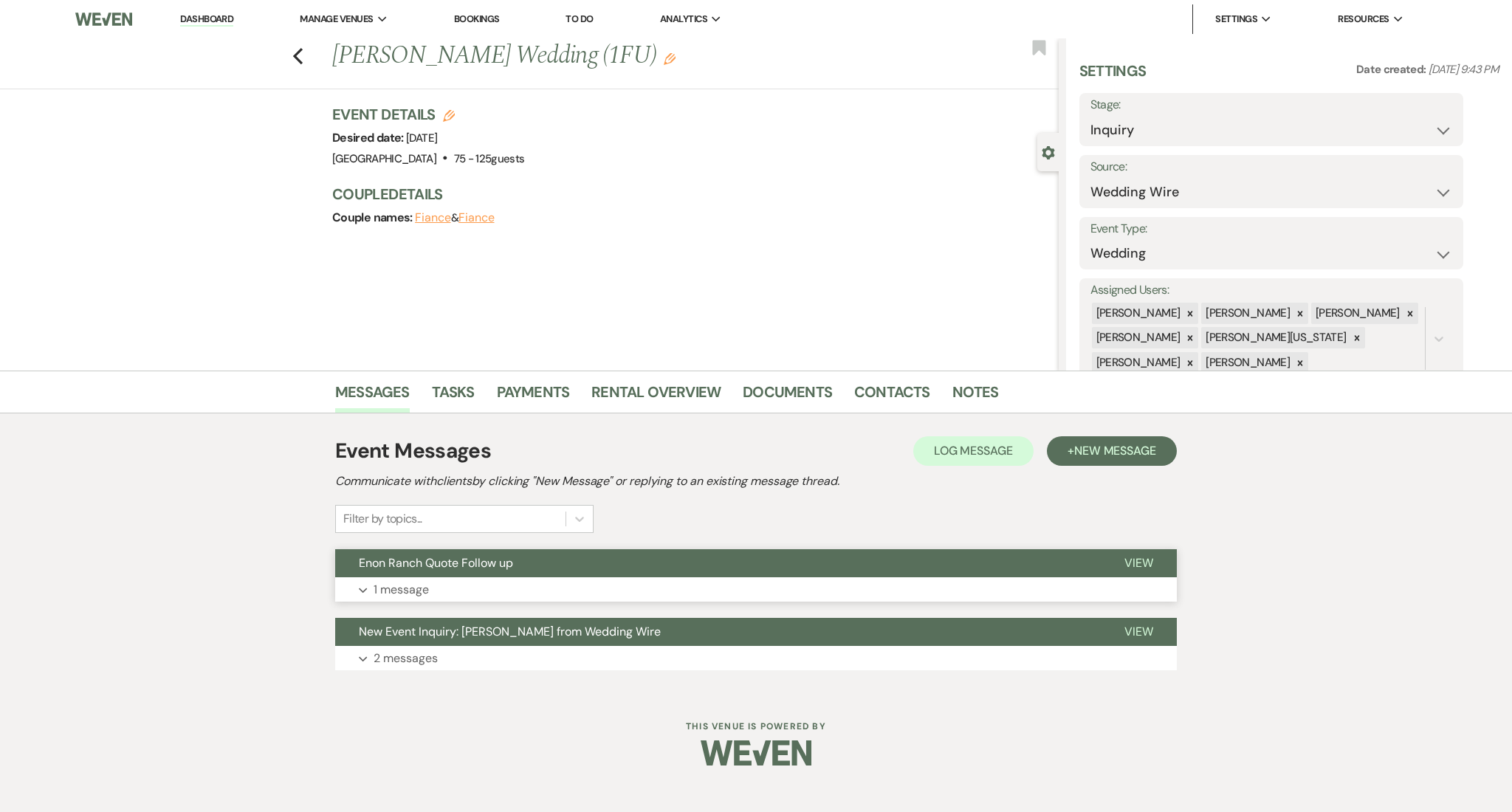
click at [442, 592] on button "Expand 1 message" at bounding box center [756, 590] width 842 height 25
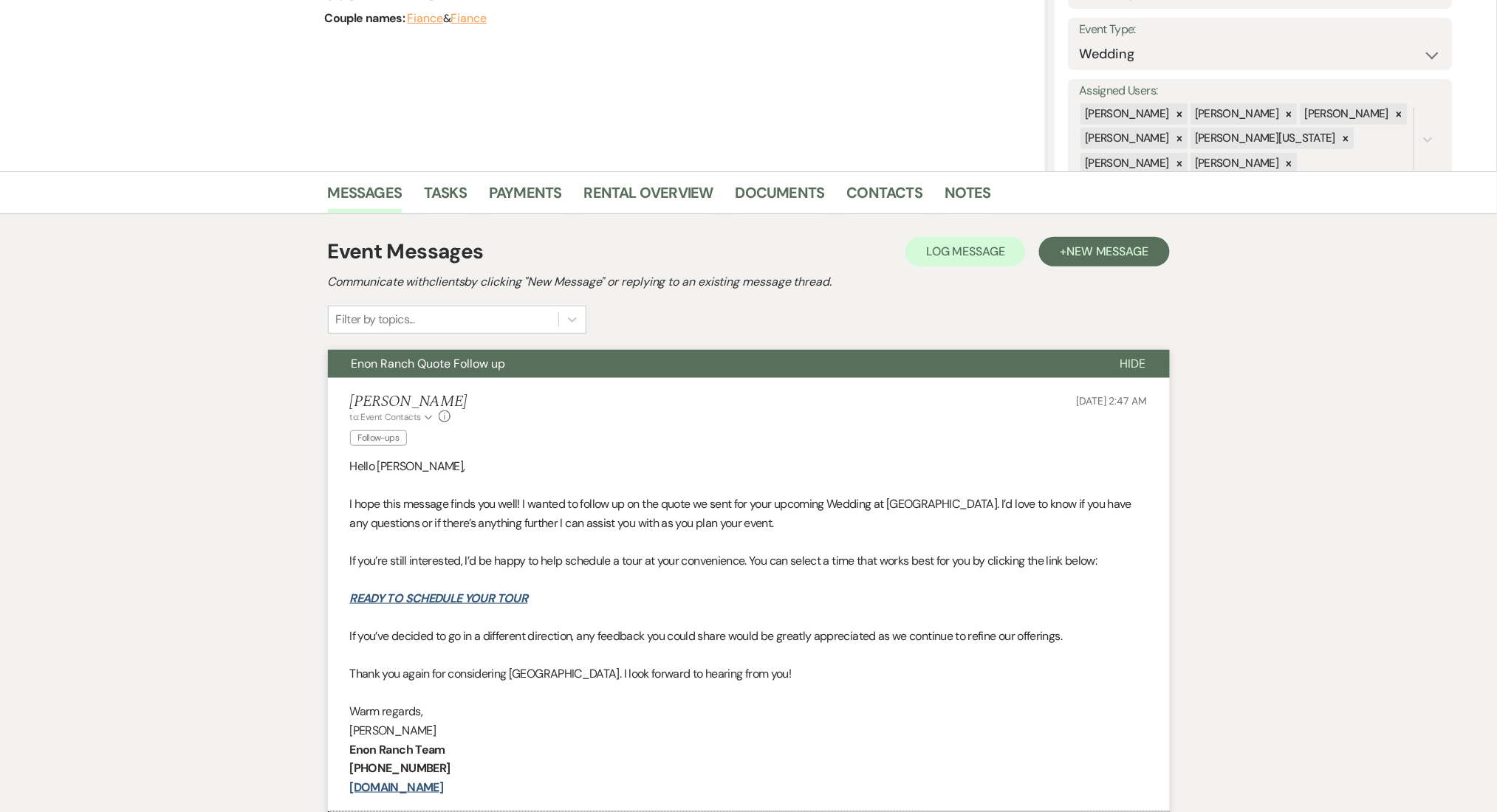
scroll to position [99, 0]
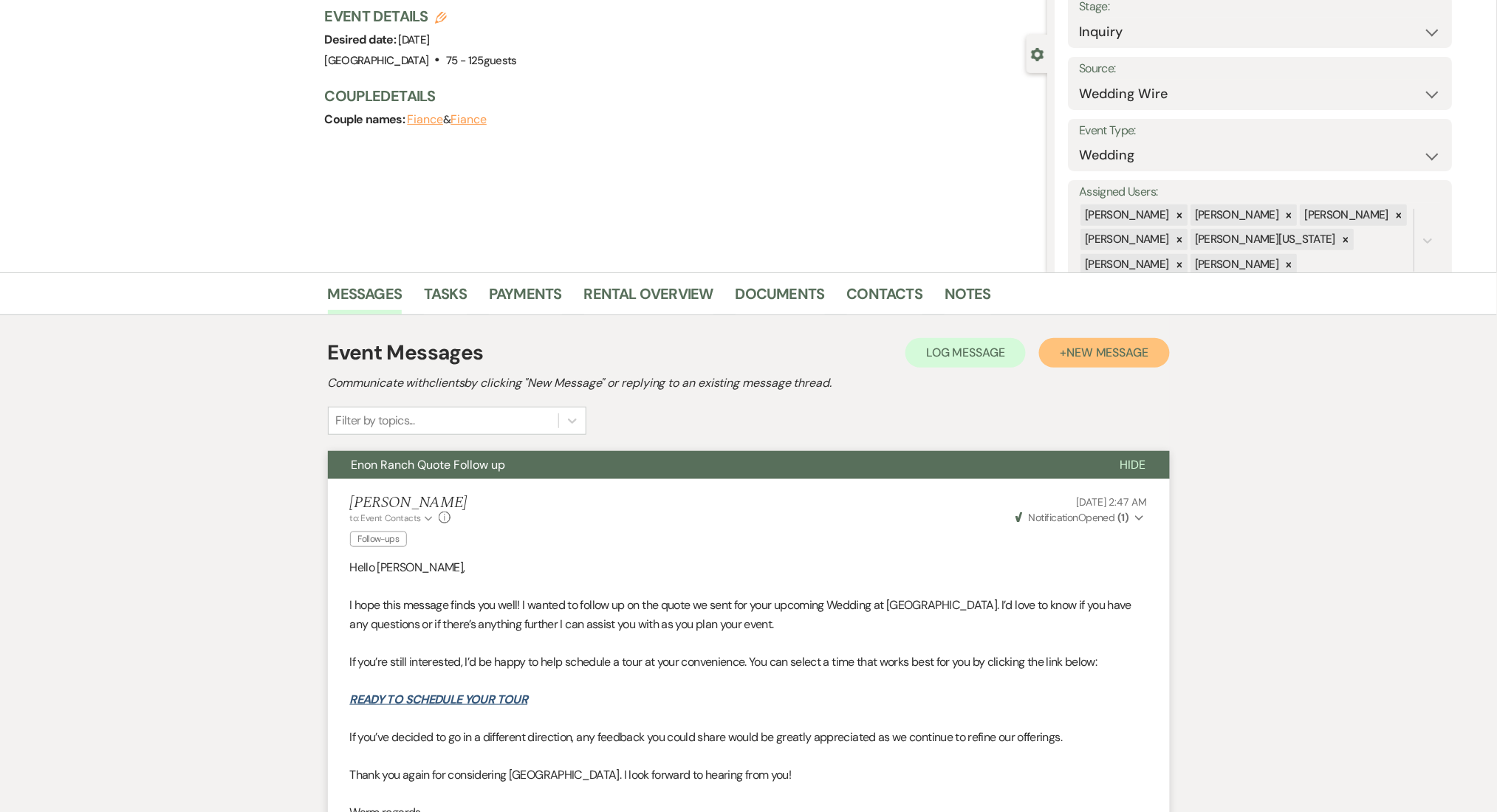
click at [1087, 347] on span "New Message" at bounding box center [1107, 353] width 82 height 16
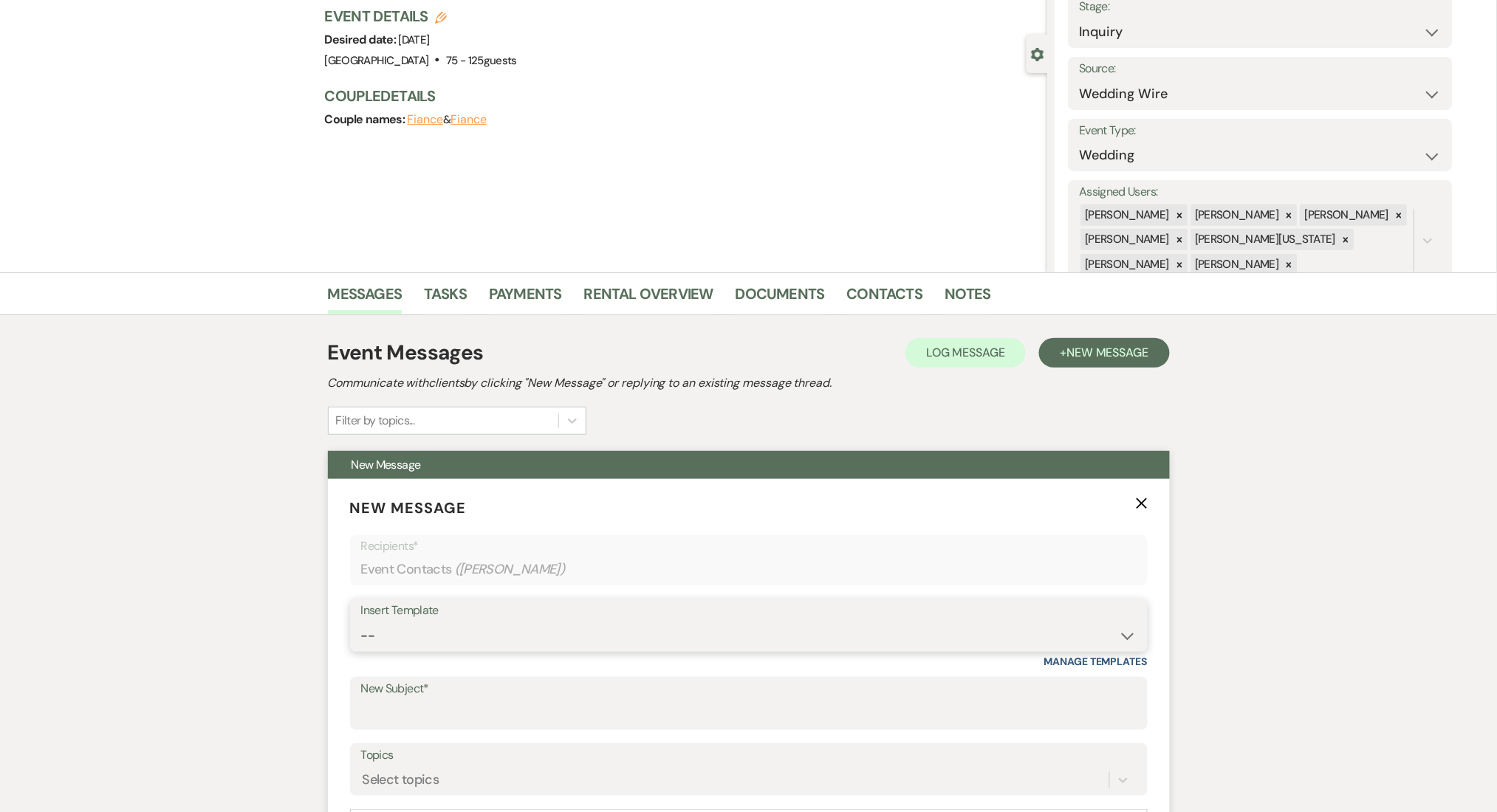
click at [426, 624] on select "-- Inquiry Follow Up Email #2 Contract Sending Template Payment Template Rental…" at bounding box center [749, 636] width 775 height 29
select select "4603"
click at [362, 622] on select "-- Inquiry Follow Up Email #2 Contract Sending Template Payment Template Rental…" at bounding box center [749, 636] width 775 height 29
type input "Checking In – Any Assistance Needed for Your Event?"
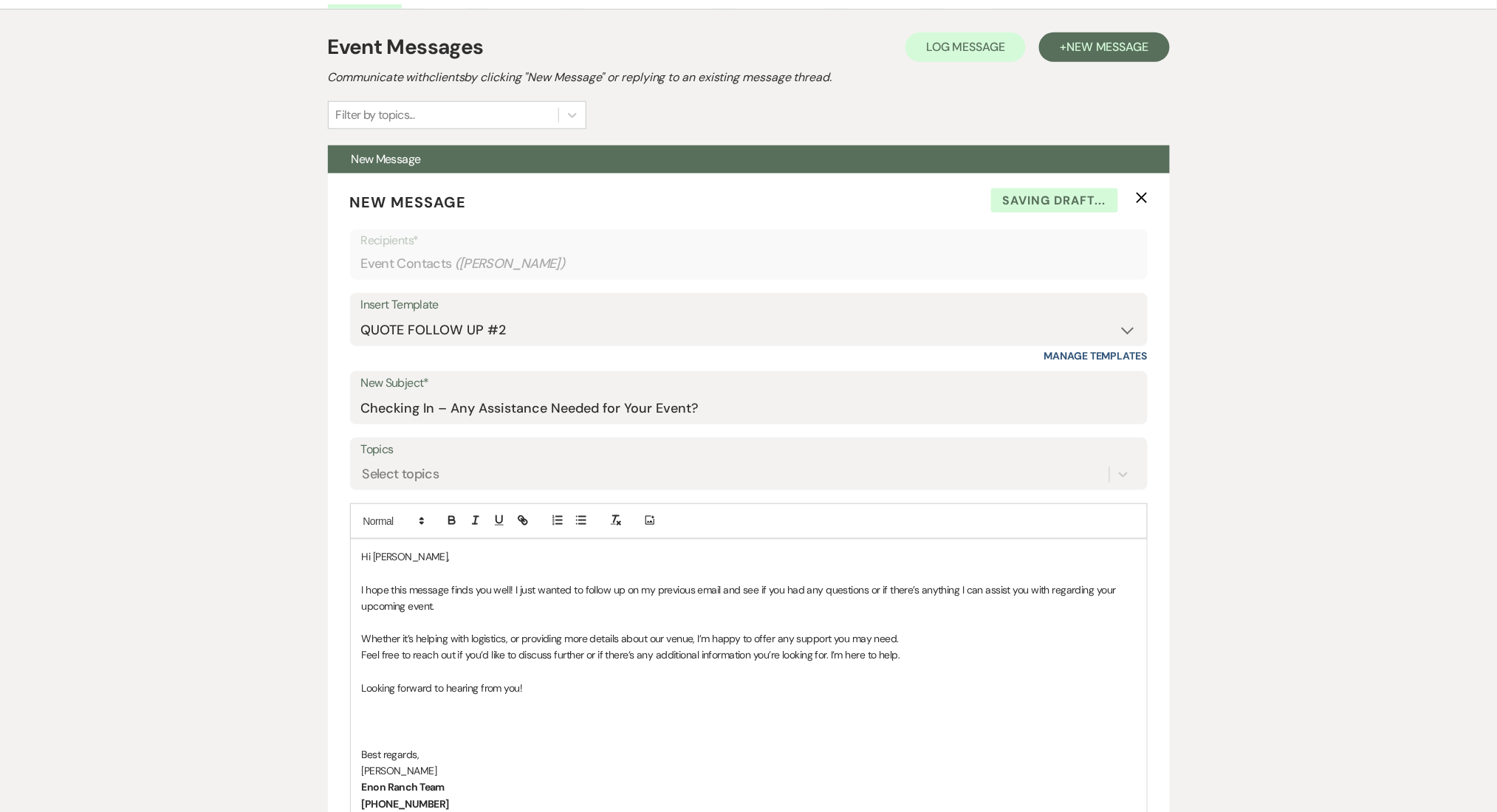
scroll to position [591, 0]
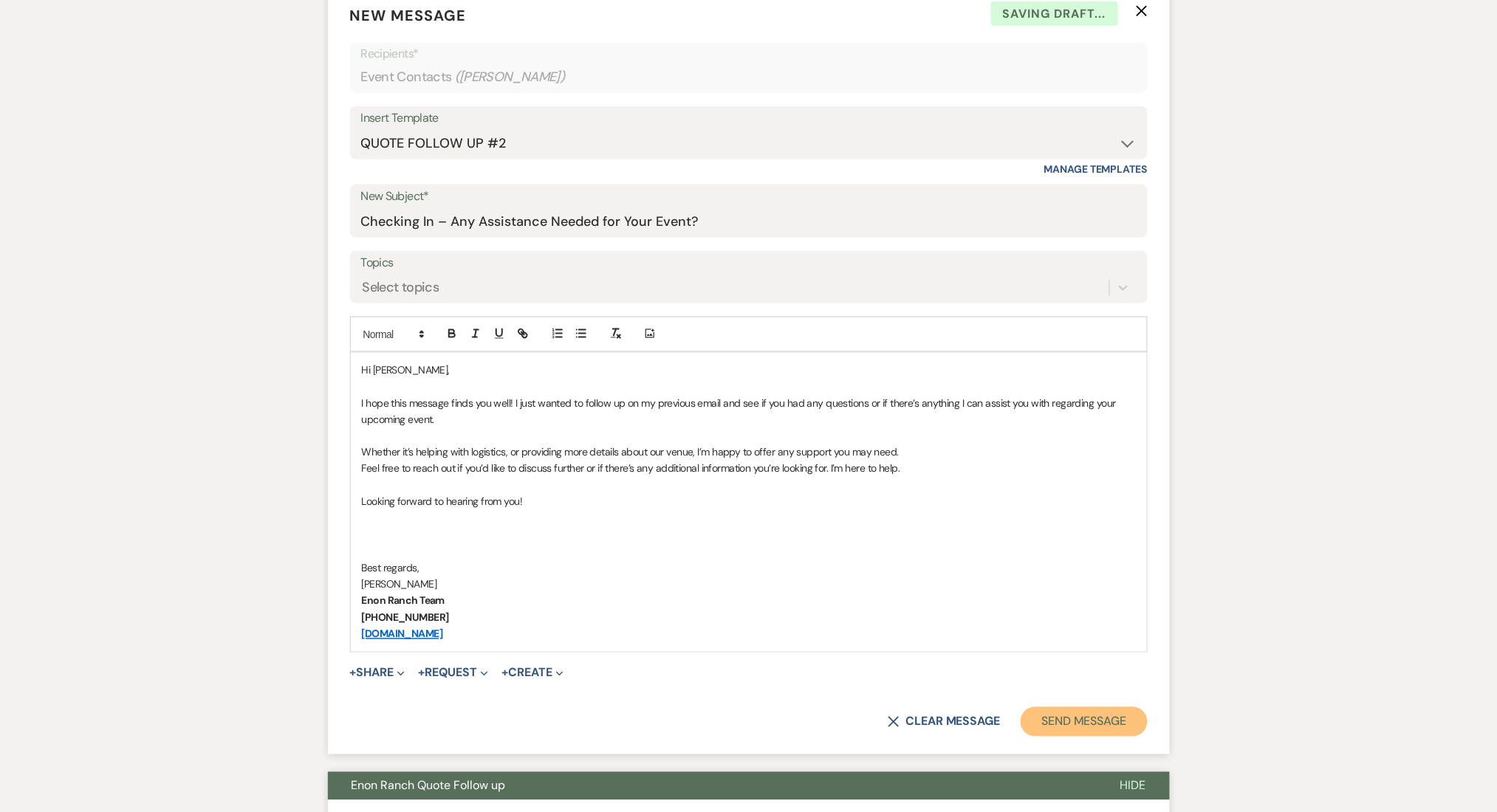
click at [1076, 723] on button "Send Message" at bounding box center [1083, 722] width 126 height 30
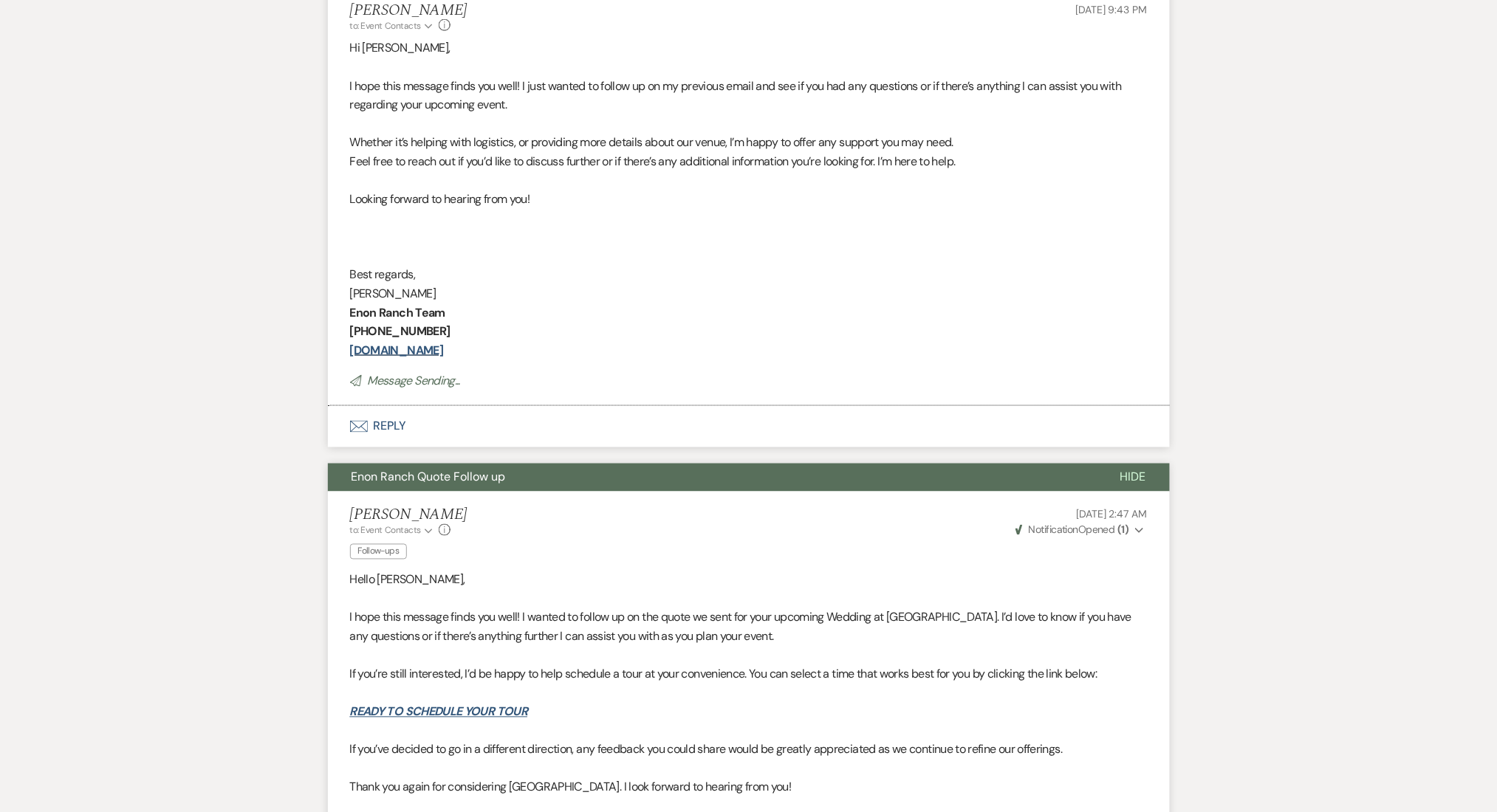
scroll to position [0, 0]
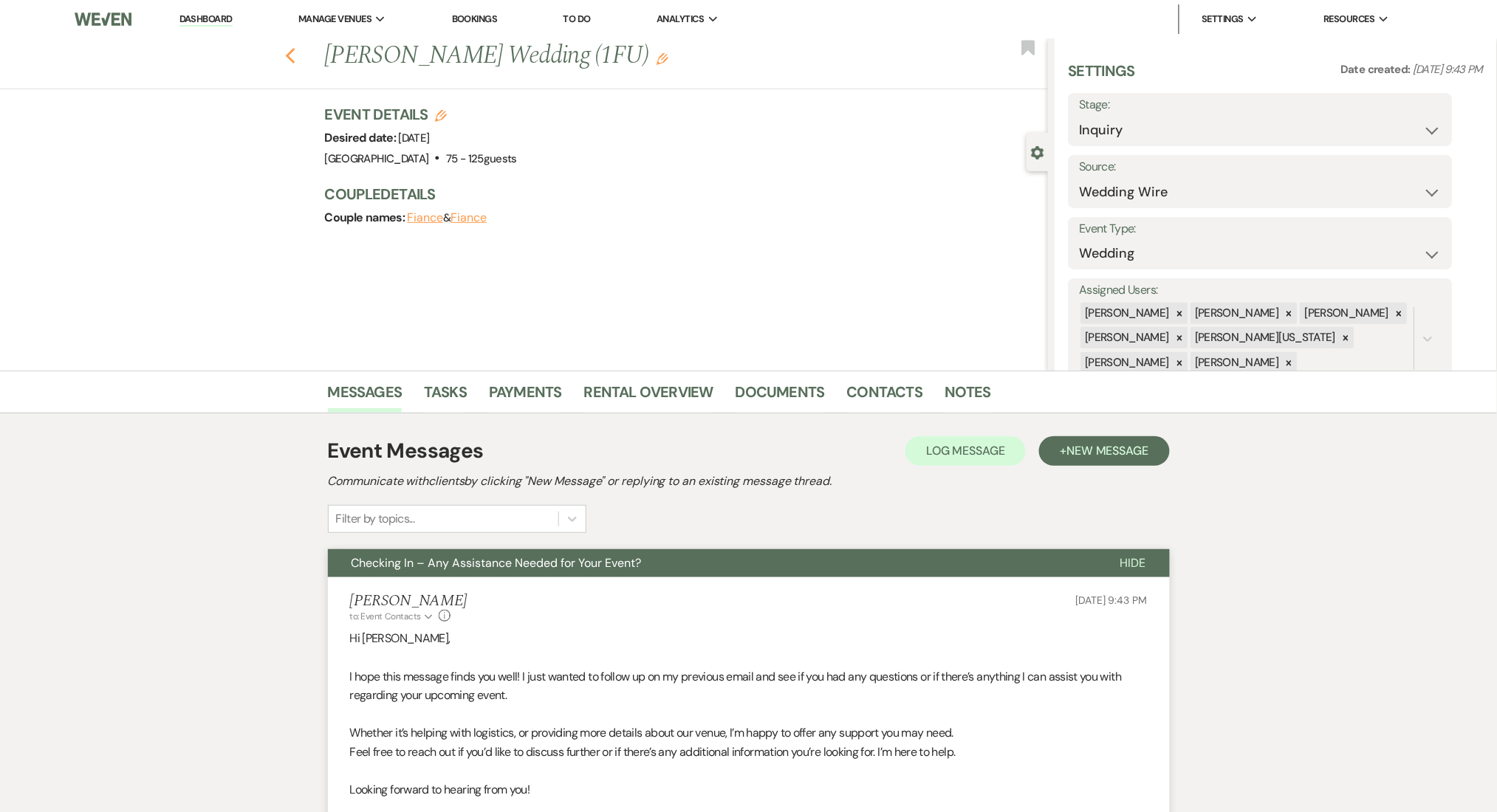
click at [297, 52] on icon "Previous" at bounding box center [290, 56] width 11 height 18
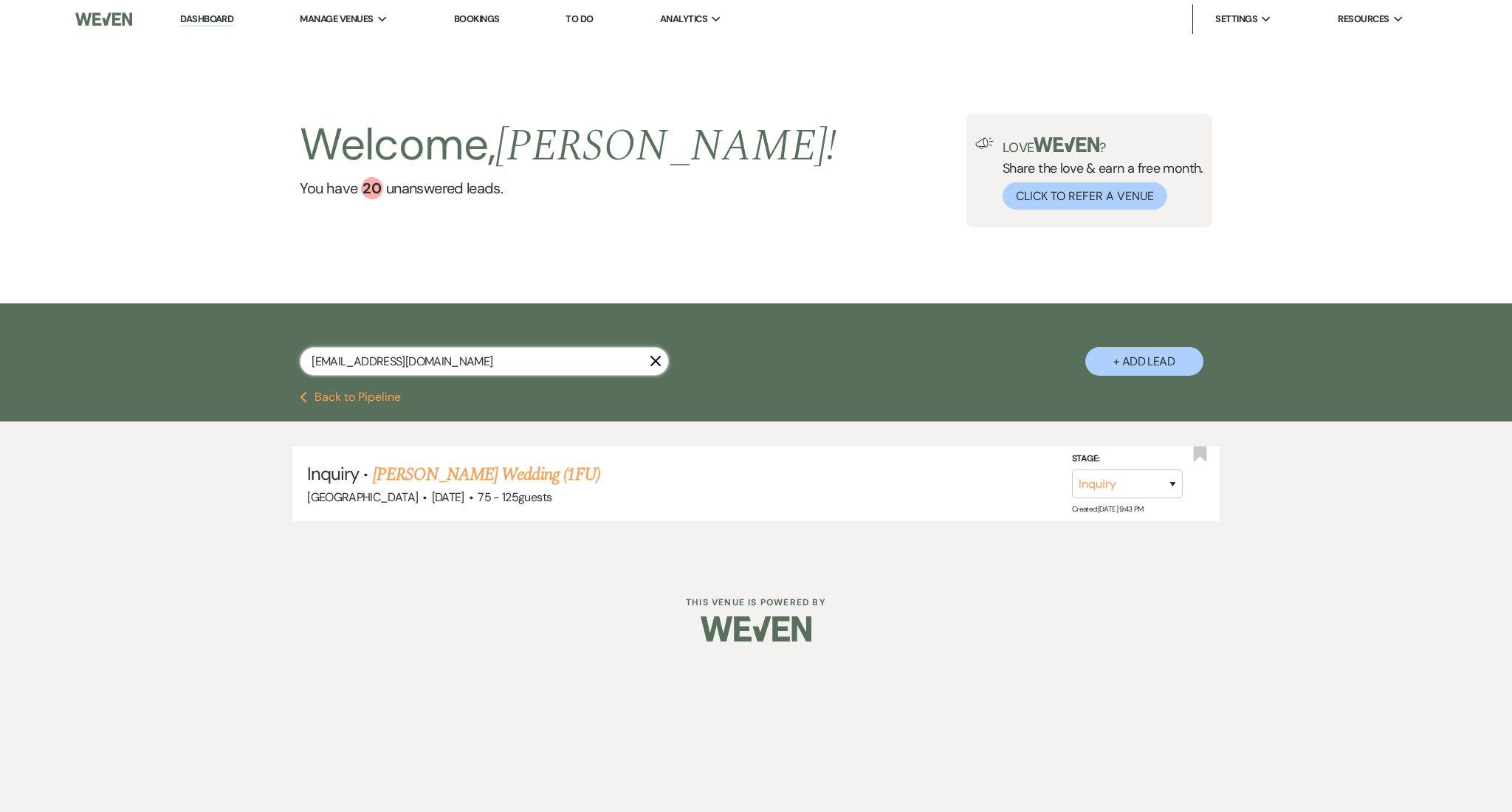
drag, startPoint x: 485, startPoint y: 357, endPoint x: 84, endPoint y: 279, distance: 408.5
click at [84, 279] on main "Welcome, [PERSON_NAME] ! You have 20 unanswered lead s . Love ? Share the love …" at bounding box center [756, 292] width 1512 height 508
paste input "[EMAIL_ADDRESS][DOMAIN_NAME]"
type input "[EMAIL_ADDRESS][DOMAIN_NAME]"
click at [530, 454] on li "Inquiry · [PERSON_NAME] Family Reunion picnic (1FU) [GEOGRAPHIC_DATA] · [DATE] …" at bounding box center [756, 483] width 928 height 74
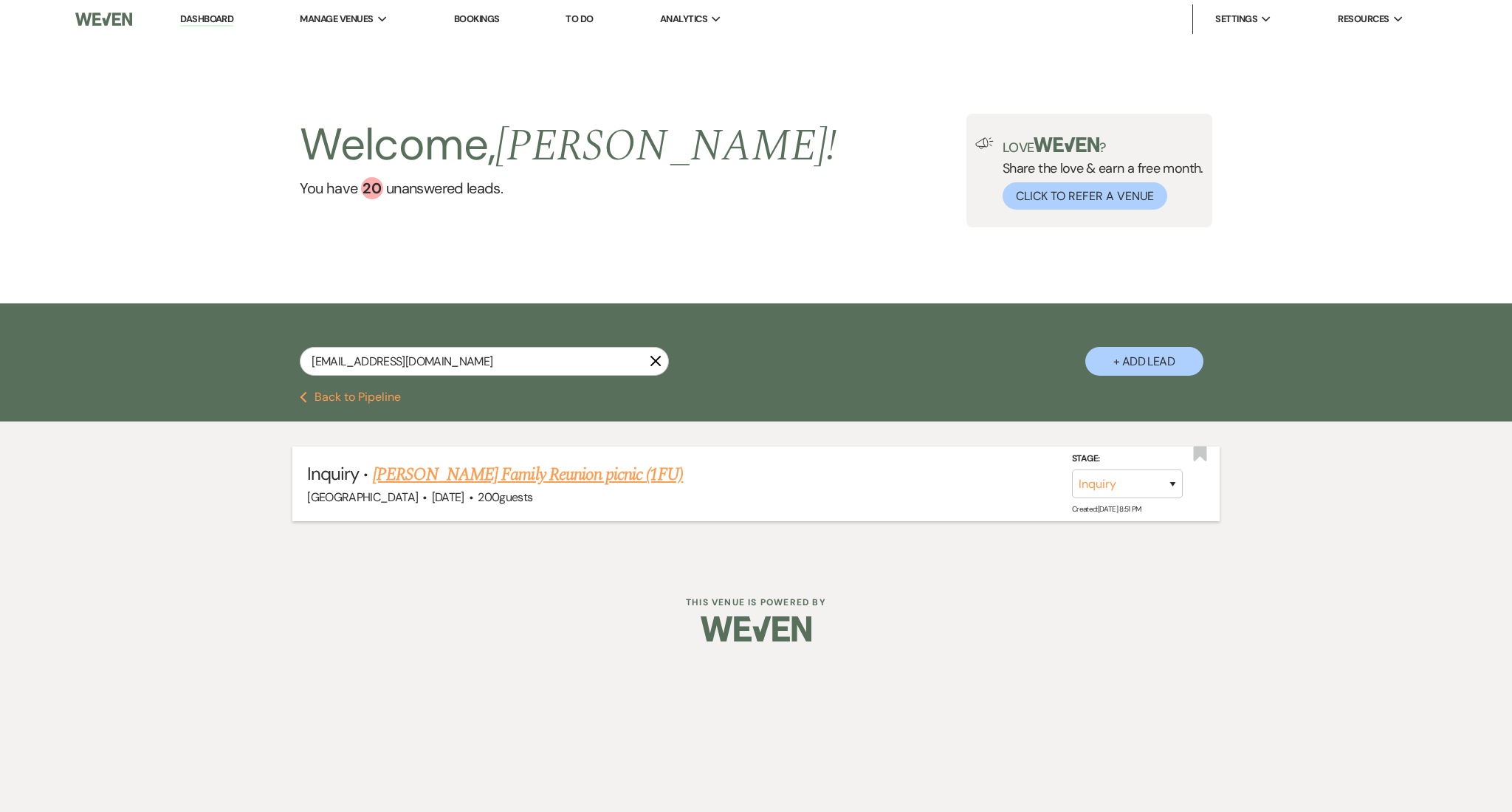
click at [529, 467] on link "[PERSON_NAME] Family Reunion picnic (1FU)" at bounding box center [528, 475] width 311 height 27
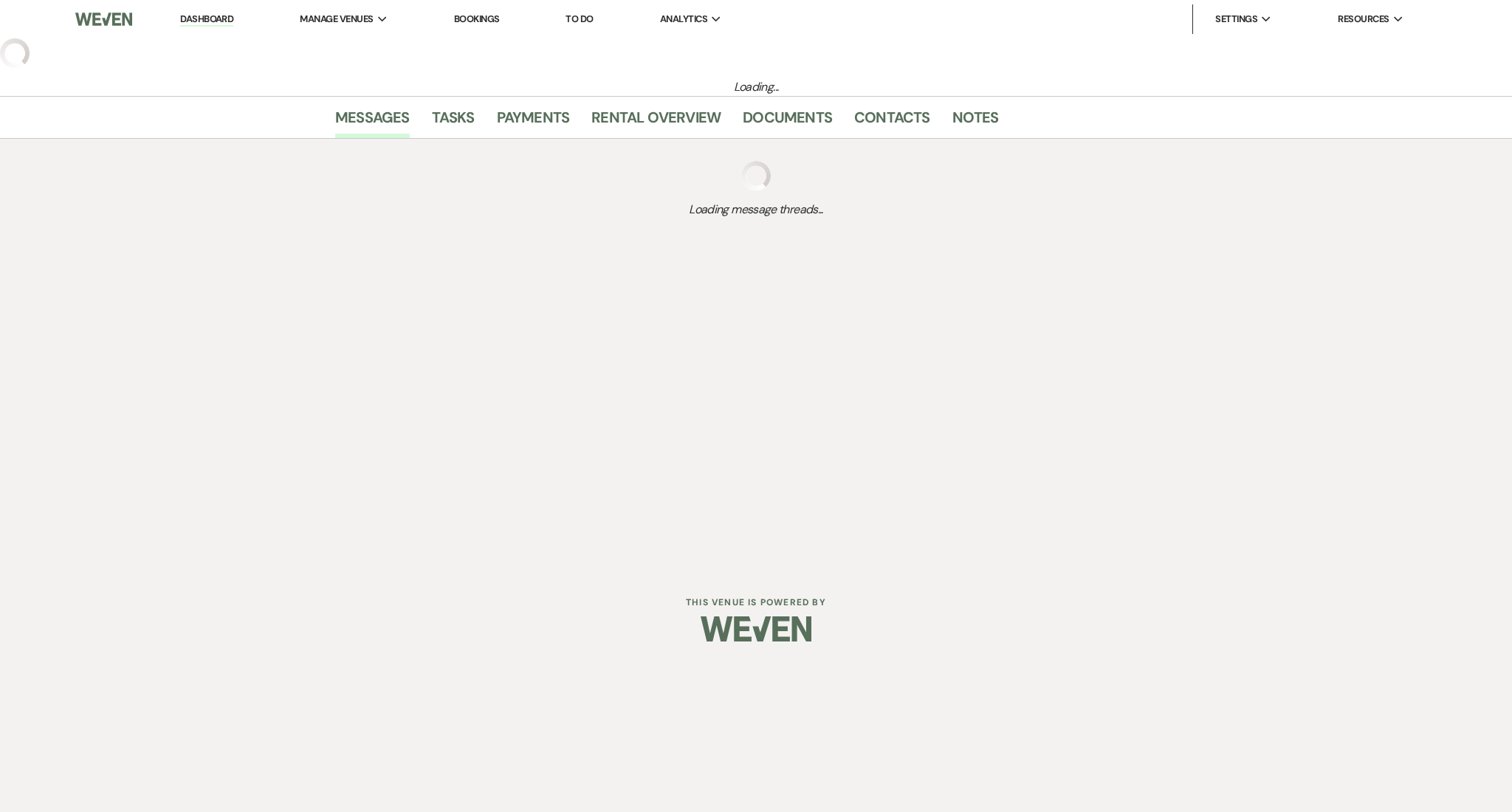
select select "5"
select select "13"
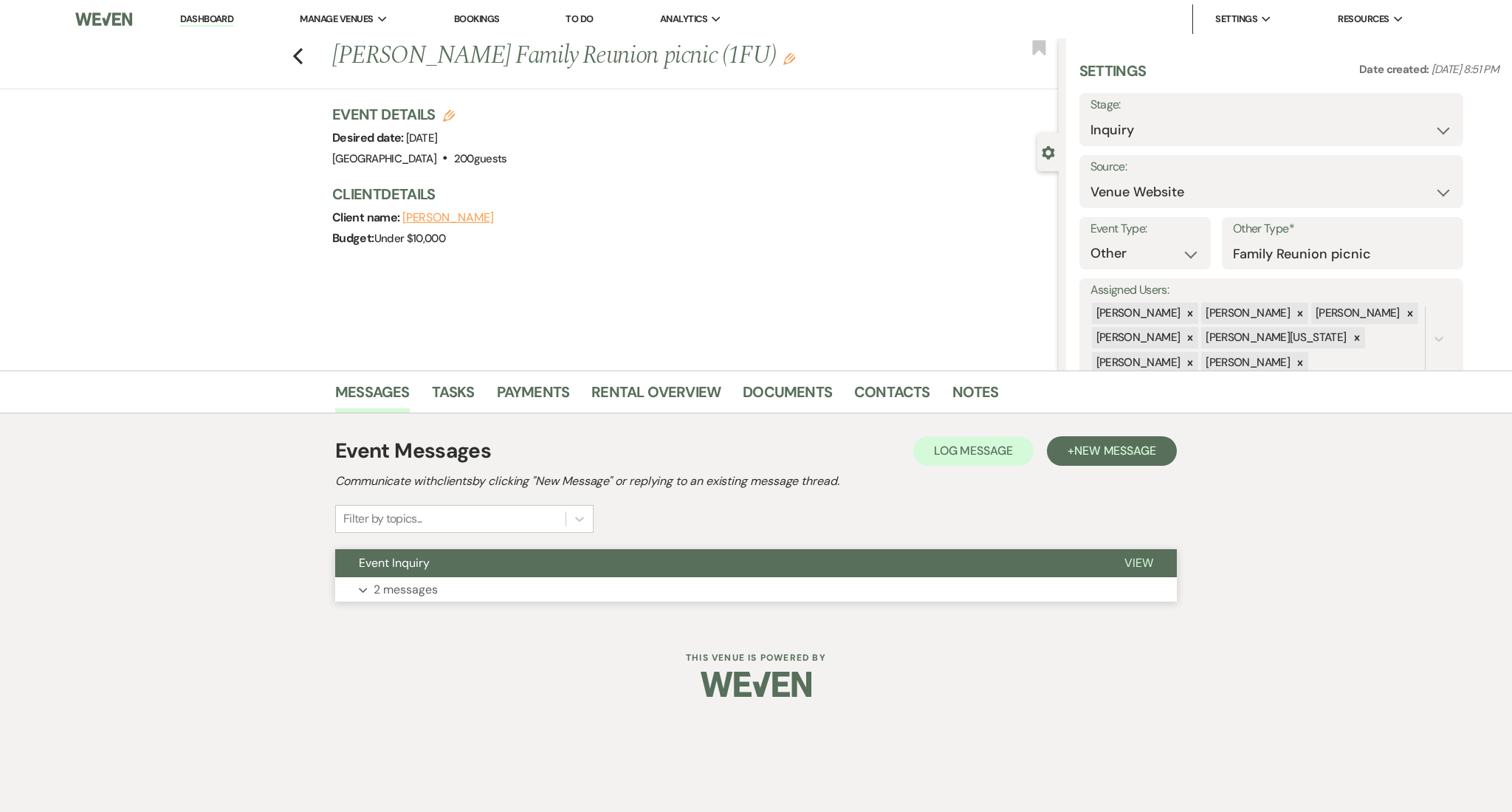
click at [384, 573] on button "Event Inquiry" at bounding box center [718, 563] width 766 height 28
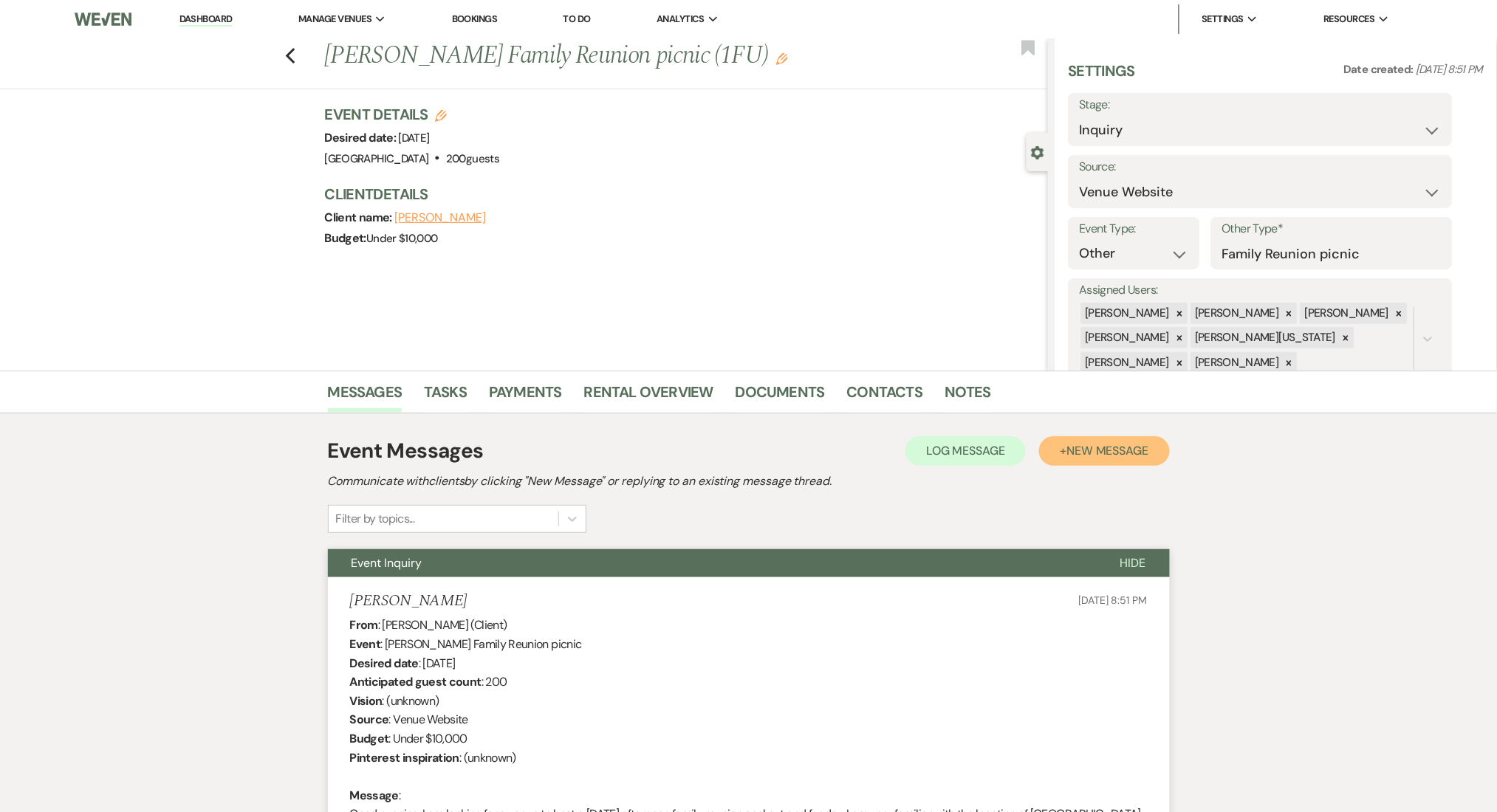
click at [1085, 452] on span "New Message" at bounding box center [1107, 451] width 82 height 16
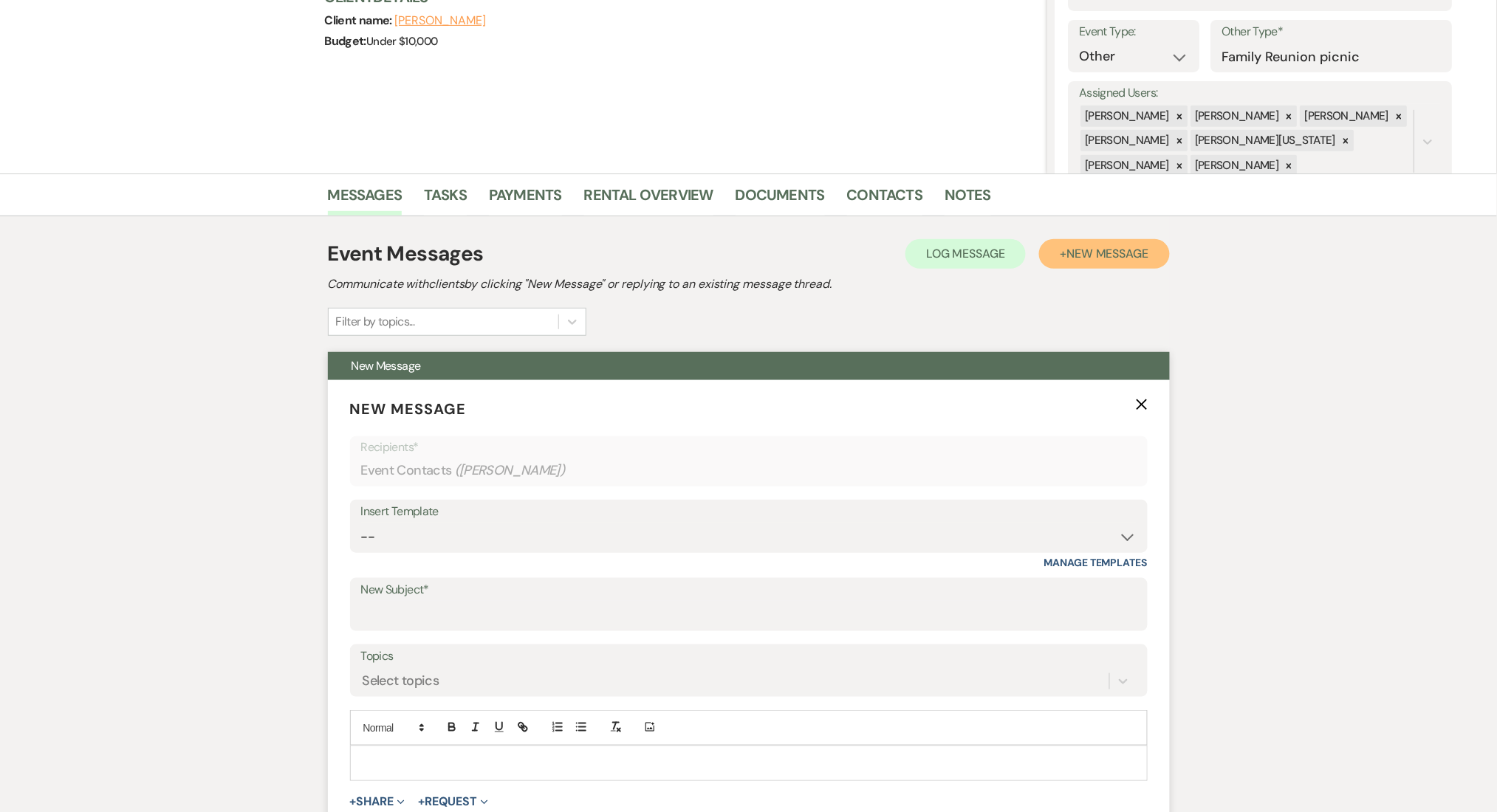
scroll to position [296, 0]
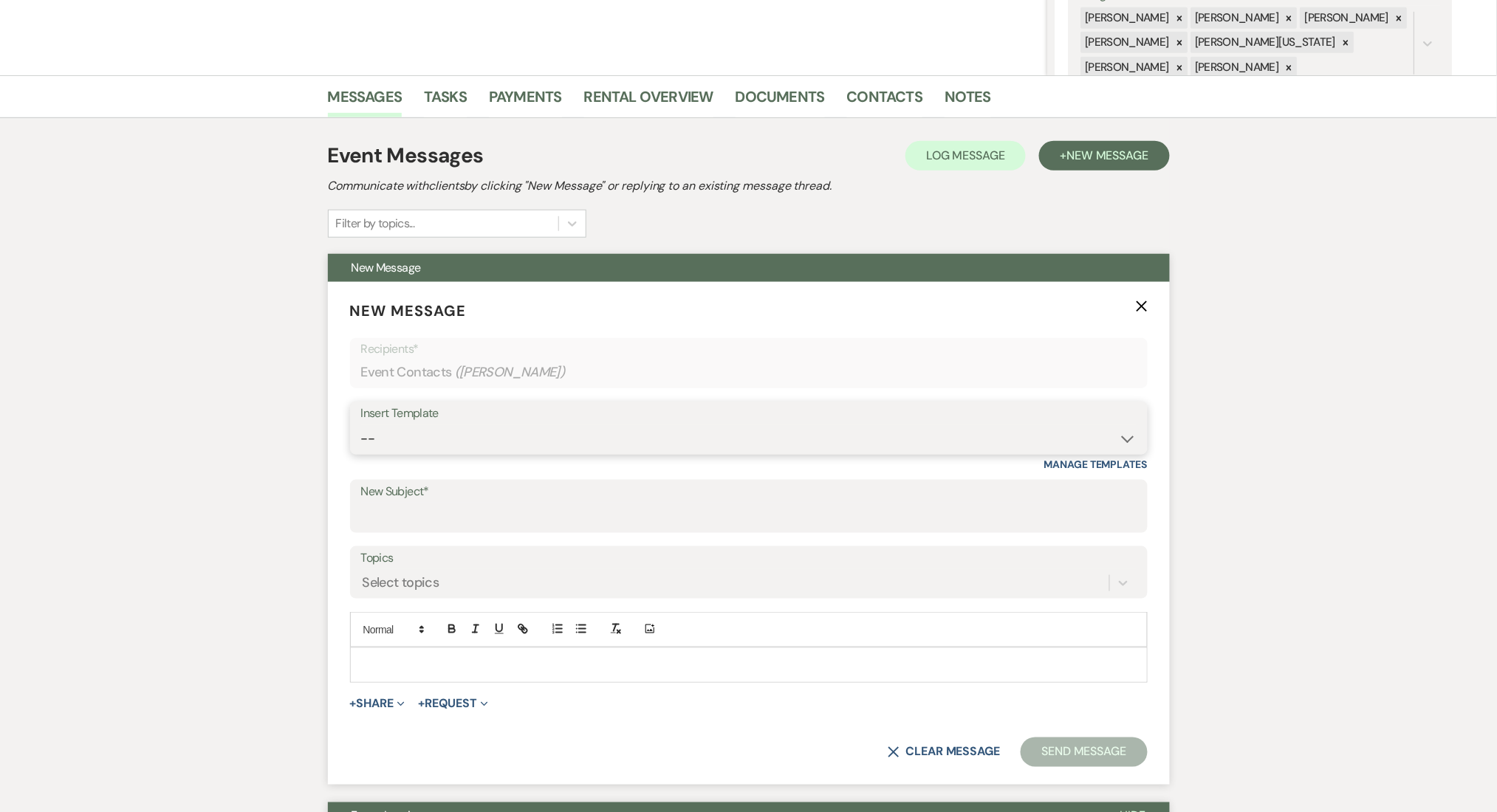
click at [447, 444] on select "-- Inquiry Follow Up Email #2 Contract Sending Template Payment Template Rental…" at bounding box center [749, 439] width 775 height 29
select select "4434"
click at [362, 425] on select "-- Inquiry Follow Up Email #2 Contract Sending Template Payment Template Rental…" at bounding box center [749, 439] width 775 height 29
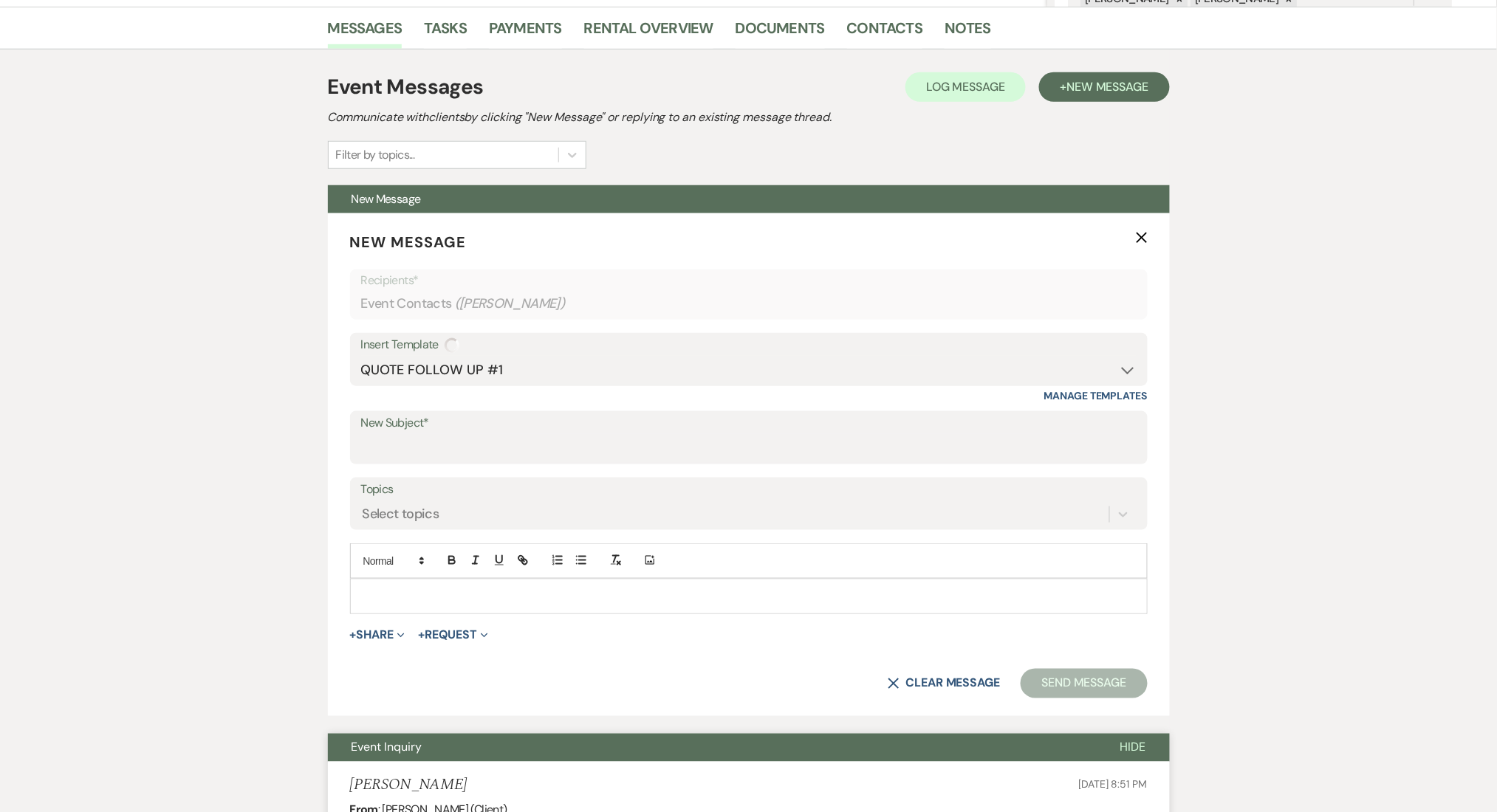
type input "Enon Ranch Quote Follow up"
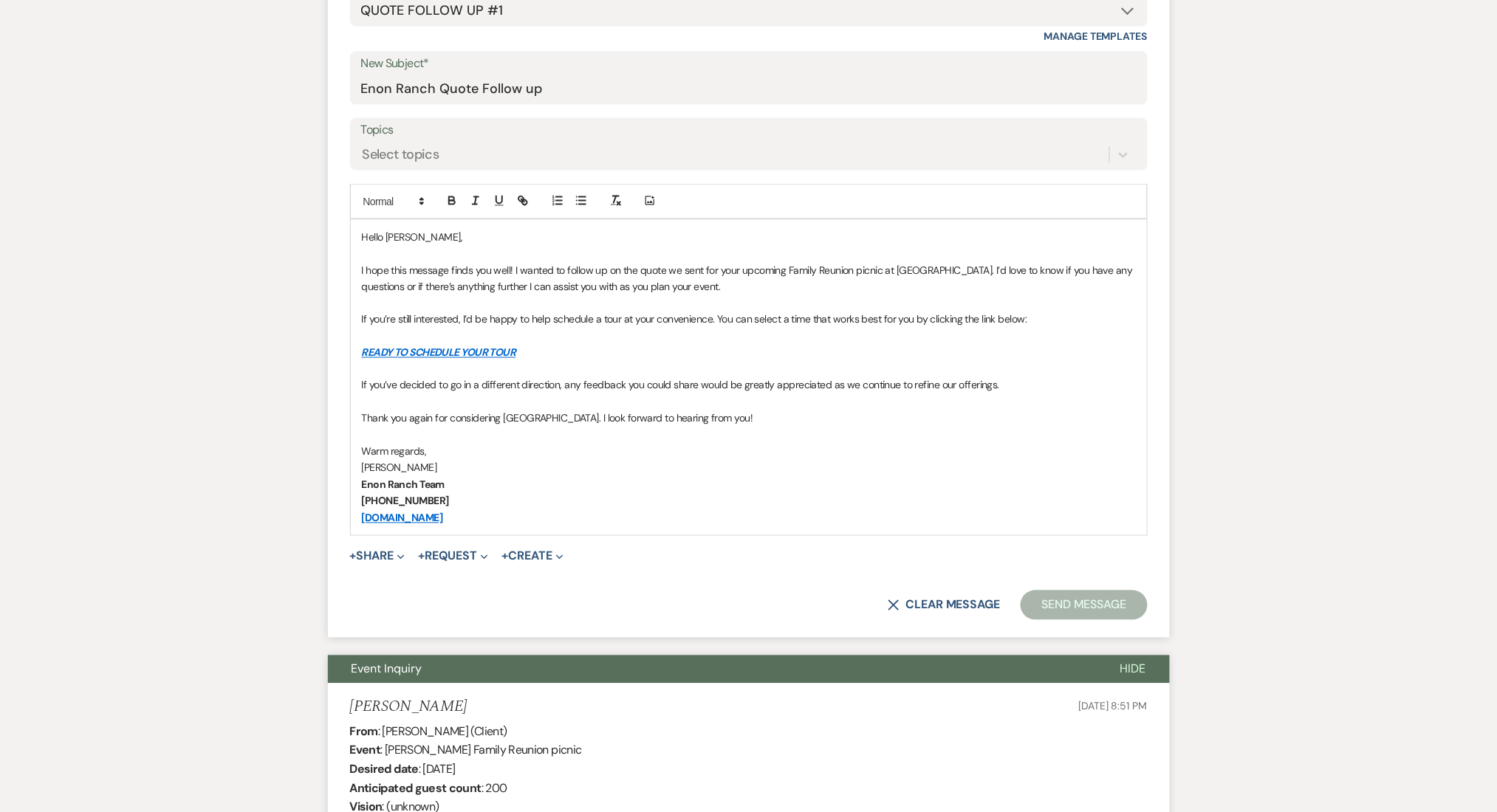
scroll to position [787, 0]
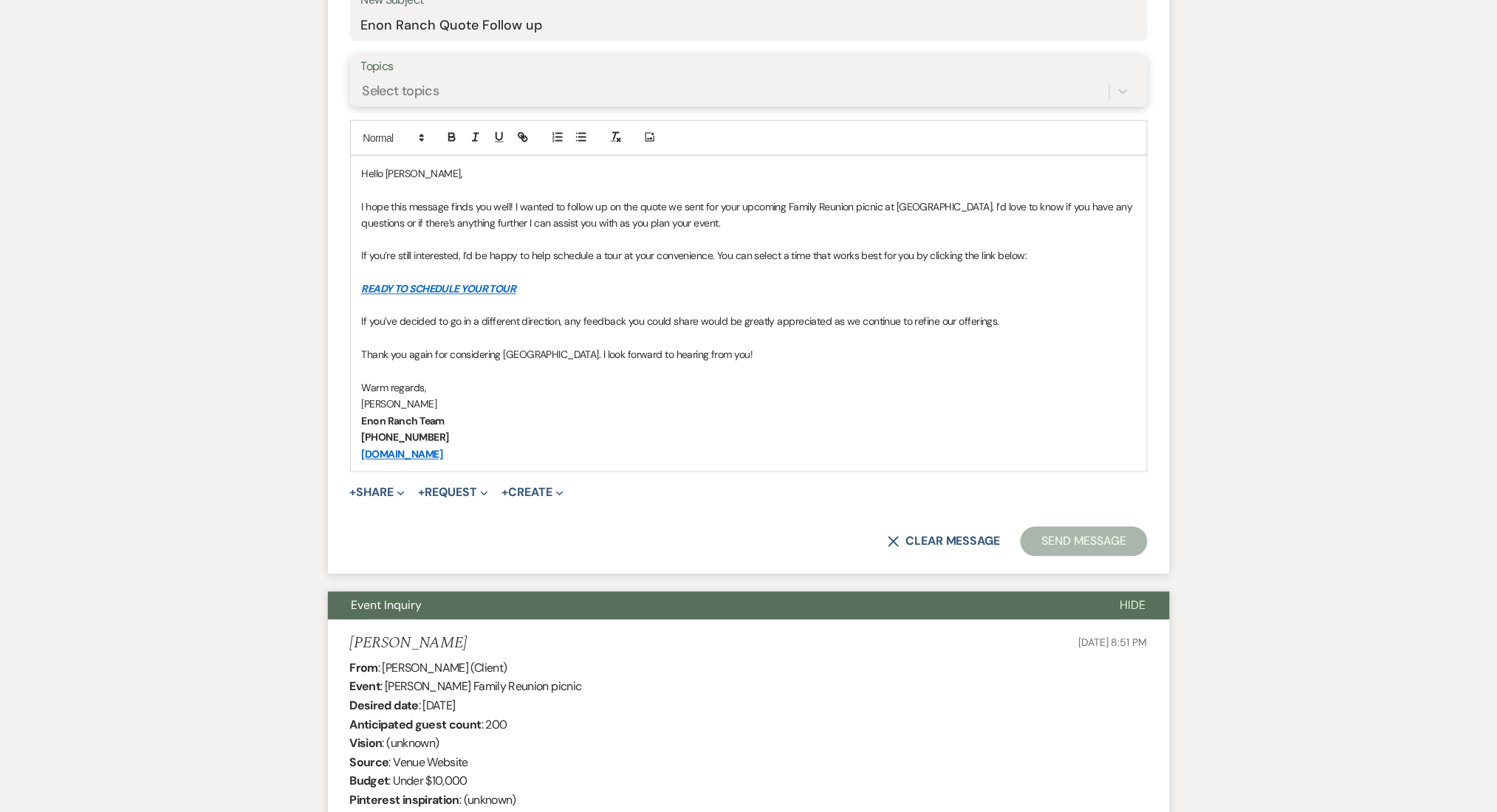
click at [420, 81] on div "Select topics" at bounding box center [401, 91] width 77 height 20
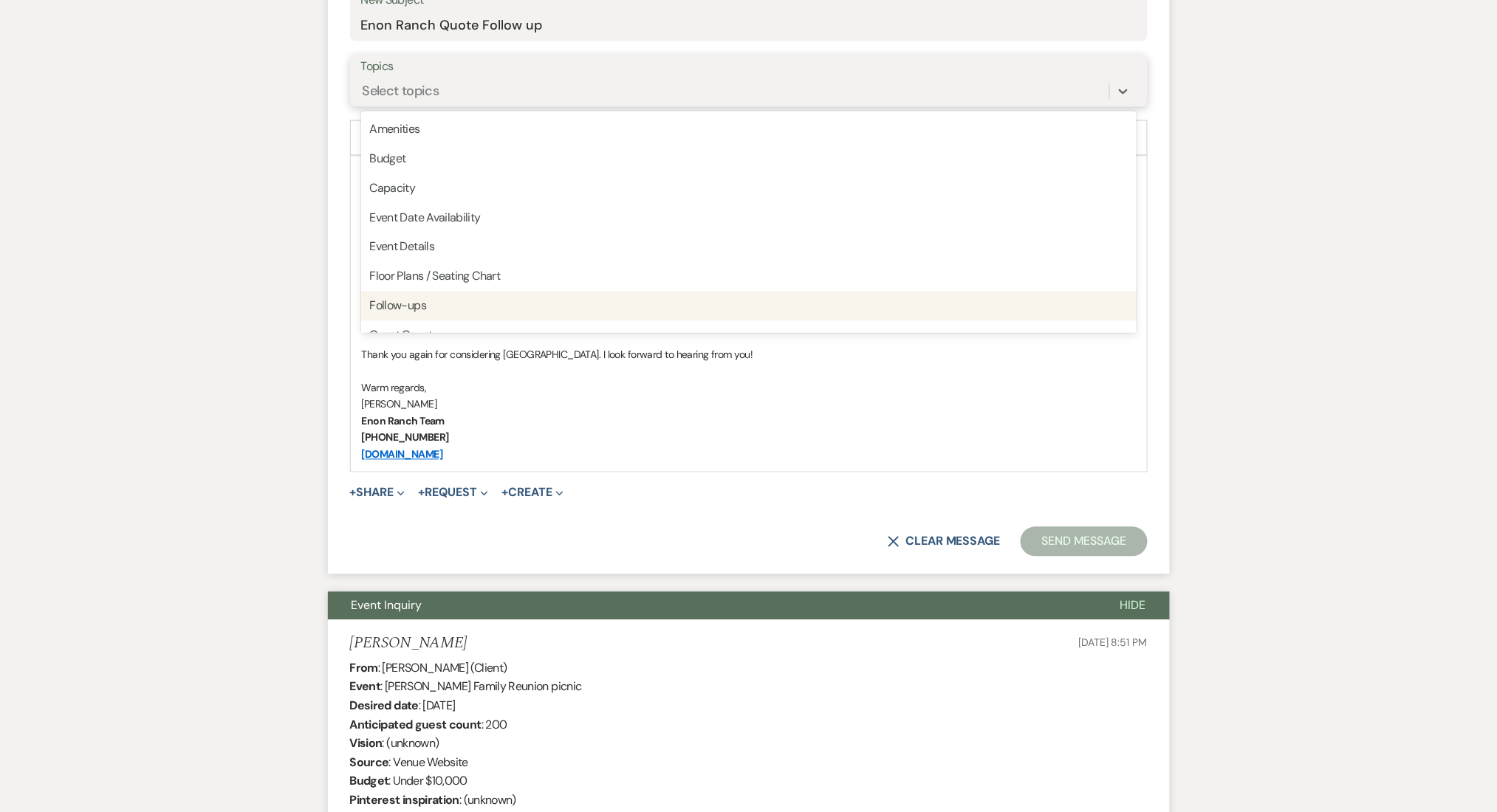
click at [419, 300] on div "Follow-ups" at bounding box center [749, 307] width 775 height 30
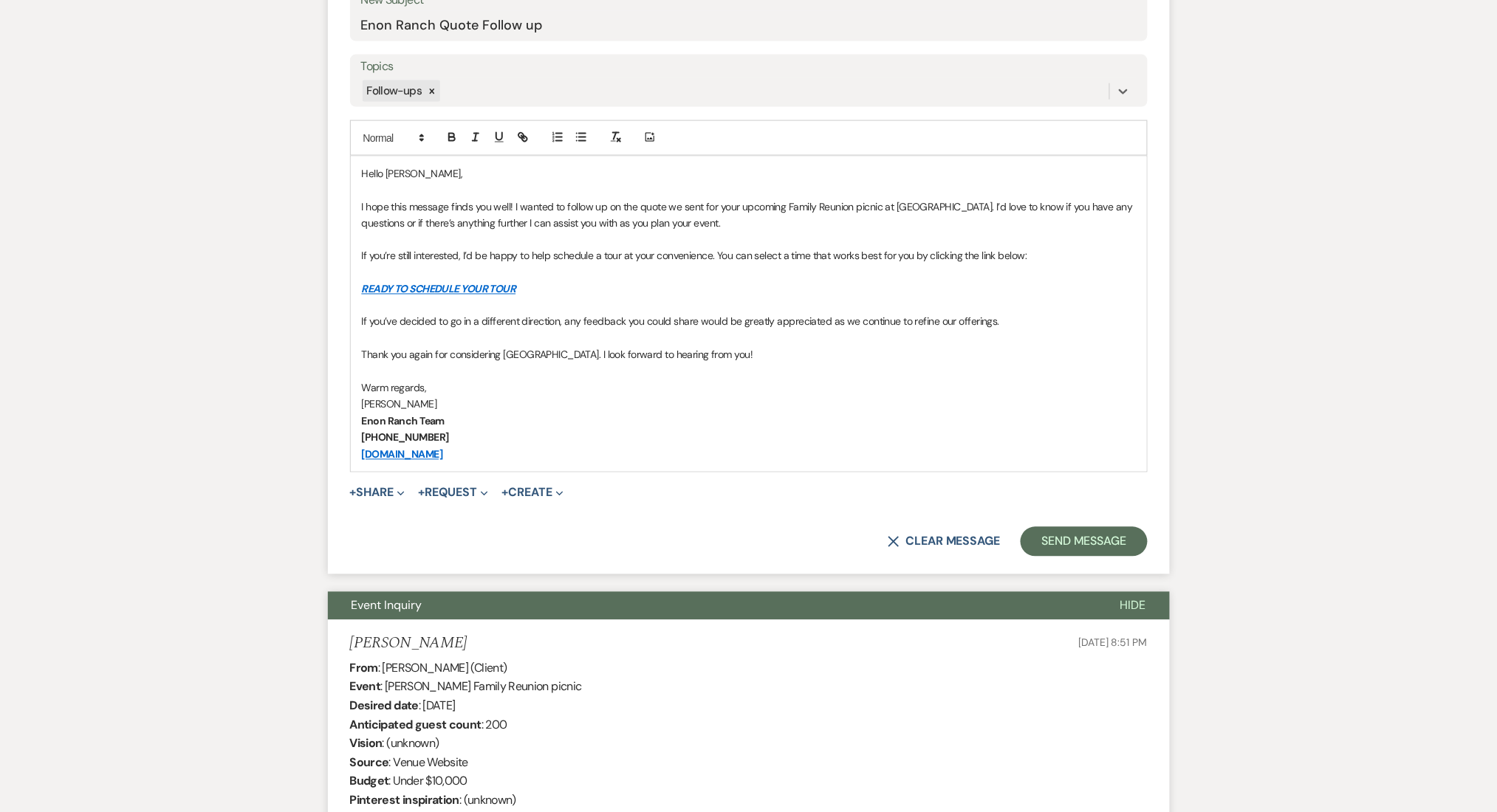
click at [1108, 557] on form "New Message X Saving draft... Recipients* Event Contacts ( [PERSON_NAME] ) Inse…" at bounding box center [749, 182] width 842 height 784
click at [1117, 531] on button "Send Message" at bounding box center [1083, 542] width 126 height 30
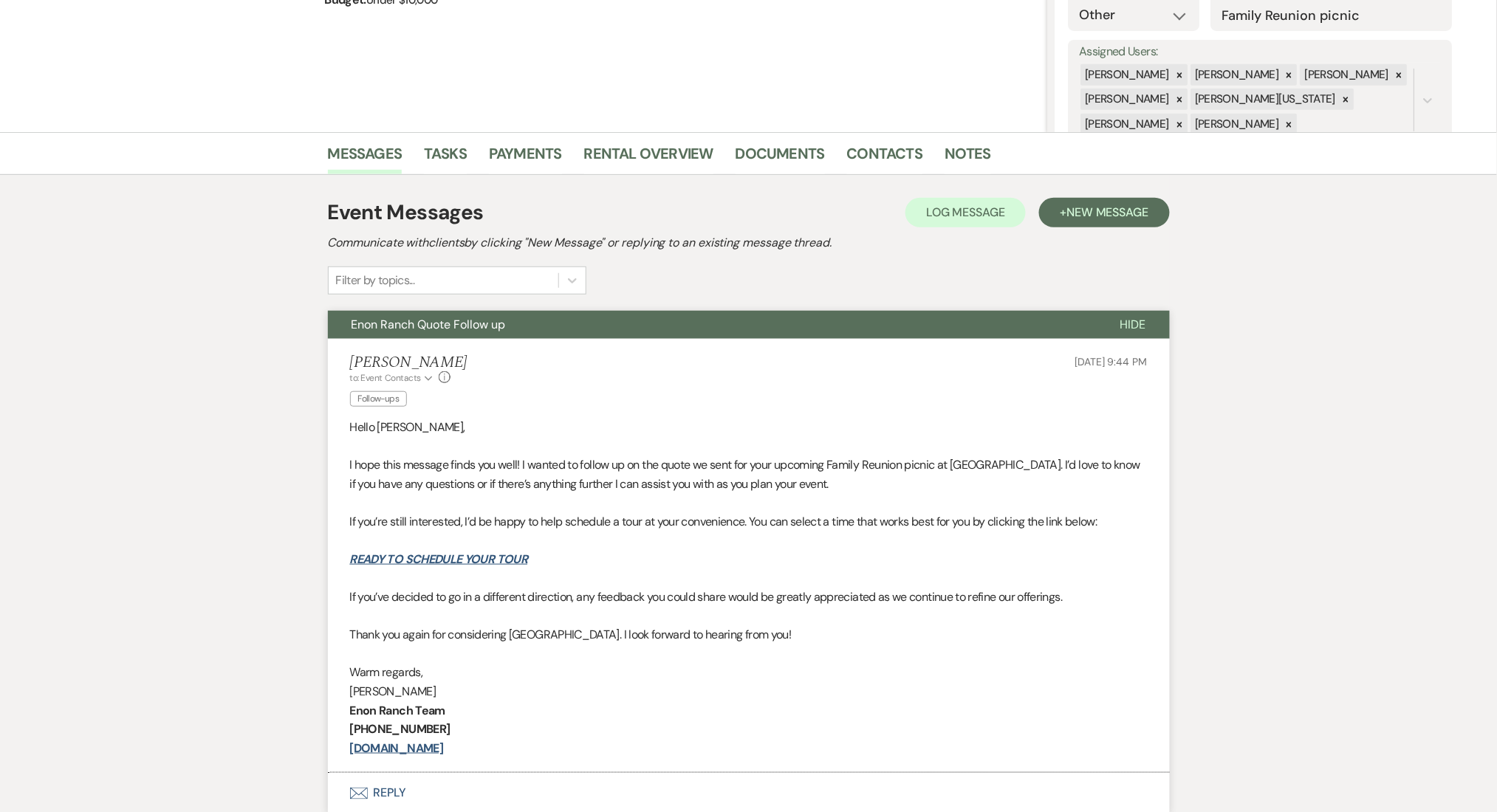
scroll to position [0, 0]
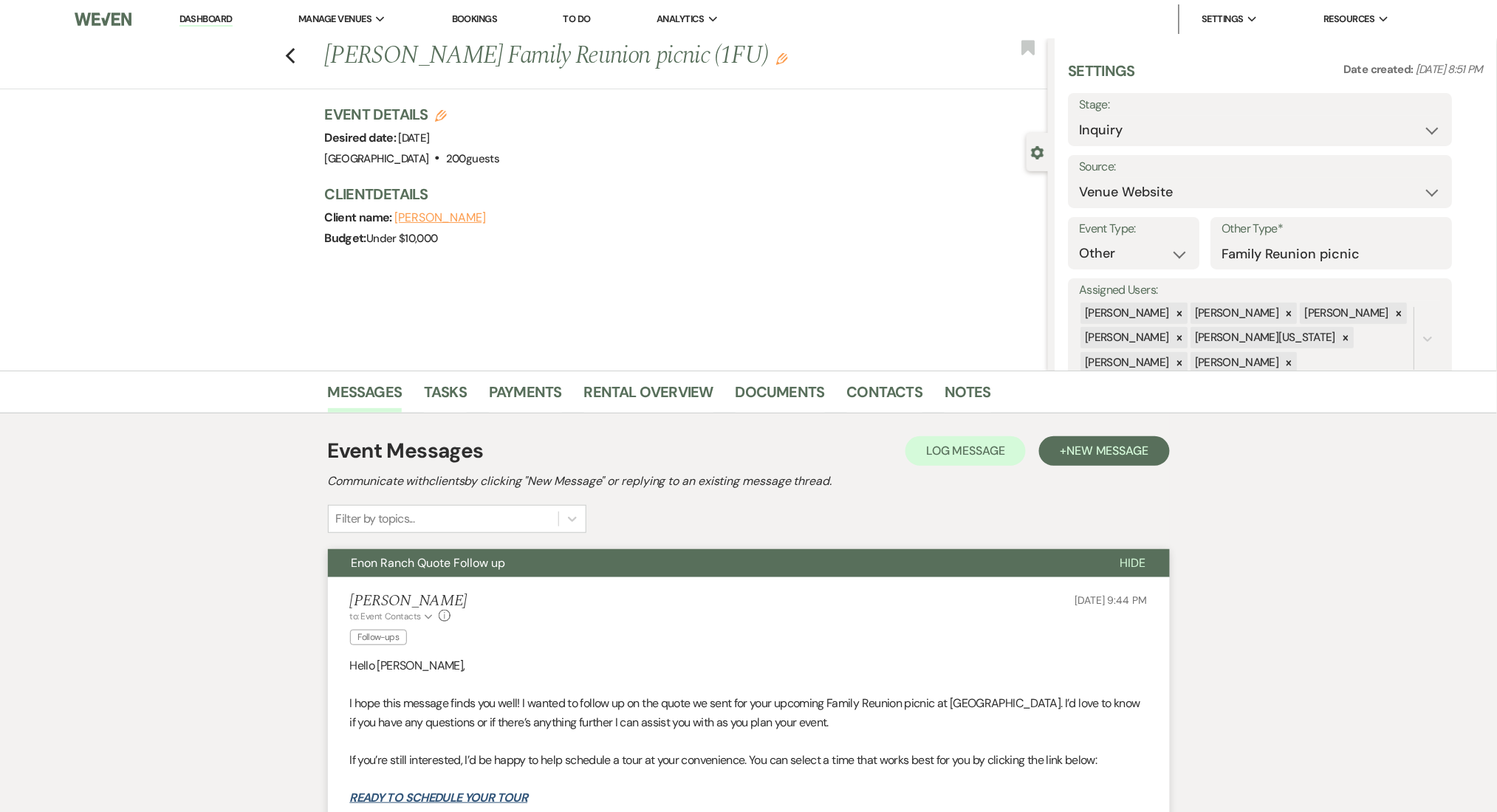
click at [64, 397] on div "Messages Tasks Payments Rental Overview Documents Contacts Notes" at bounding box center [748, 392] width 1497 height 43
click at [297, 52] on icon "Previous" at bounding box center [290, 56] width 11 height 18
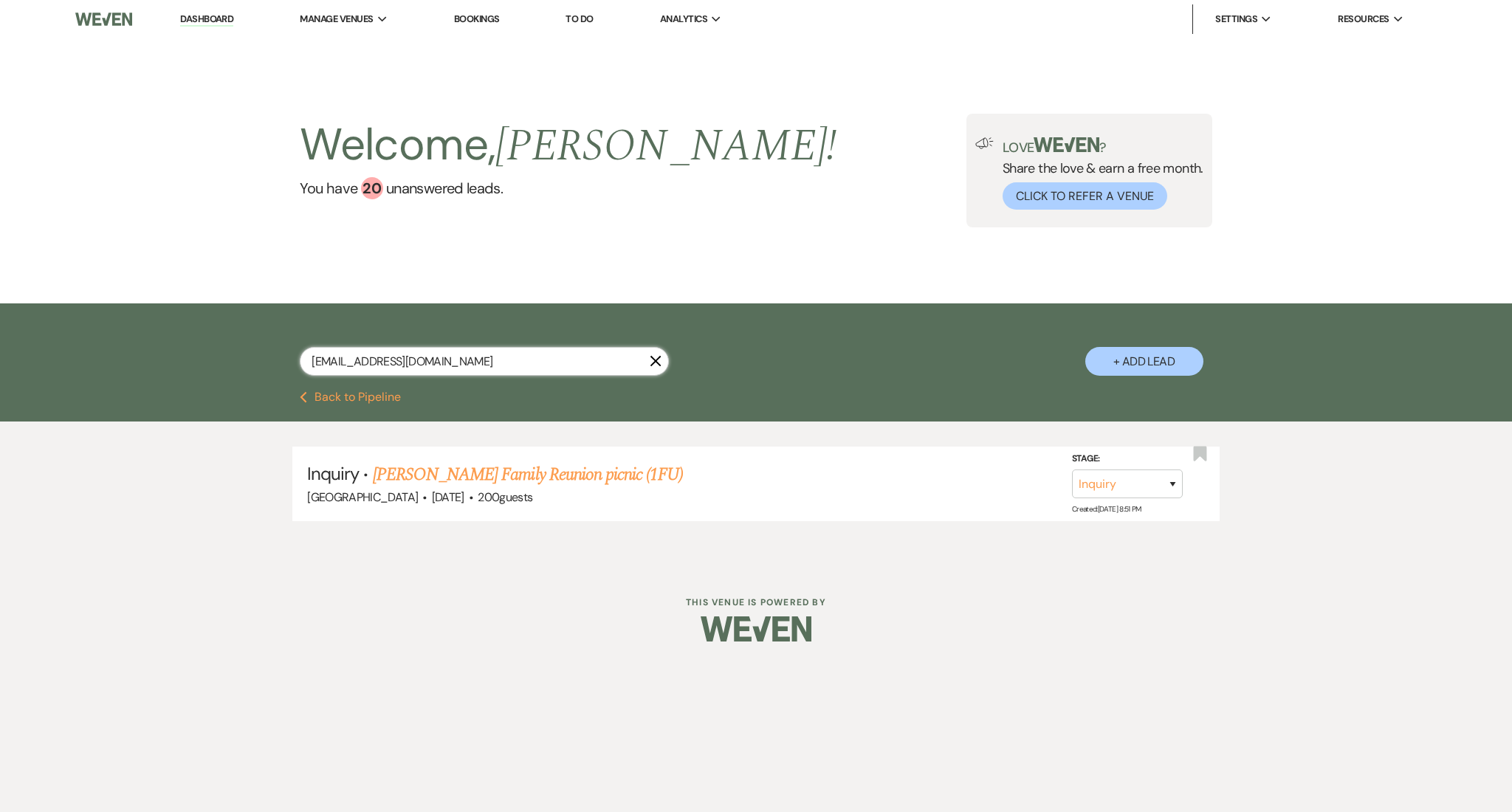
drag, startPoint x: 480, startPoint y: 358, endPoint x: 217, endPoint y: 361, distance: 263.0
click at [217, 361] on div "[EMAIL_ADDRESS][DOMAIN_NAME] X + Add Lead" at bounding box center [756, 347] width 1512 height 88
paste input "[EMAIL_ADDRESS]"
type input "[EMAIL_ADDRESS][DOMAIN_NAME]"
click at [467, 475] on link "[PERSON_NAME]'s Wedding" at bounding box center [471, 475] width 196 height 27
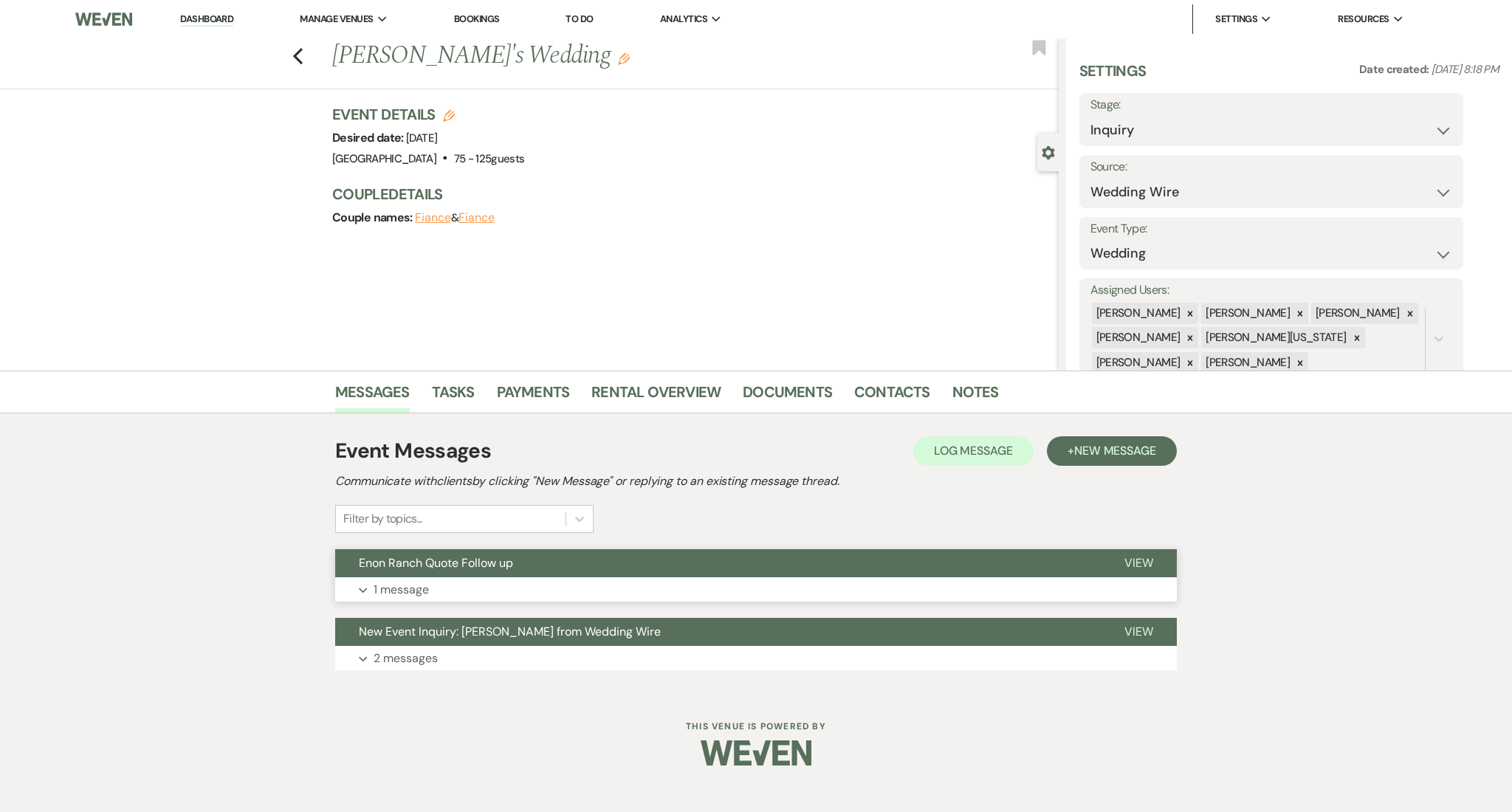
click at [494, 585] on button "Expand 1 message" at bounding box center [756, 590] width 842 height 25
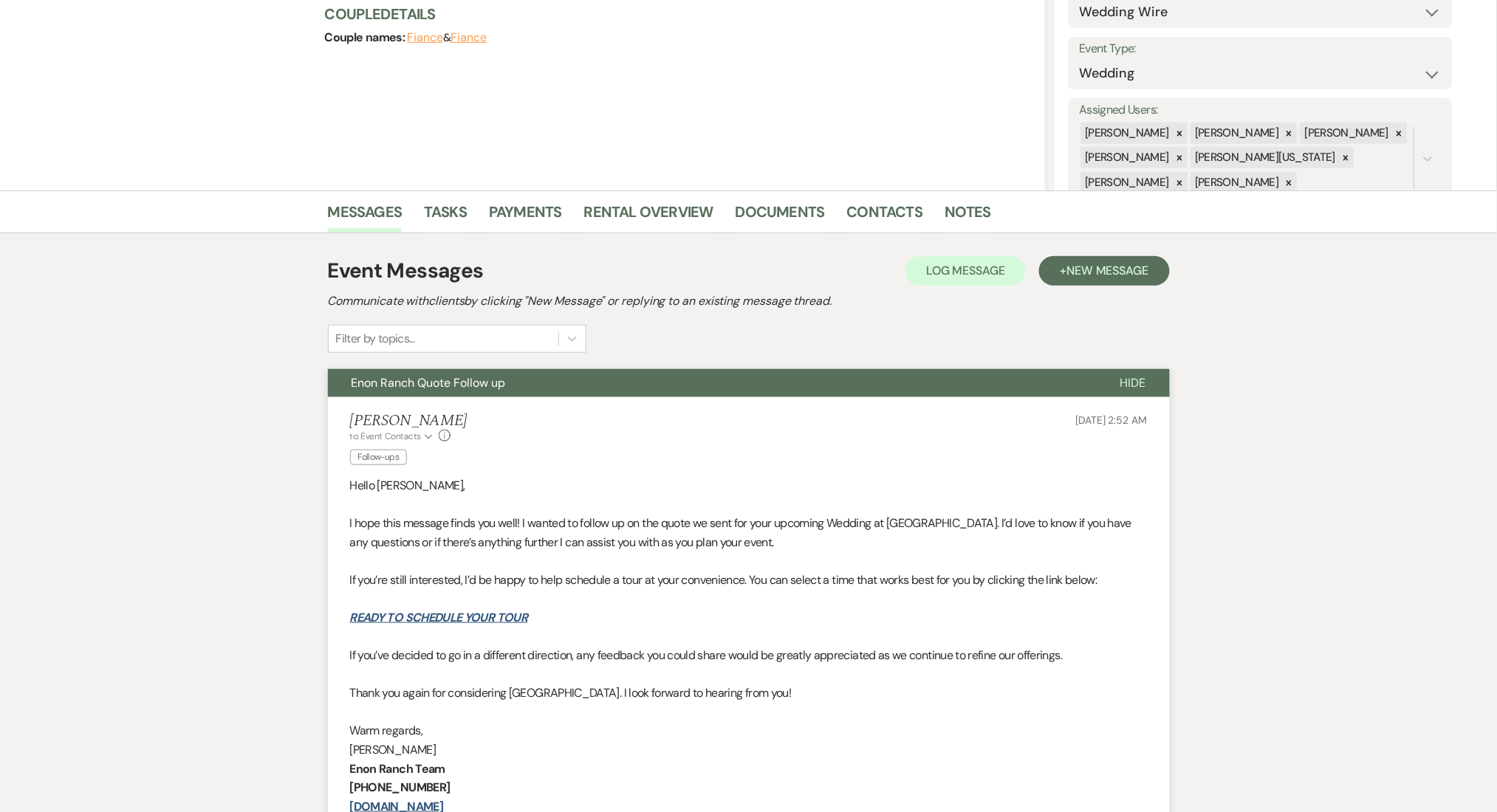
scroll to position [296, 0]
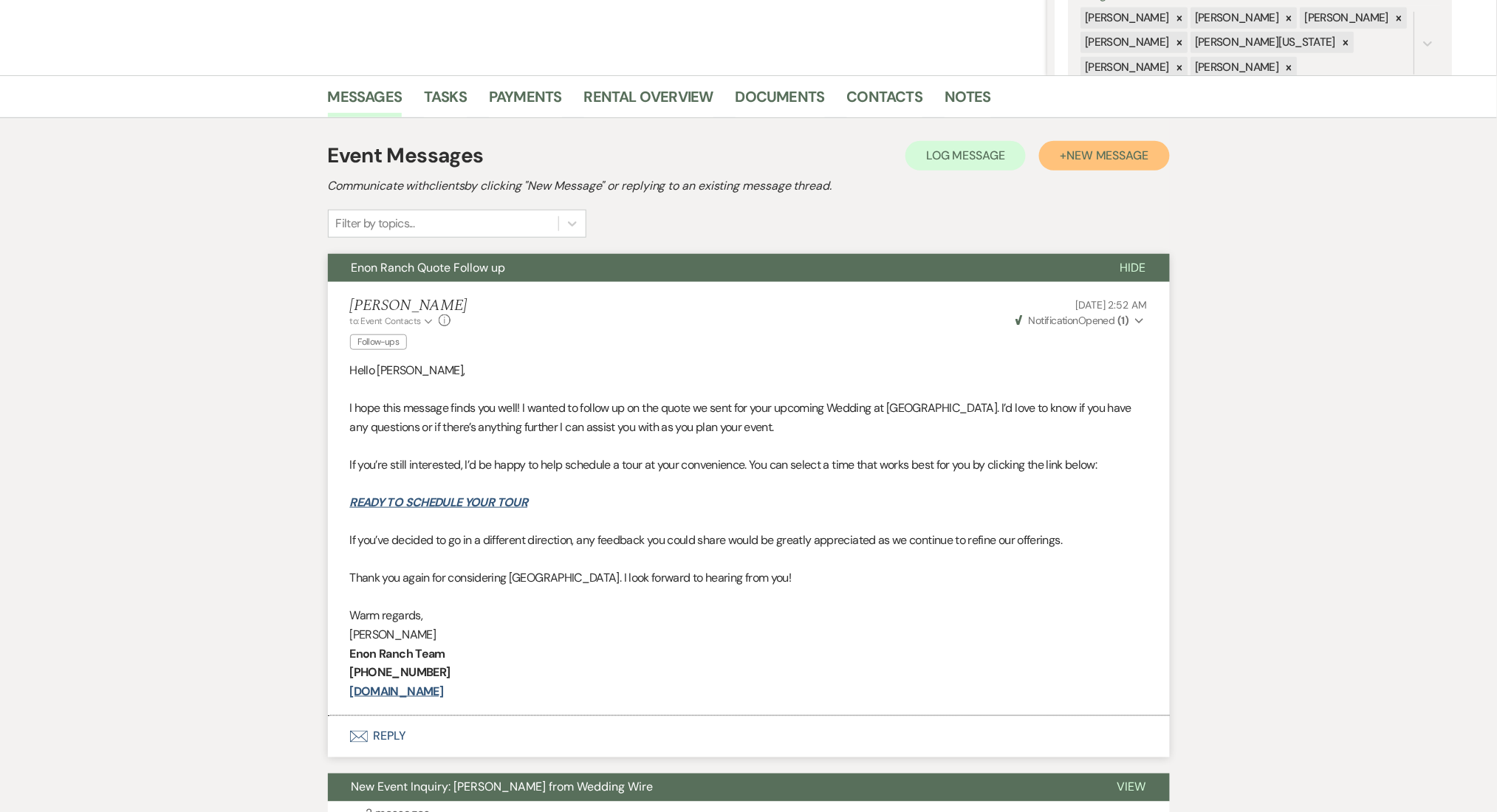
click at [1124, 160] on span "New Message" at bounding box center [1107, 156] width 82 height 16
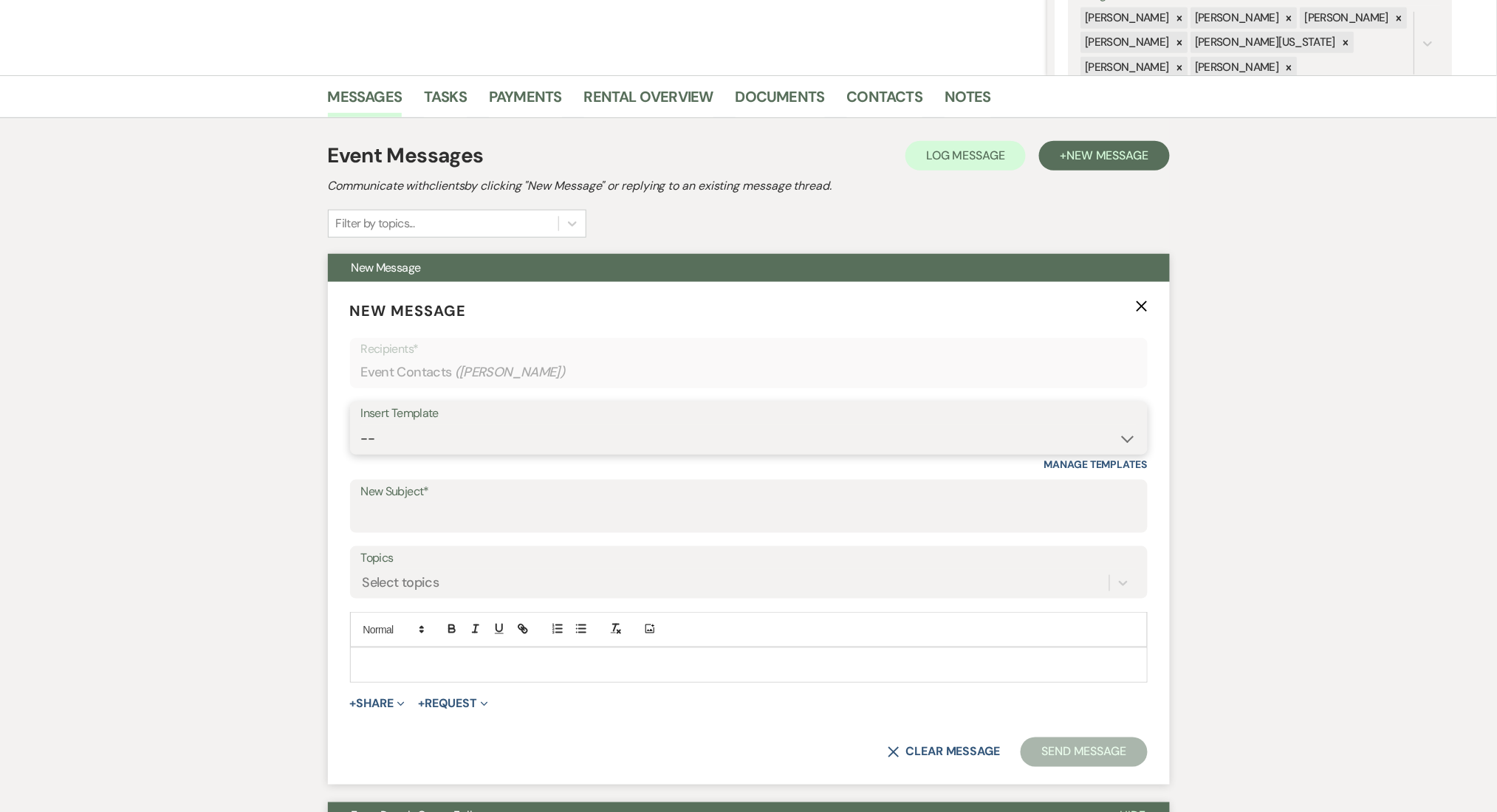
click at [427, 442] on select "-- Inquiry Follow Up Email #2 Contract Sending Template Payment Template Rental…" at bounding box center [749, 439] width 775 height 29
click at [362, 425] on select "-- Inquiry Follow Up Email #2 Contract Sending Template Payment Template Rental…" at bounding box center [749, 439] width 775 height 29
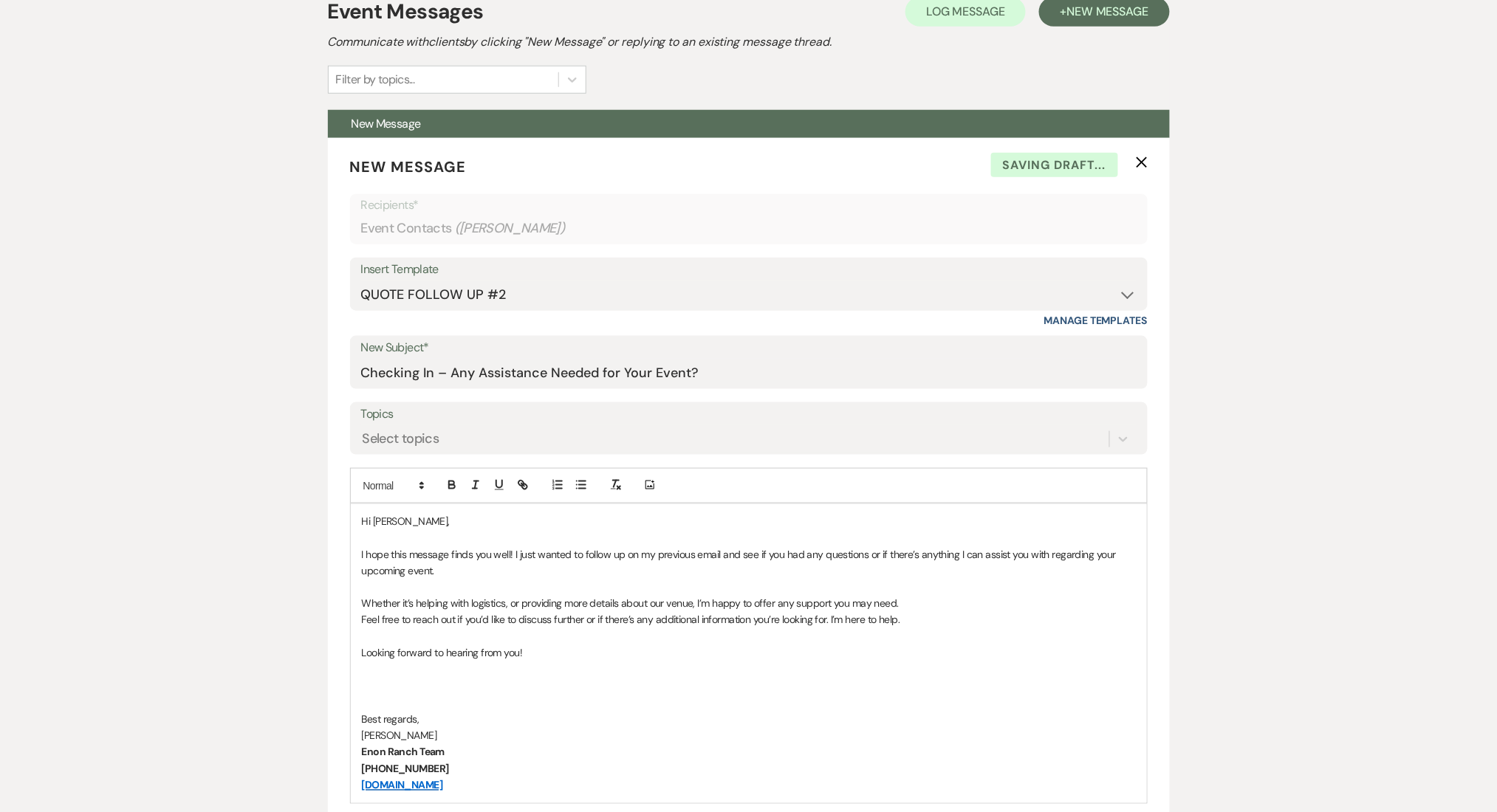
scroll to position [689, 0]
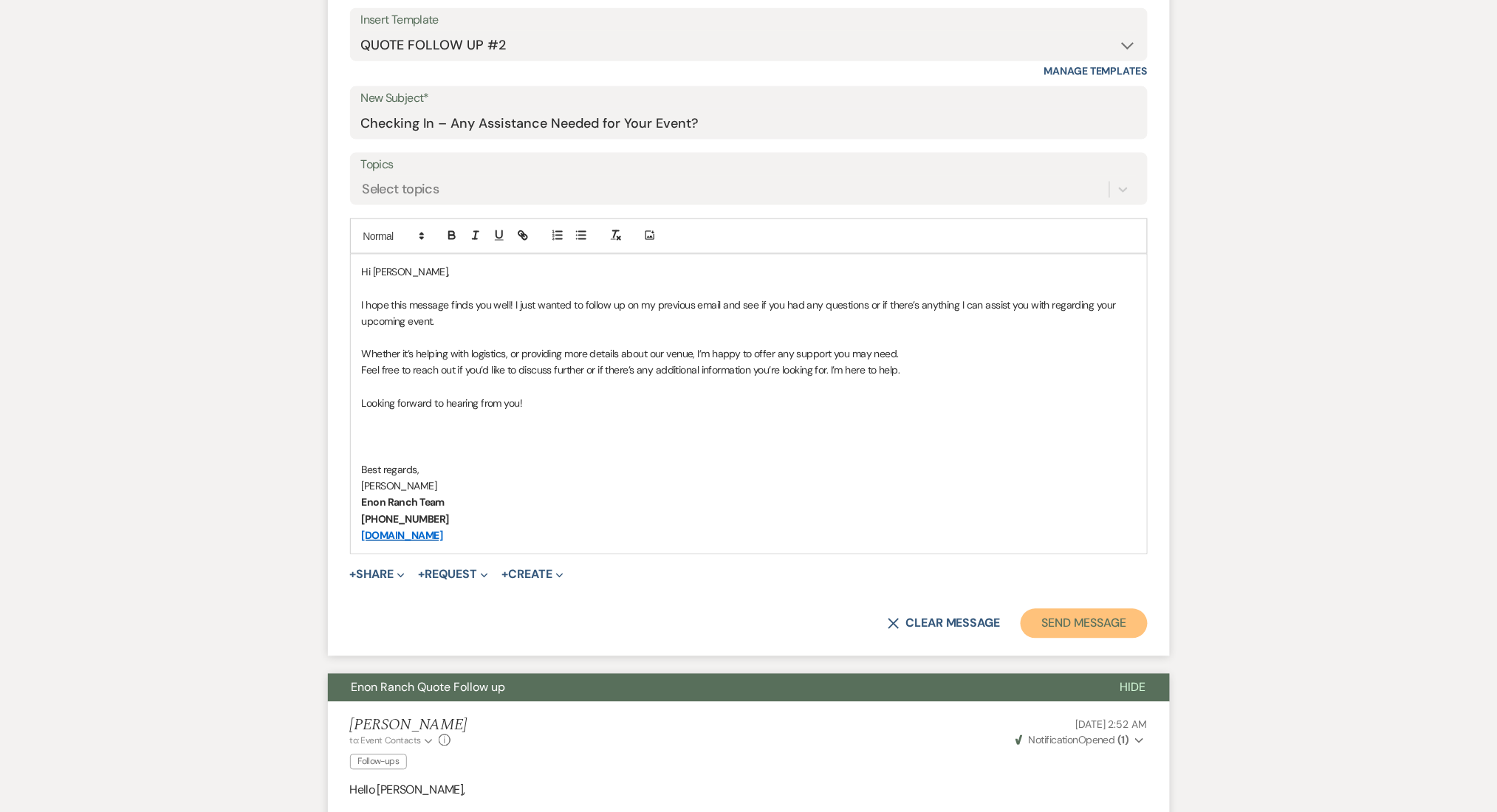
click at [1117, 616] on button "Send Message" at bounding box center [1083, 624] width 126 height 30
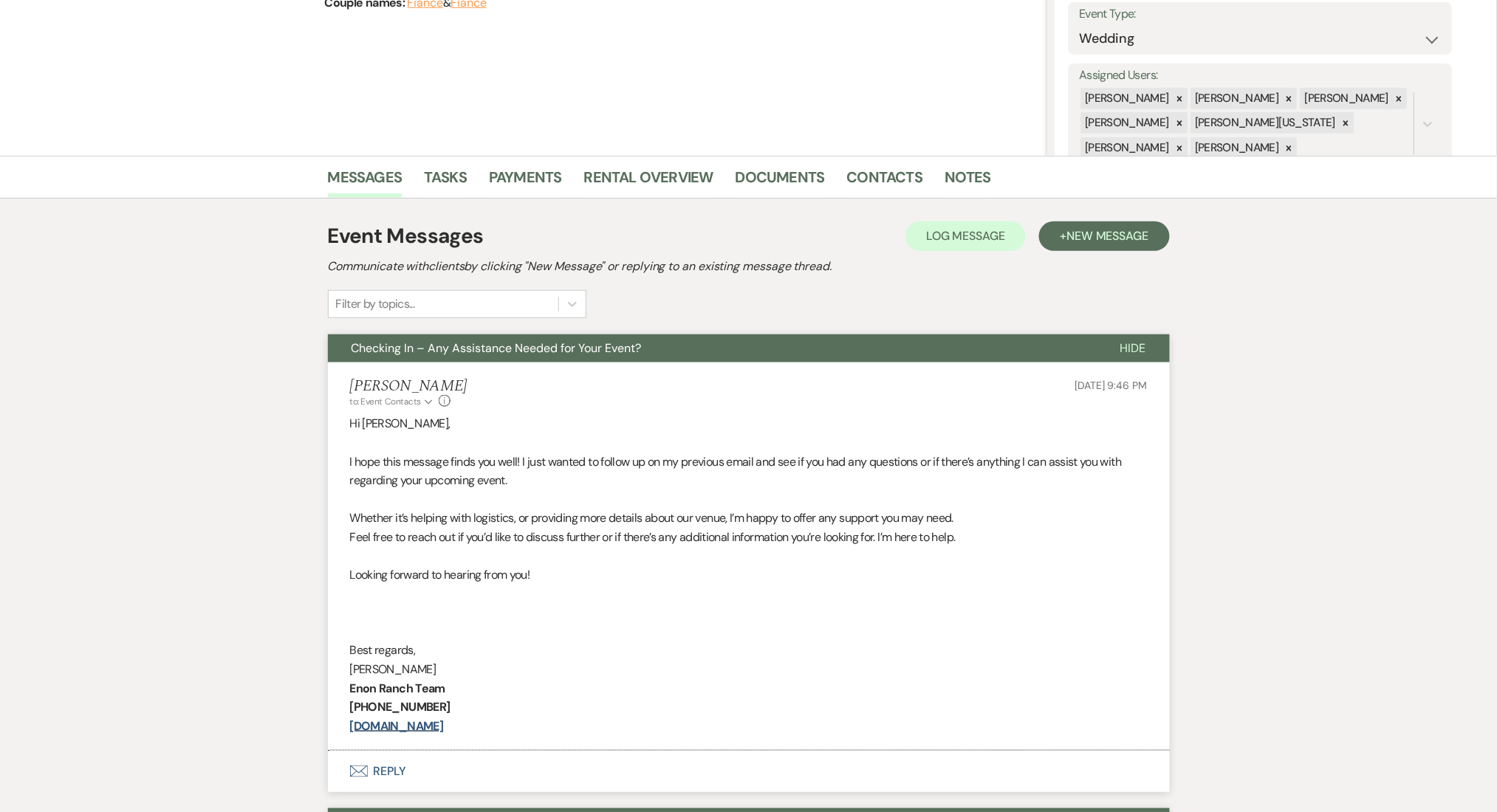
scroll to position [0, 0]
